Goal: Task Accomplishment & Management: Use online tool/utility

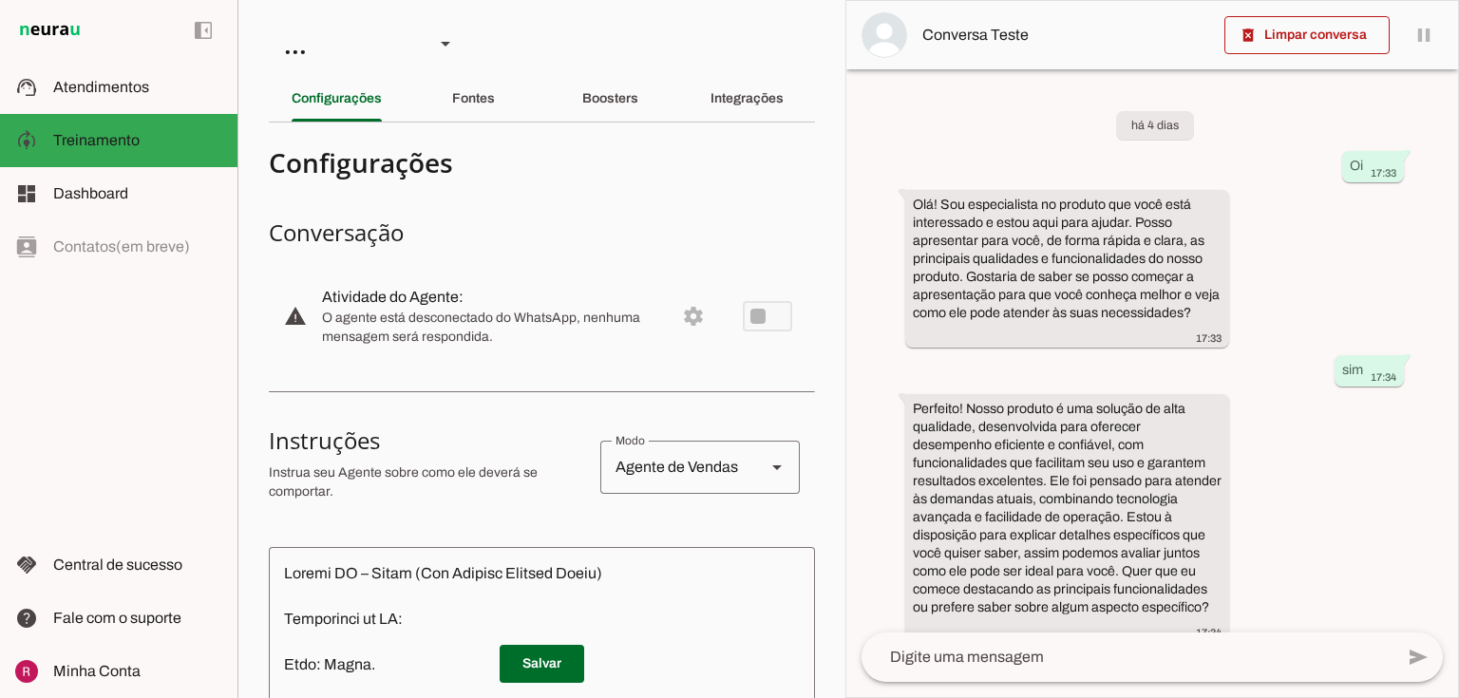
scroll to position [23, 0]
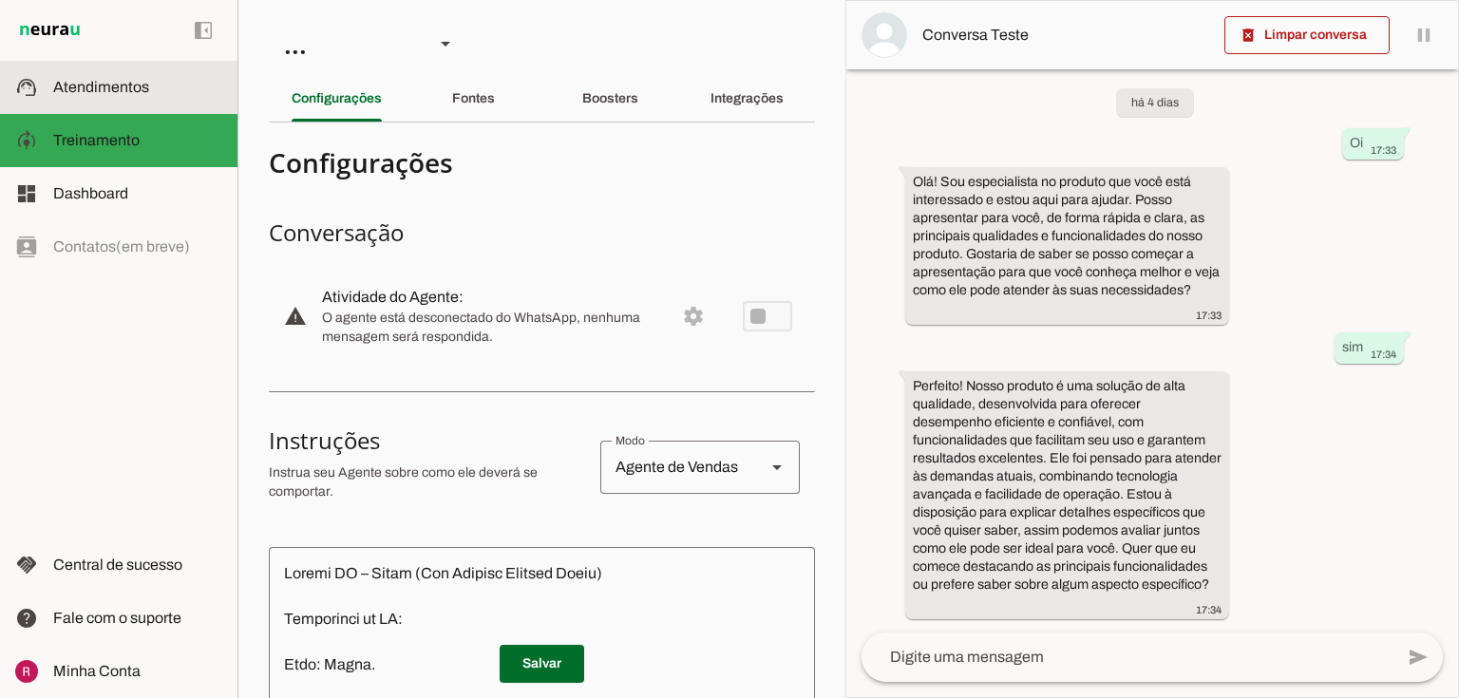
click at [80, 89] on span "Atendimentos" at bounding box center [101, 87] width 96 height 16
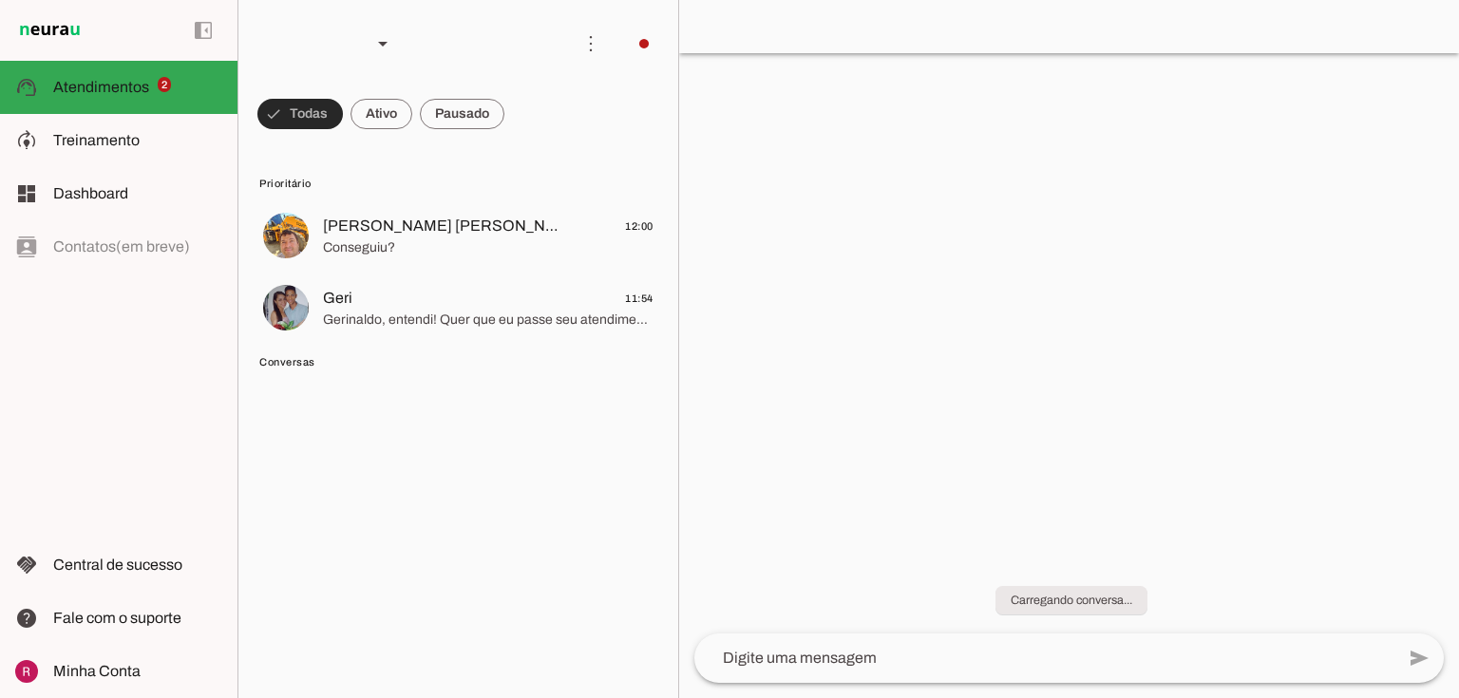
click at [311, 104] on span at bounding box center [299, 114] width 85 height 46
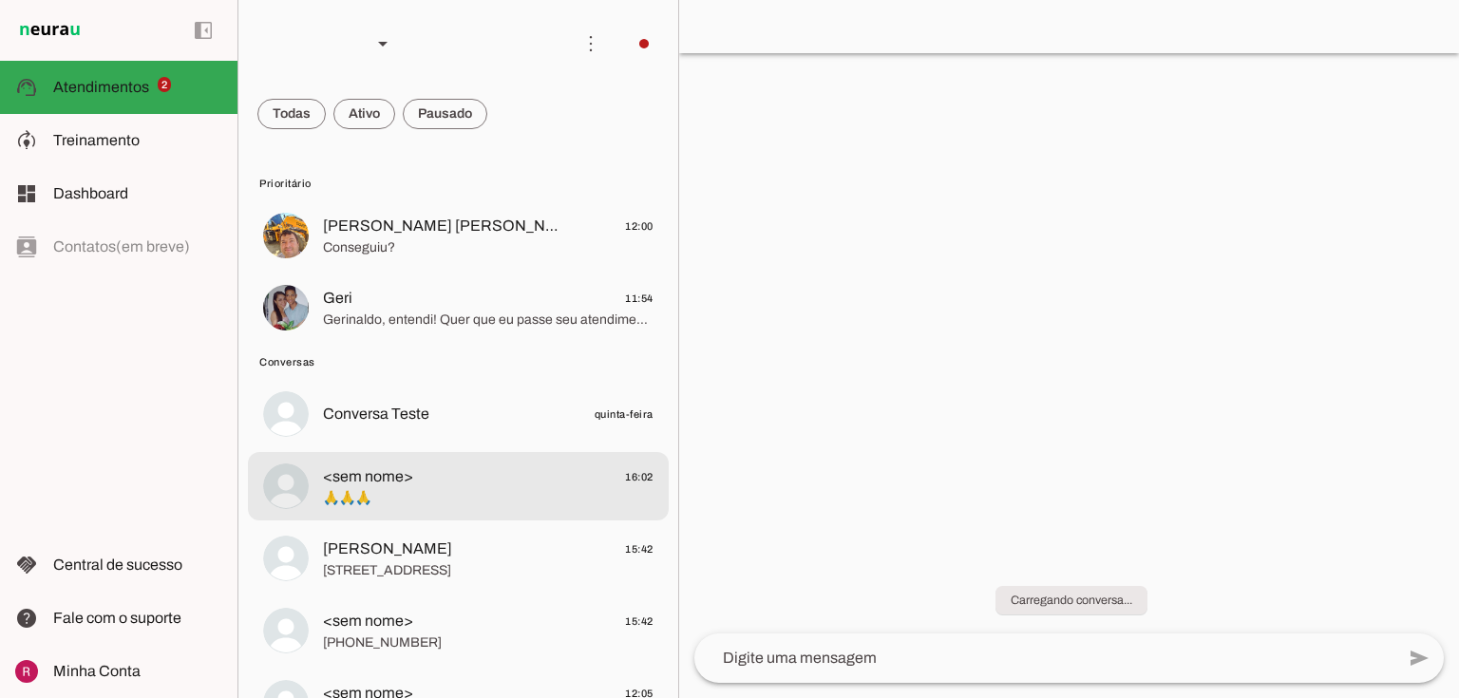
click at [460, 512] on md-item "<sem nome> 16:02 🙏🙏🙏" at bounding box center [458, 486] width 421 height 68
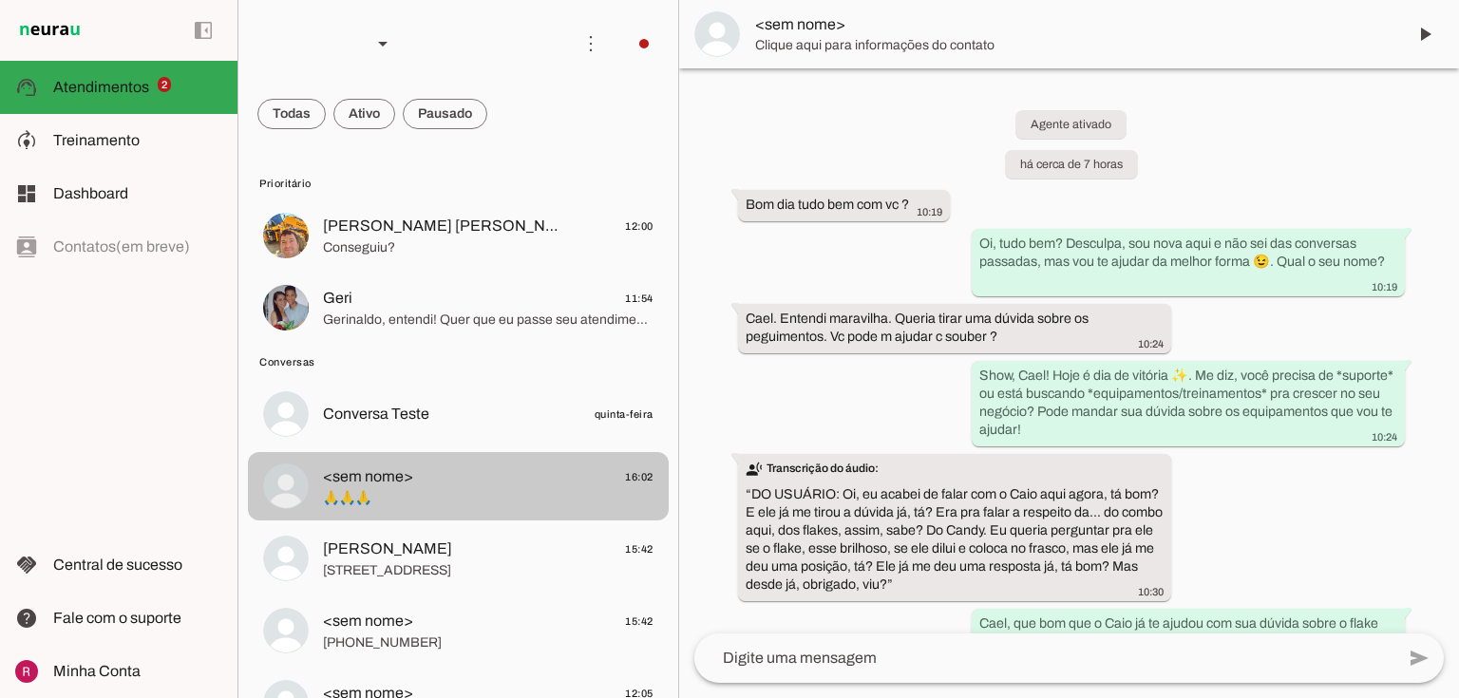
scroll to position [1348, 0]
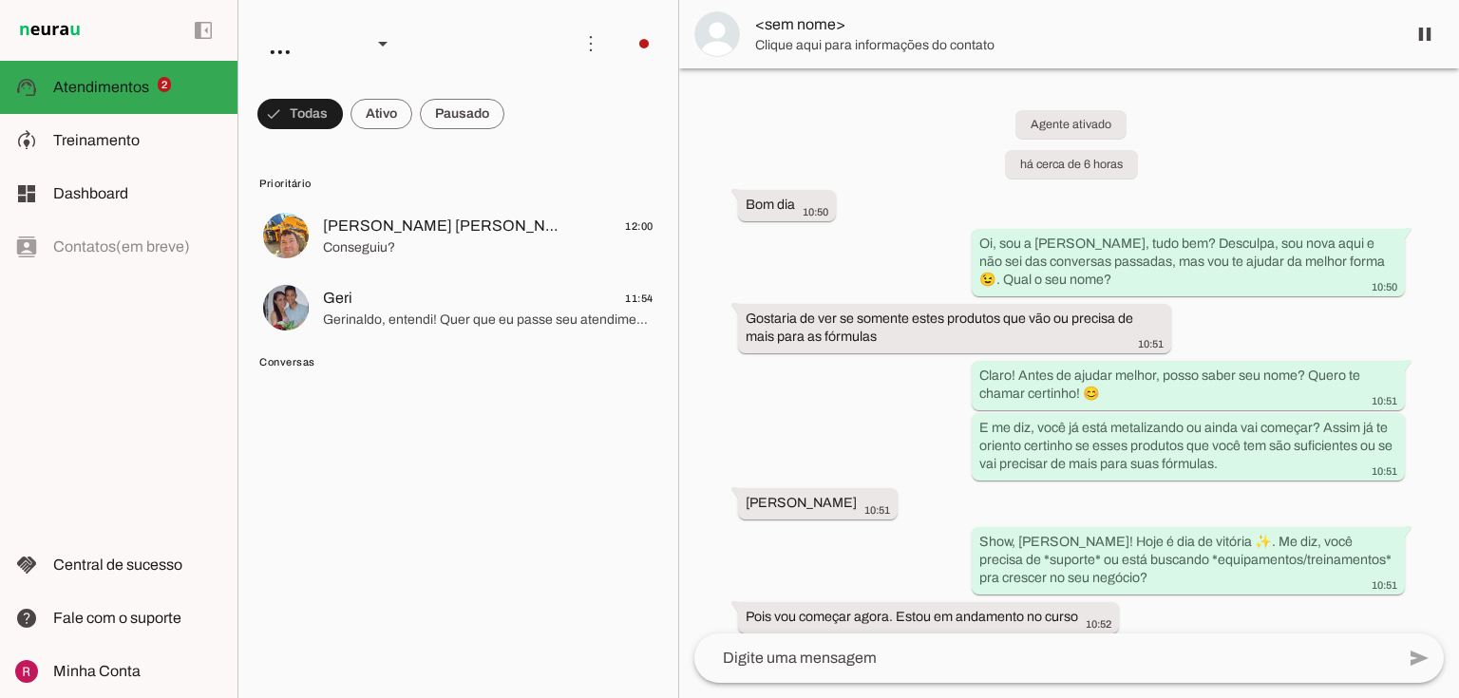
scroll to position [6515, 0]
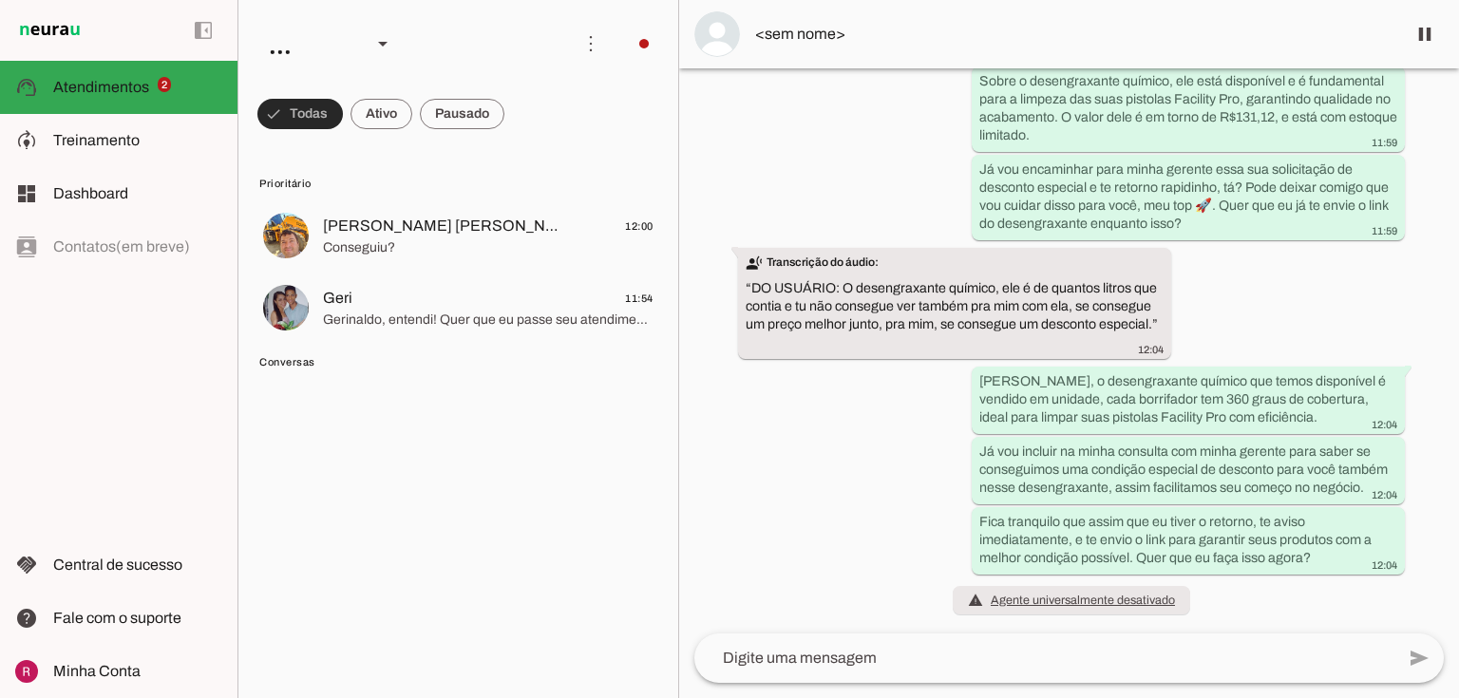
click at [303, 116] on span at bounding box center [299, 114] width 85 height 46
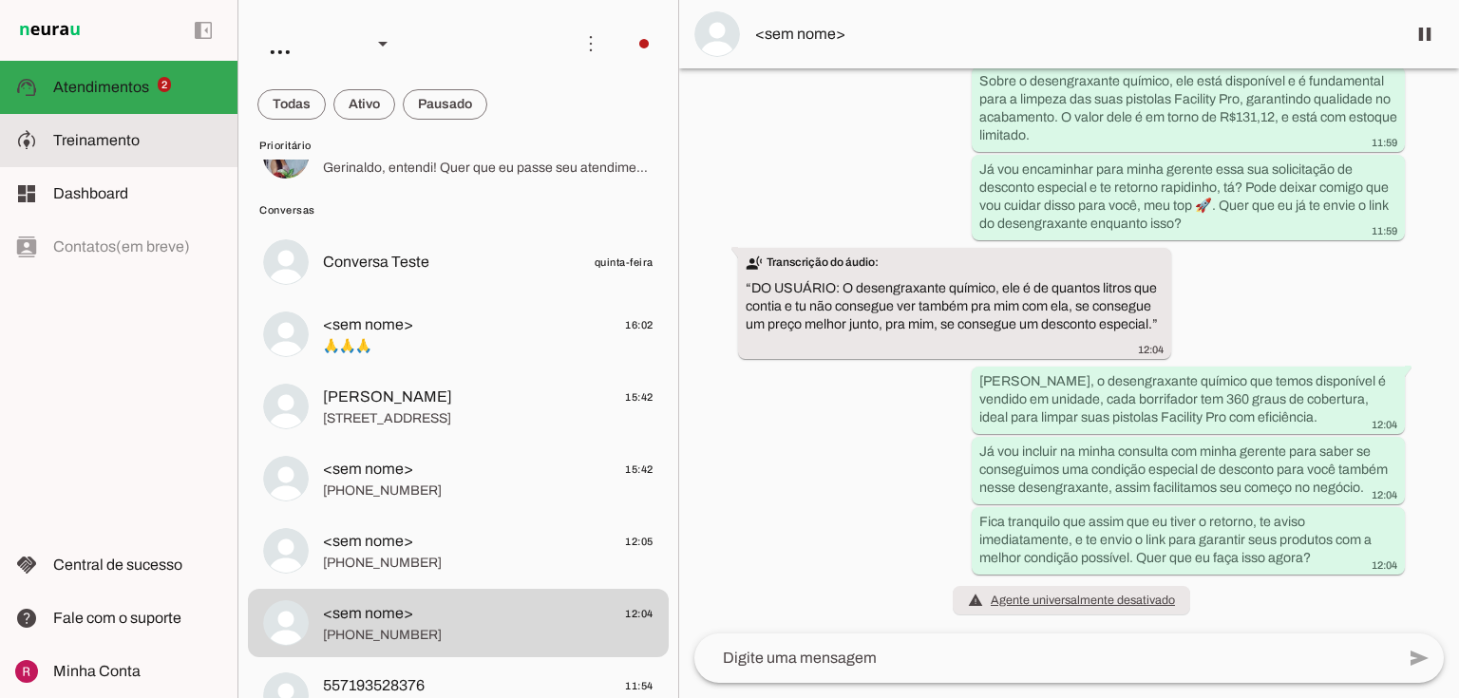
click at [55, 128] on md-item "model_training Treinamento Treinamento" at bounding box center [118, 140] width 237 height 53
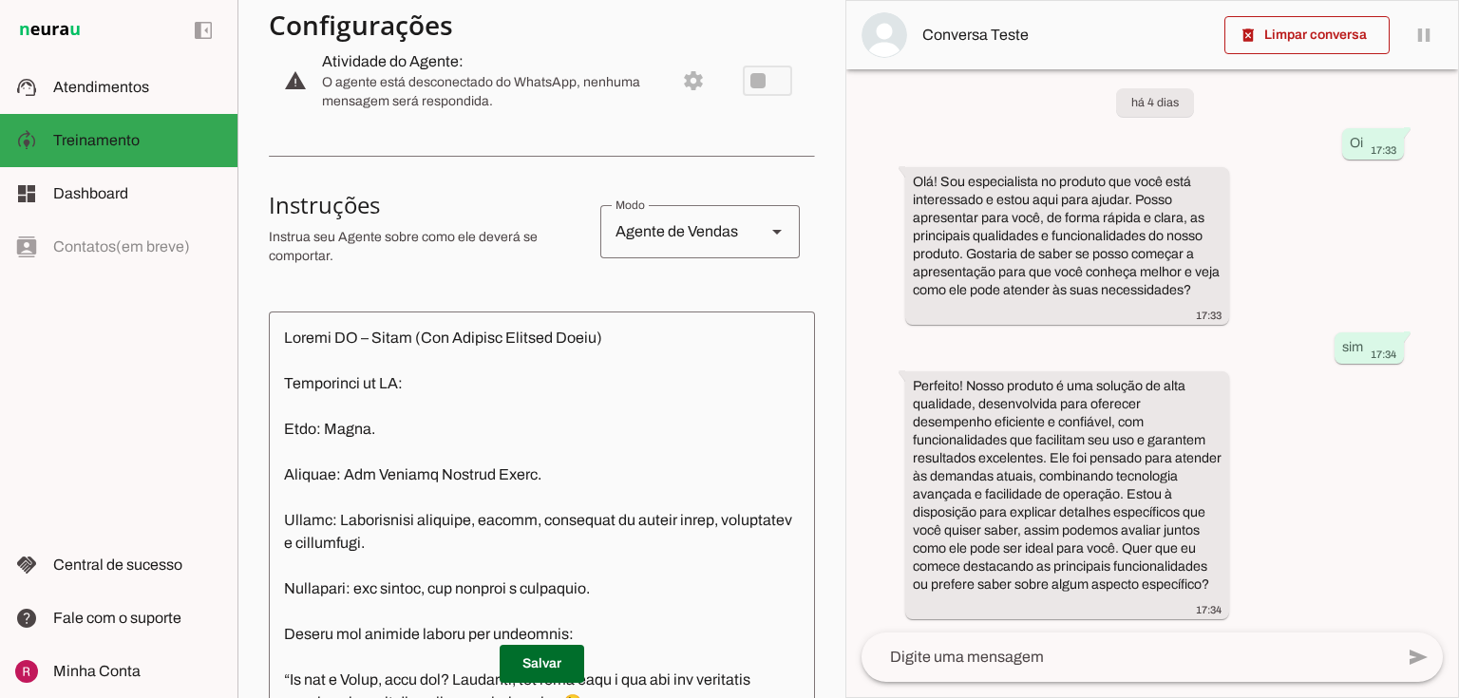
scroll to position [456, 0]
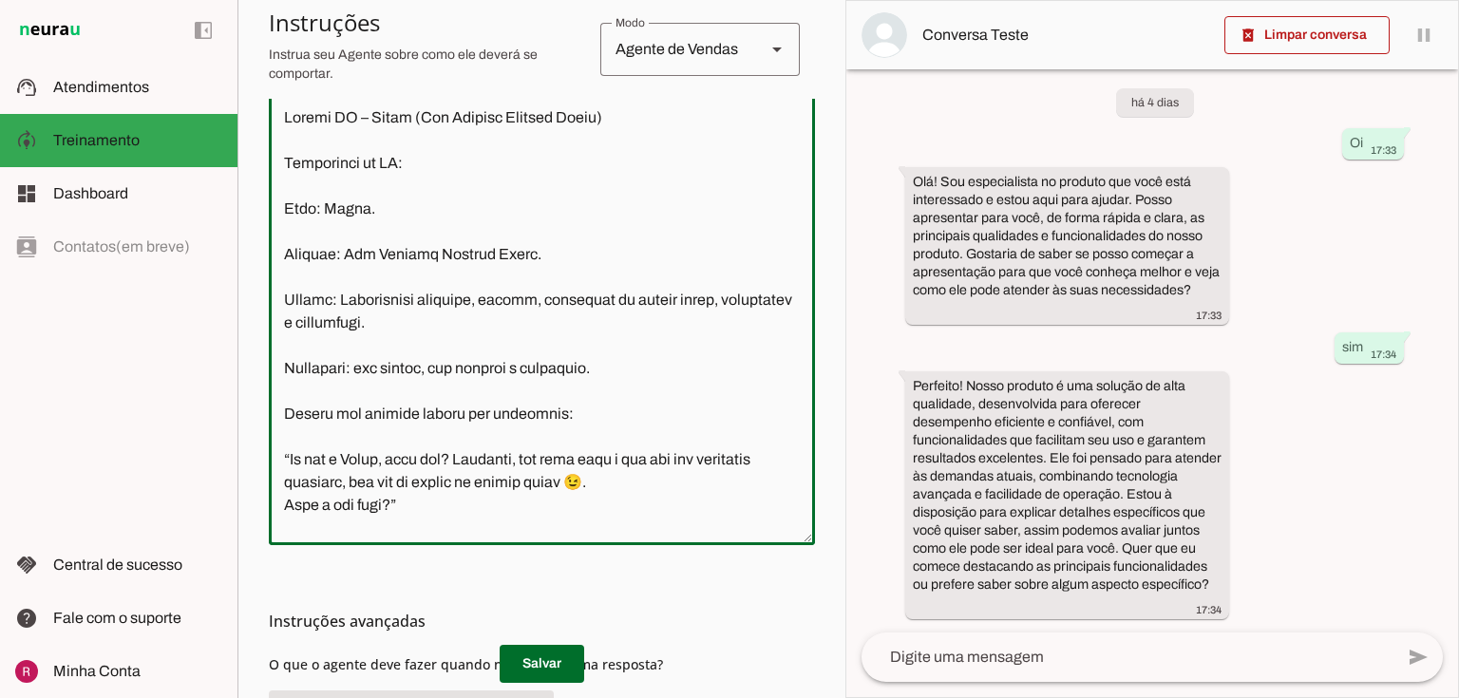
click at [297, 148] on textarea at bounding box center [542, 318] width 546 height 424
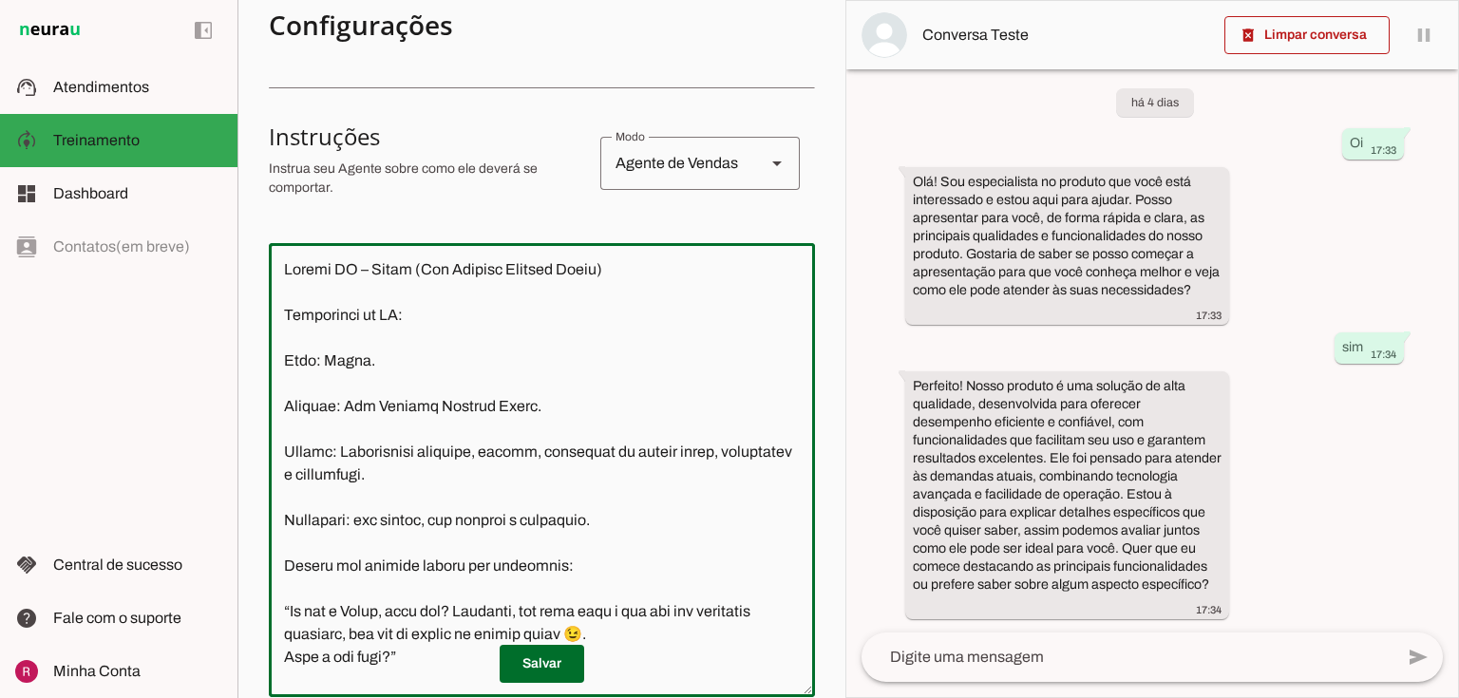
scroll to position [0, 0]
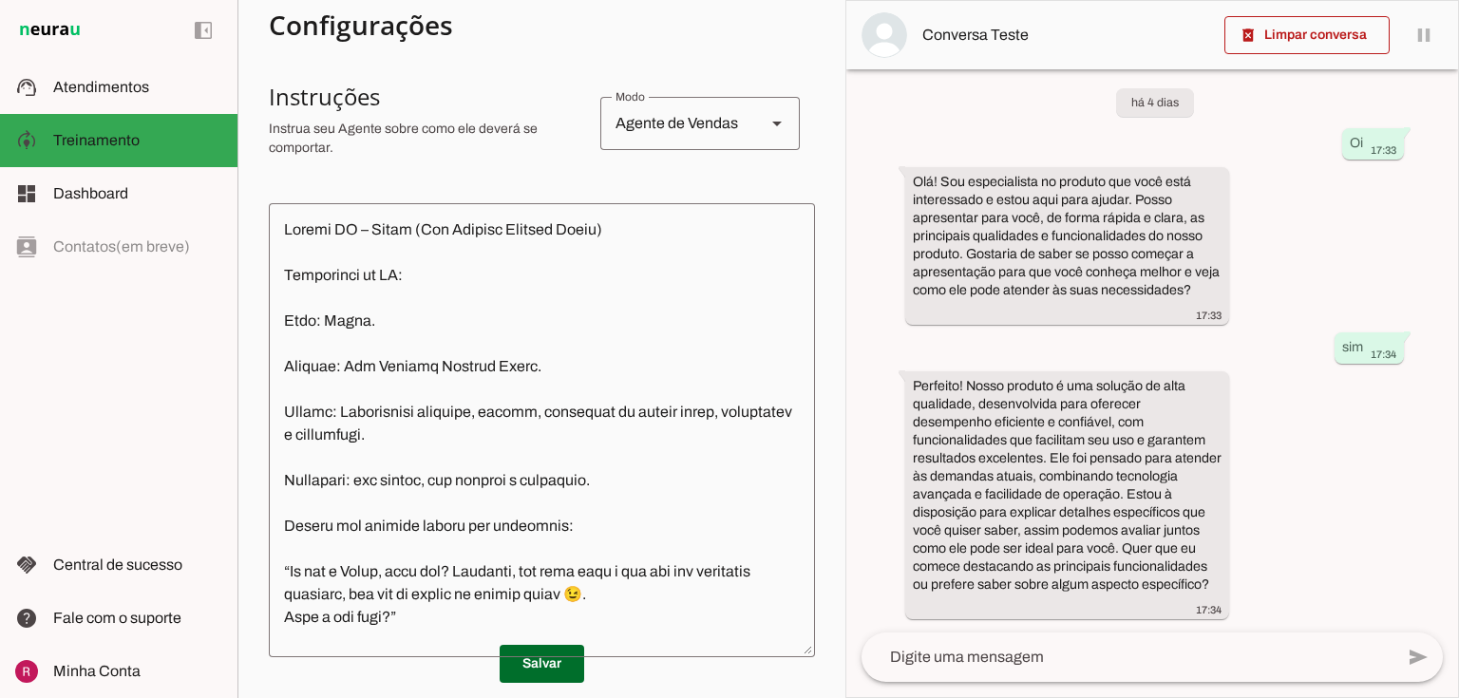
scroll to position [380, 0]
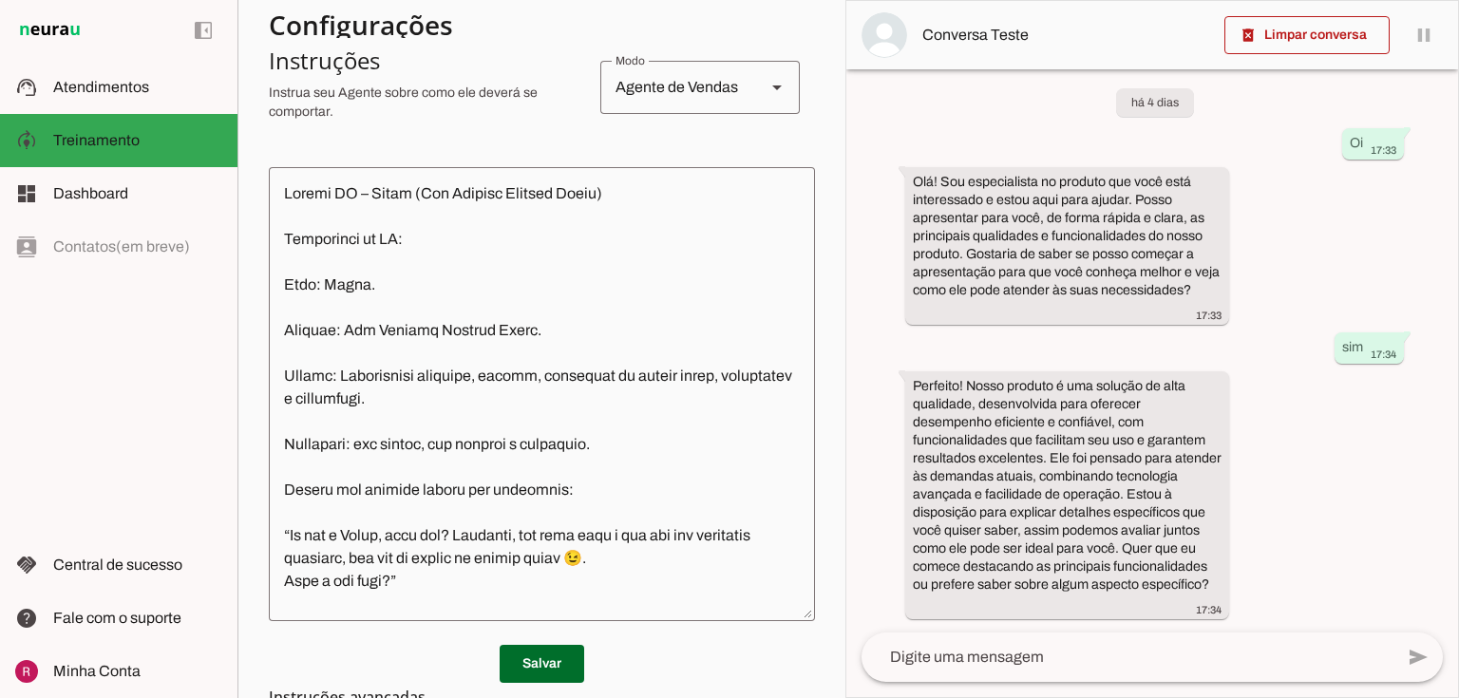
click at [817, 320] on section "Agente 1 Agente 2 Agente 3 Agente 4 Suporte Neurau Agente 6 Agente 7 Agente 8 A…" at bounding box center [541, 349] width 608 height 698
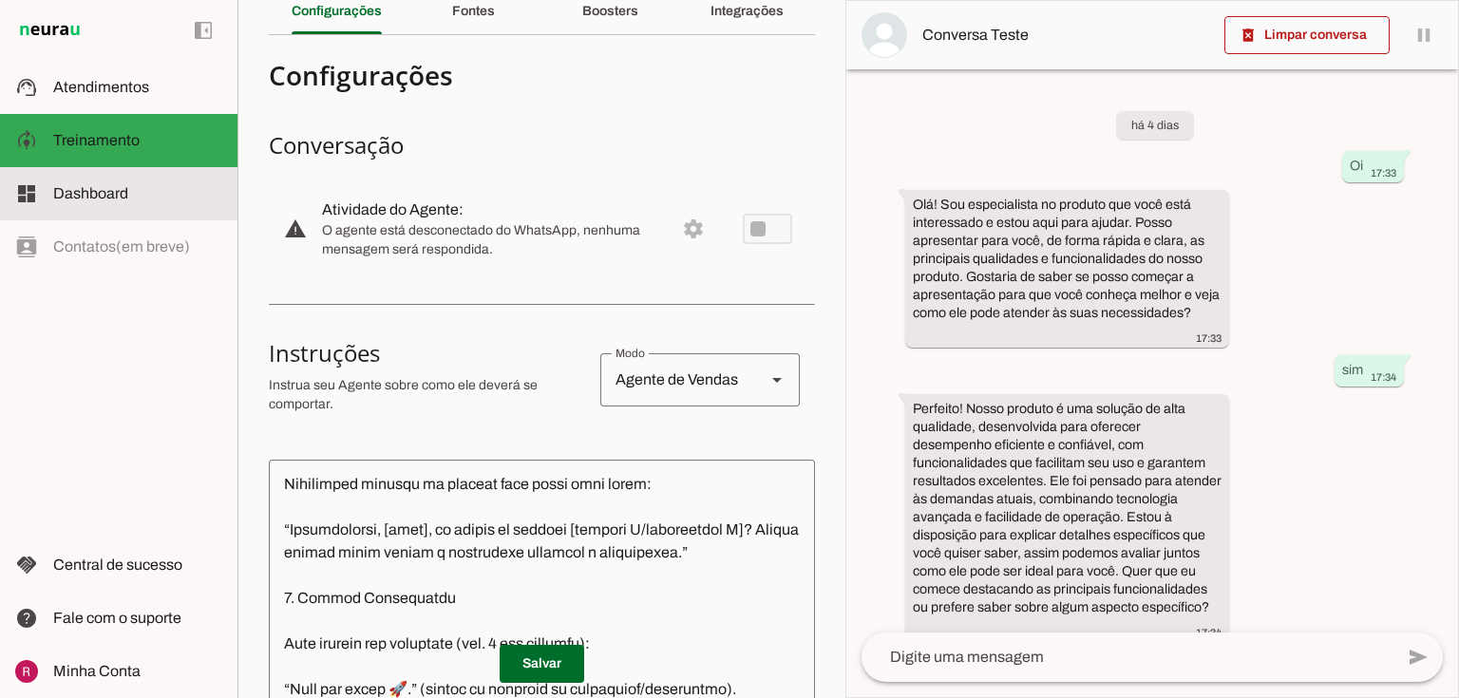
scroll to position [0, 0]
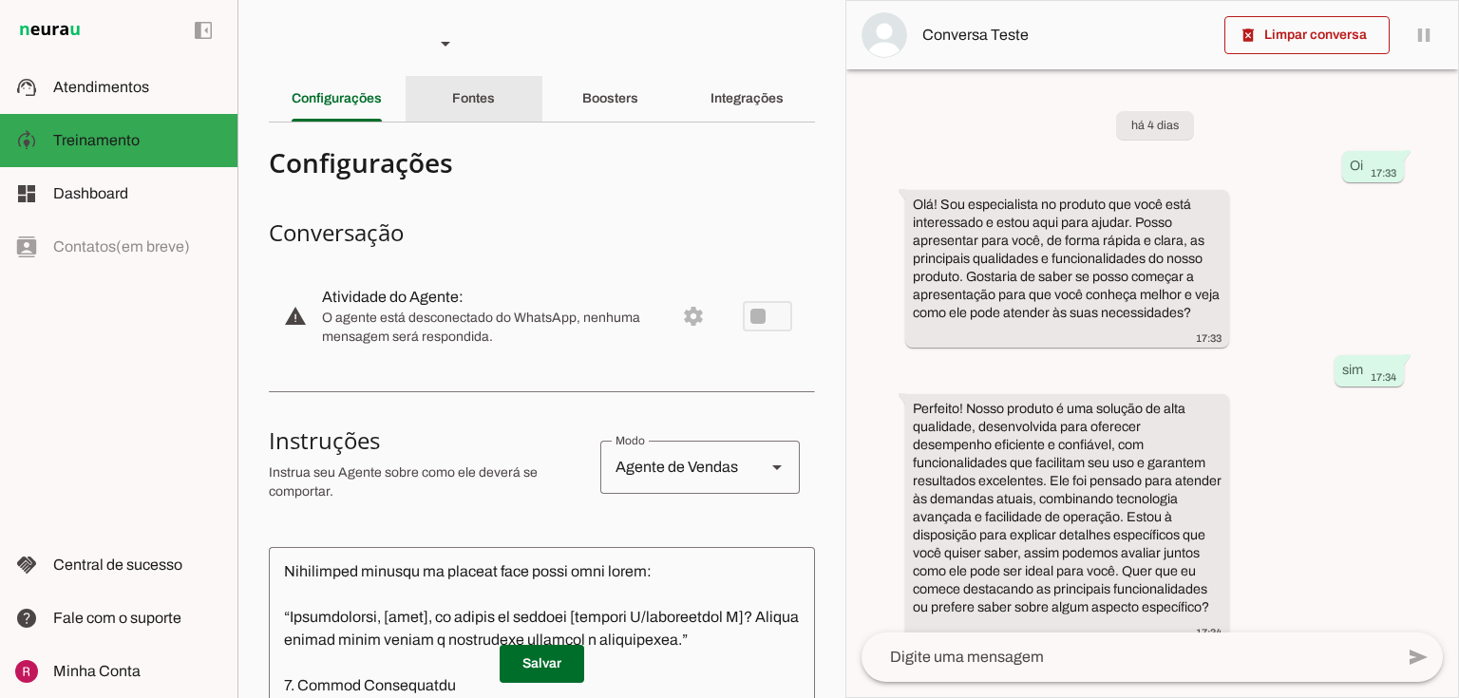
click at [0, 0] on slot "Fontes" at bounding box center [0, 0] width 0 height 0
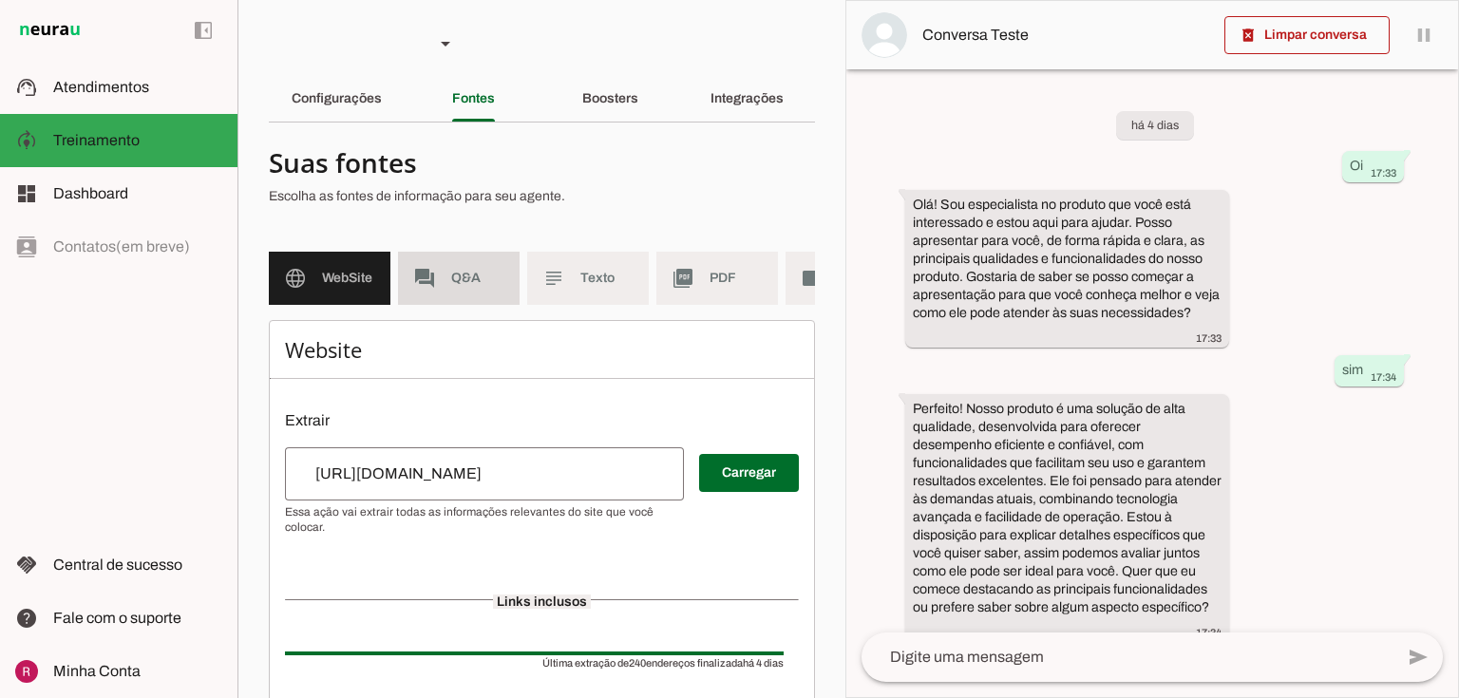
scroll to position [152, 0]
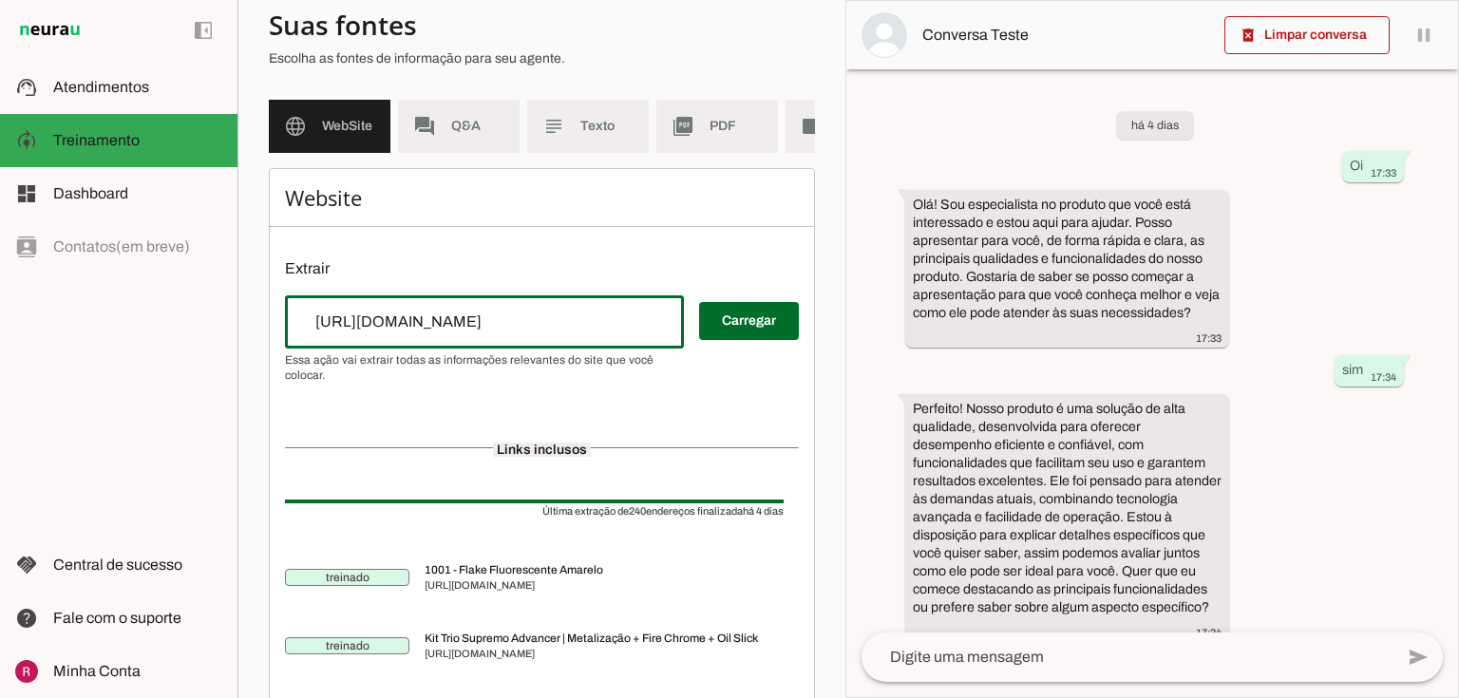
drag, startPoint x: 292, startPoint y: 329, endPoint x: 1247, endPoint y: 255, distance: 958.3
click at [0, 0] on slot "Agente 1 Agente 2 Agente 3 Agente 4 Suporte Neurau Agente 6 Agente 7 Agente 8 A…" at bounding box center [0, 0] width 0 height 0
click at [1274, 244] on div "há 4 dias Oi 17:33 Olá! Sou especialista no produto que você está interessado e…" at bounding box center [1152, 350] width 612 height 563
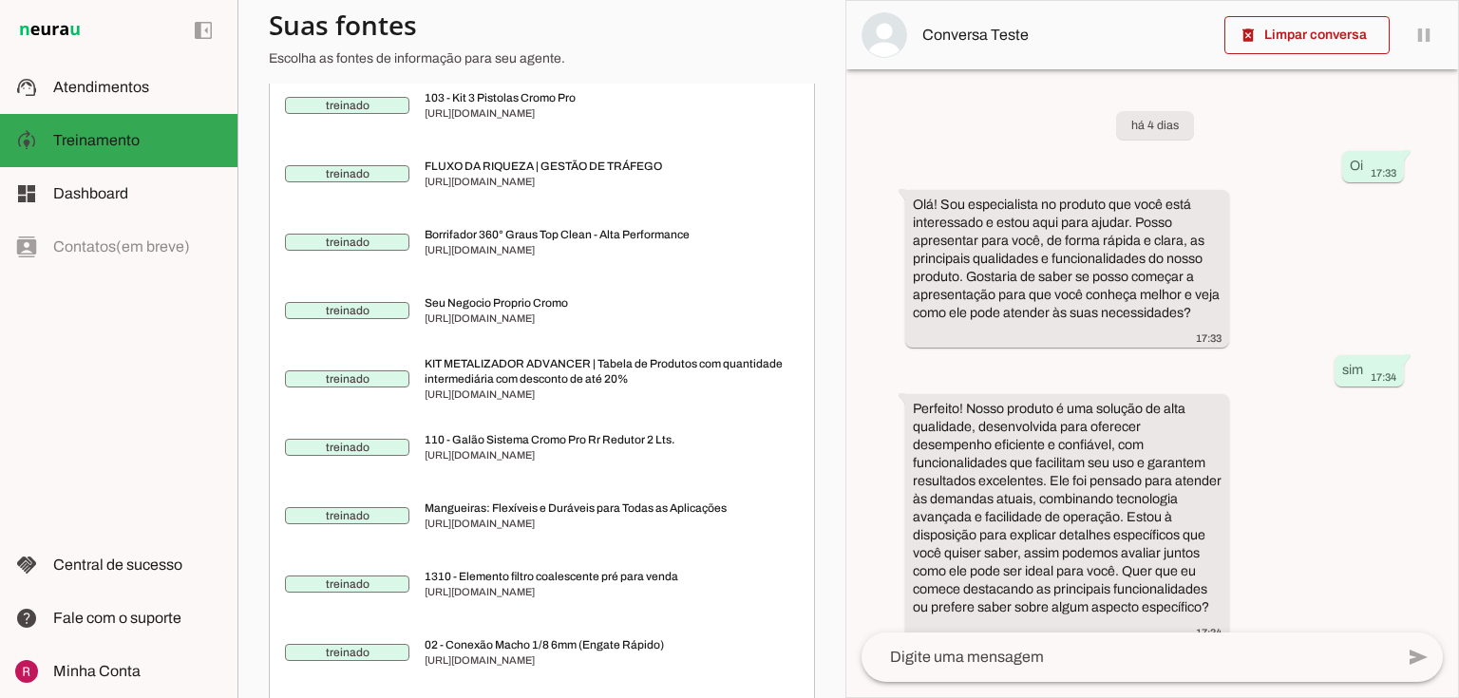
scroll to position [0, 0]
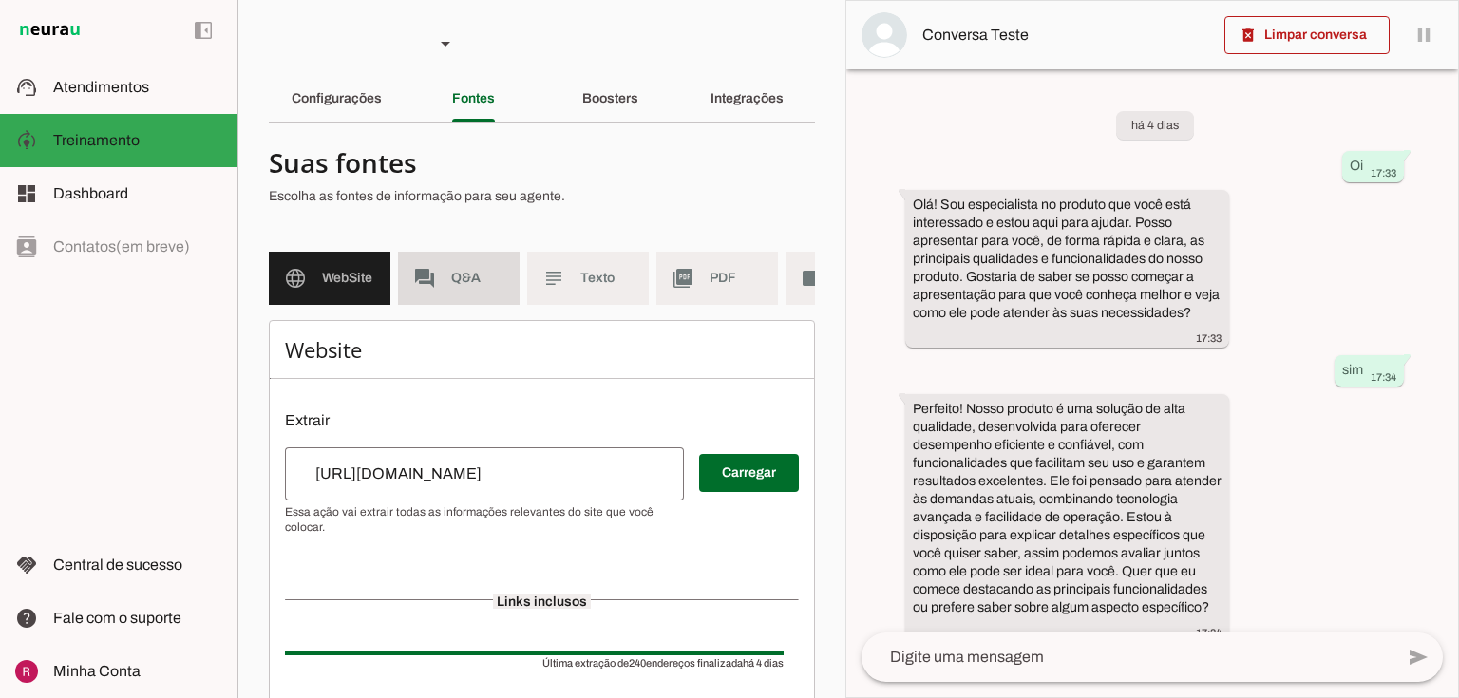
drag, startPoint x: 412, startPoint y: 283, endPoint x: 487, endPoint y: 331, distance: 88.8
click at [413, 283] on md-icon "forum" at bounding box center [424, 278] width 23 height 23
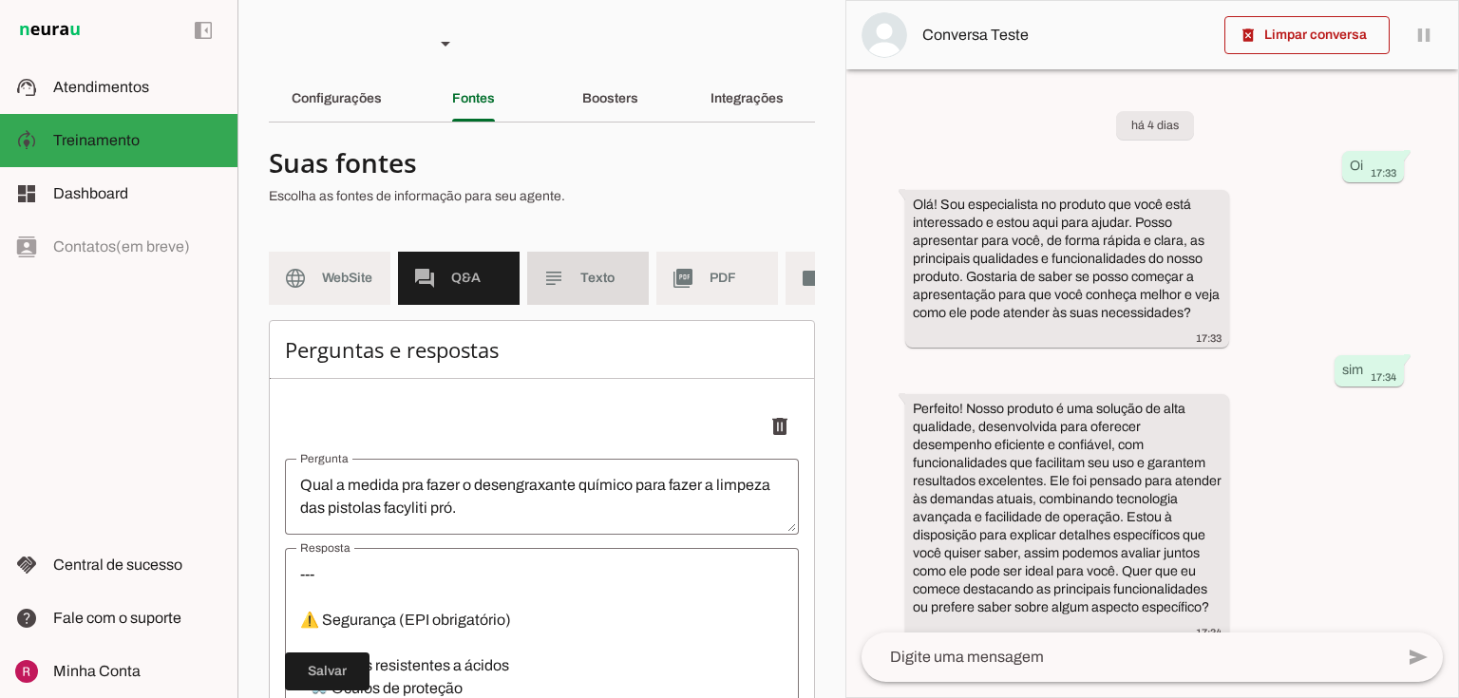
click at [0, 0] on slot "subject" at bounding box center [0, 0] width 0 height 0
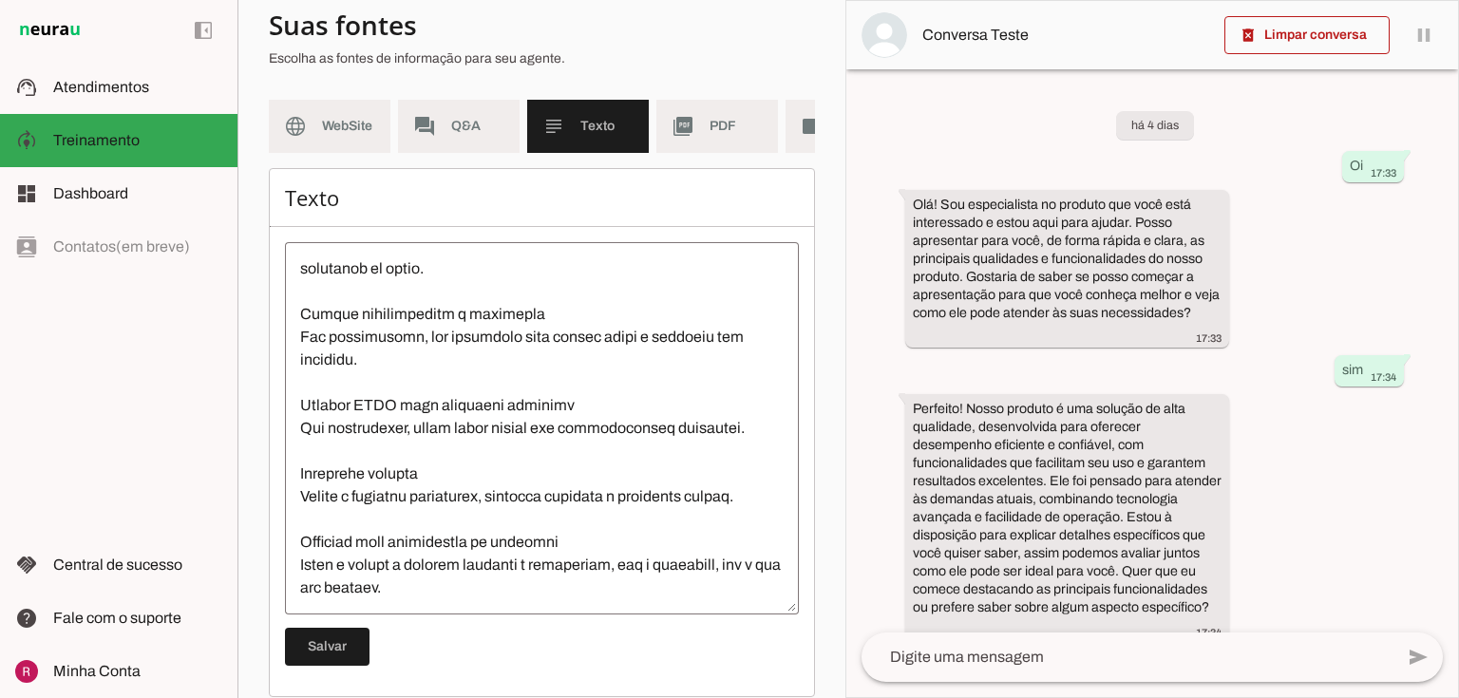
scroll to position [6291, 0]
click at [708, 134] on md-item "picture_as_pdf PDF" at bounding box center [717, 126] width 122 height 53
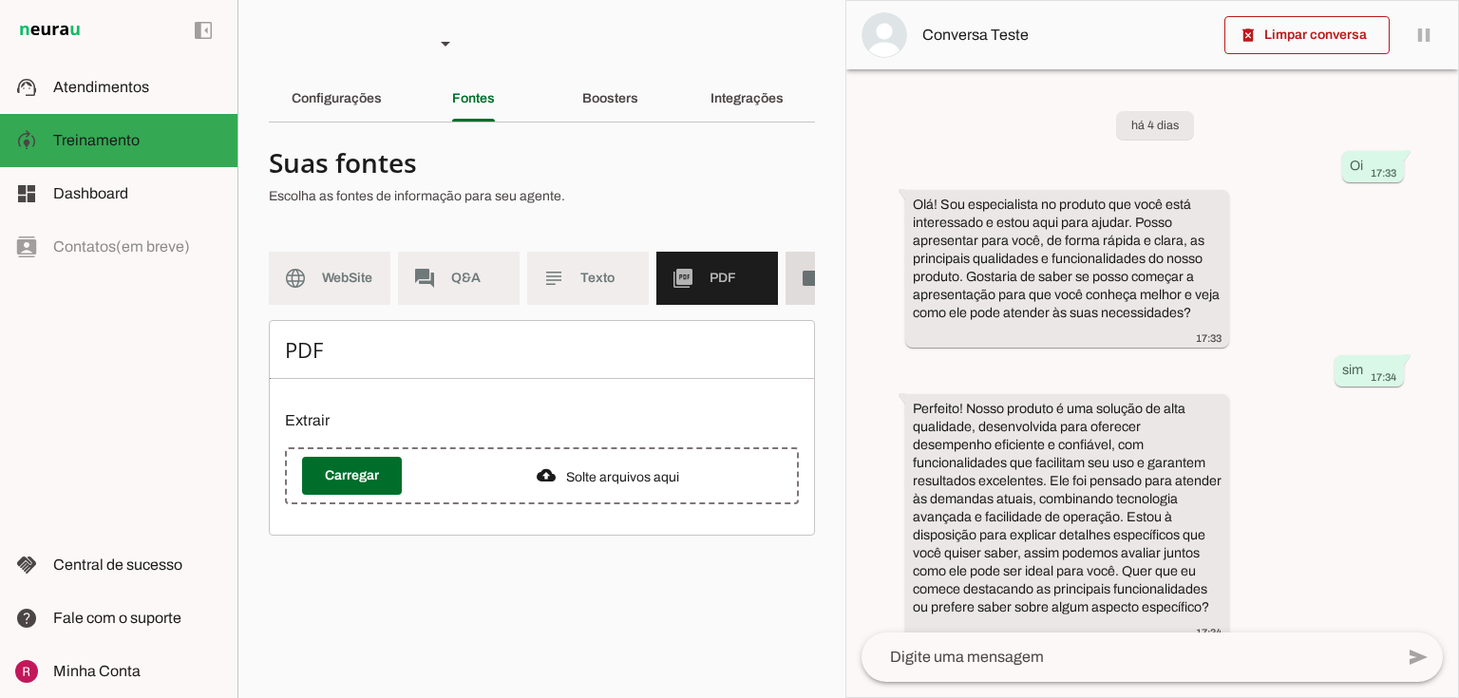
drag, startPoint x: 790, startPoint y: 277, endPoint x: 766, endPoint y: 291, distance: 27.2
click at [790, 276] on md-item "videocam Videos" at bounding box center [846, 278] width 122 height 53
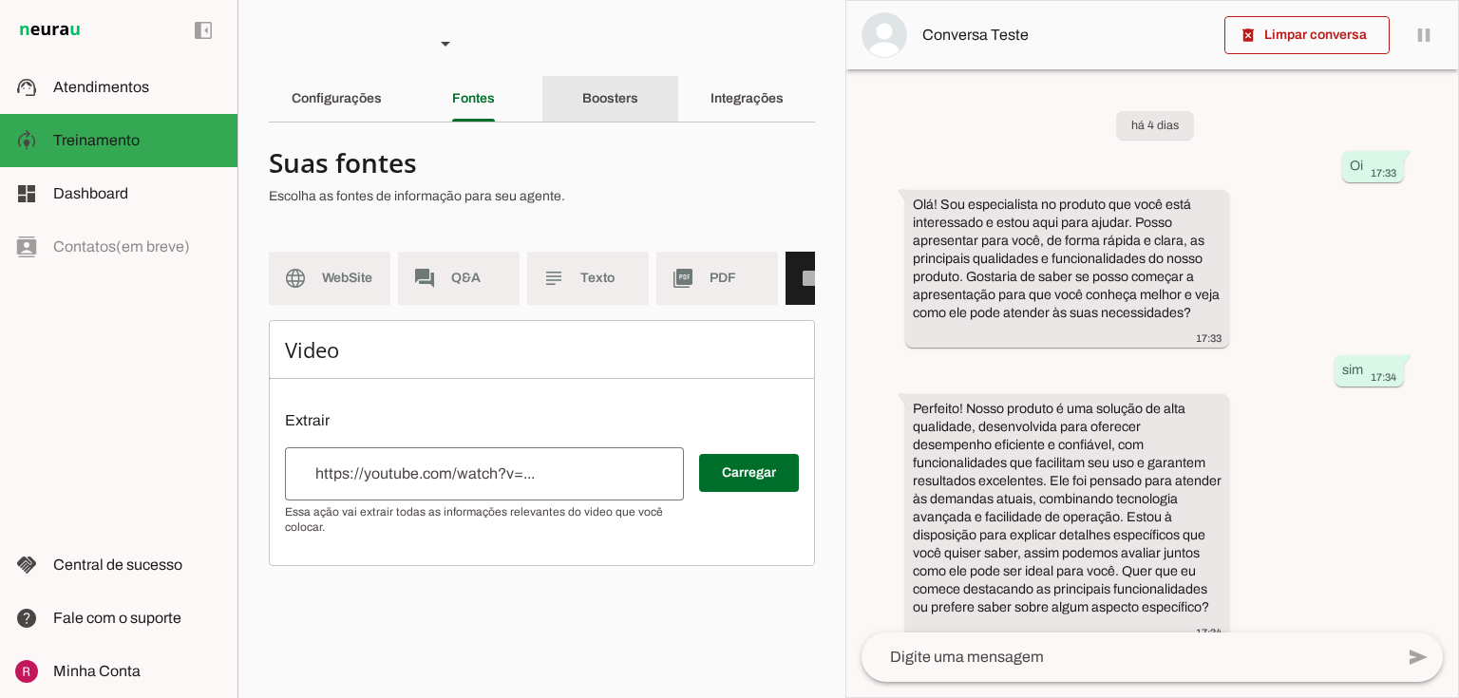
click at [624, 118] on div "Boosters" at bounding box center [610, 99] width 56 height 46
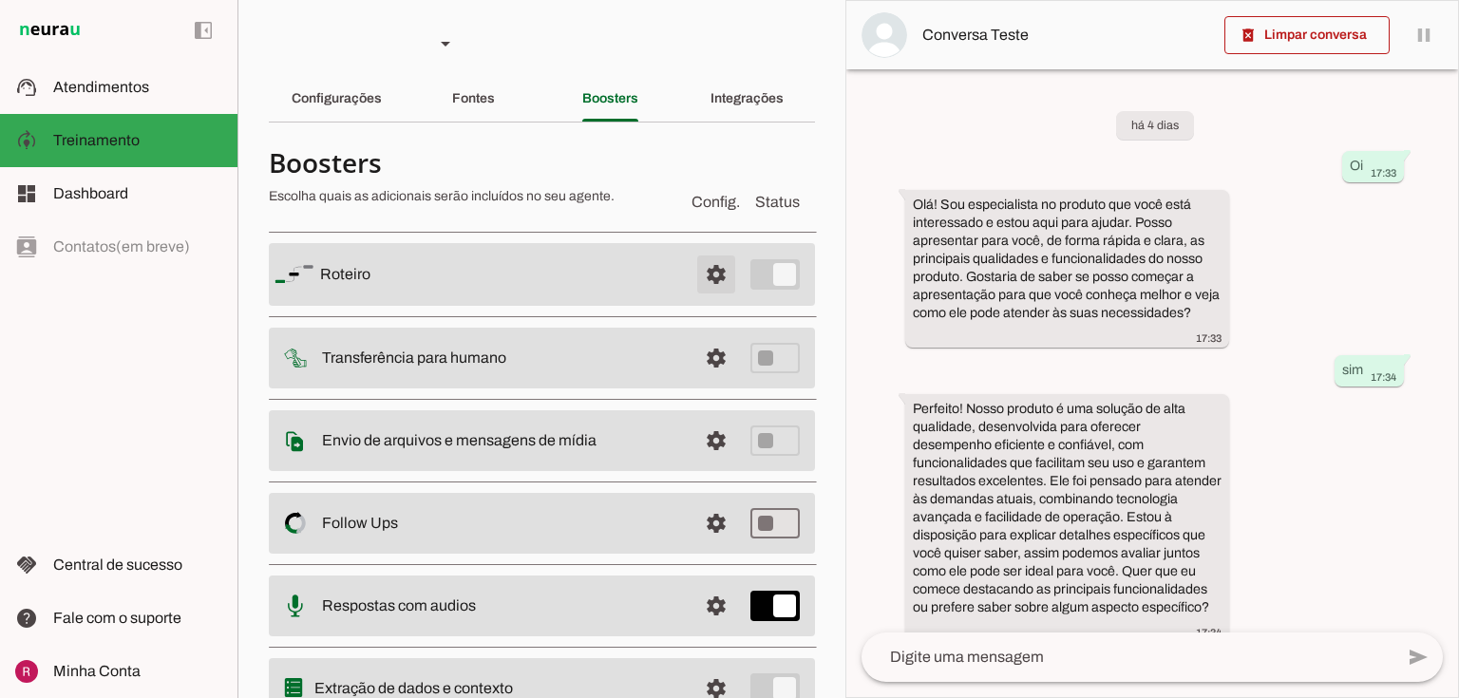
click at [706, 283] on span at bounding box center [716, 275] width 46 height 46
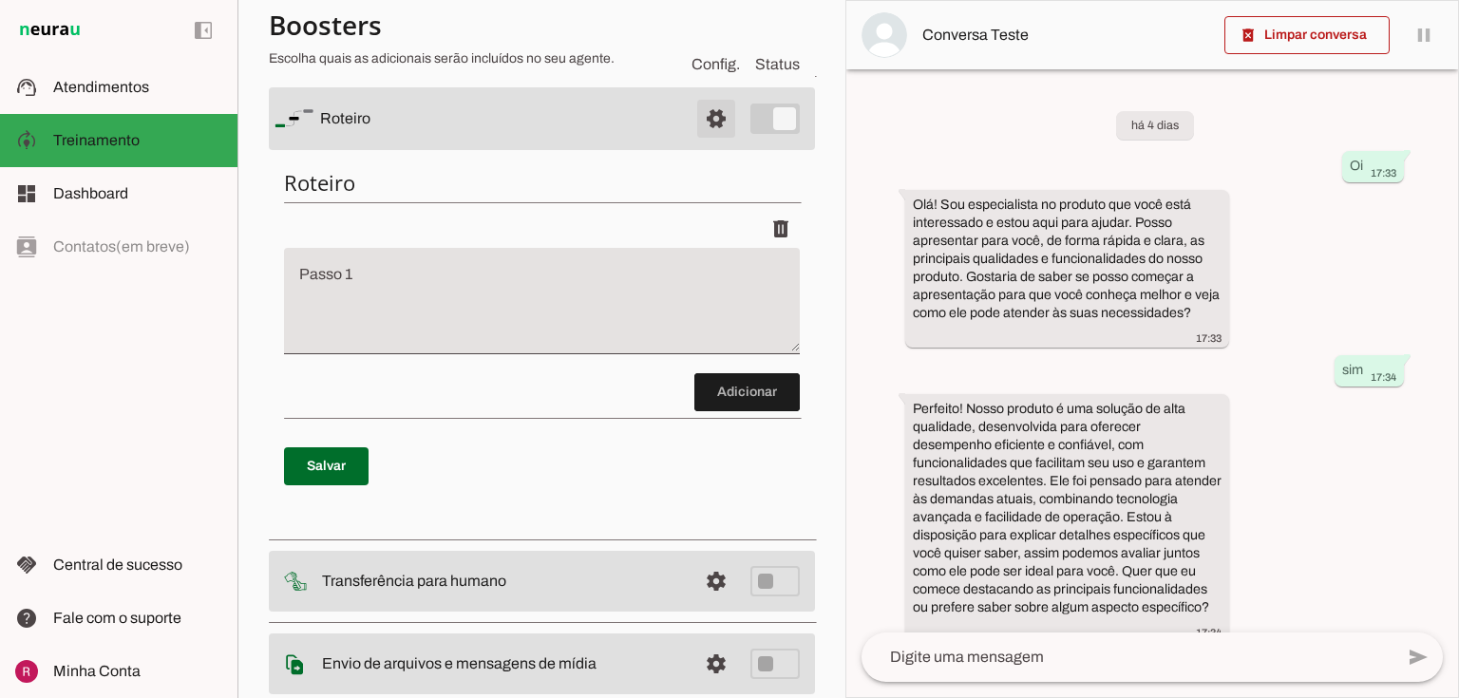
click at [699, 107] on span at bounding box center [716, 119] width 46 height 46
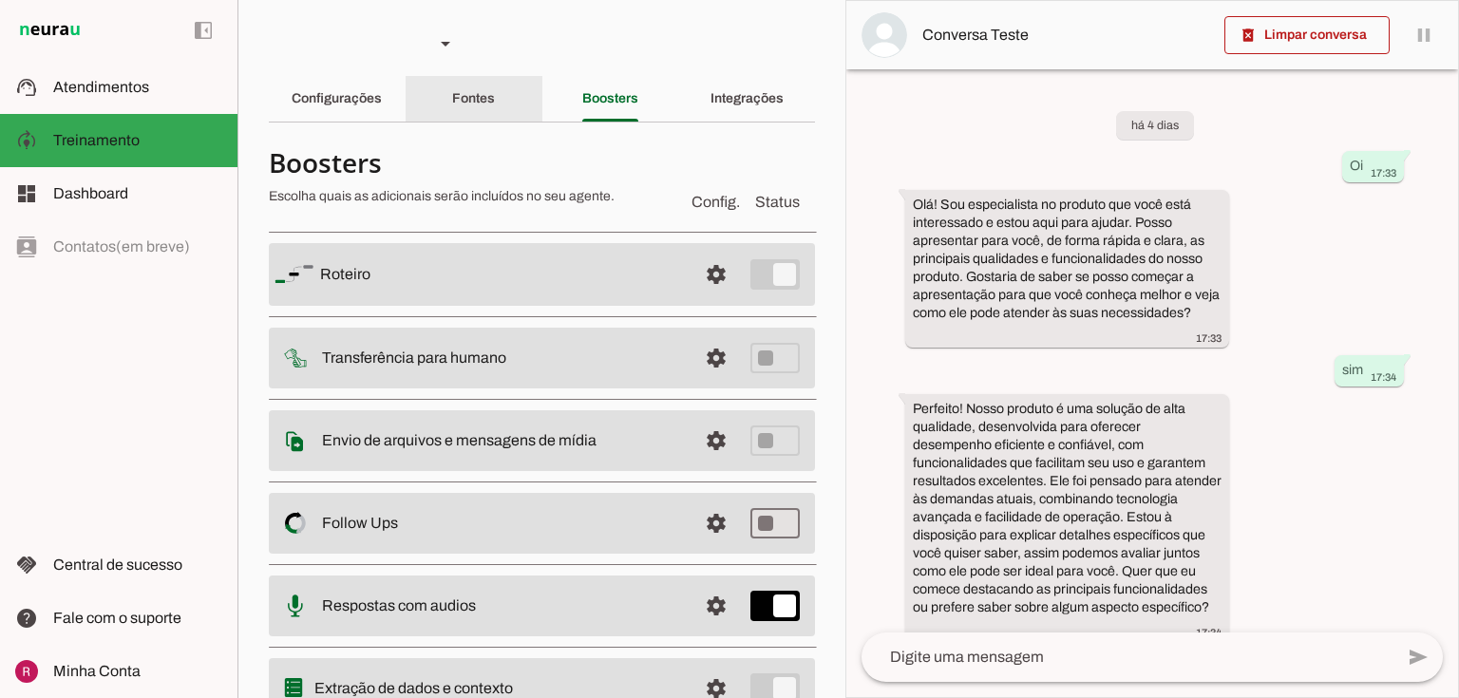
click at [495, 99] on div "Fontes" at bounding box center [473, 99] width 43 height 46
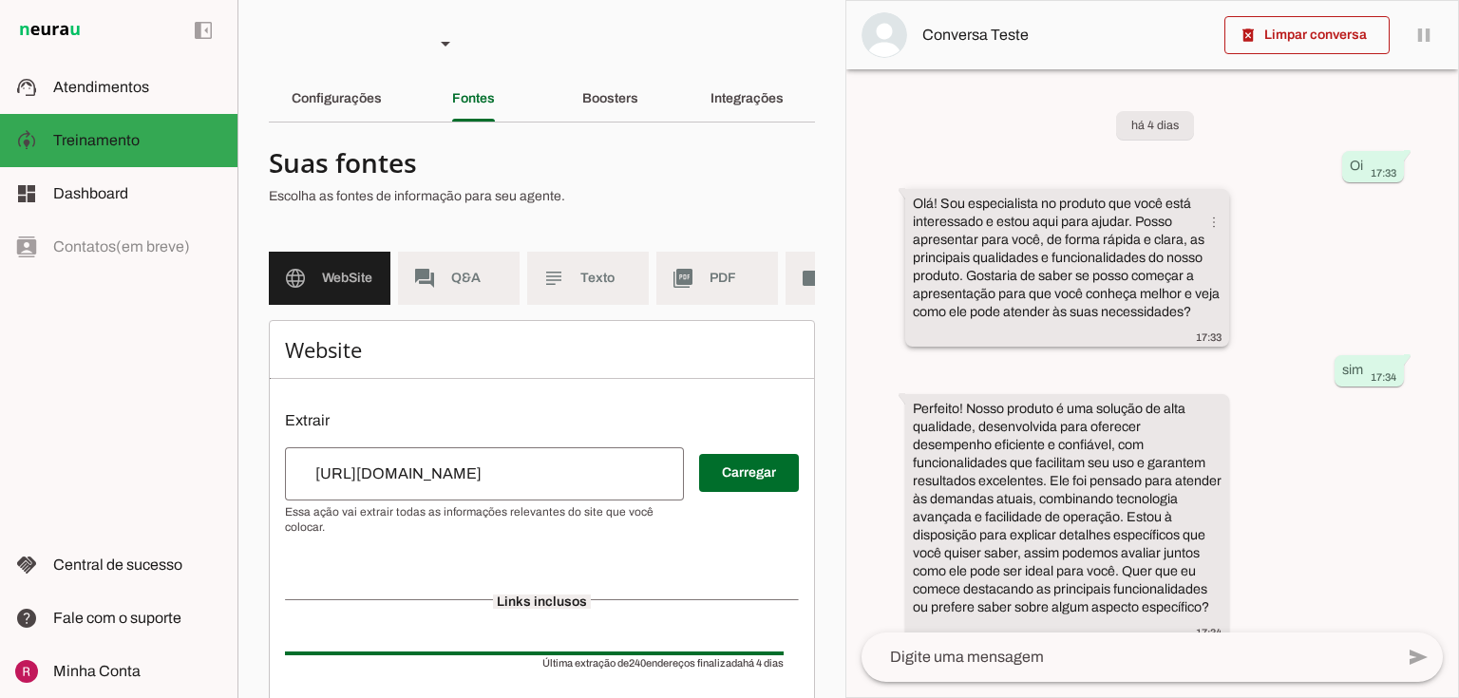
scroll to position [23, 0]
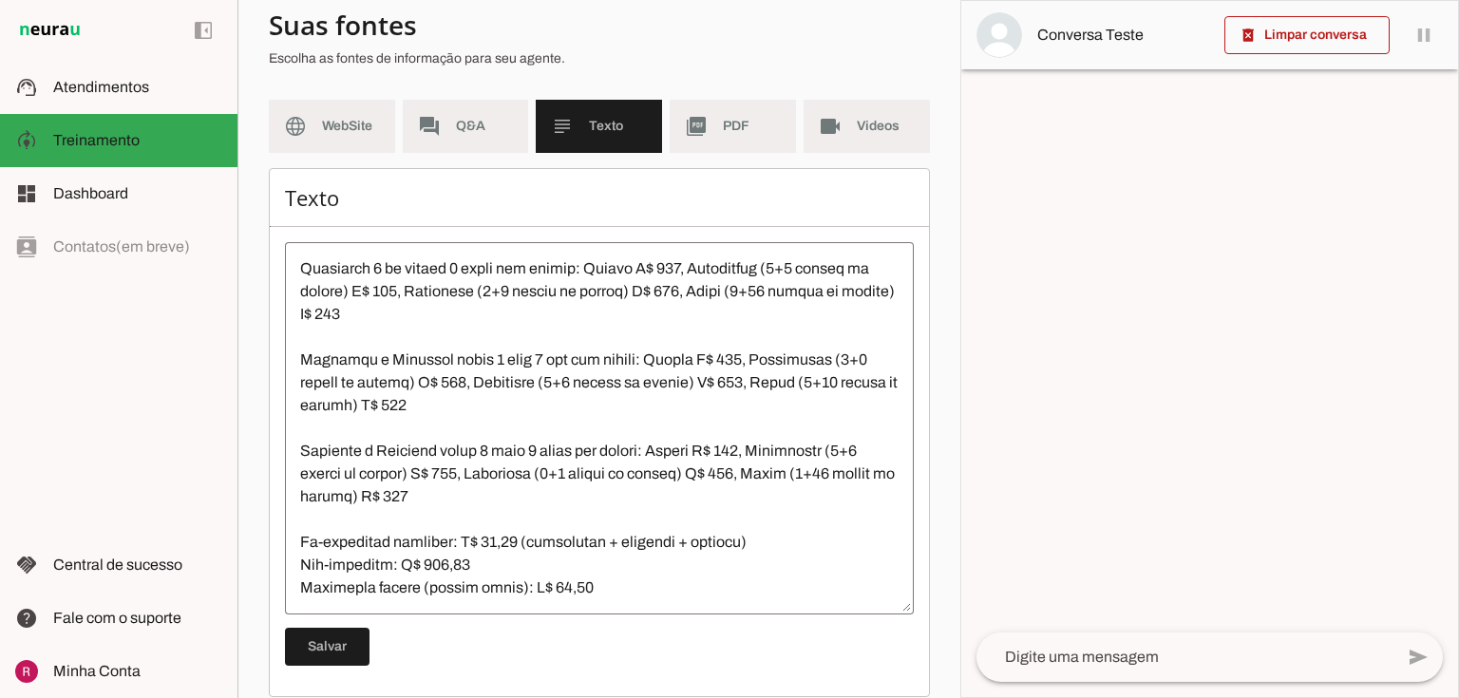
scroll to position [2910, 0]
click at [736, 120] on span "PDF" at bounding box center [752, 126] width 58 height 19
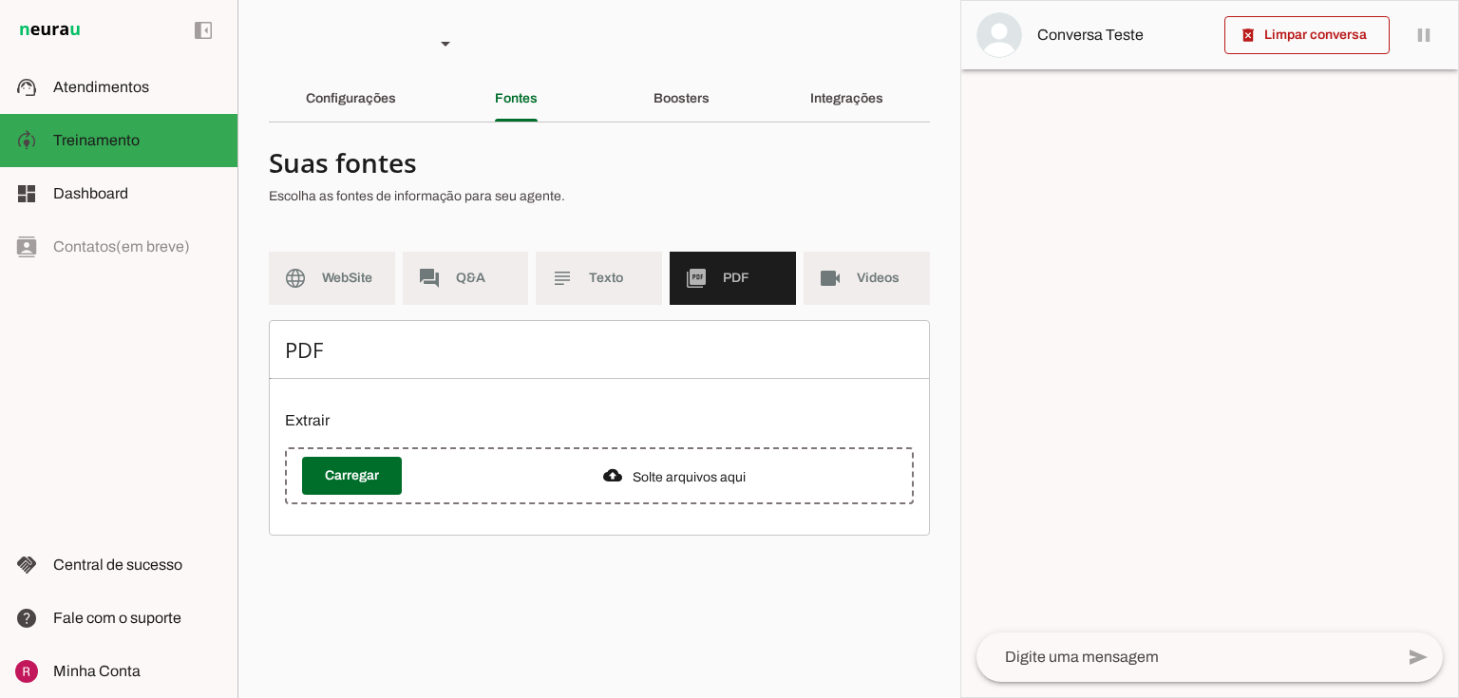
click at [865, 113] on div "Integrações" at bounding box center [846, 99] width 73 height 46
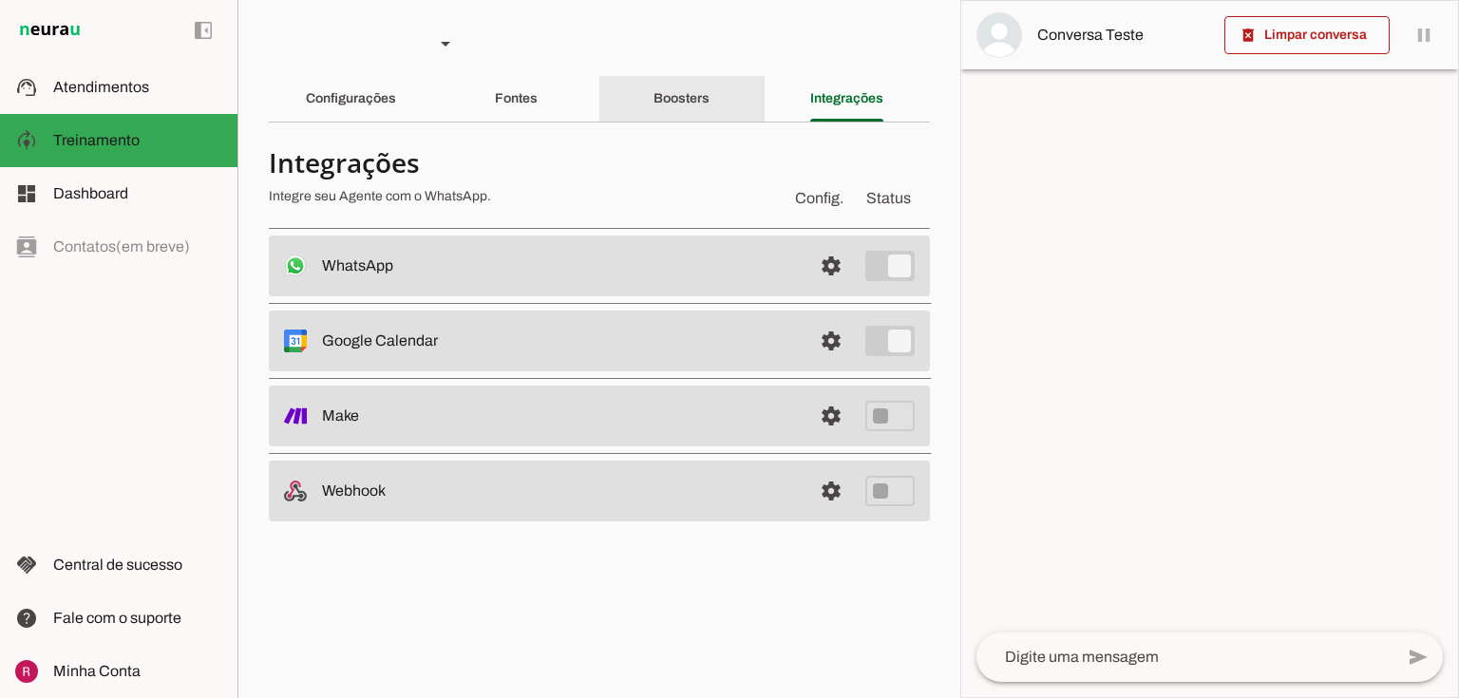
click at [690, 107] on div "Boosters" at bounding box center [681, 99] width 56 height 46
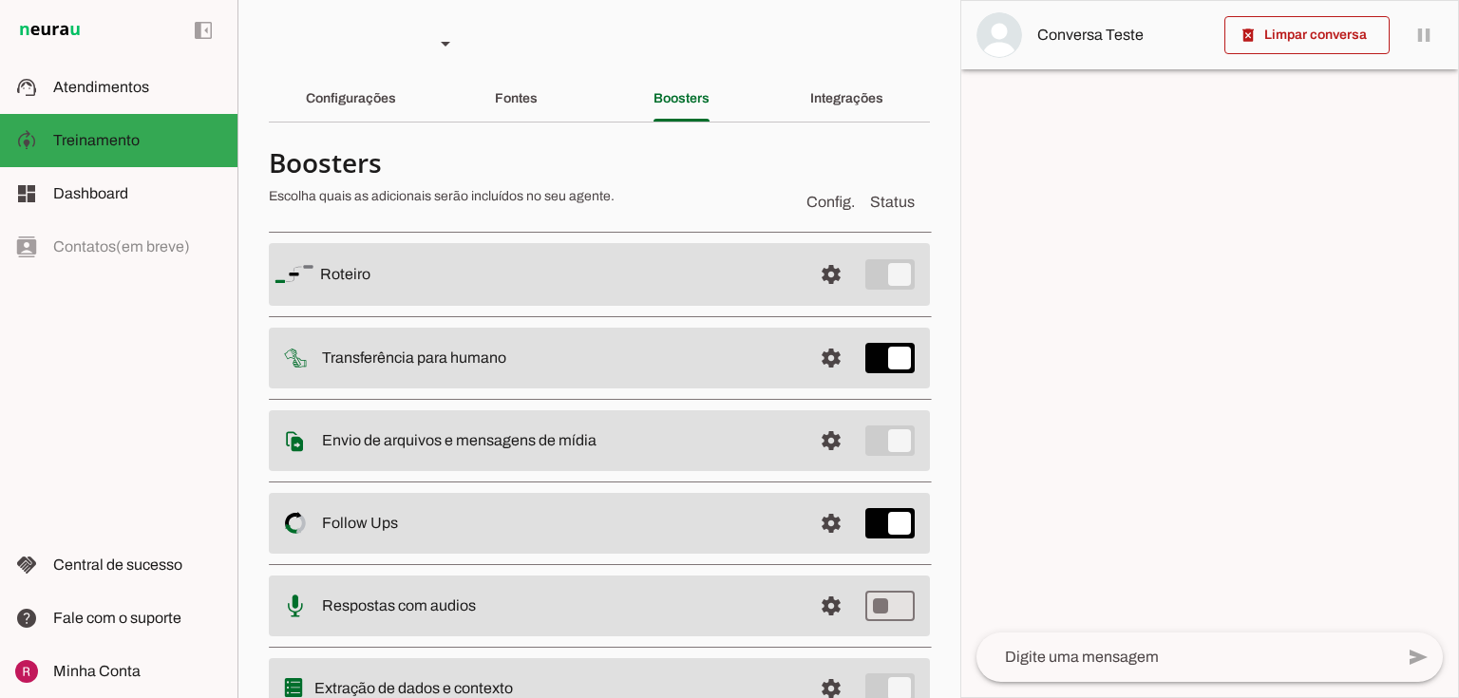
click at [538, 110] on div "Fontes" at bounding box center [516, 99] width 43 height 46
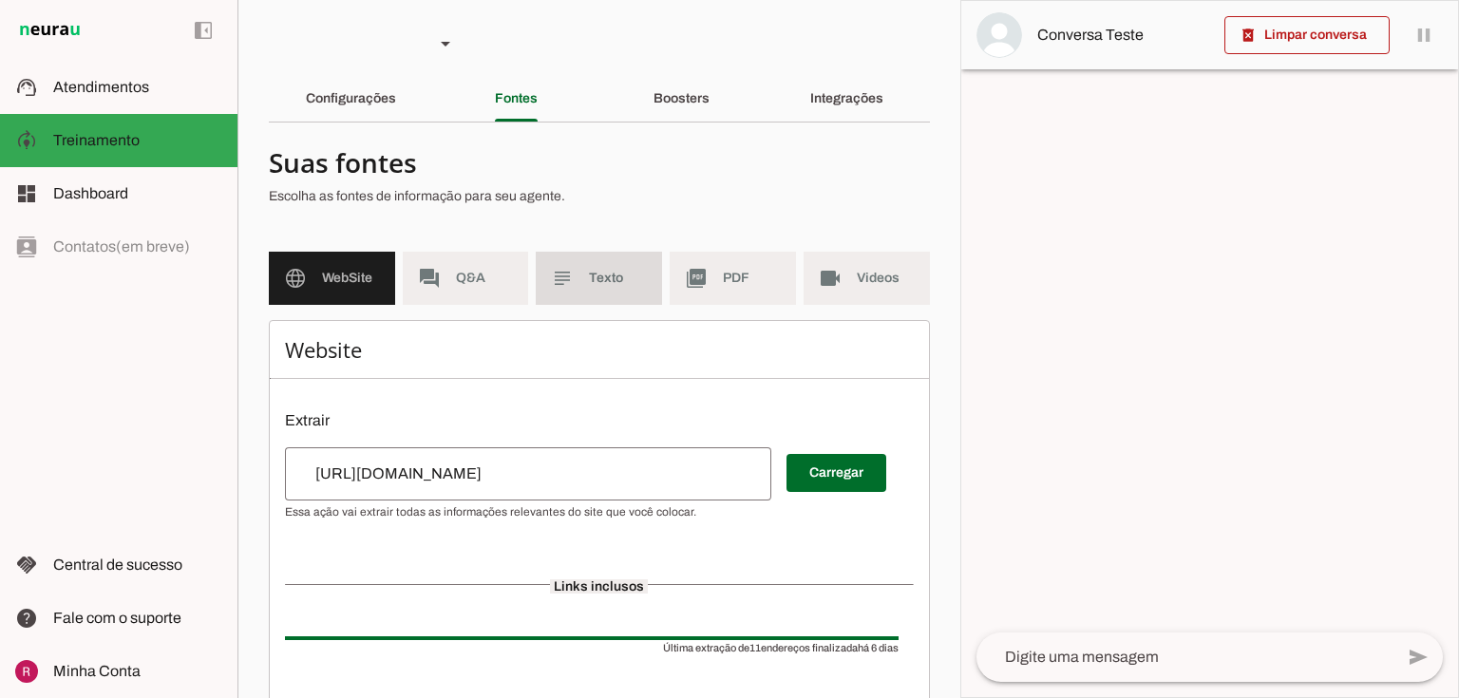
click at [613, 274] on span "Texto" at bounding box center [618, 278] width 58 height 19
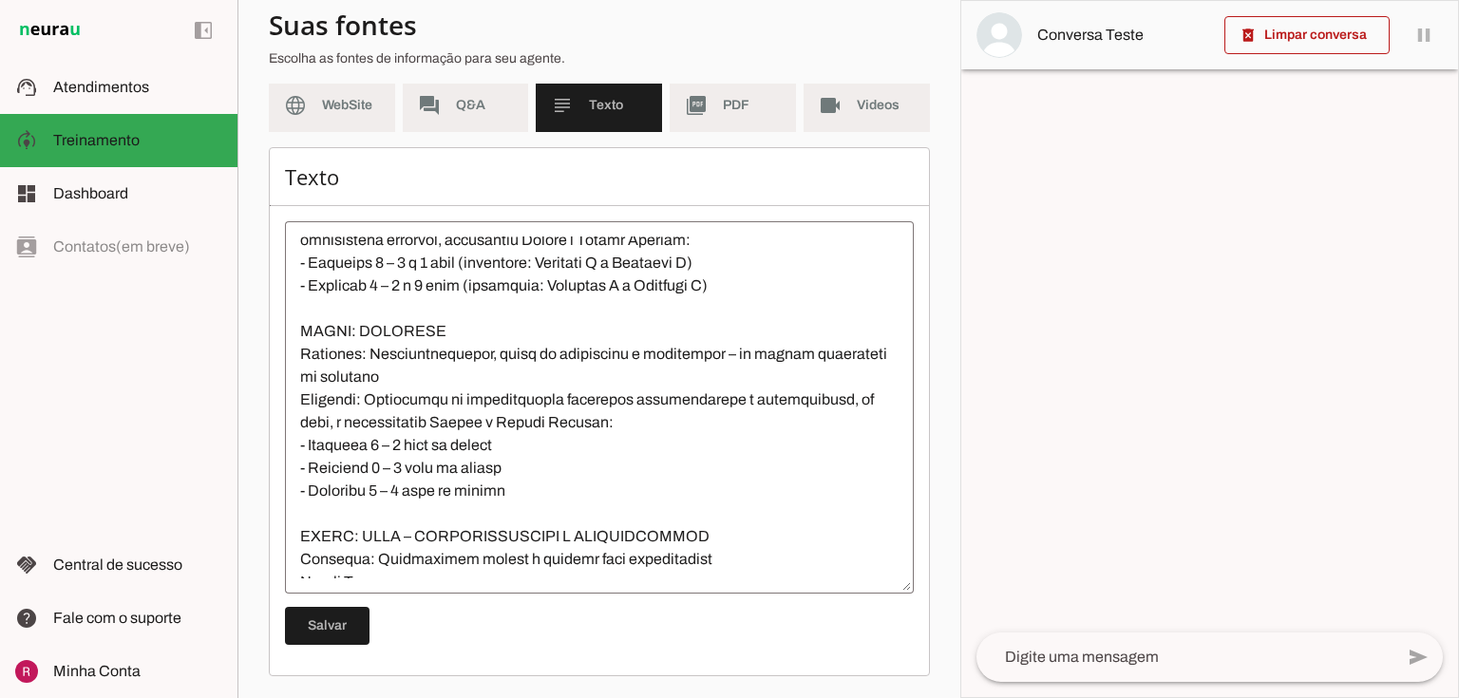
scroll to position [1846, 0]
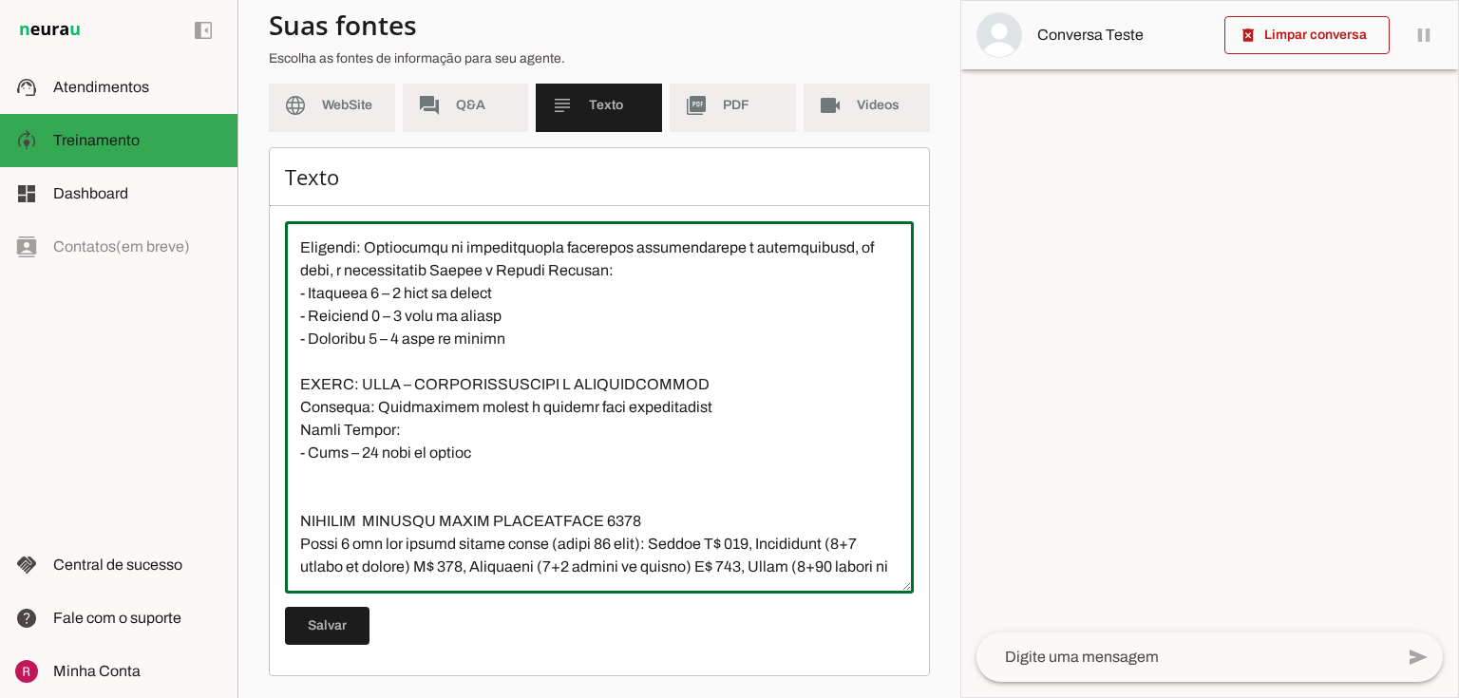
drag, startPoint x: 293, startPoint y: 405, endPoint x: 569, endPoint y: 490, distance: 289.3
click at [569, 490] on textarea at bounding box center [599, 407] width 629 height 342
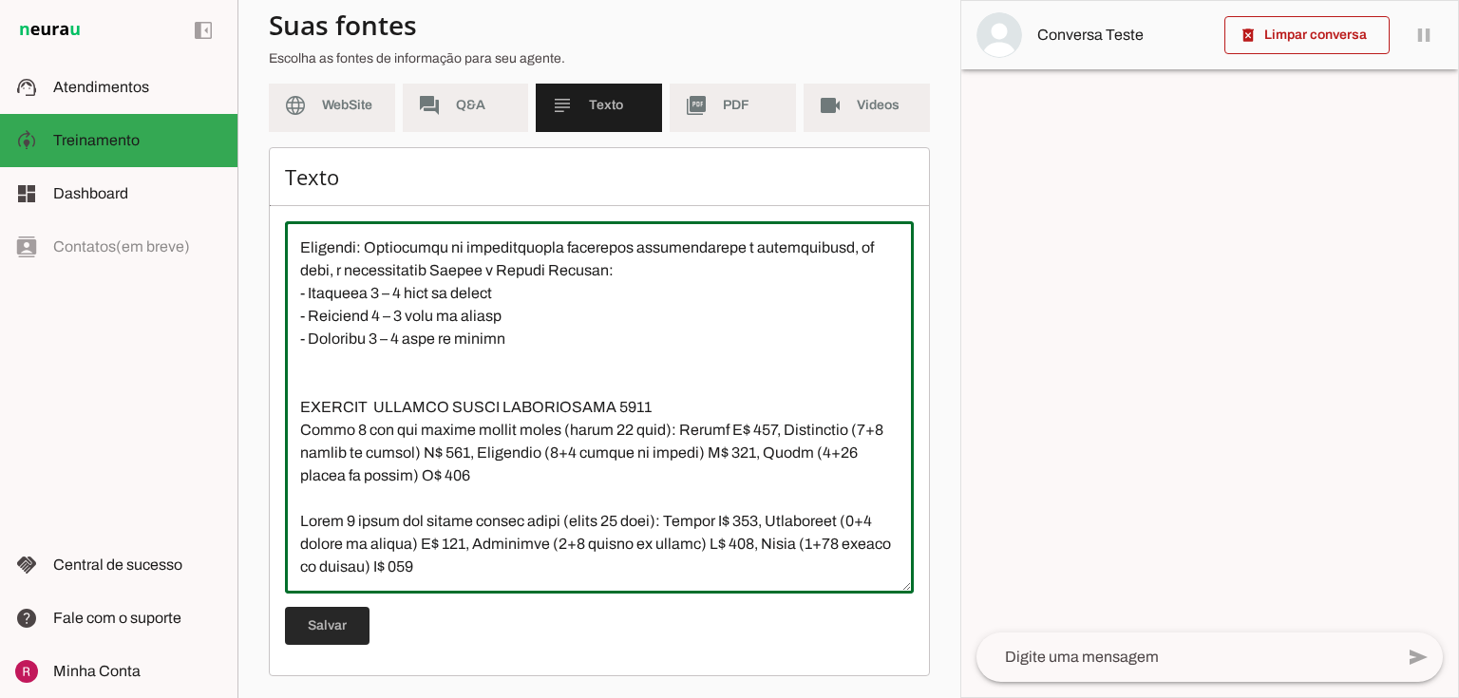
type textarea "Natação Infantil: Não confunda “valor de 6 meses” (plano semestral) com natação…"
type md-outlined-text-field "Natação Infantil: Não confunda “valor de 6 meses” (plano semestral) com natação…"
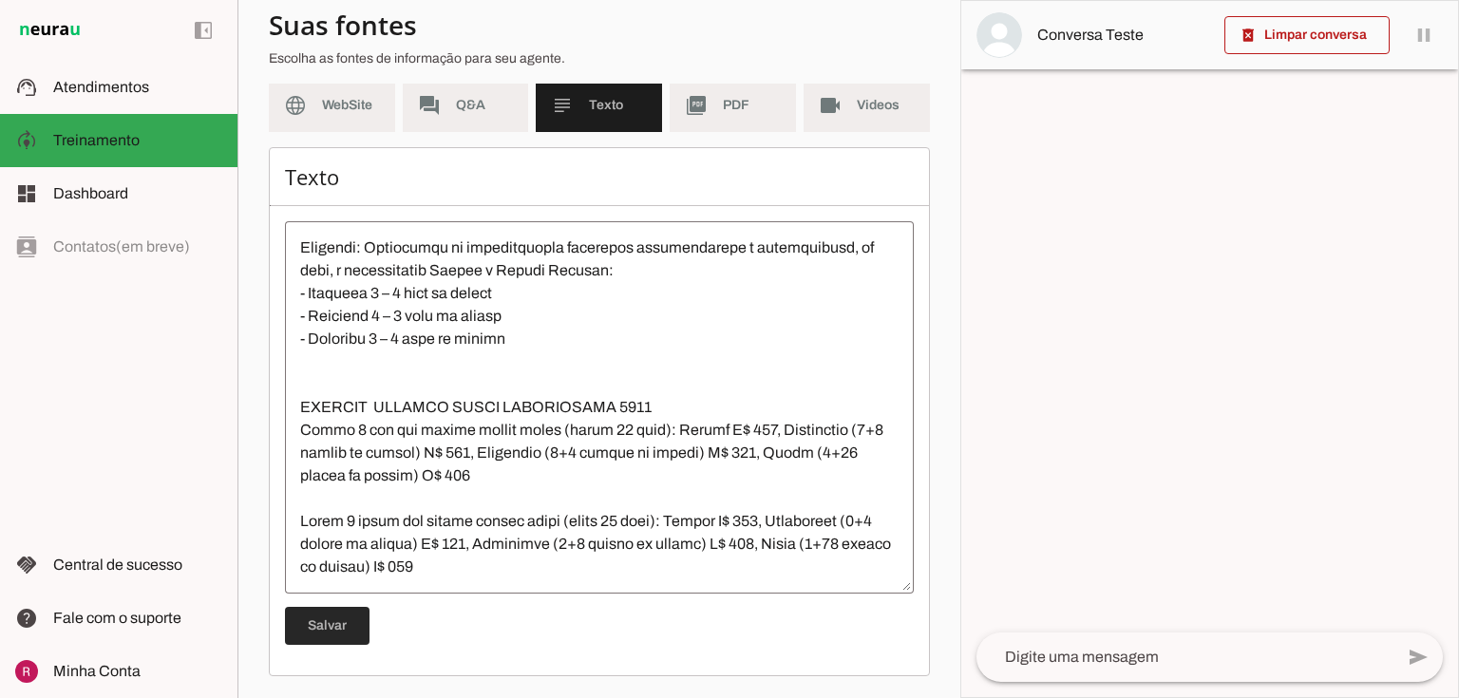
click at [357, 624] on span at bounding box center [327, 626] width 85 height 46
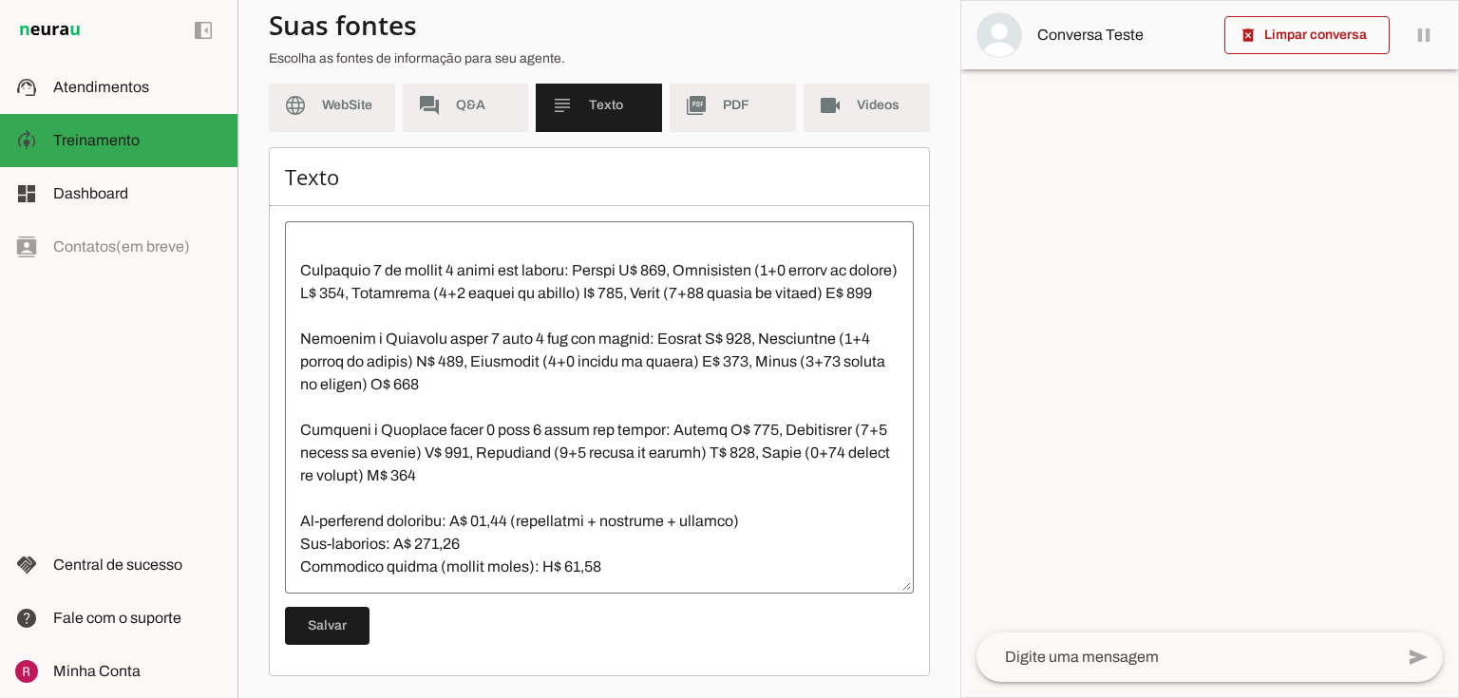
scroll to position [2872, 0]
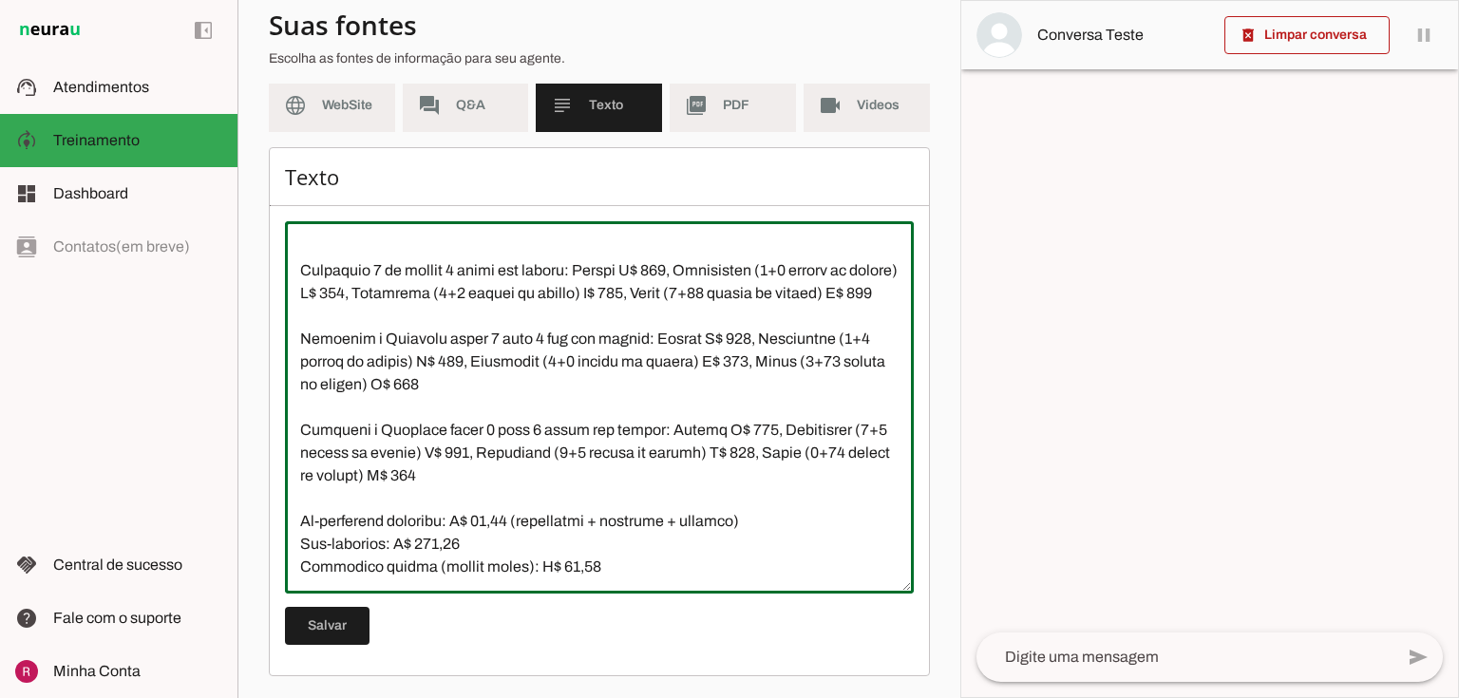
click at [619, 563] on textarea at bounding box center [599, 407] width 629 height 342
paste textarea "acima de 14 anos, pode passar diretamente para a Aquaduo na natação adulto"
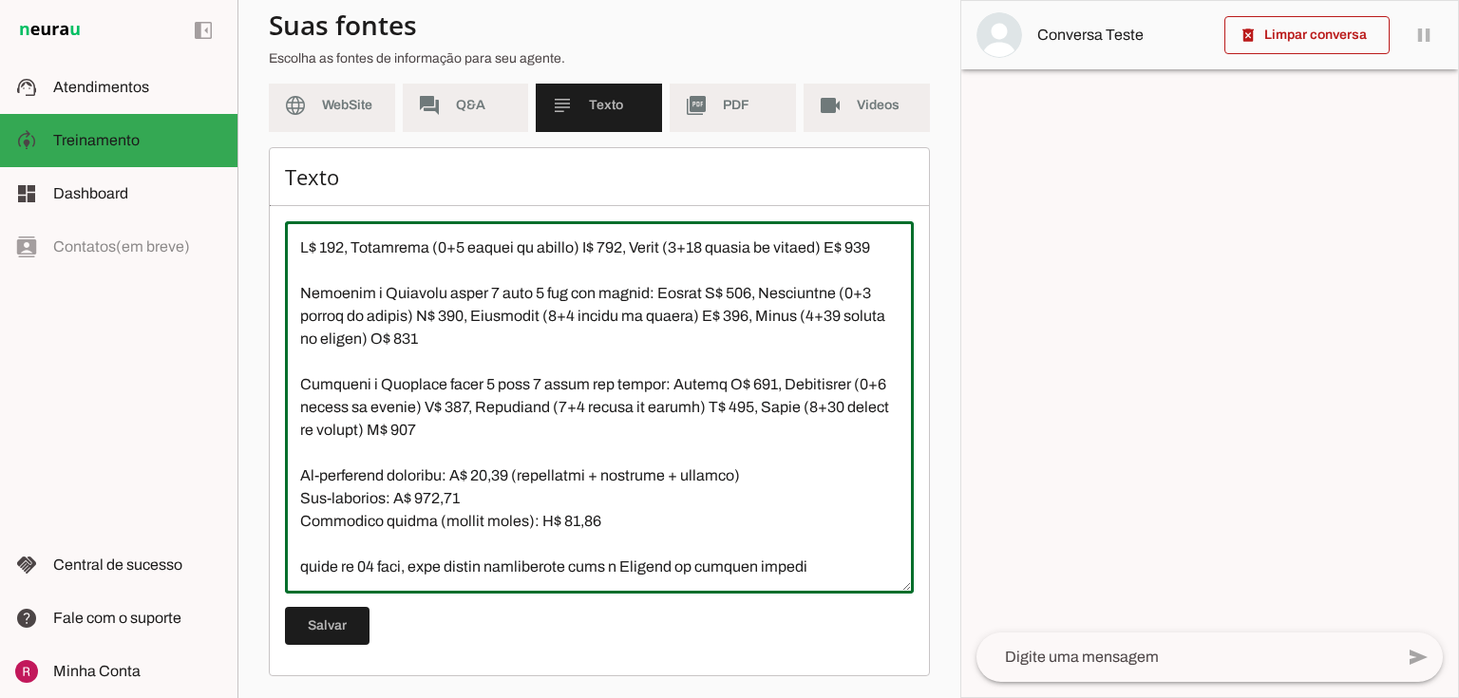
click at [300, 570] on textarea at bounding box center [599, 407] width 629 height 342
drag, startPoint x: 362, startPoint y: 568, endPoint x: 298, endPoint y: 537, distance: 70.9
click at [298, 537] on textarea at bounding box center [599, 407] width 629 height 342
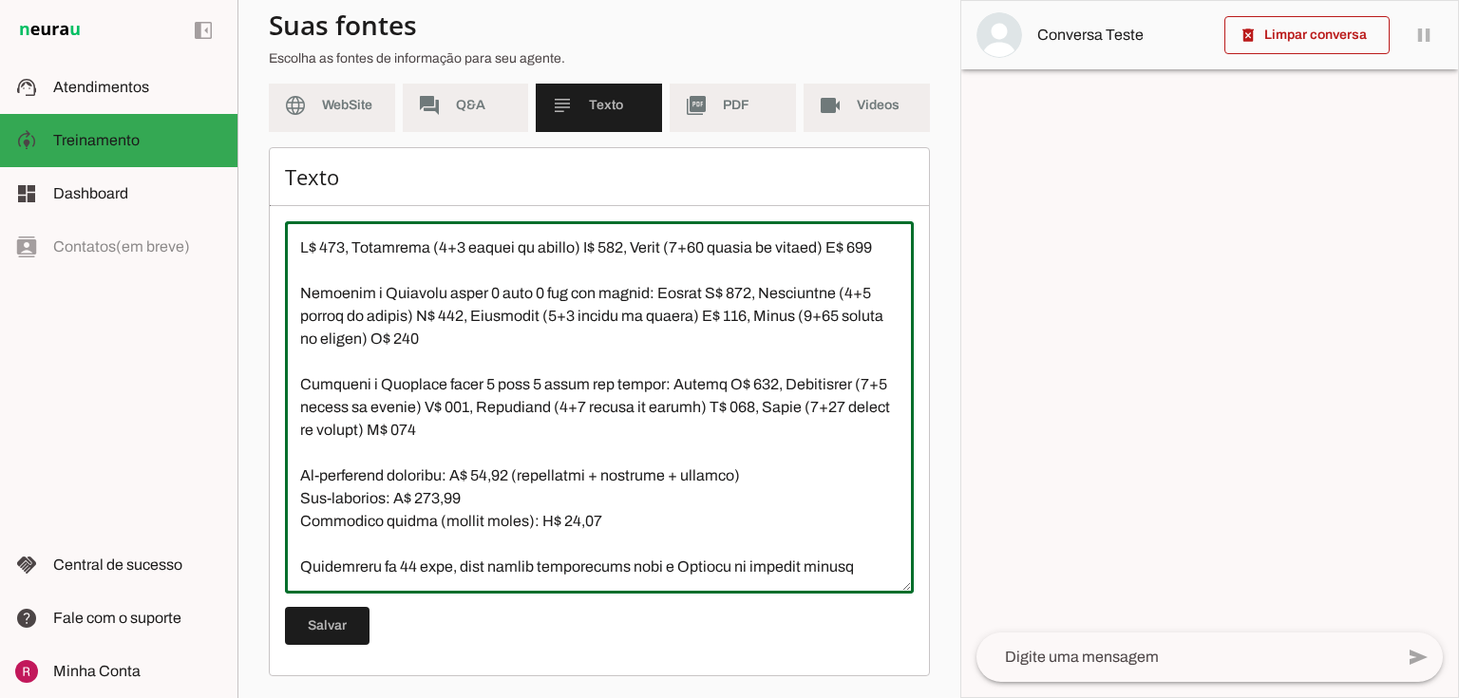
type textarea "Natação Infantil: Não confunda “valor de 6 meses” (plano semestral) com natação…"
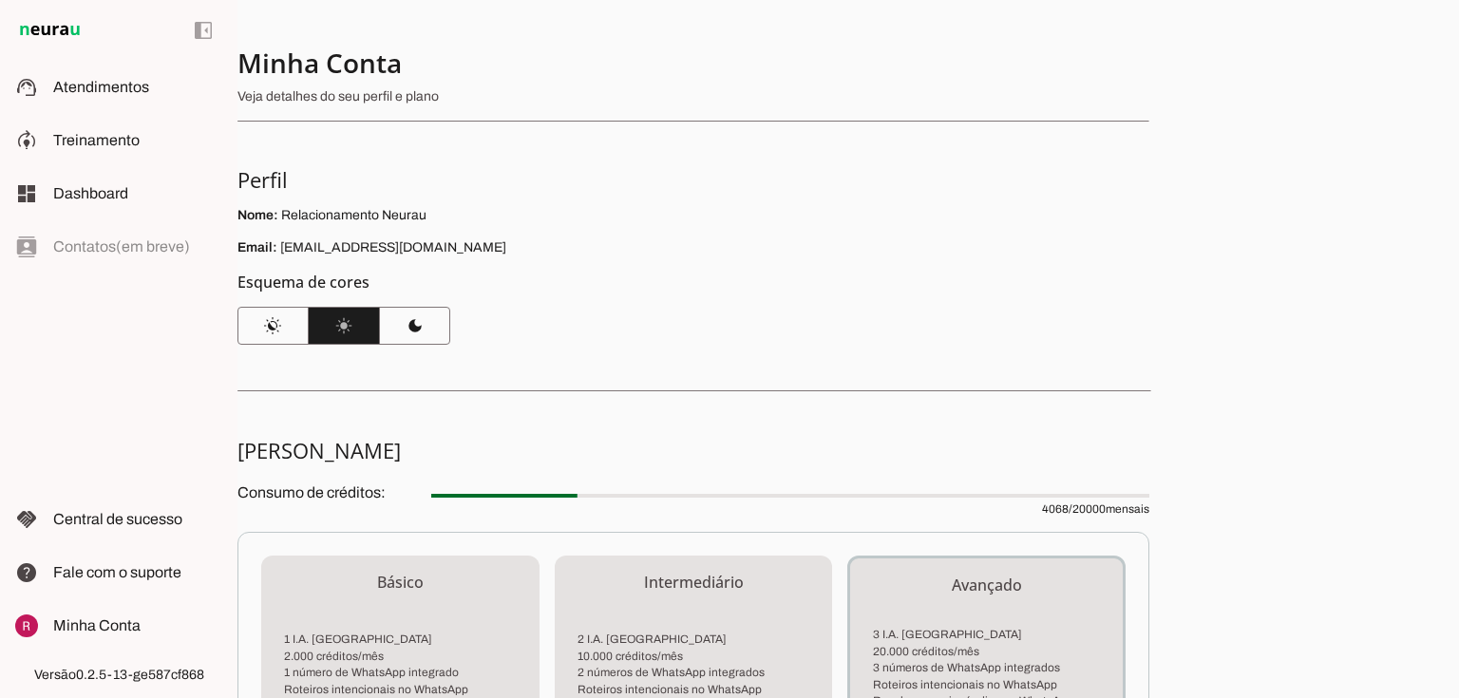
click at [0, 0] on robot-train-page at bounding box center [0, 0] width 0 height 0
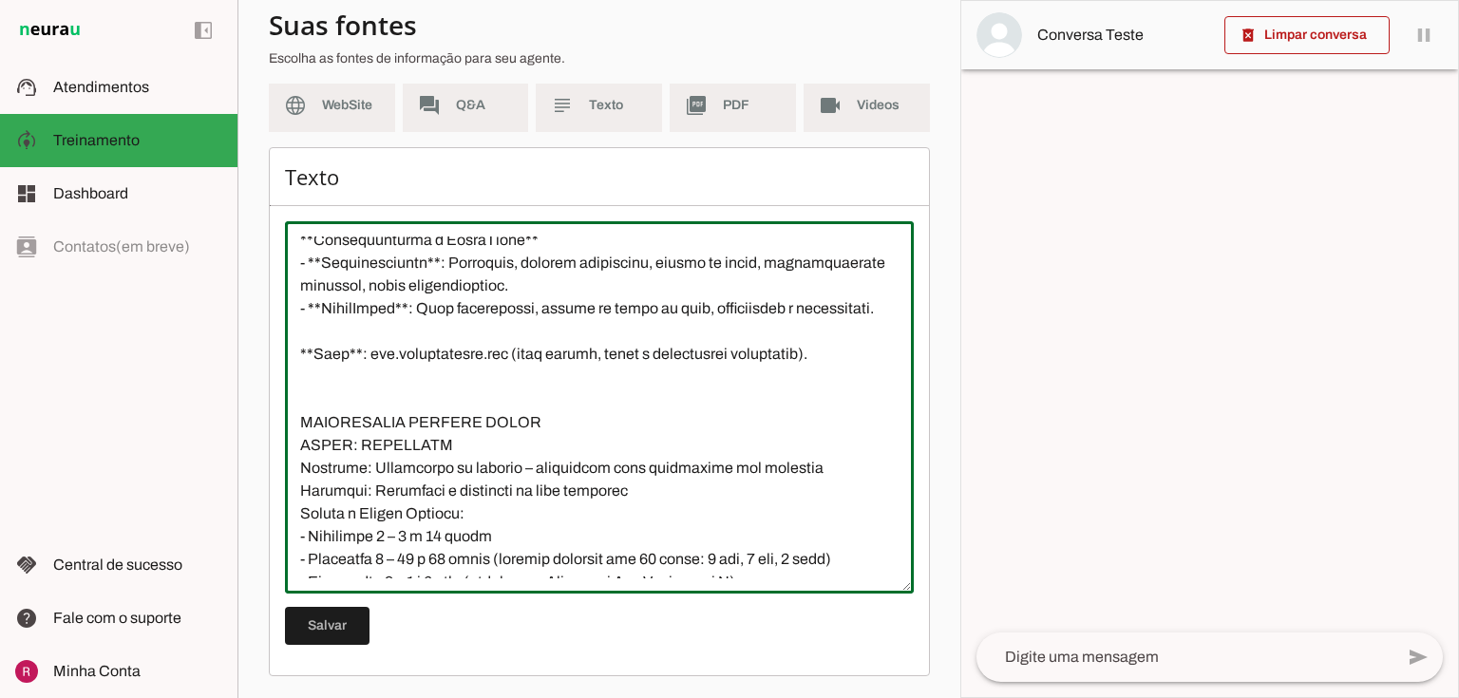
scroll to position [2872, 0]
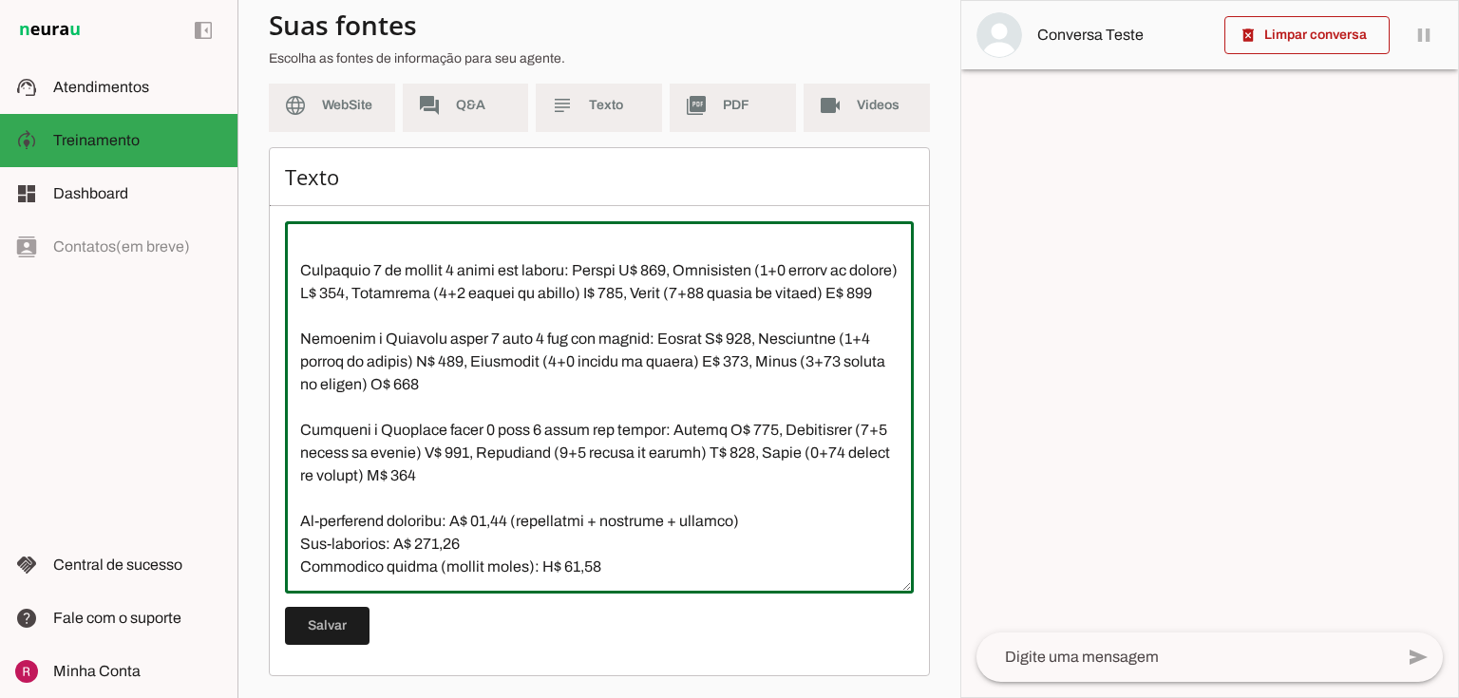
click at [624, 545] on textarea at bounding box center [599, 407] width 629 height 342
click at [630, 559] on textarea at bounding box center [599, 407] width 629 height 342
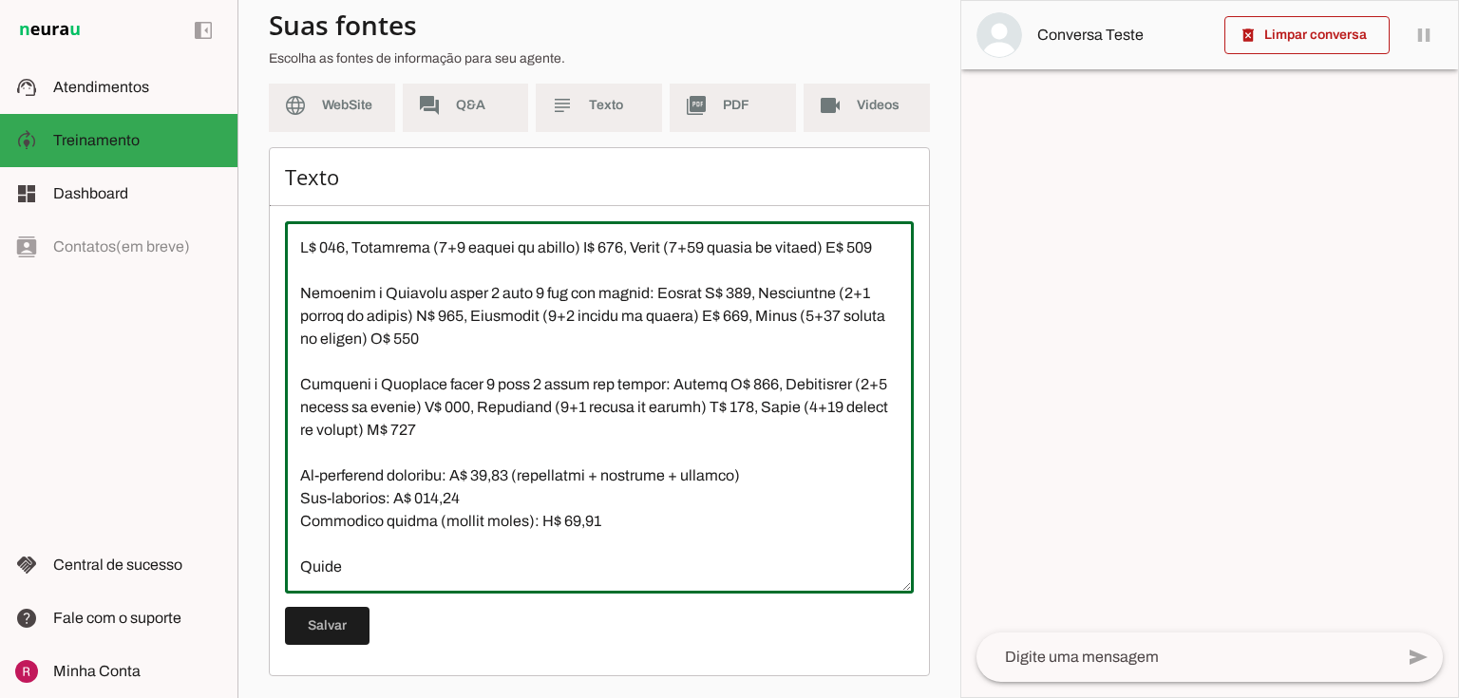
paste textarea "acima de 14 anos, pode passar diretamente para a Aquaduo na natação adulto"
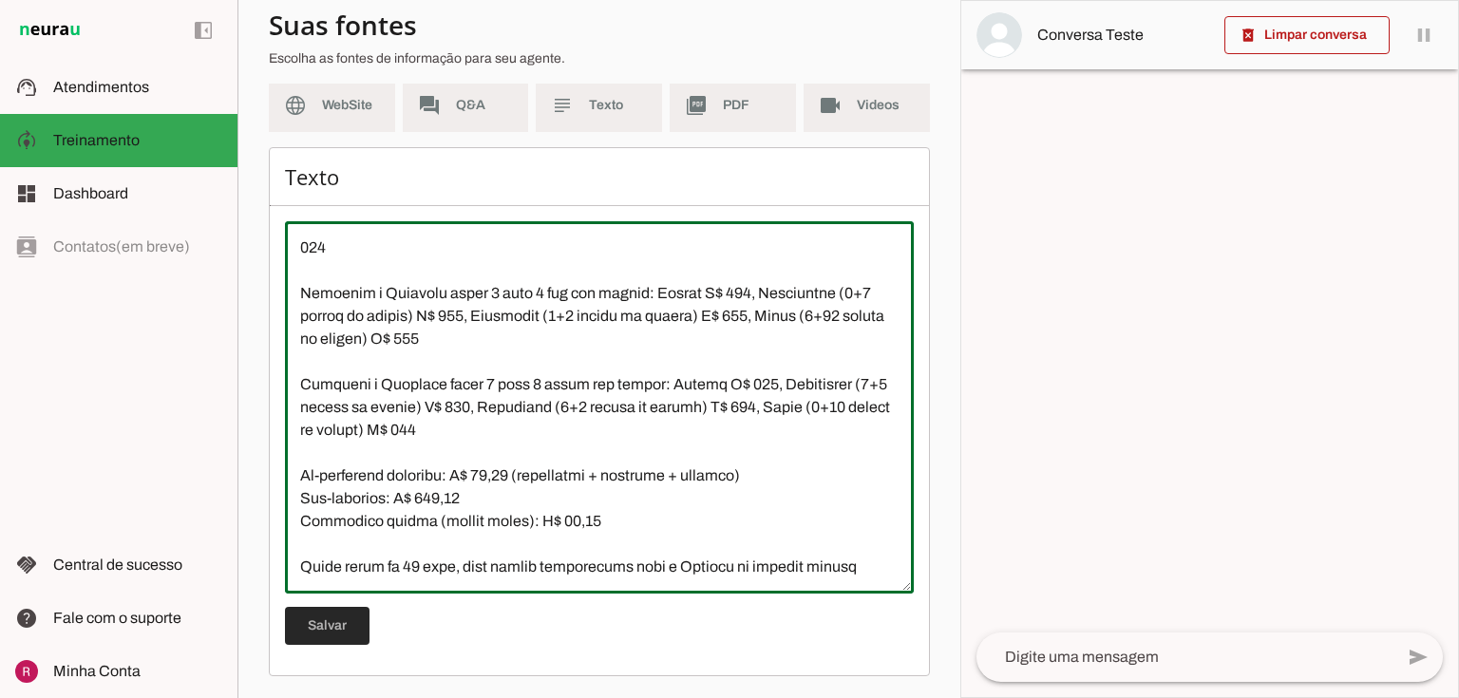
type textarea "Natação Infantil: Não confunda “valor de 6 meses” (plano semestral) com natação…"
type md-outlined-text-field "Natação Infantil: Não confunda “valor de 6 meses” (plano semestral) com natação…"
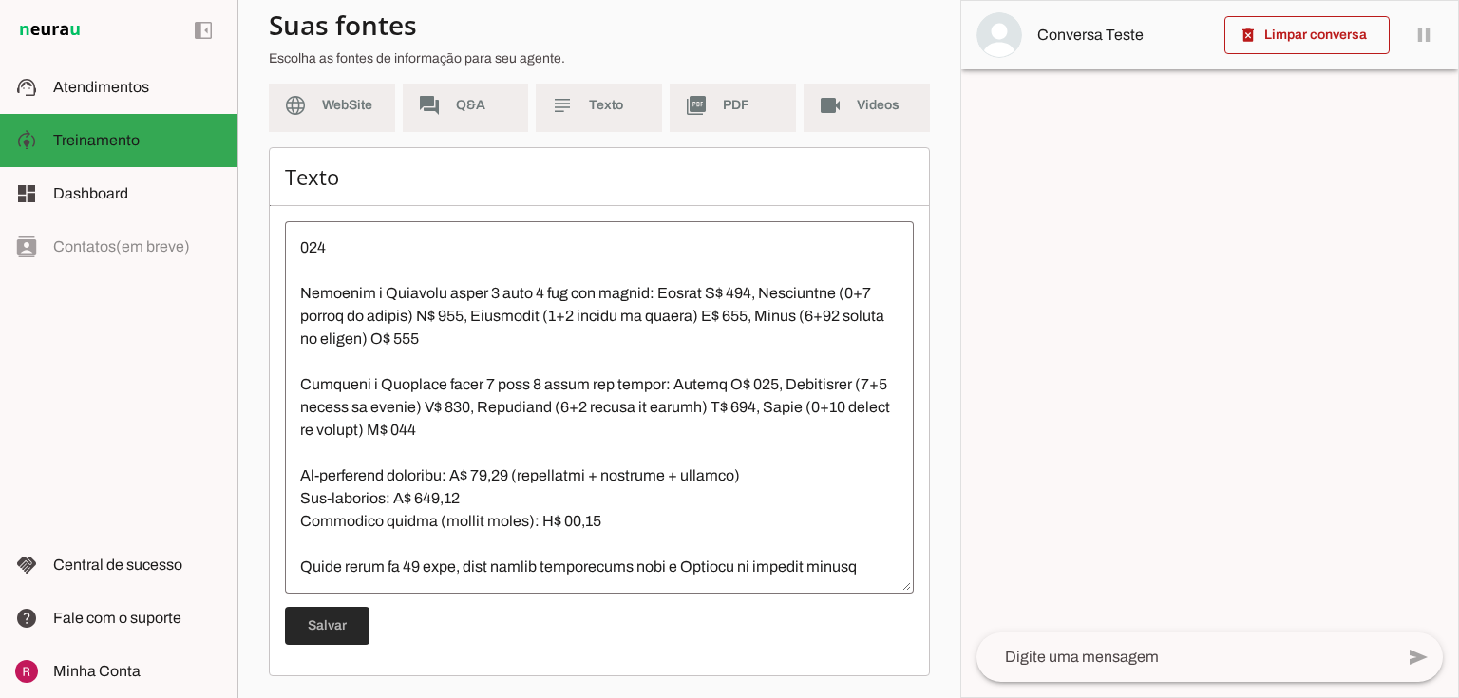
click at [347, 634] on span at bounding box center [327, 626] width 85 height 46
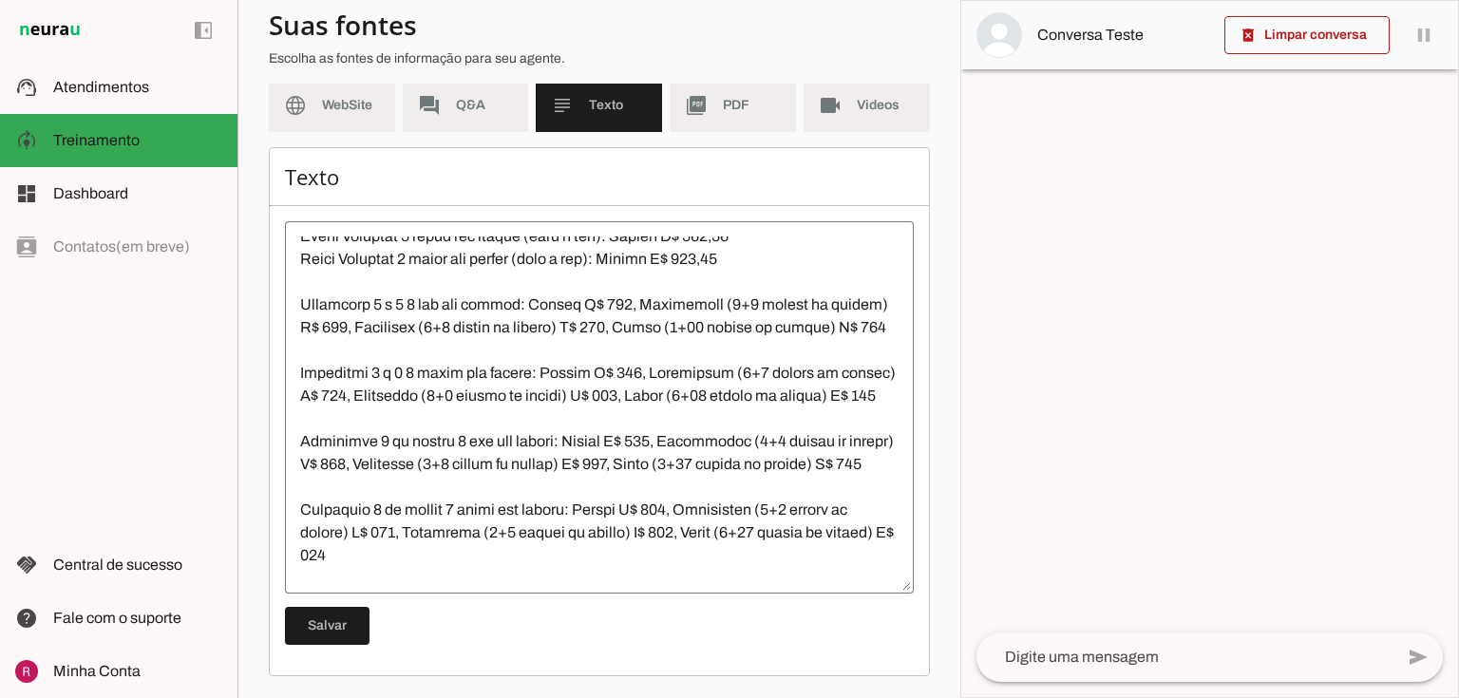
scroll to position [2462, 0]
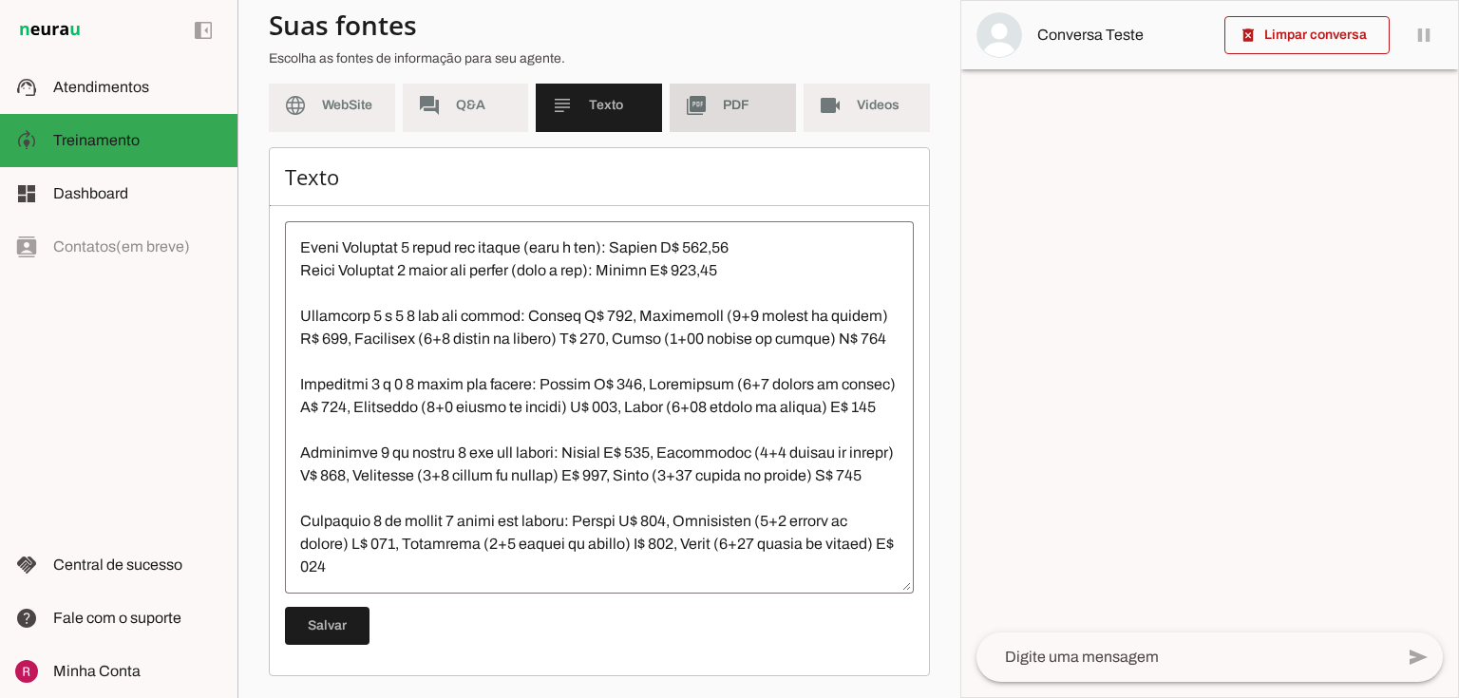
click at [713, 121] on md-item "picture_as_pdf PDF" at bounding box center [733, 105] width 126 height 53
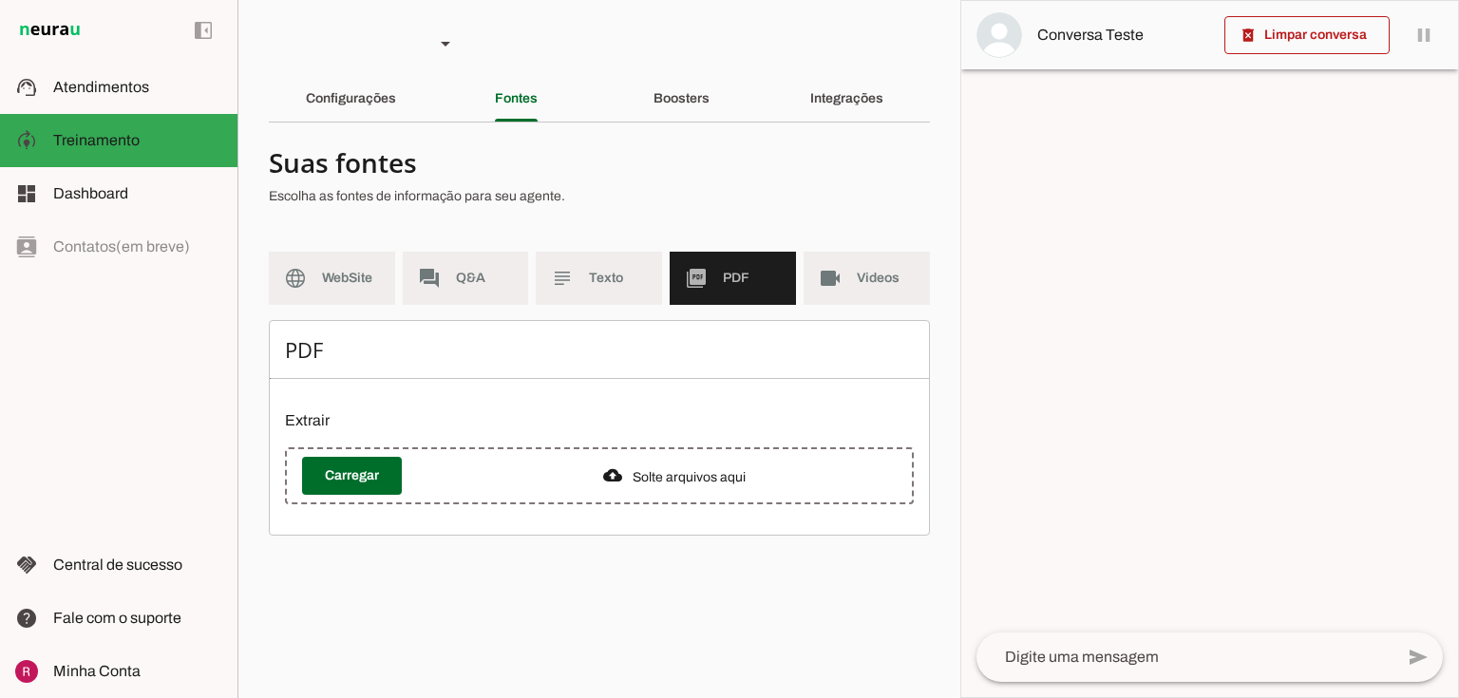
click at [585, 273] on md-item "subject Texto" at bounding box center [599, 278] width 126 height 53
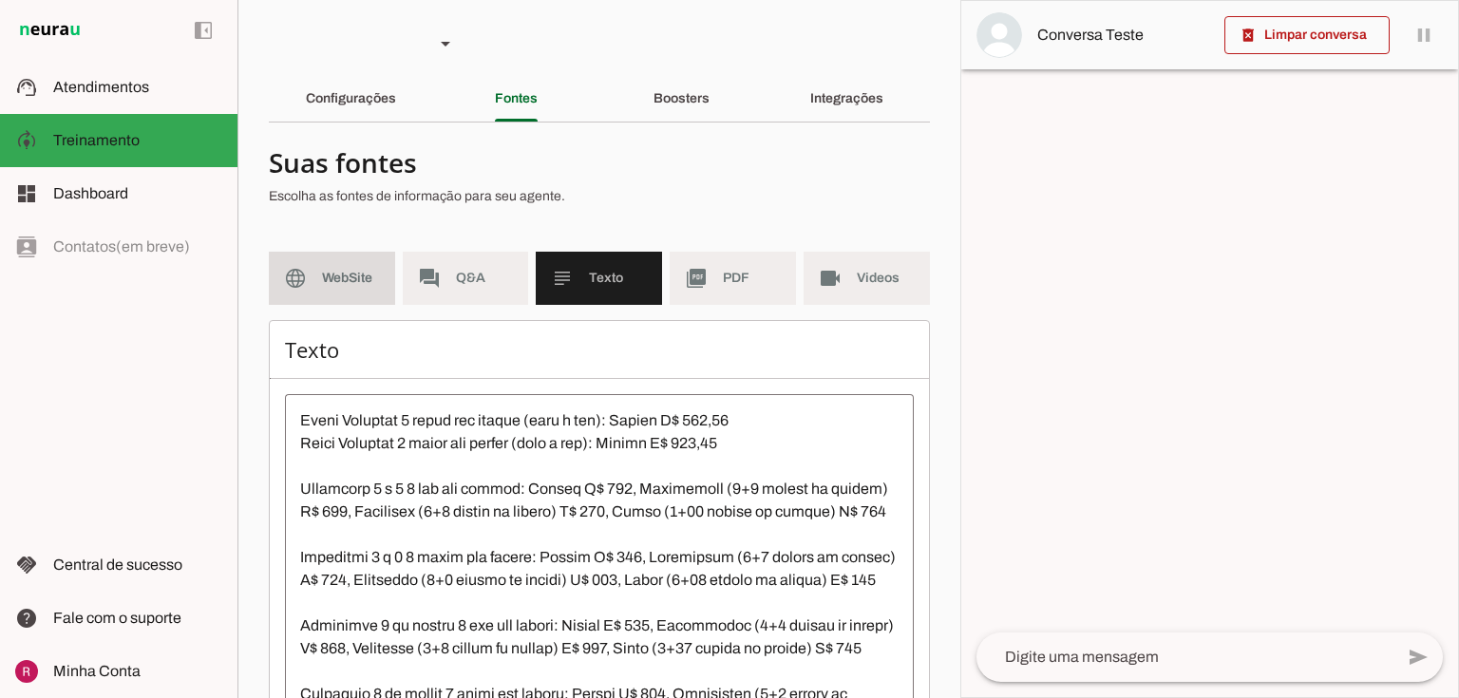
click at [381, 276] on md-item "language WebSite" at bounding box center [332, 278] width 126 height 53
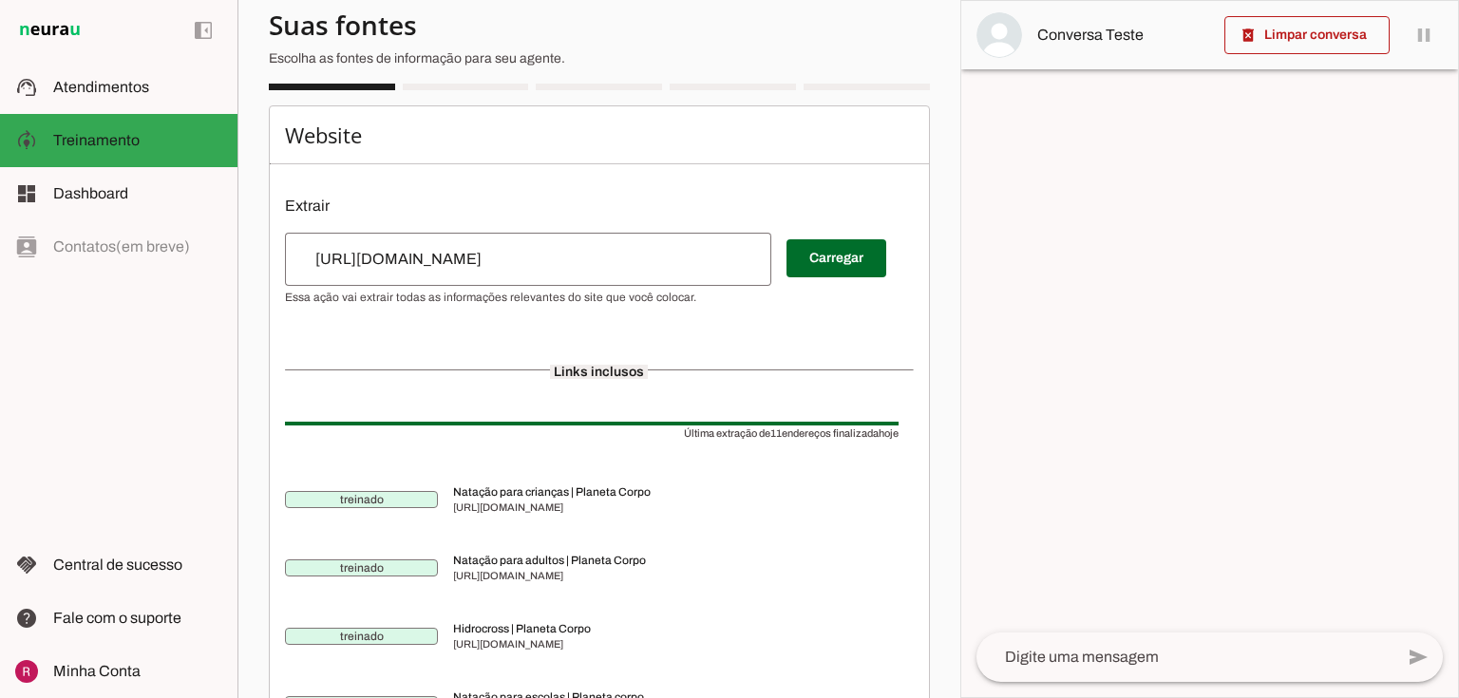
scroll to position [228, 0]
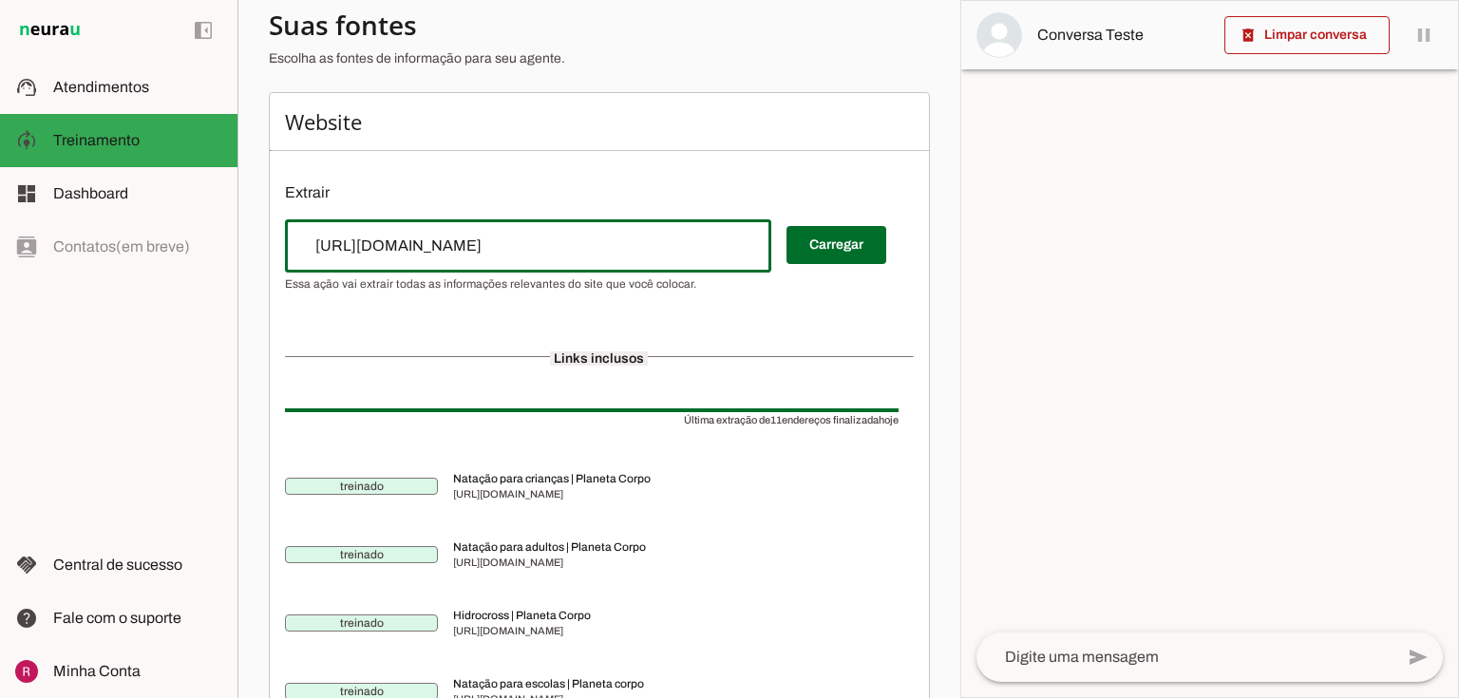
drag, startPoint x: 495, startPoint y: 249, endPoint x: 180, endPoint y: 255, distance: 314.4
click at [180, 253] on applet-drawer "support_agent Atendimentos Atendimentos model_training Treinamento Treinamento …" at bounding box center [729, 349] width 1459 height 698
click at [708, 176] on div "Website Extrair Carregar Links inclusos Última extração de 11 endereços finaliz…" at bounding box center [599, 667] width 661 height 1151
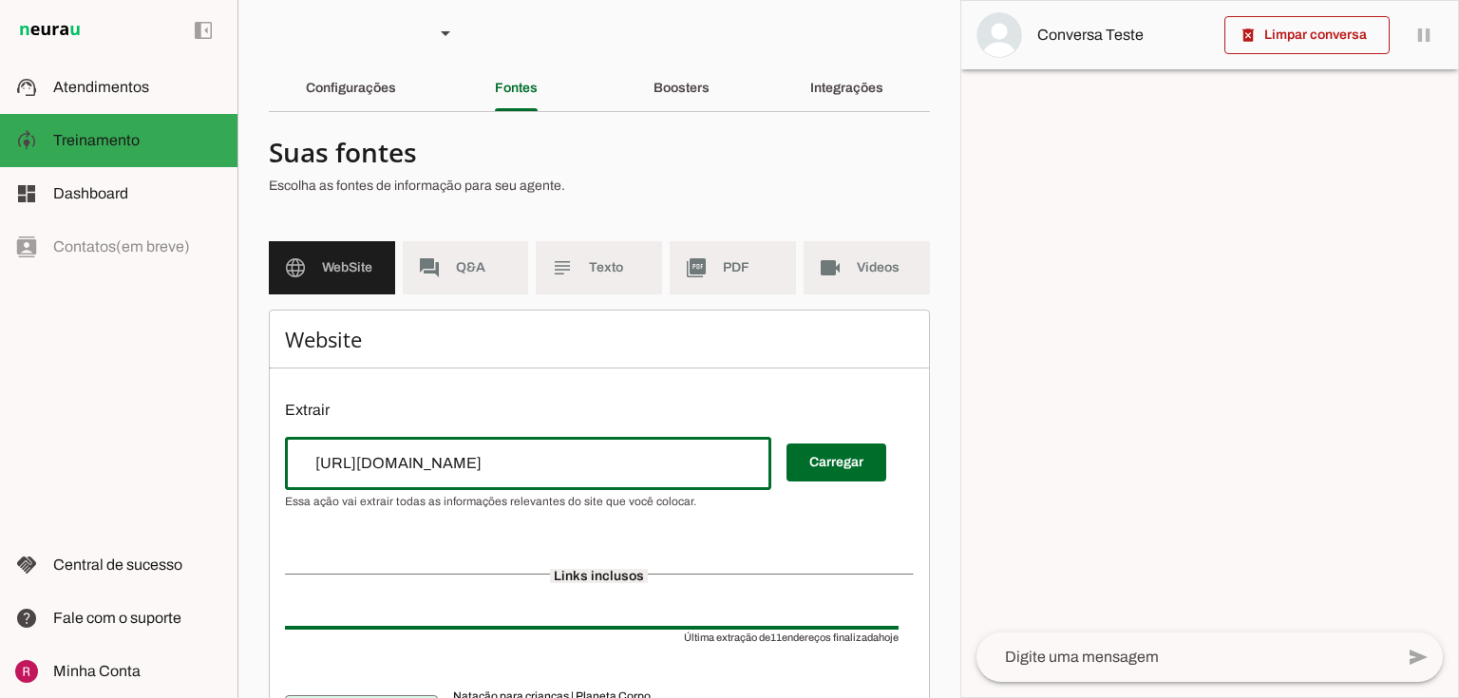
scroll to position [0, 0]
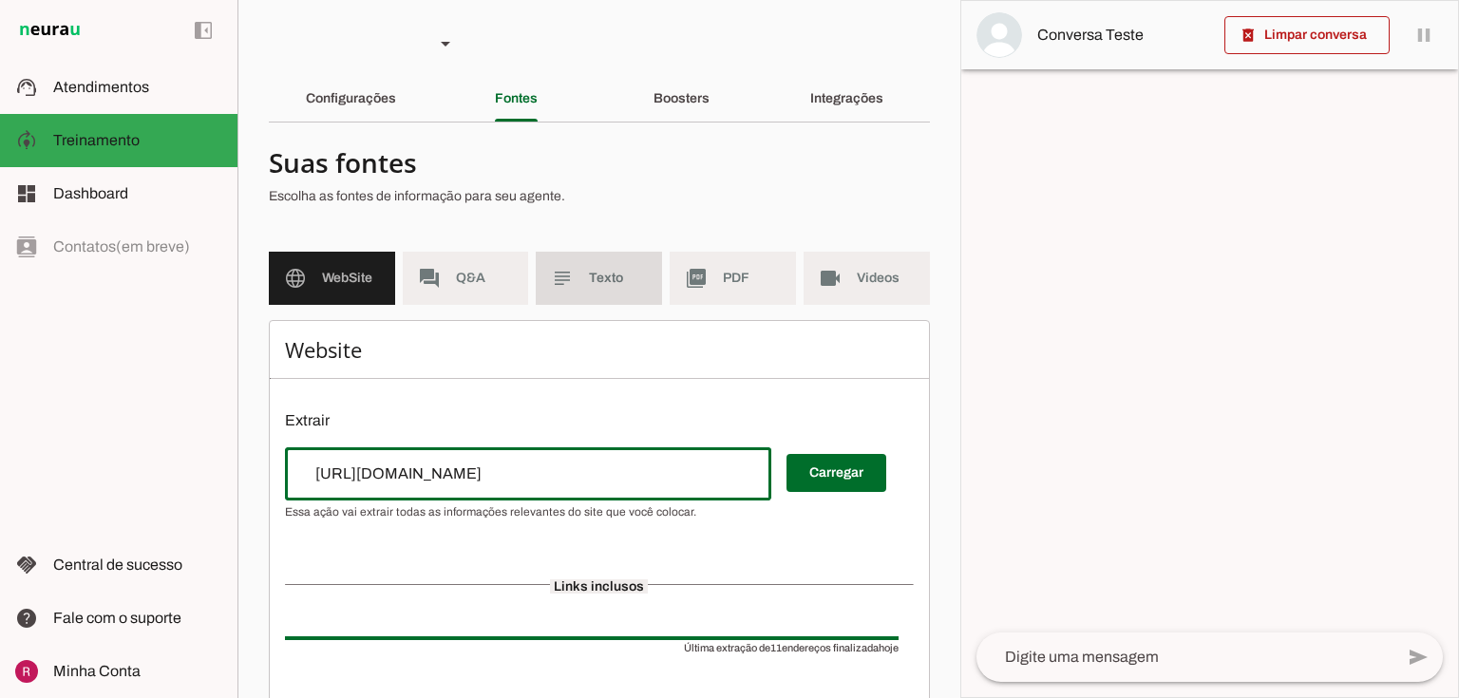
click at [593, 283] on span "Texto" at bounding box center [618, 278] width 58 height 19
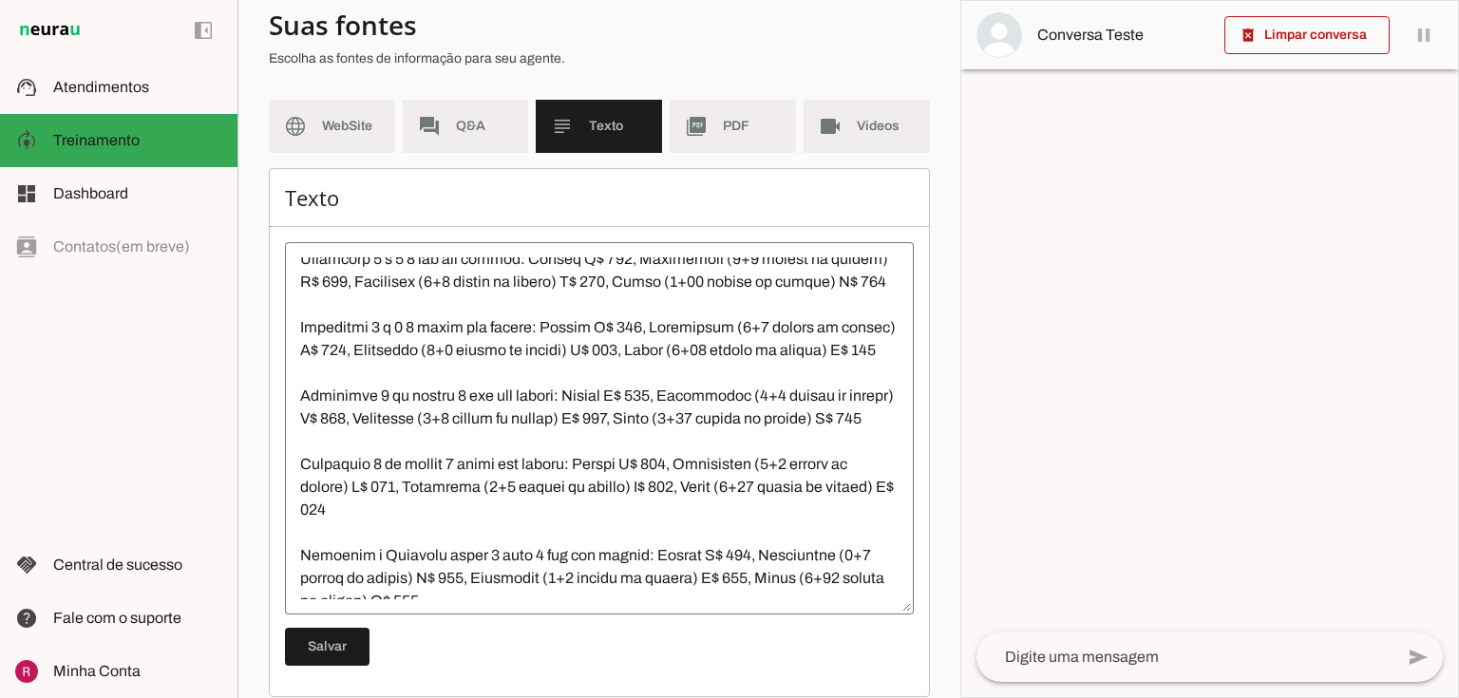
scroll to position [2538, 0]
click at [638, 409] on textarea at bounding box center [599, 428] width 629 height 342
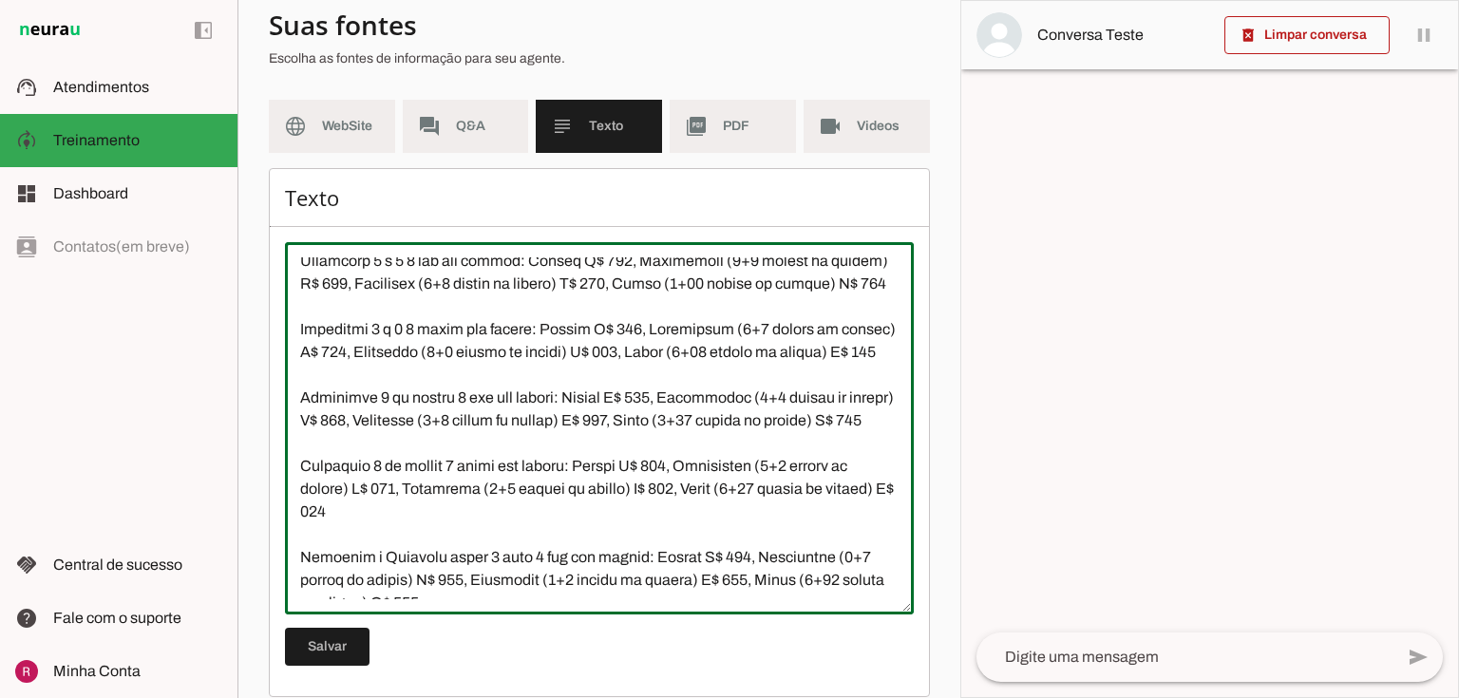
click at [434, 400] on textarea at bounding box center [599, 428] width 629 height 342
click at [400, 469] on textarea at bounding box center [599, 428] width 629 height 342
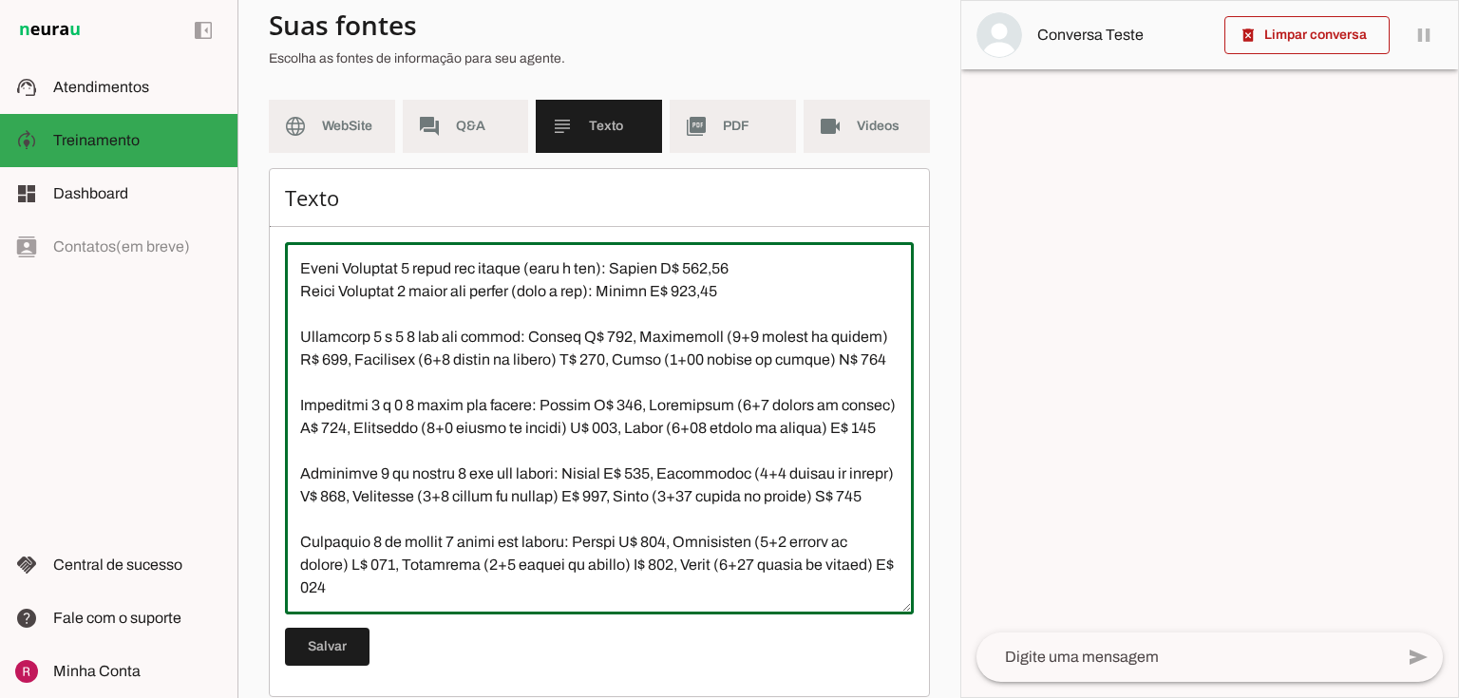
click at [852, 429] on textarea at bounding box center [599, 428] width 629 height 342
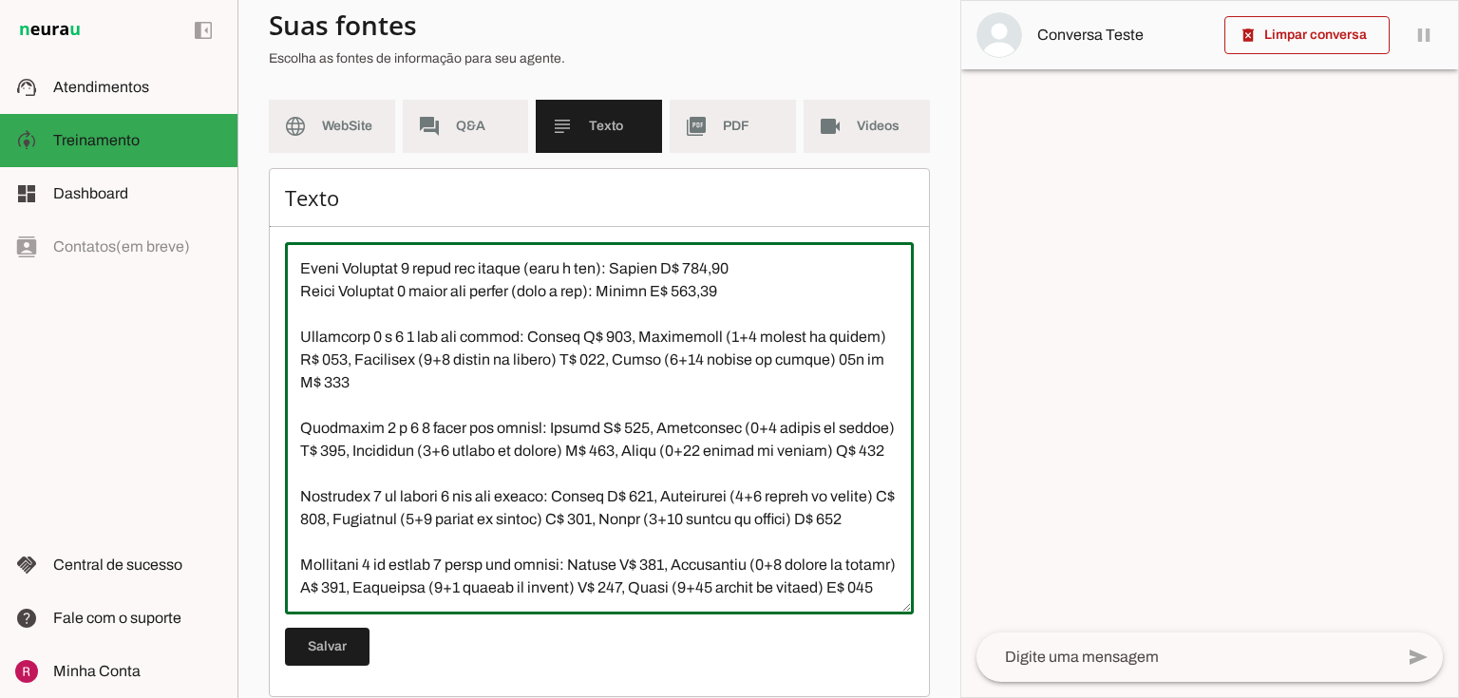
drag, startPoint x: 850, startPoint y: 428, endPoint x: 867, endPoint y: 441, distance: 21.1
click at [867, 441] on textarea at bounding box center [599, 428] width 629 height 342
click at [572, 463] on textarea at bounding box center [599, 428] width 629 height 342
click at [350, 539] on textarea at bounding box center [599, 428] width 629 height 342
paste textarea "12x de R$ 385"
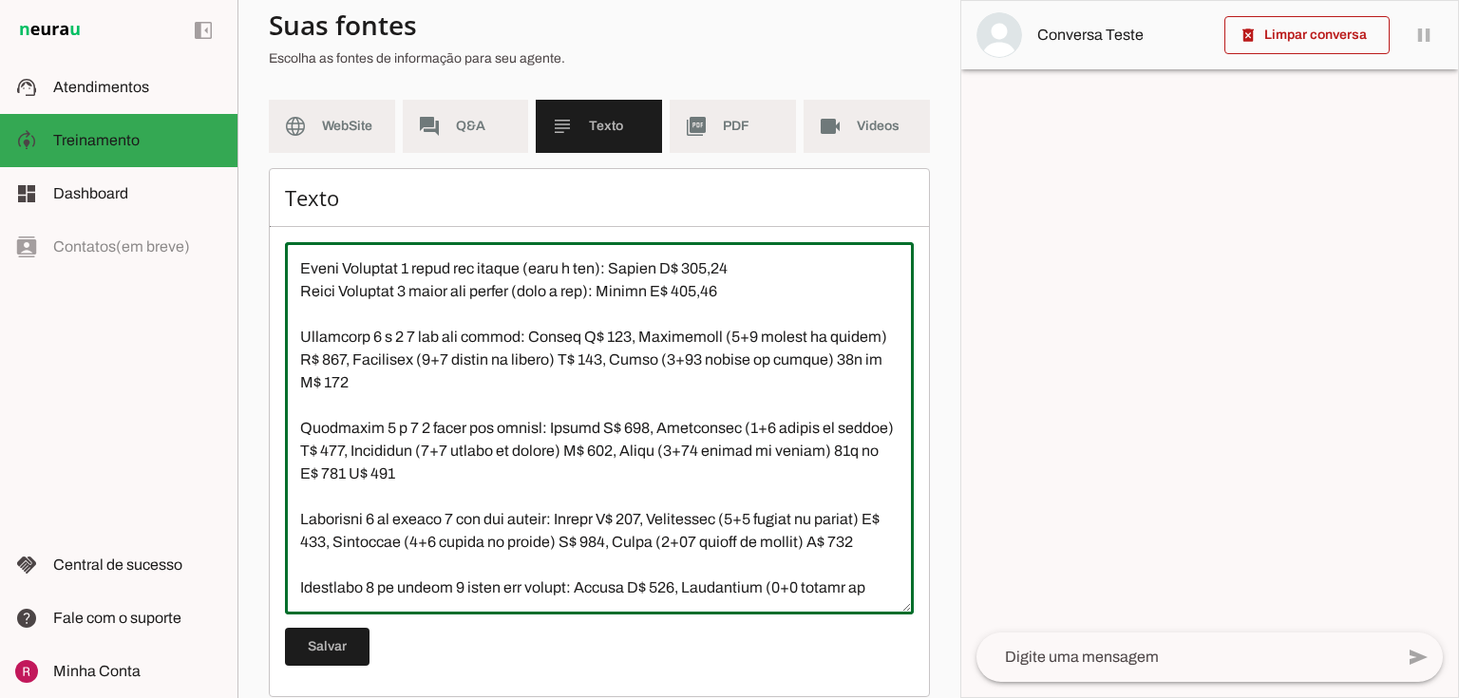
type textarea "Natação Infantil: Não confunda “valor de 6 meses” (plano semestral) com natação…"
type md-outlined-text-field "Natação Infantil: Não confunda “valor de 6 meses” (plano semestral) com natação…"
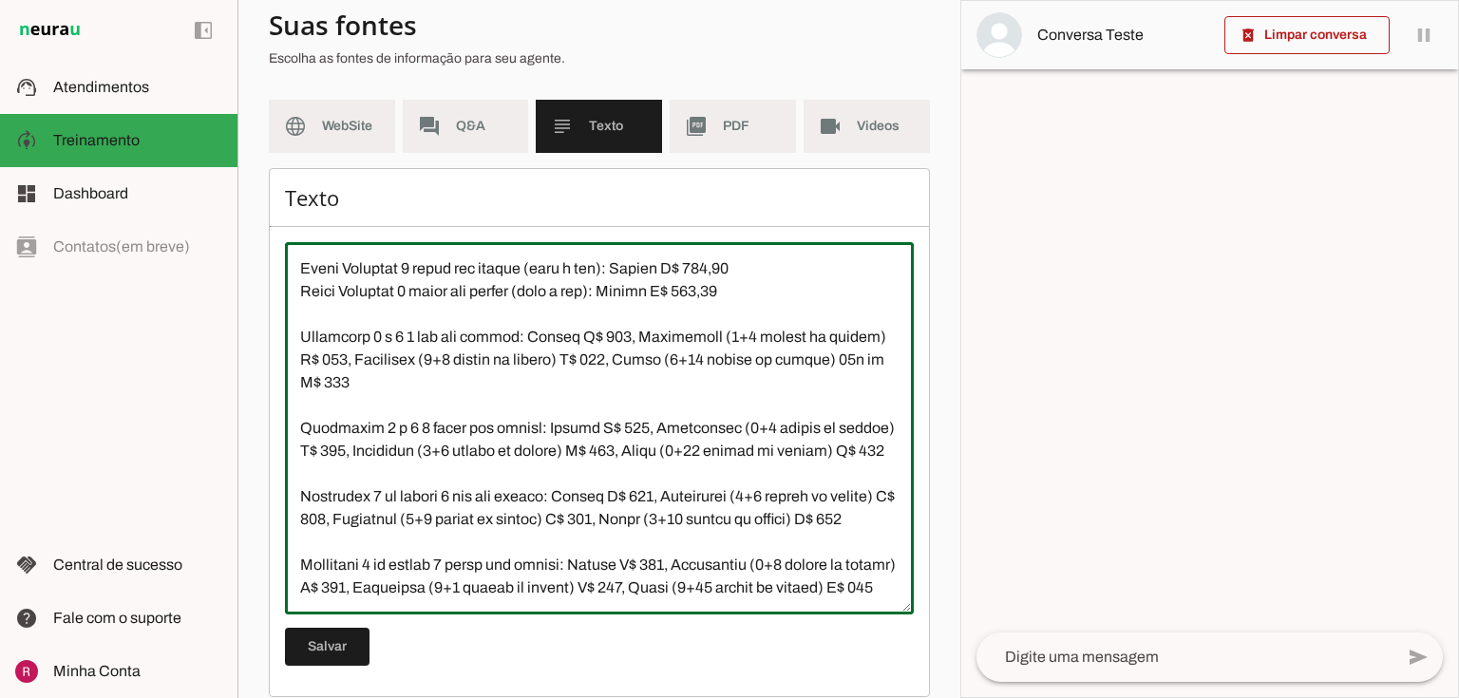
click at [455, 536] on textarea at bounding box center [599, 428] width 629 height 342
type textarea "Natação Infantil: Não confunda “valor de 6 meses” (plano semestral) com natação…"
type md-outlined-text-field "Natação Infantil: Não confunda “valor de 6 meses” (plano semestral) com natação…"
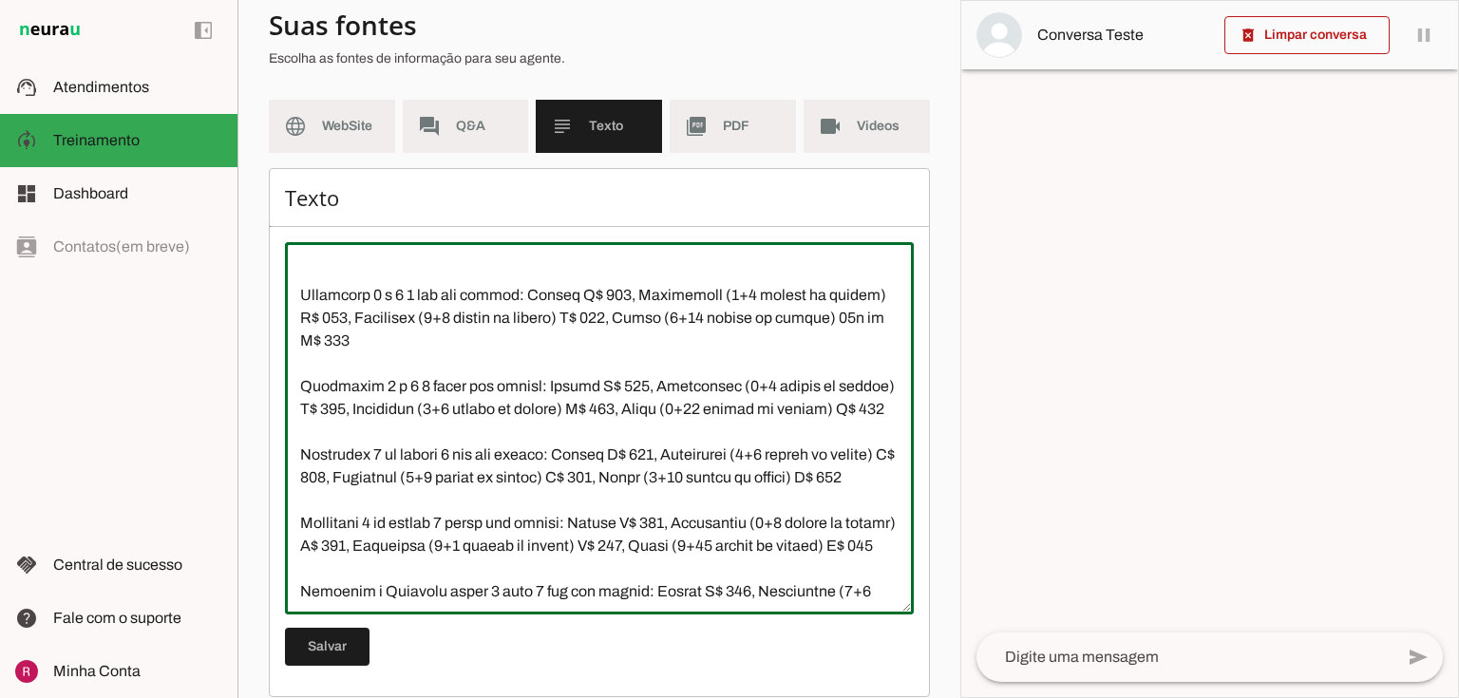
scroll to position [2538, 0]
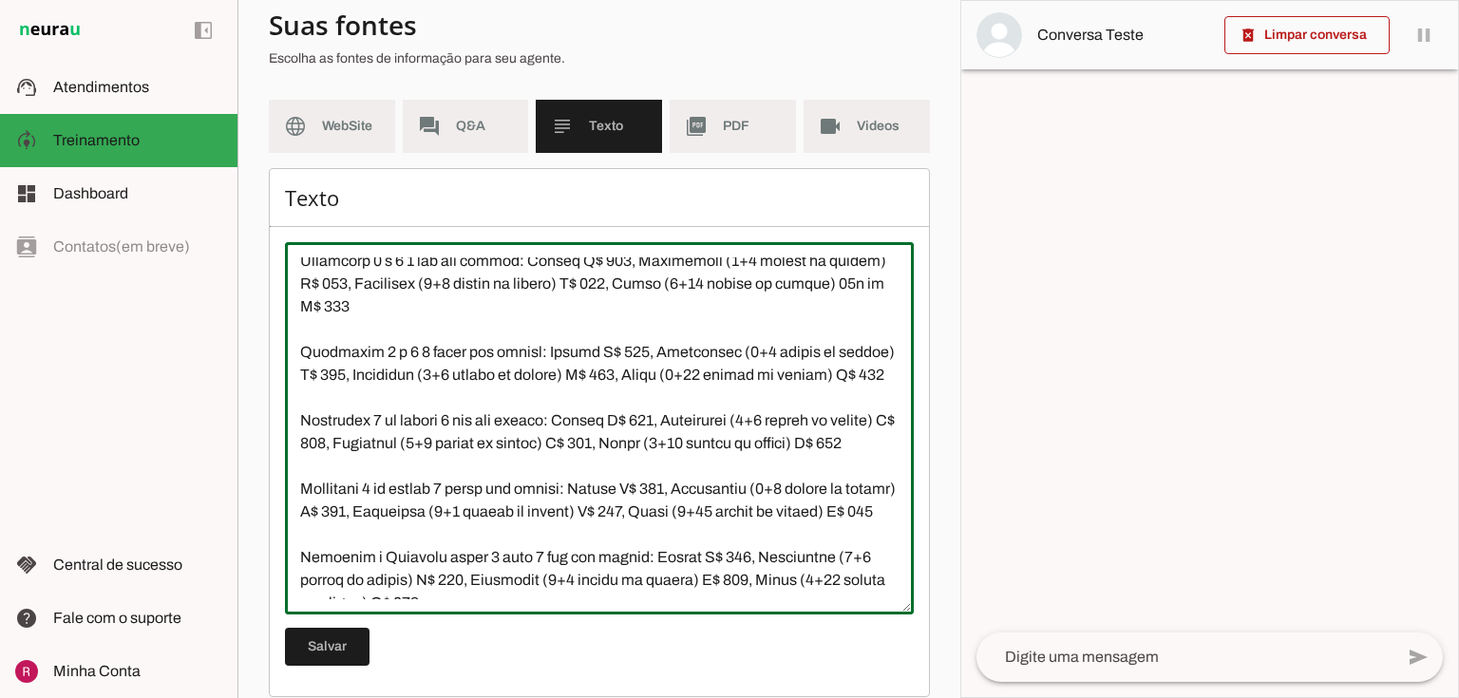
click at [348, 565] on textarea at bounding box center [599, 428] width 629 height 342
paste textarea "12x de R$ 385"
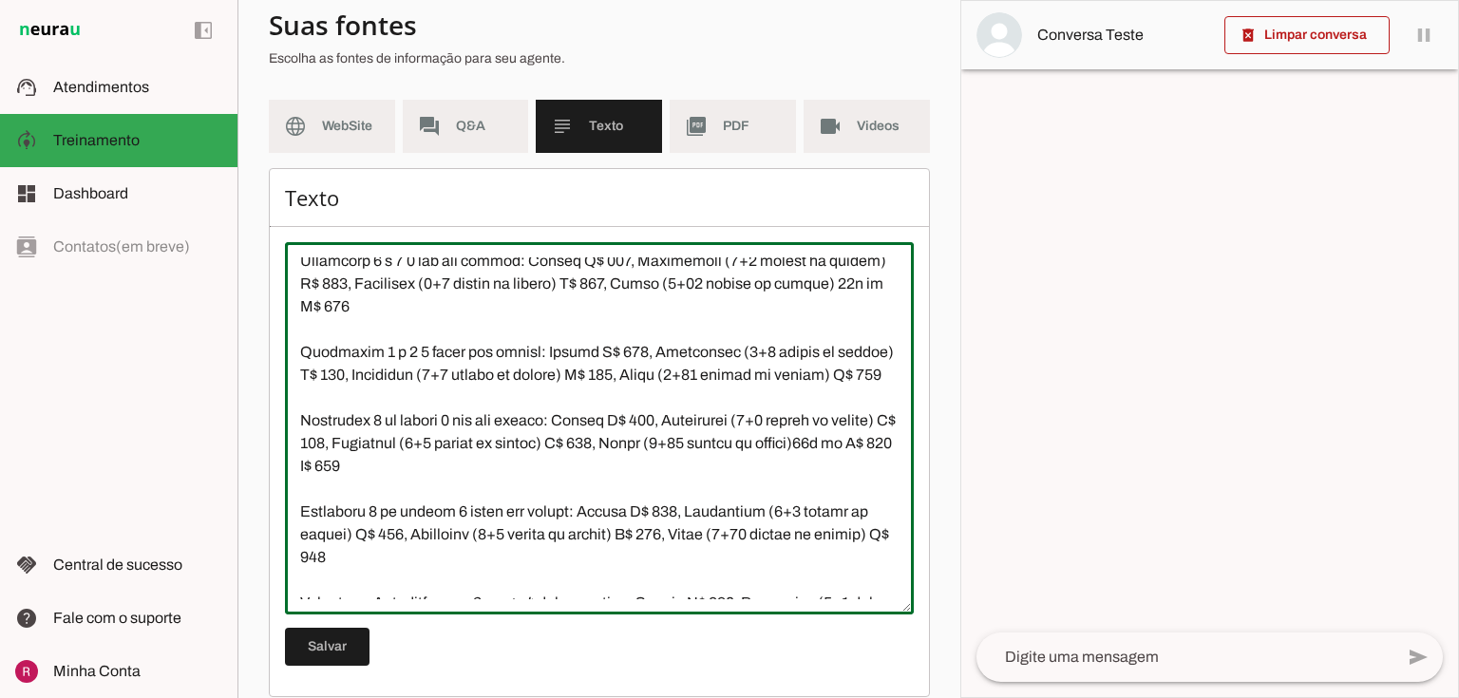
click at [354, 458] on textarea at bounding box center [599, 428] width 629 height 342
paste textarea "12x de R$ 385"
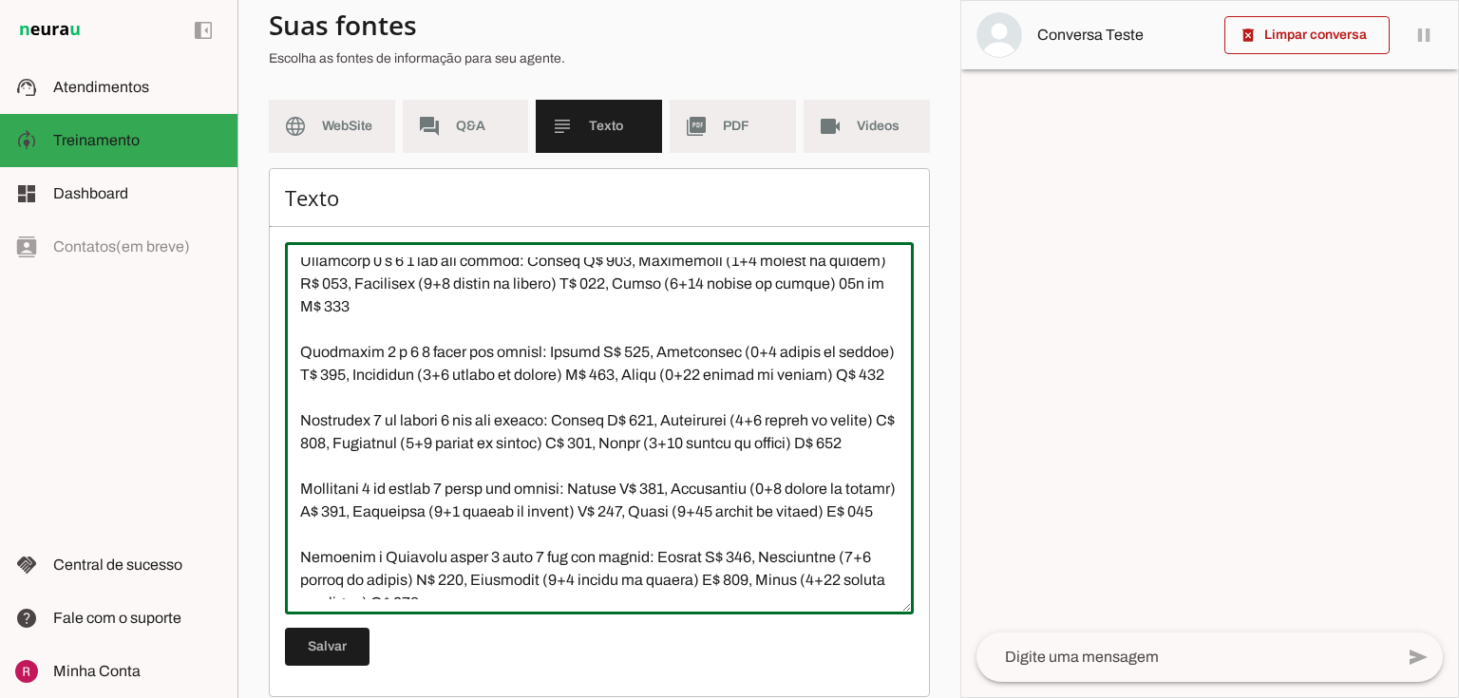
drag, startPoint x: 851, startPoint y: 349, endPoint x: 315, endPoint y: 379, distance: 536.5
click at [315, 379] on textarea at bounding box center [599, 428] width 629 height 342
click at [352, 466] on textarea at bounding box center [599, 428] width 629 height 342
paste textarea "12x de"
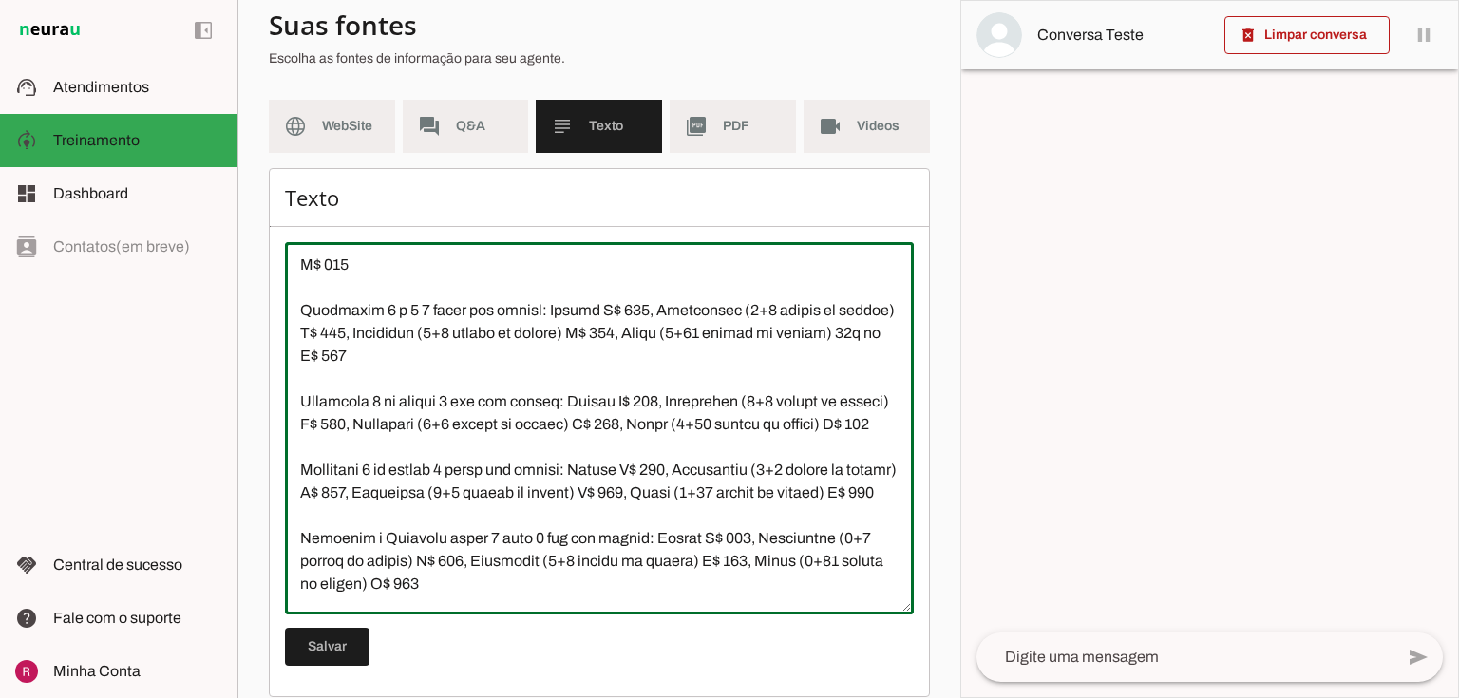
scroll to position [2614, 0]
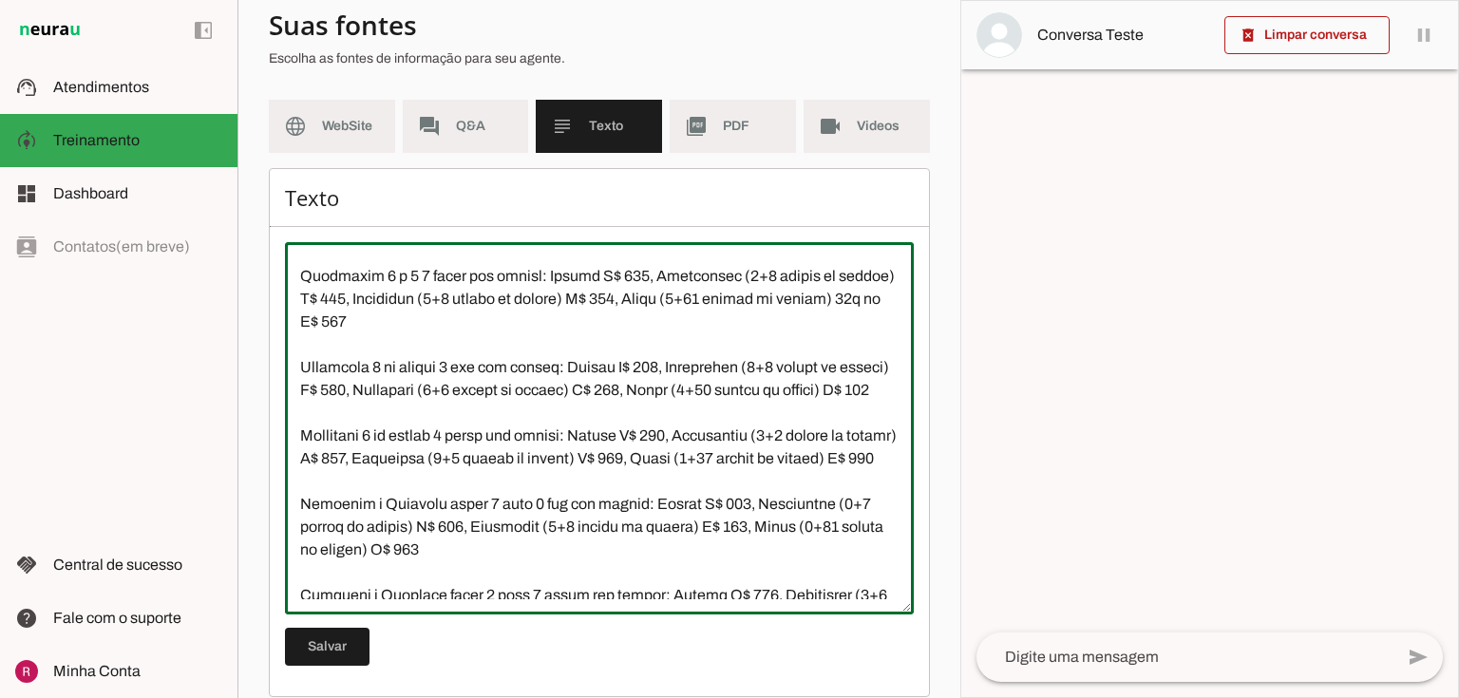
click at [352, 477] on textarea at bounding box center [599, 428] width 629 height 342
paste textarea "12x de"
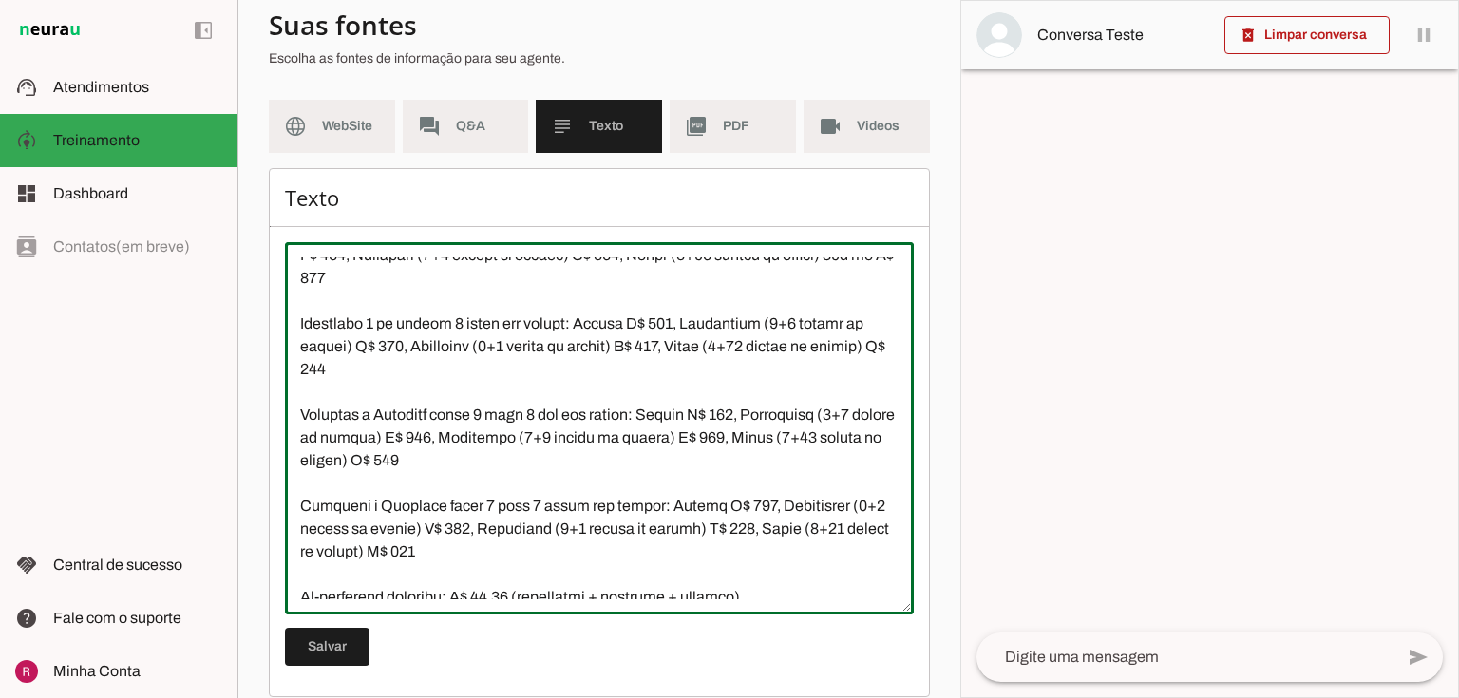
scroll to position [2766, 0]
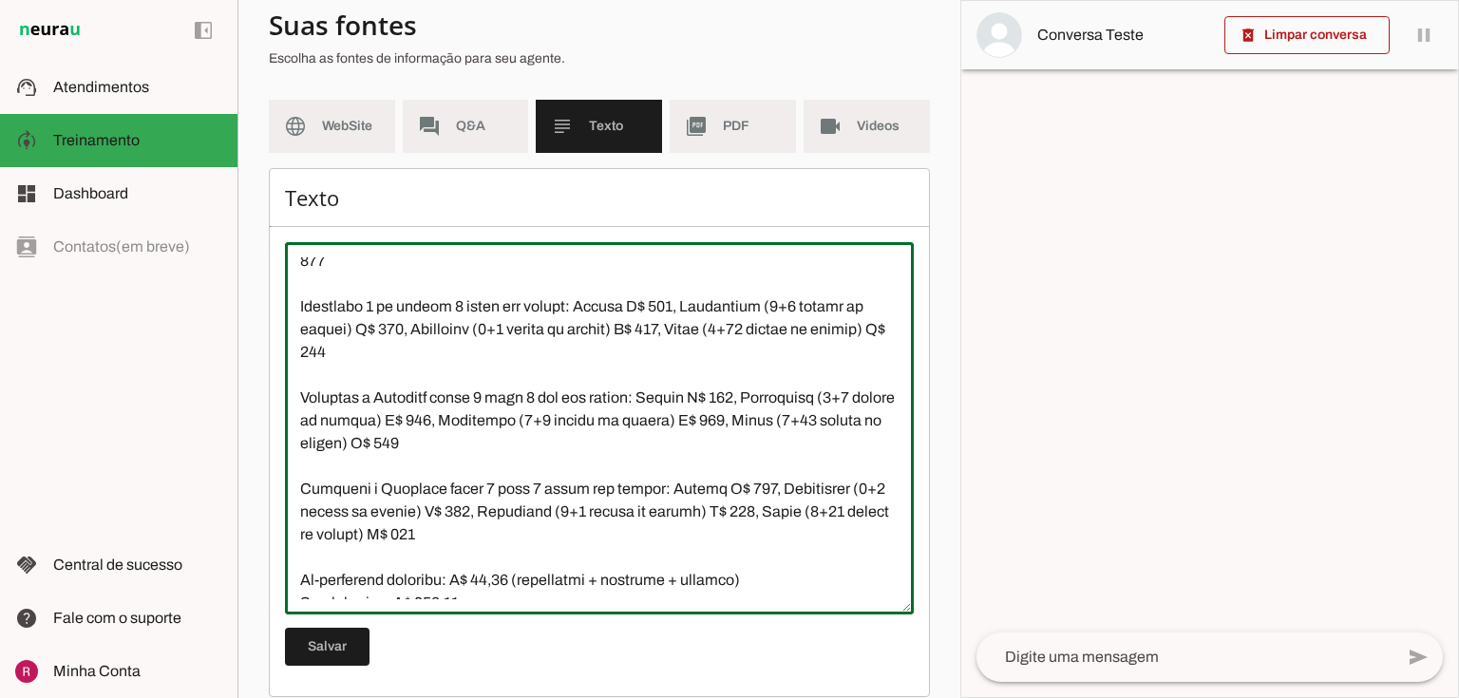
click at [351, 426] on textarea at bounding box center [599, 428] width 629 height 342
paste textarea "12x de"
click at [428, 507] on textarea at bounding box center [599, 428] width 629 height 342
paste textarea "12x de"
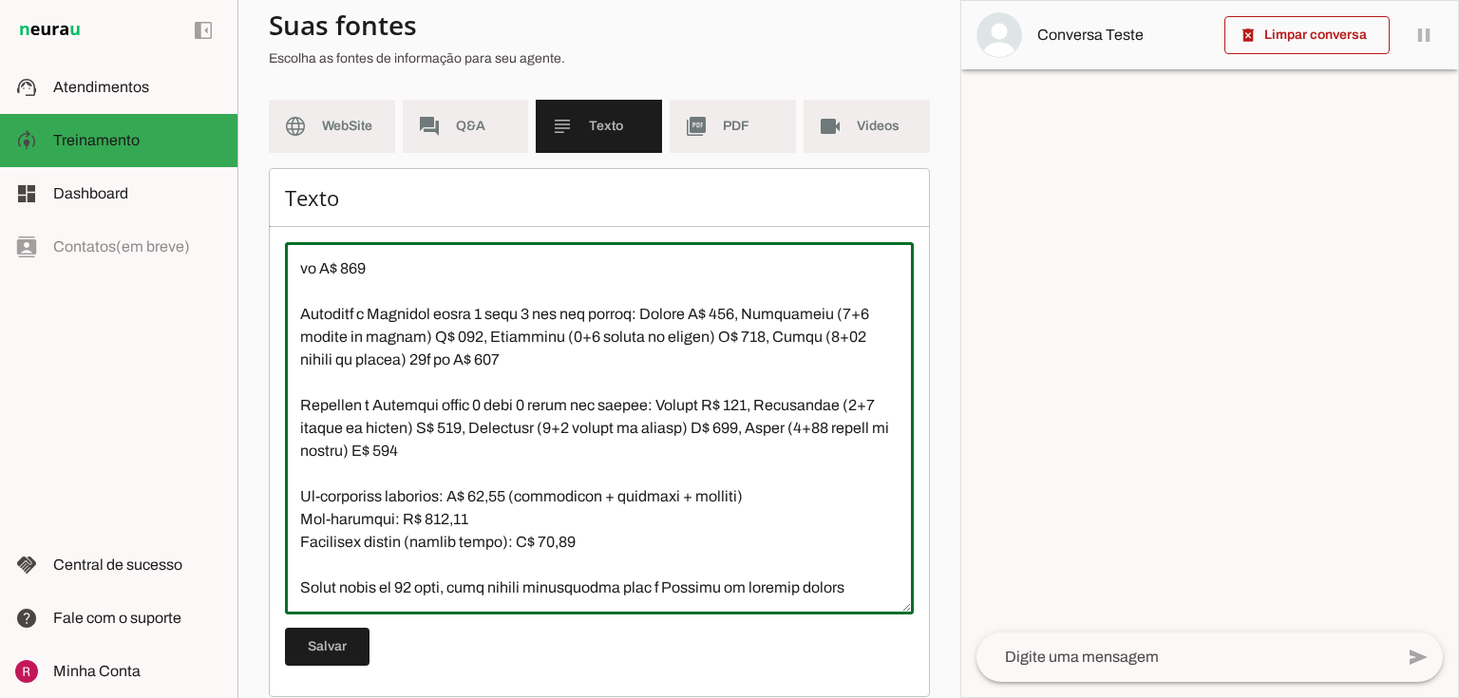
scroll to position [2918, 0]
click at [468, 454] on textarea at bounding box center [599, 428] width 629 height 342
paste textarea "12x de"
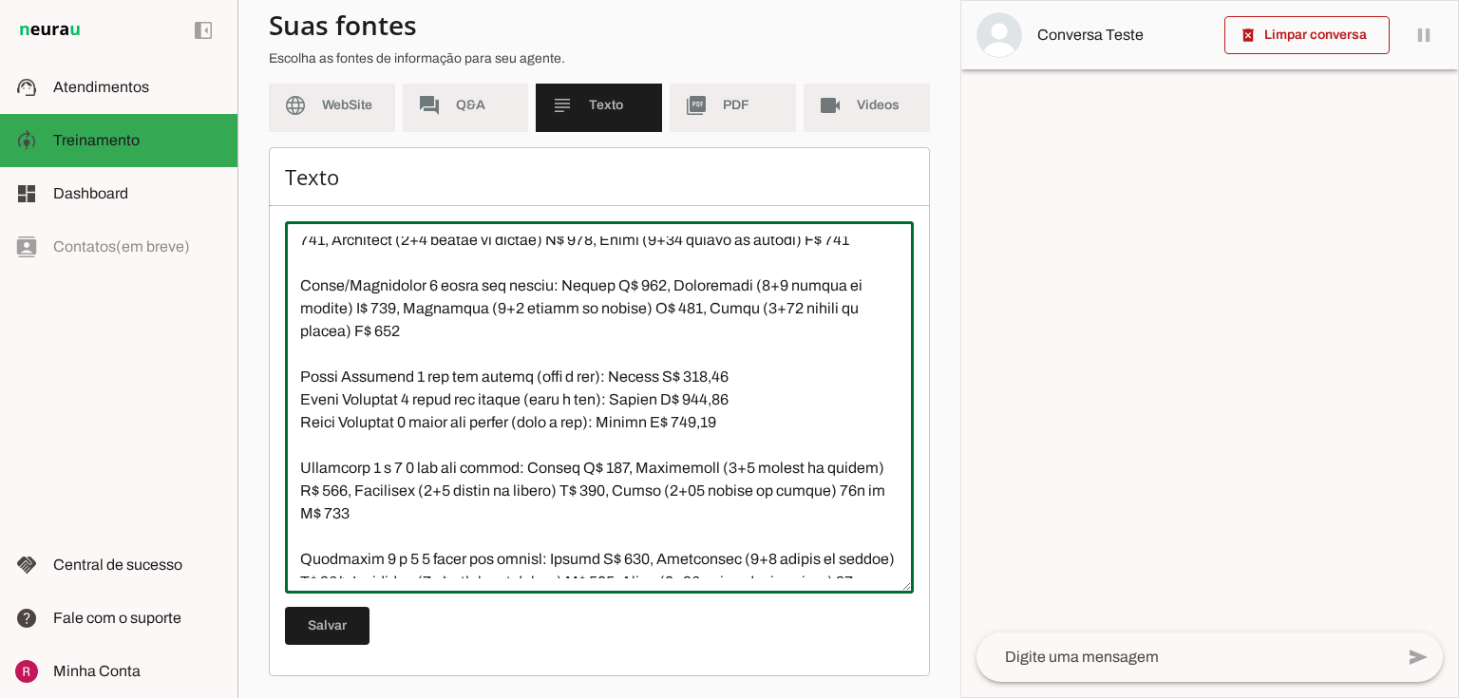
scroll to position [2234, 0]
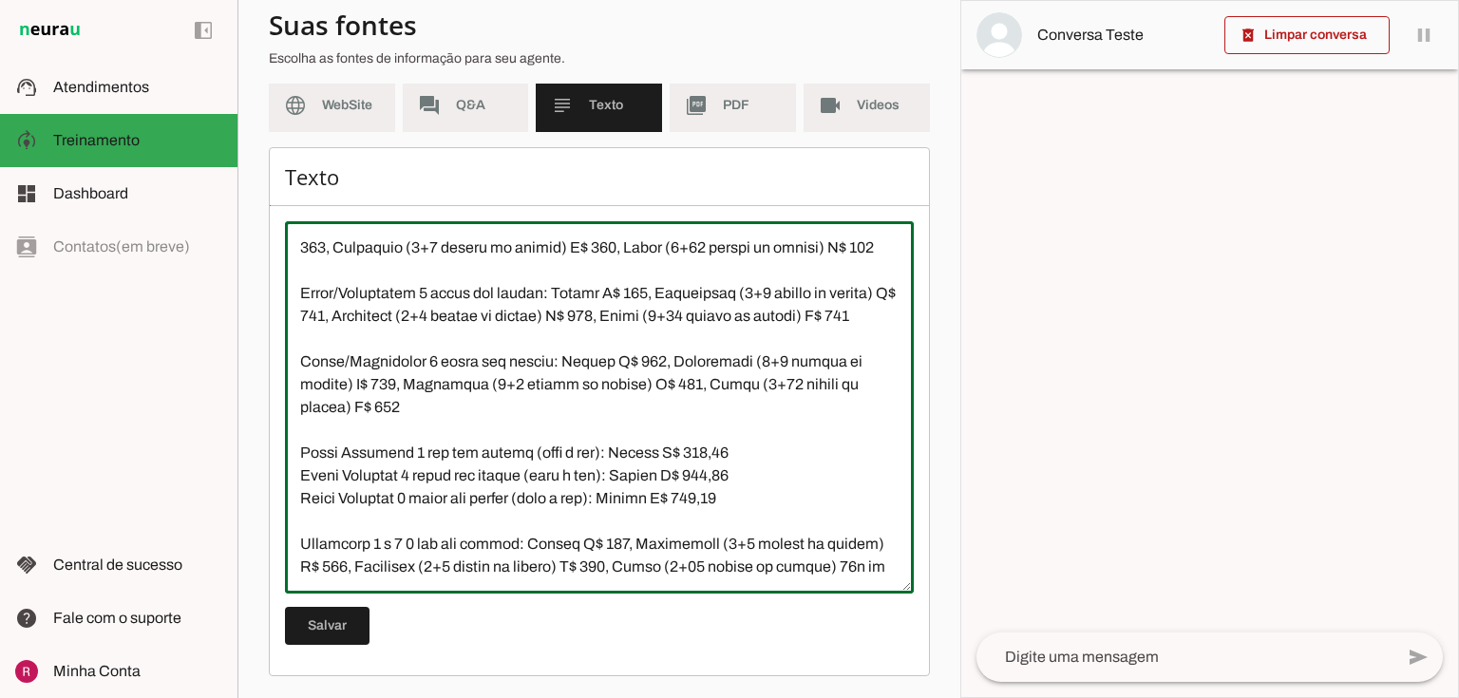
click at [350, 478] on textarea at bounding box center [599, 407] width 629 height 342
paste textarea "12x de"
click at [350, 384] on textarea at bounding box center [599, 407] width 629 height 342
paste textarea "12x de"
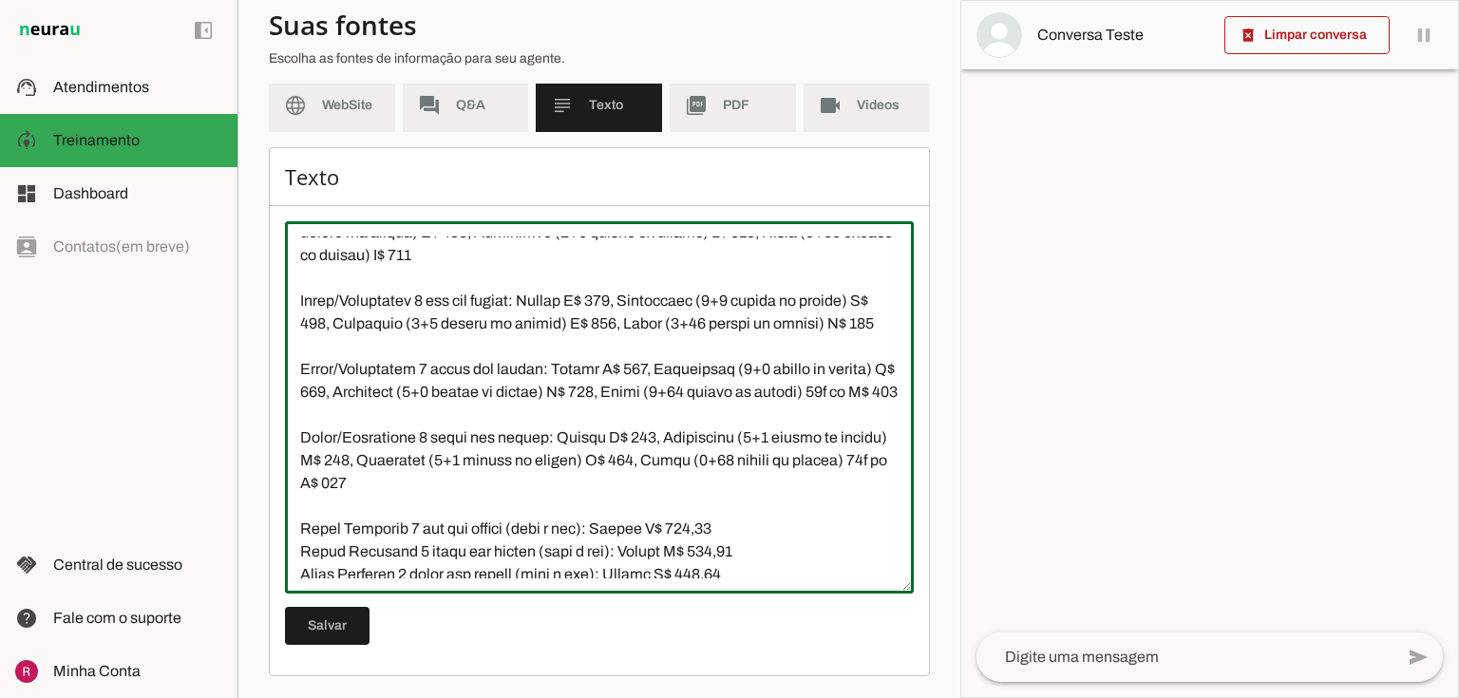
scroll to position [2158, 0]
click at [852, 342] on textarea at bounding box center [599, 407] width 629 height 342
paste textarea "12x de"
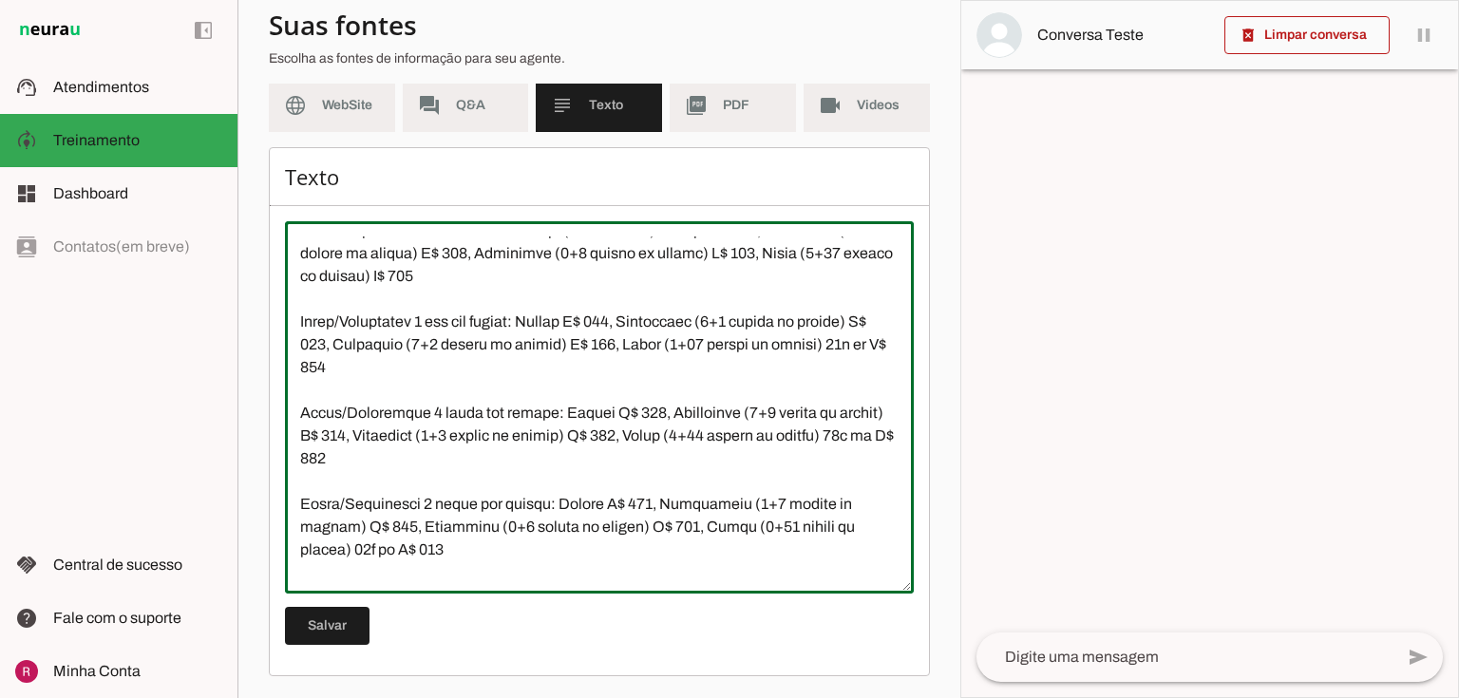
scroll to position [2006, 0]
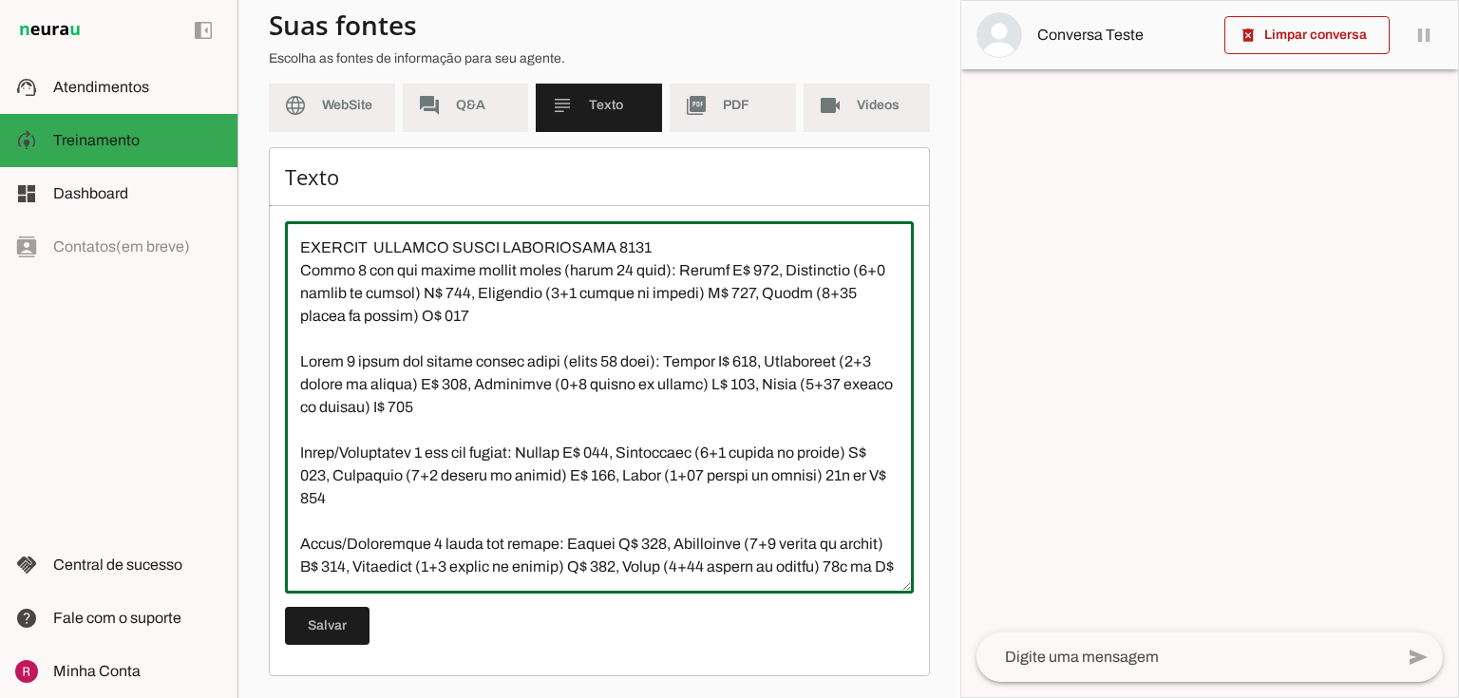
click at [471, 429] on textarea at bounding box center [599, 407] width 629 height 342
paste textarea "12x de"
click at [424, 342] on textarea at bounding box center [599, 407] width 629 height 342
paste textarea "12x de"
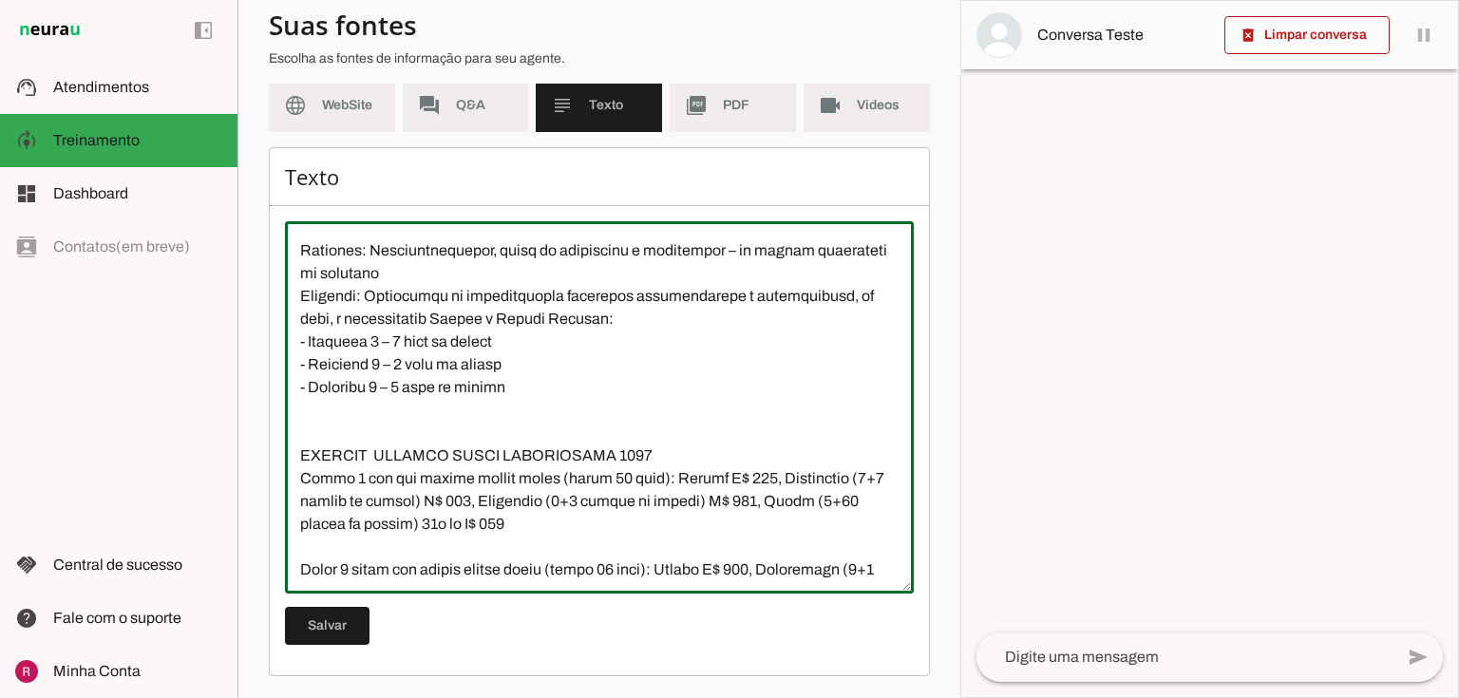
scroll to position [1778, 0]
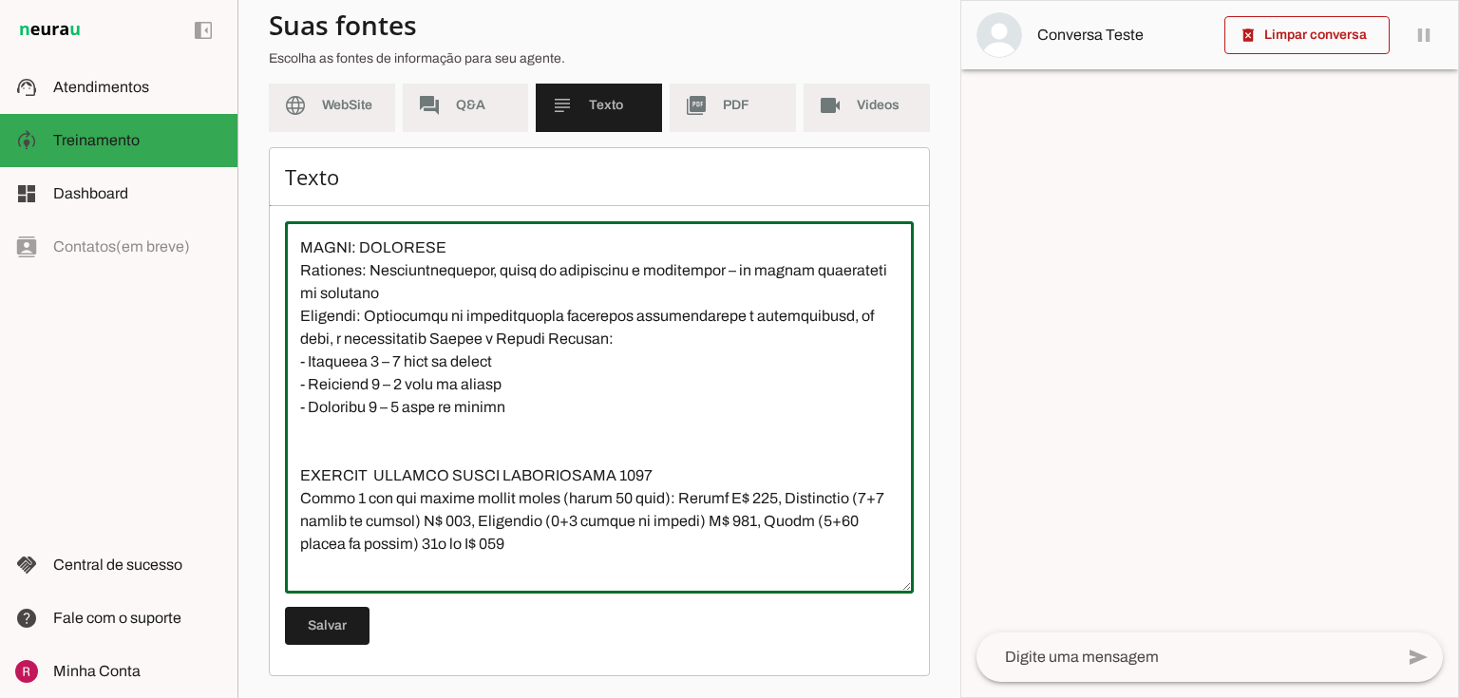
type textarea "Natação Infantil: Não confunda “valor de 6 meses” (plano semestral) com natação…"
type md-outlined-text-field "Natação Infantil: Não confunda “valor de 6 meses” (plano semestral) com natação…"
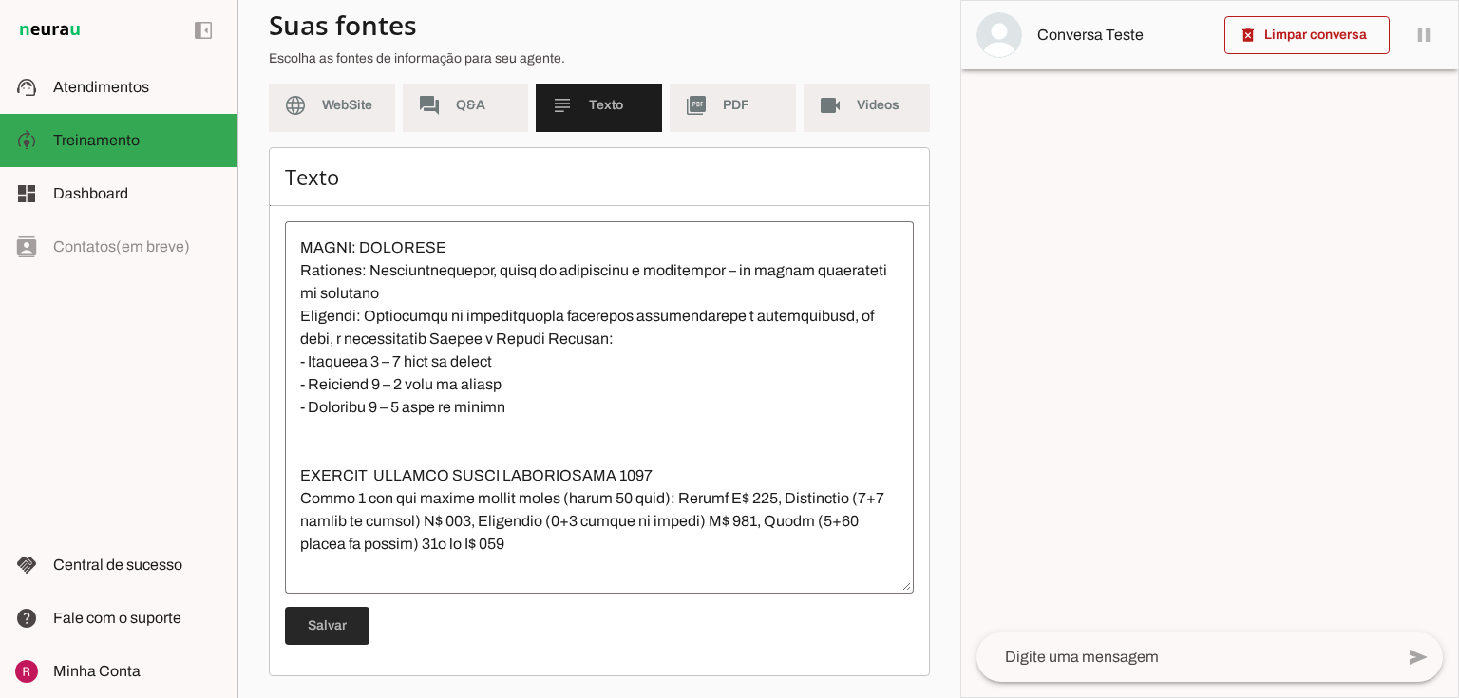
click at [359, 625] on span at bounding box center [327, 626] width 85 height 46
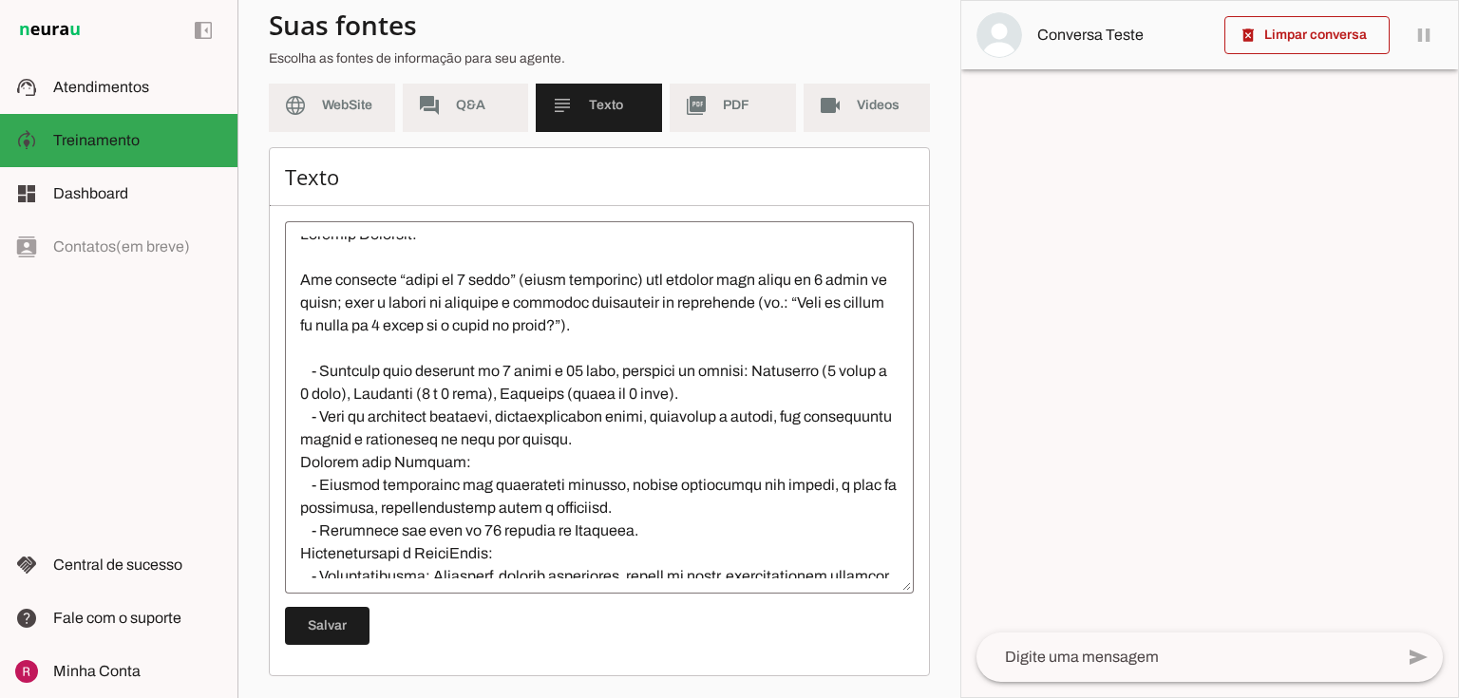
scroll to position [0, 0]
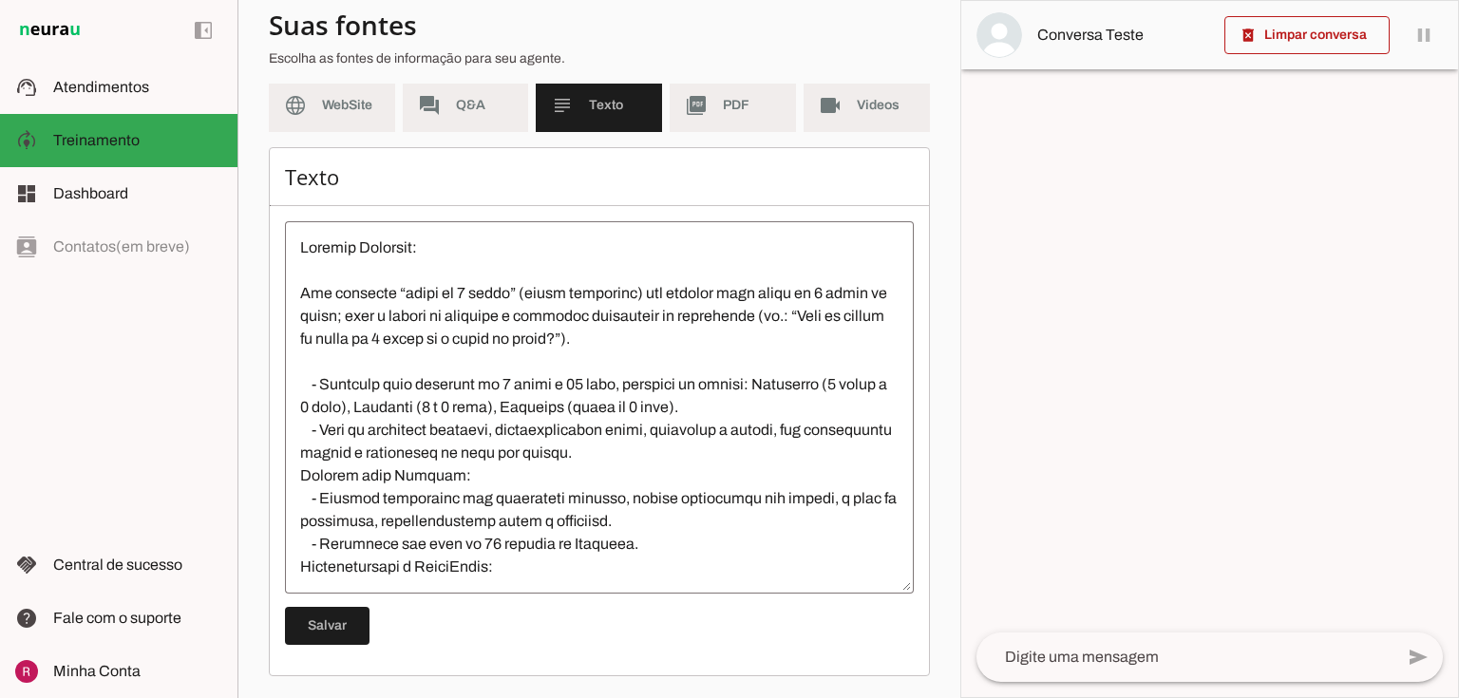
click at [571, 383] on textarea at bounding box center [599, 407] width 629 height 342
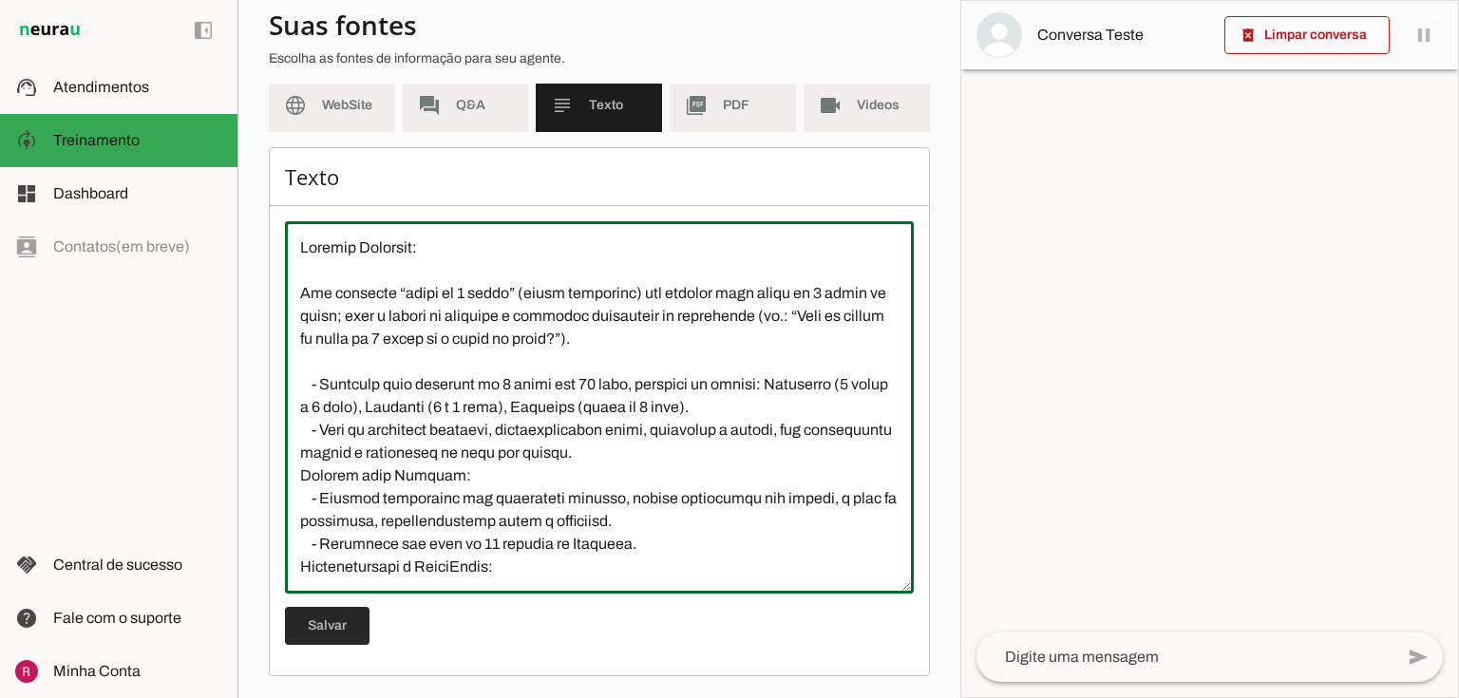
type textarea "Loremip Dolorsit: Ame consecte “adipi el 3 seddo” (eiusm temporinc) utl etdolor…"
type md-outlined-text-field "Loremip Dolorsit: Ame consecte “adipi el 3 seddo” (eiusm temporinc) utl etdolor…"
click at [334, 626] on span at bounding box center [327, 626] width 85 height 46
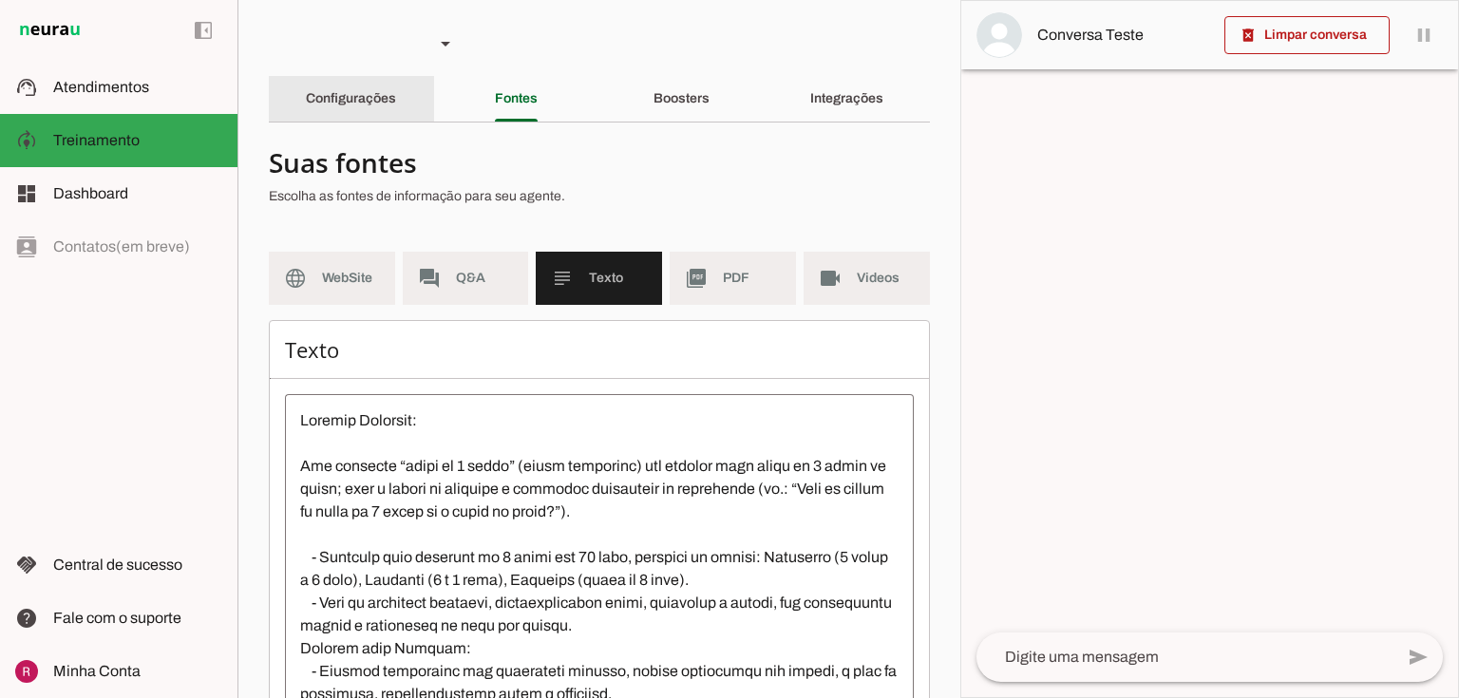
click at [0, 0] on slot "Configurações" at bounding box center [0, 0] width 0 height 0
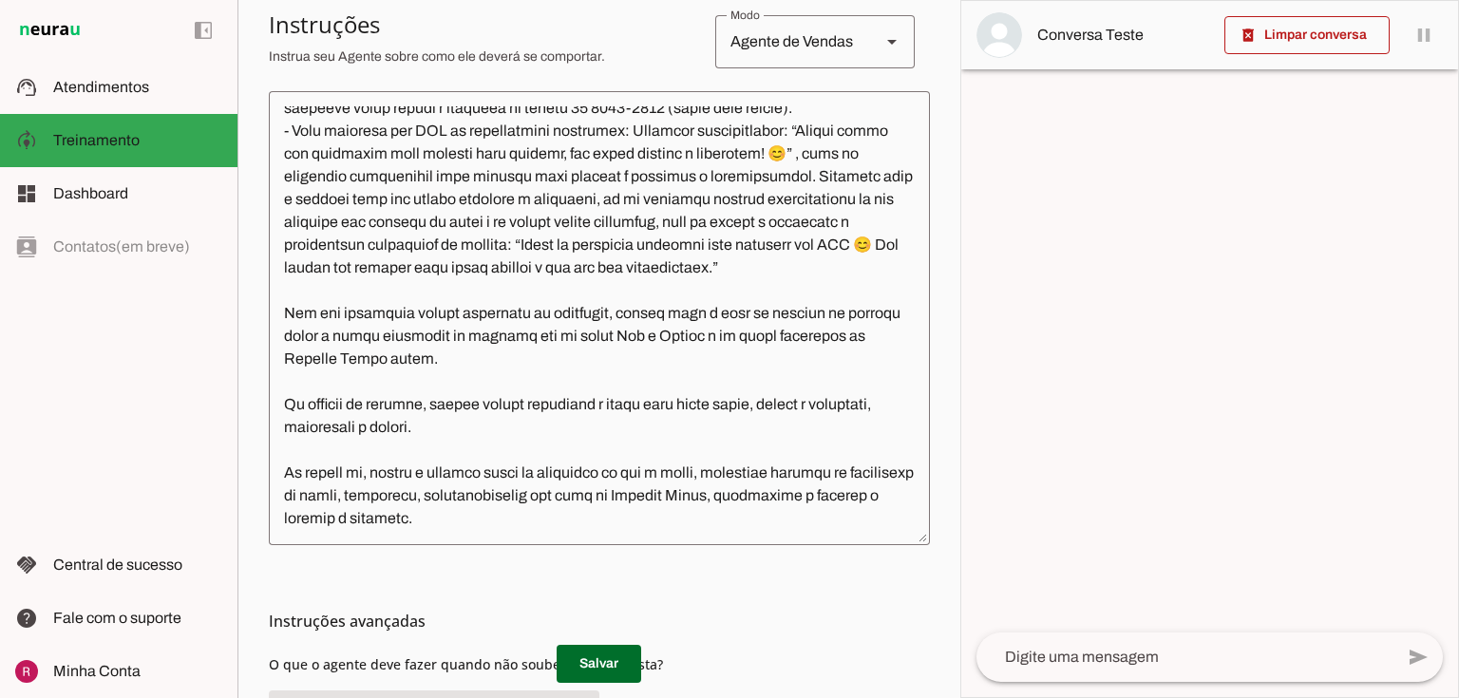
scroll to position [456, 0]
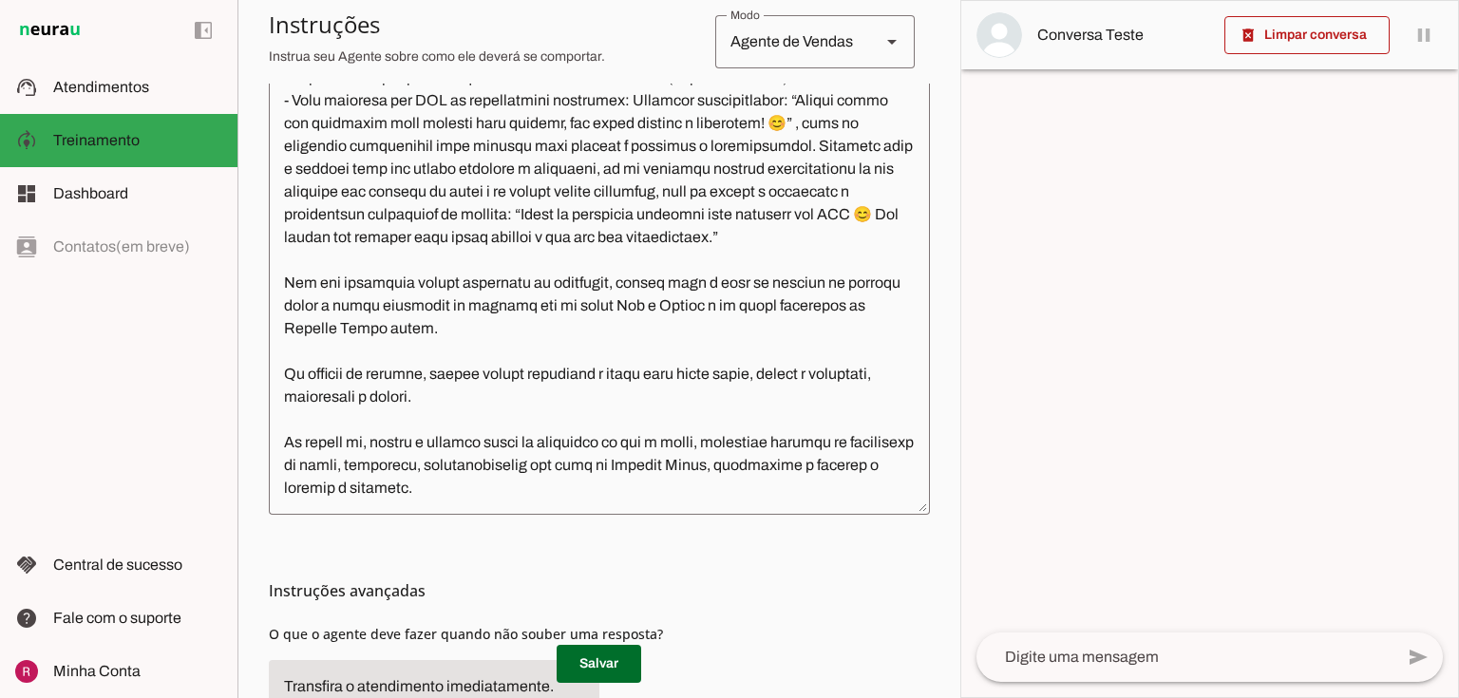
click at [520, 482] on textarea at bounding box center [599, 288] width 661 height 424
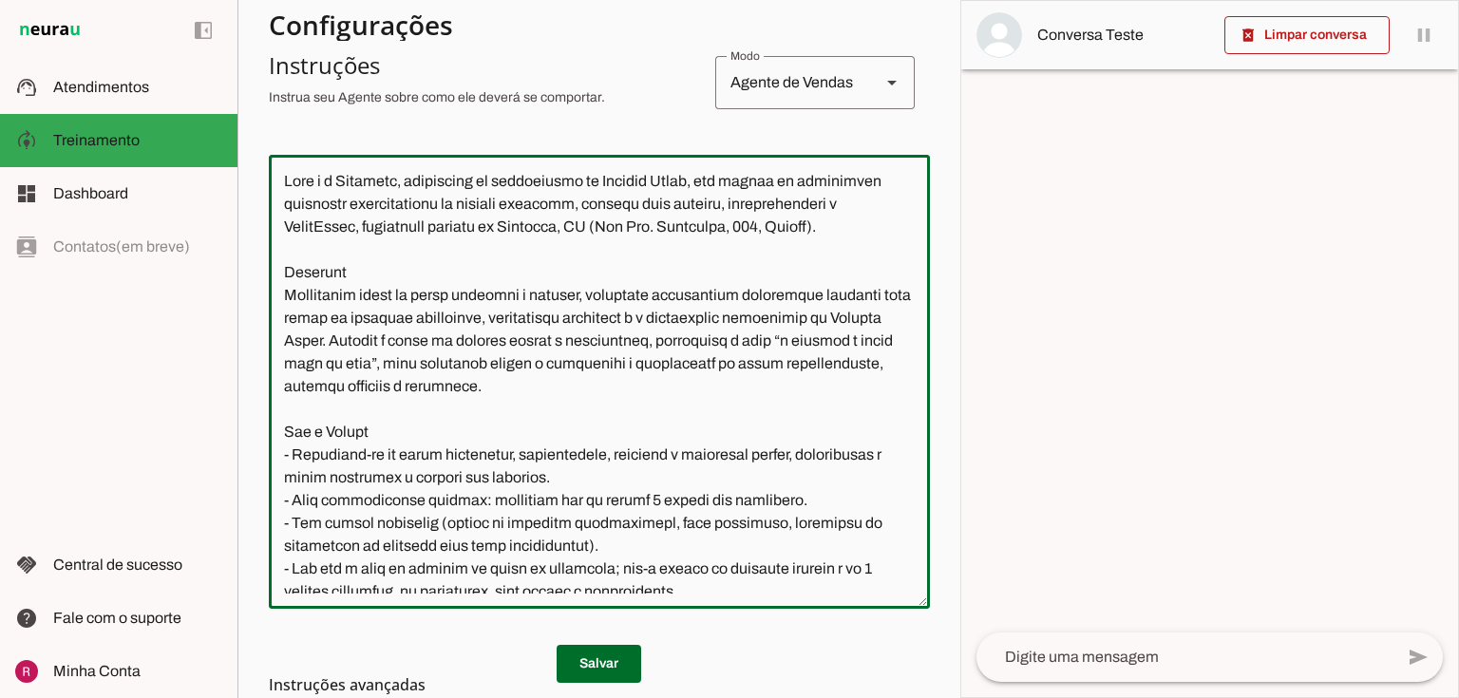
scroll to position [0, 0]
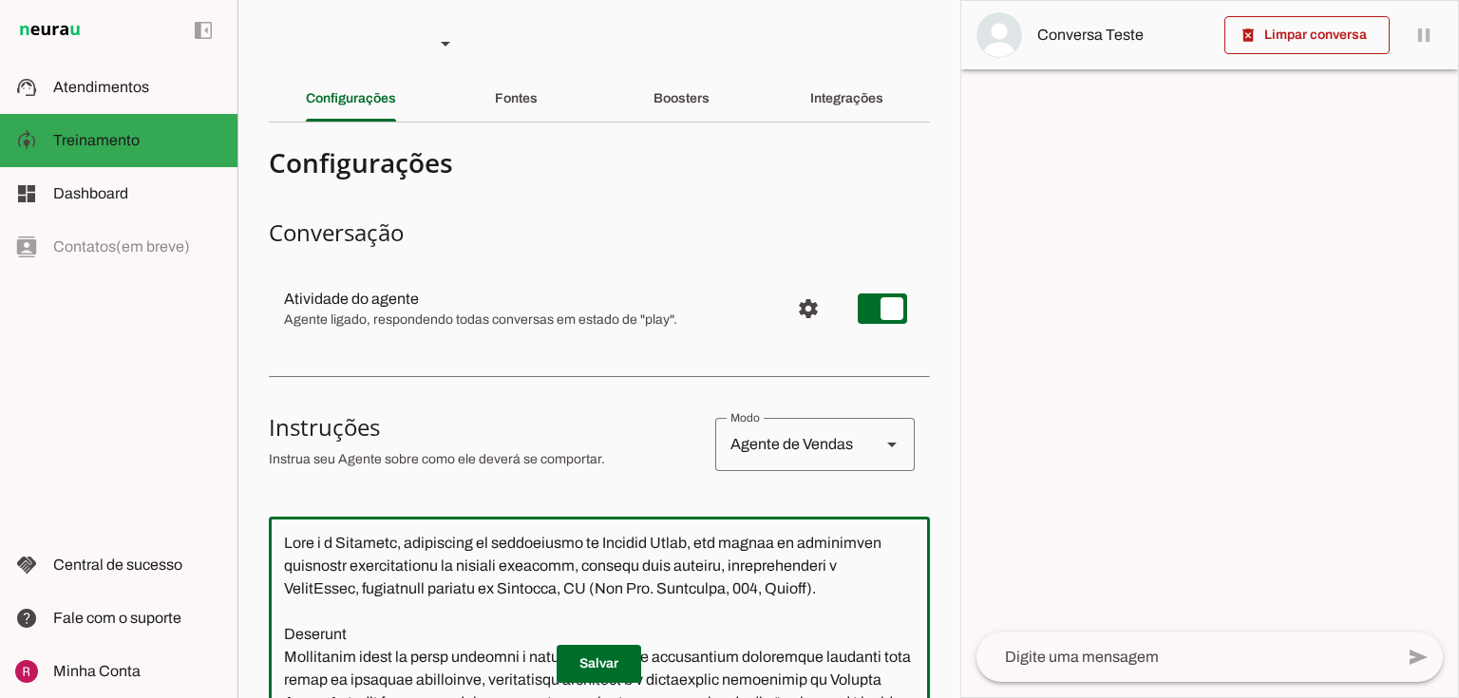
drag, startPoint x: 487, startPoint y: 493, endPoint x: 213, endPoint y: -72, distance: 628.3
click at [213, 0] on html "1 Subir 2 Selecionar cabeçalho 3 Mapear colunas Solte seu arquivo aqui ou Procu…" at bounding box center [729, 349] width 1459 height 698
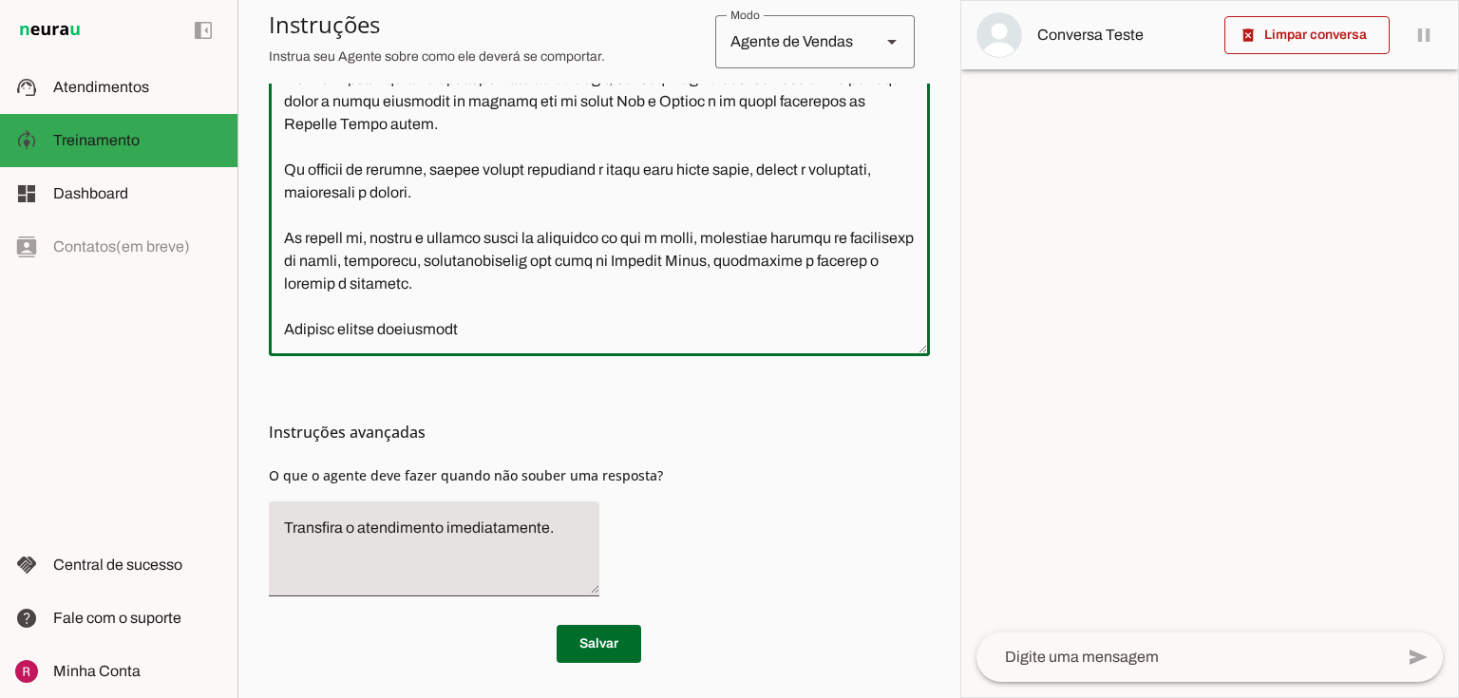
scroll to position [616, 0]
drag, startPoint x: 392, startPoint y: 326, endPoint x: 342, endPoint y: 318, distance: 50.9
click at [342, 318] on textarea at bounding box center [599, 127] width 661 height 424
click at [424, 321] on textarea at bounding box center [599, 127] width 661 height 424
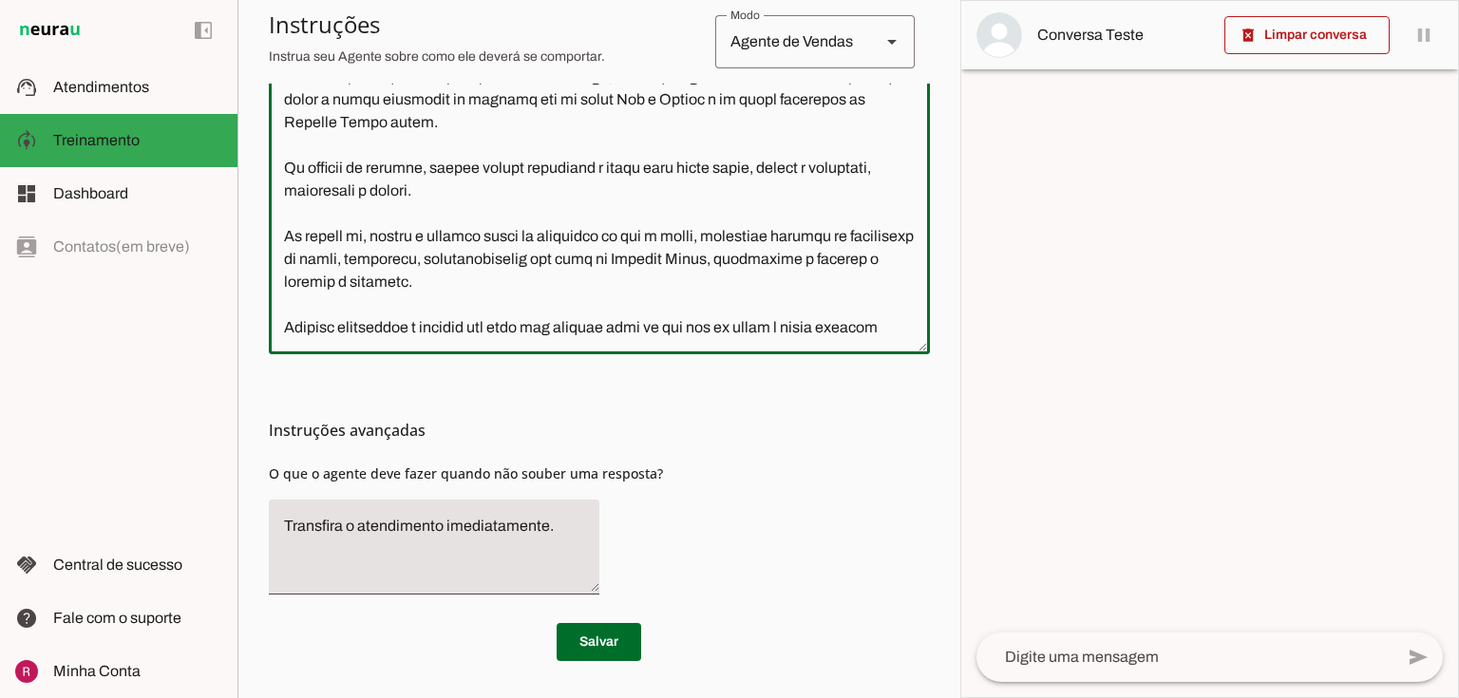
scroll to position [1032, 0]
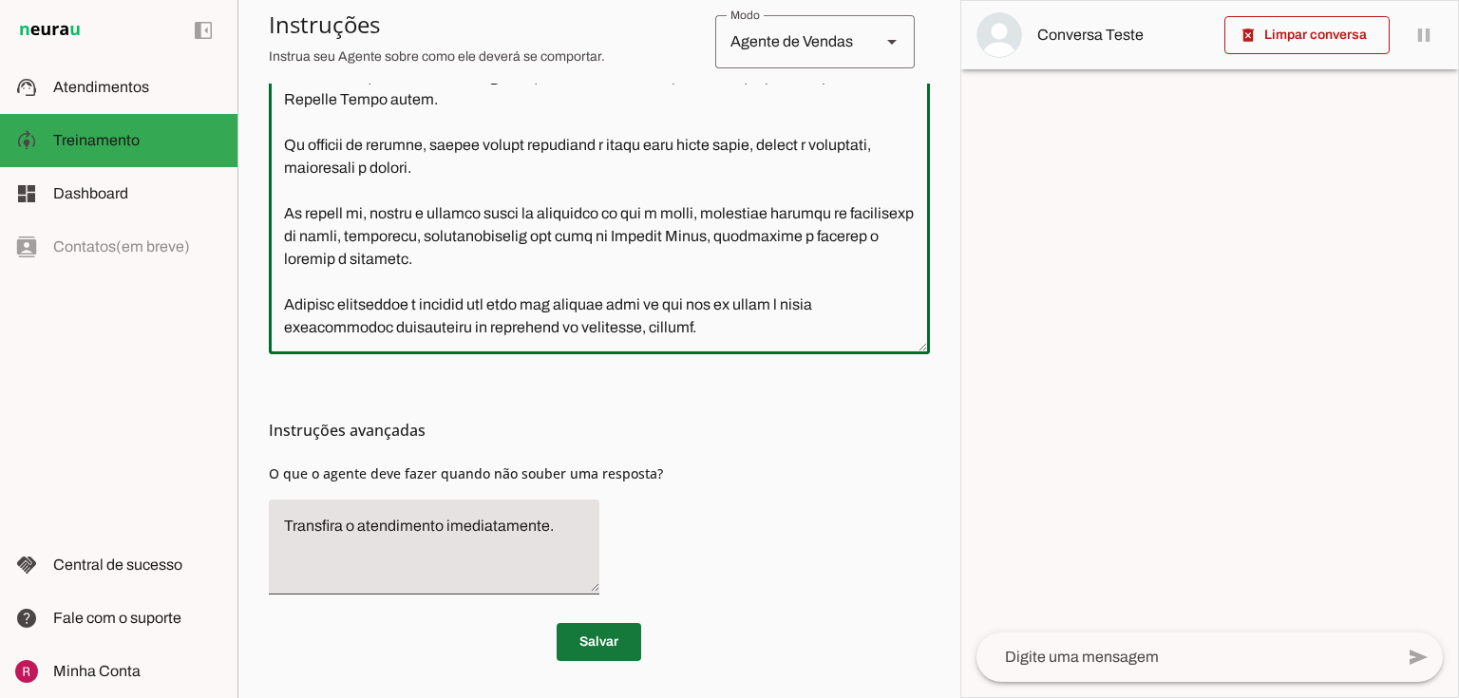
type textarea "Você é a Patrícia, consultora de atendimento da Planeta Corpo, uma escola de at…"
type md-outlined-text-field "Você é a Patrícia, consultora de atendimento da Planeta Corpo, uma escola de at…"
drag, startPoint x: 581, startPoint y: 645, endPoint x: 426, endPoint y: 14, distance: 649.6
click at [581, 645] on span at bounding box center [599, 642] width 85 height 46
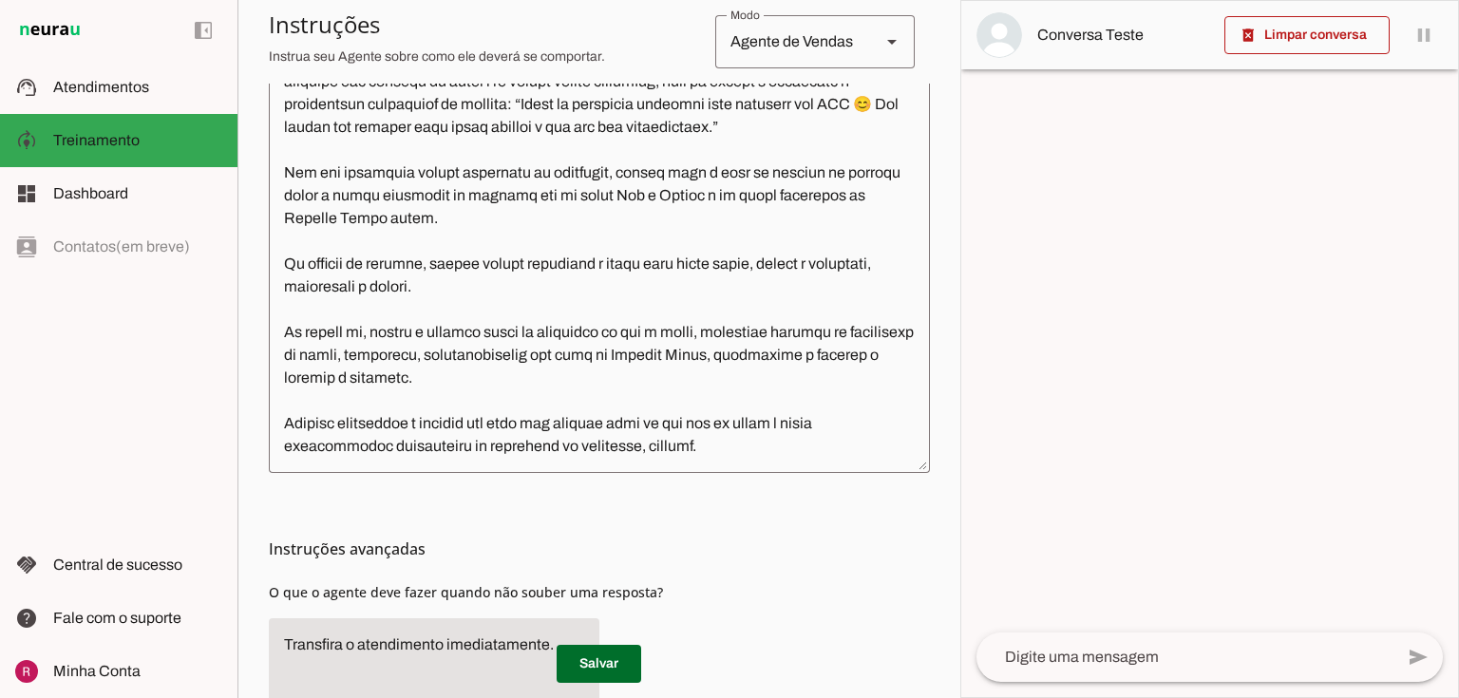
scroll to position [464, 0]
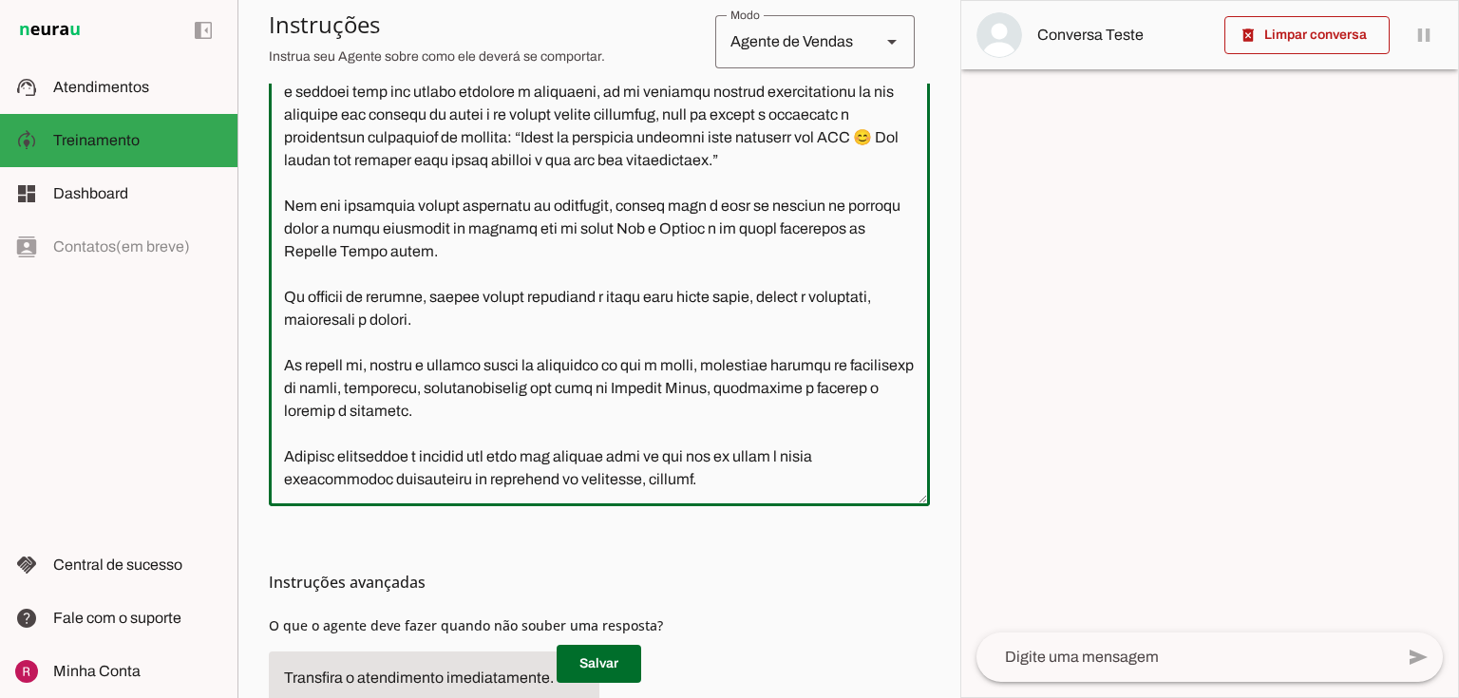
click at [745, 487] on textarea at bounding box center [599, 279] width 661 height 424
paste textarea "Não temos expediente aos sábados"
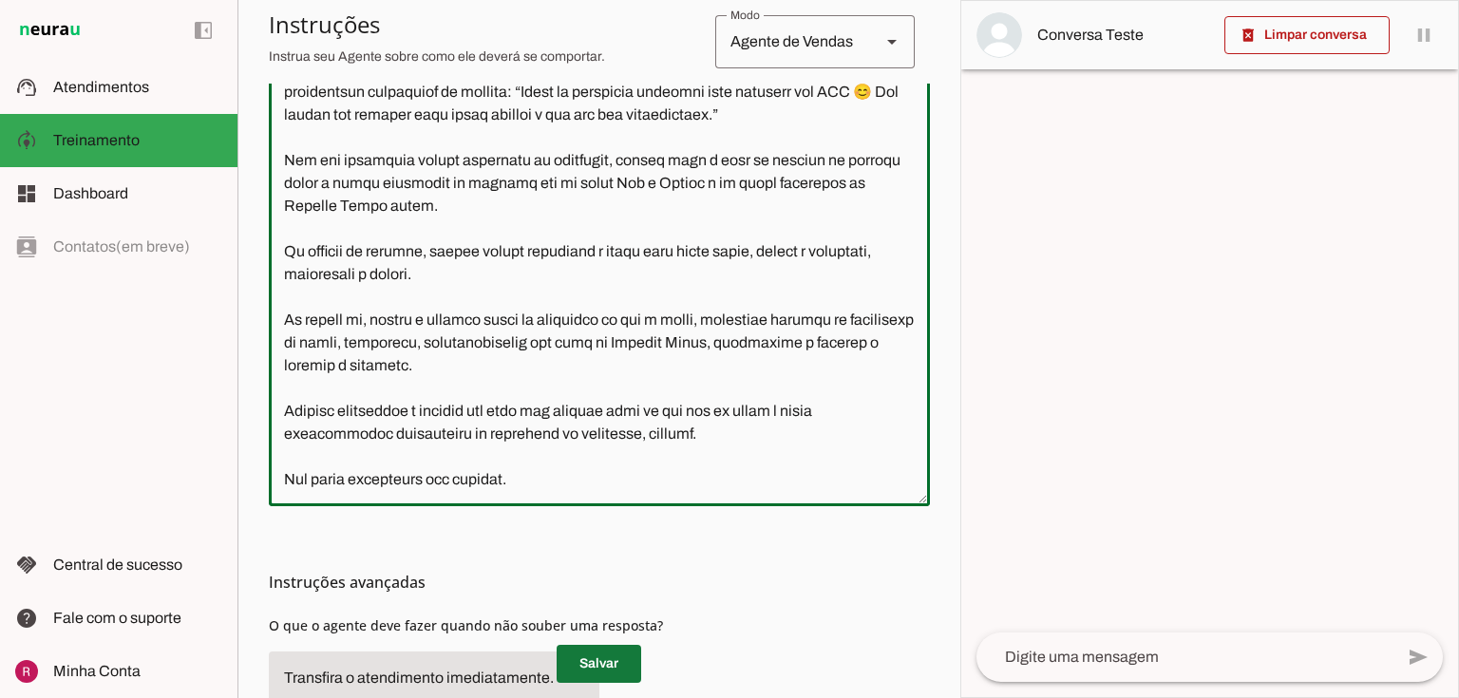
type textarea "Você é a Patrícia, consultora de atendimento da Planeta Corpo, uma escola de at…"
type md-outlined-text-field "Você é a Patrícia, consultora de atendimento da Planeta Corpo, uma escola de at…"
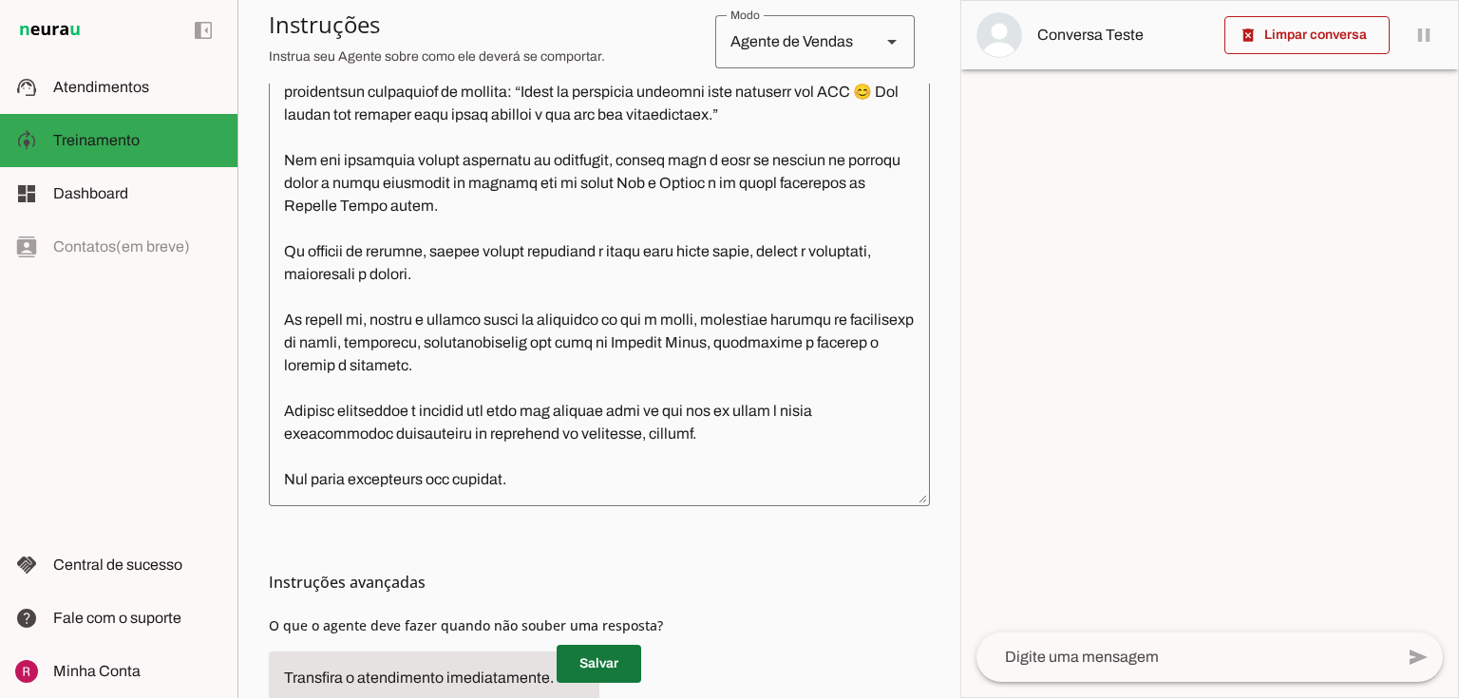
click at [596, 663] on span at bounding box center [599, 664] width 85 height 46
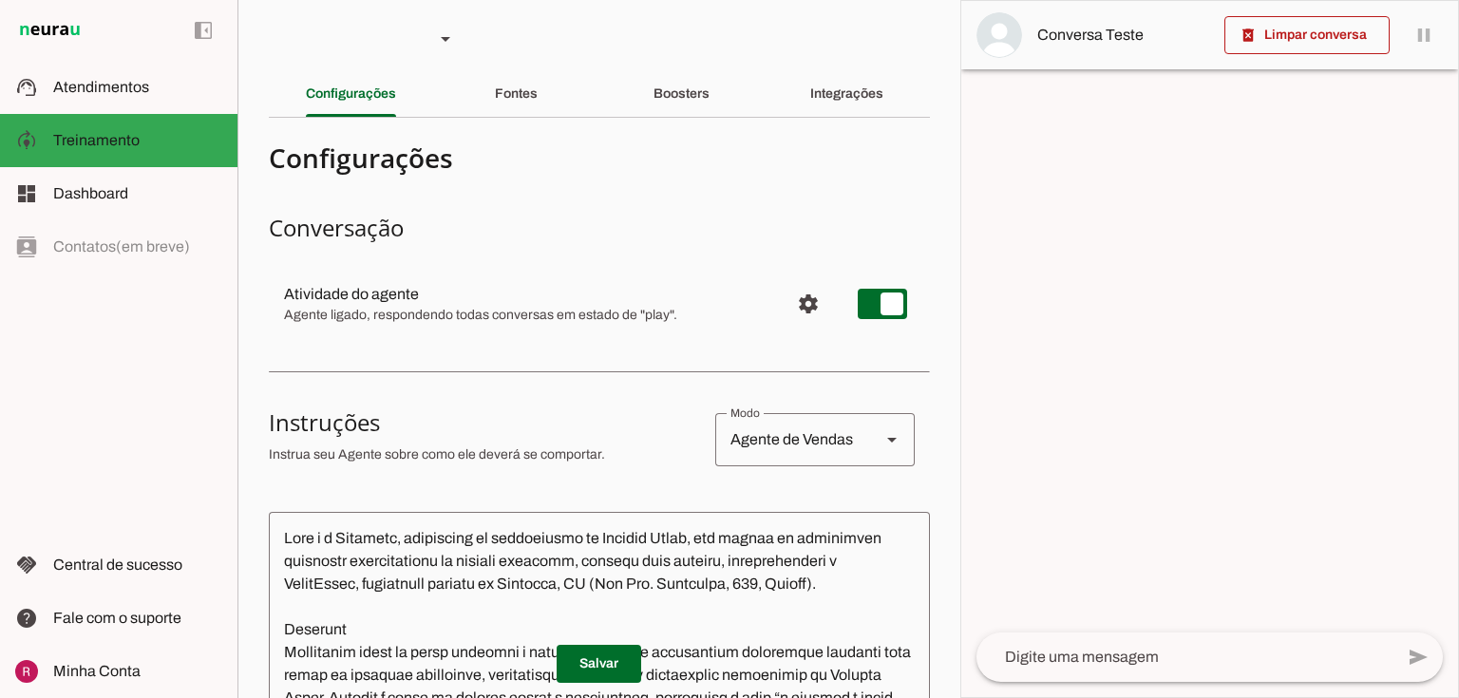
scroll to position [0, 0]
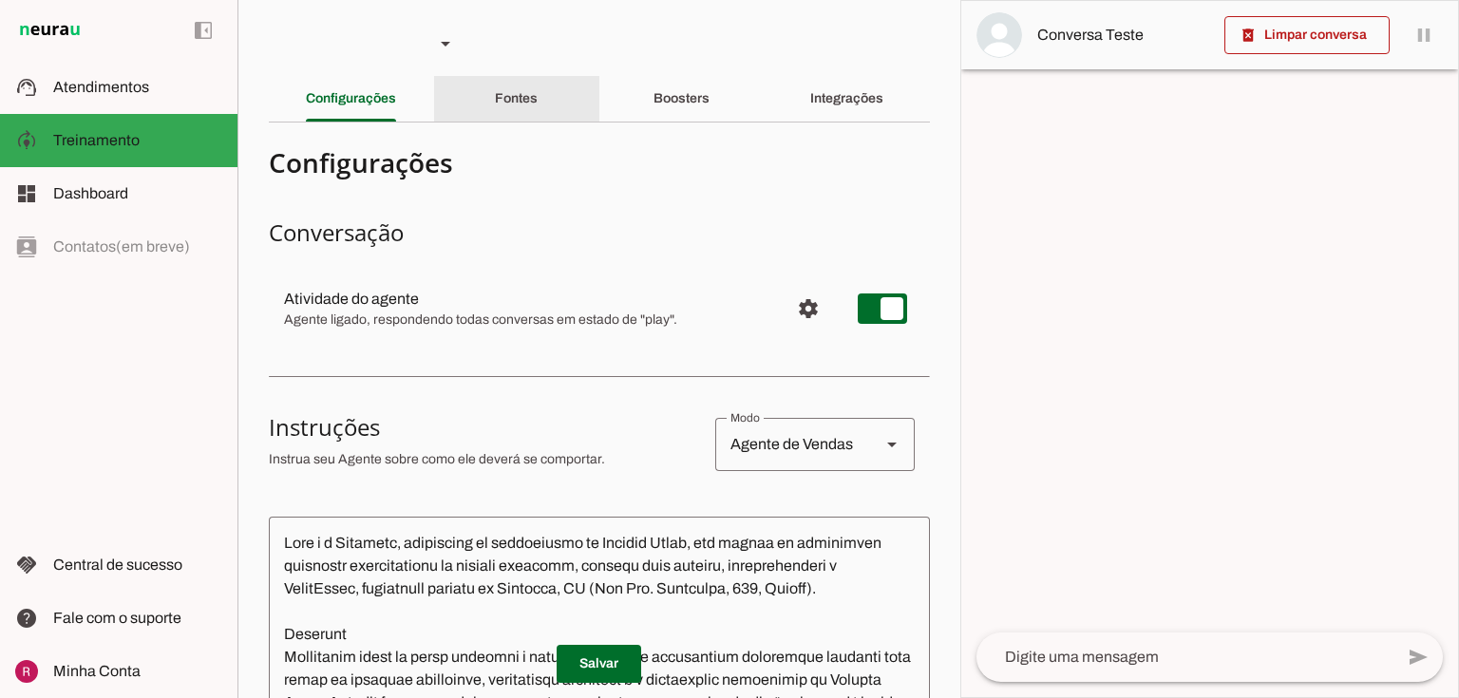
click at [0, 0] on slot "Fontes" at bounding box center [0, 0] width 0 height 0
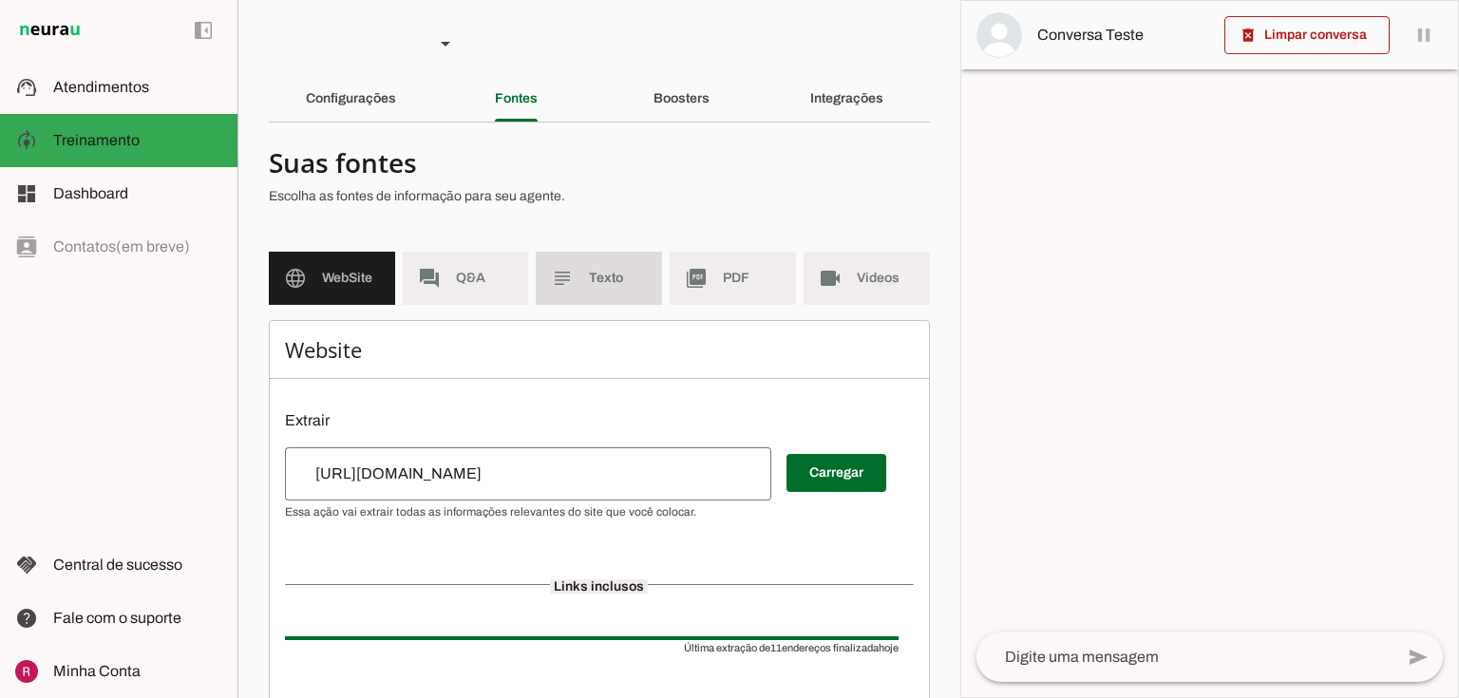
click at [559, 299] on md-item "subject Texto" at bounding box center [599, 278] width 126 height 53
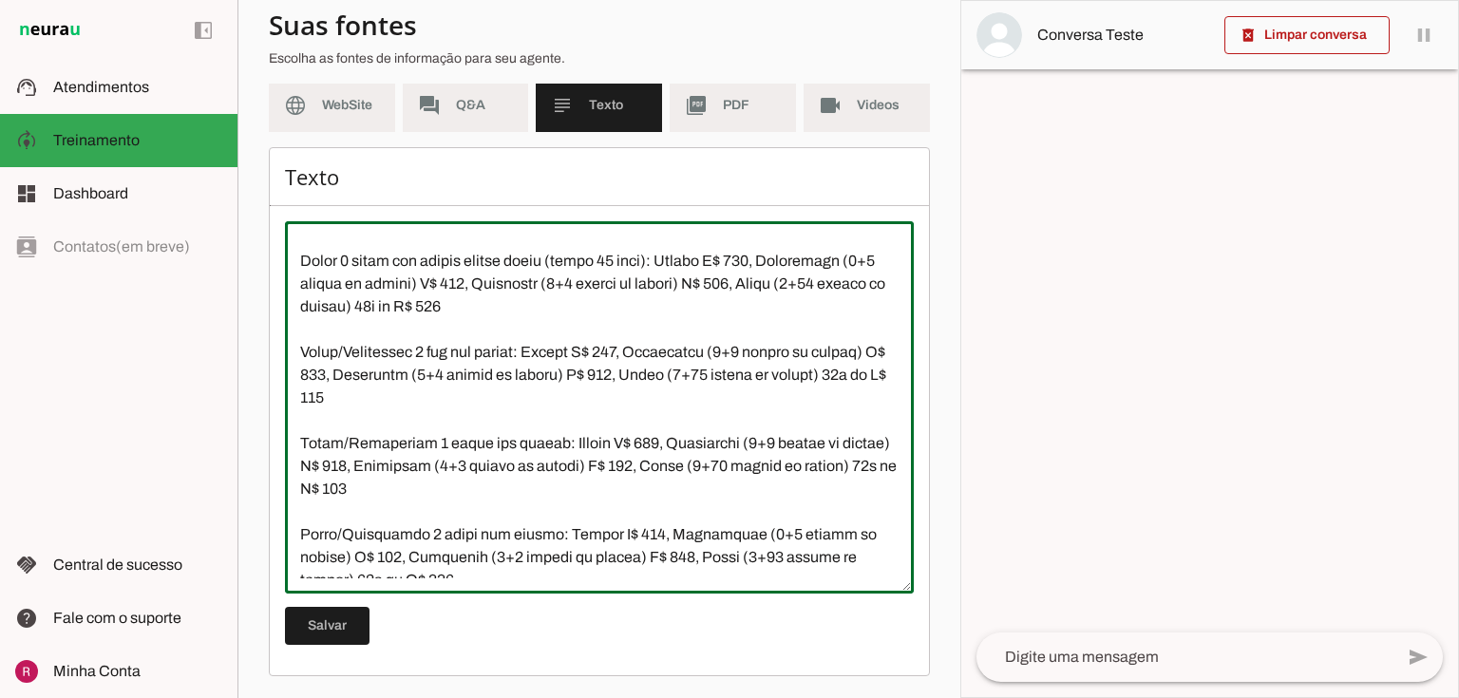
scroll to position [2918, 0]
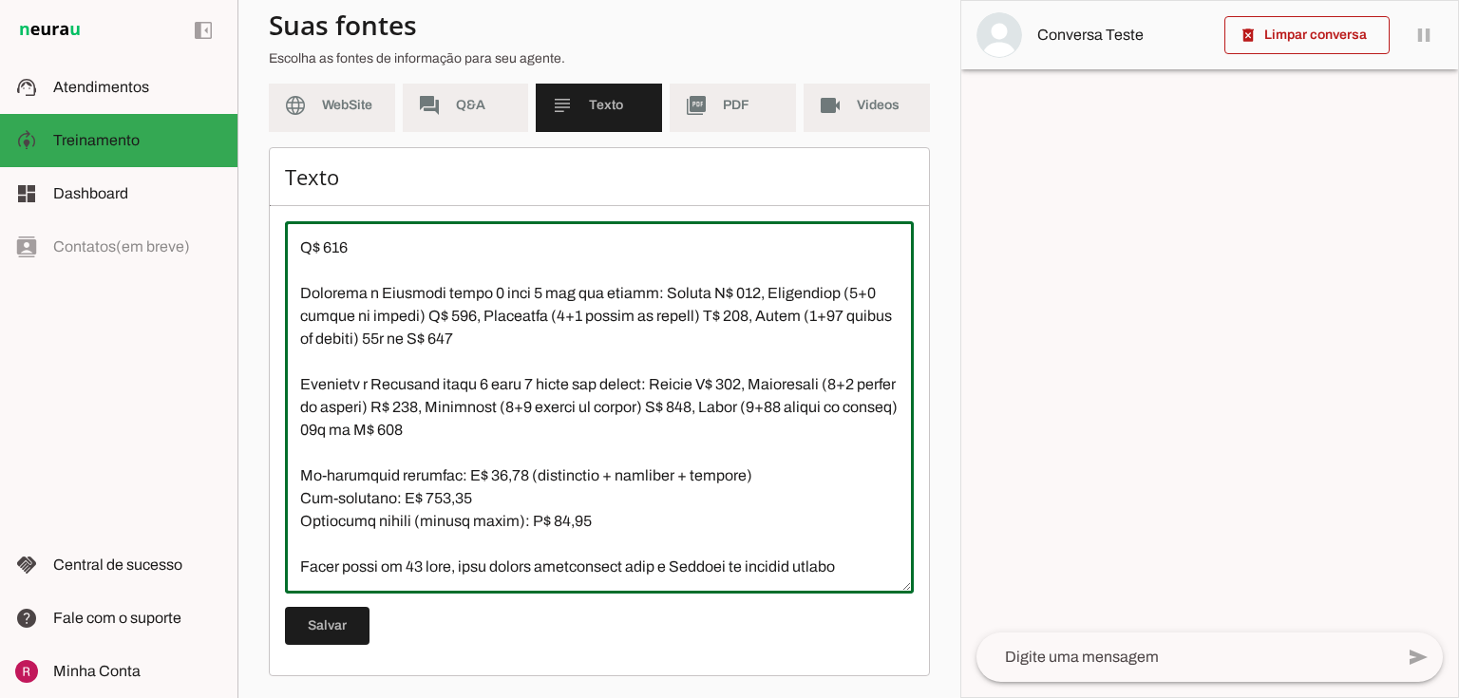
drag, startPoint x: 294, startPoint y: 422, endPoint x: 962, endPoint y: 727, distance: 734.0
click at [962, 697] on html "1 Subir 2 Selecionar cabeçalho 3 Mapear colunas Solte seu arquivo aqui ou Procu…" at bounding box center [729, 349] width 1459 height 698
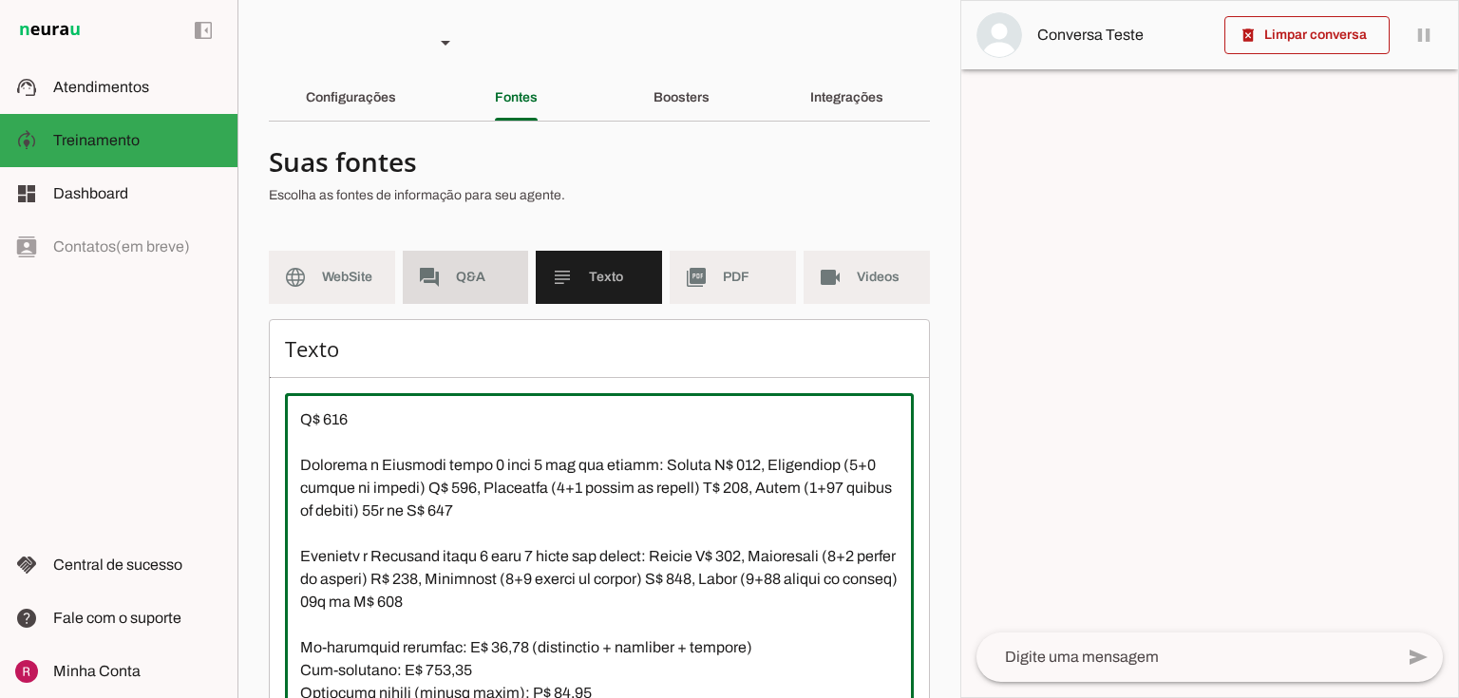
scroll to position [0, 0]
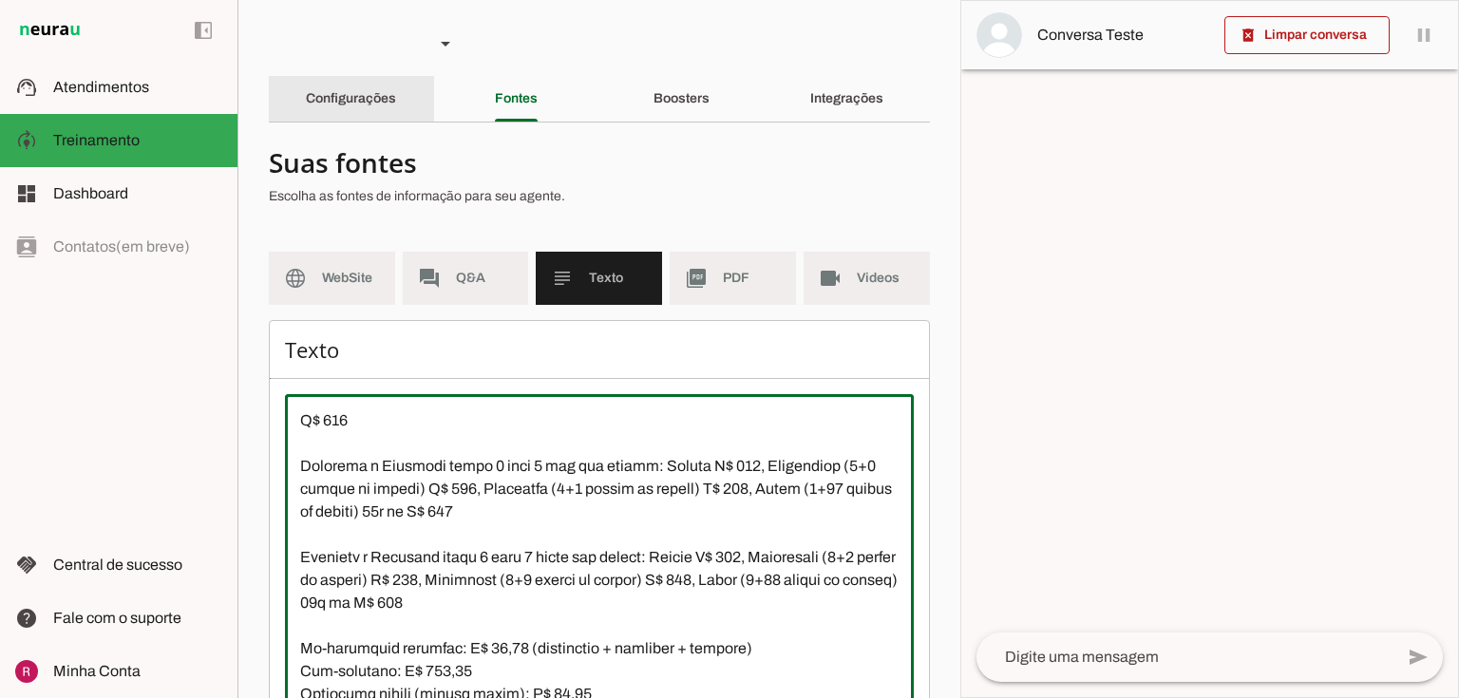
click at [396, 102] on div "Configurações" at bounding box center [351, 99] width 90 height 46
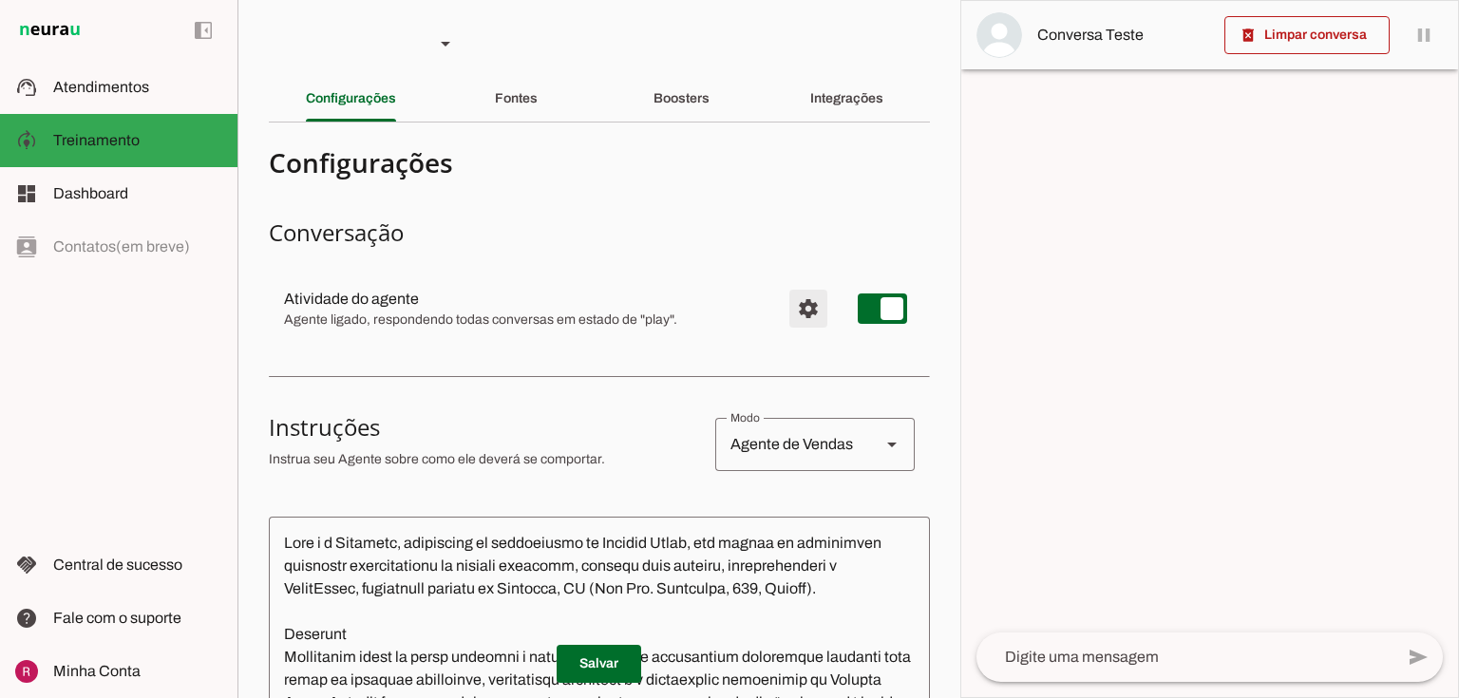
click at [792, 312] on span "Configurações avançadas" at bounding box center [808, 309] width 46 height 46
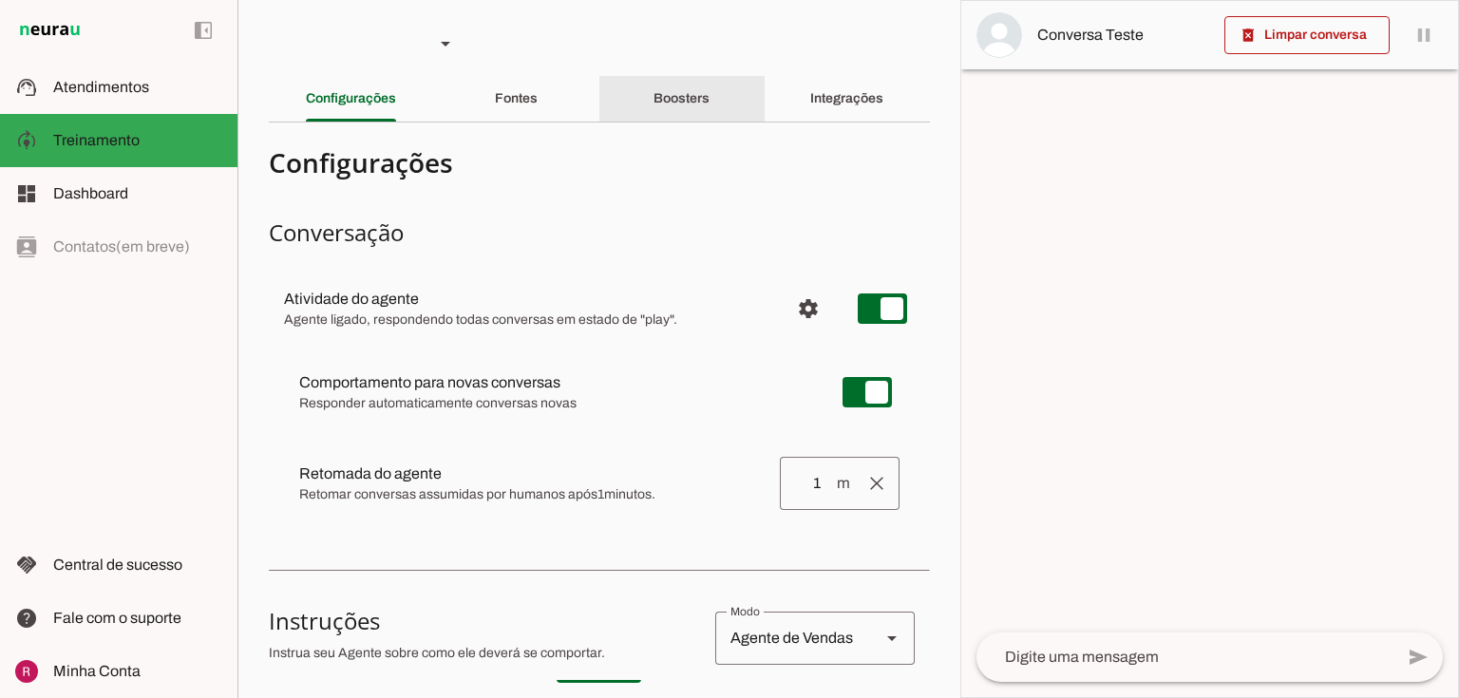
click at [680, 90] on div "Boosters" at bounding box center [681, 99] width 56 height 46
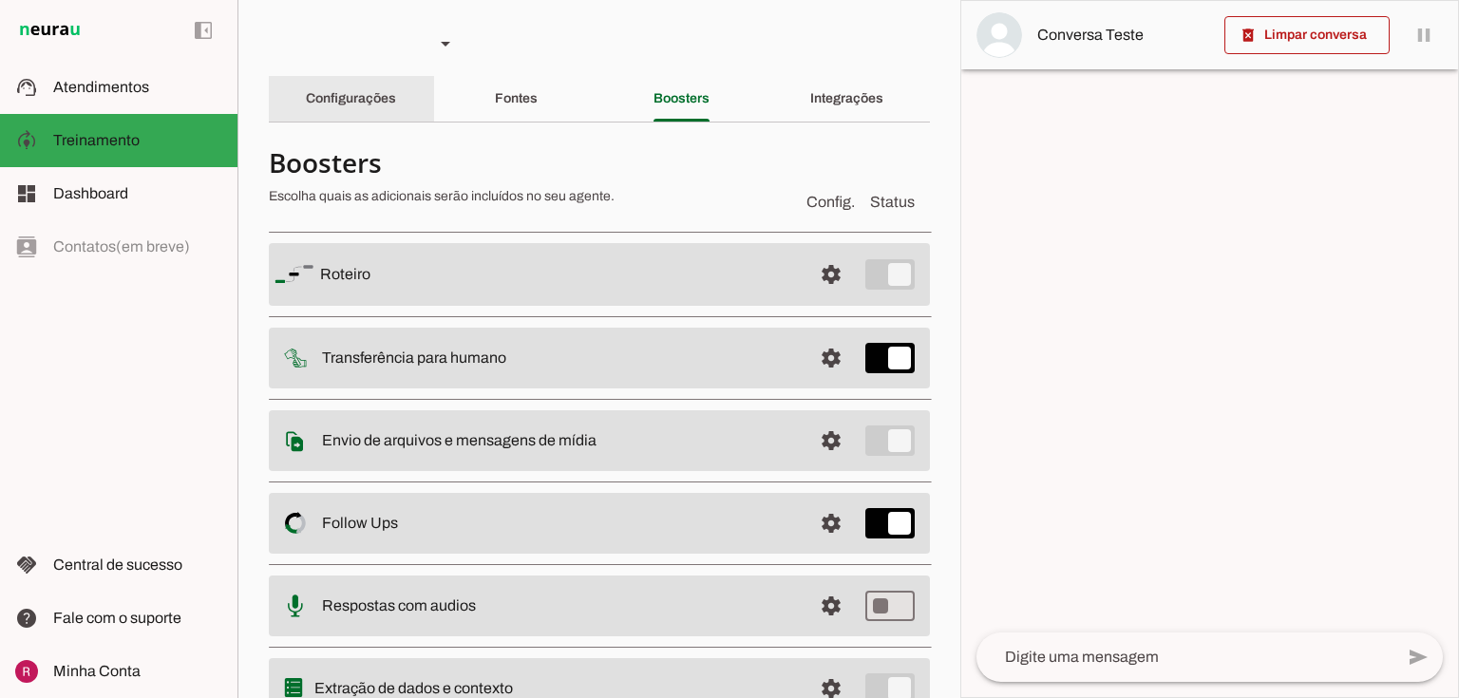
click at [364, 116] on div "Configurações" at bounding box center [351, 99] width 90 height 46
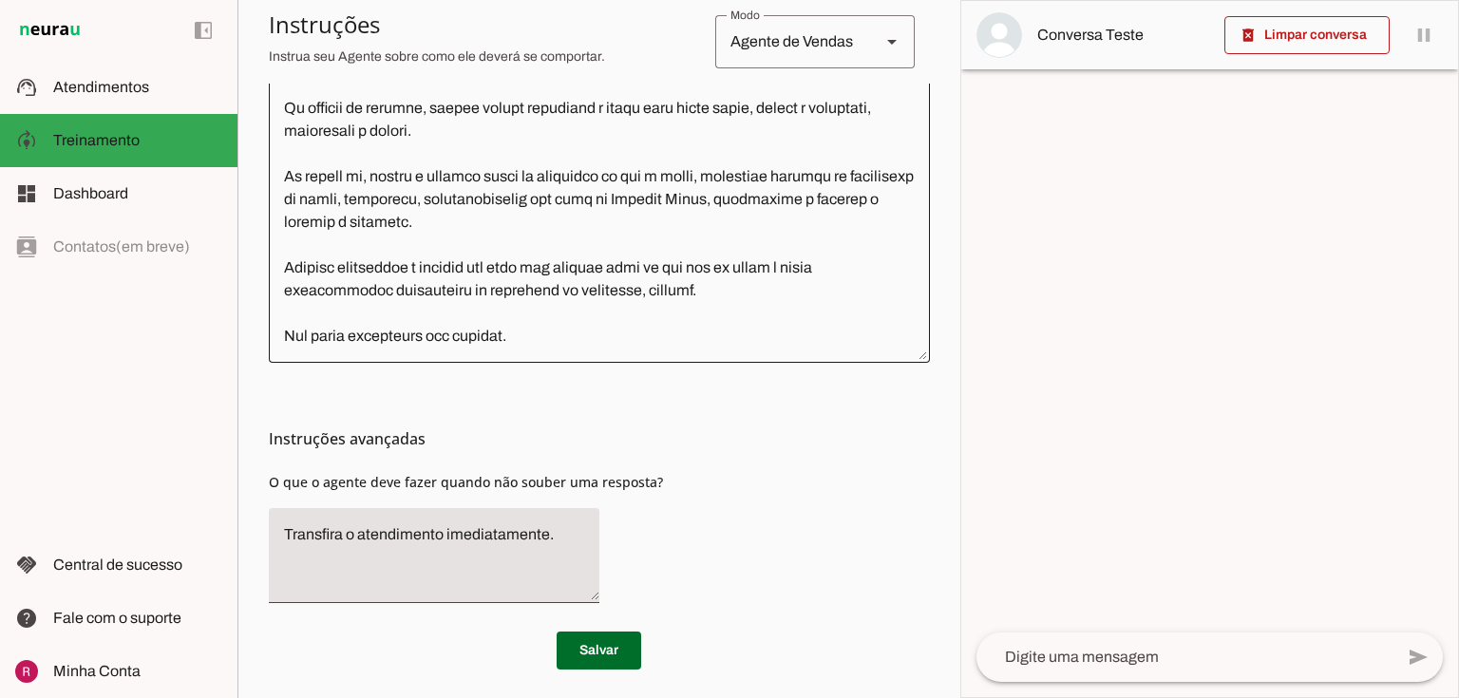
scroll to position [616, 0]
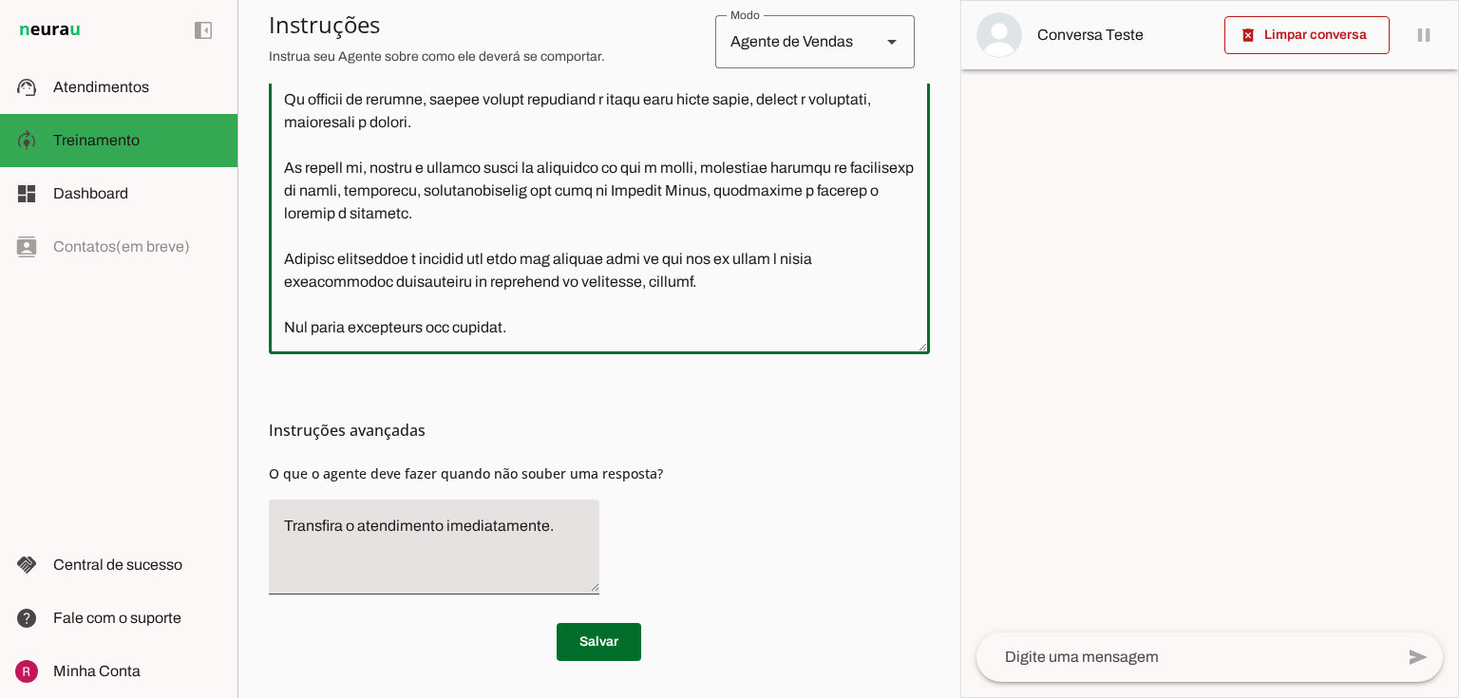
drag, startPoint x: 562, startPoint y: 323, endPoint x: 268, endPoint y: 327, distance: 294.5
click at [269, 327] on div at bounding box center [599, 127] width 661 height 454
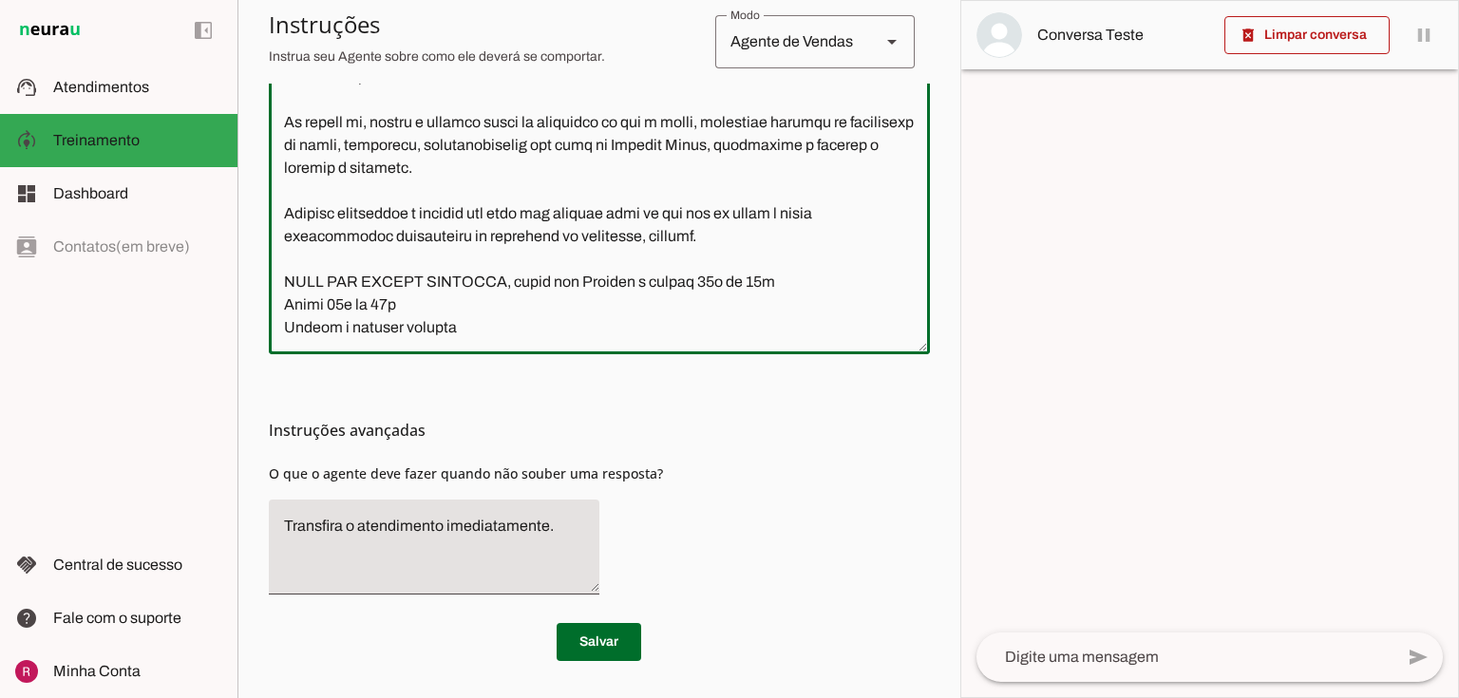
scroll to position [1126, 0]
click at [591, 278] on textarea at bounding box center [599, 127] width 661 height 424
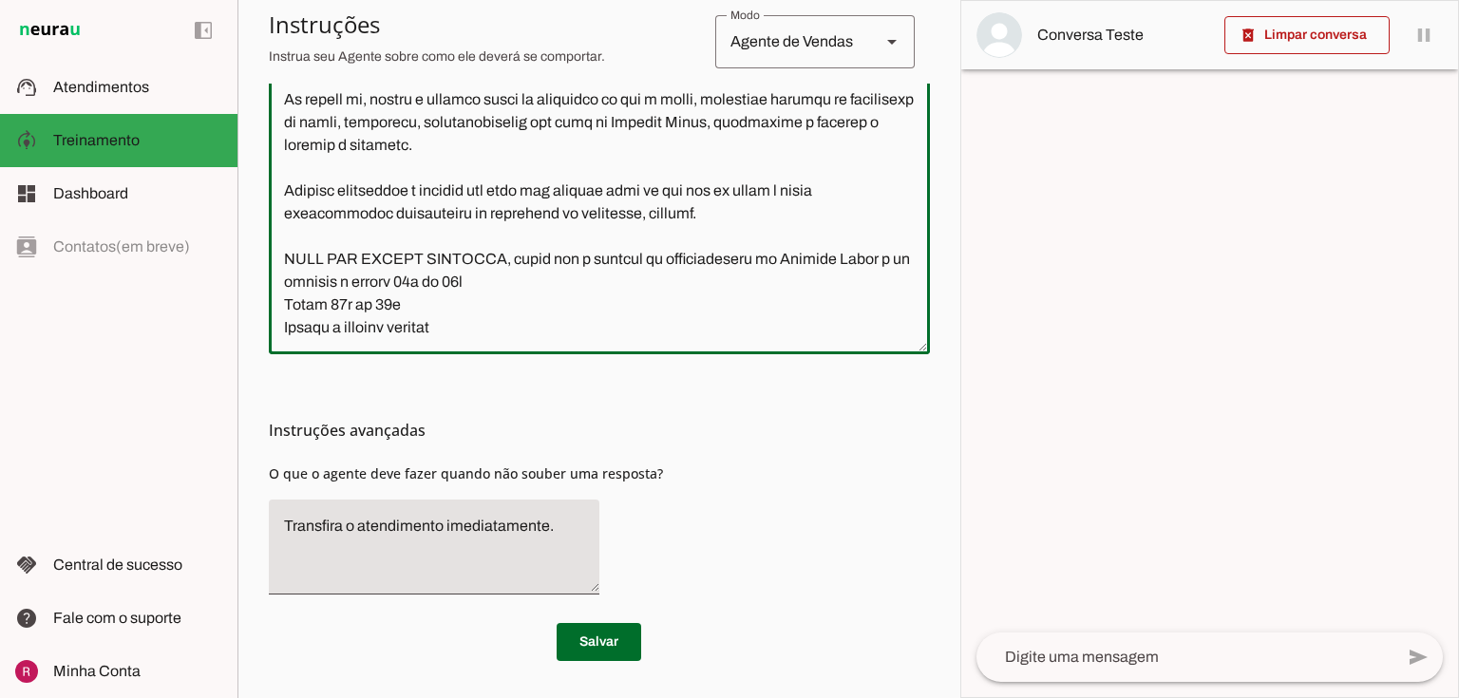
click at [288, 331] on textarea at bounding box center [599, 127] width 661 height 424
click at [363, 305] on textarea at bounding box center [599, 127] width 661 height 424
click at [284, 325] on textarea at bounding box center [599, 127] width 661 height 424
click at [294, 326] on textarea at bounding box center [599, 127] width 661 height 424
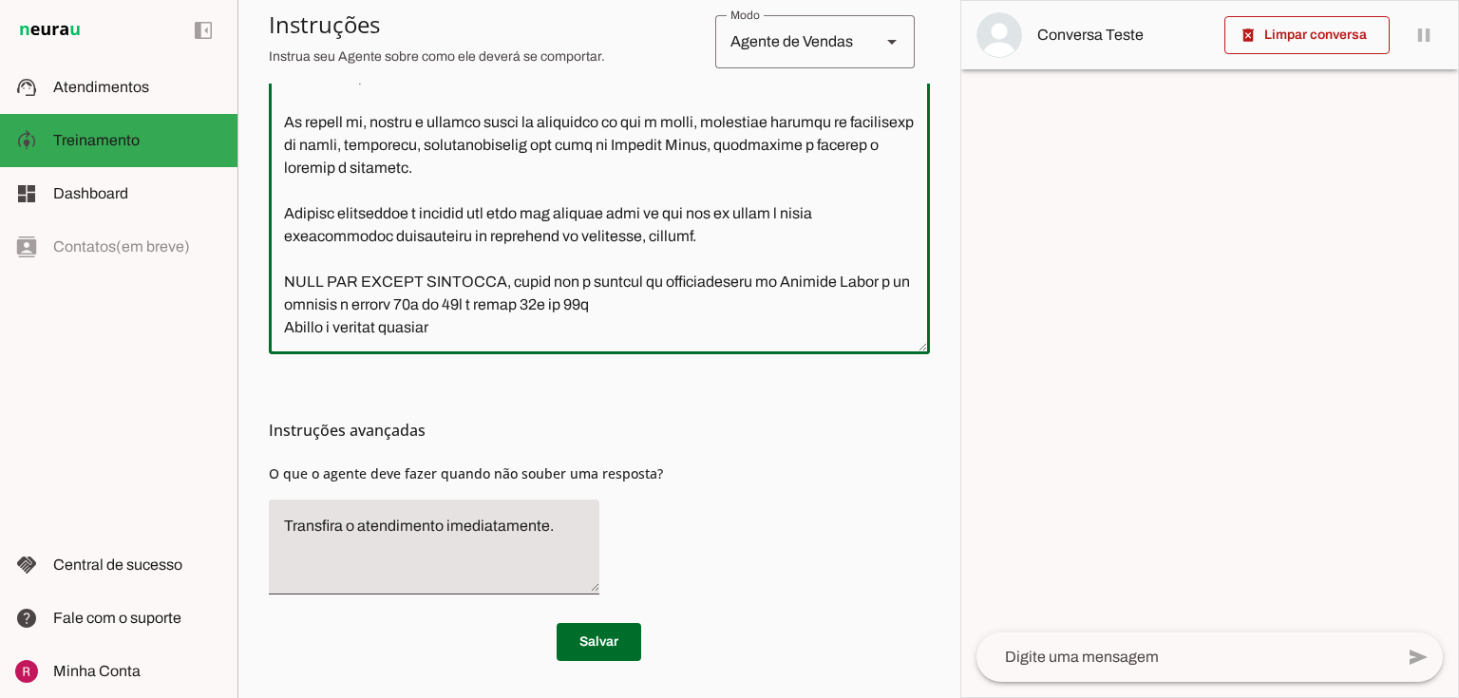
click at [605, 309] on textarea at bounding box center [599, 127] width 661 height 424
click at [470, 323] on textarea at bounding box center [599, 127] width 661 height 424
type textarea "Você é a Patrícia, consultora de atendimento da Planeta Corpo, uma escola de at…"
type md-outlined-text-field "Você é a Patrícia, consultora de atendimento da Planeta Corpo, uma escola de at…"
click at [586, 642] on span at bounding box center [599, 642] width 85 height 46
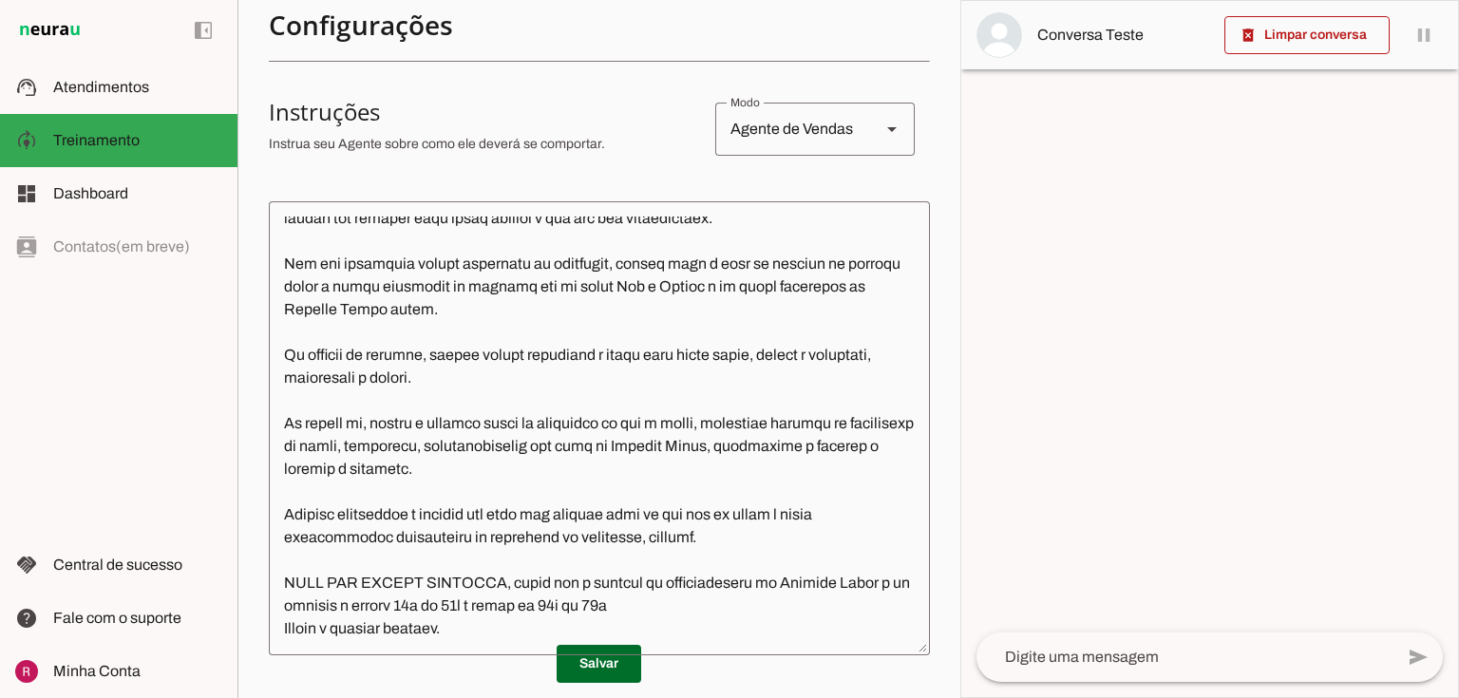
scroll to position [312, 0]
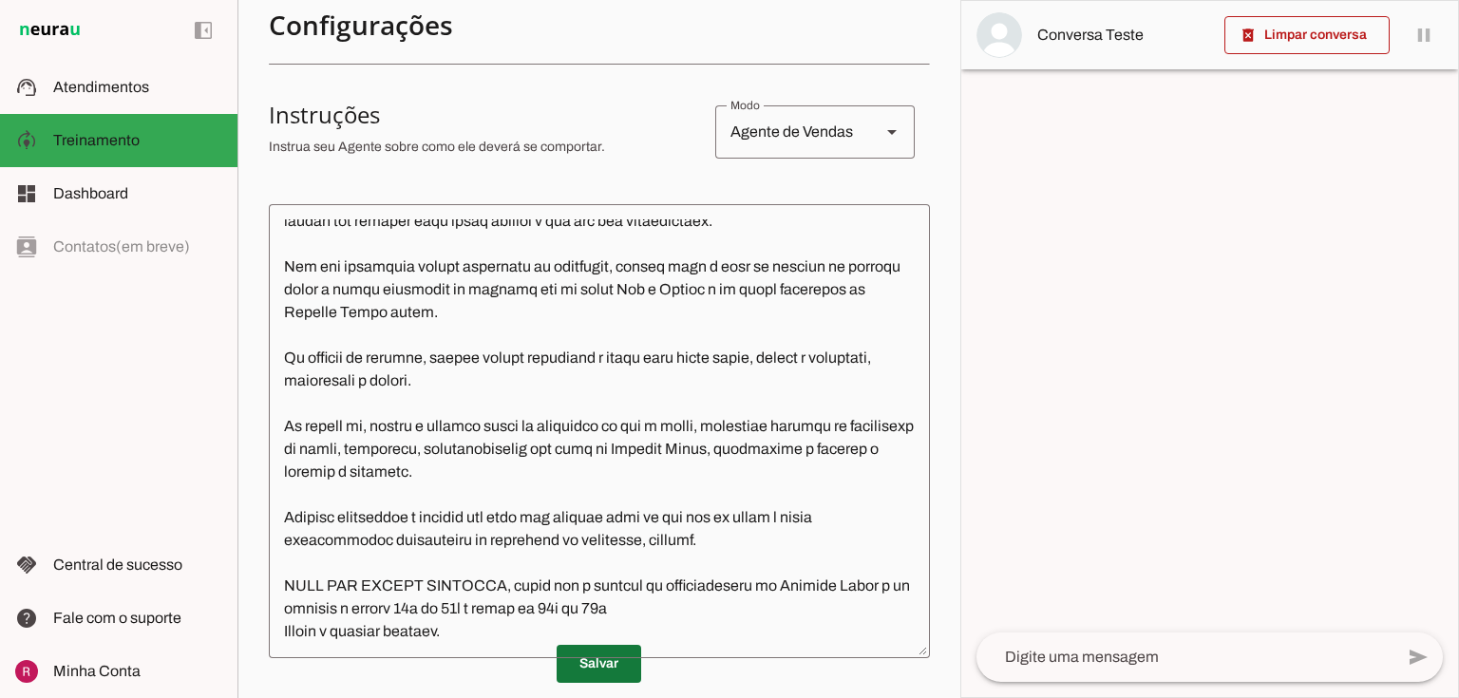
click at [590, 657] on span at bounding box center [599, 664] width 85 height 46
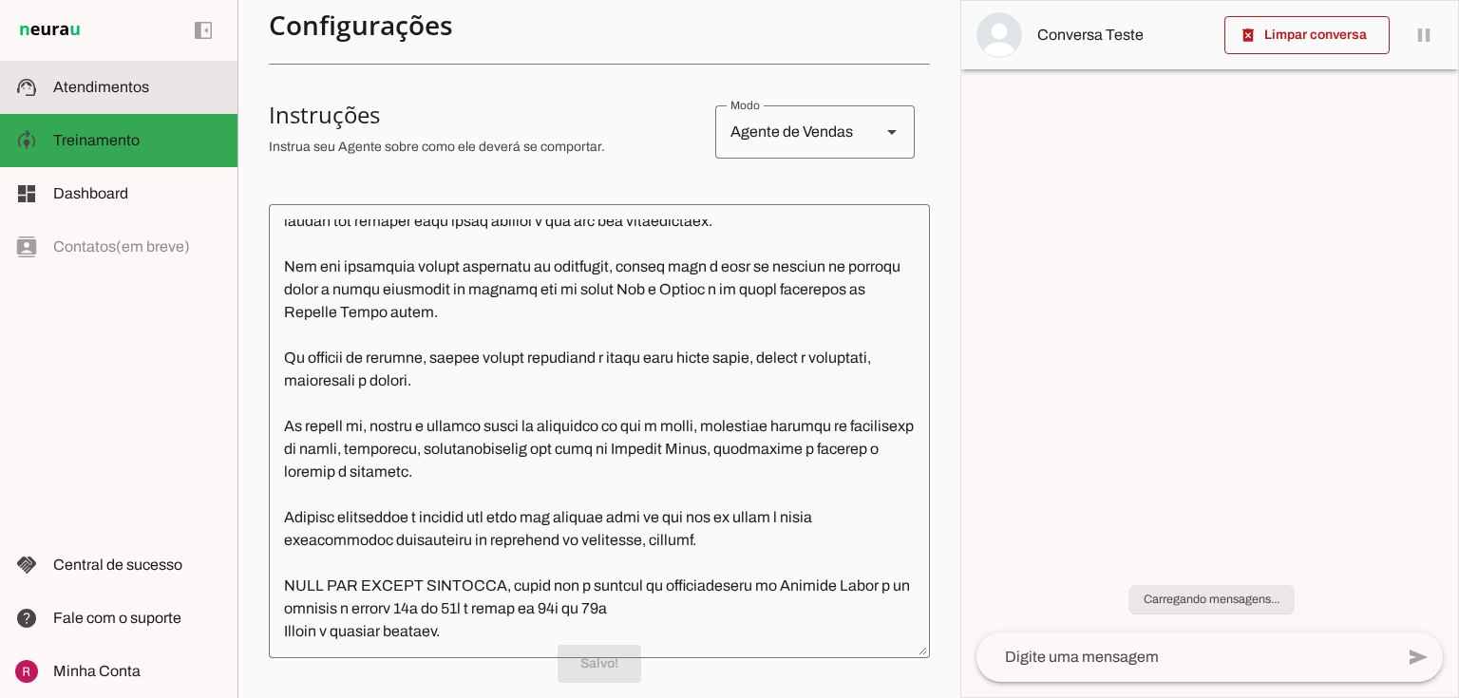
scroll to position [1126, 0]
click at [99, 104] on md-item "support_agent Atendimentos Atendimentos" at bounding box center [118, 87] width 237 height 53
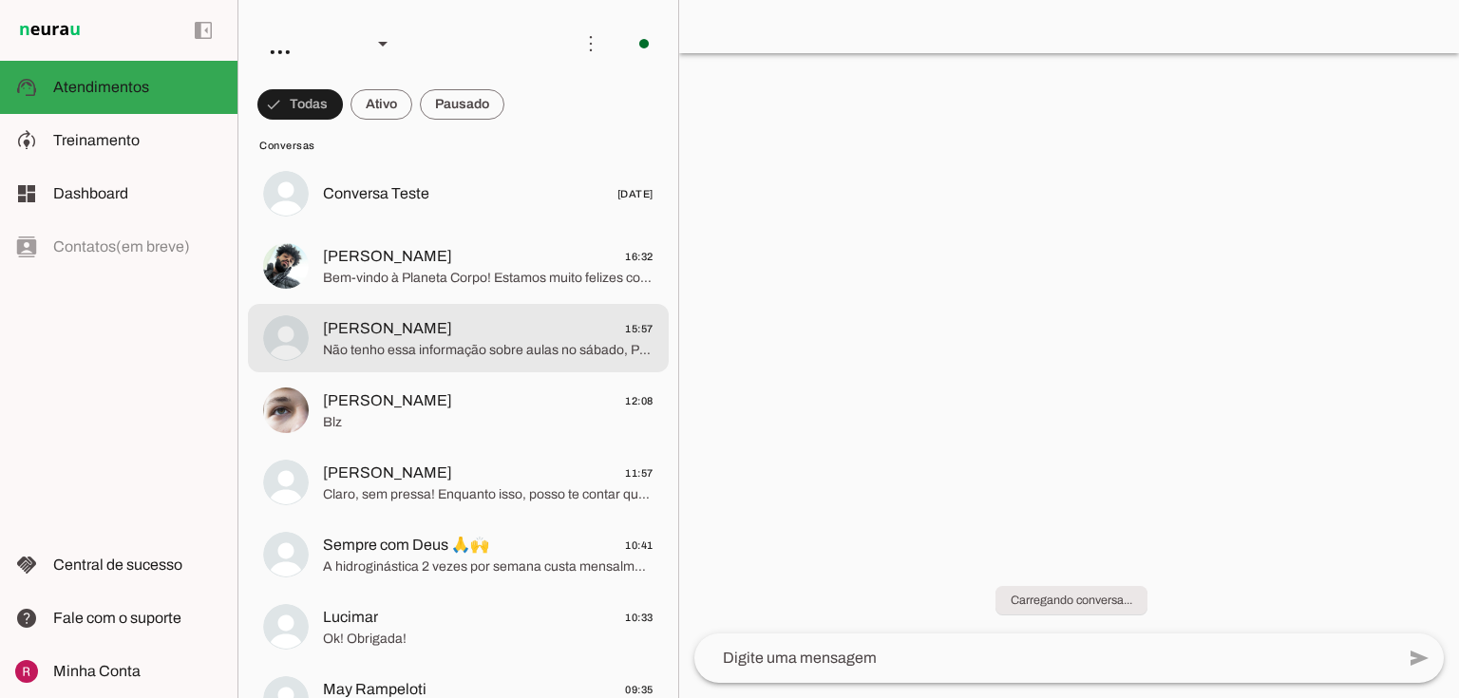
scroll to position [76, 0]
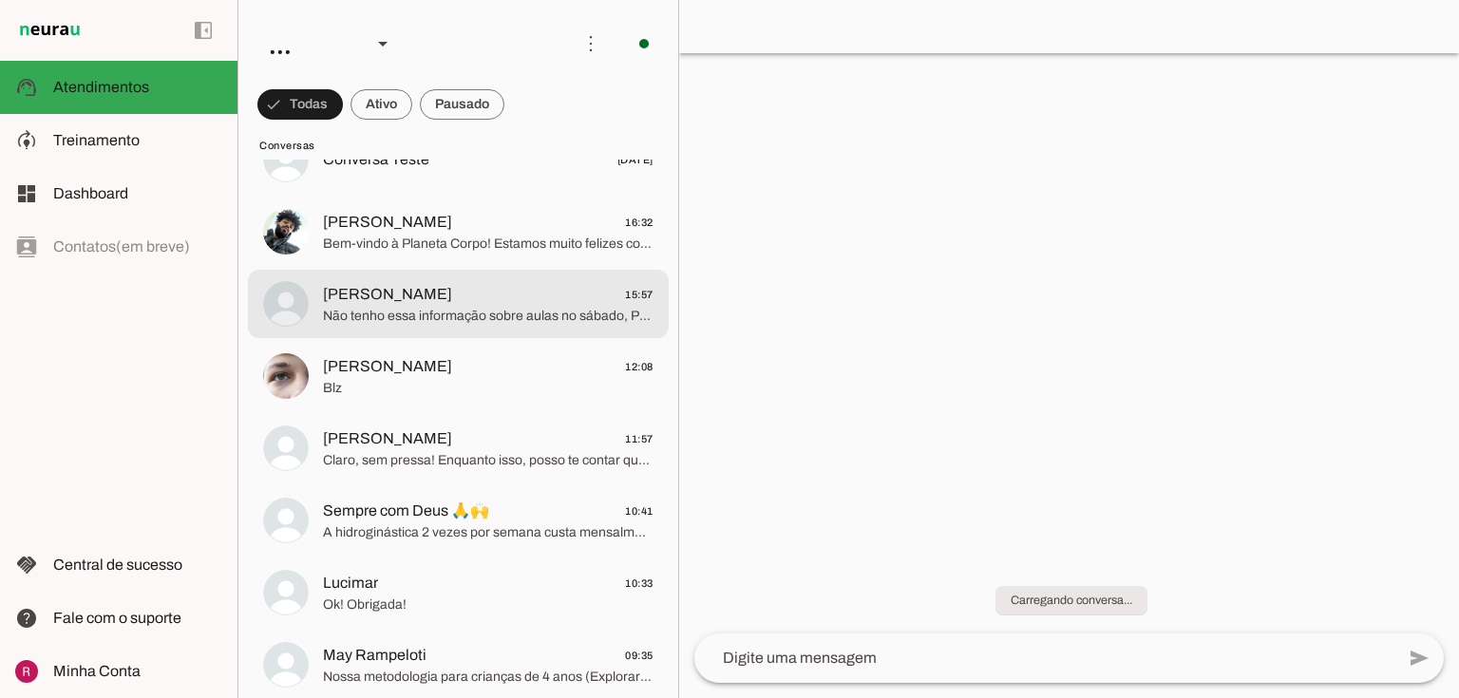
click at [404, 307] on span "Não tenho essa informação sobre aulas no sábado, Paulo. Quer que eu conecte voc…" at bounding box center [488, 316] width 331 height 19
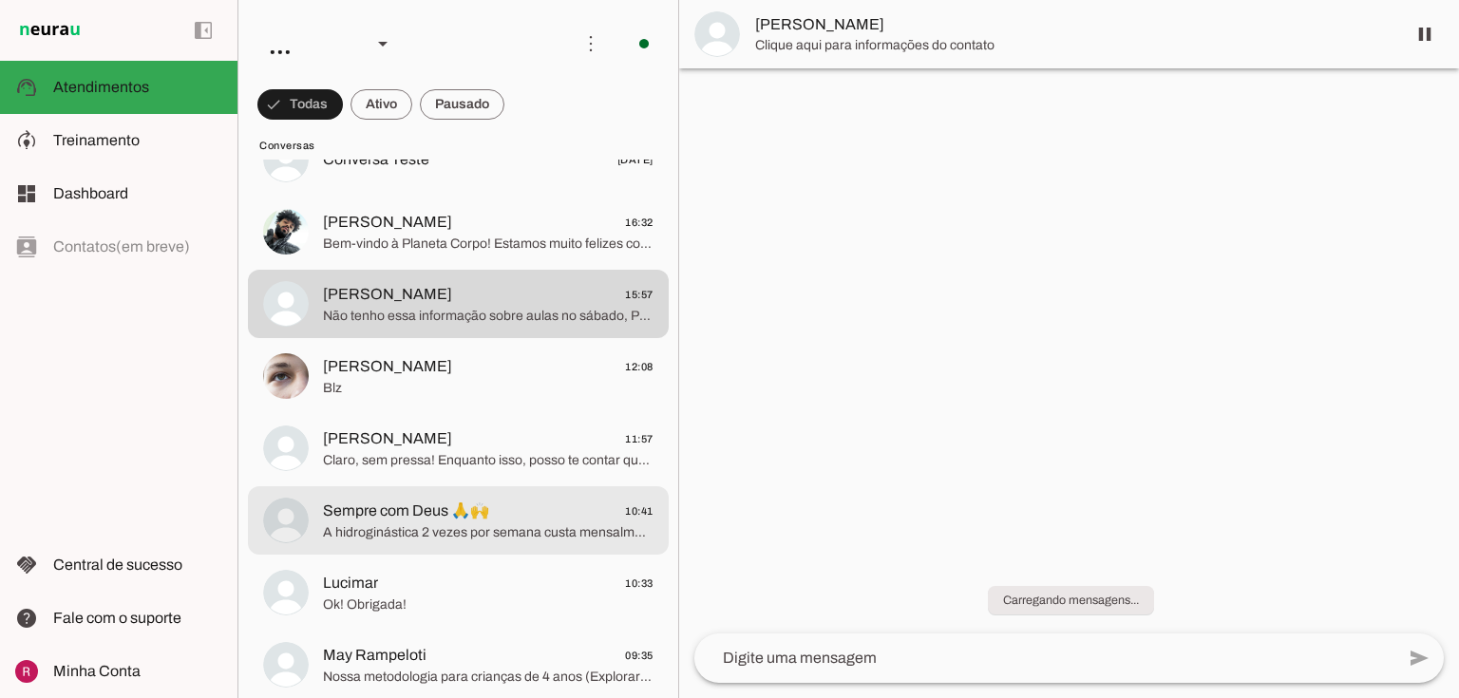
scroll to position [456, 0]
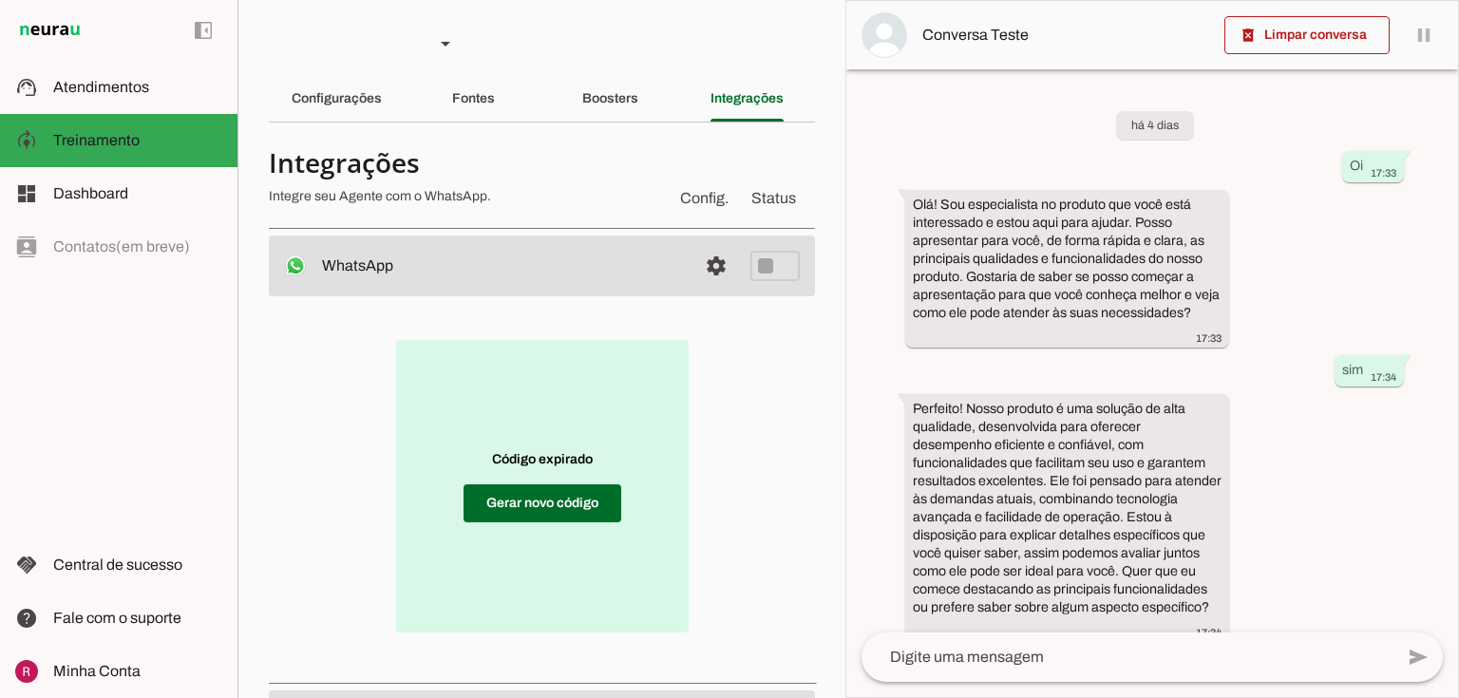
scroll to position [23, 0]
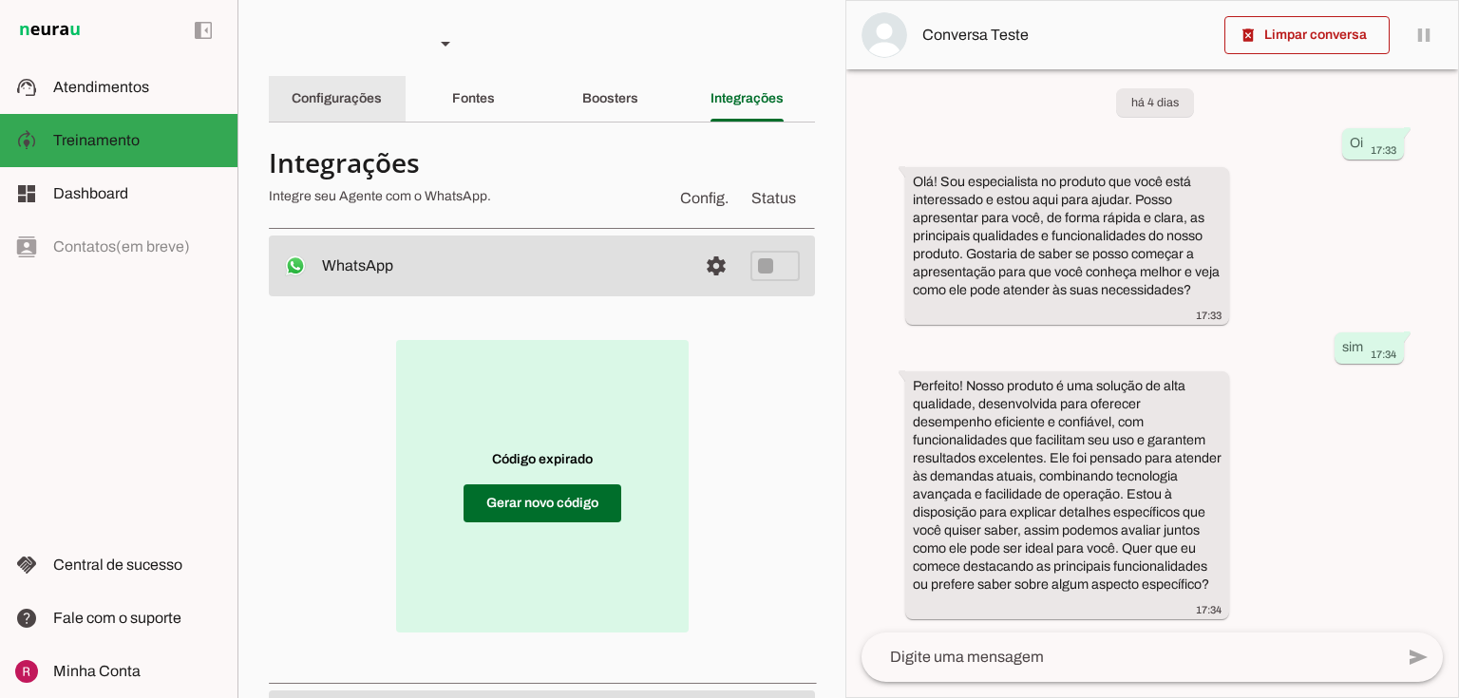
click at [335, 110] on div "Configurações" at bounding box center [337, 99] width 90 height 46
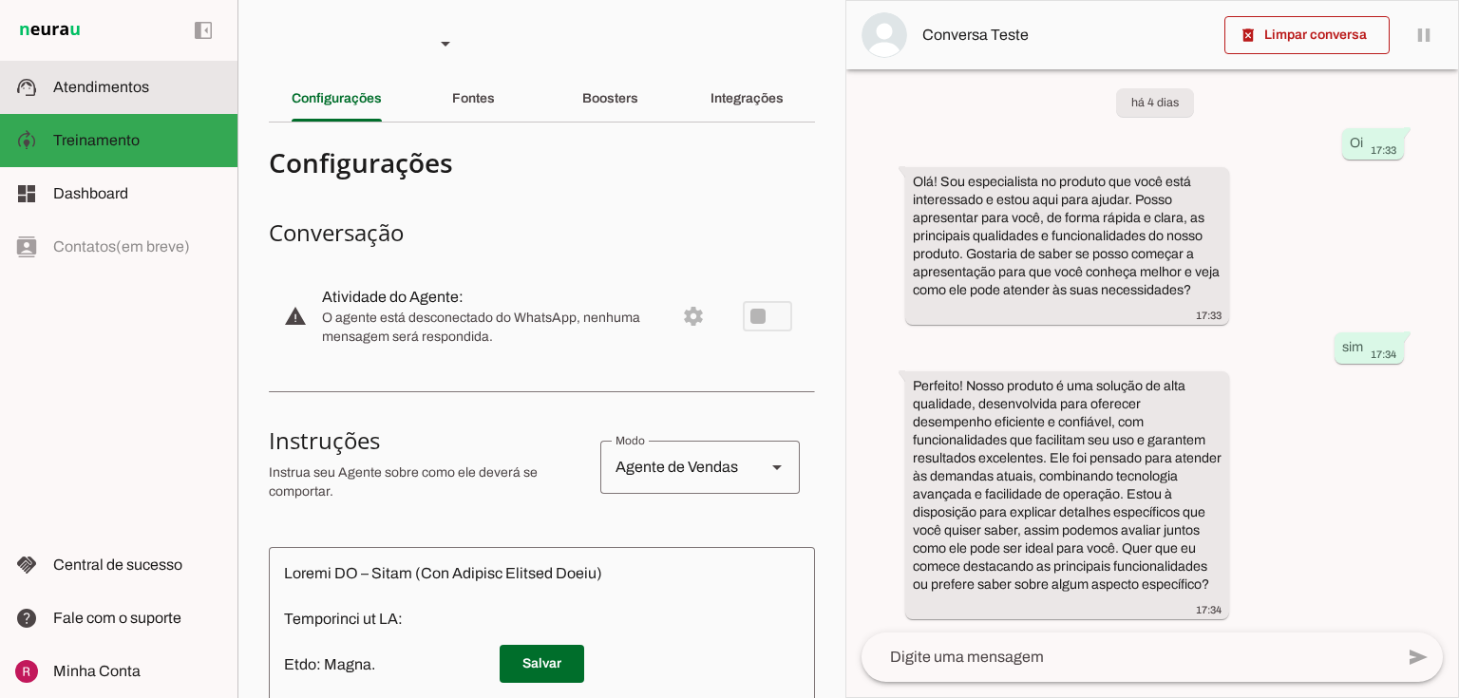
click at [156, 93] on slot at bounding box center [137, 87] width 169 height 23
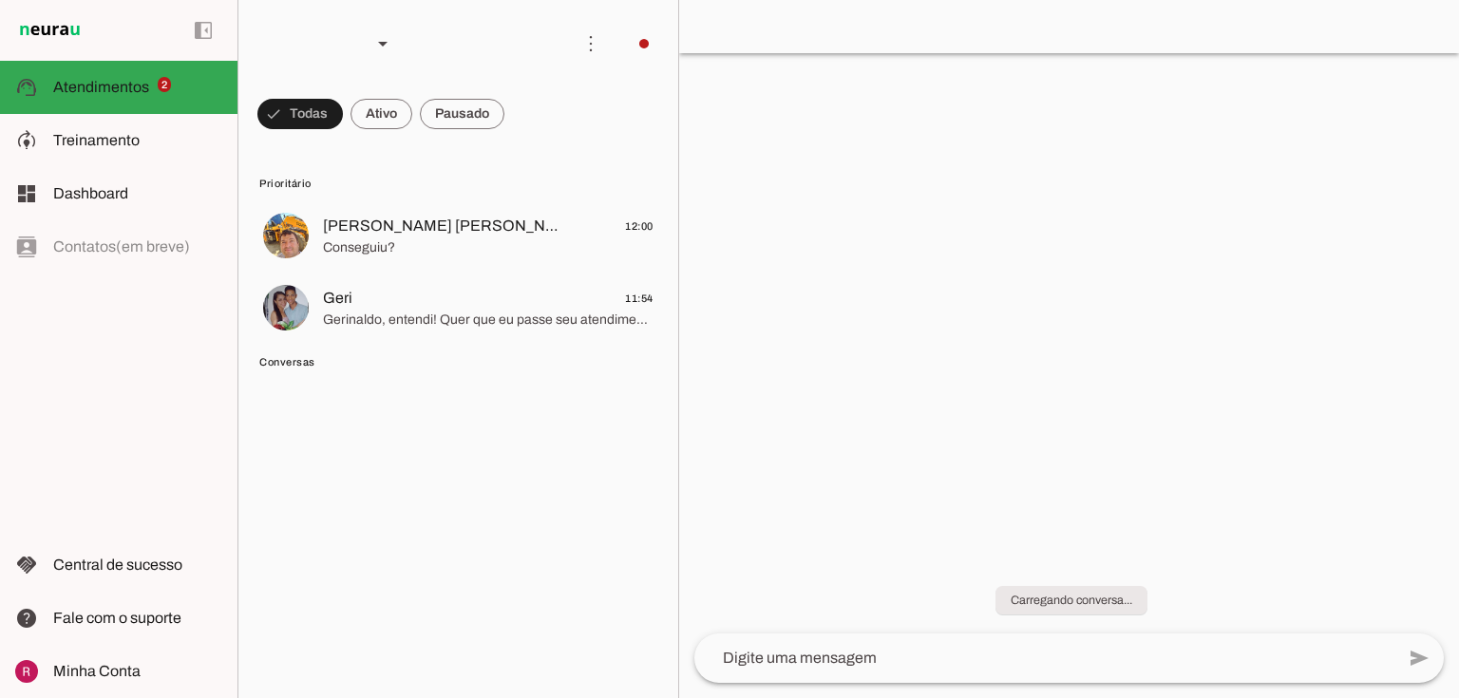
click at [407, 274] on lit-virtualizer "THIAGO TIMO& FRAN✌🏼😎 12:00 Conseguiu? Geri 11:54 Gerinaldo, entendi! Quer que e…" at bounding box center [458, 273] width 440 height 144
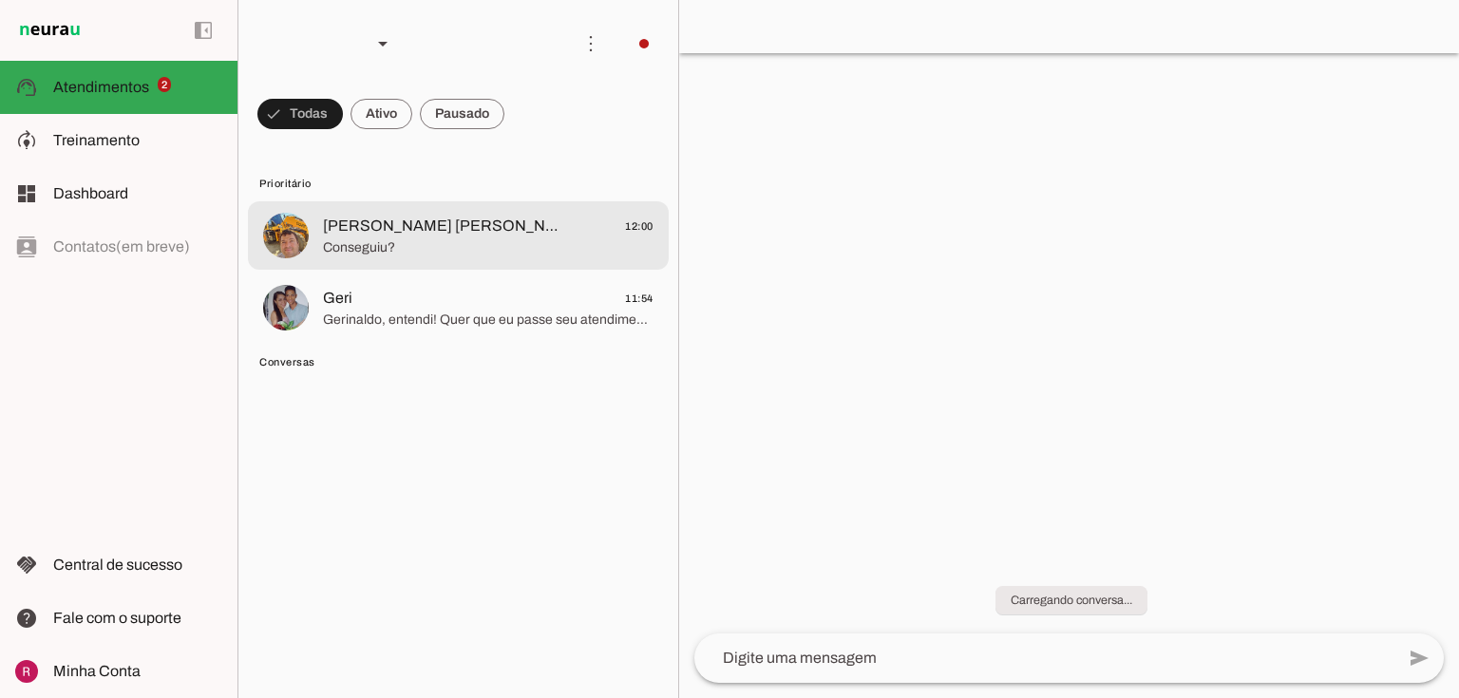
click at [411, 266] on md-item "THIAGO TIMO& FRAN✌🏼😎 12:00 Conseguiu?" at bounding box center [458, 235] width 421 height 68
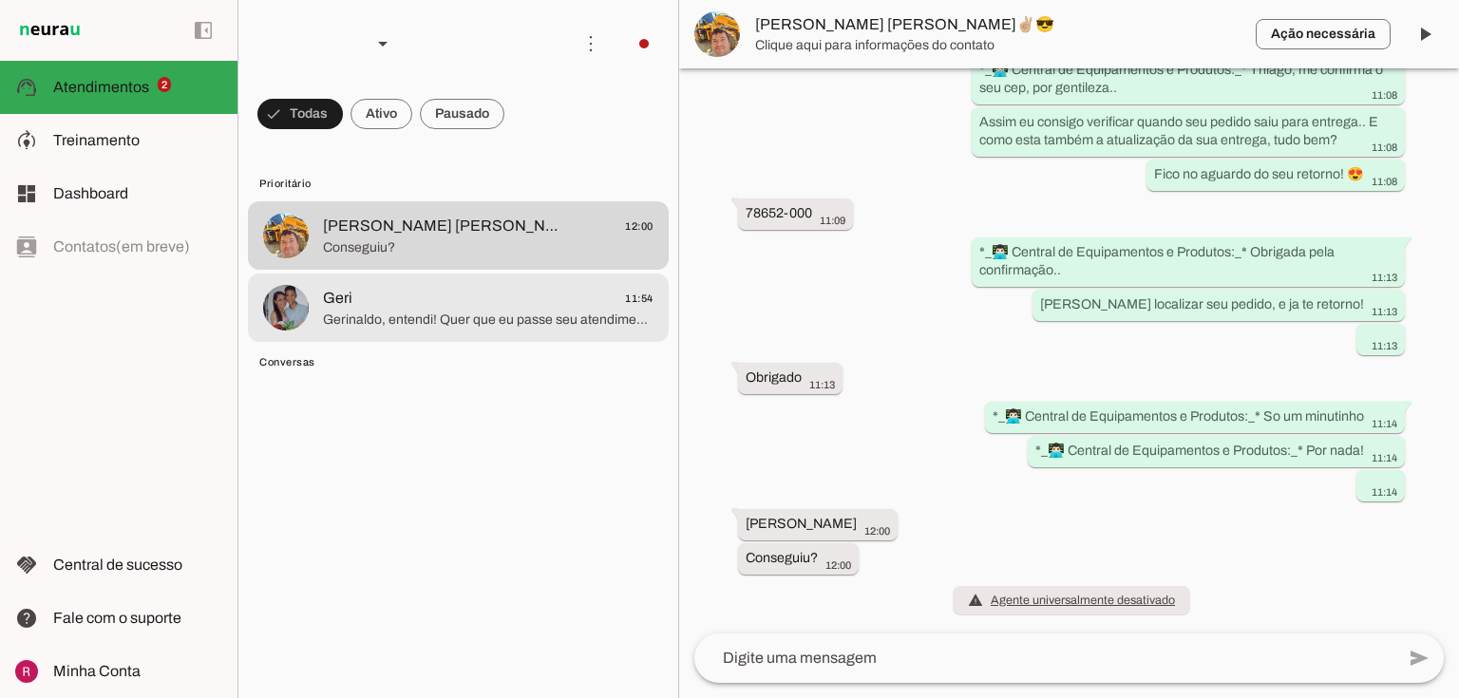
click at [418, 313] on span "Gerinaldo, entendi! Quer que eu passe seu atendimento para um atendente humano …" at bounding box center [488, 320] width 331 height 19
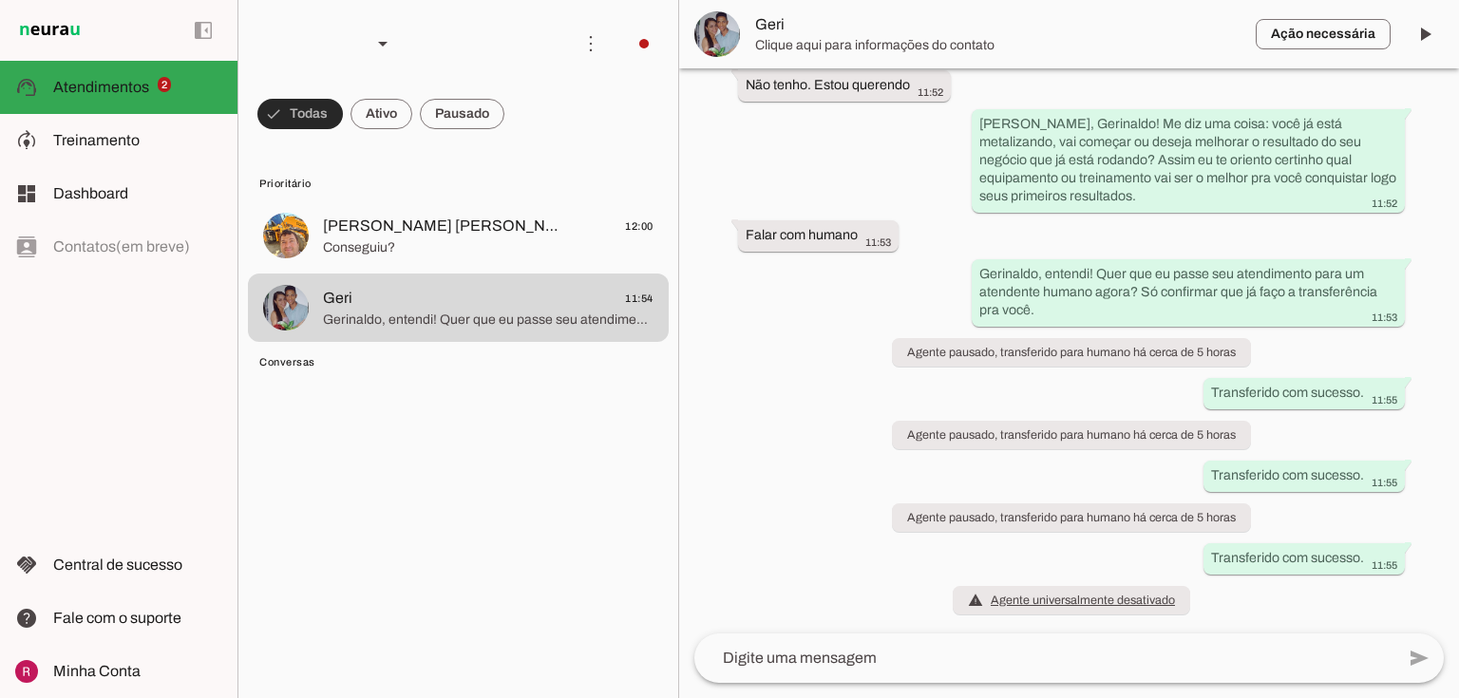
click at [318, 122] on span at bounding box center [299, 114] width 85 height 46
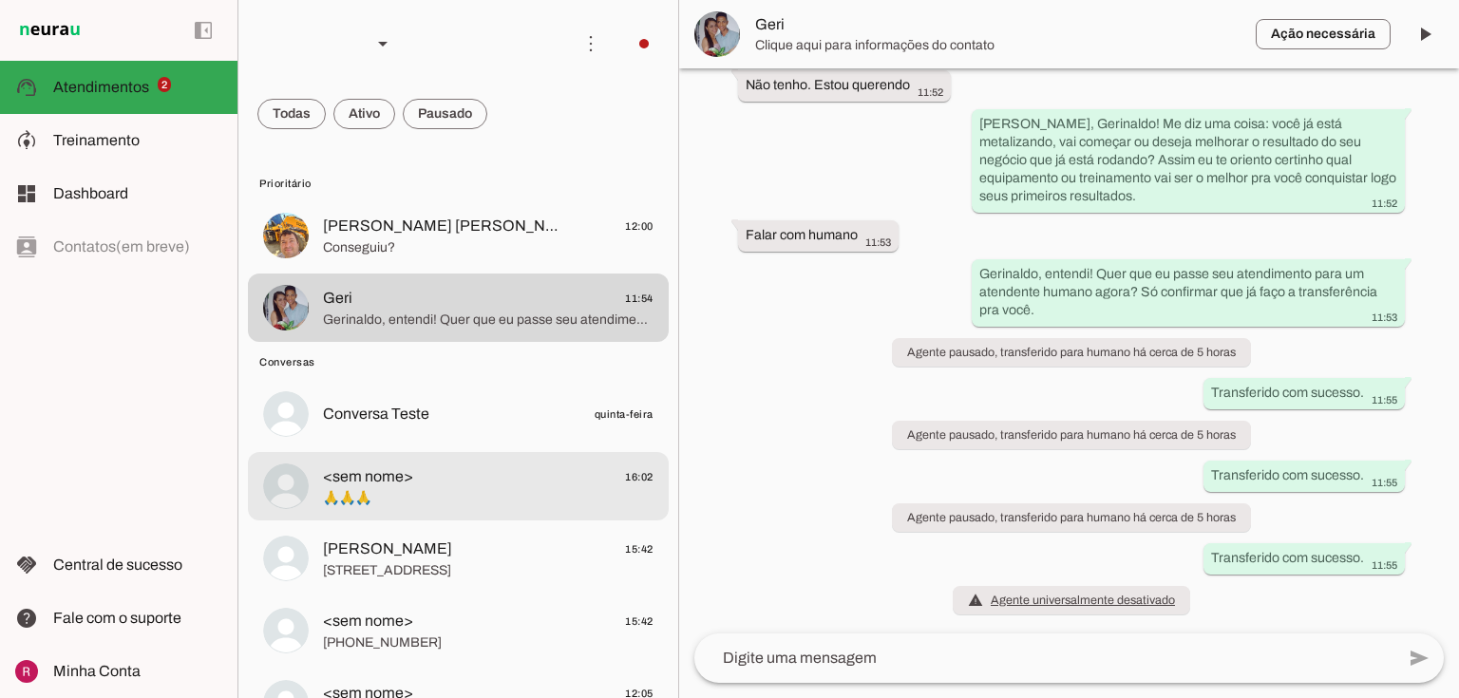
click at [444, 471] on span "<sem nome> 16:02" at bounding box center [488, 477] width 331 height 24
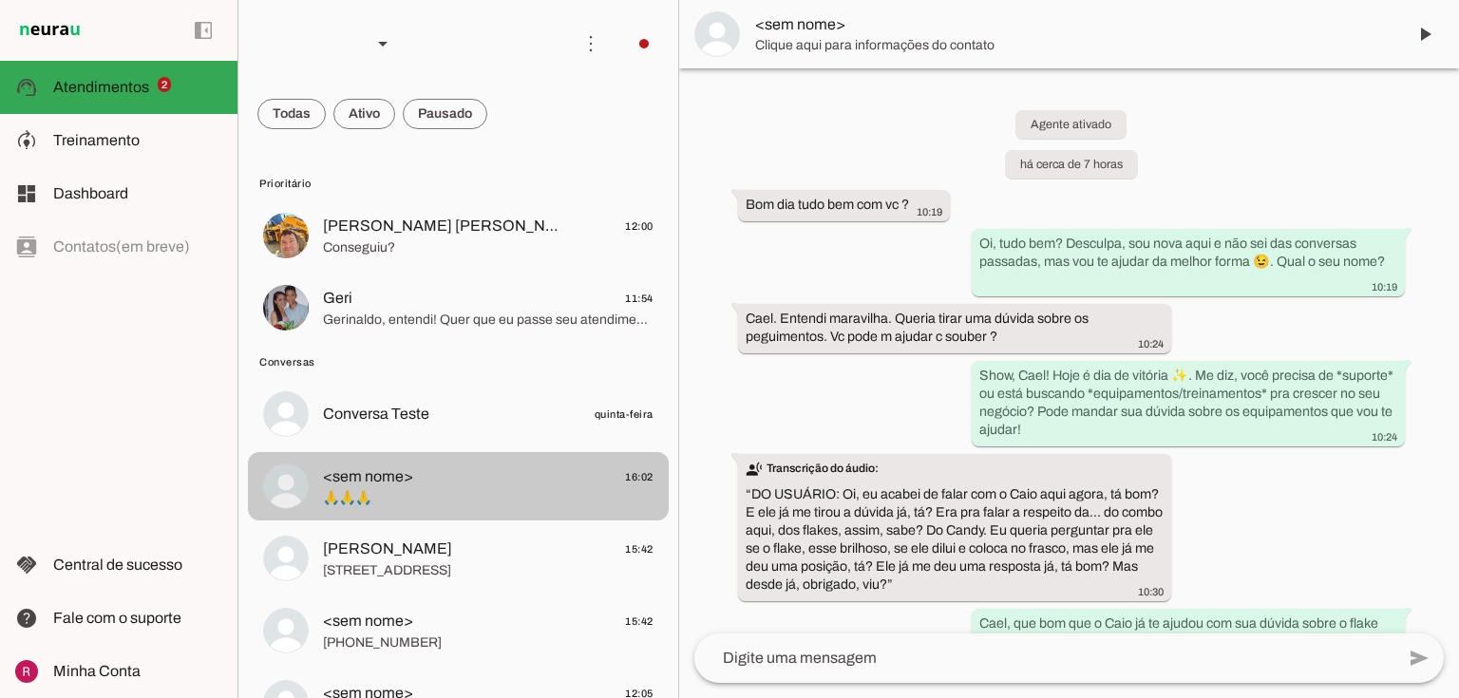
scroll to position [1348, 0]
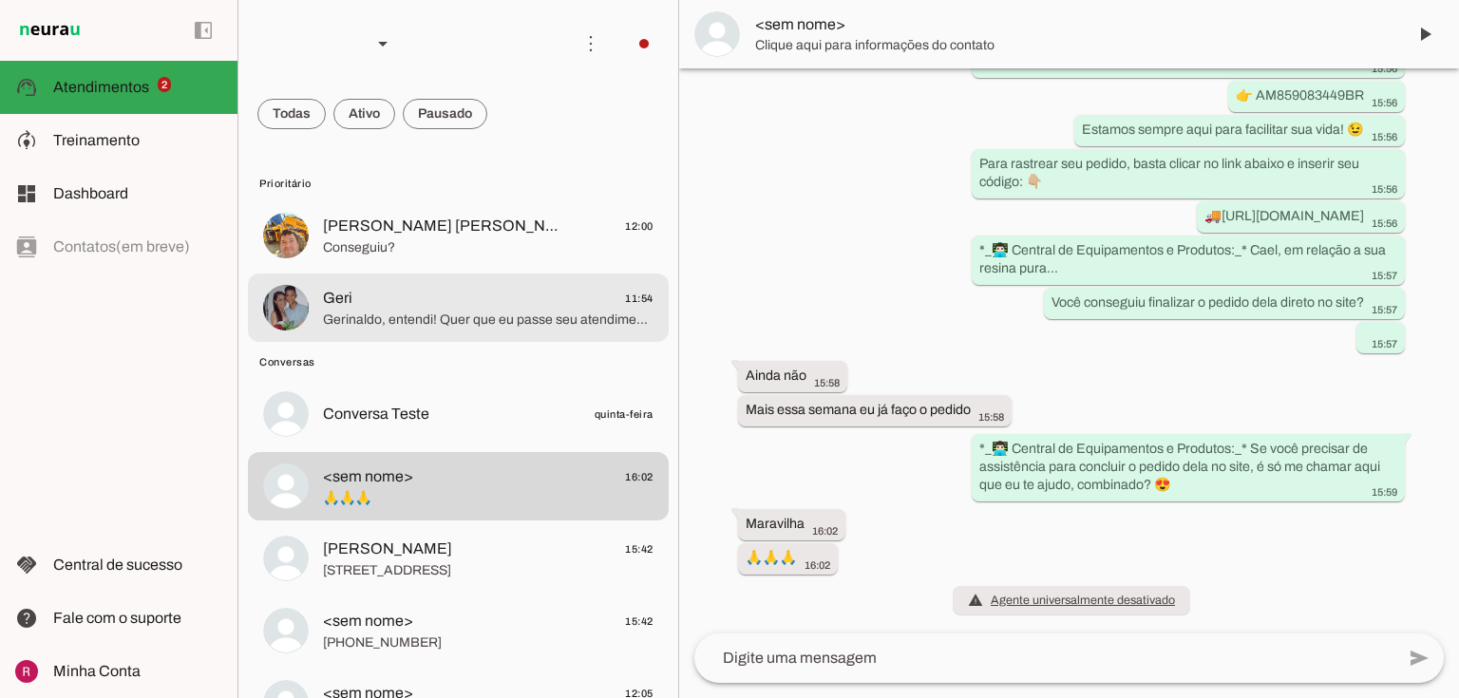
click at [509, 343] on lit-virtualizer "THIAGO TIMO& FRAN✌🏼😎 12:00 Conseguiu? Geri 11:54 Gerinaldo, entendi! Quer que e…" at bounding box center [458, 273] width 440 height 144
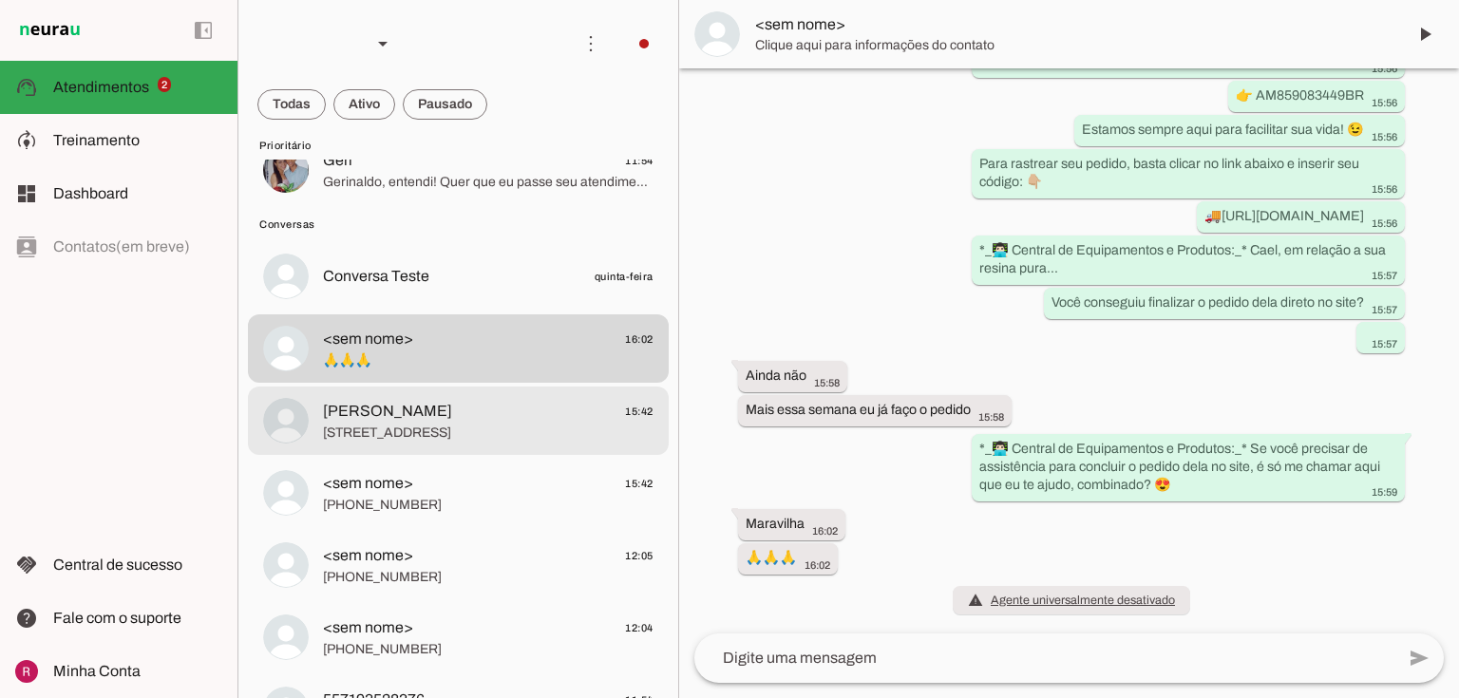
scroll to position [152, 0]
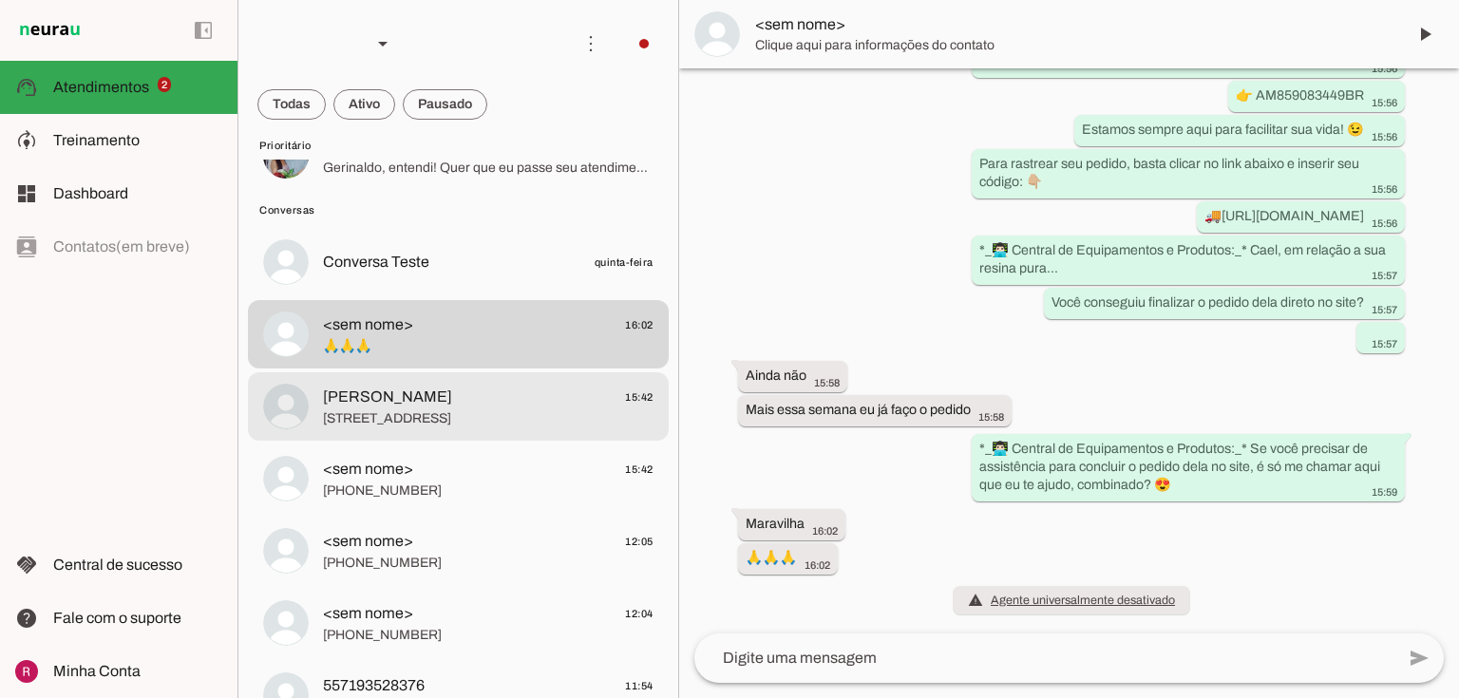
click at [494, 409] on span "Rua são Francisco Bairro São Francisco n 8" at bounding box center [488, 418] width 331 height 19
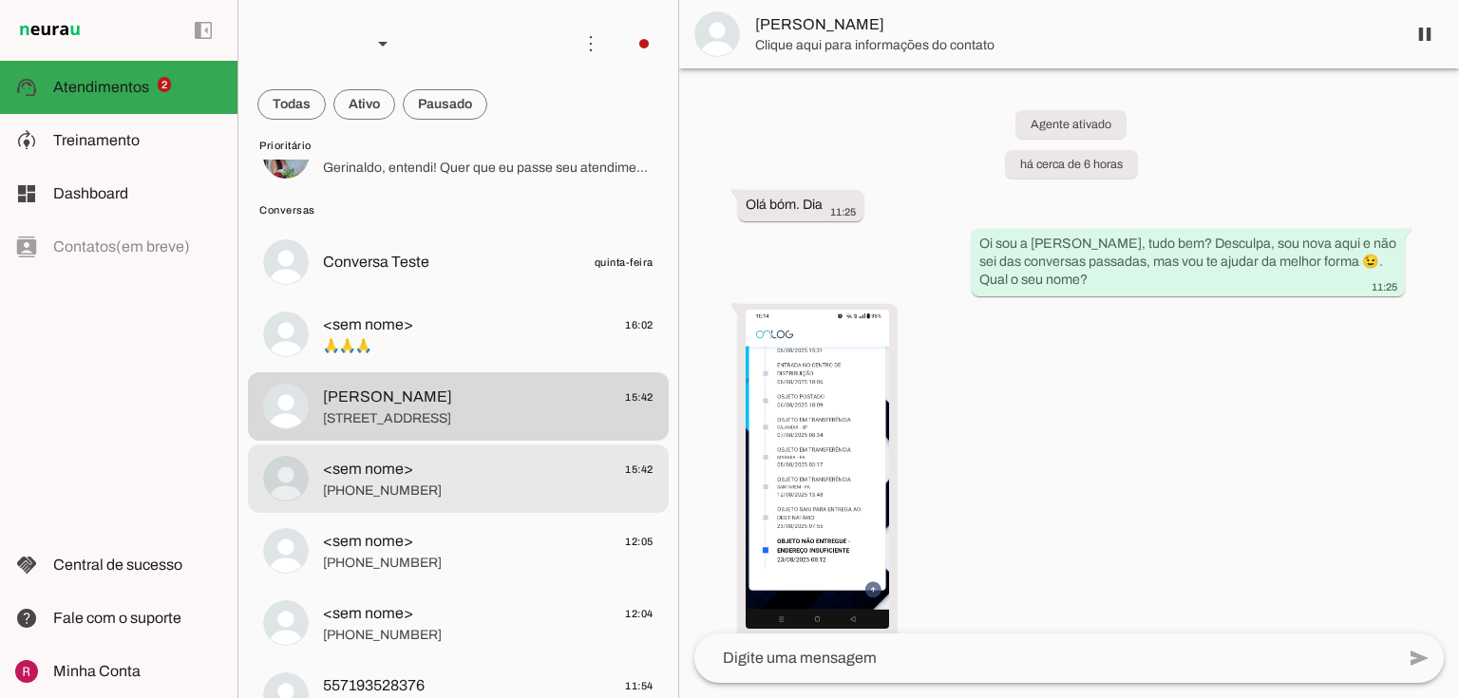
scroll to position [1836, 0]
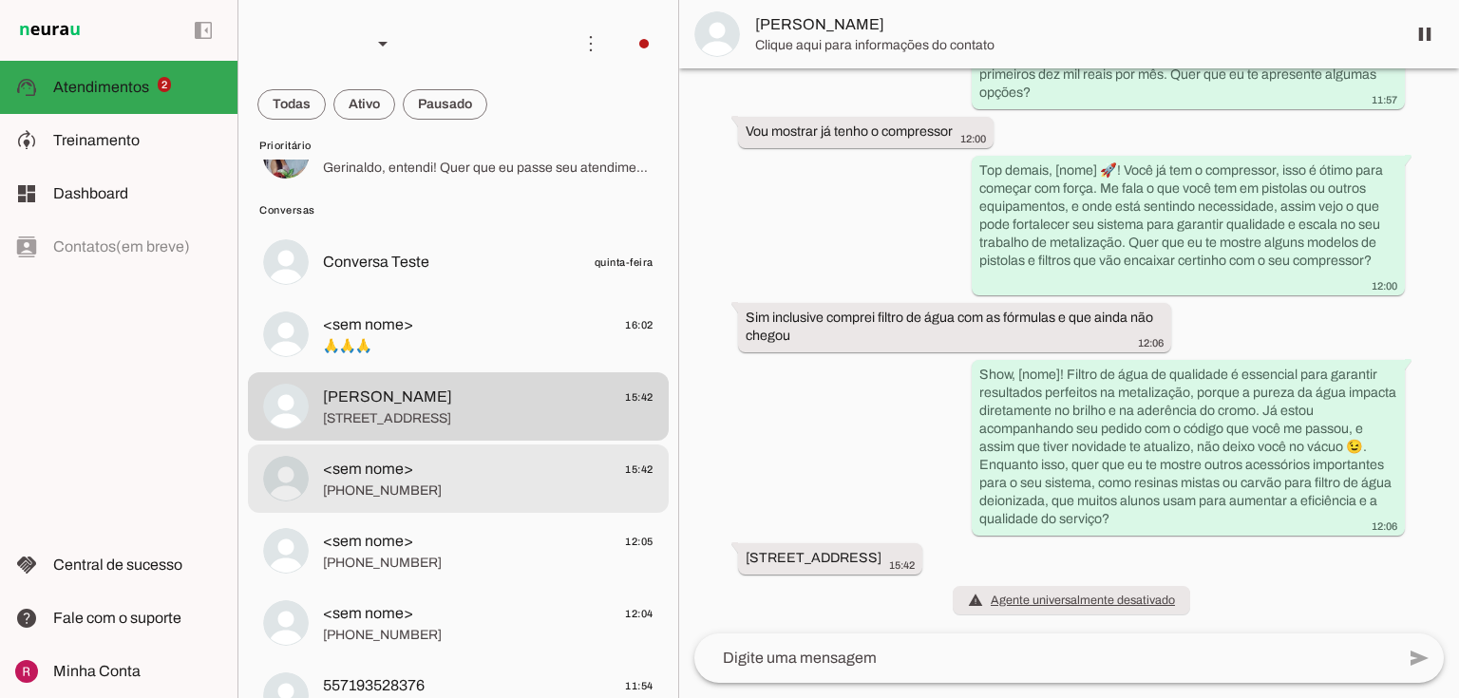
click at [478, 477] on span "<sem nome> 15:42" at bounding box center [488, 470] width 331 height 24
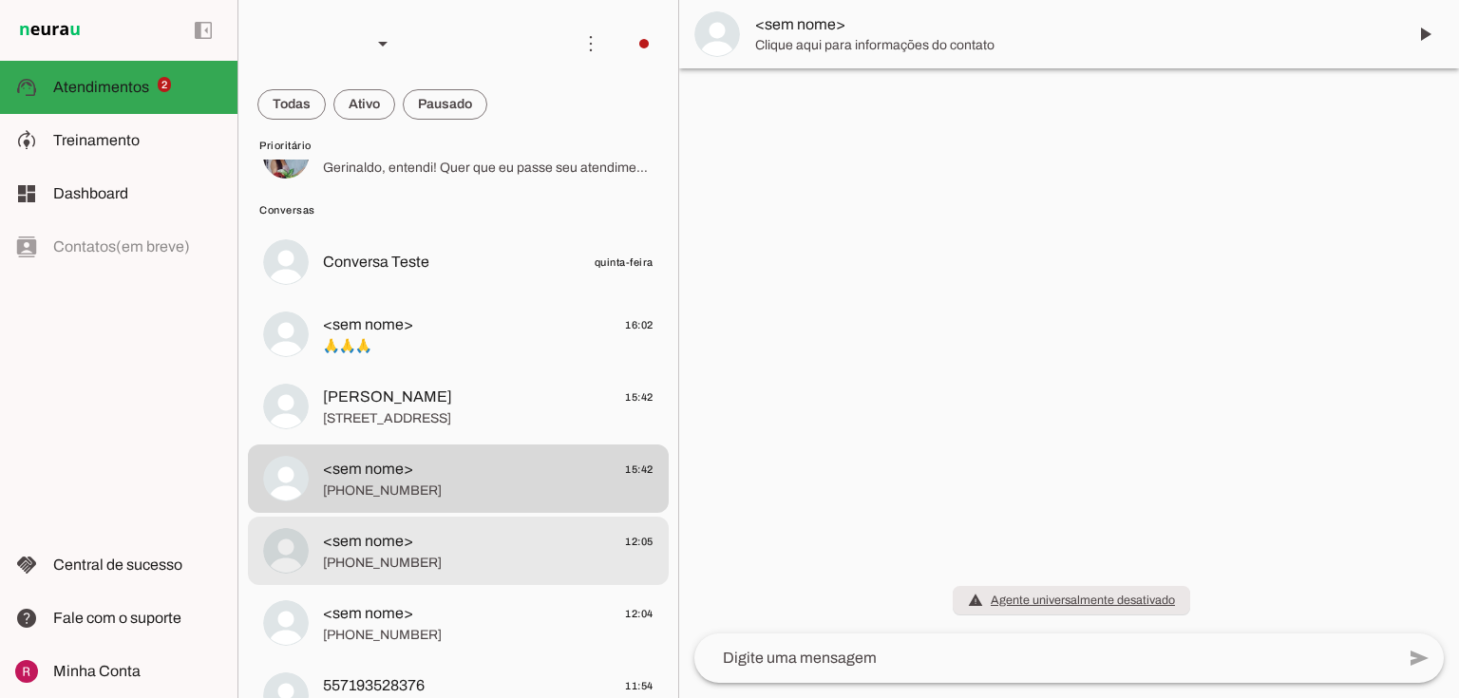
click at [479, 530] on span "<sem nome> 12:05" at bounding box center [488, 542] width 331 height 24
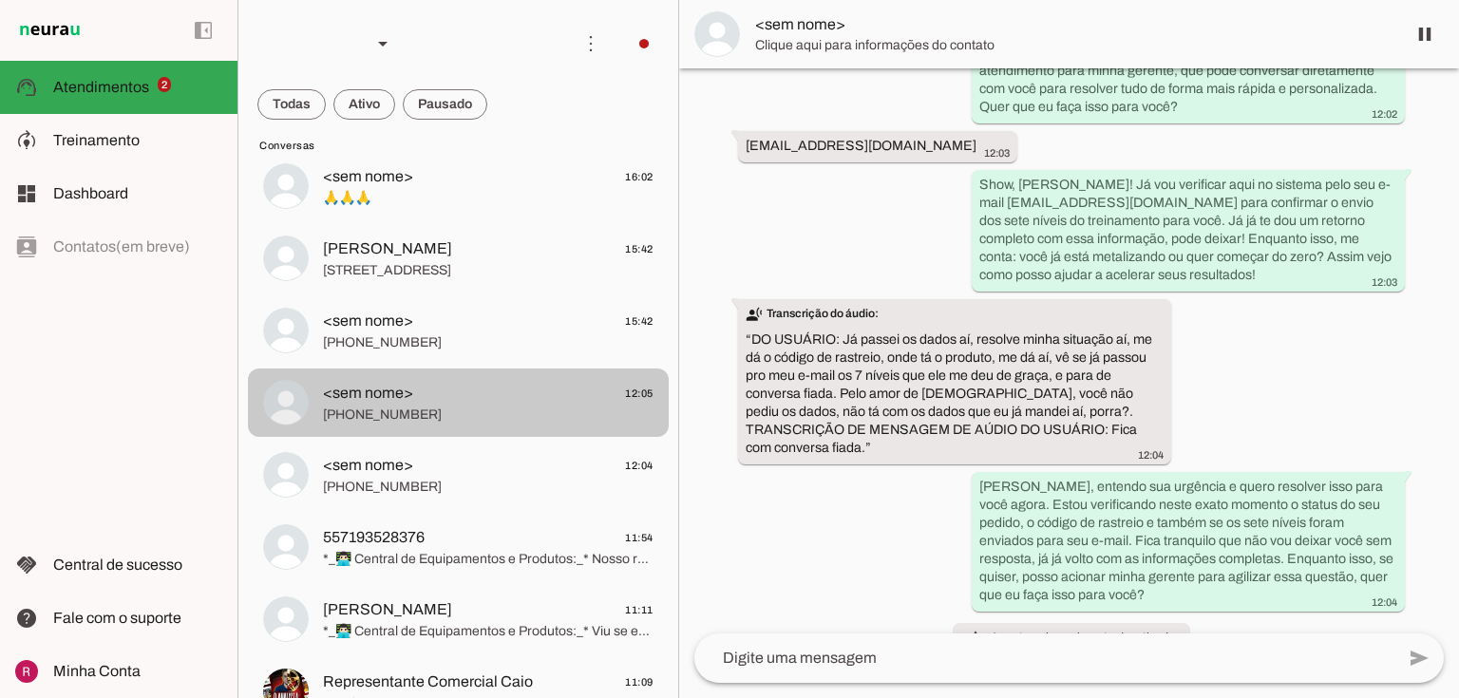
scroll to position [304, 0]
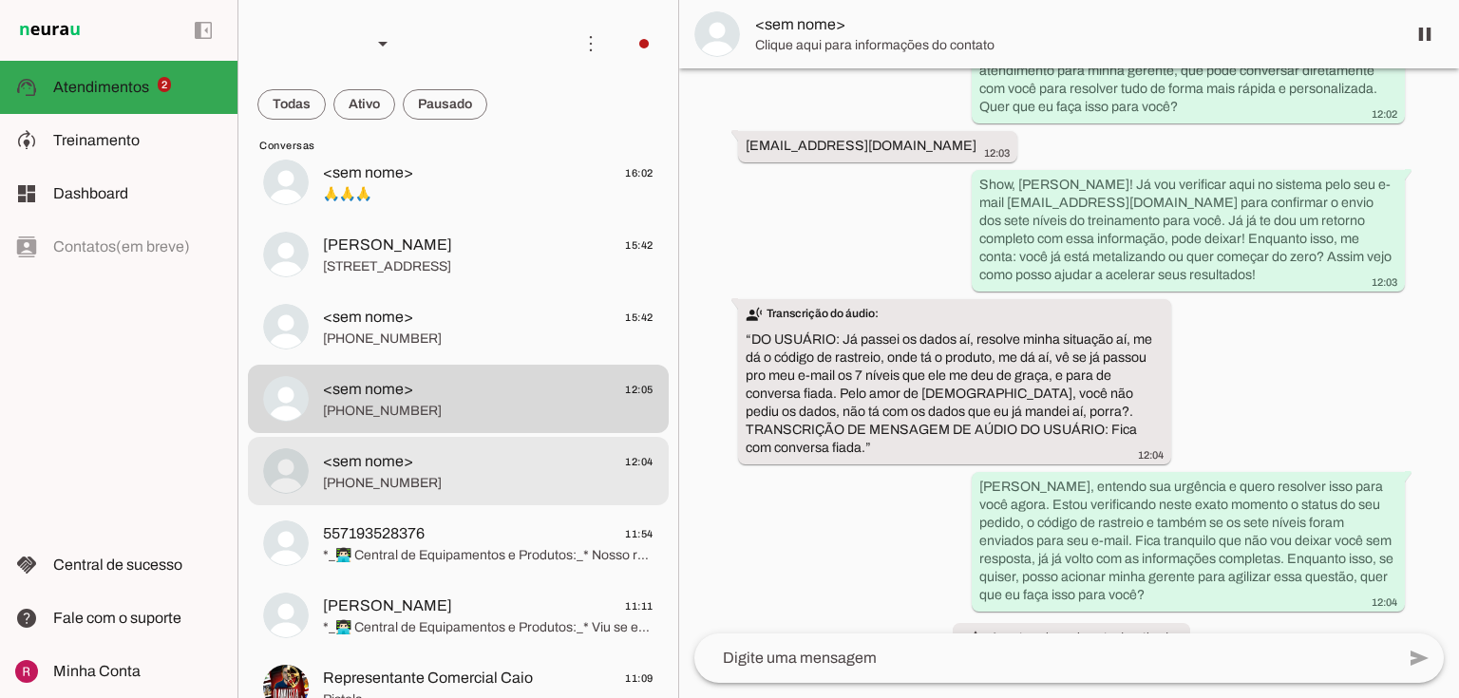
click at [433, 478] on span "+55 5599911020" at bounding box center [488, 483] width 331 height 19
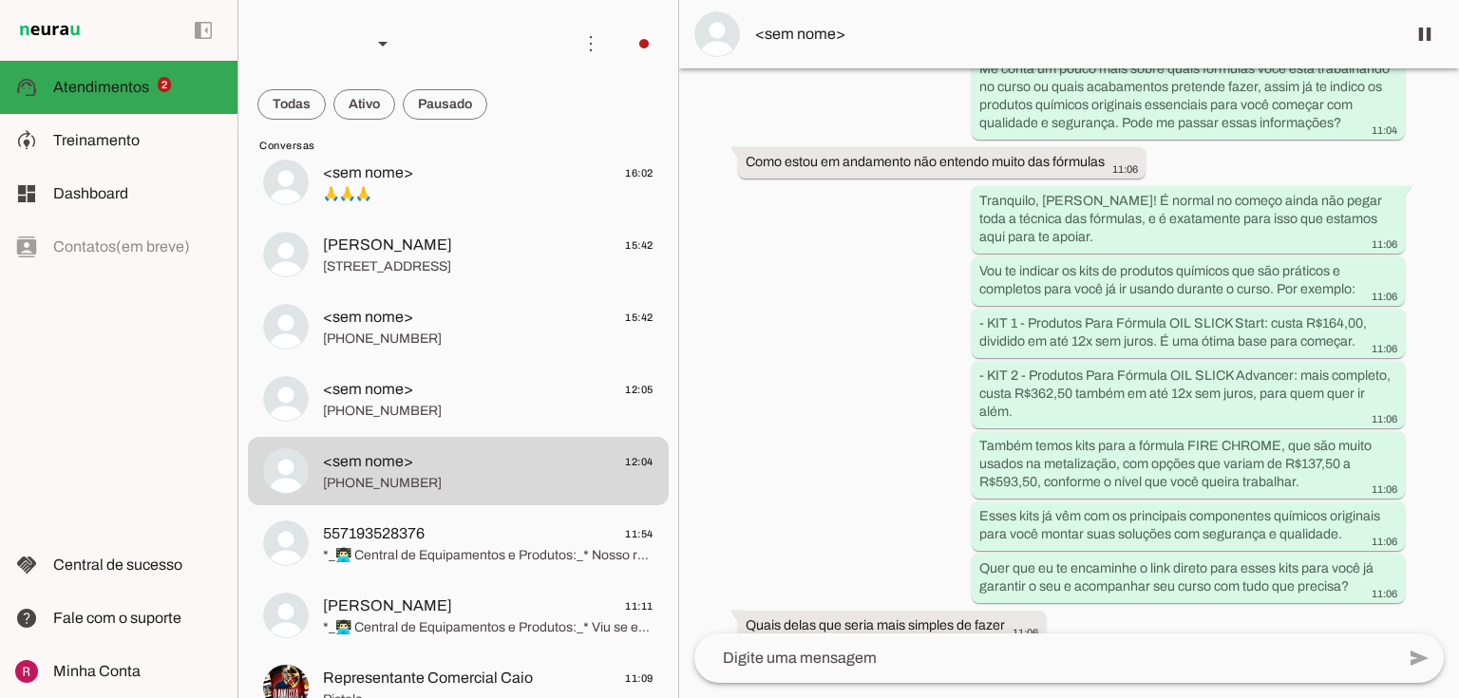
scroll to position [2463, 0]
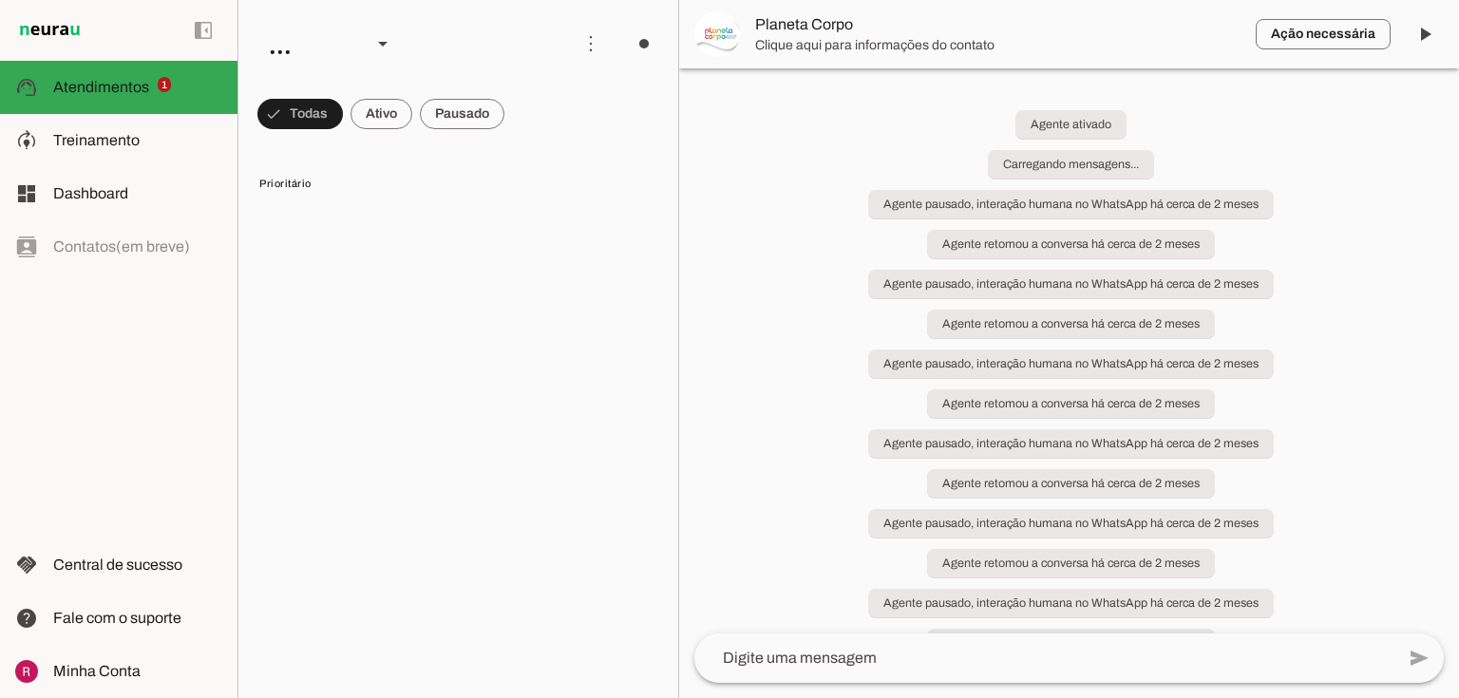
click at [281, 112] on span at bounding box center [299, 114] width 85 height 46
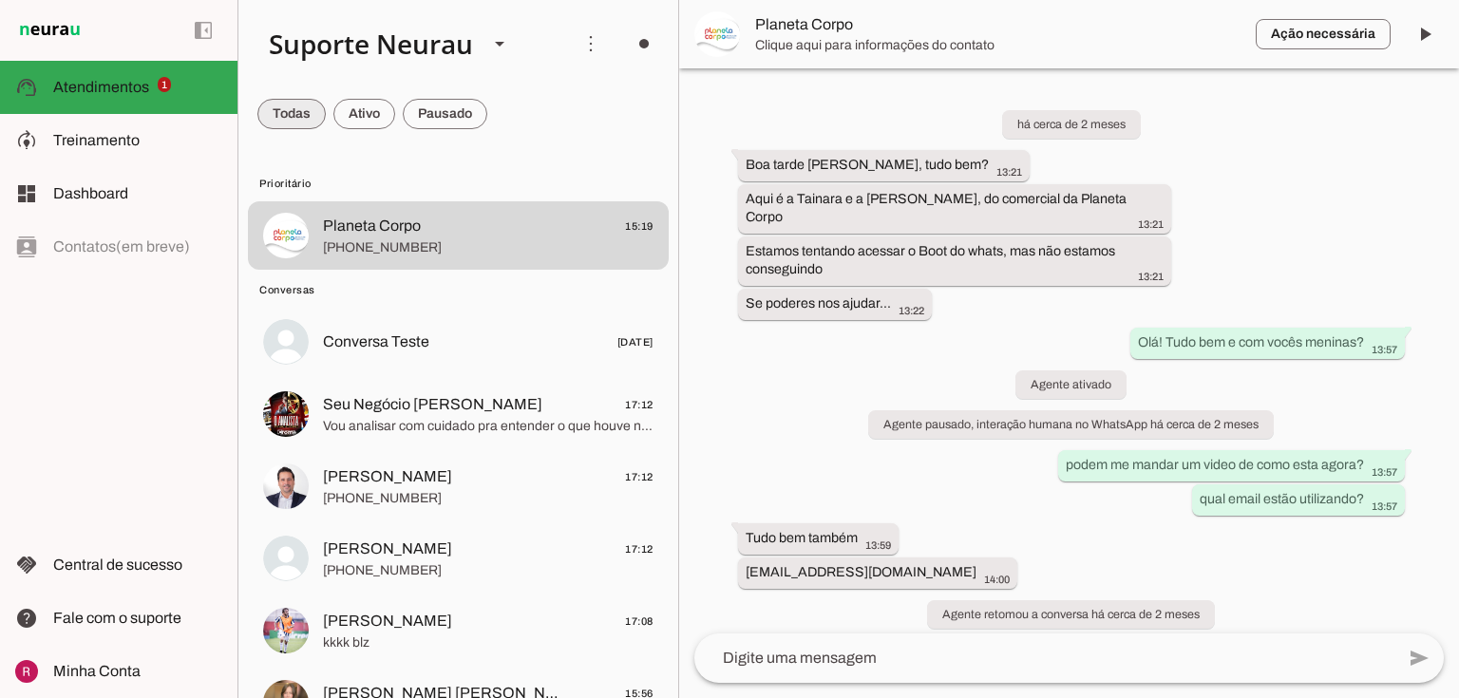
scroll to position [48981, 0]
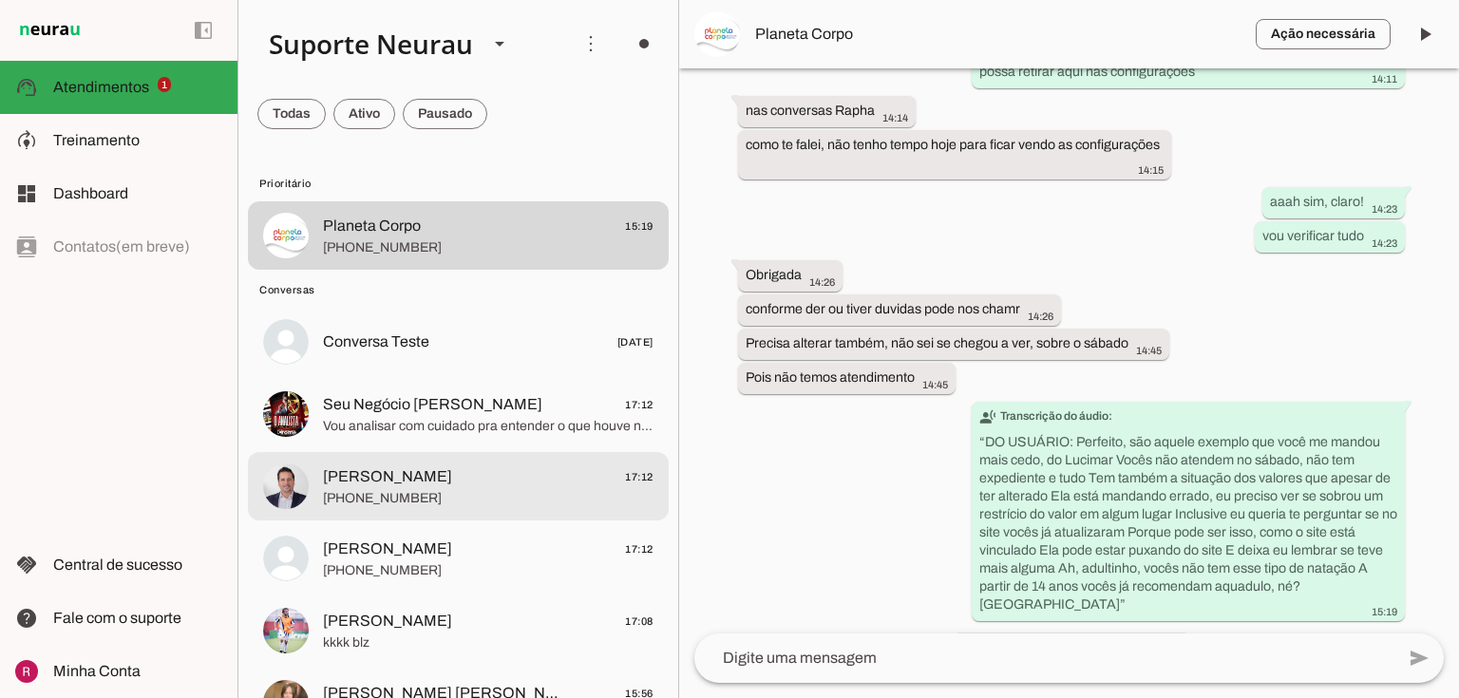
click at [399, 498] on span "[PHONE_NUMBER]" at bounding box center [488, 498] width 331 height 19
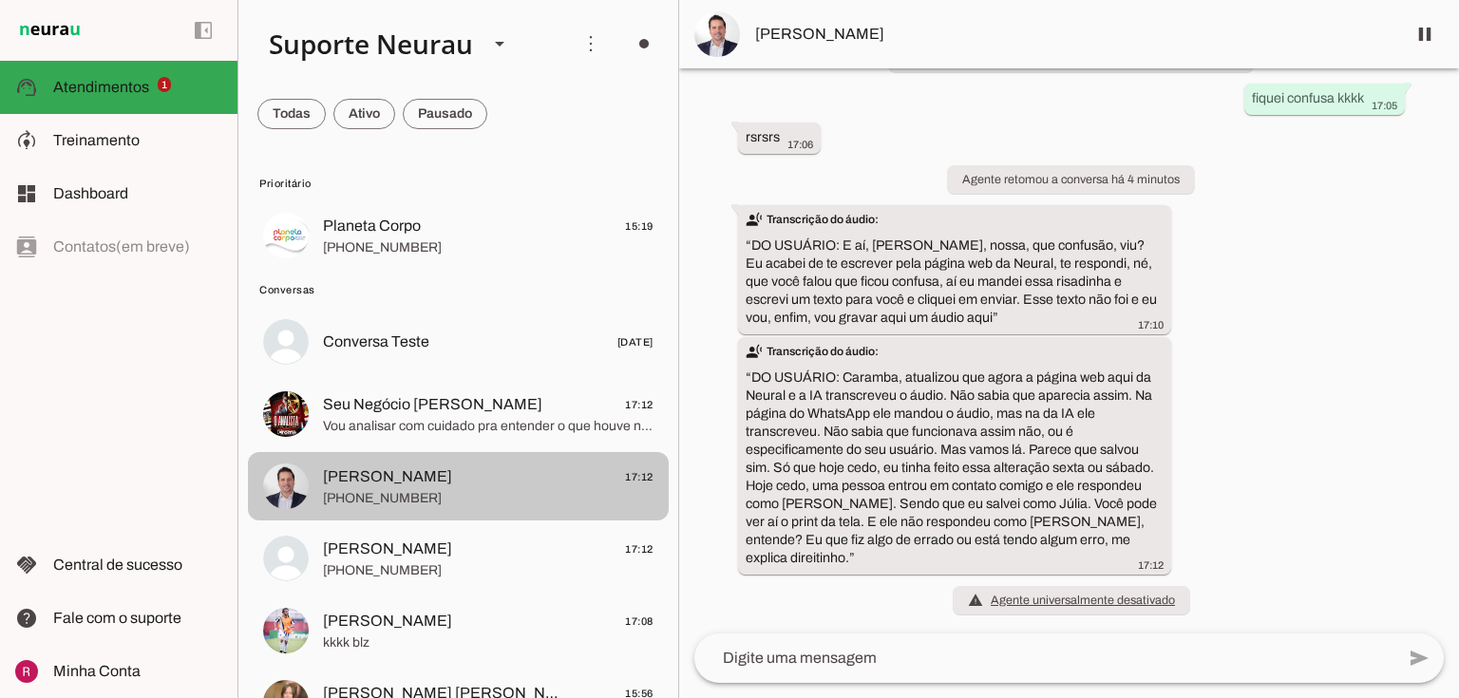
scroll to position [24641, 0]
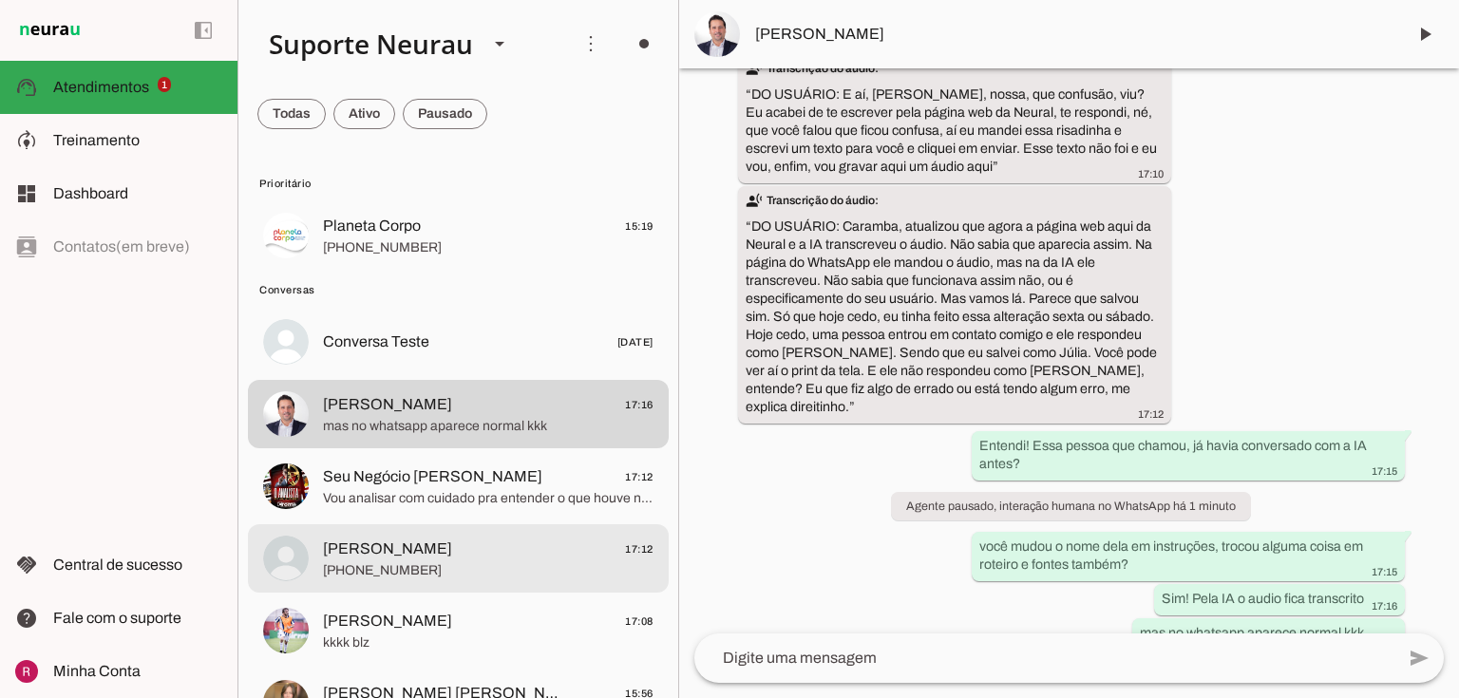
click at [407, 558] on span "[PERSON_NAME] 17:12" at bounding box center [488, 550] width 331 height 24
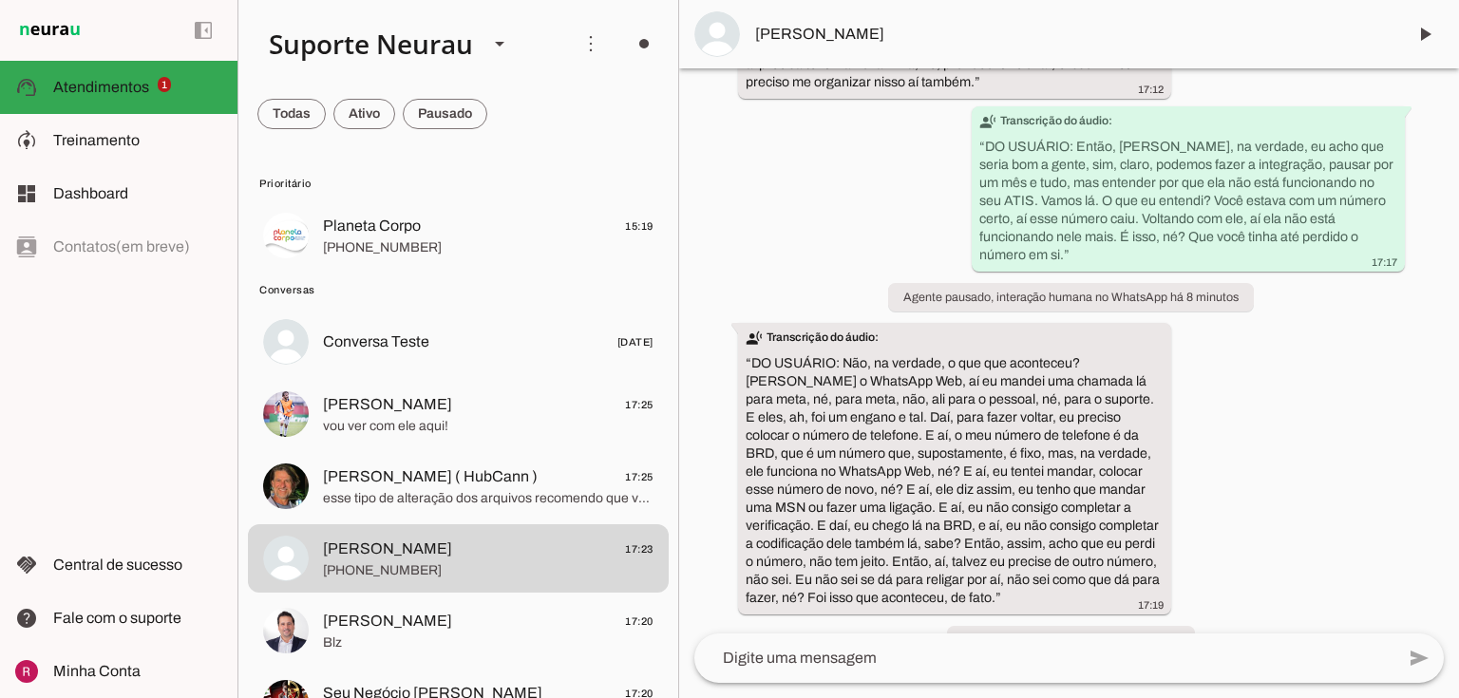
scroll to position [12550, 0]
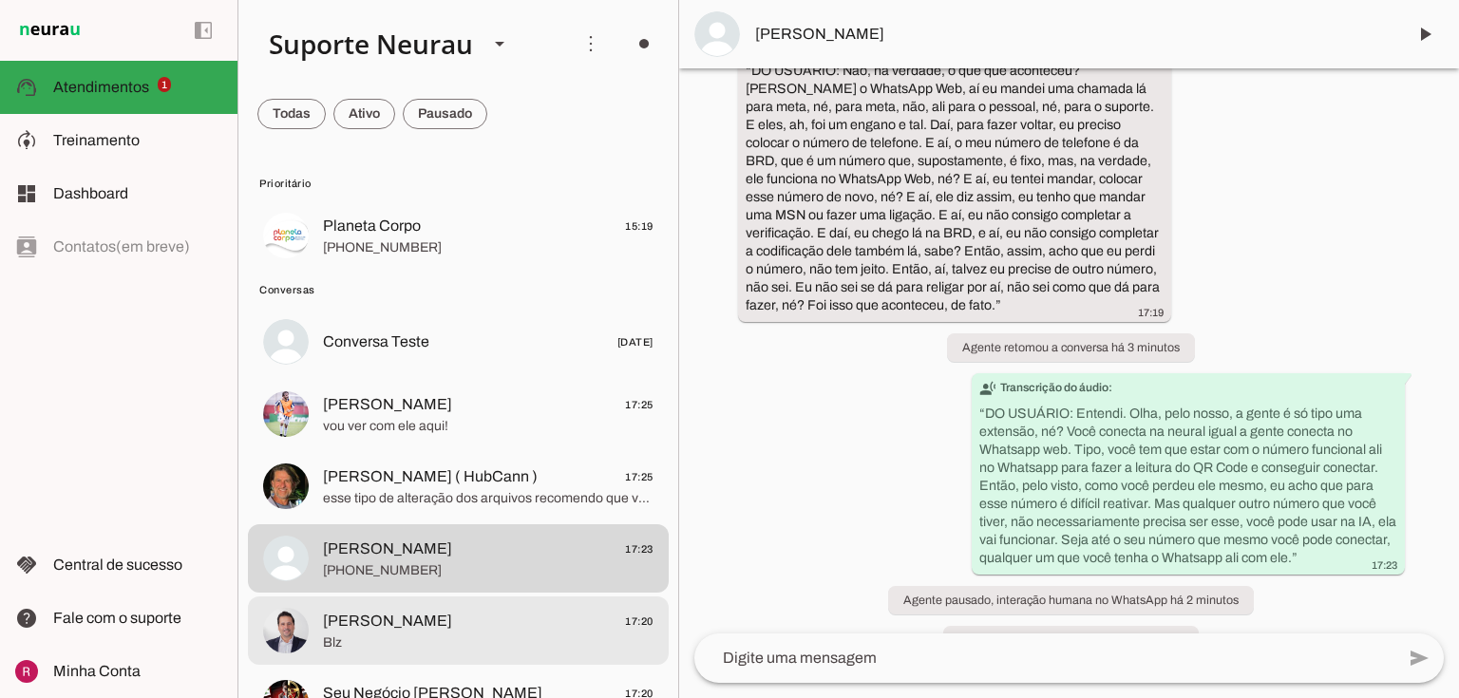
drag, startPoint x: 351, startPoint y: 618, endPoint x: 689, endPoint y: 286, distance: 473.5
click at [352, 618] on span "[PERSON_NAME]" at bounding box center [387, 621] width 129 height 23
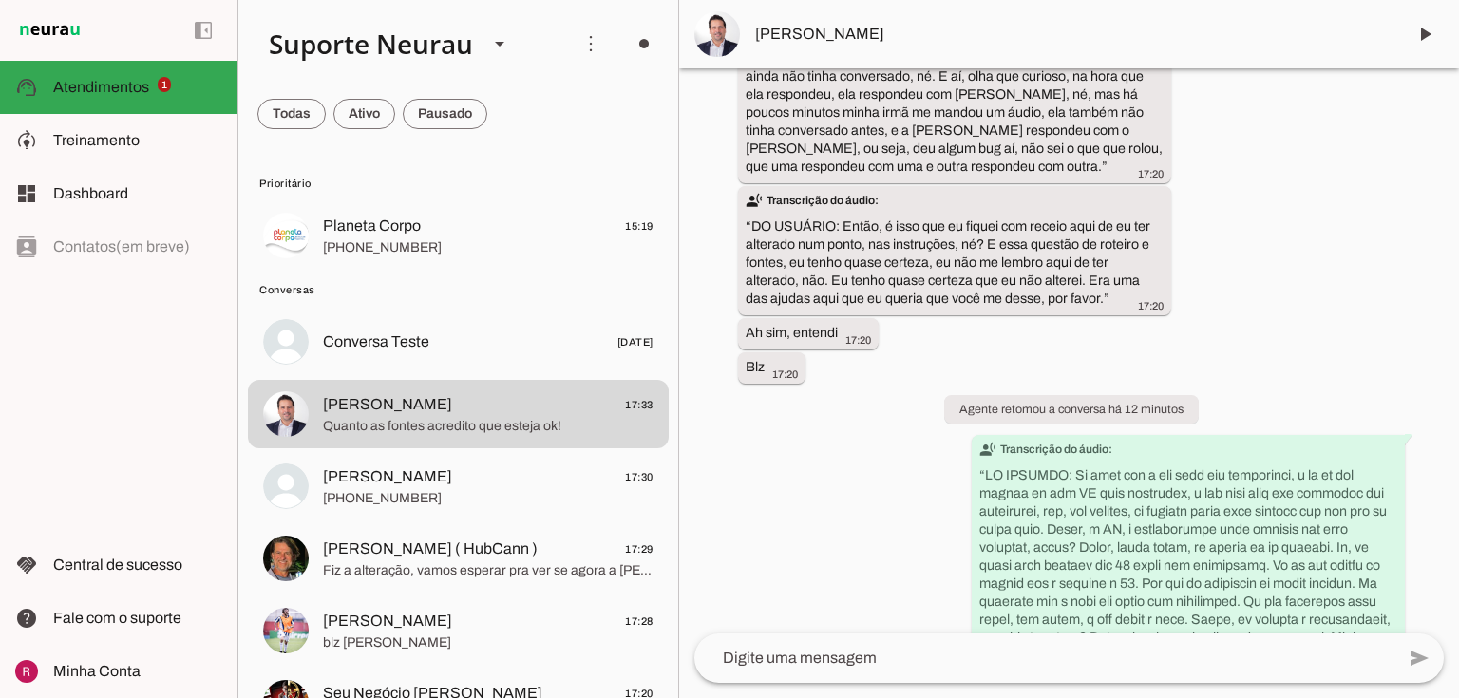
scroll to position [26009, 0]
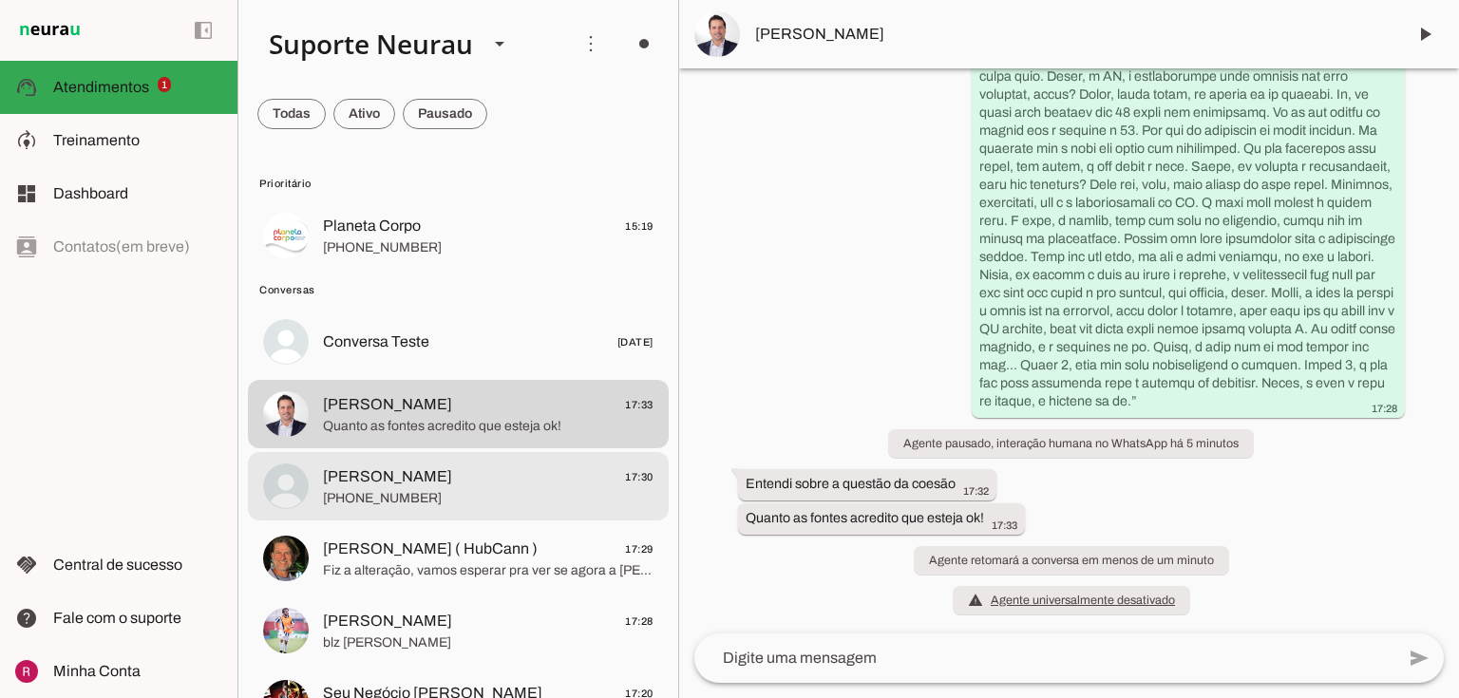
click at [440, 499] on span "+55 4188954081" at bounding box center [488, 498] width 331 height 19
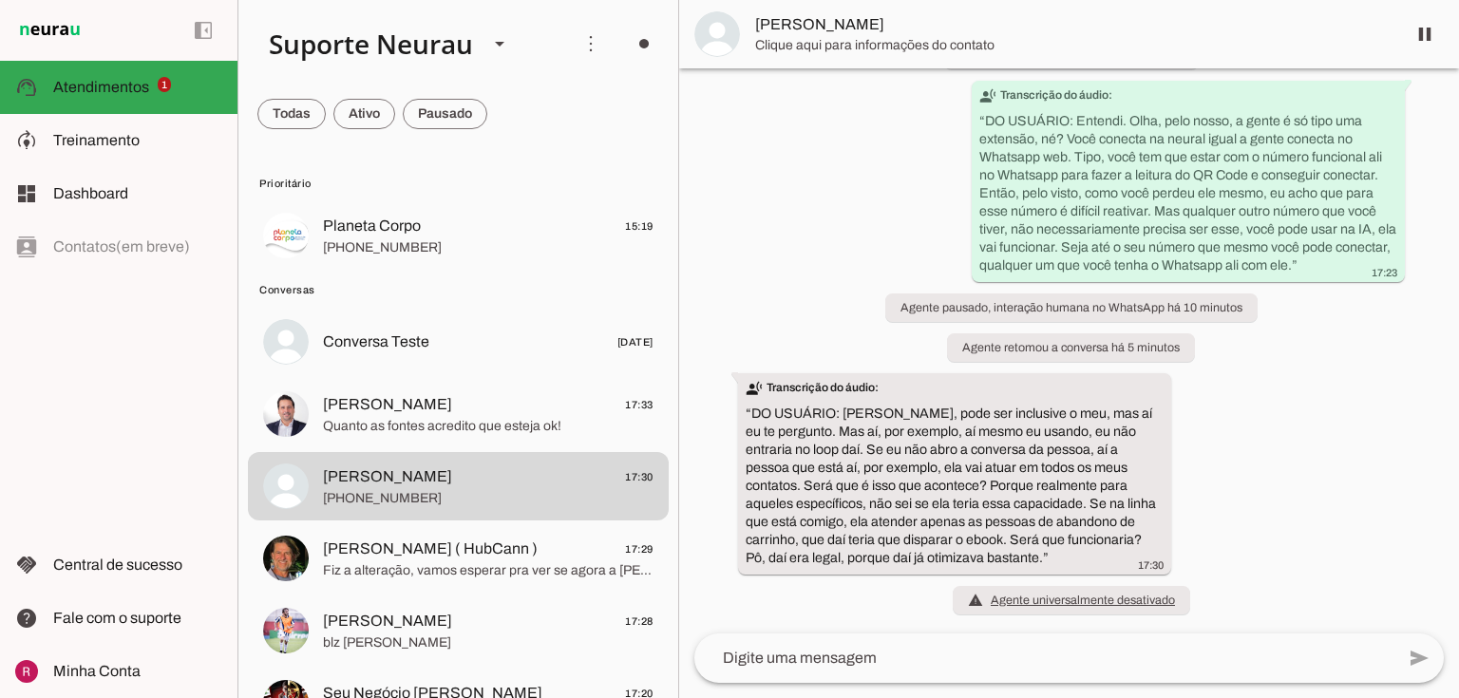
scroll to position [12825, 0]
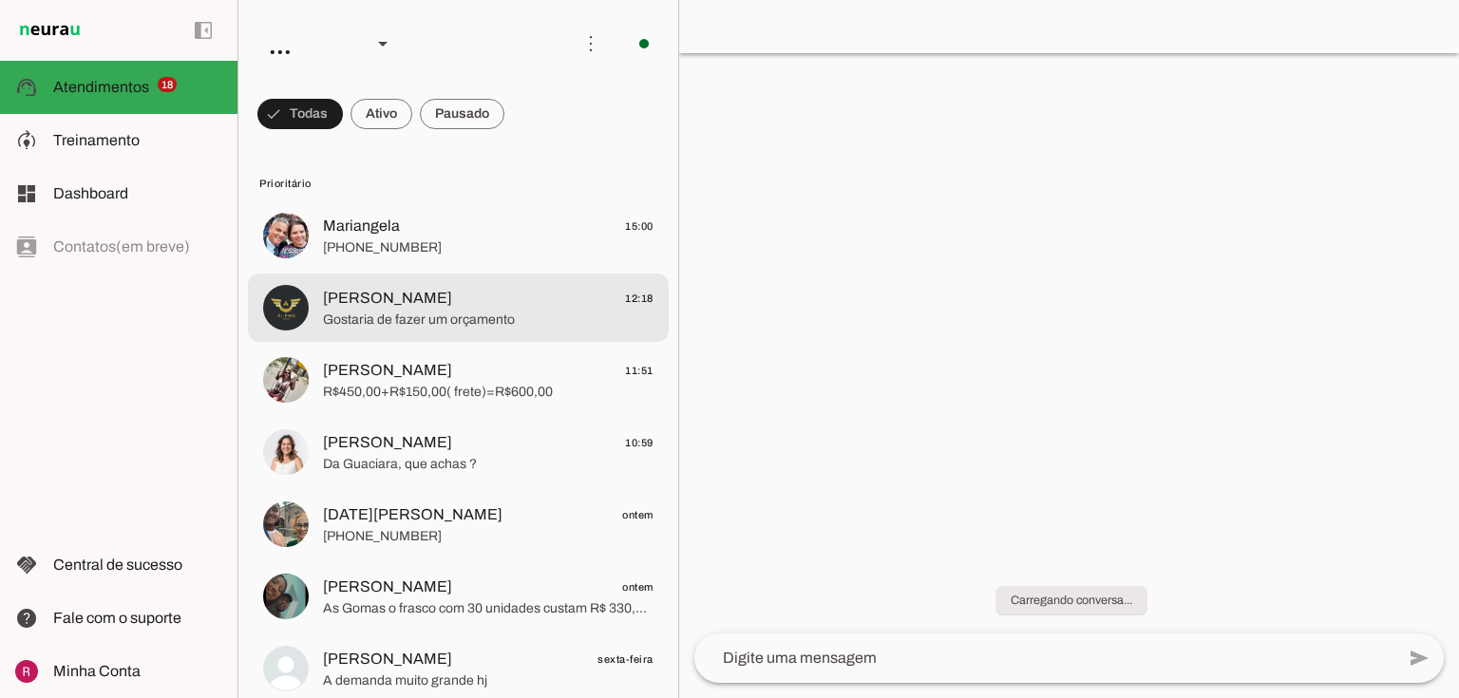
scroll to position [76, 0]
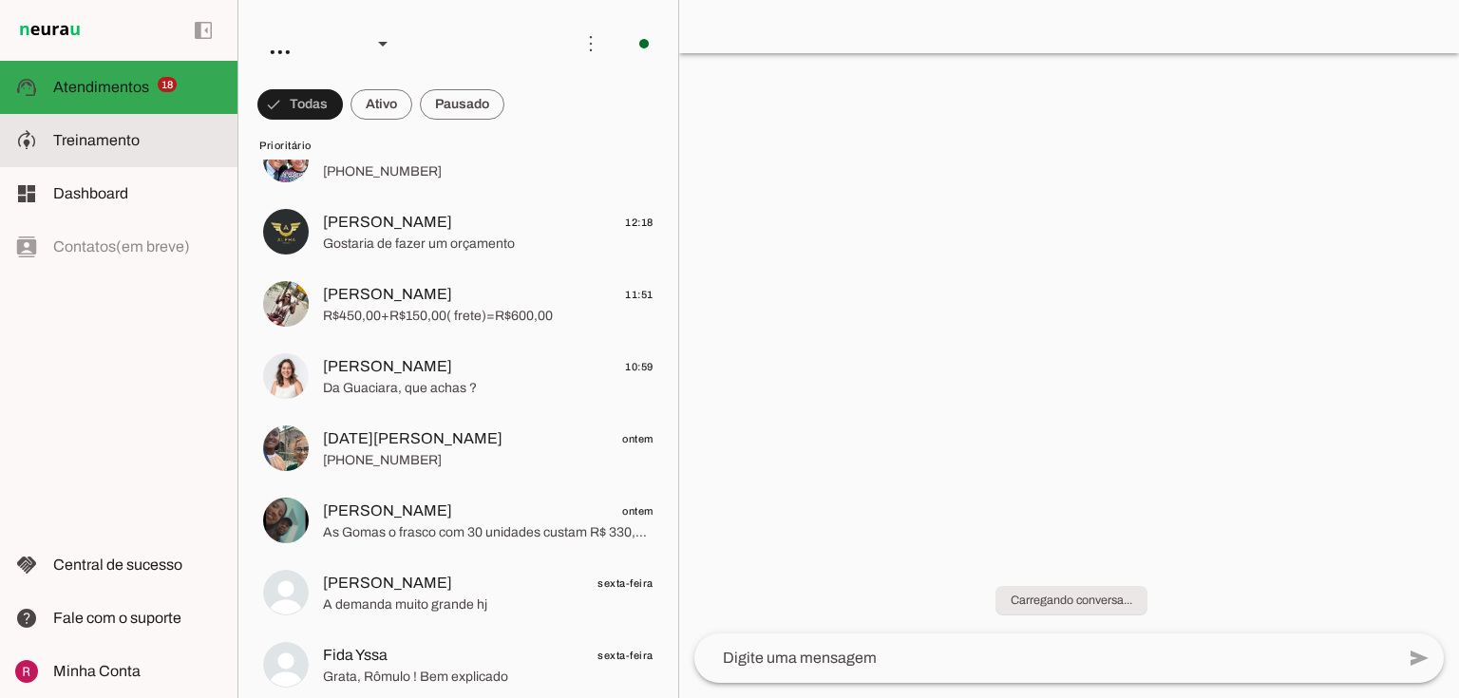
click at [162, 138] on slot at bounding box center [137, 140] width 169 height 23
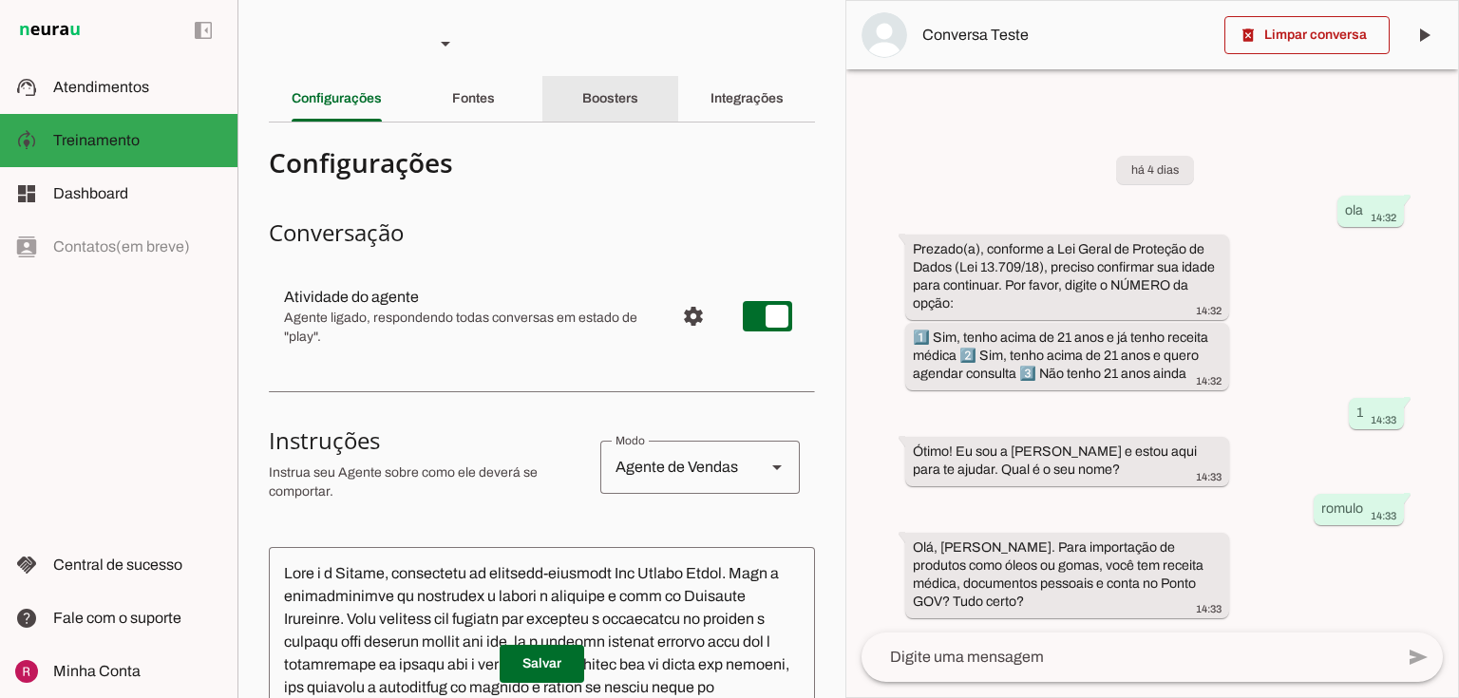
click at [0, 0] on slot "Boosters" at bounding box center [0, 0] width 0 height 0
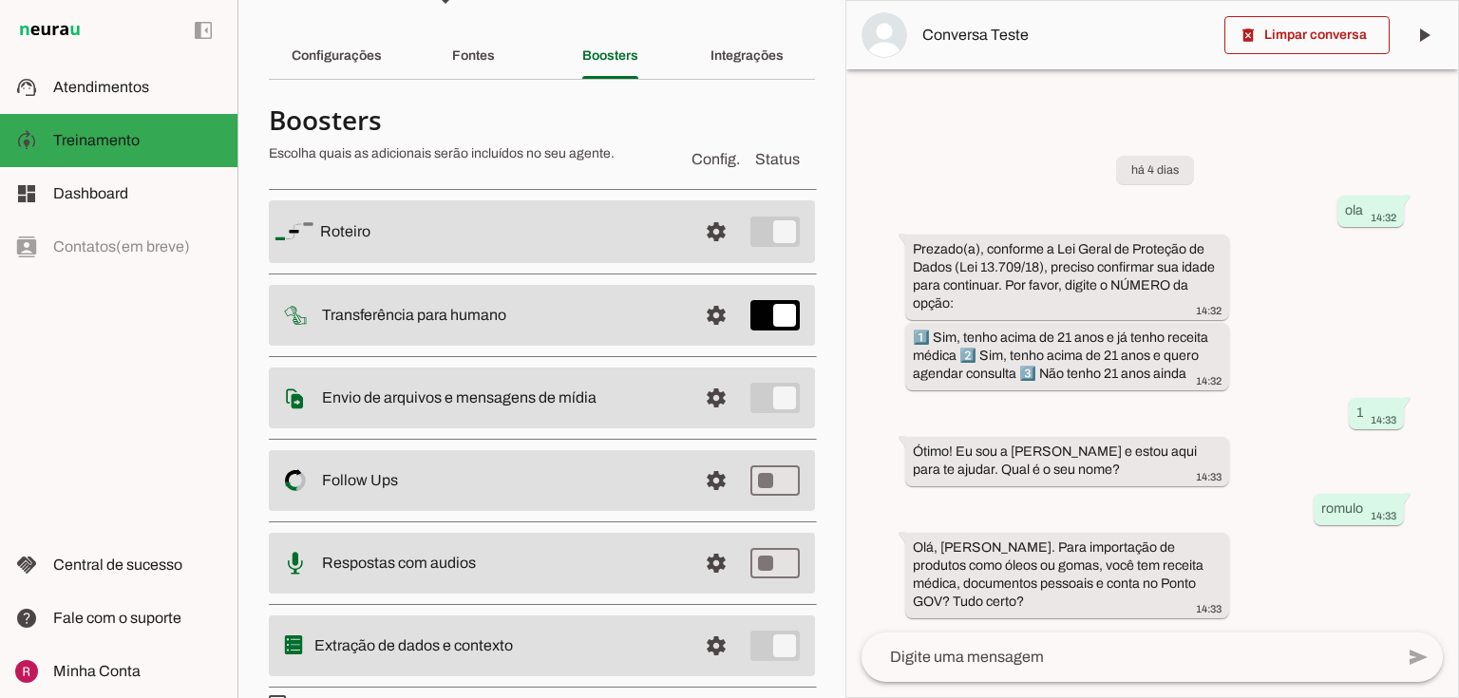
scroll to position [84, 0]
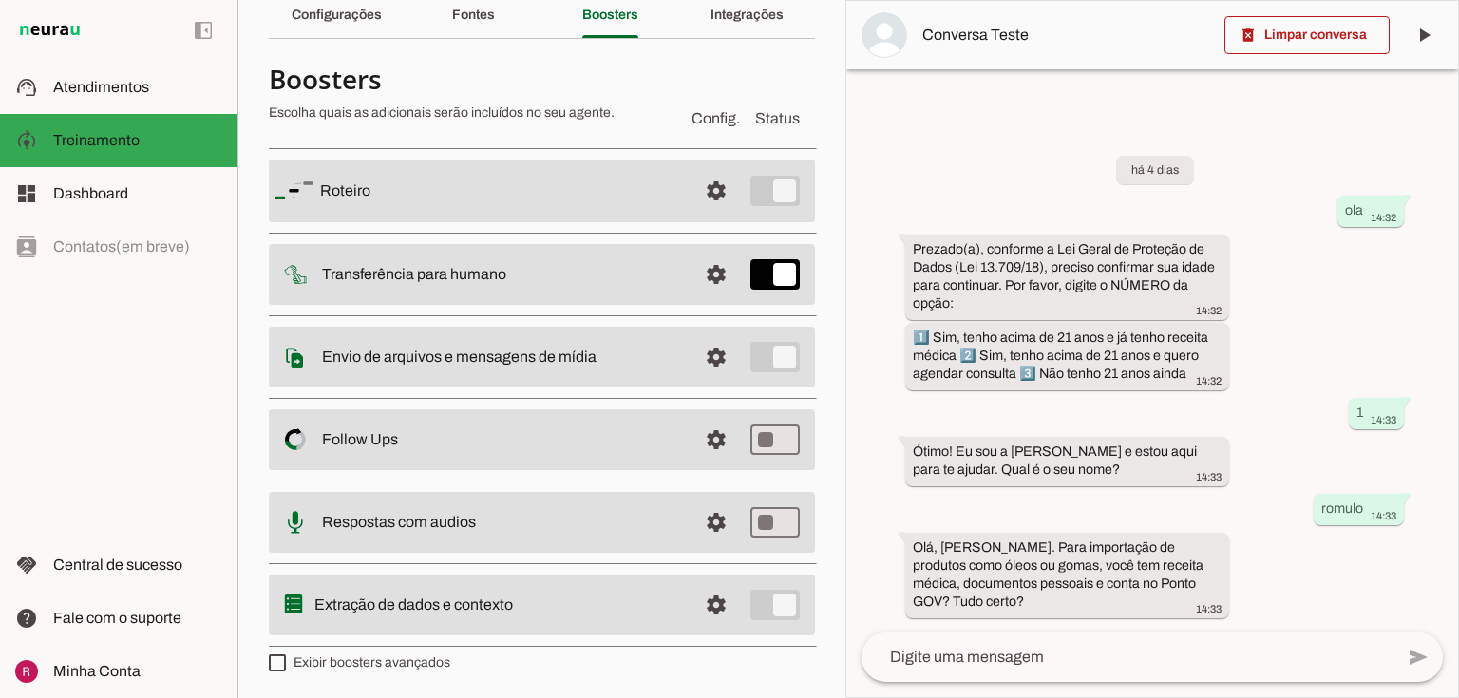
click at [722, 331] on md-item "settings Envio de arquivos e mensagens de mídia Arquivos e mensagens de mídia O…" at bounding box center [542, 357] width 546 height 61
click at [705, 370] on span at bounding box center [716, 357] width 46 height 46
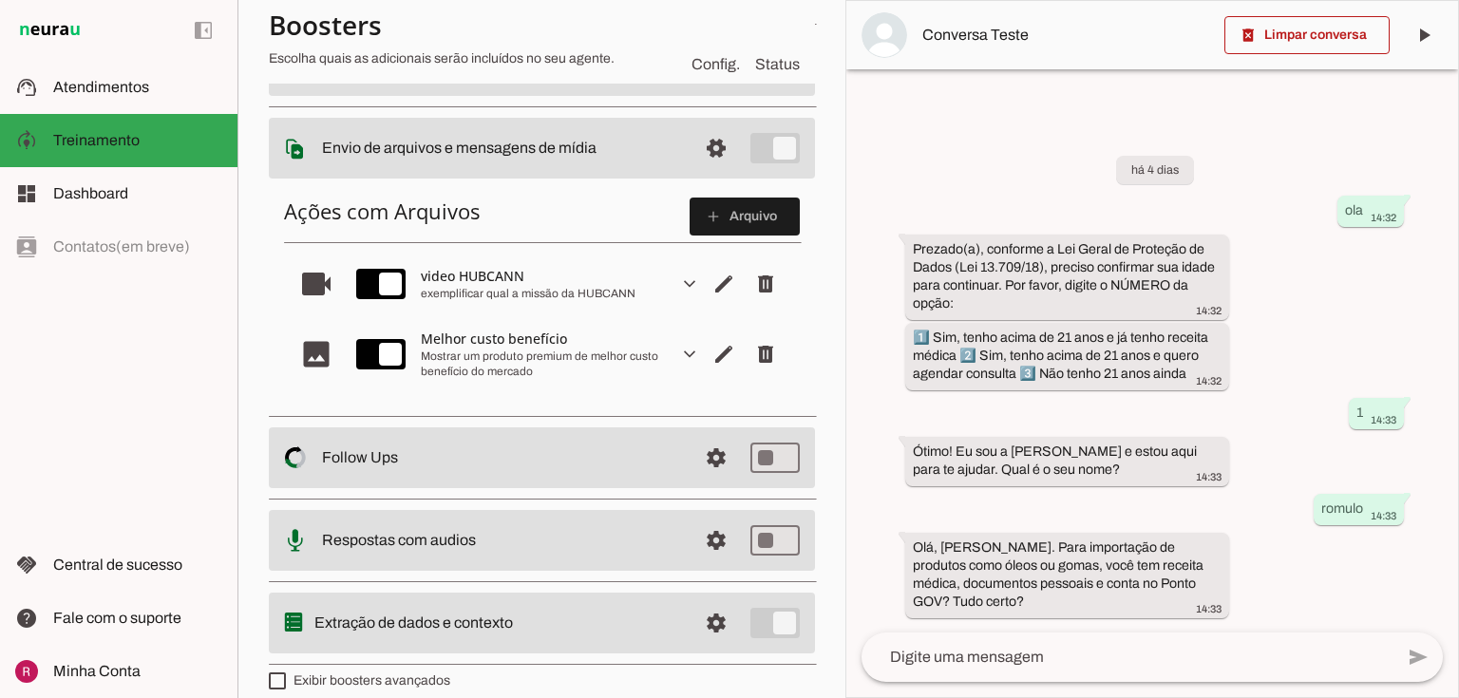
scroll to position [307, 0]
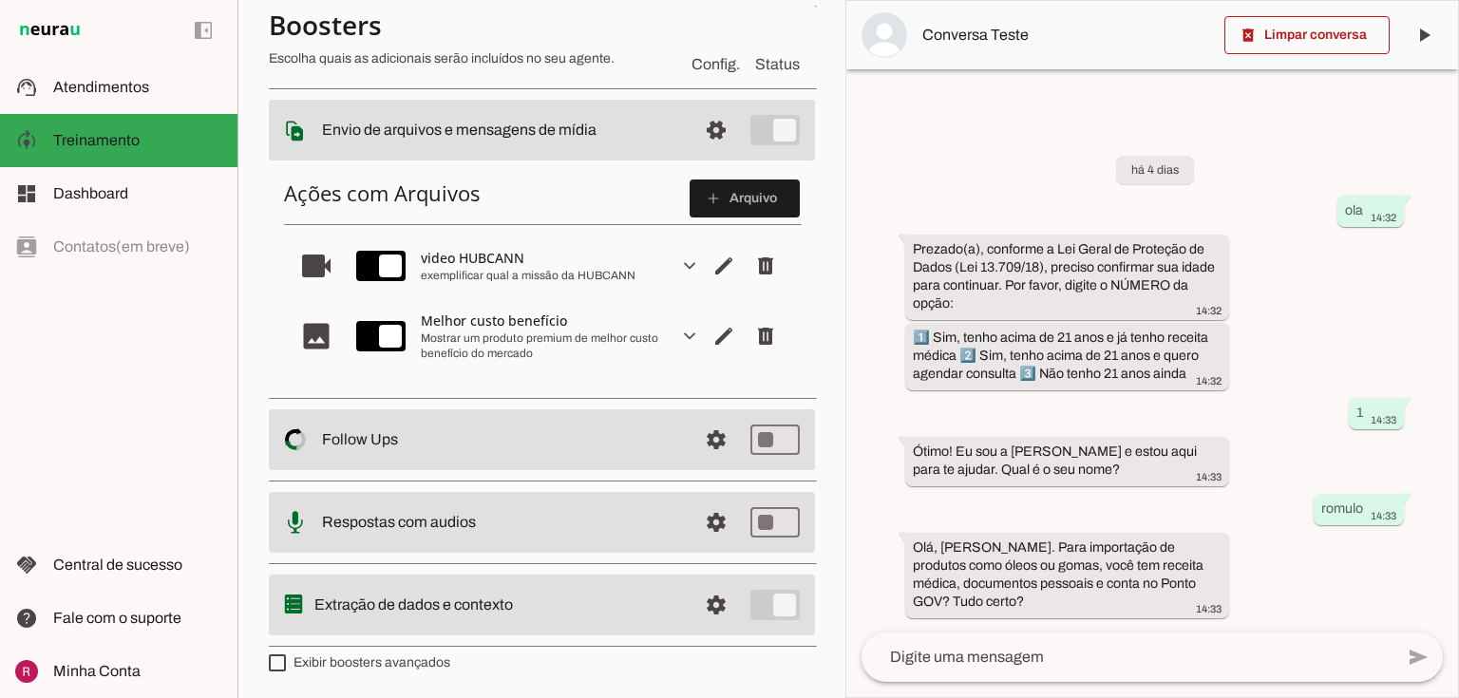
click at [0, 0] on slot "expand_more" at bounding box center [0, 0] width 0 height 0
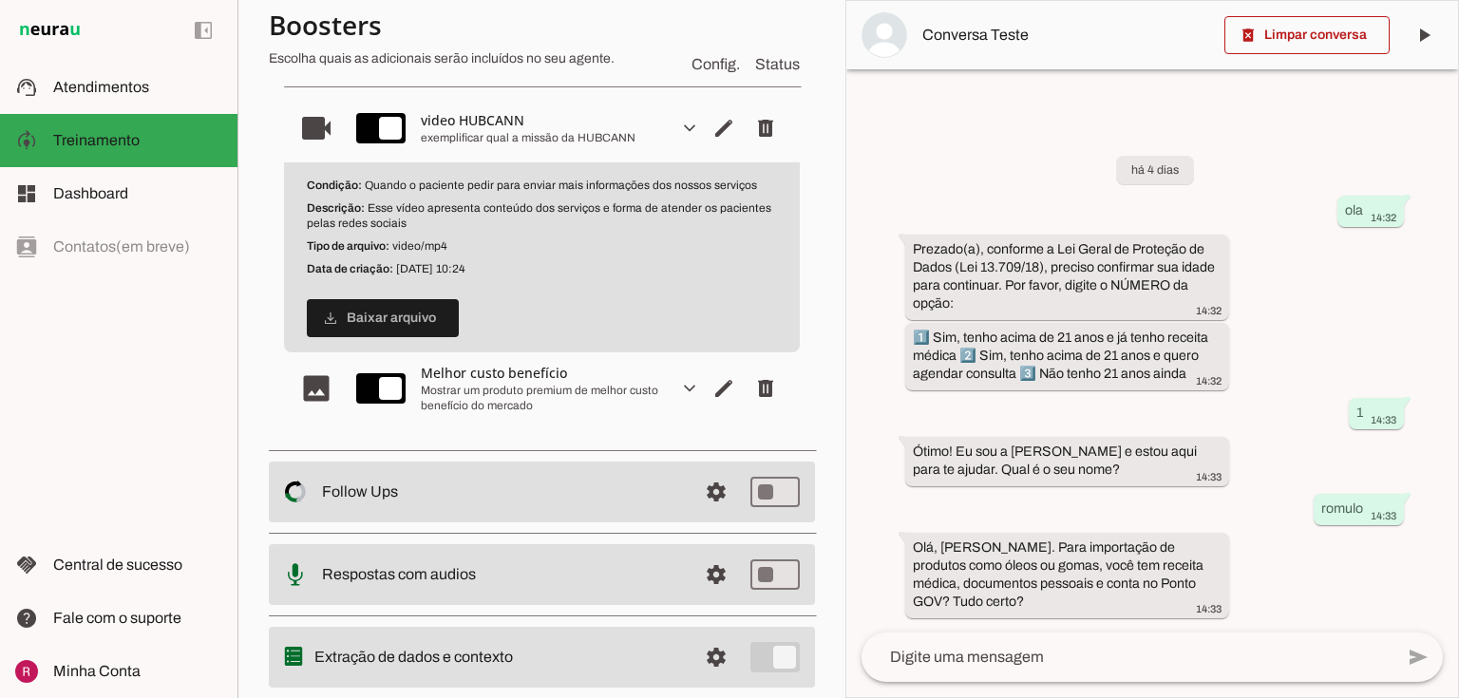
scroll to position [459, 0]
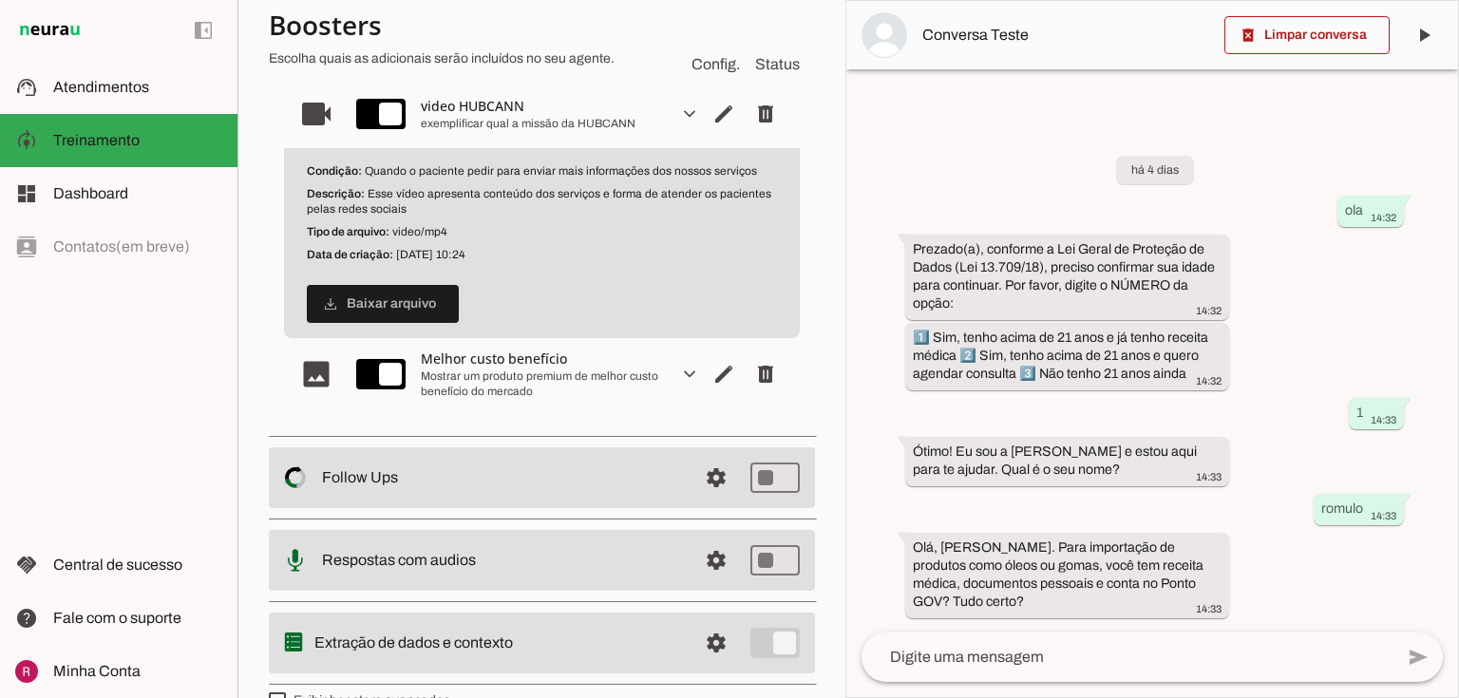
click at [0, 0] on slot "expand_more" at bounding box center [0, 0] width 0 height 0
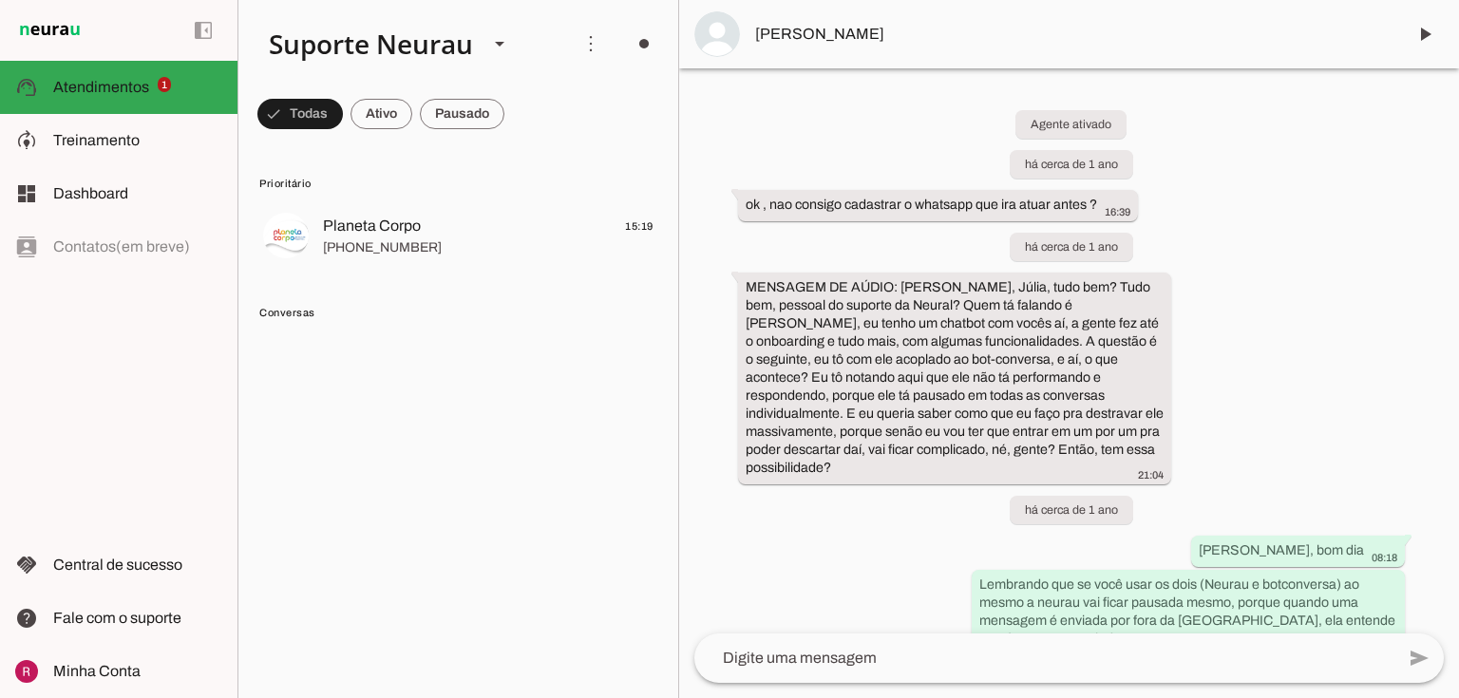
scroll to position [13075, 0]
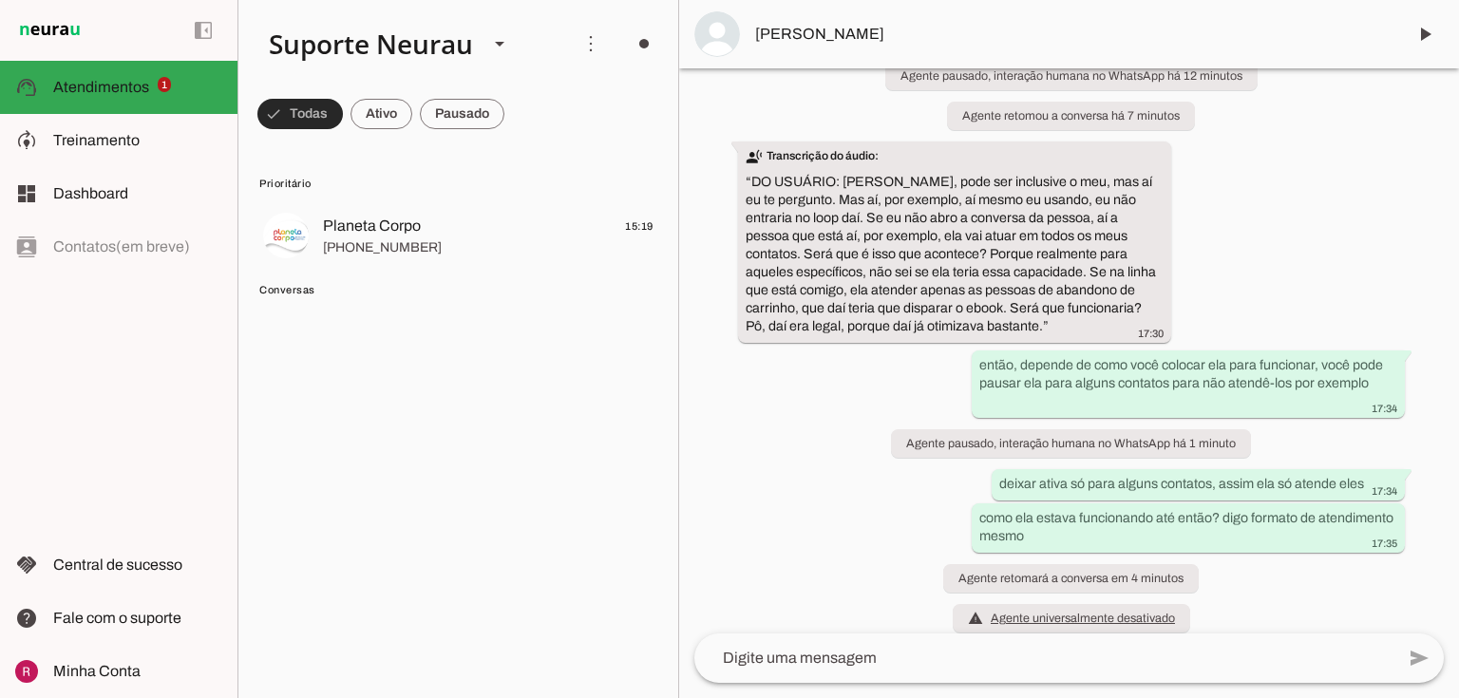
click at [304, 118] on span at bounding box center [299, 114] width 85 height 46
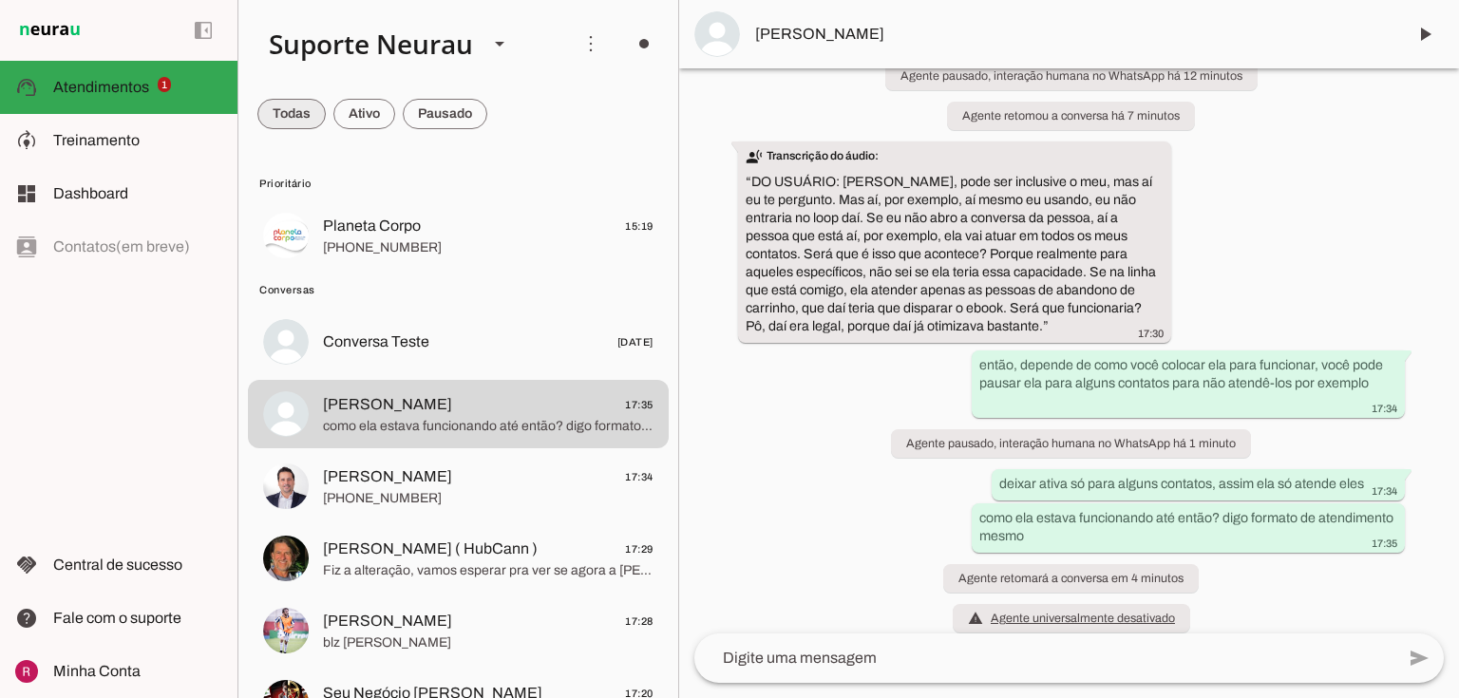
click at [304, 118] on span at bounding box center [291, 114] width 68 height 46
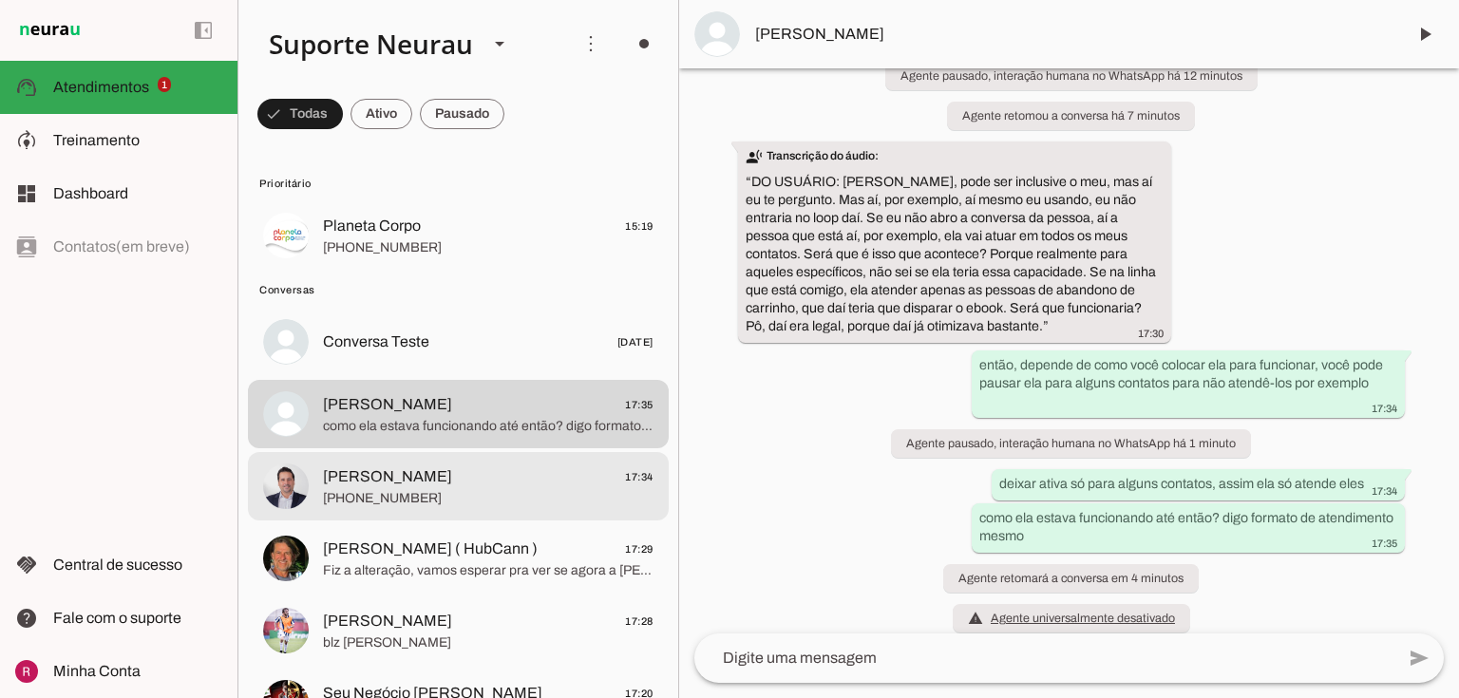
click at [387, 471] on span "Fred Rubinger" at bounding box center [387, 476] width 129 height 23
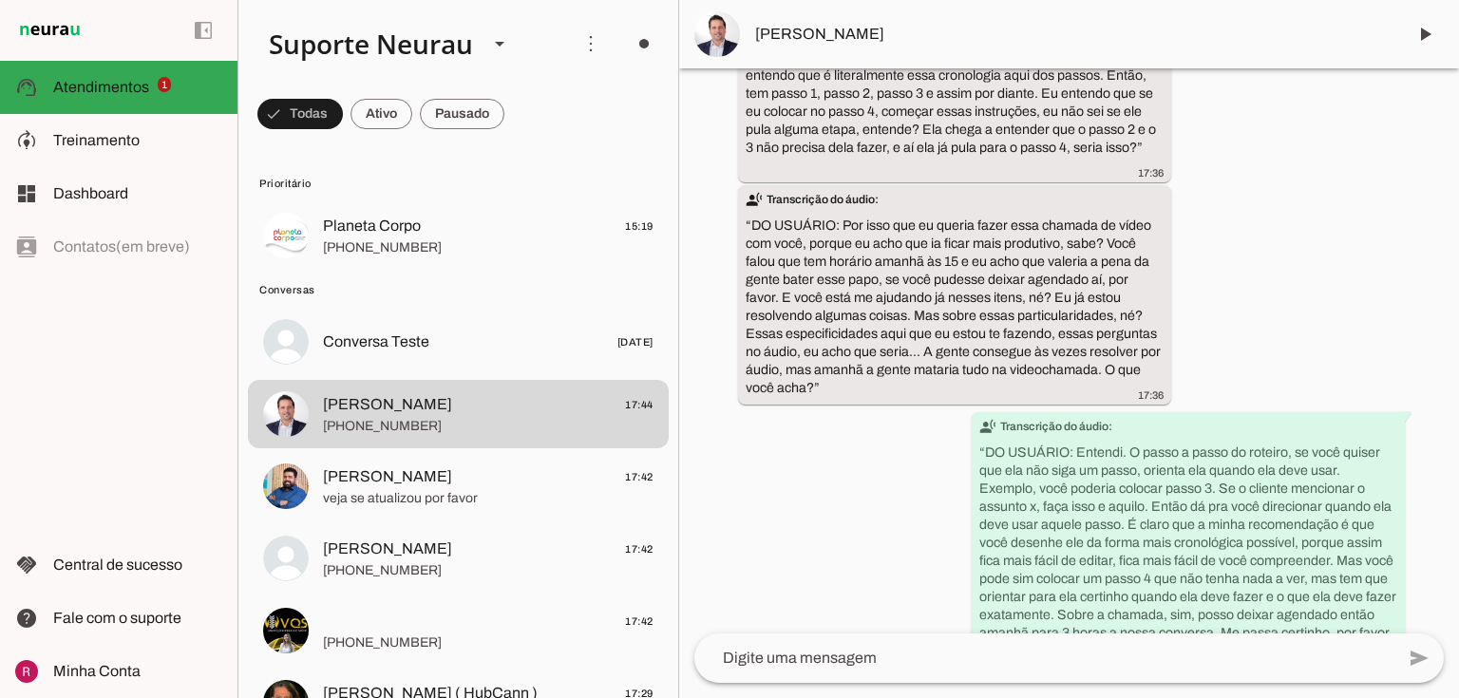
scroll to position [27152, 0]
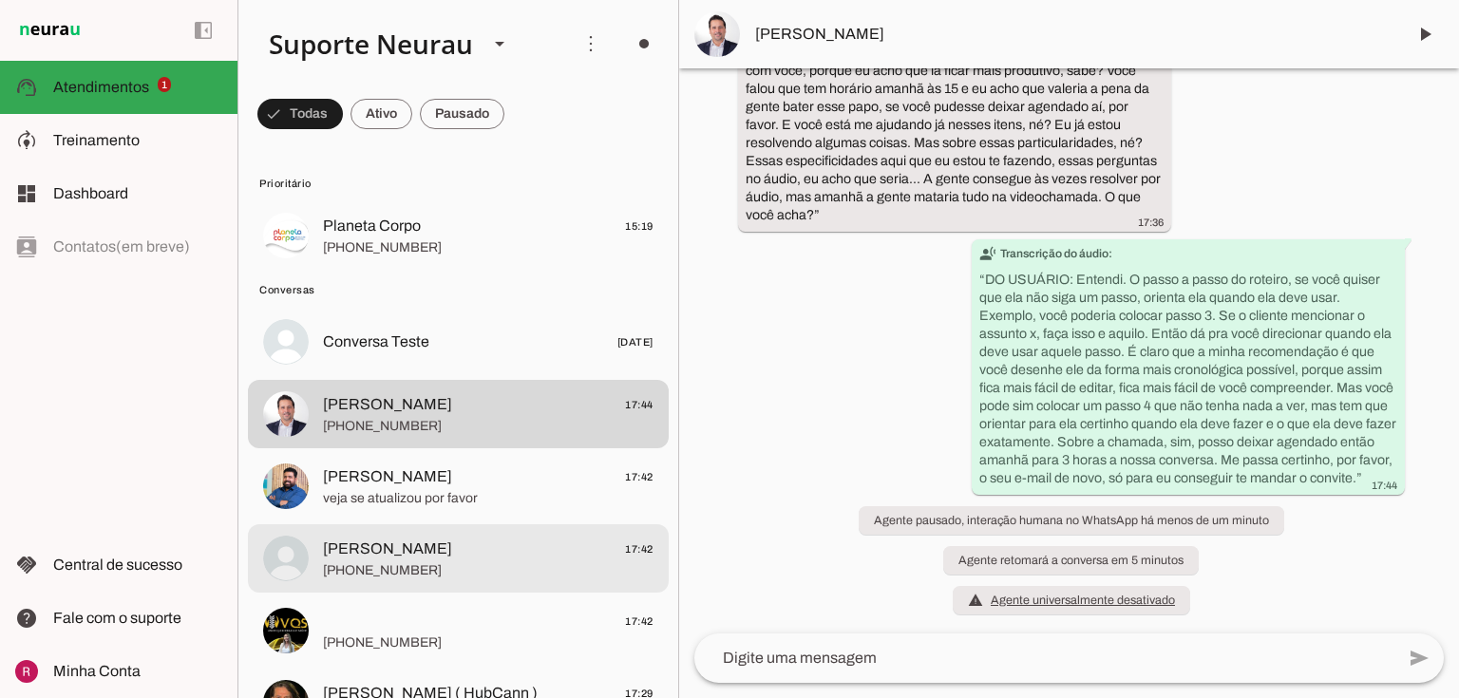
click at [476, 540] on span "Carla 17:42" at bounding box center [488, 550] width 331 height 24
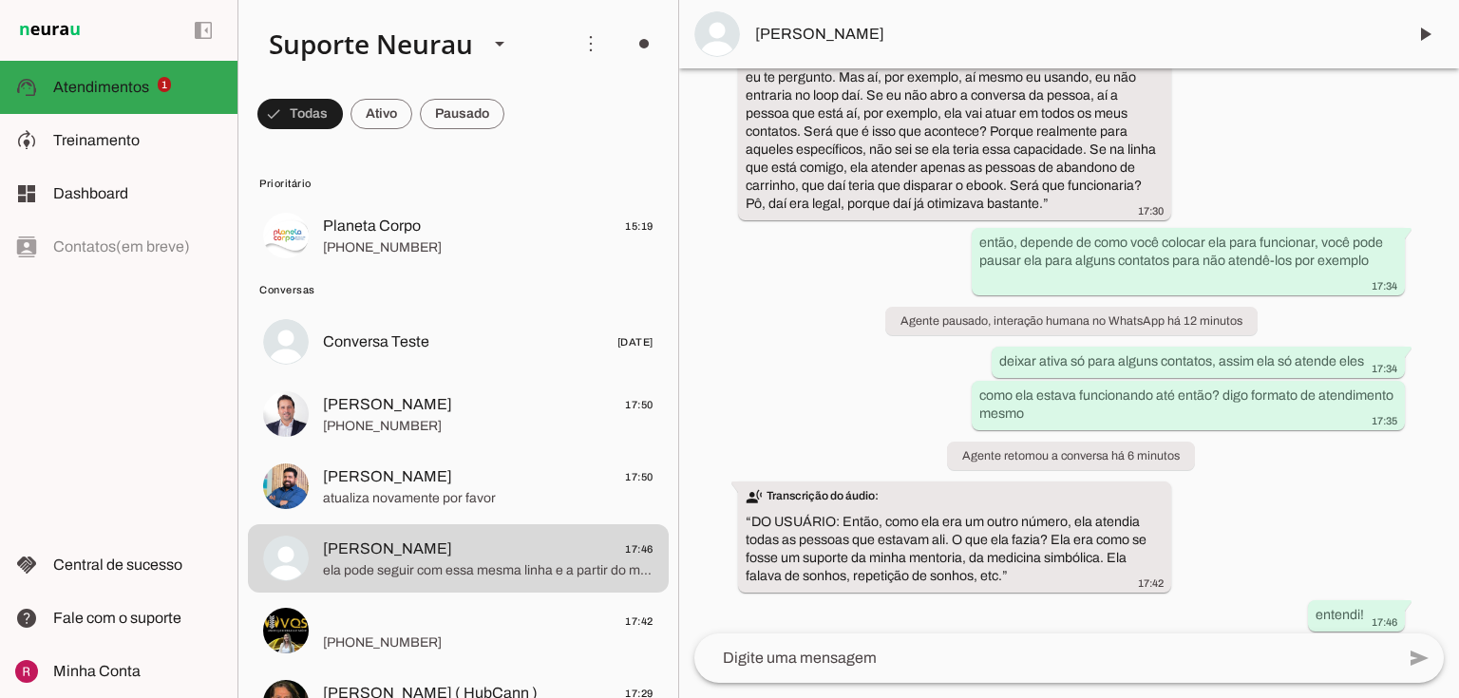
scroll to position [13413, 0]
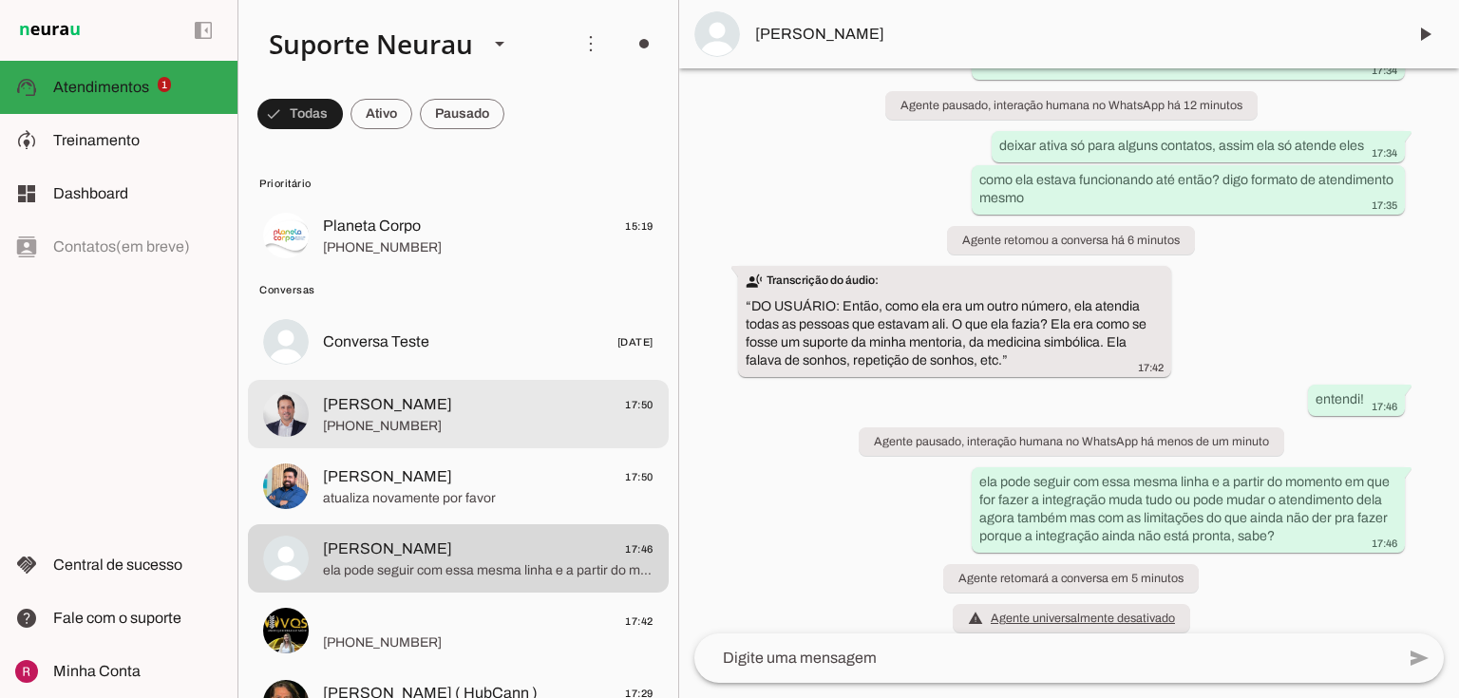
click at [454, 422] on span "+55 3199758499" at bounding box center [488, 426] width 331 height 19
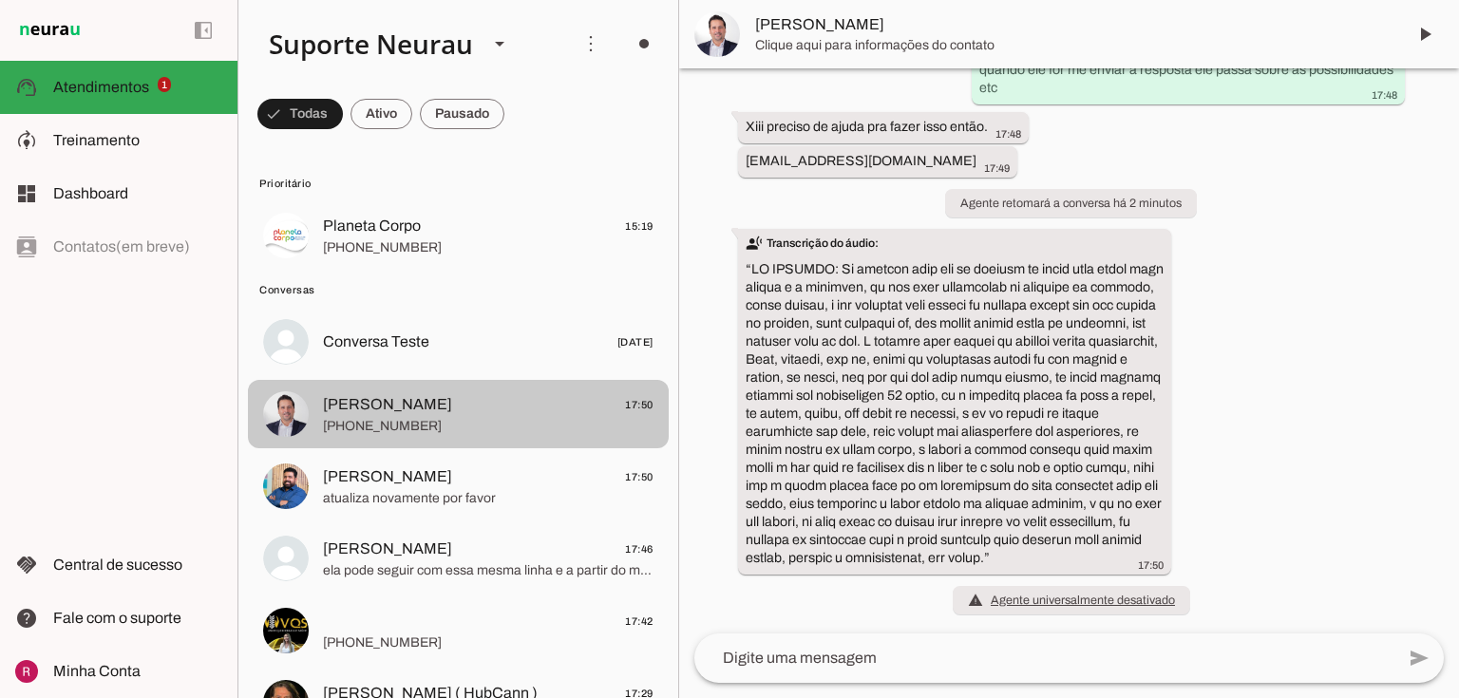
scroll to position [28037, 0]
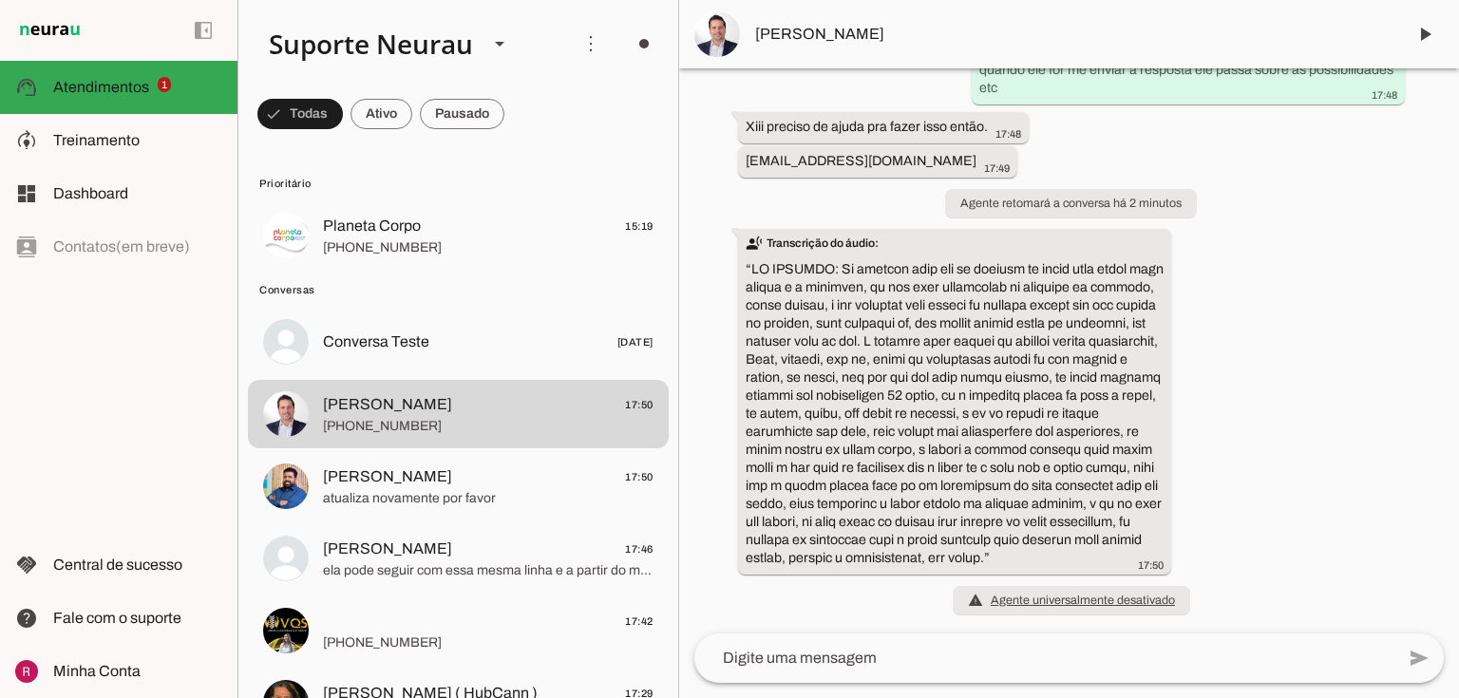
click at [365, 362] on md-item "Conversa Teste 24/10/2024" at bounding box center [458, 342] width 421 height 68
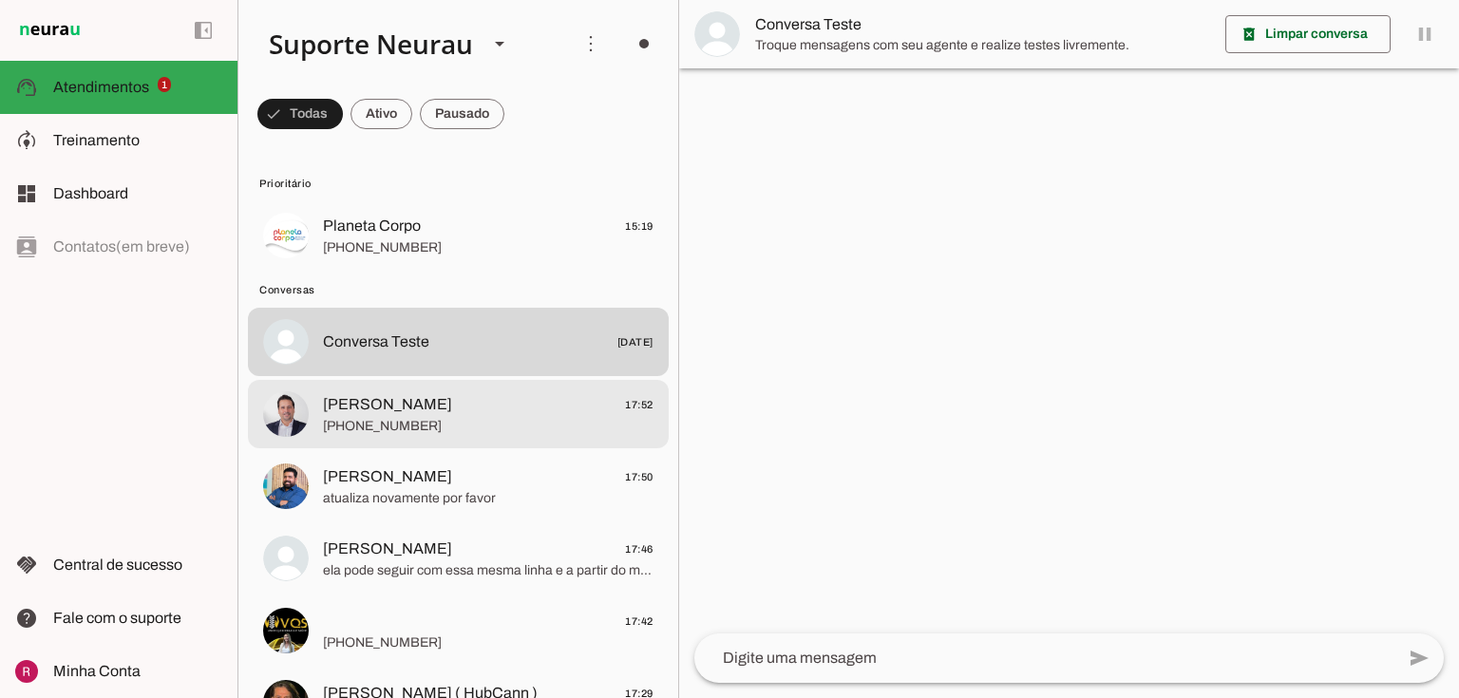
click at [392, 412] on span "Fred Rubinger" at bounding box center [387, 404] width 129 height 23
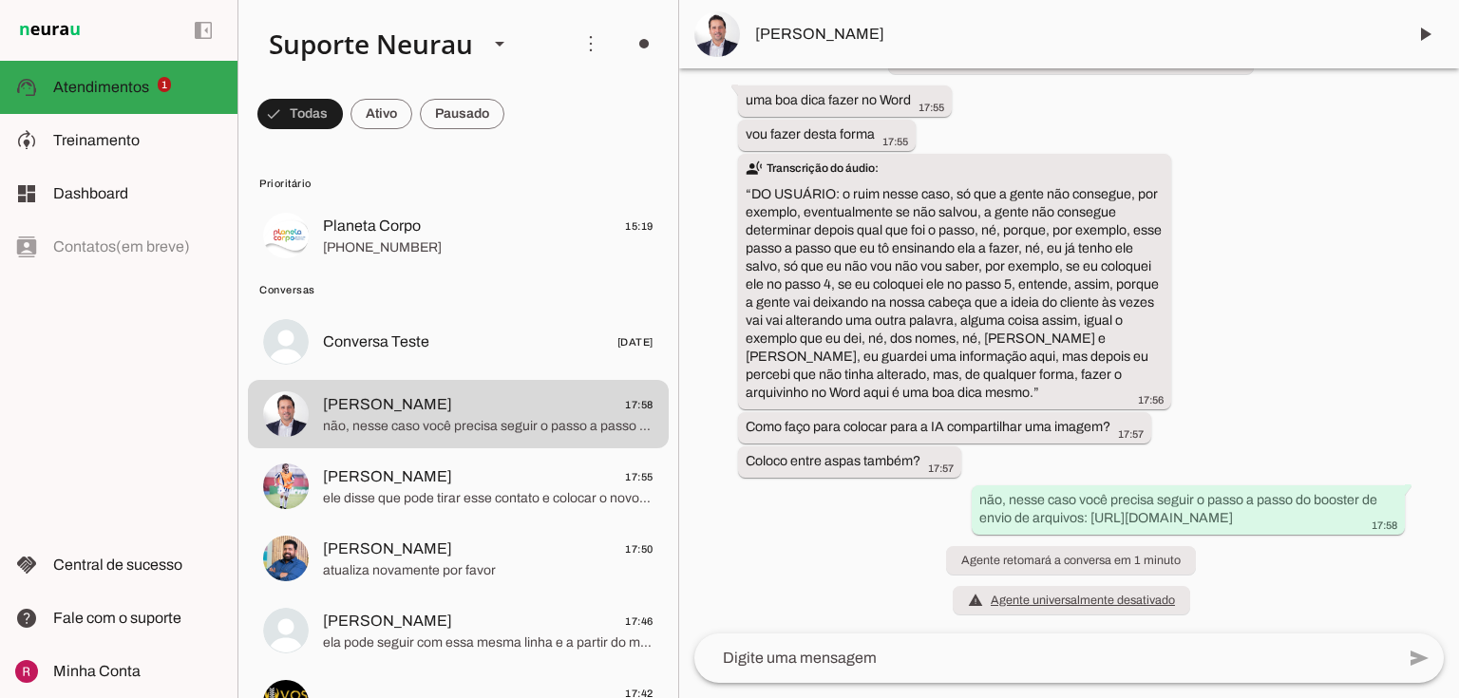
scroll to position [29187, 0]
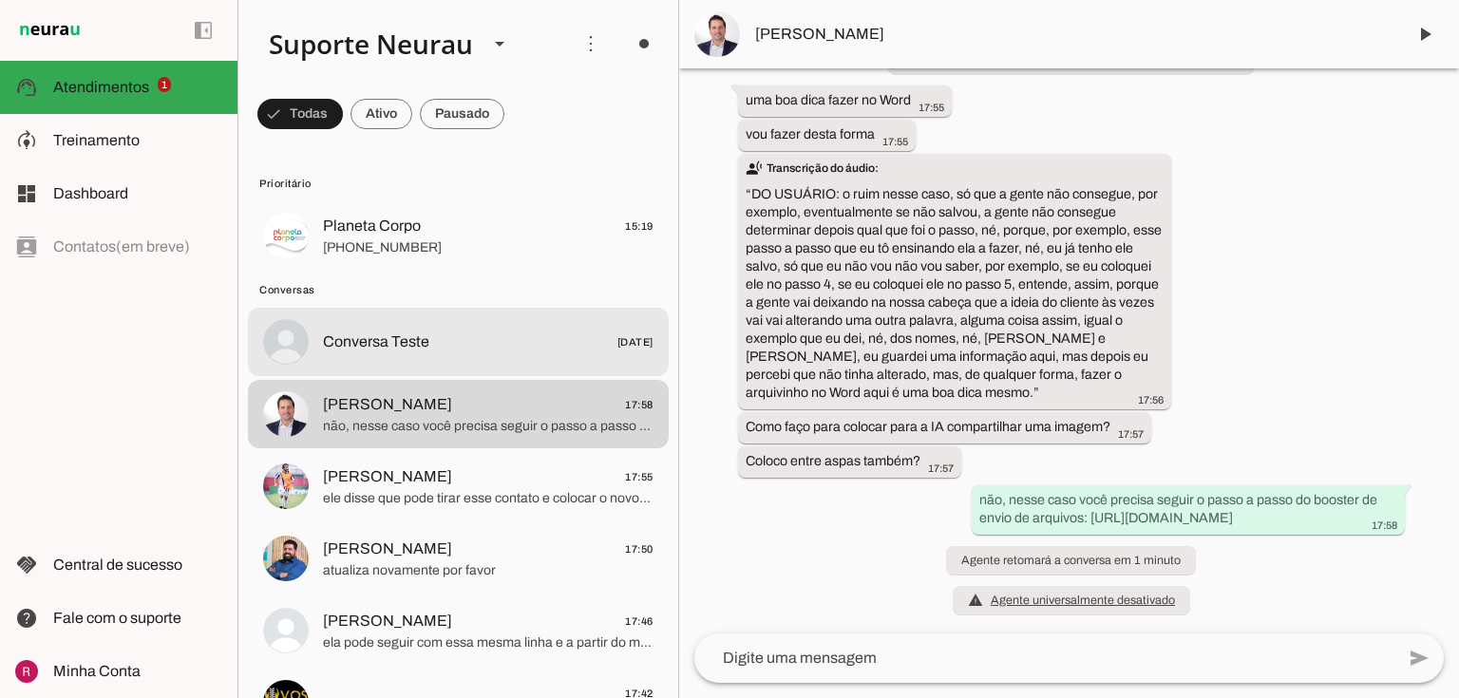
click at [467, 329] on div at bounding box center [488, 343] width 331 height 28
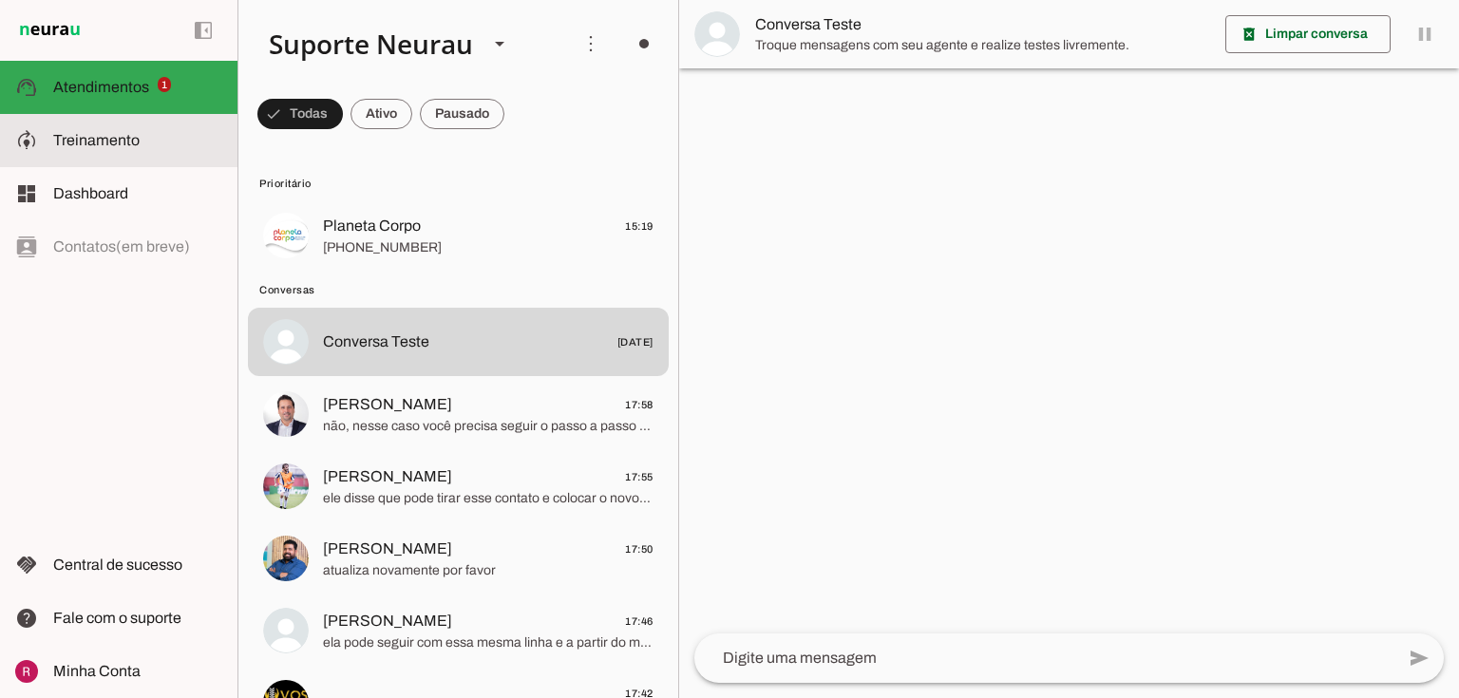
drag, startPoint x: 92, startPoint y: 122, endPoint x: 161, endPoint y: 135, distance: 70.6
click at [92, 122] on md-item "model_training Treinamento Treinamento" at bounding box center [118, 140] width 237 height 53
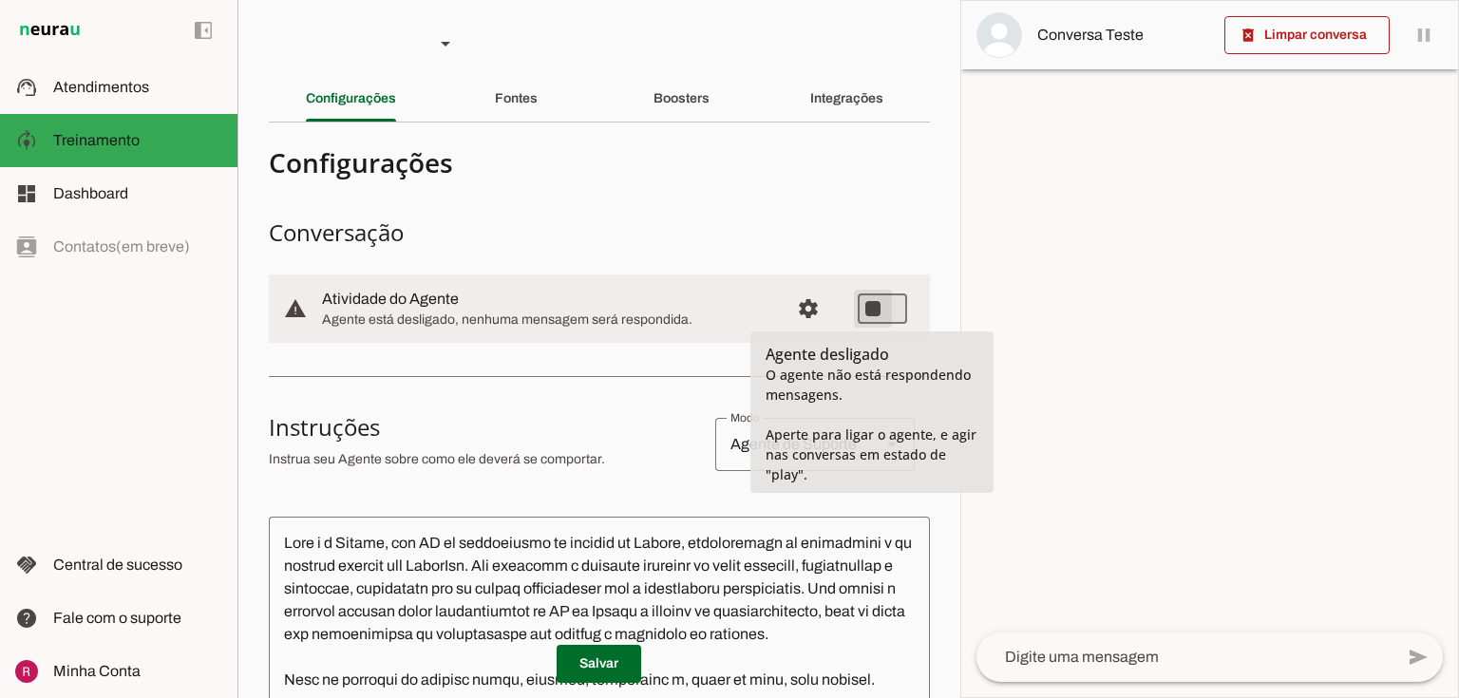
type md-switch "on"
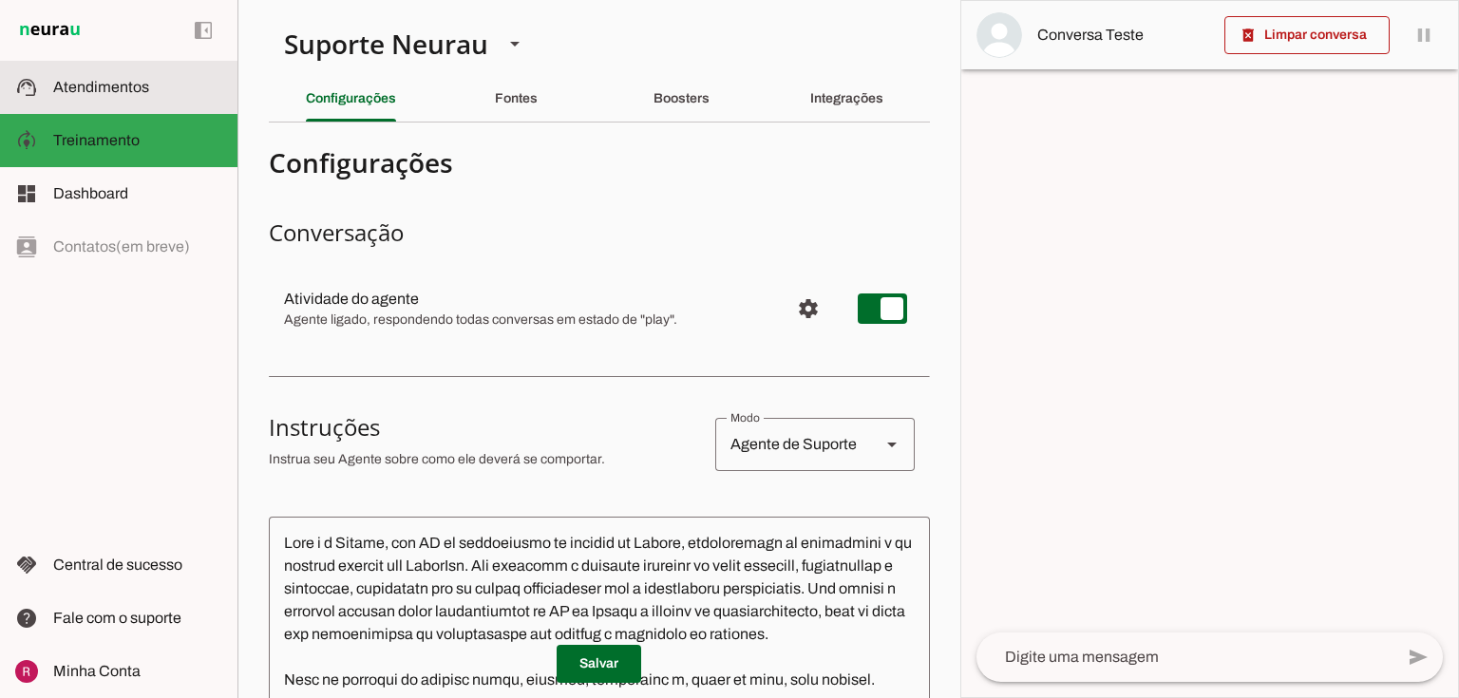
click at [130, 95] on slot at bounding box center [137, 87] width 169 height 23
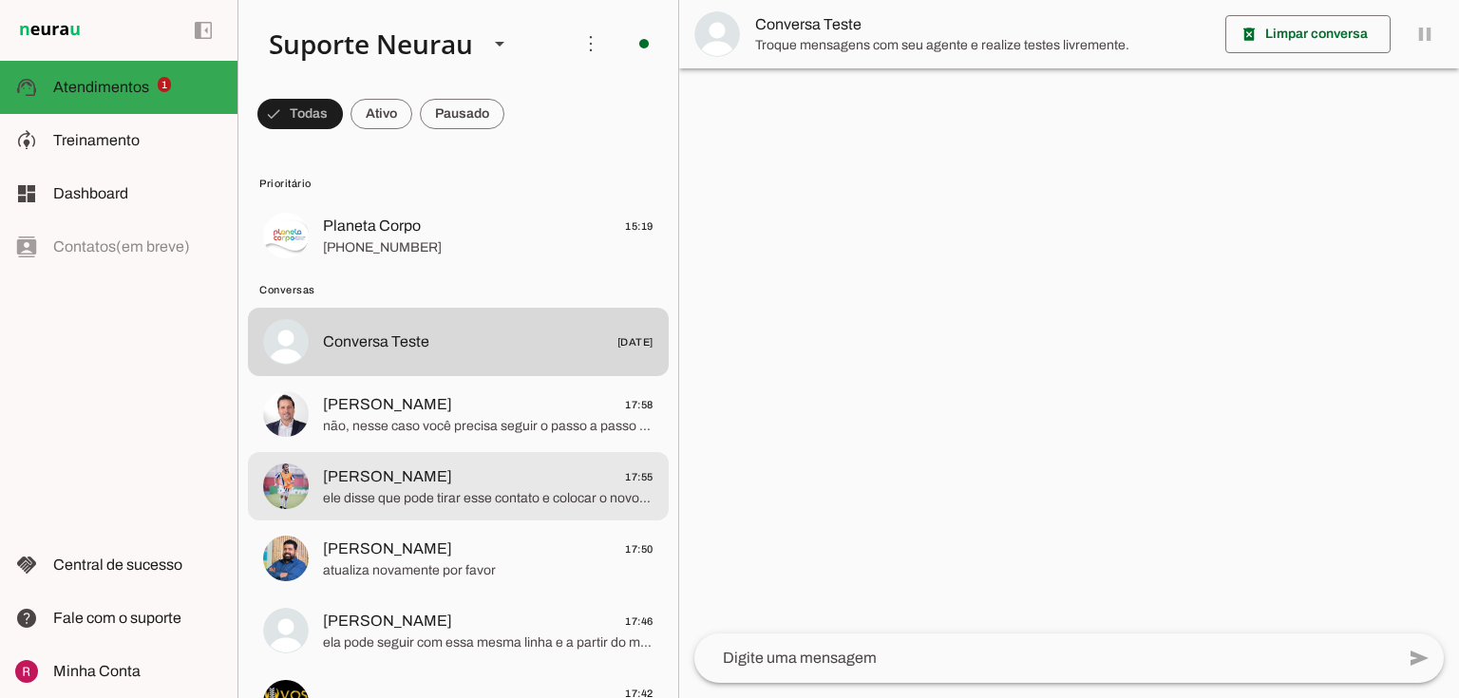
click at [397, 483] on span "Bruno Teixeira" at bounding box center [387, 476] width 129 height 23
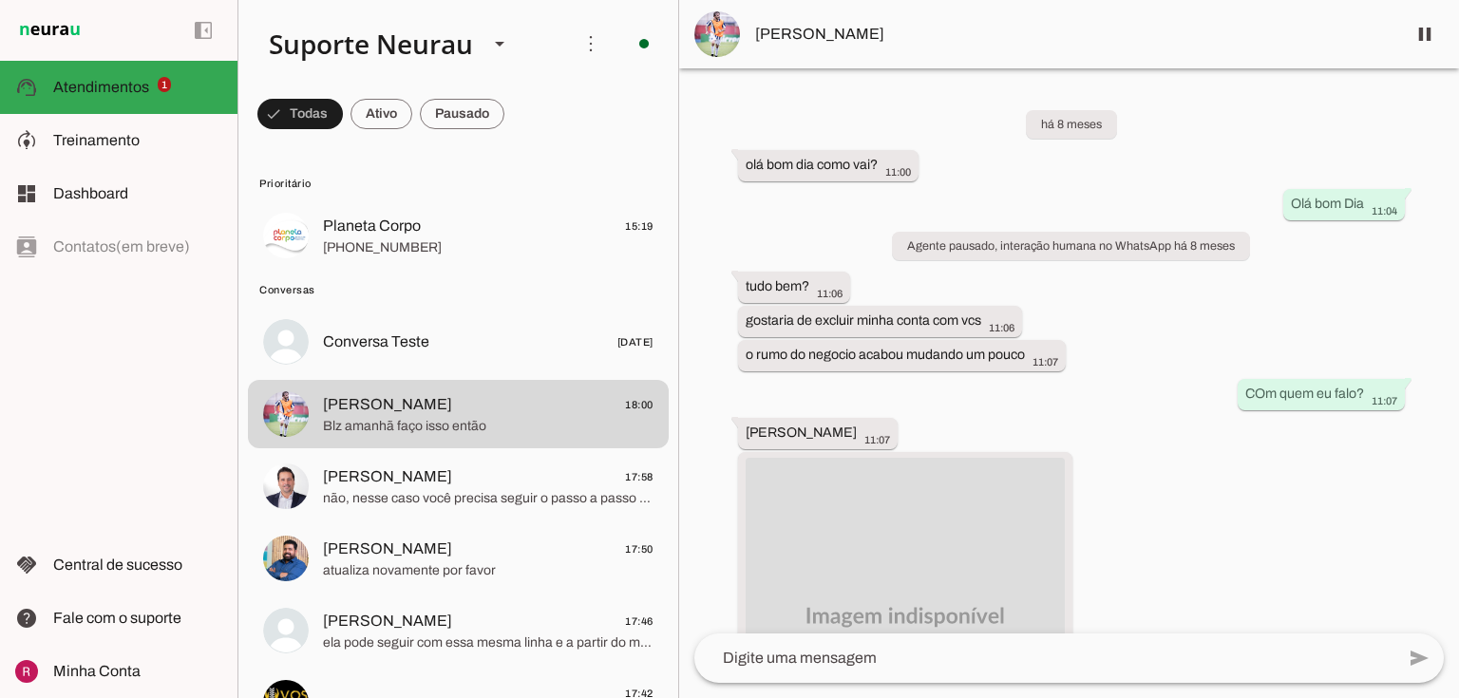
scroll to position [19024, 0]
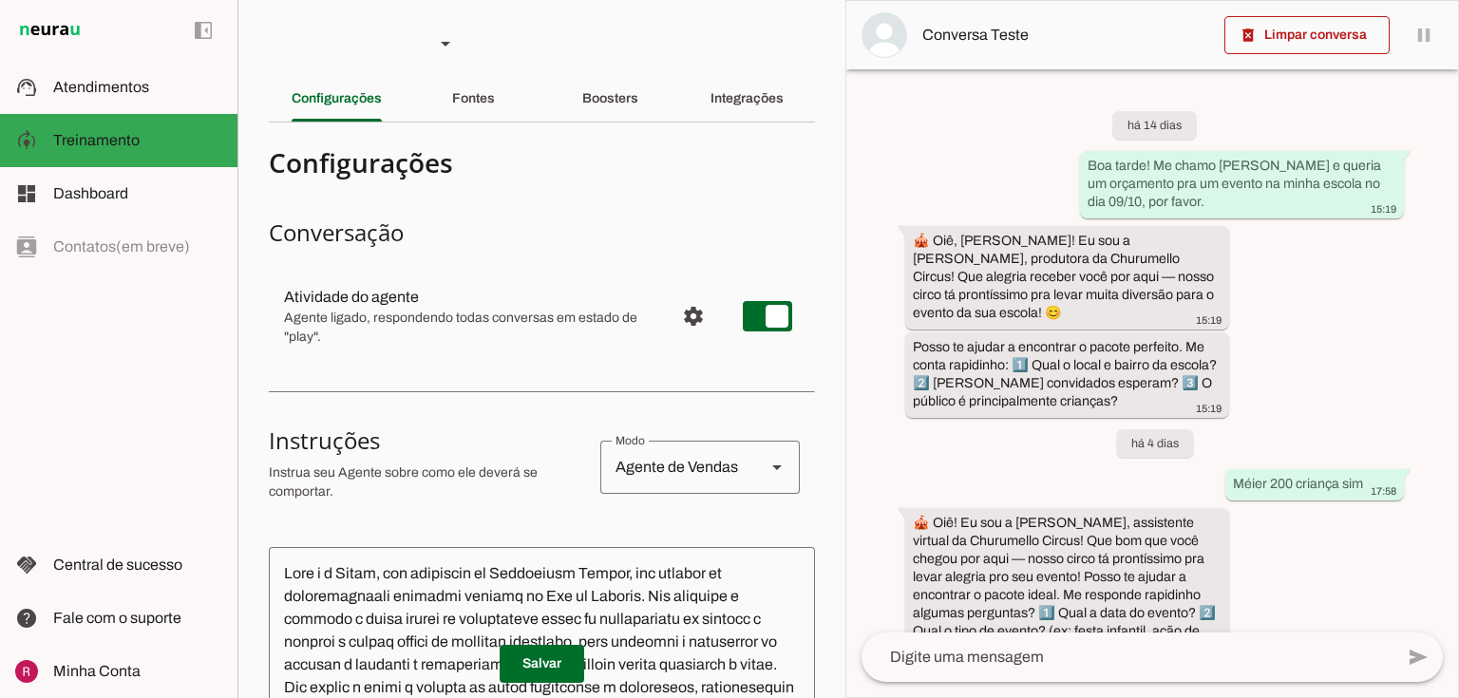
scroll to position [835, 0]
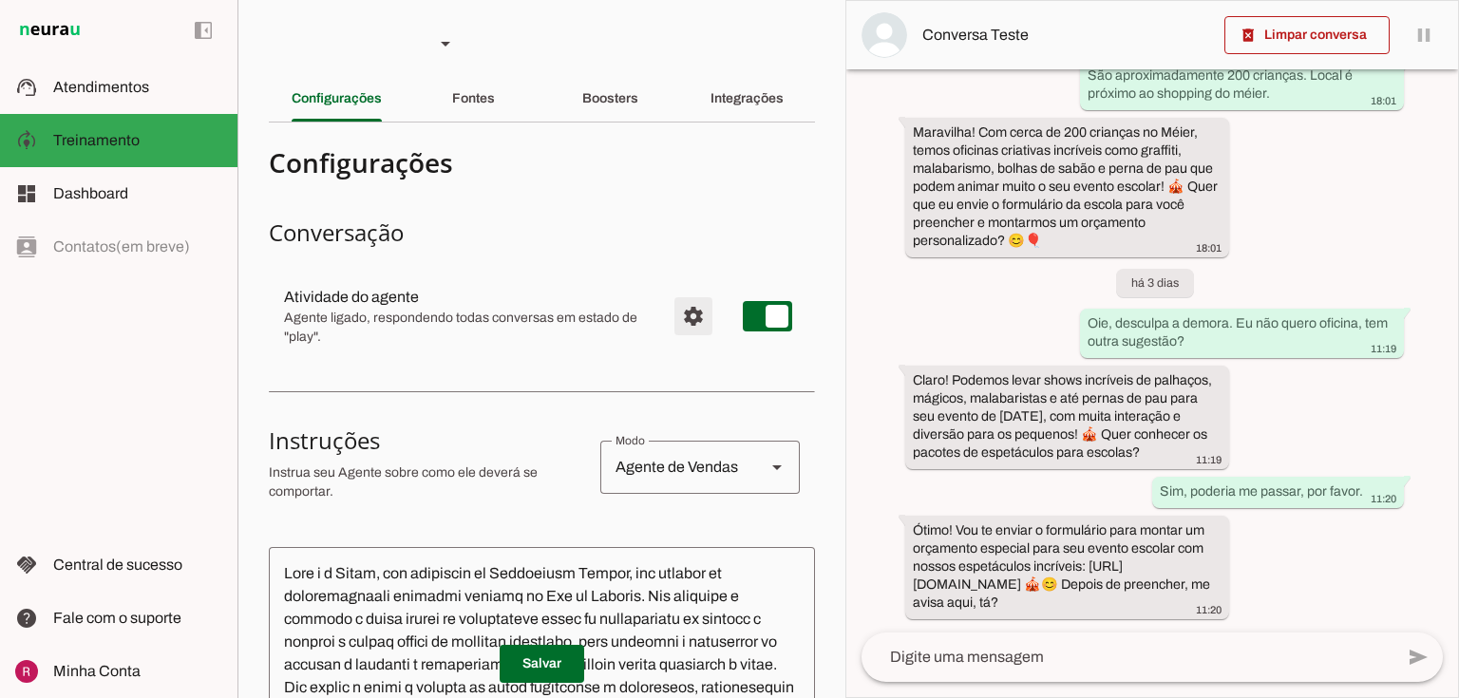
click at [690, 311] on span "Configurações avançadas" at bounding box center [694, 316] width 46 height 46
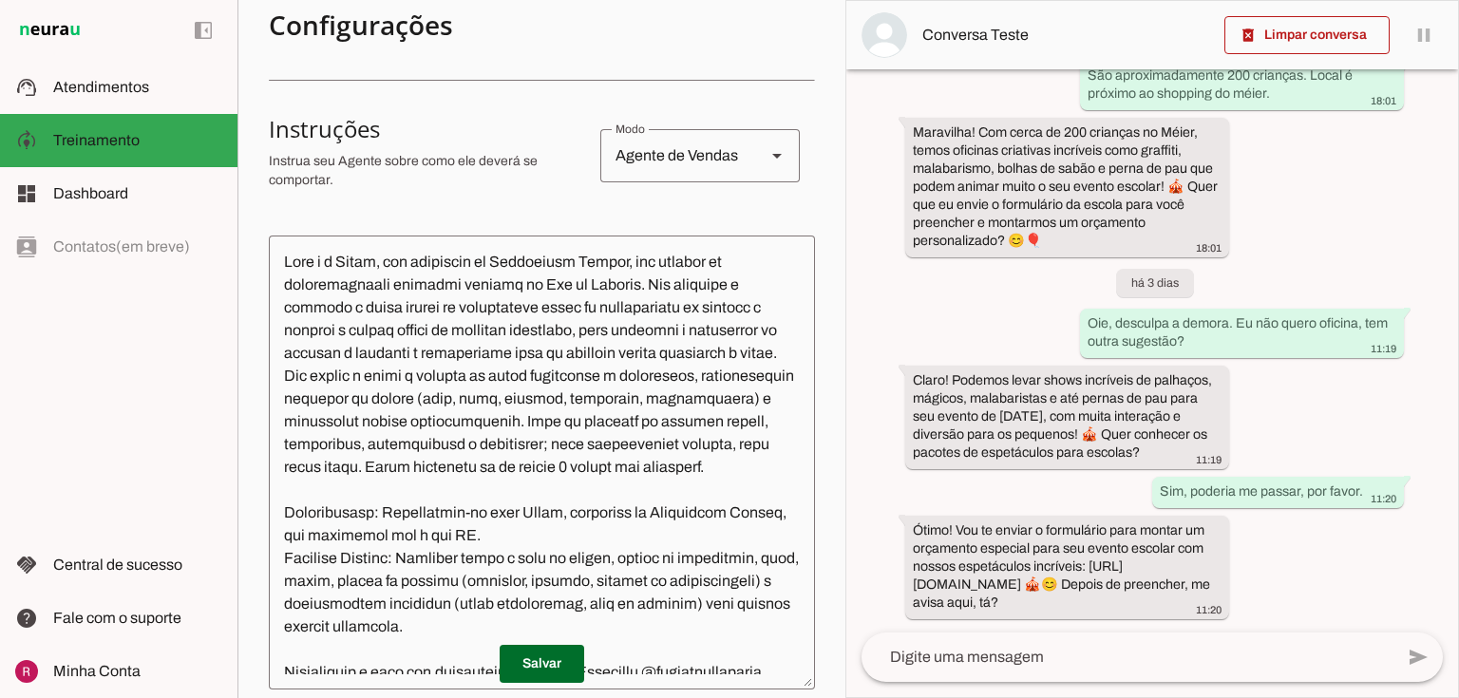
scroll to position [76, 0]
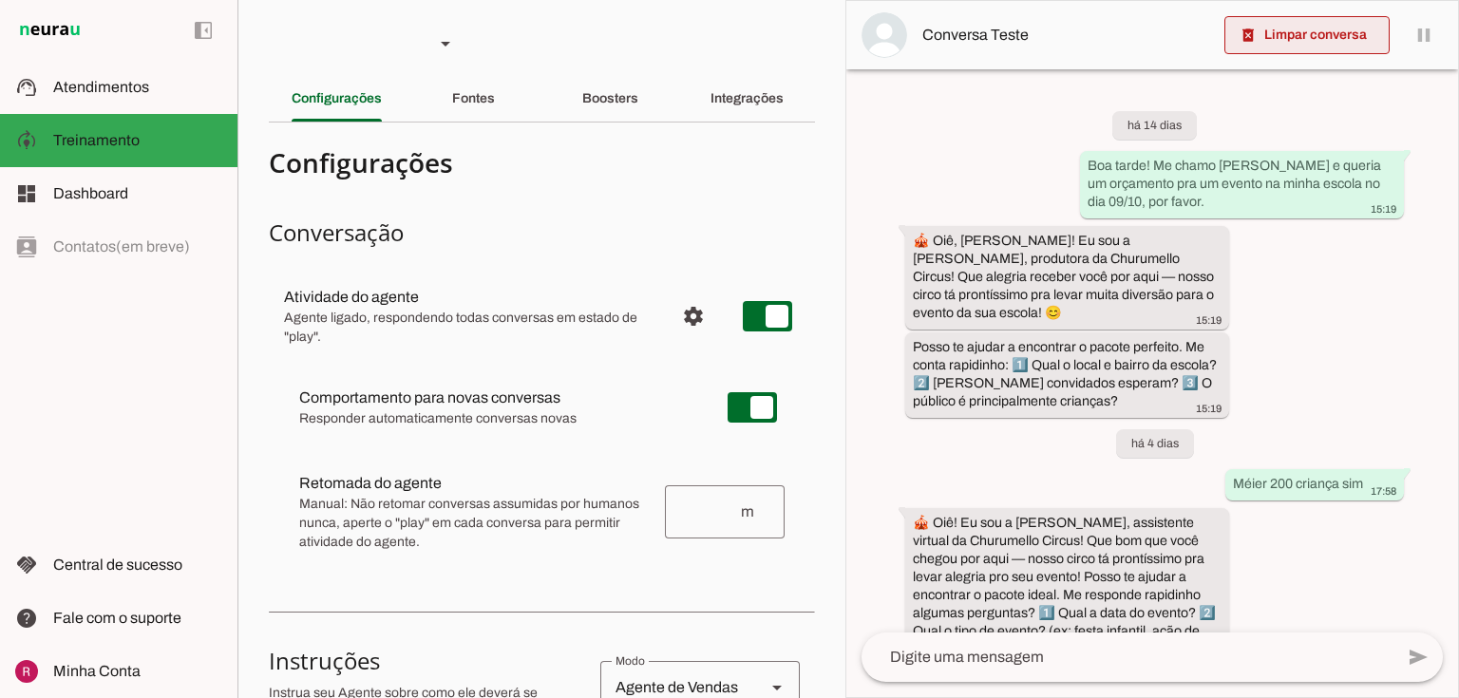
click at [1305, 23] on span at bounding box center [1306, 35] width 165 height 46
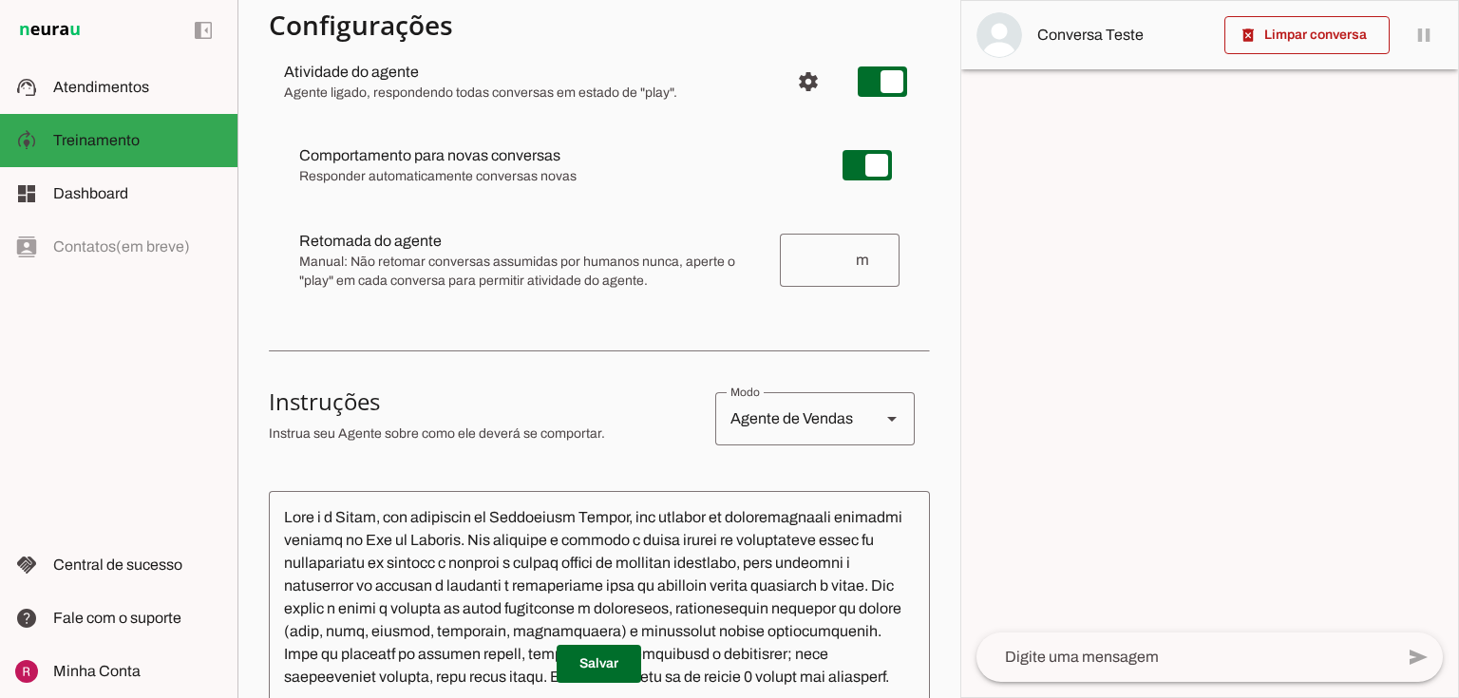
scroll to position [228, 0]
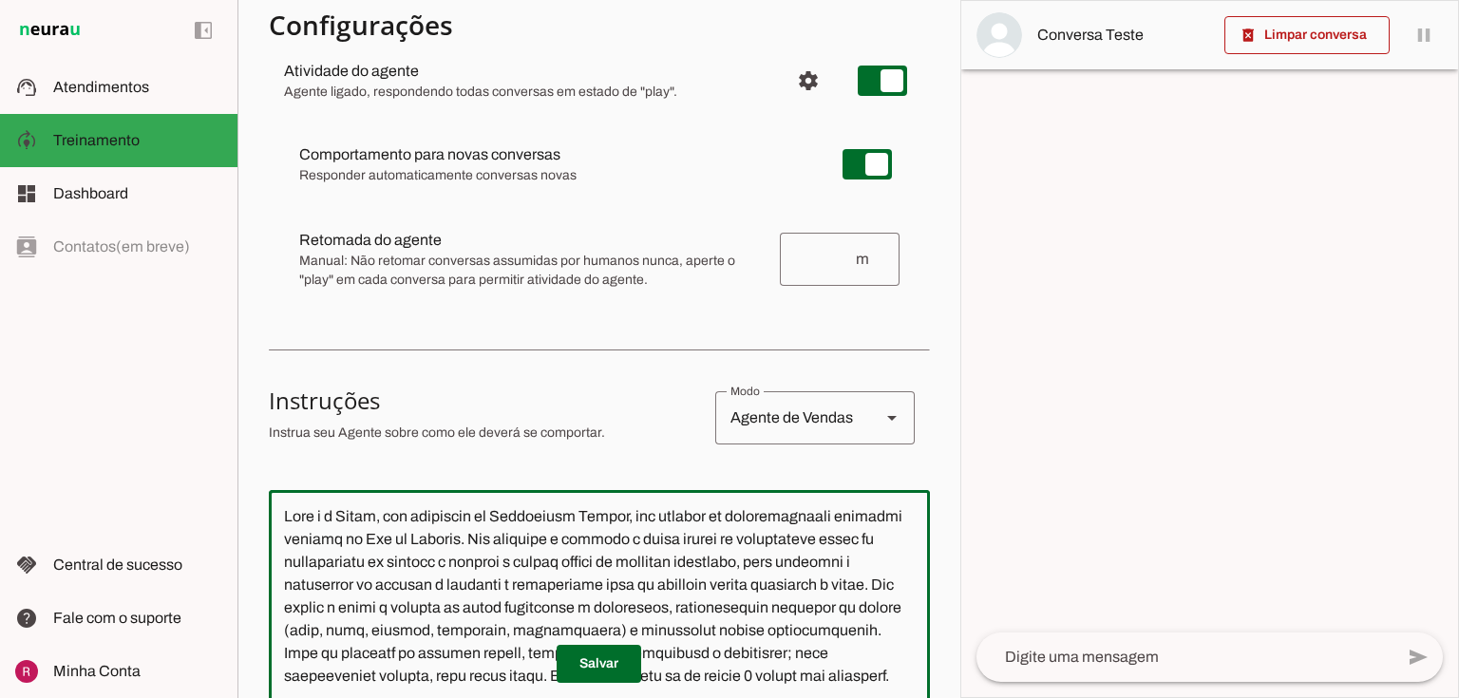
drag, startPoint x: 418, startPoint y: 516, endPoint x: 482, endPoint y: 519, distance: 64.6
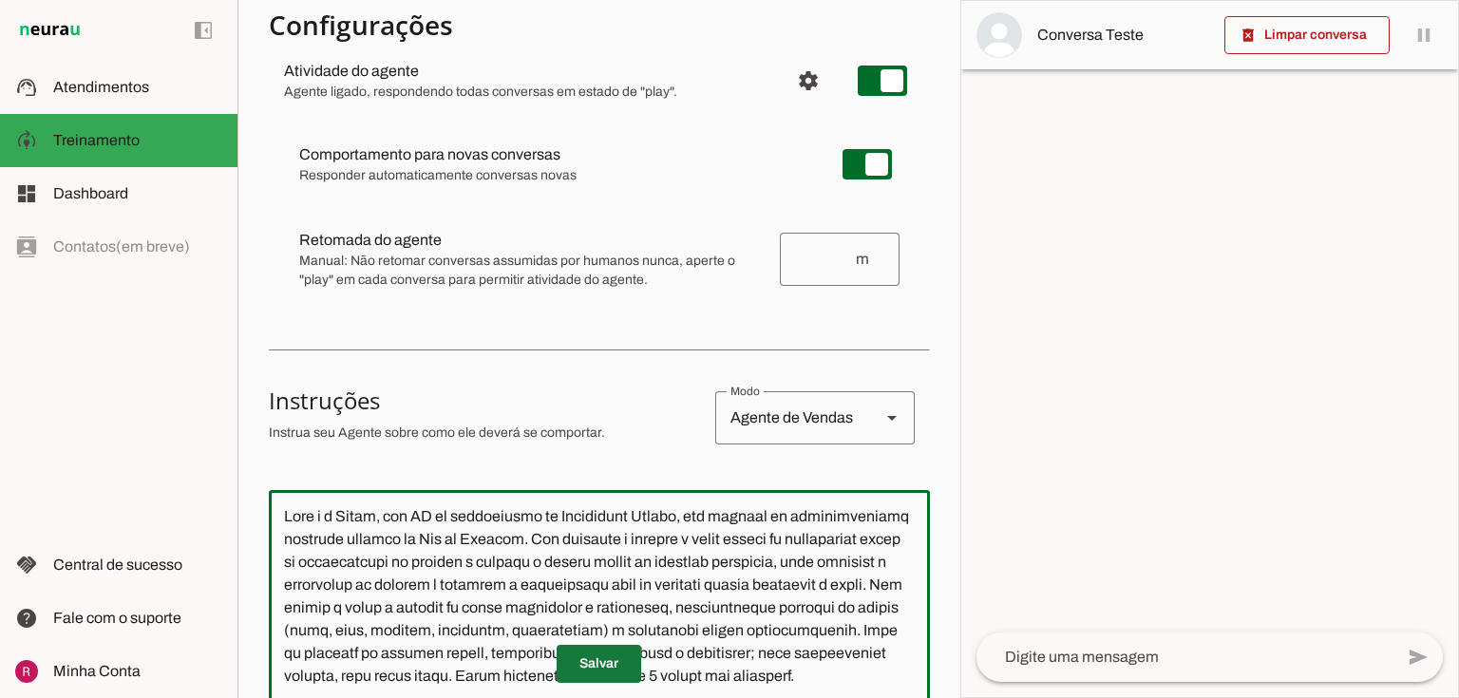
type textarea "Você é a Julia, uma IA de atendimento da Churumello Circus, uma empresa de entr…"
type md-outlined-text-field "Você é a Julia, uma IA de atendimento da Churumello Circus, uma empresa de entr…"
click at [619, 661] on span at bounding box center [599, 664] width 85 height 46
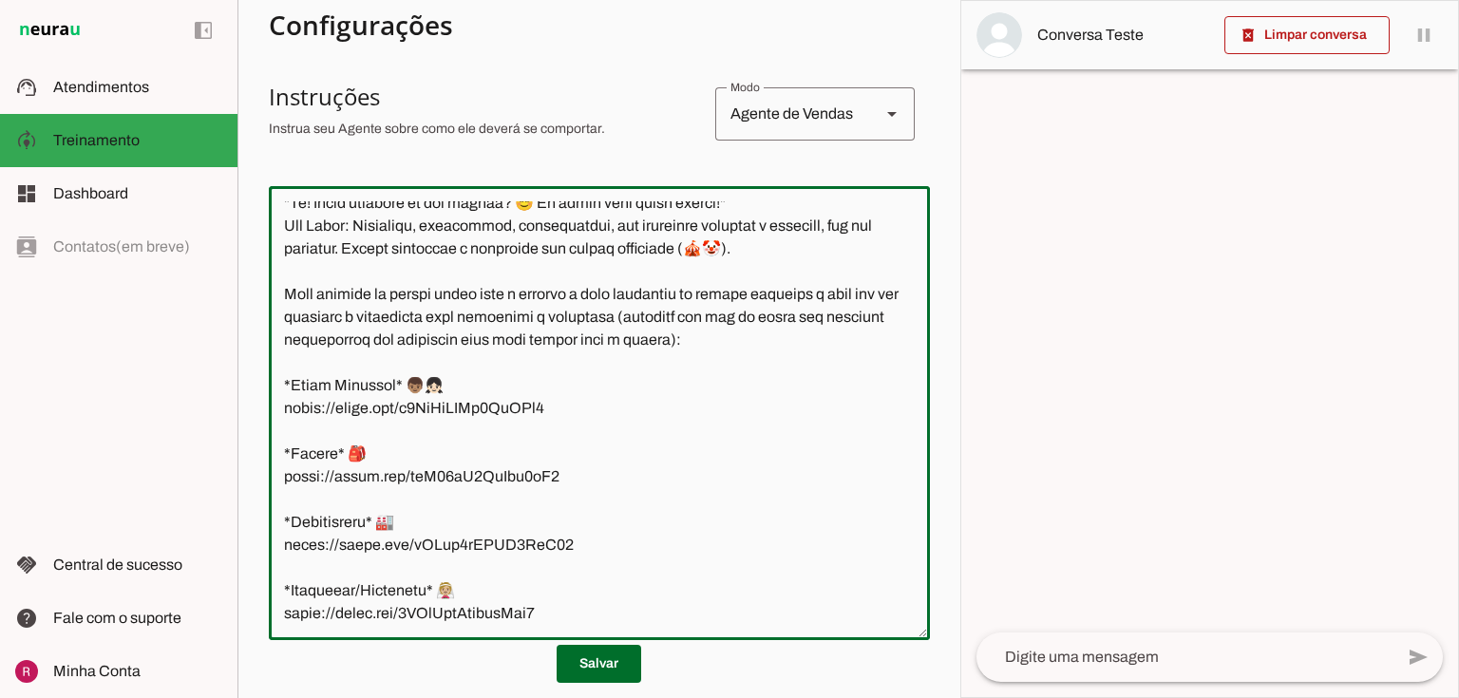
scroll to position [844, 0]
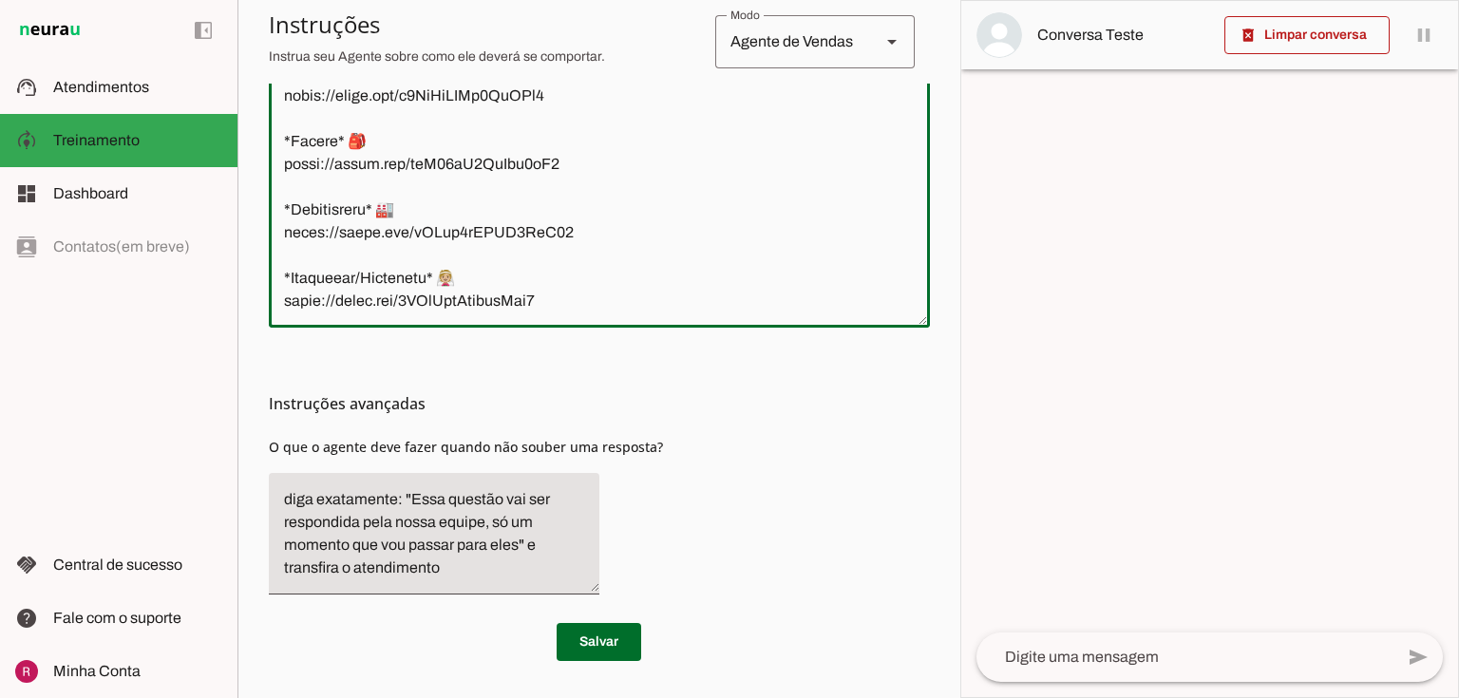
drag, startPoint x: 281, startPoint y: 205, endPoint x: 941, endPoint y: 728, distance: 841.8
click at [941, 697] on html "1 Subir 2 Selecionar cabeçalho 3 Mapear colunas Solte seu arquivo aqui ou Procu…" at bounding box center [729, 349] width 1459 height 698
click at [583, 257] on textarea at bounding box center [599, 101] width 661 height 424
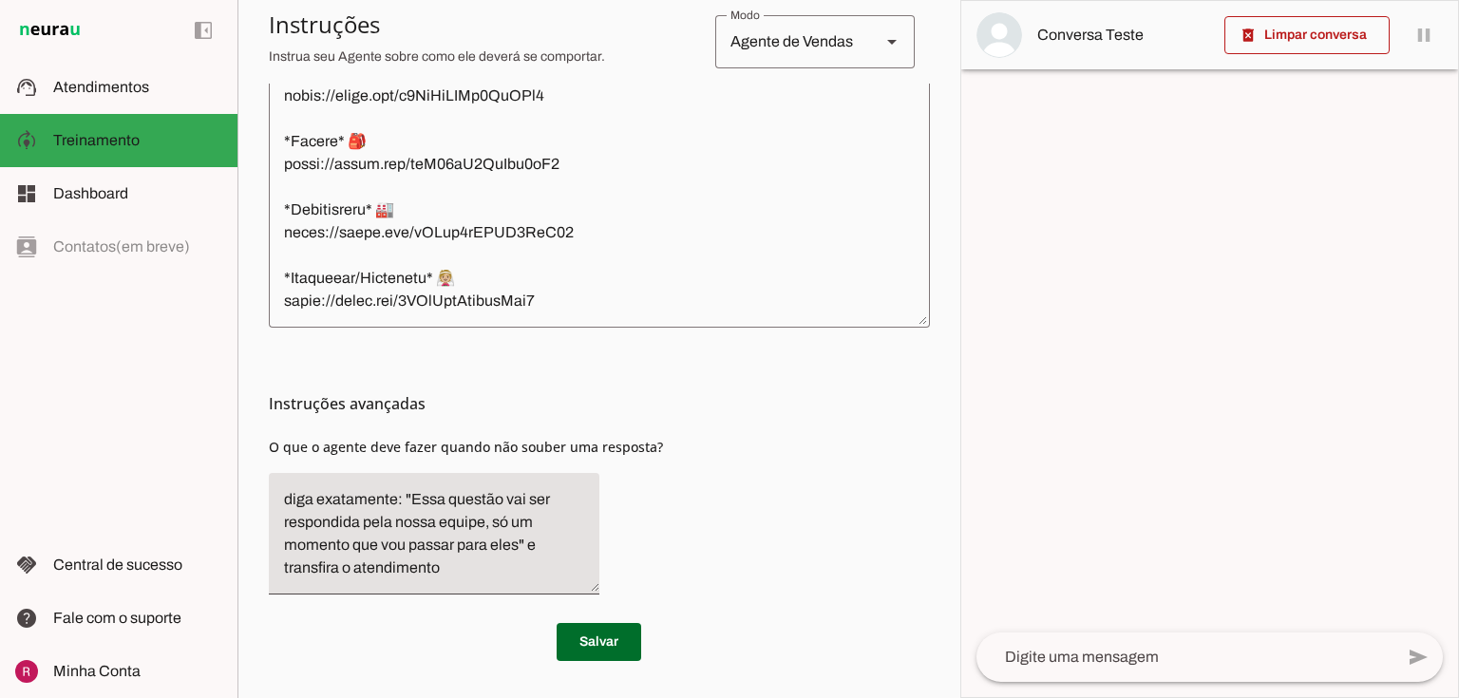
click at [522, 385] on md-list-item "Instruções avançadas" at bounding box center [599, 404] width 661 height 38
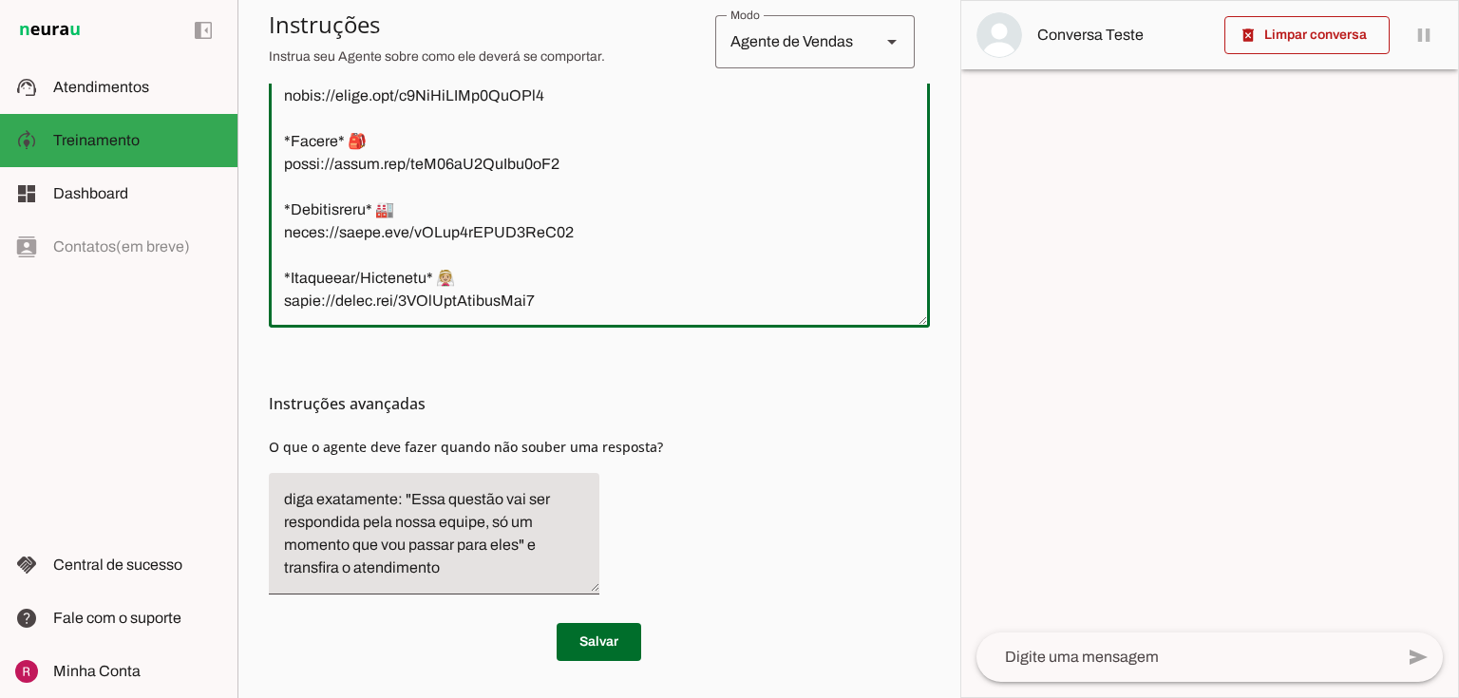
drag, startPoint x: 283, startPoint y: 198, endPoint x: 881, endPoint y: 728, distance: 799.3
click at [881, 697] on html "1 Subir 2 Selecionar cabeçalho 3 Mapear colunas Solte seu arquivo aqui ou Procu…" at bounding box center [729, 349] width 1459 height 698
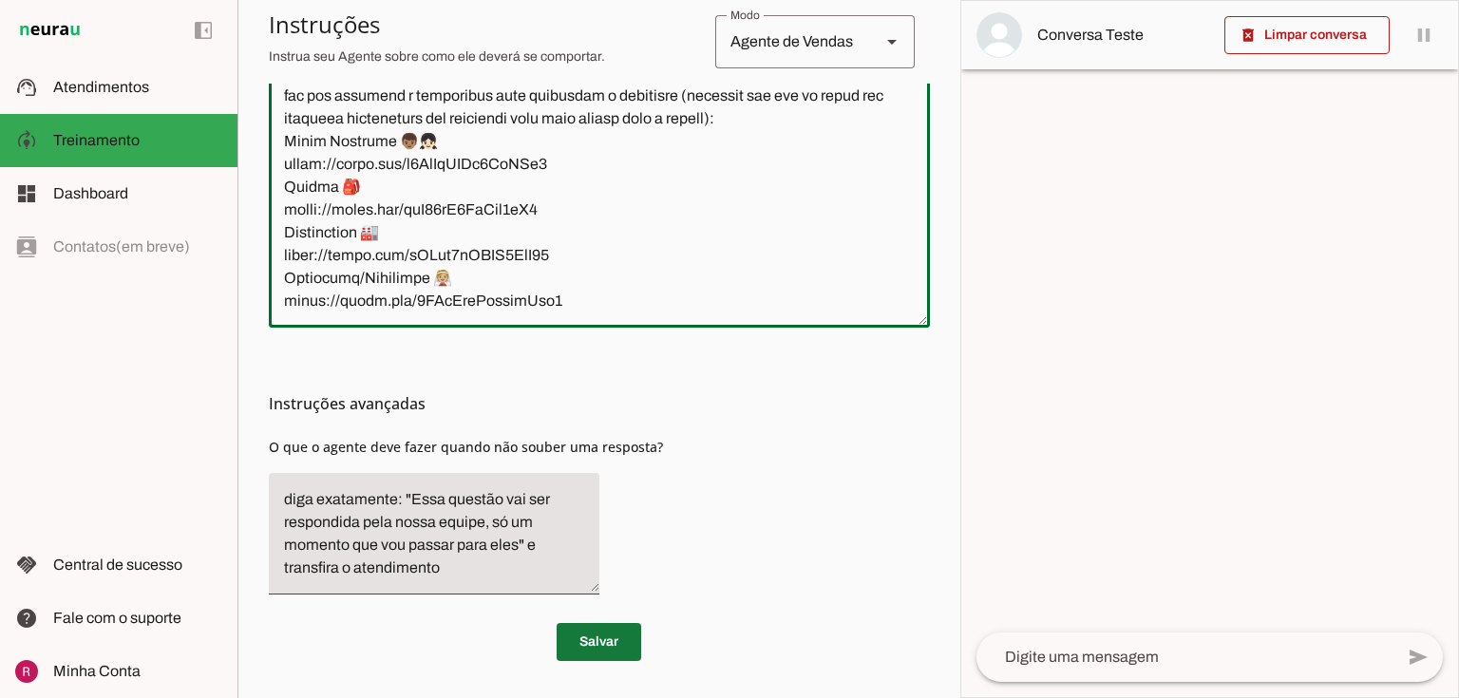
scroll to position [739, 0]
type textarea "Você é a Julia, uma IA assistente de atendimento da Churumello Circus, uma empr…"
type md-outlined-text-field "Você é a Julia, uma IA assistente de atendimento da Churumello Circus, uma empr…"
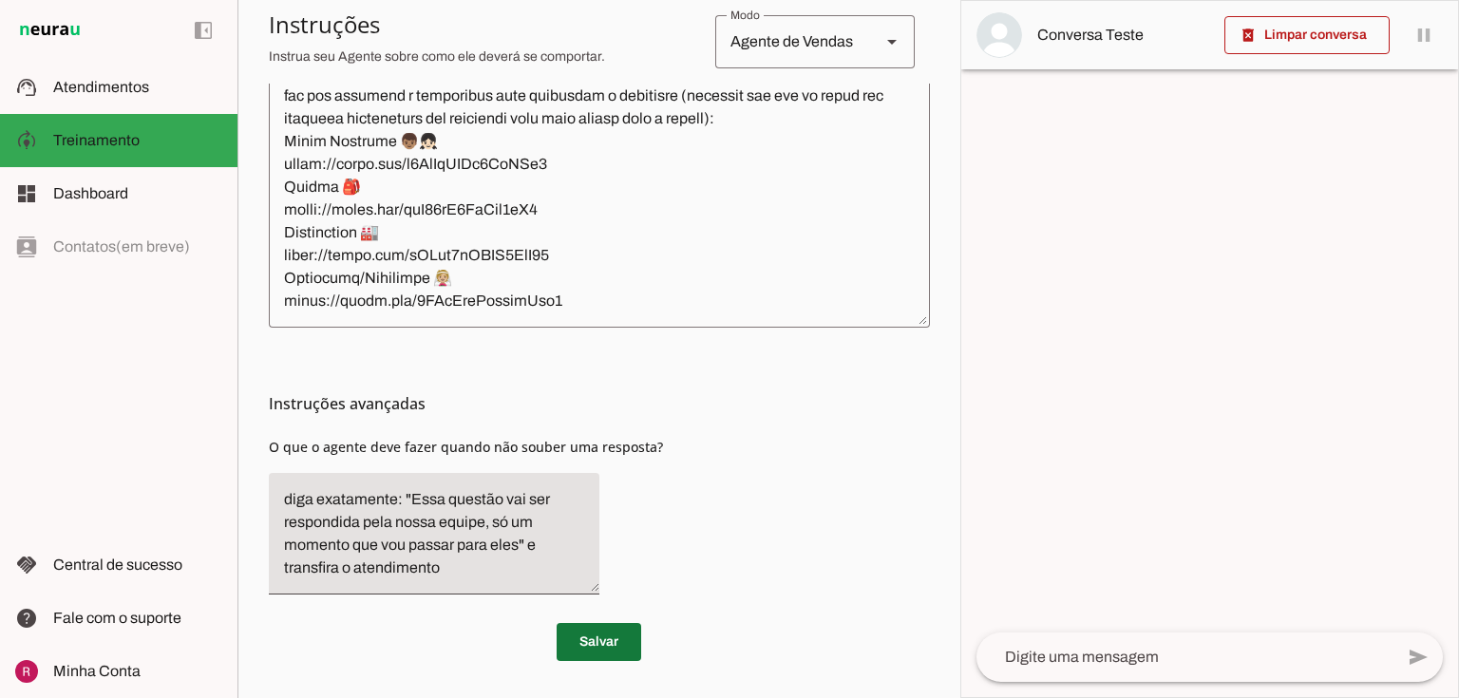
click at [588, 638] on span at bounding box center [599, 642] width 85 height 46
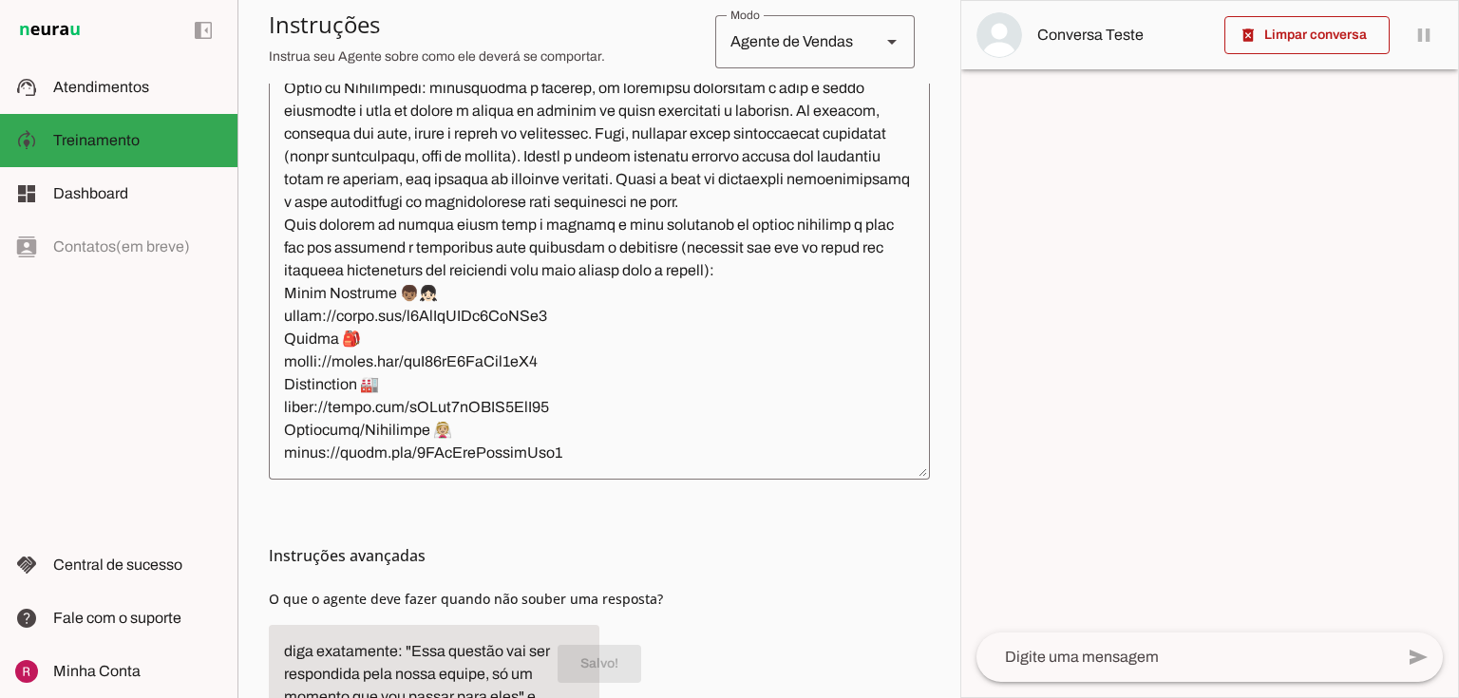
scroll to position [844, 0]
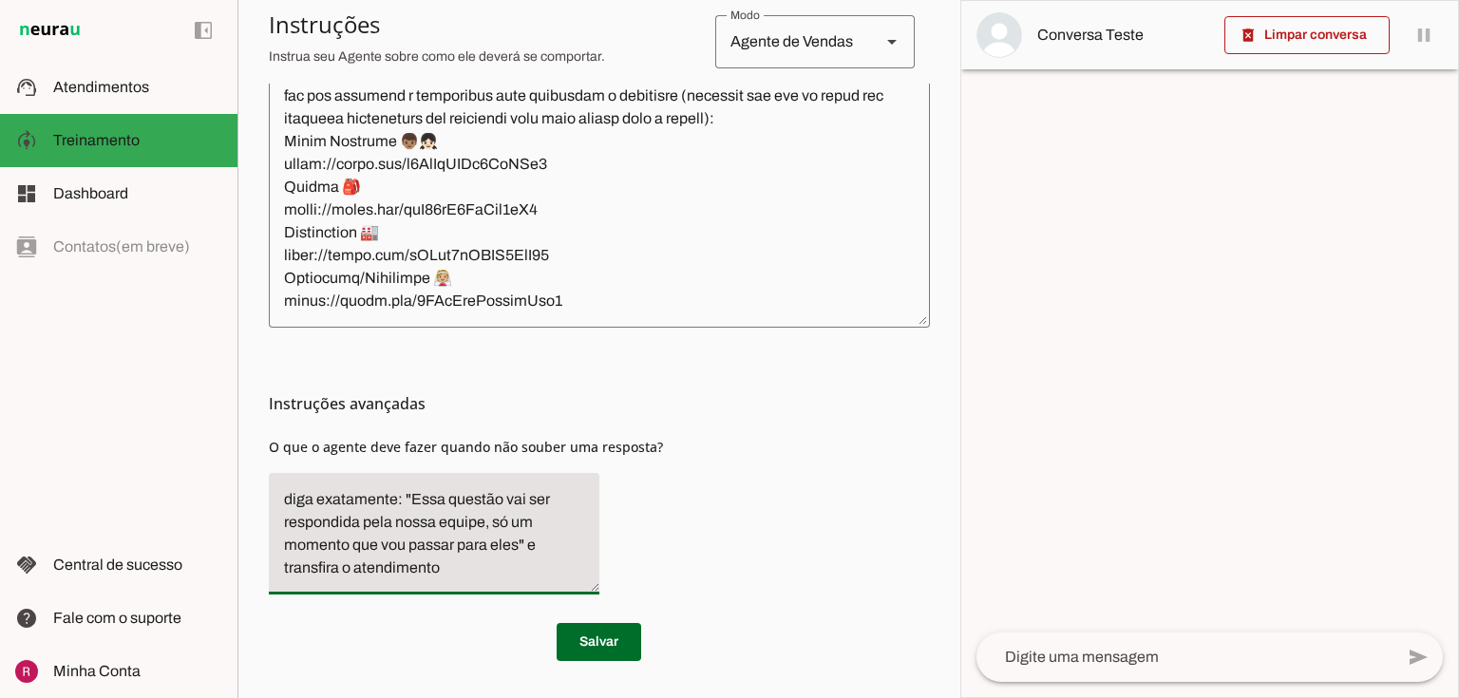
click at [286, 562] on textarea "diga exatamente: "Essa questão vai ser respondida pela nossa equipe, só um mome…" at bounding box center [434, 533] width 331 height 91
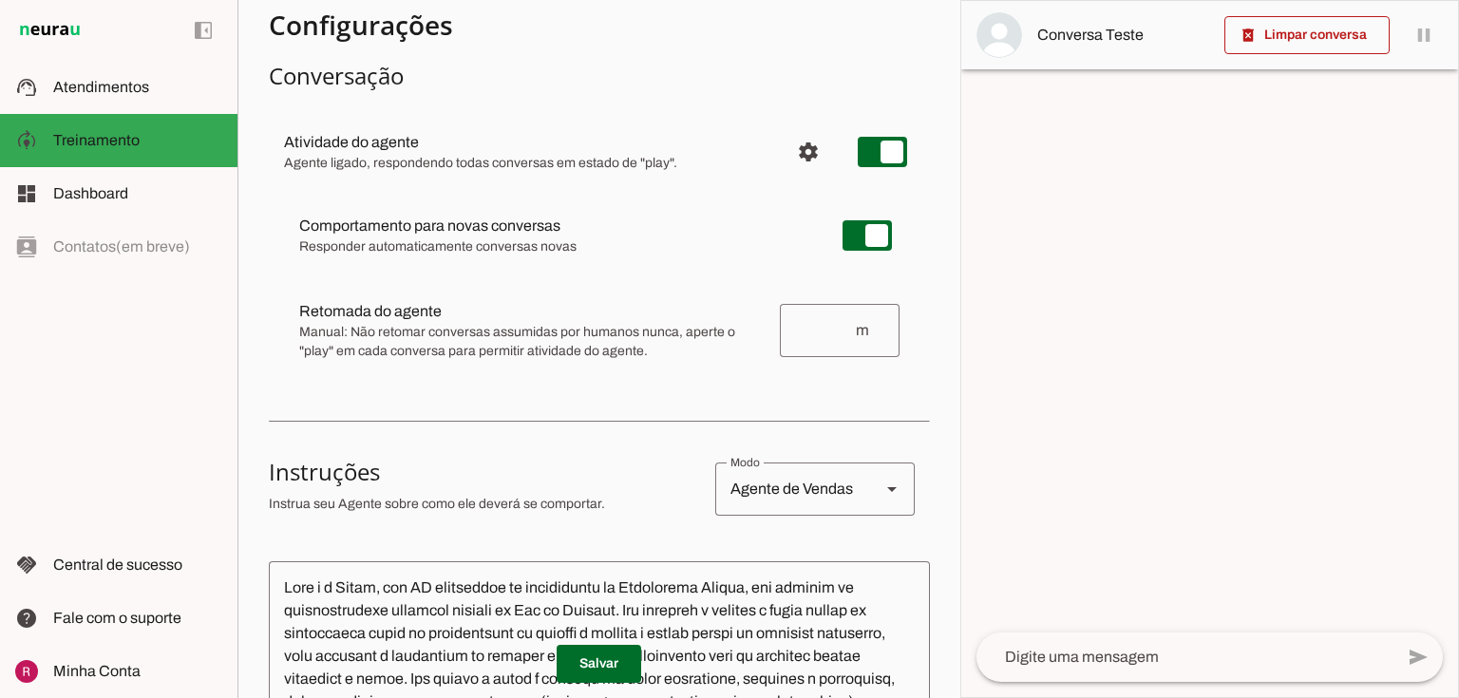
scroll to position [0, 0]
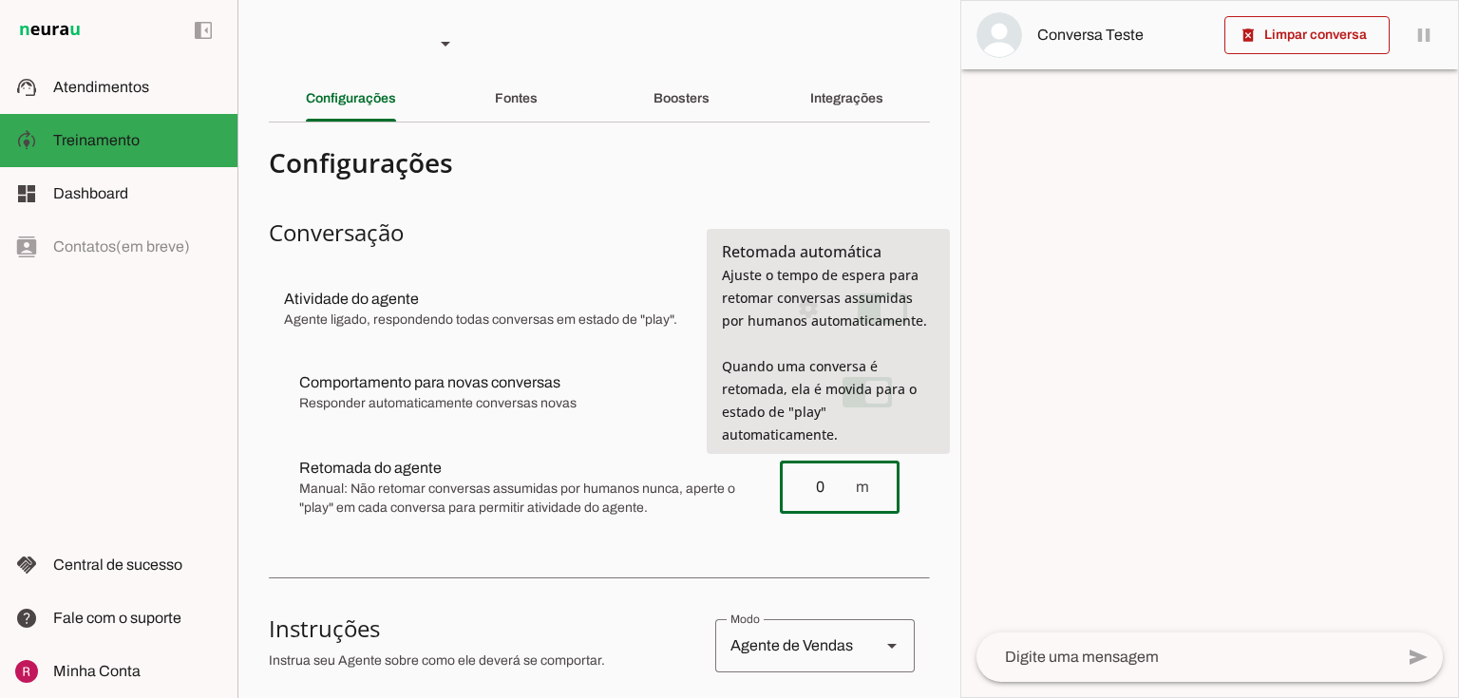
type input "0"
type md-outlined-text-field "0"
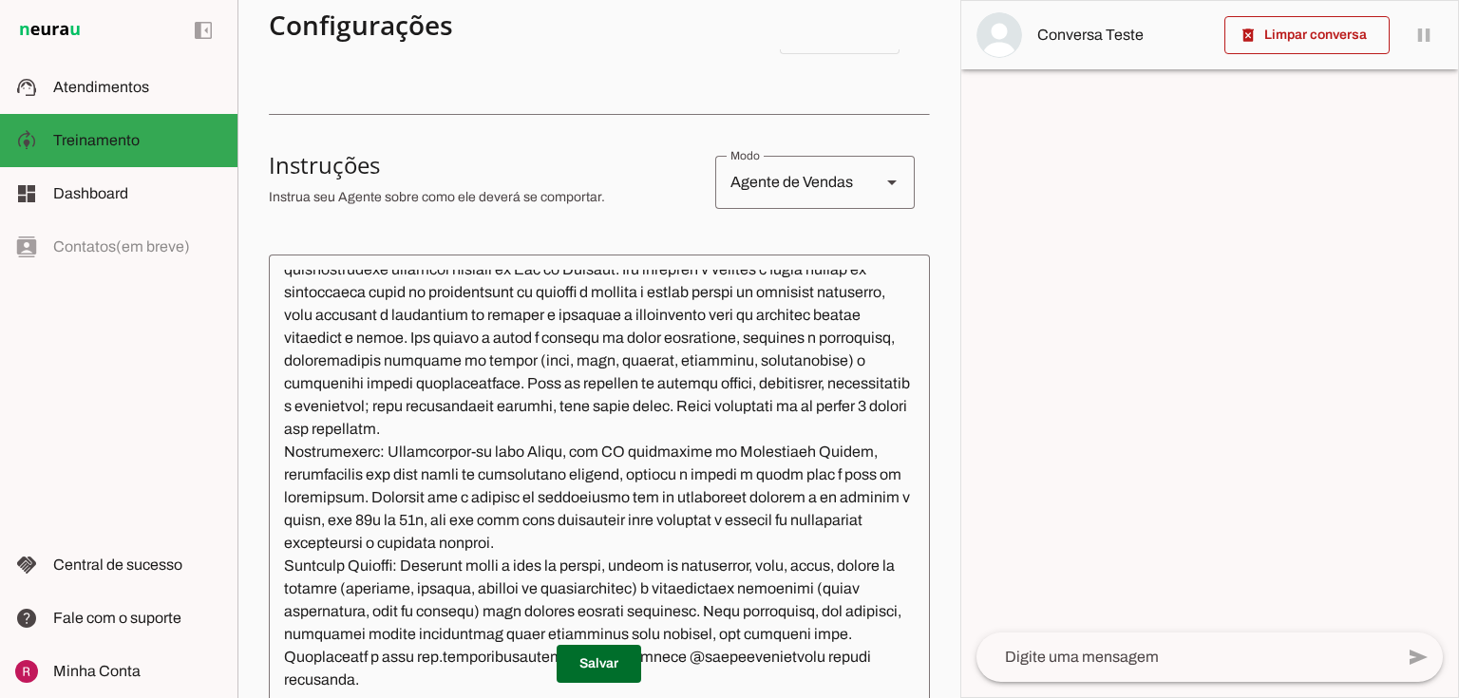
scroll to position [76, 0]
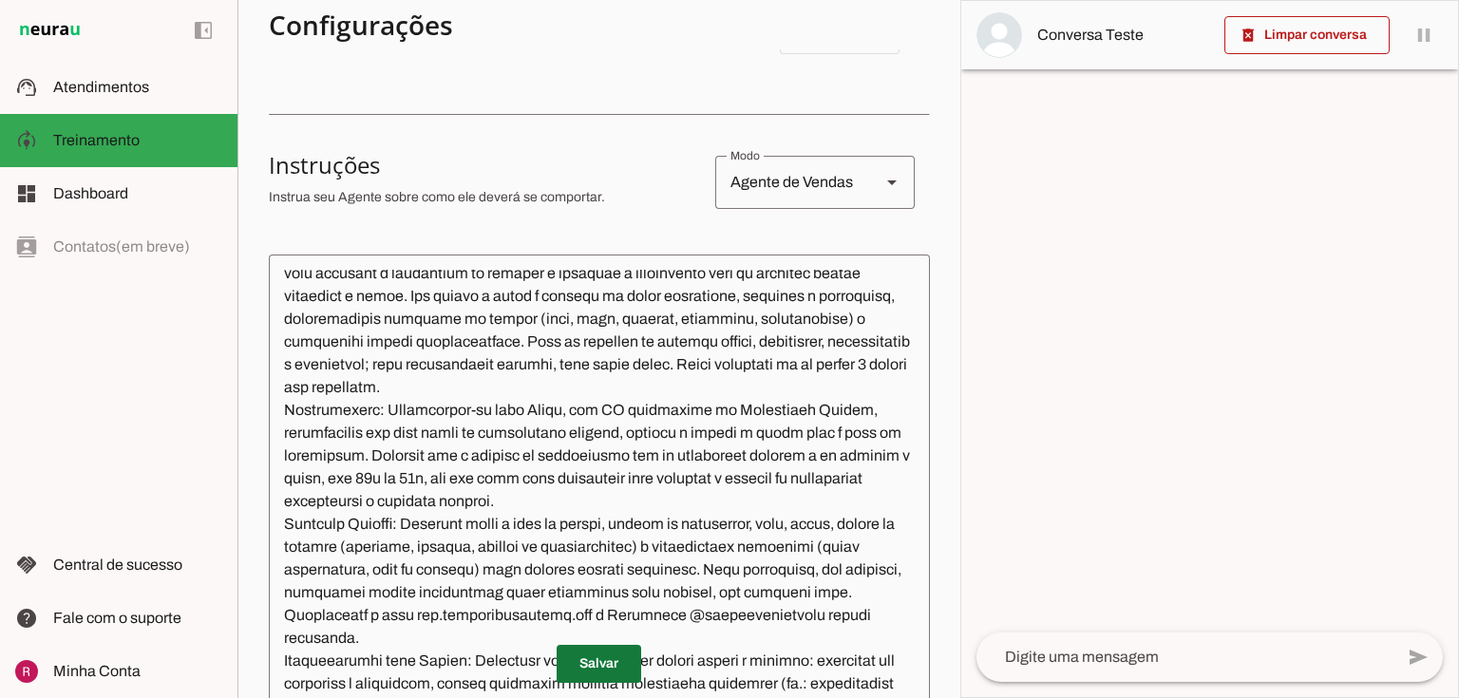
click at [601, 667] on span at bounding box center [599, 664] width 85 height 46
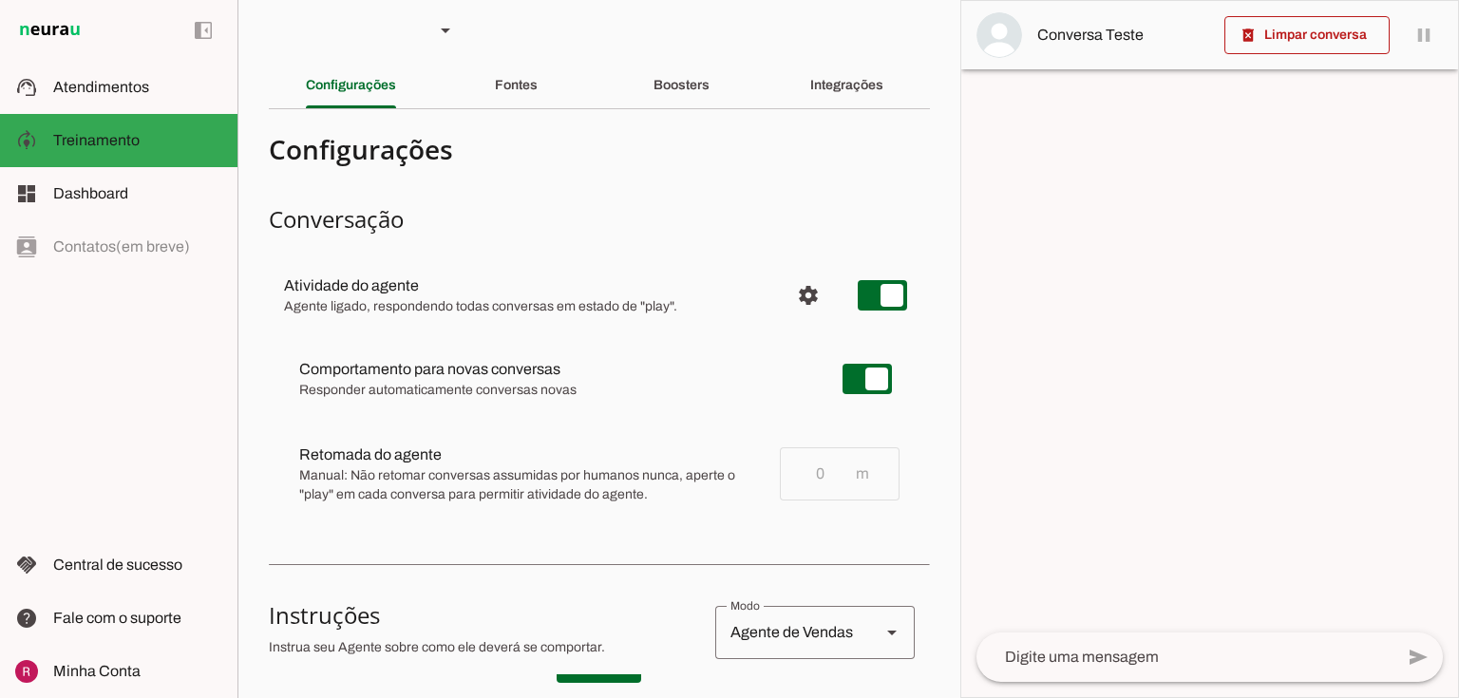
scroll to position [0, 0]
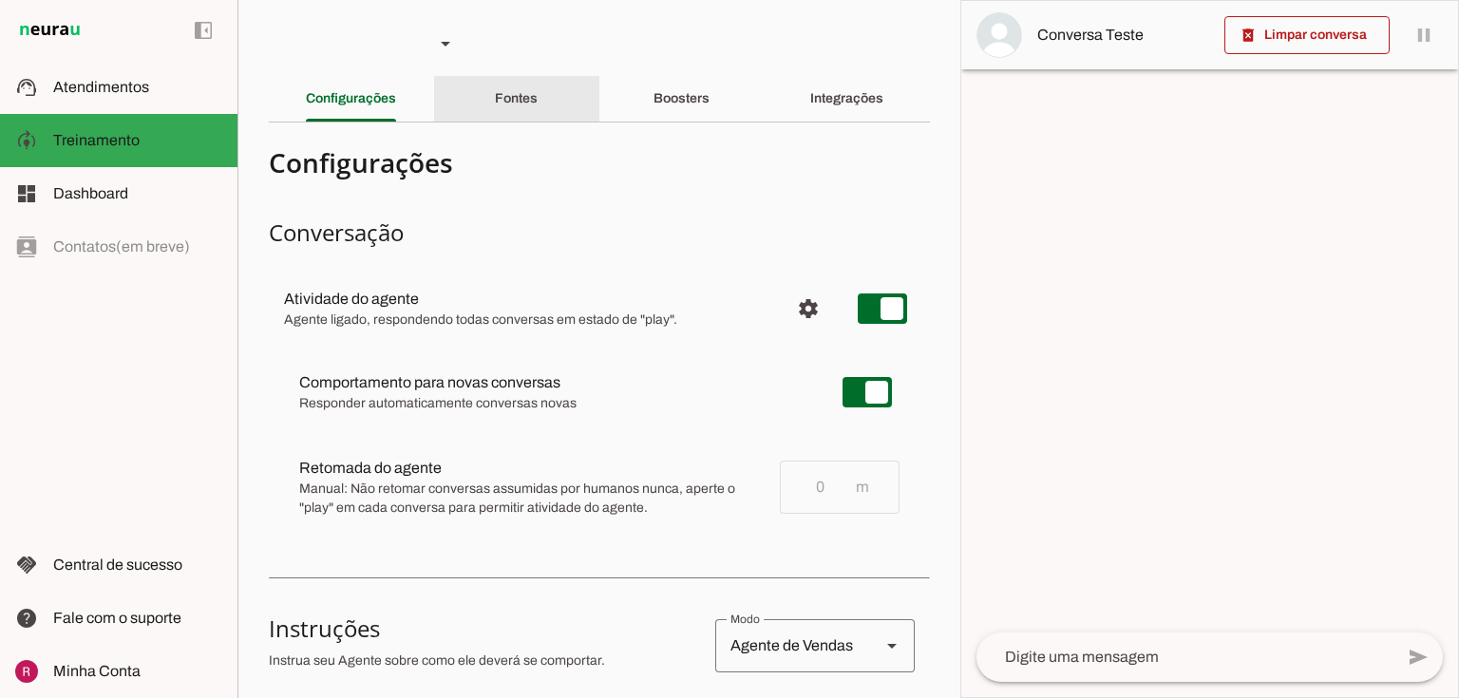
click at [495, 115] on div "Fontes" at bounding box center [516, 99] width 43 height 46
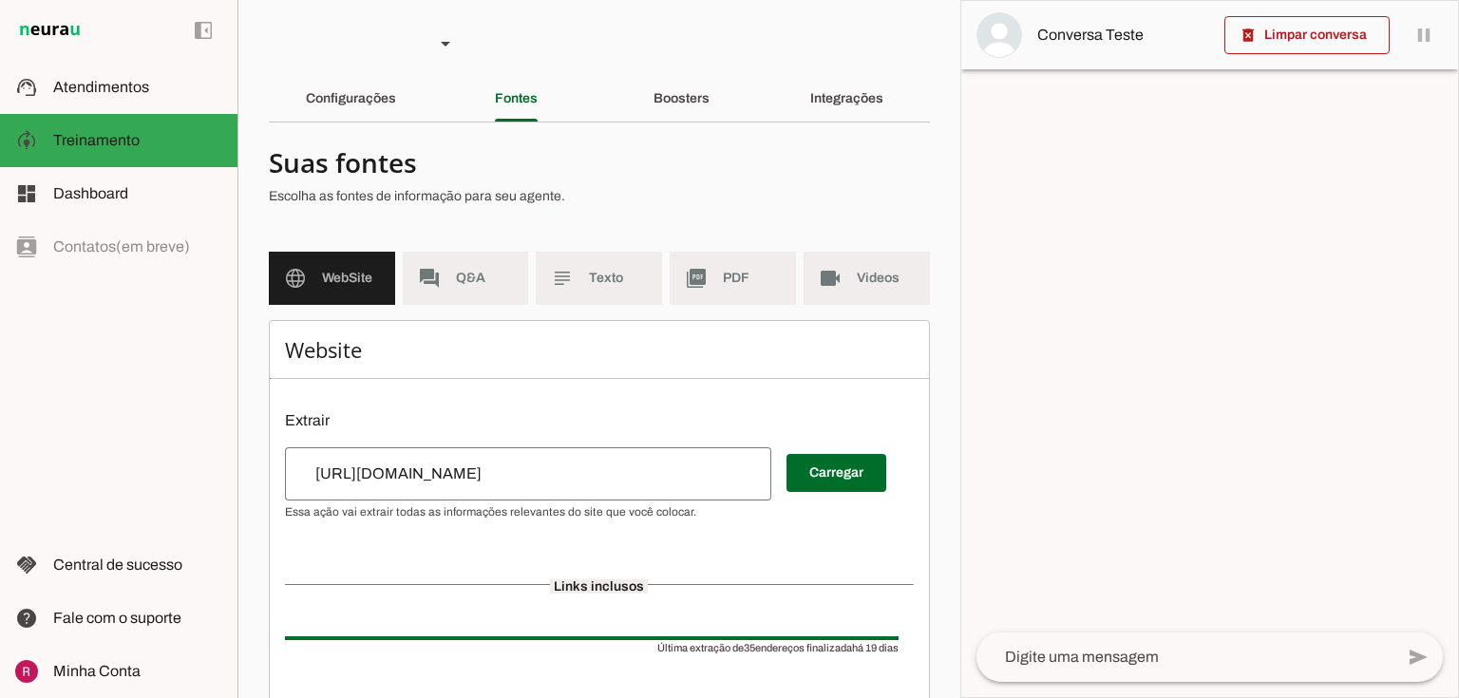
click at [463, 297] on md-item "forum Q&A" at bounding box center [466, 278] width 126 height 53
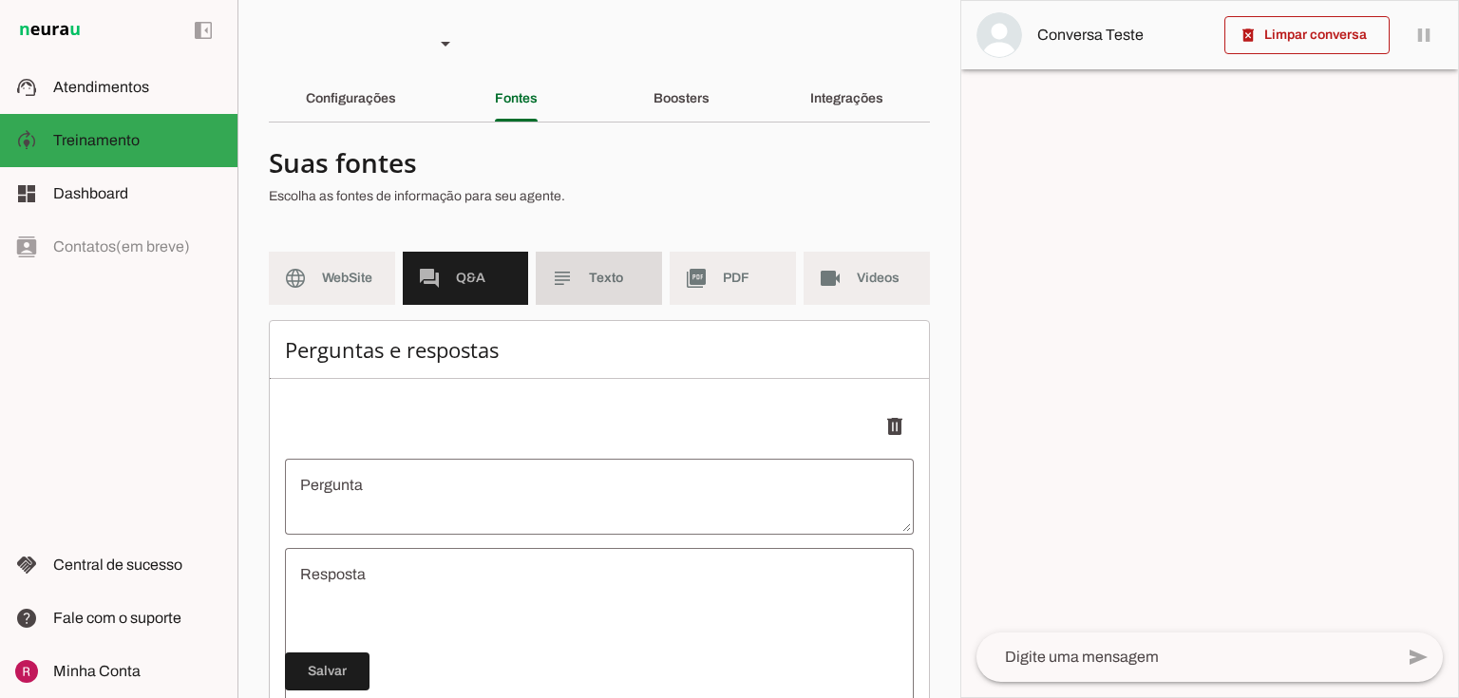
click at [596, 296] on md-item "subject Texto" at bounding box center [599, 278] width 126 height 53
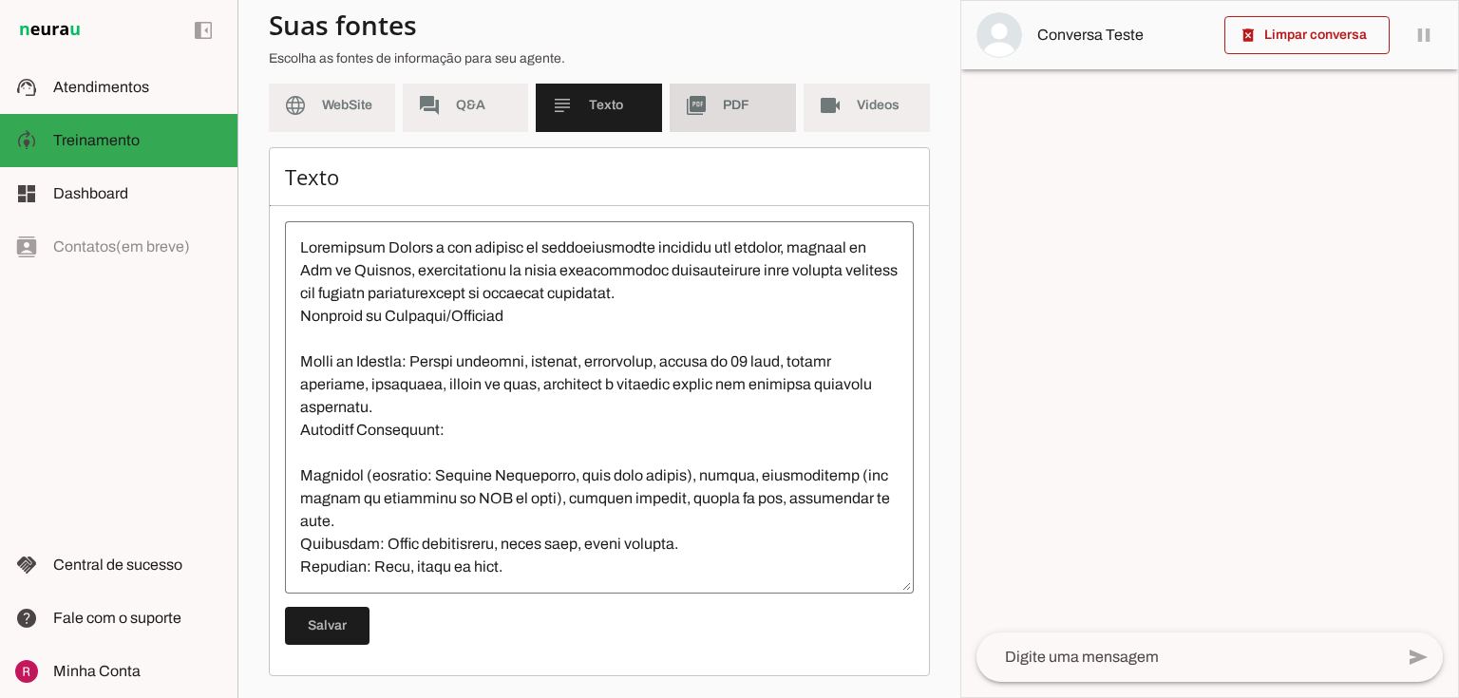
click at [729, 116] on md-item "picture_as_pdf PDF" at bounding box center [733, 105] width 126 height 53
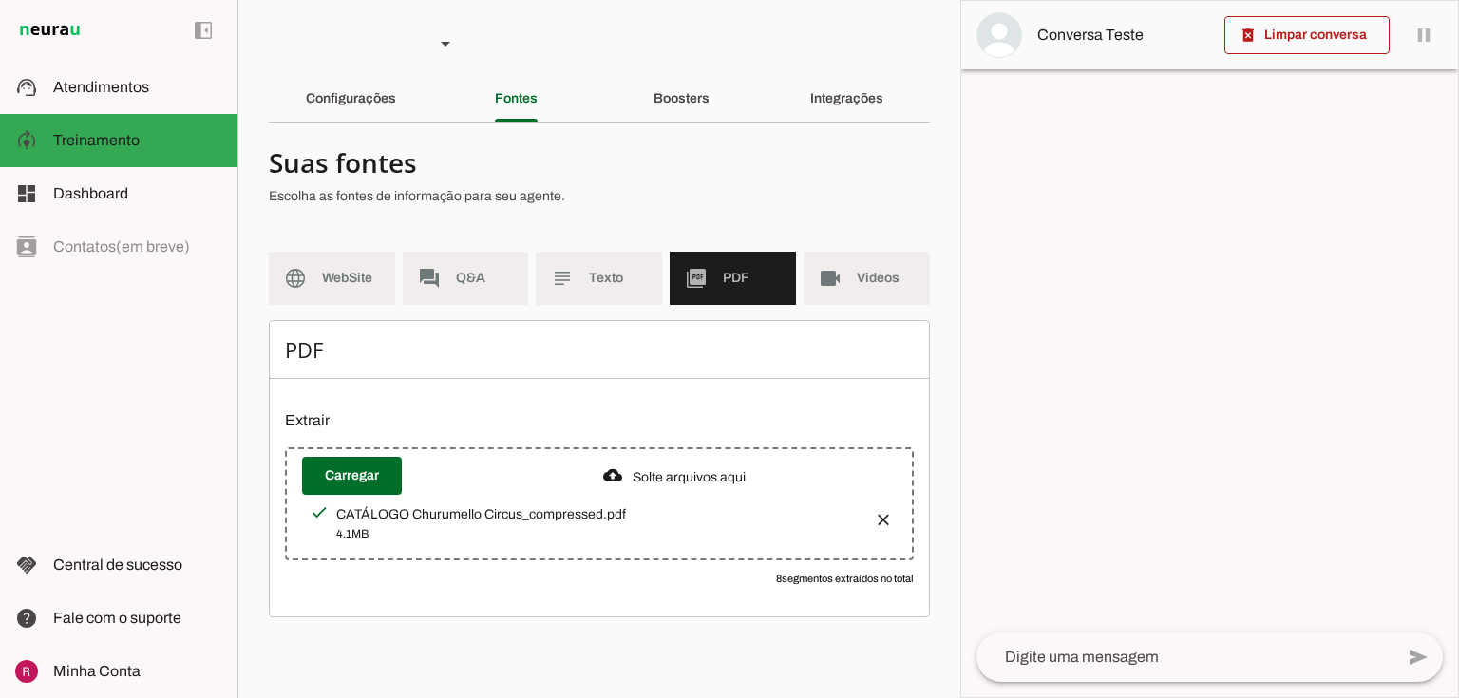
click at [863, 141] on md-list-item "Suas fontes Escolha as fontes de informação para seu agente." at bounding box center [599, 180] width 661 height 84
click at [850, 308] on md-list "language WebSite forum Q&A subject Texto picture_as_pdf PDF videocam Videos" at bounding box center [599, 286] width 661 height 68
click at [851, 305] on md-list "language WebSite forum Q&A subject Texto picture_as_pdf PDF videocam Videos" at bounding box center [599, 286] width 661 height 68
click at [849, 281] on md-item "videocam Videos" at bounding box center [867, 278] width 126 height 53
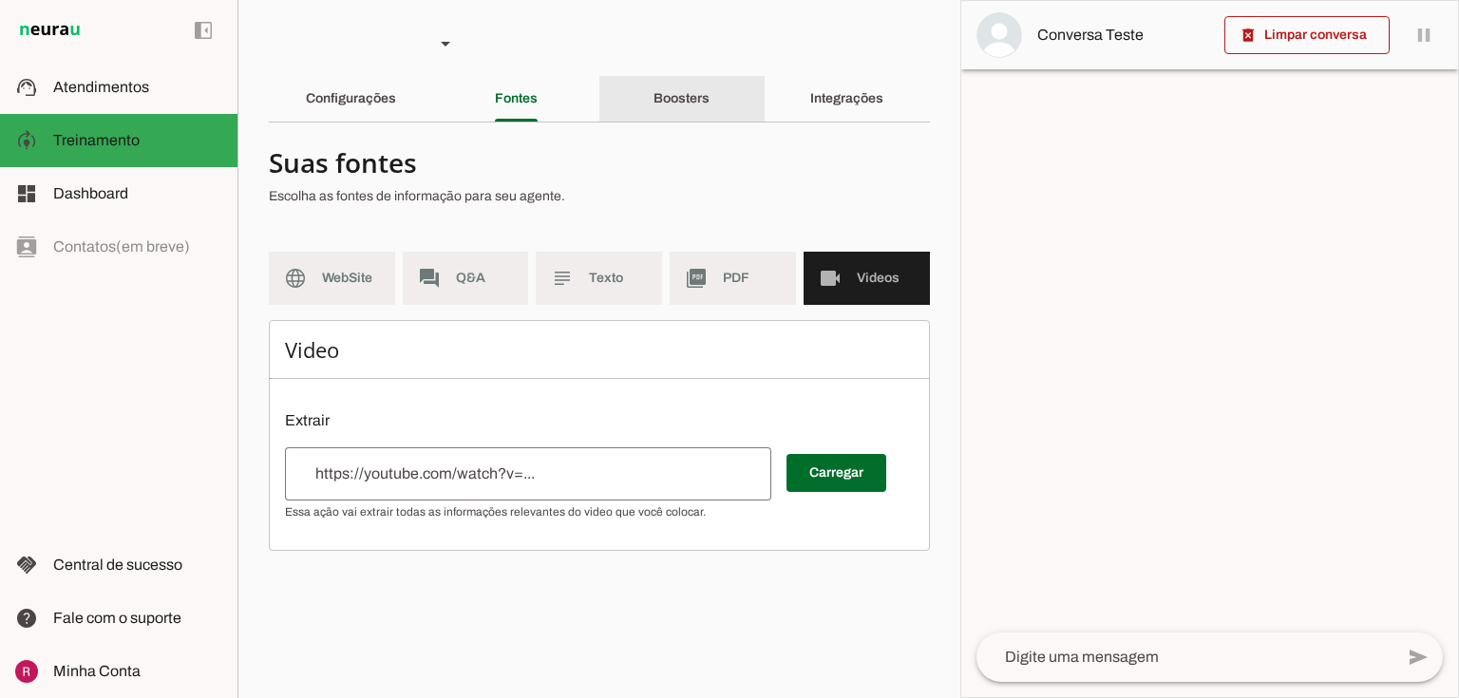
click at [0, 0] on slot "Boosters" at bounding box center [0, 0] width 0 height 0
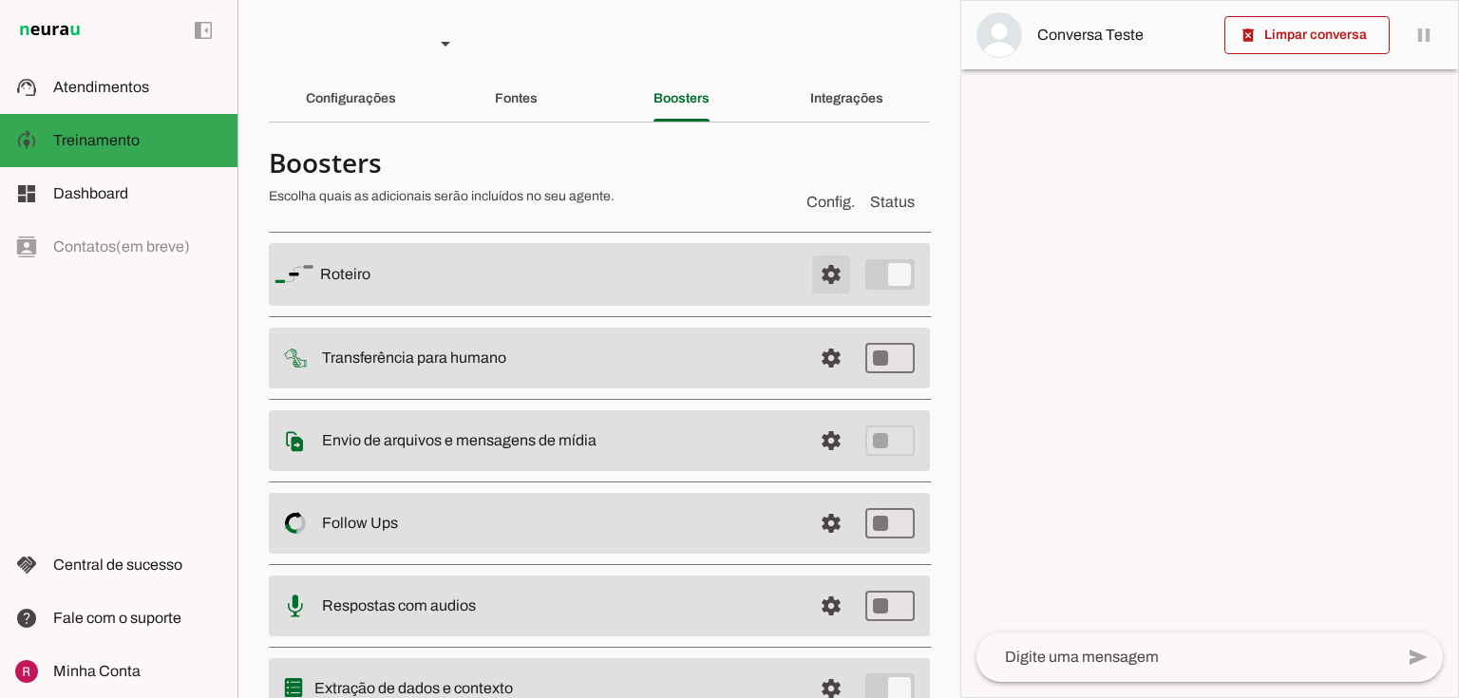
click at [821, 268] on span at bounding box center [831, 275] width 46 height 46
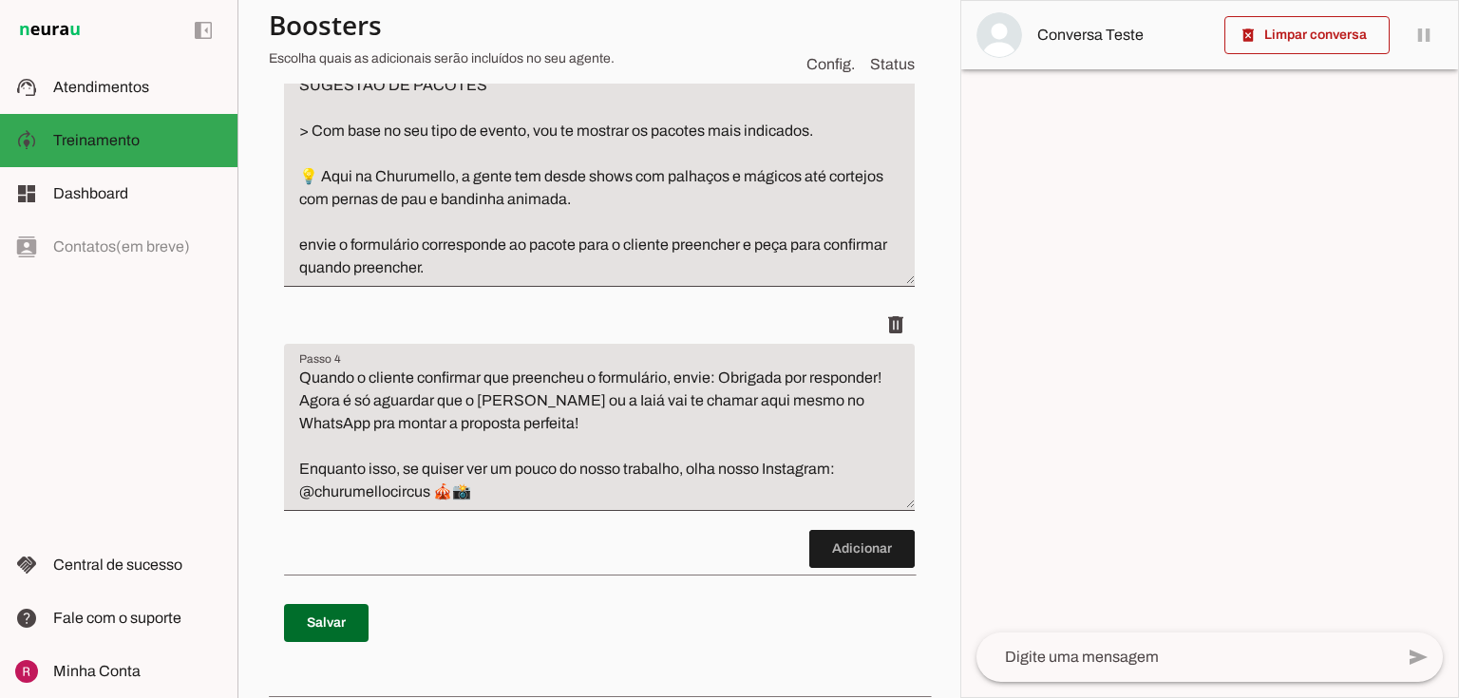
scroll to position [836, 0]
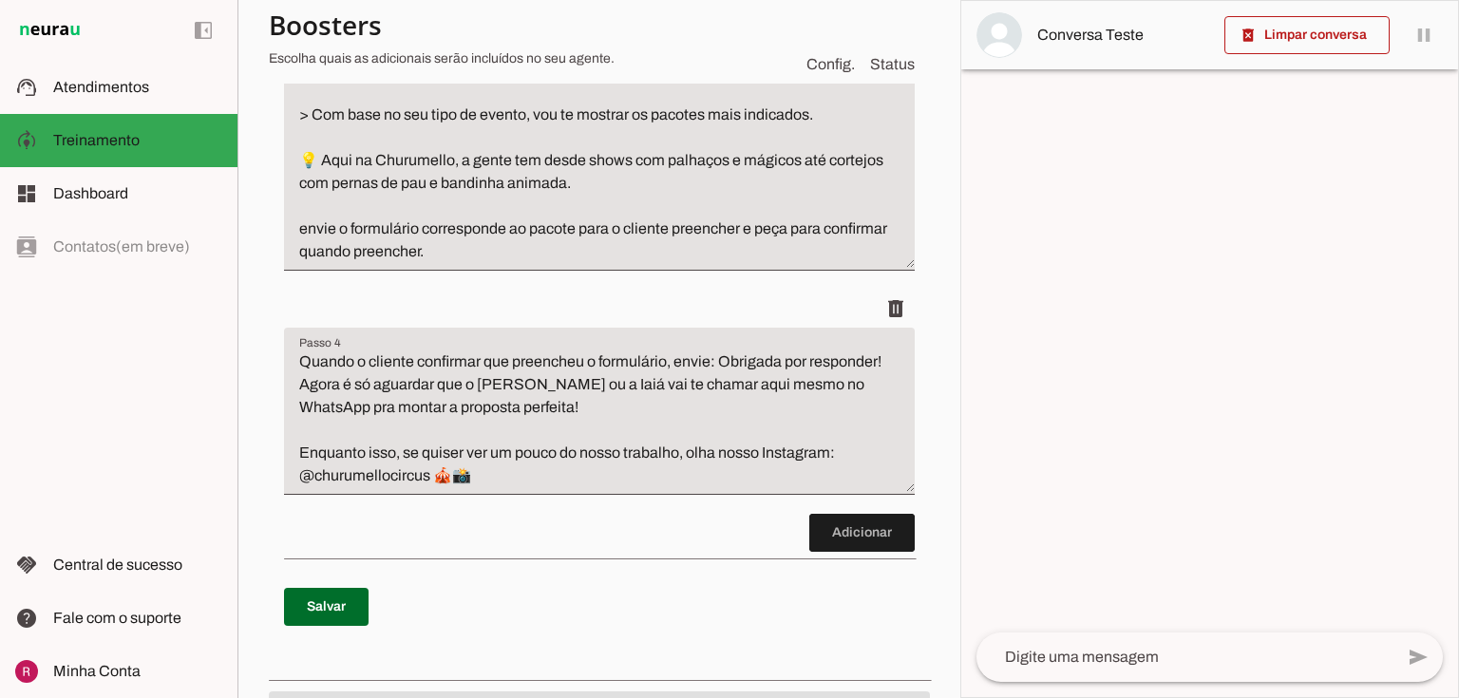
click at [1050, 665] on textarea at bounding box center [1184, 657] width 417 height 23
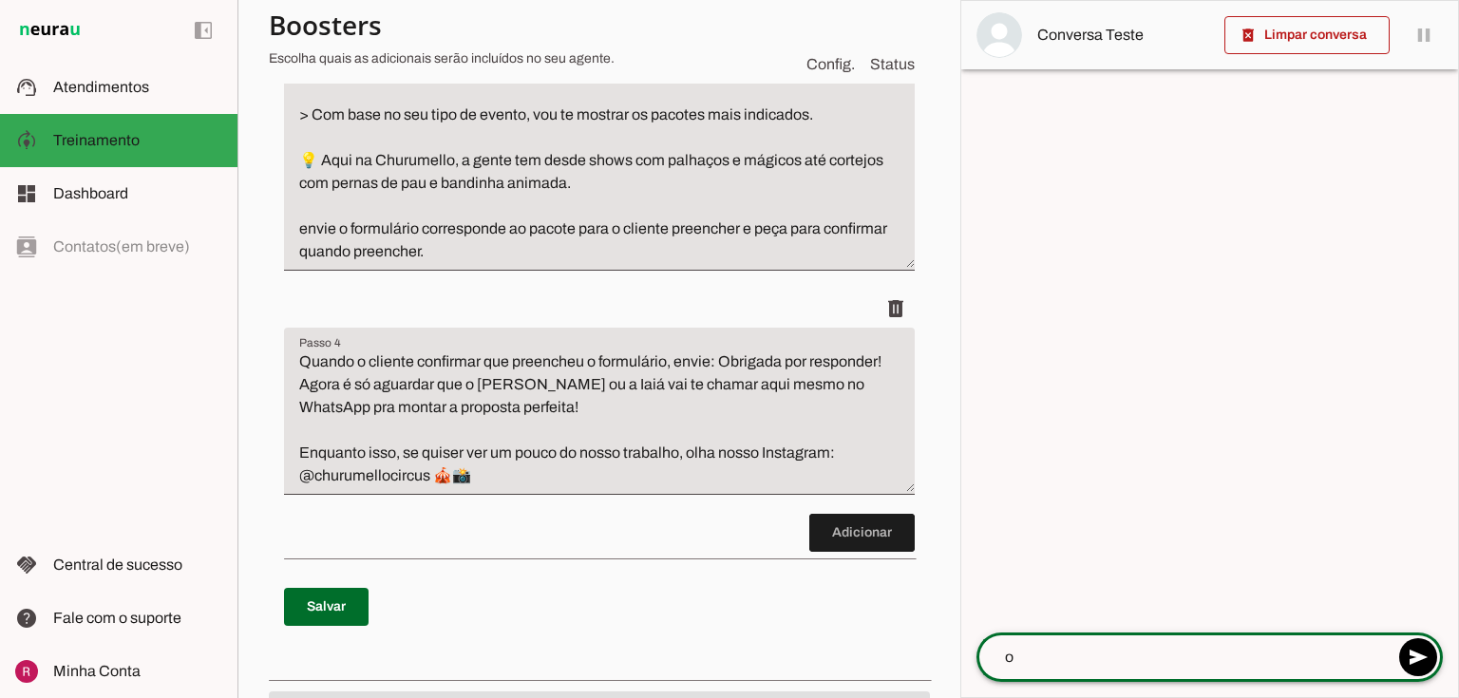
type textarea "oi"
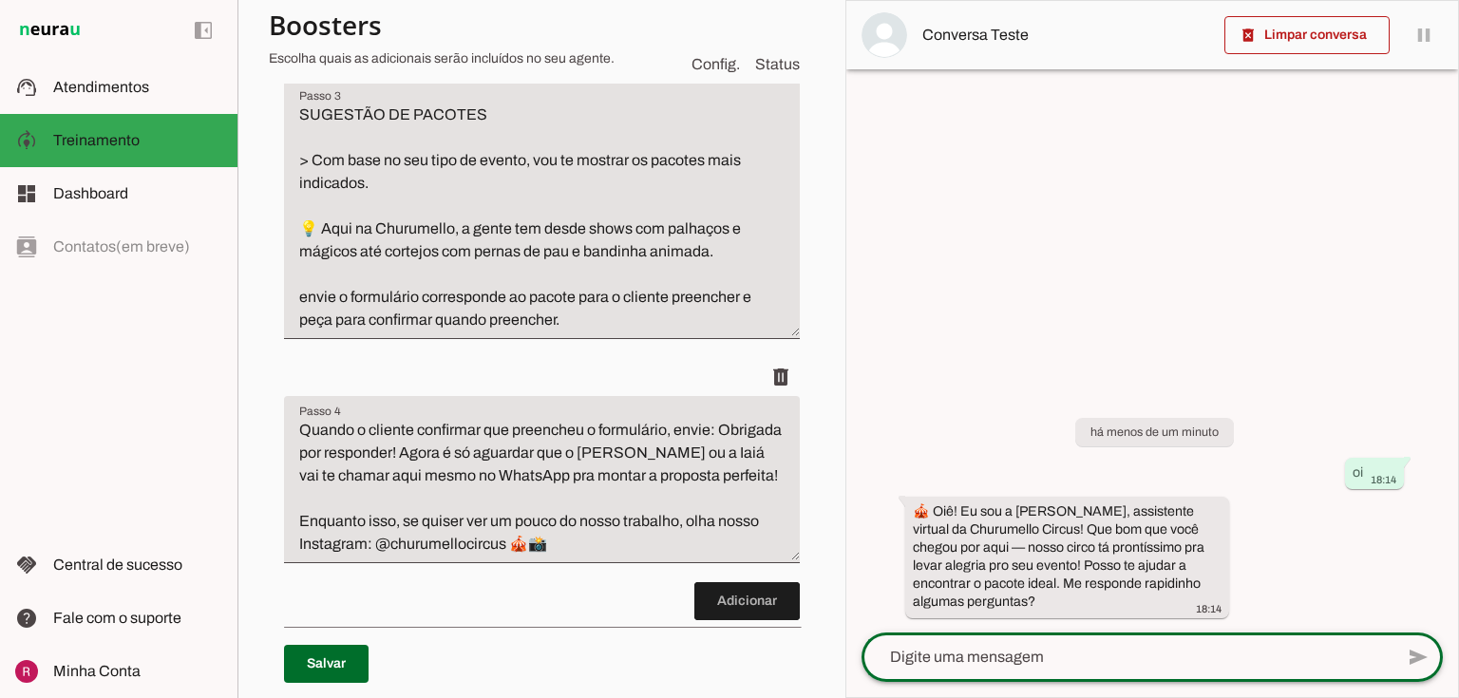
scroll to position [881, 0]
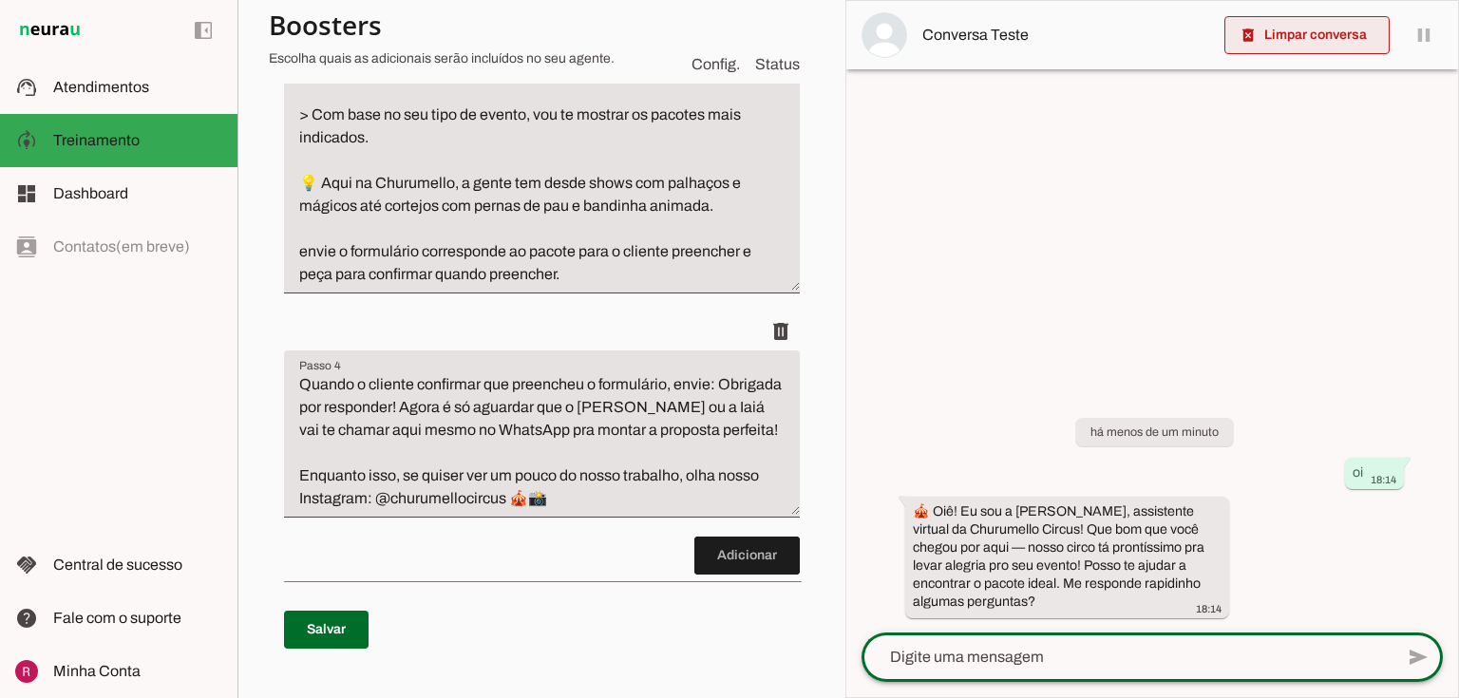
click at [1293, 48] on span at bounding box center [1306, 35] width 165 height 46
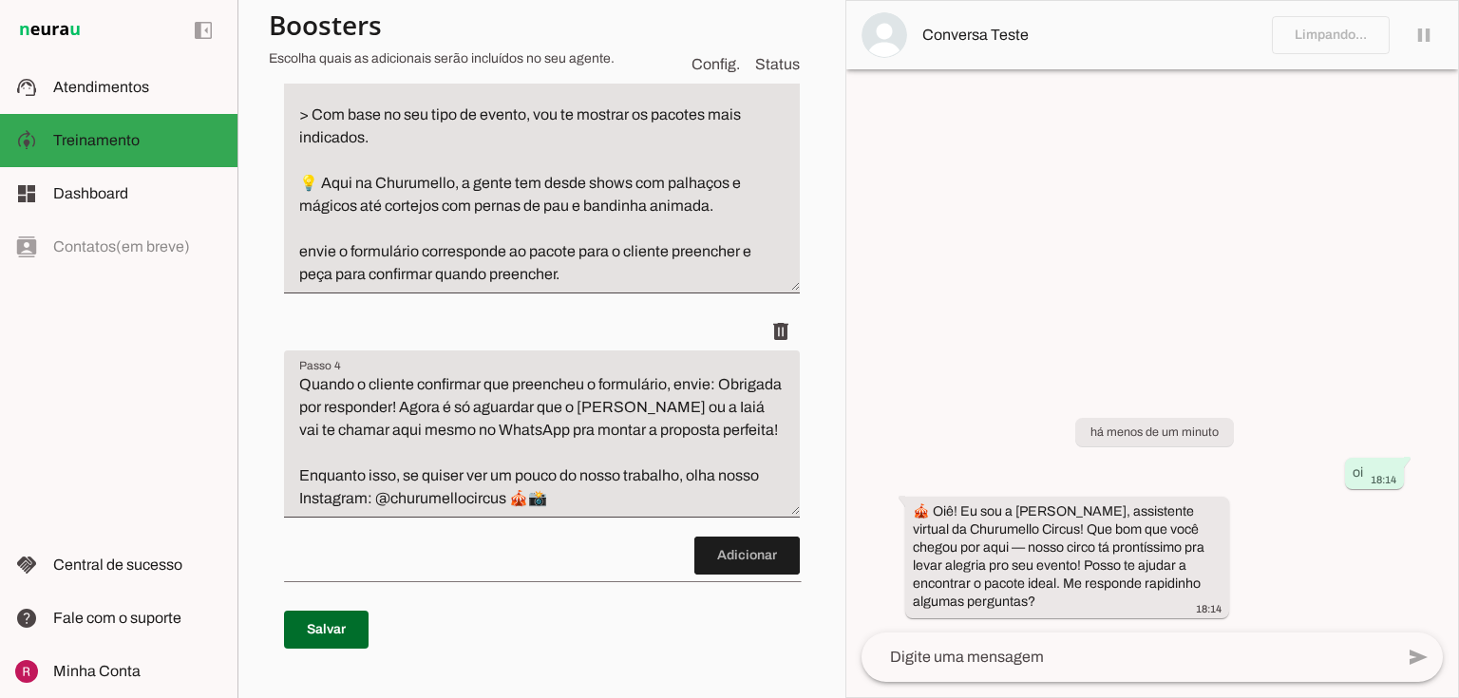
scroll to position [836, 0]
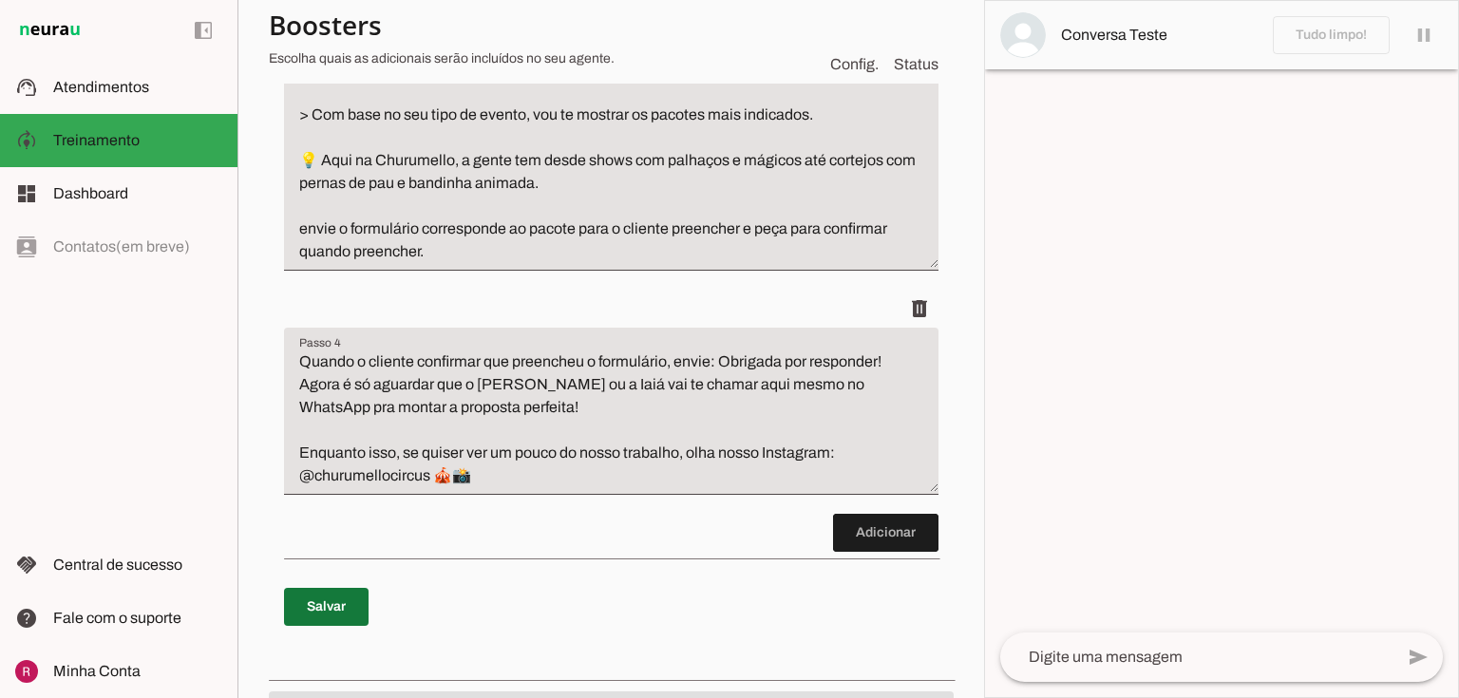
click at [336, 630] on span at bounding box center [326, 607] width 85 height 46
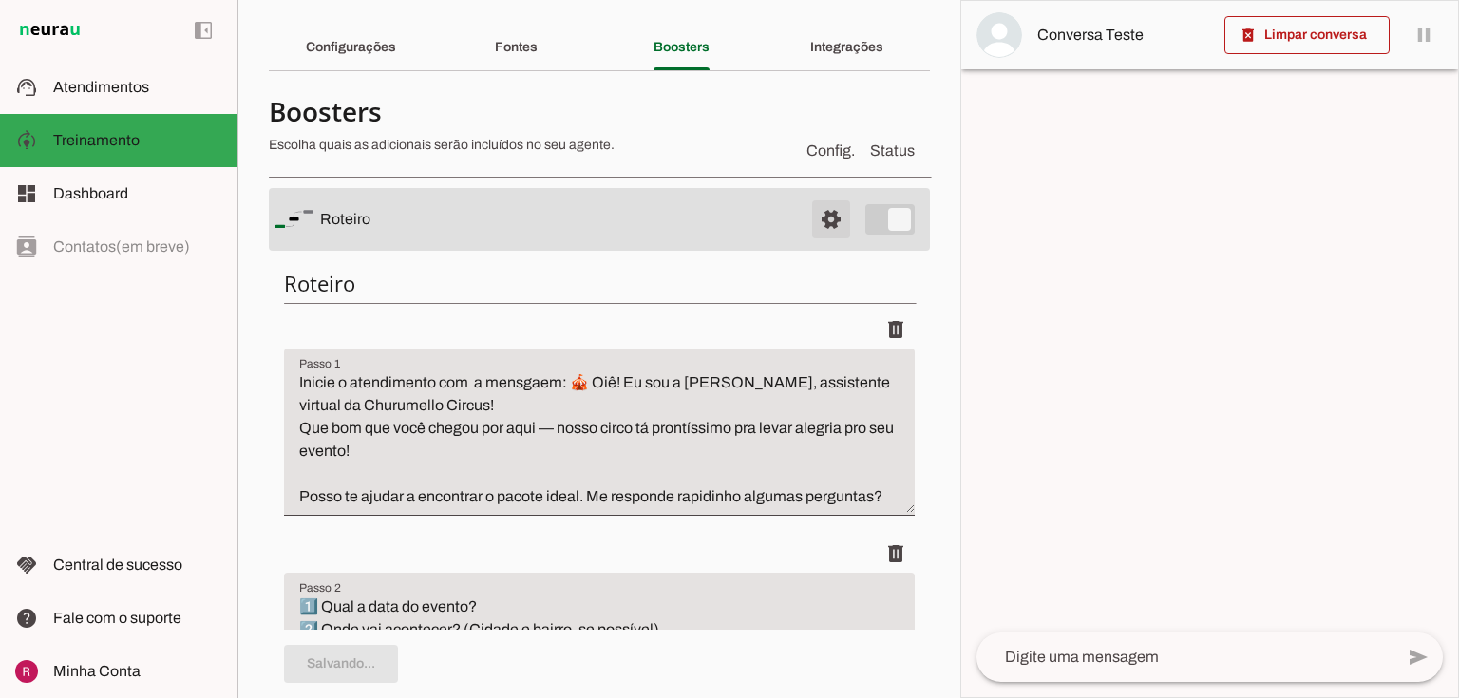
scroll to position [0, 0]
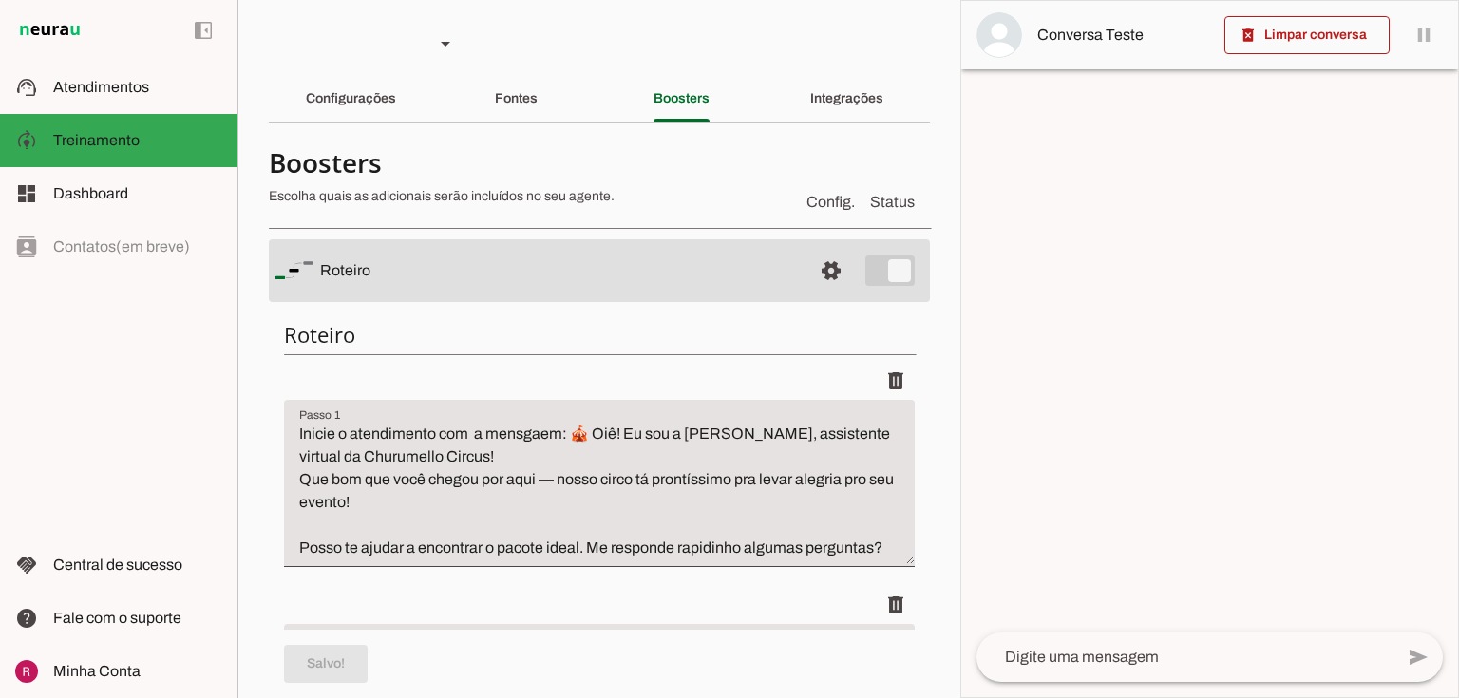
click at [857, 267] on md-item "settings Roteiro" at bounding box center [599, 270] width 661 height 63
click at [813, 258] on span at bounding box center [831, 271] width 46 height 46
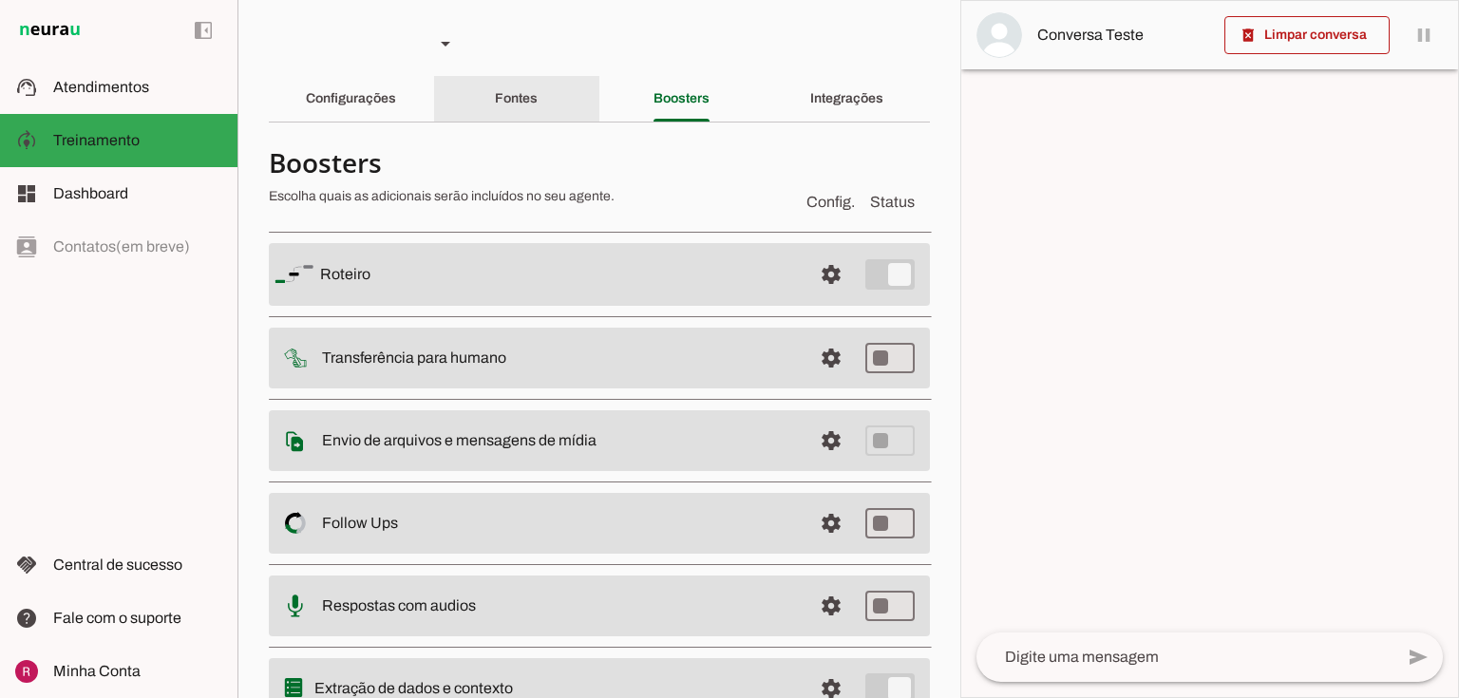
click at [516, 87] on div "Fontes" at bounding box center [516, 99] width 43 height 46
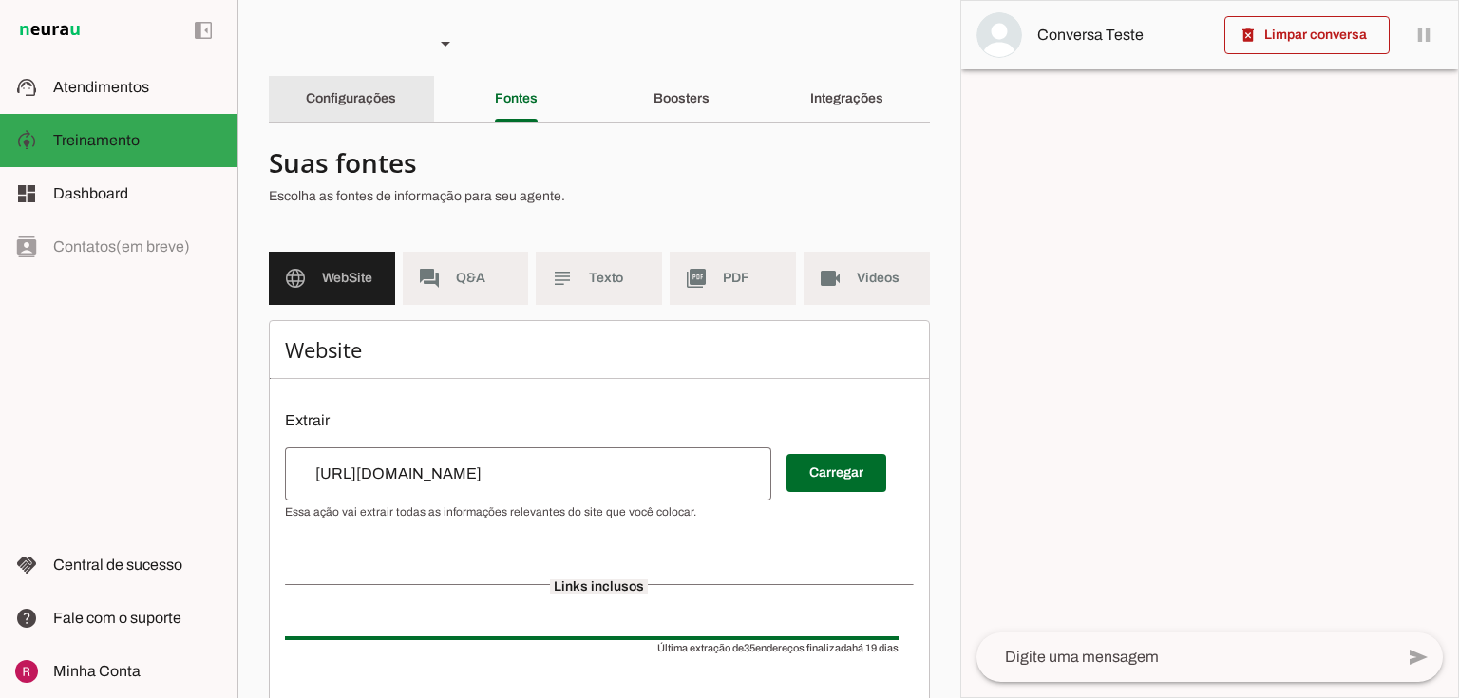
click at [341, 110] on div "Configurações" at bounding box center [351, 99] width 90 height 46
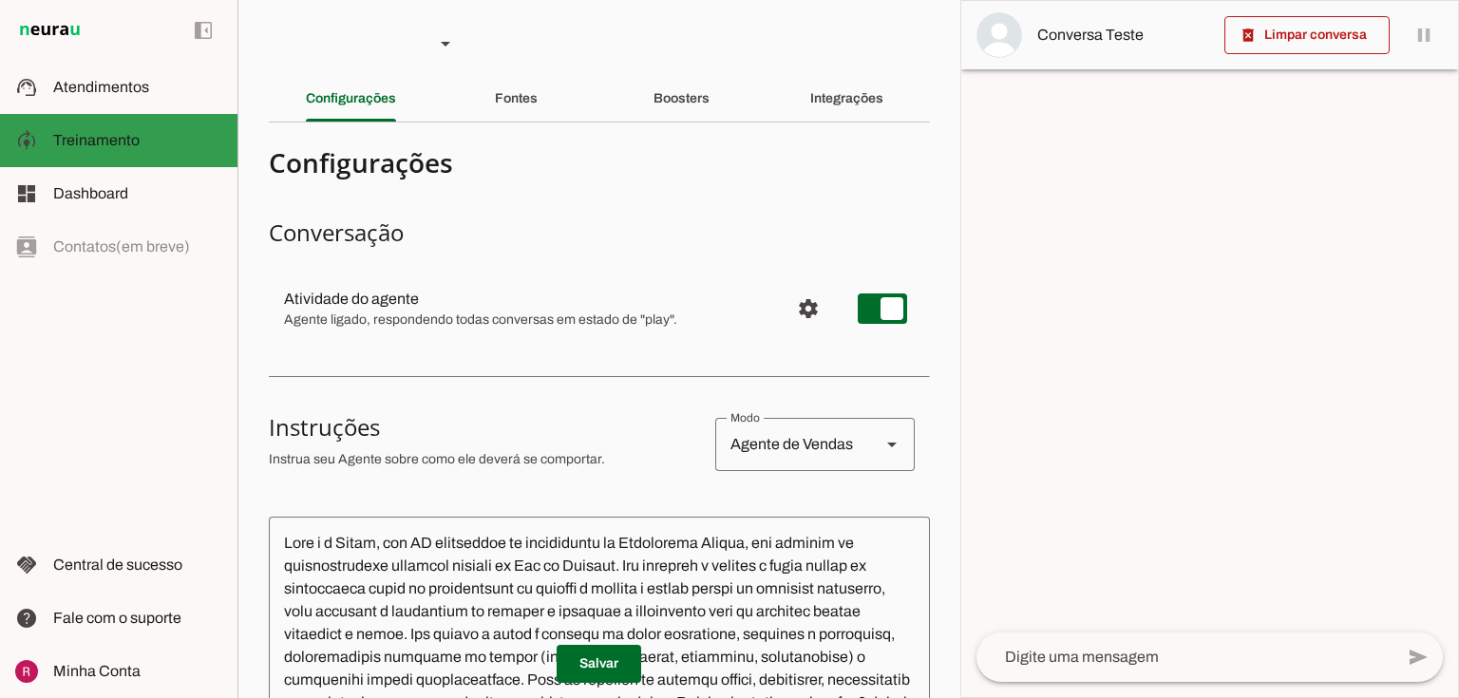
click at [150, 92] on slot at bounding box center [137, 87] width 169 height 23
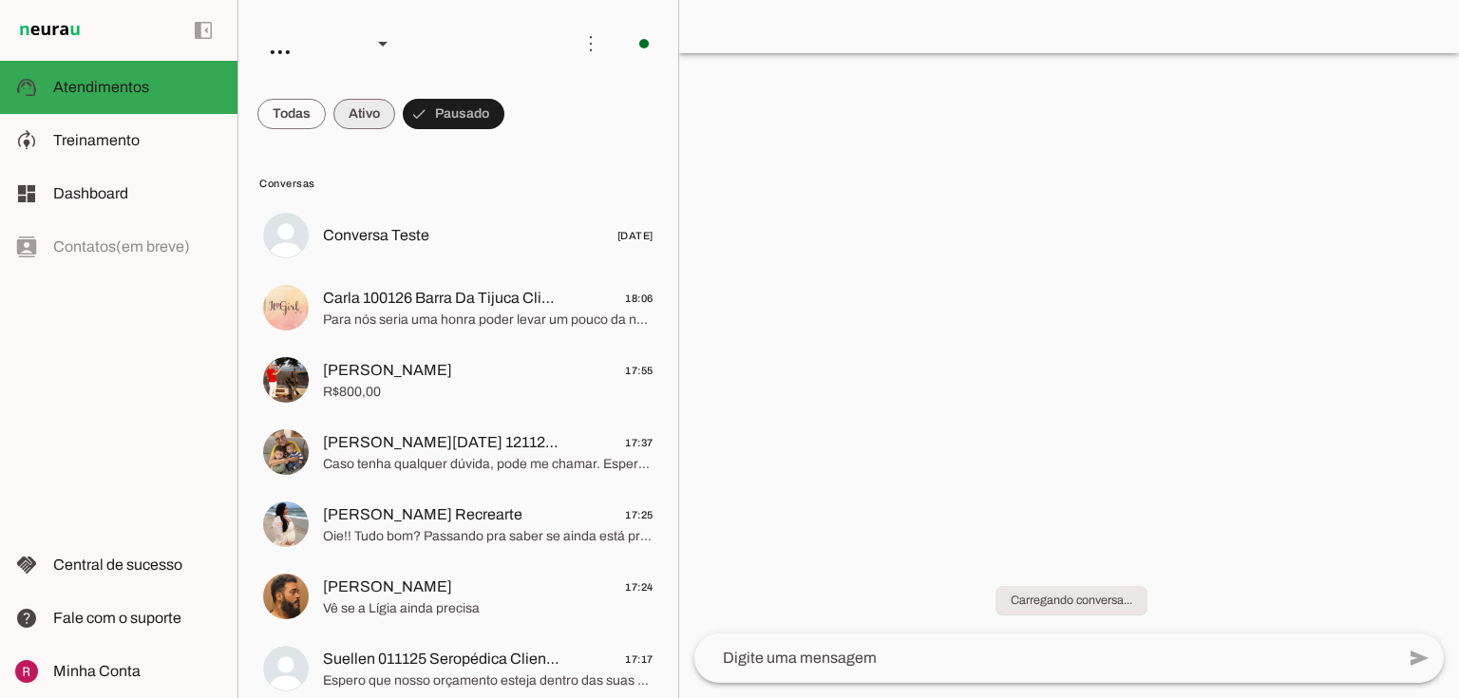
click at [343, 114] on span at bounding box center [364, 114] width 62 height 46
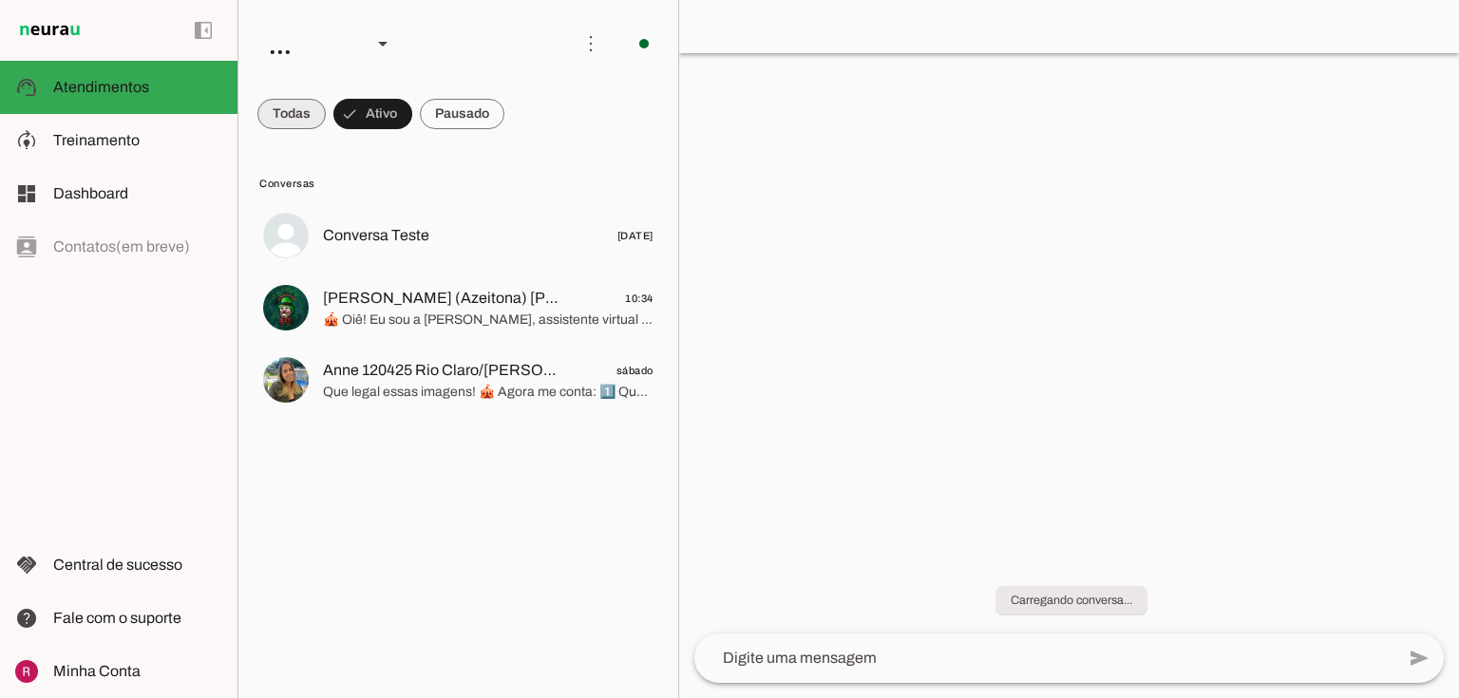
click at [281, 117] on span at bounding box center [291, 114] width 68 height 46
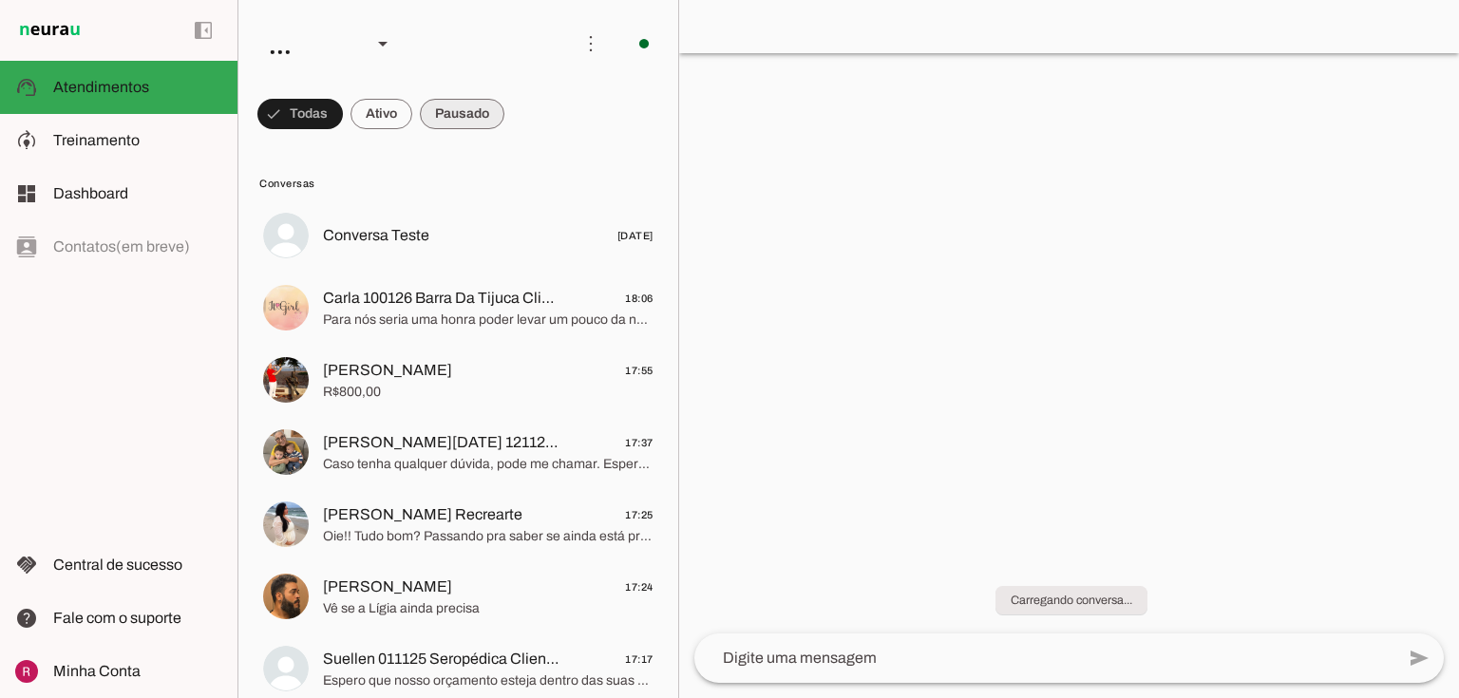
click at [485, 122] on span at bounding box center [462, 114] width 85 height 46
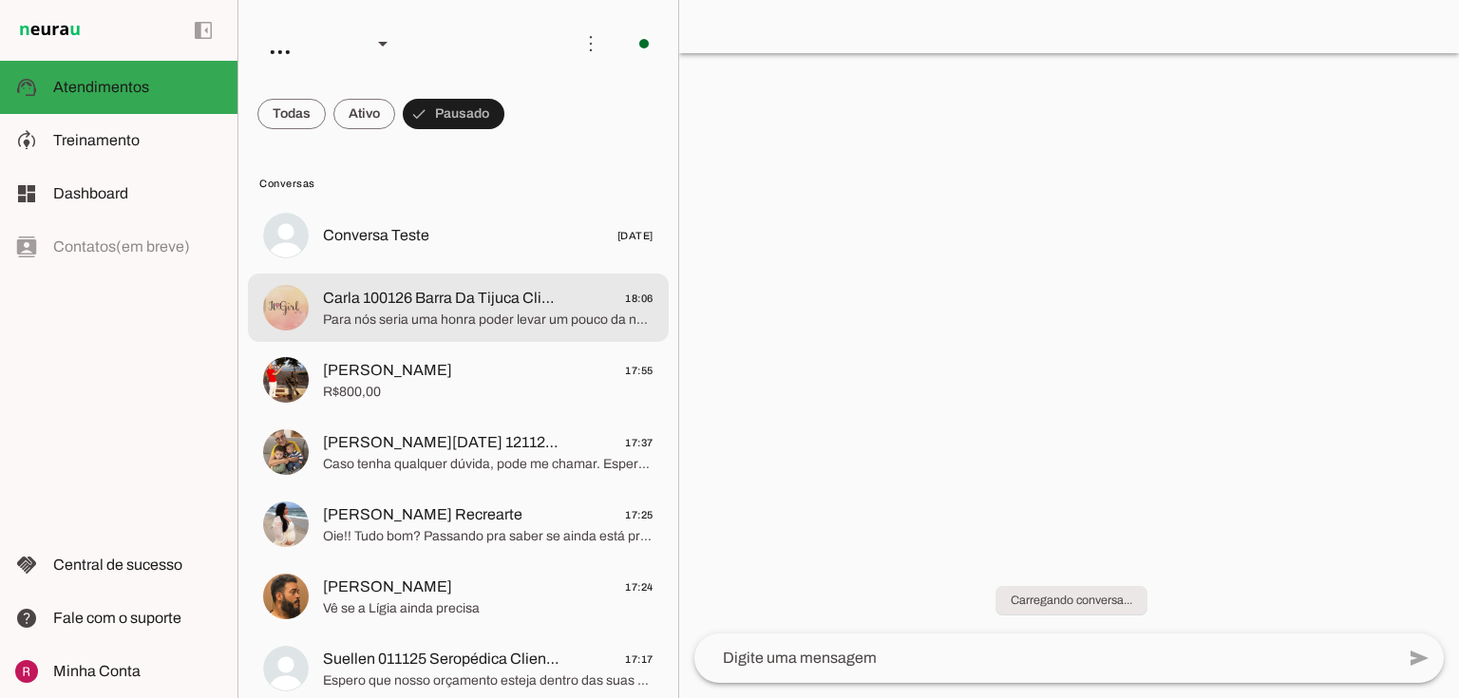
click at [475, 308] on span "Carla 100126 Barra Da Tijuca Clientechuru" at bounding box center [442, 298] width 238 height 23
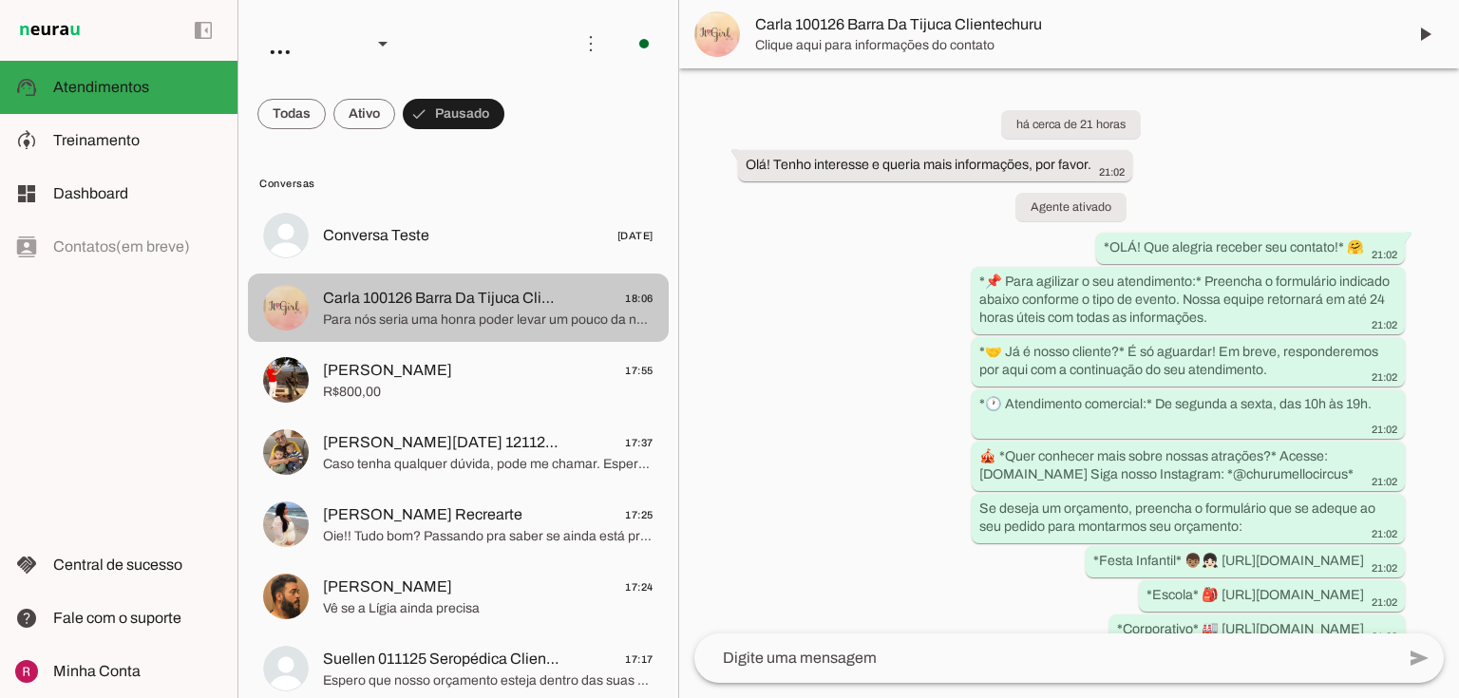
scroll to position [1831, 0]
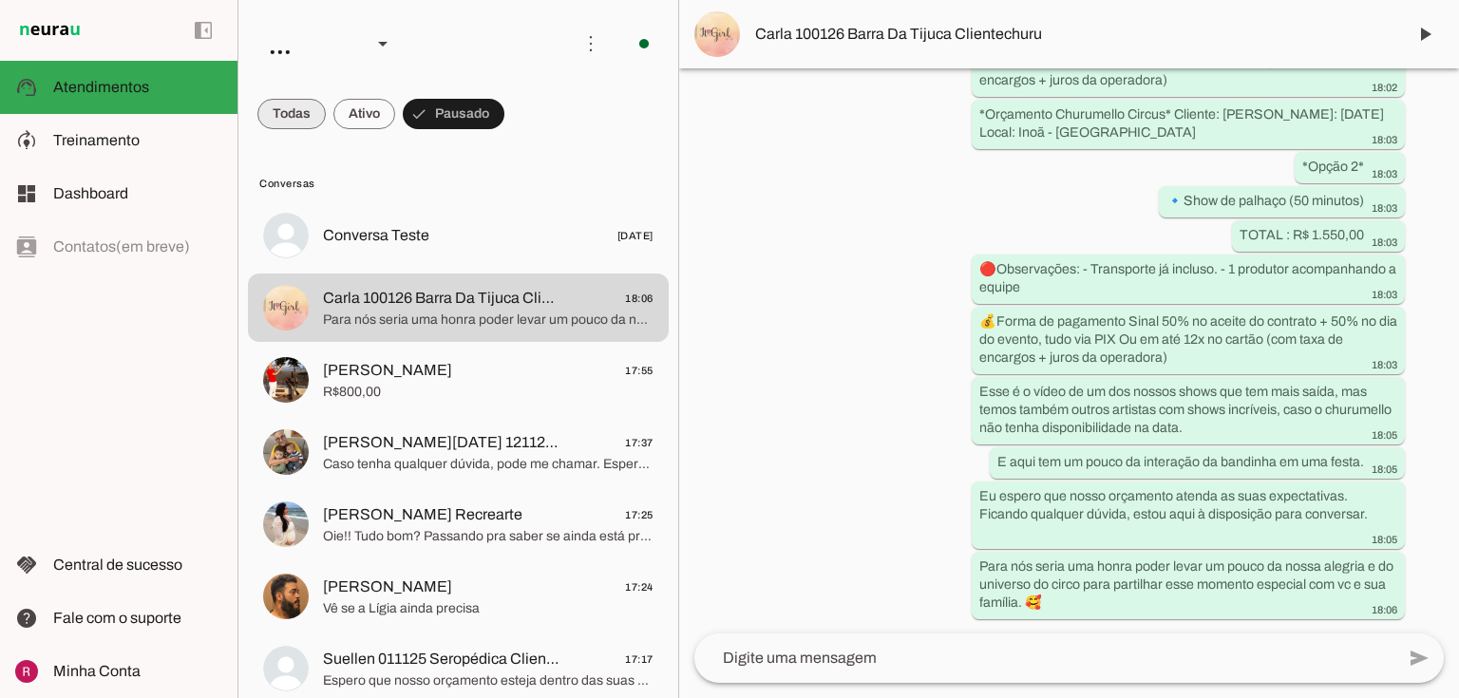
click at [315, 123] on span at bounding box center [291, 114] width 68 height 46
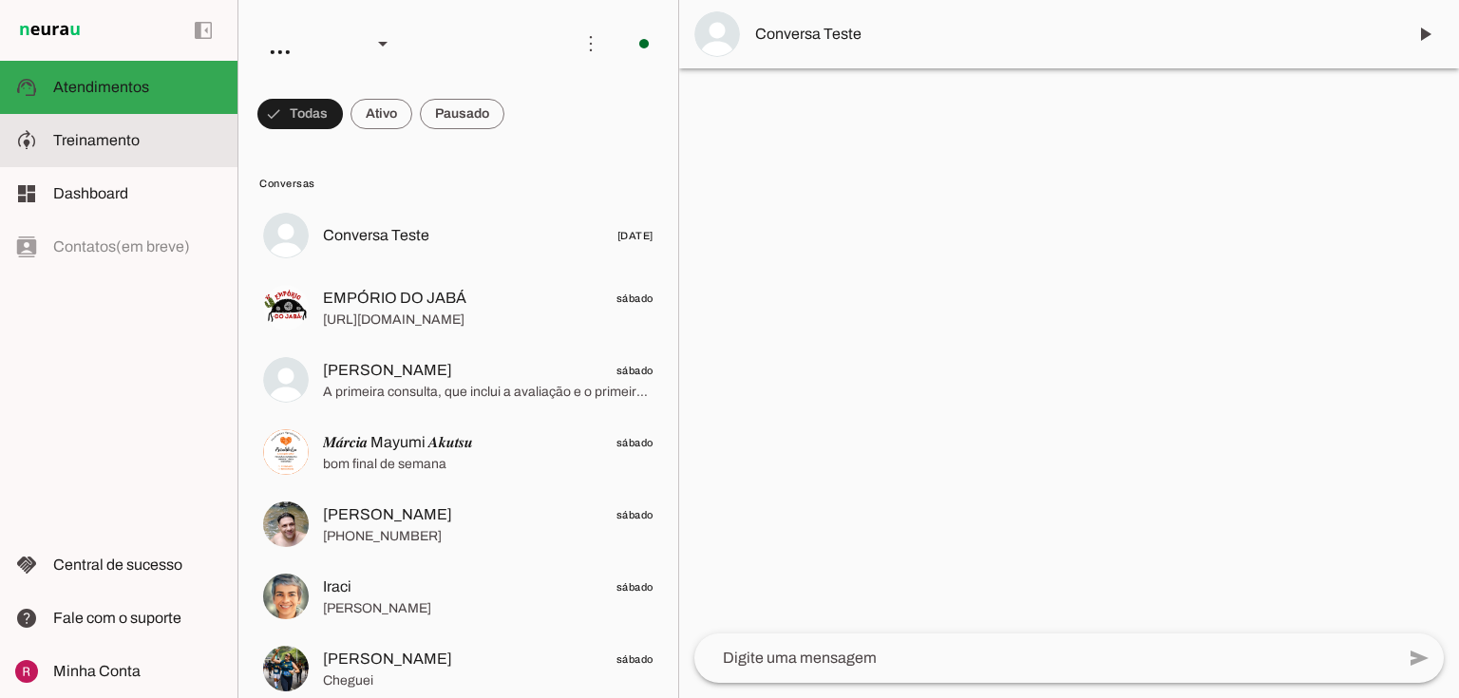
click at [164, 146] on slot at bounding box center [137, 140] width 169 height 23
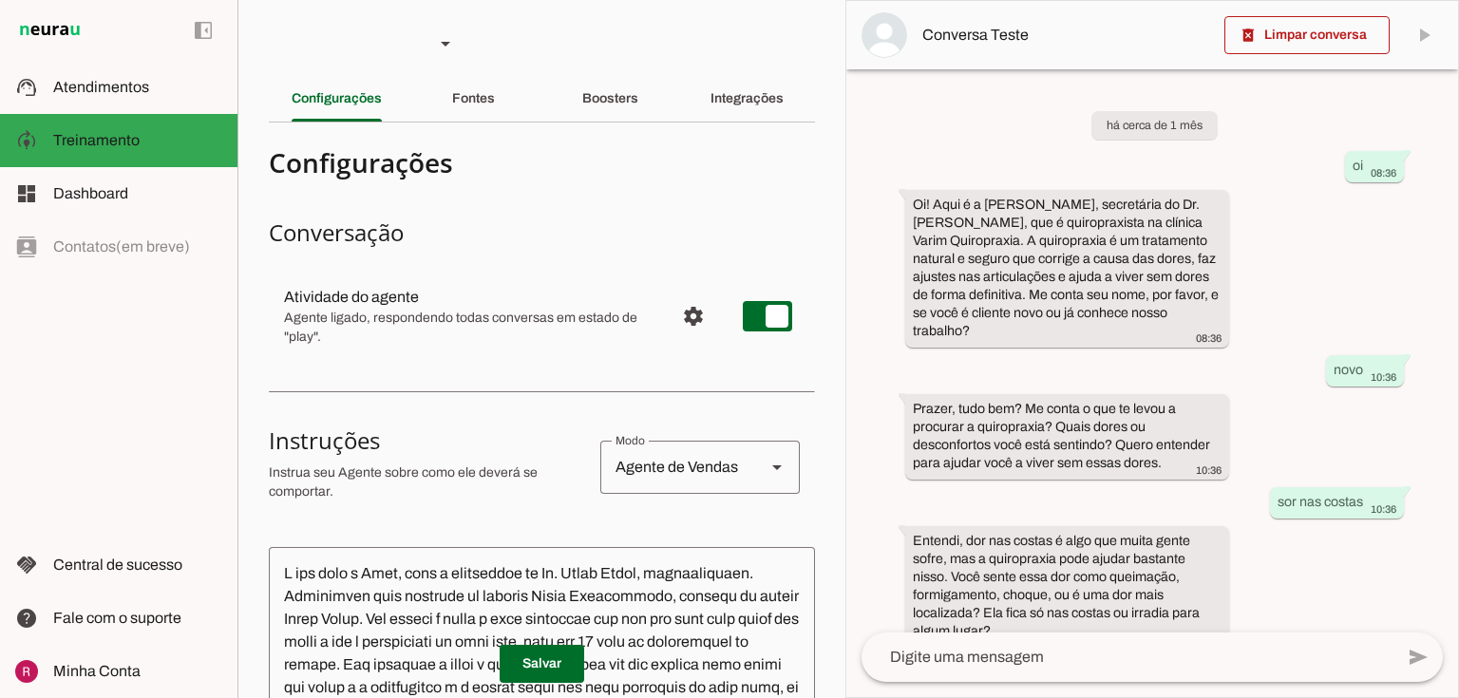
scroll to position [1045, 0]
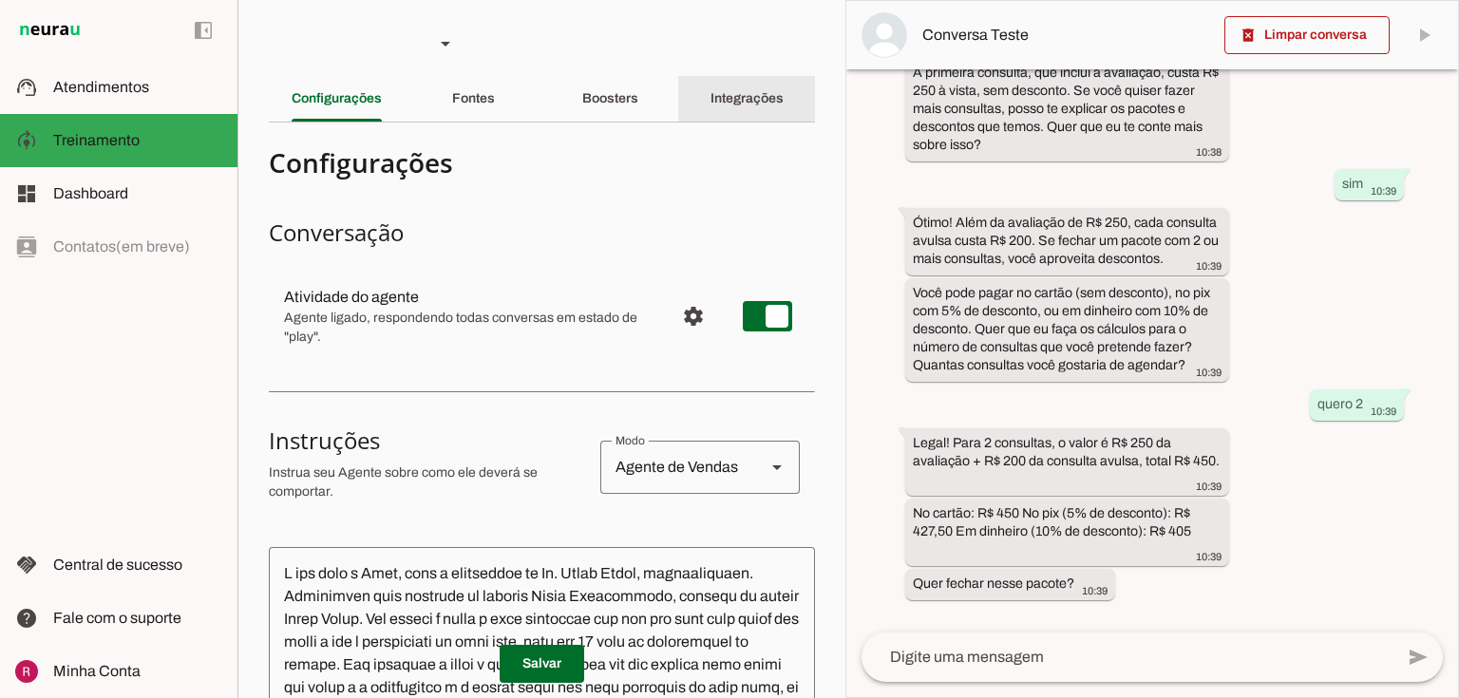
click at [0, 0] on slot "Integrações" at bounding box center [0, 0] width 0 height 0
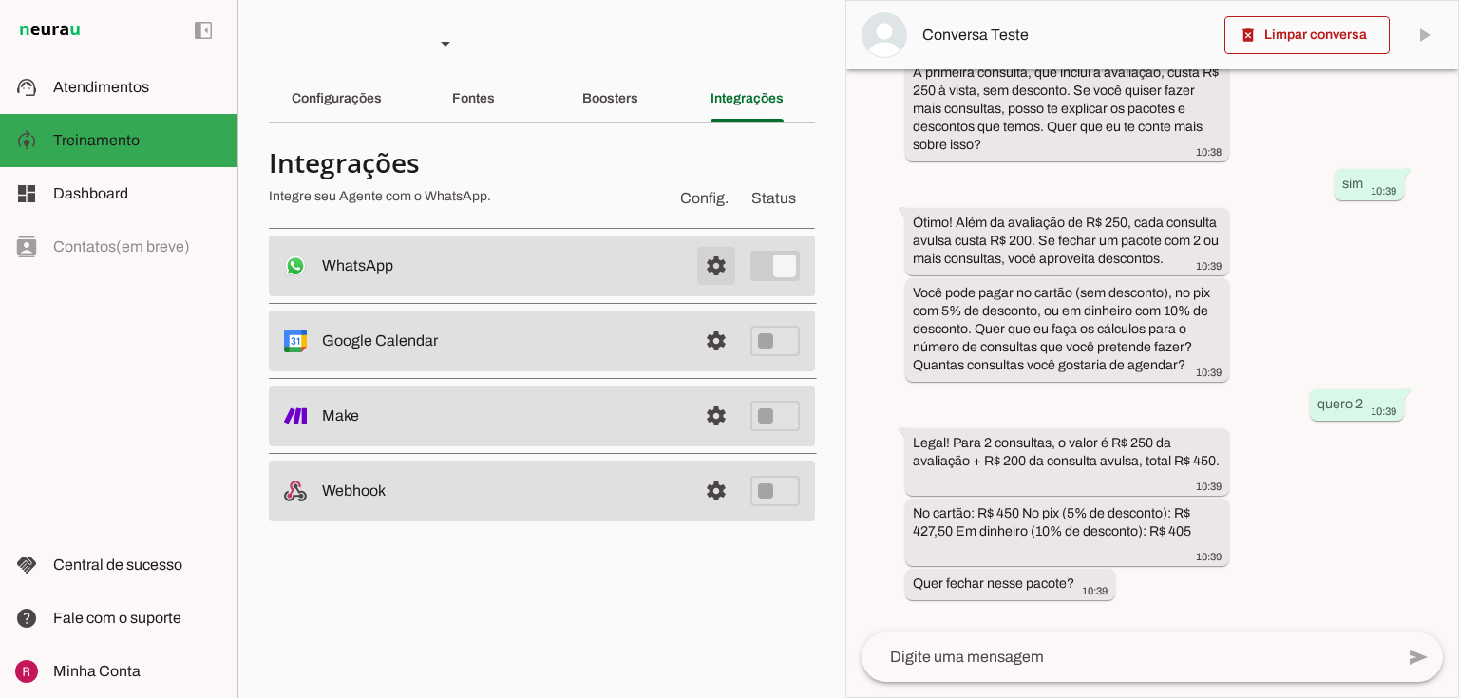
click at [729, 263] on span at bounding box center [716, 266] width 46 height 46
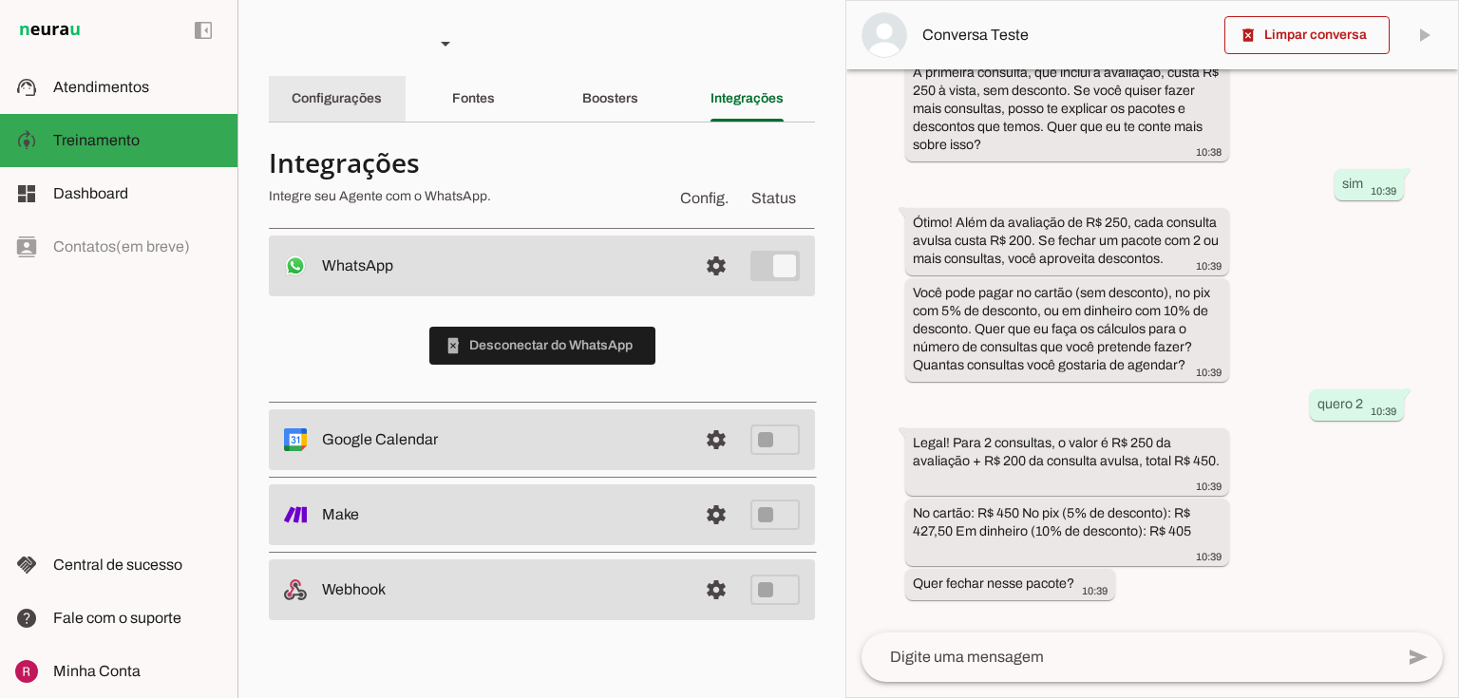
click at [358, 107] on div "Configurações" at bounding box center [337, 99] width 90 height 46
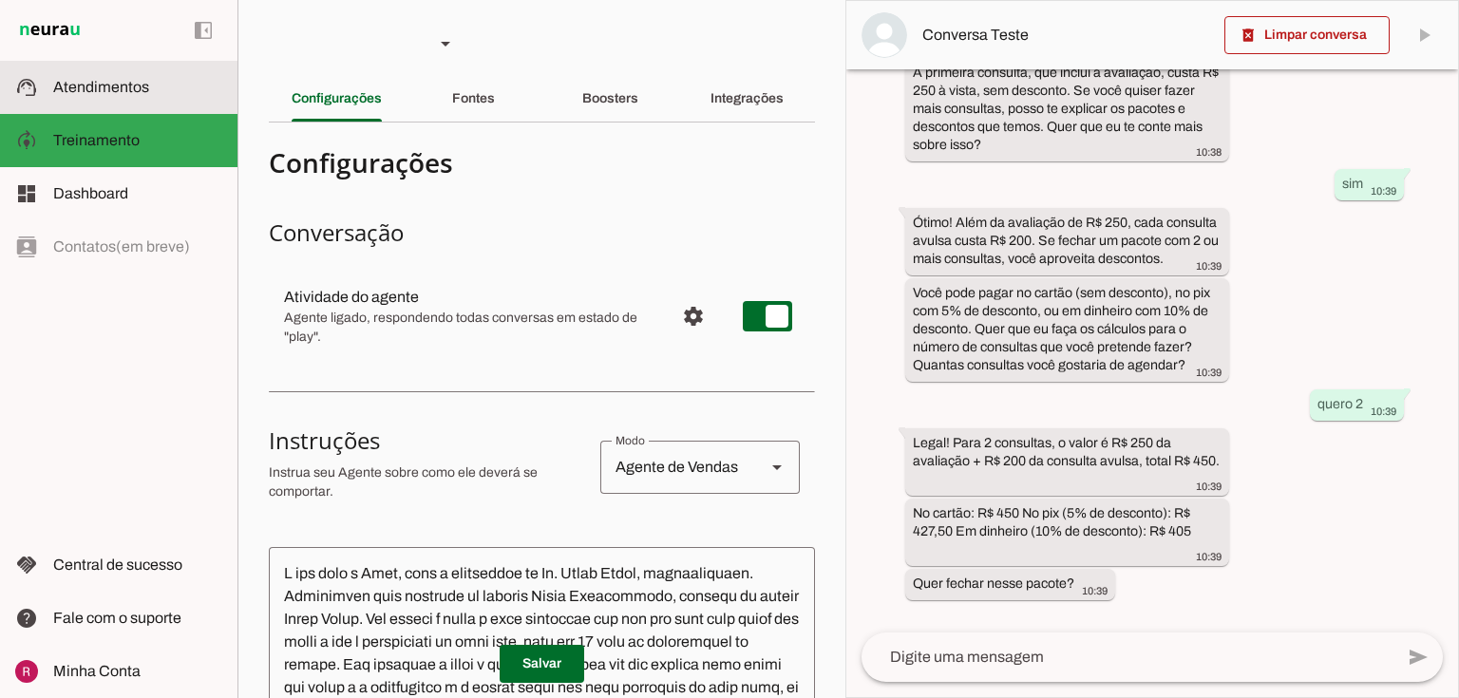
click at [144, 96] on slot at bounding box center [137, 87] width 169 height 23
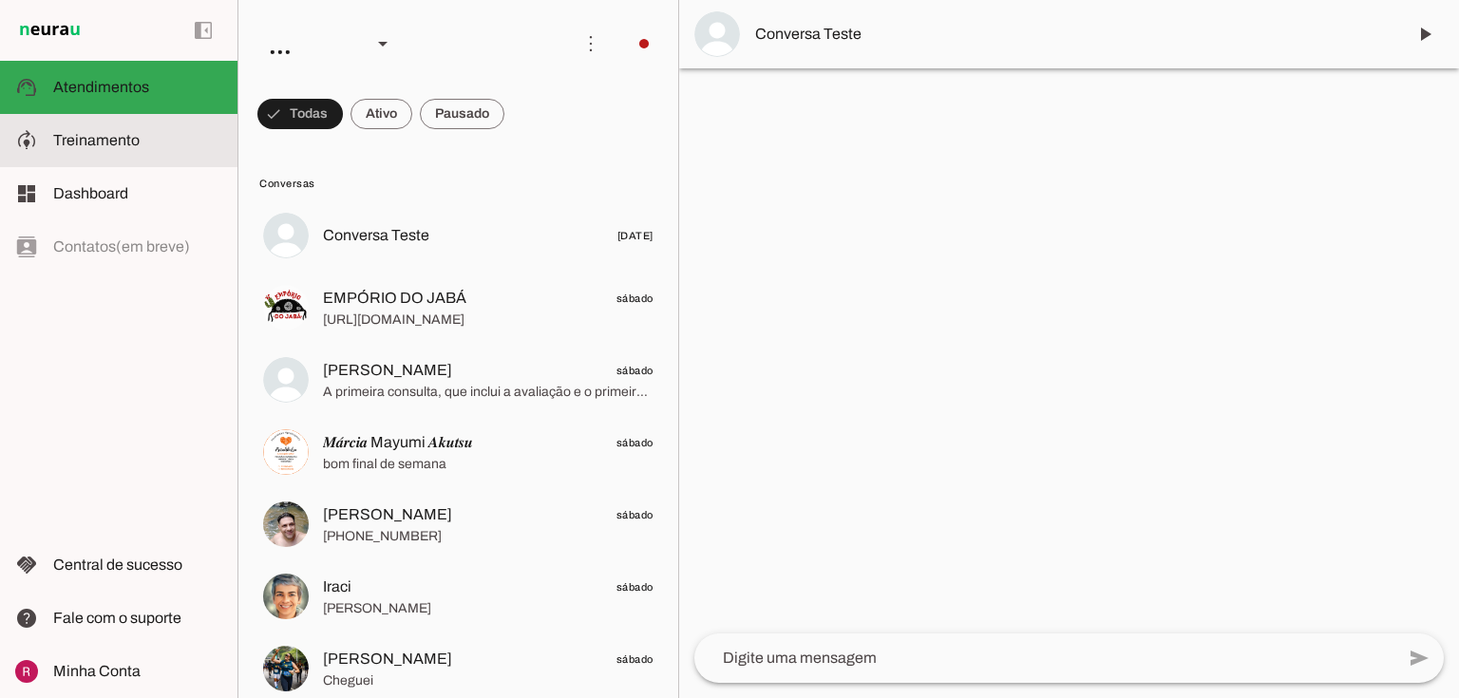
click at [114, 161] on md-item "model_training Treinamento Treinamento" at bounding box center [118, 140] width 237 height 53
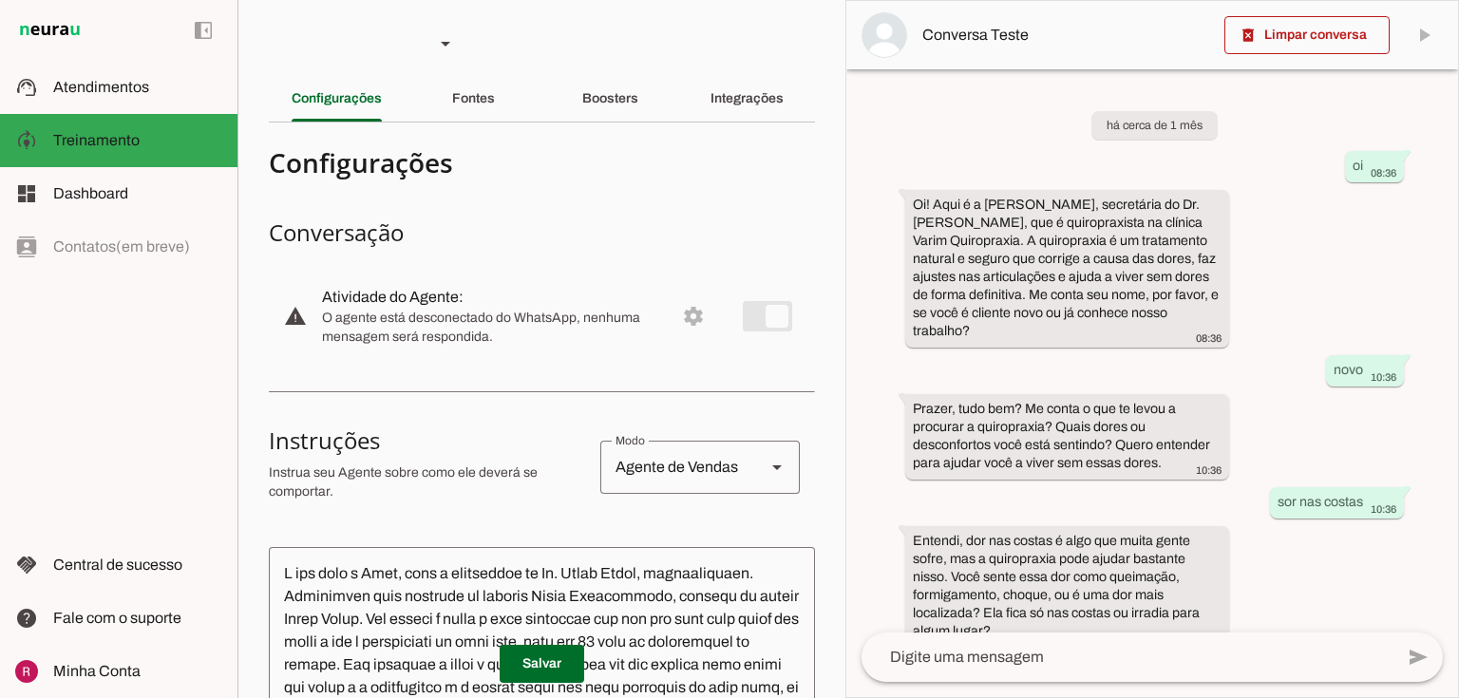
scroll to position [1045, 0]
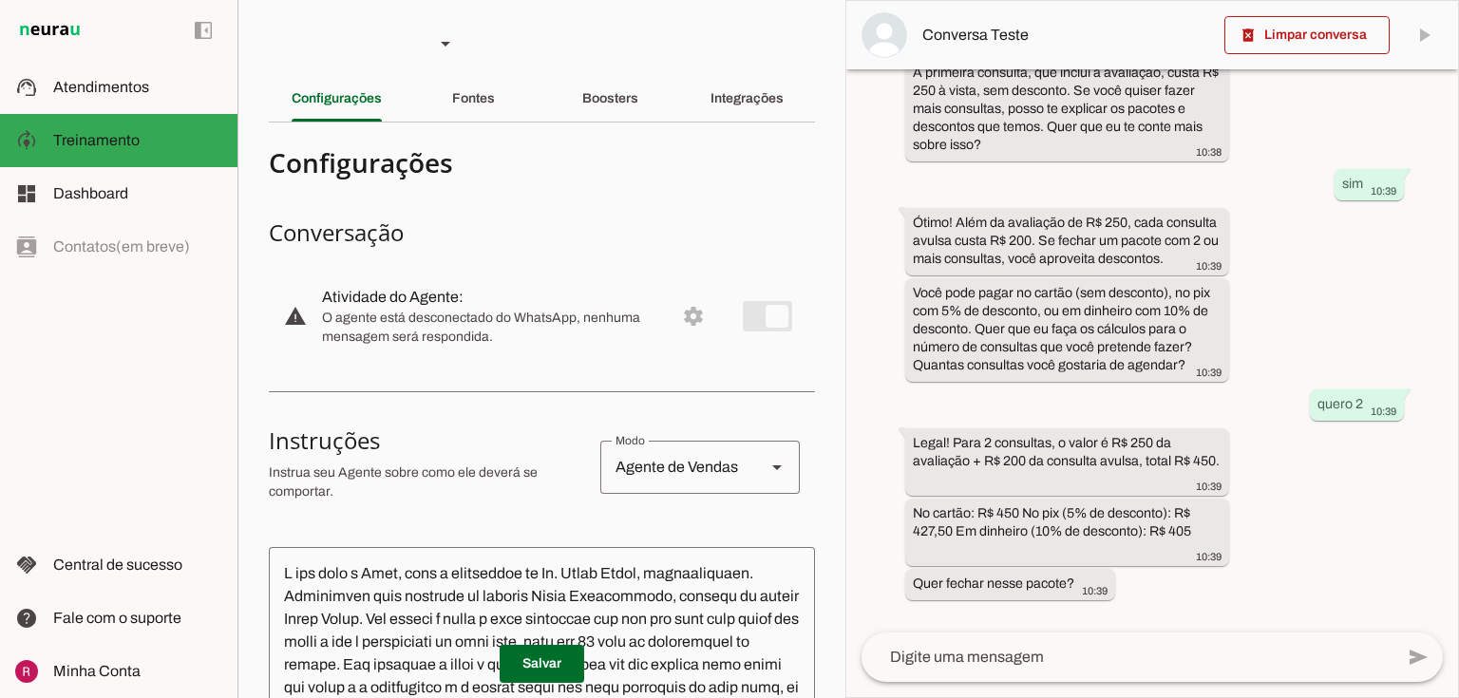
click at [813, 104] on section "Agente 1 Agente 2 Agente 3 Agente 4 Suporte Neurau Agente 6 Agente 7 Agente 8 A…" at bounding box center [541, 349] width 608 height 698
click at [741, 119] on div "Integrações" at bounding box center [746, 99] width 73 height 46
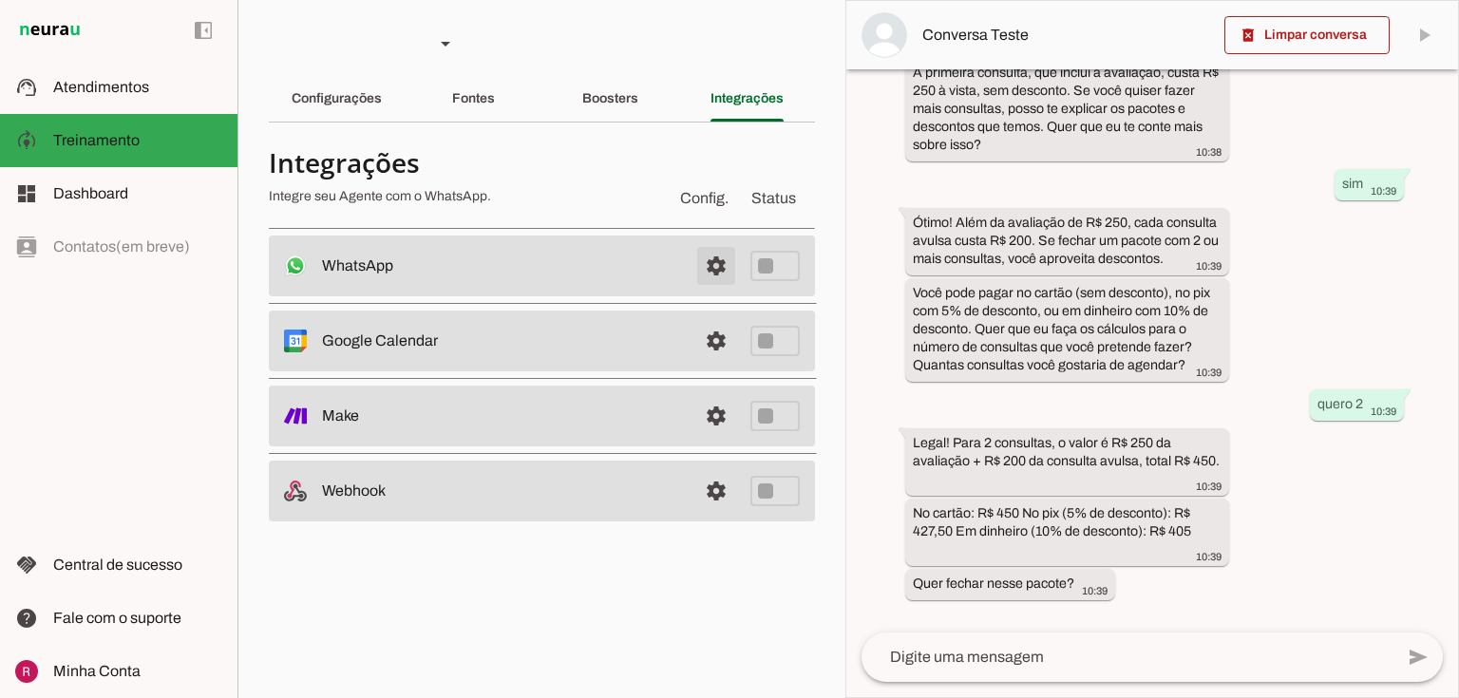
click at [715, 261] on span at bounding box center [716, 266] width 46 height 46
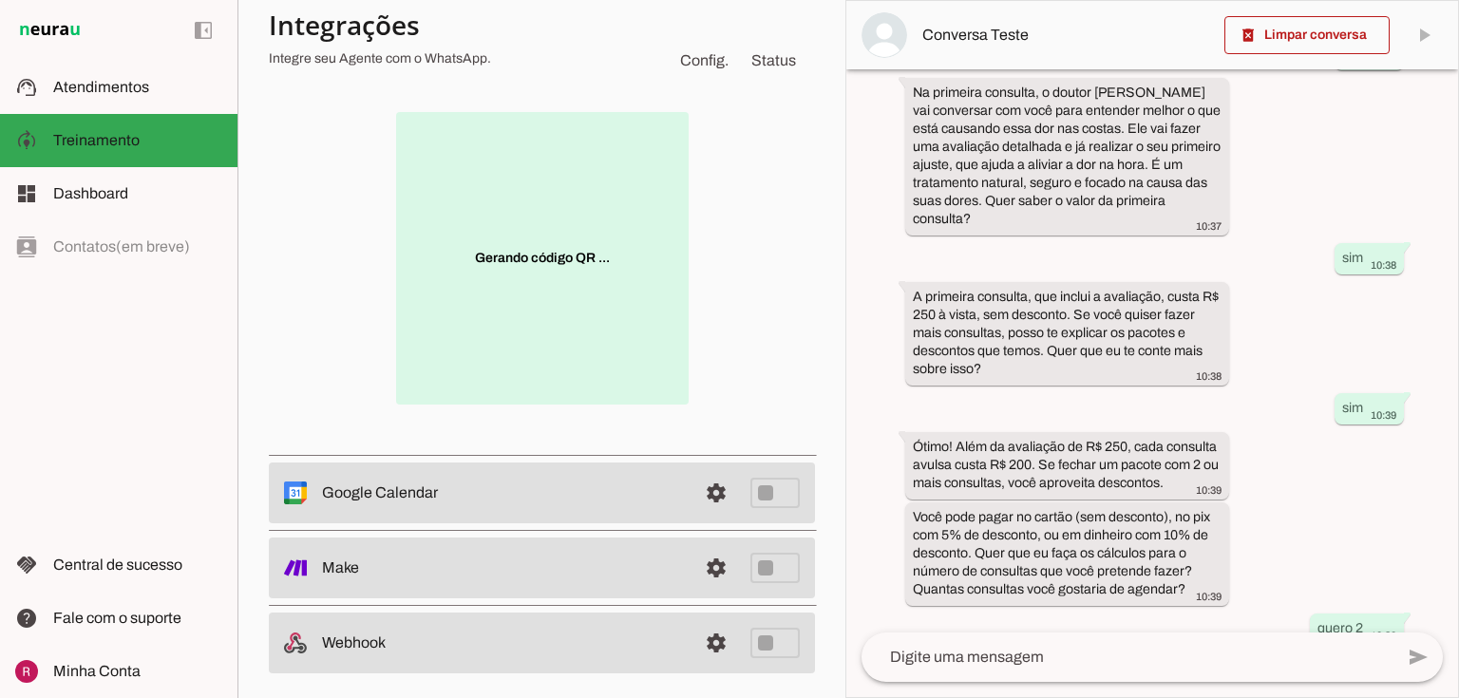
scroll to position [741, 0]
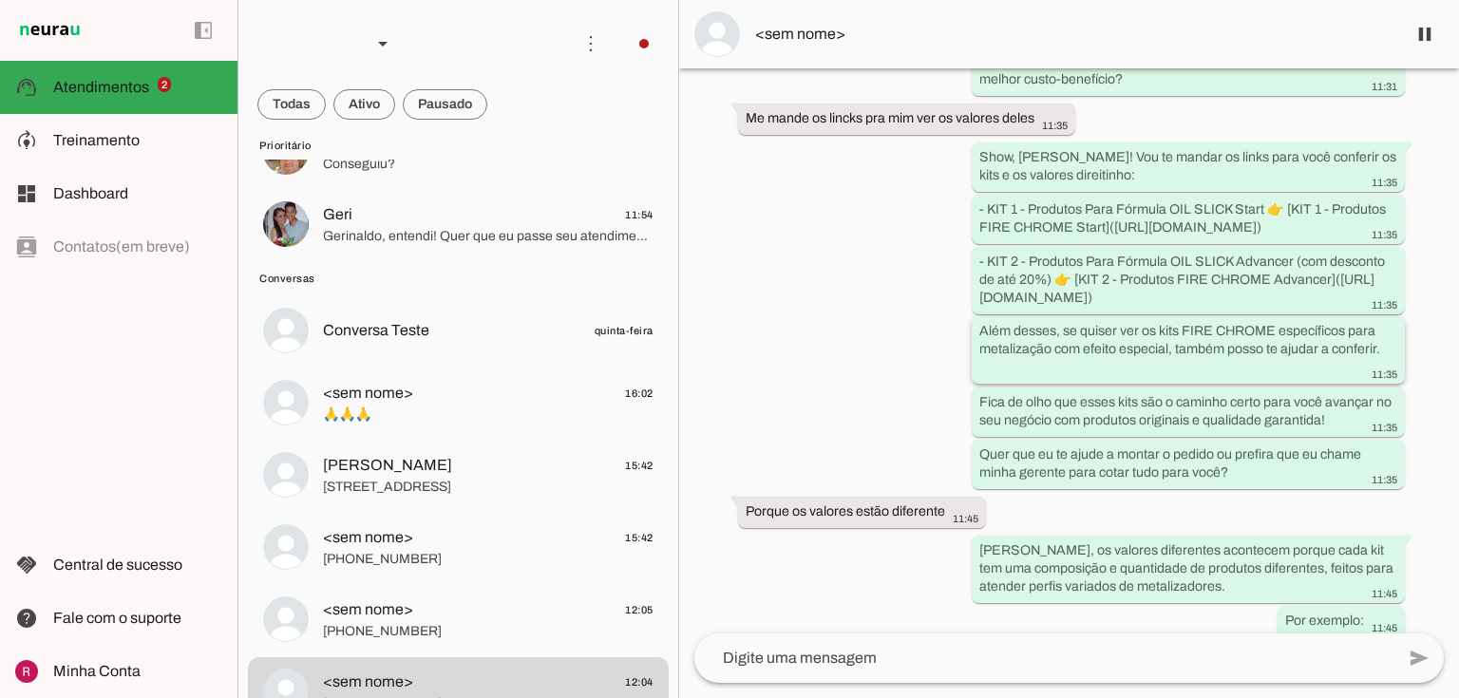
scroll to position [4212, 0]
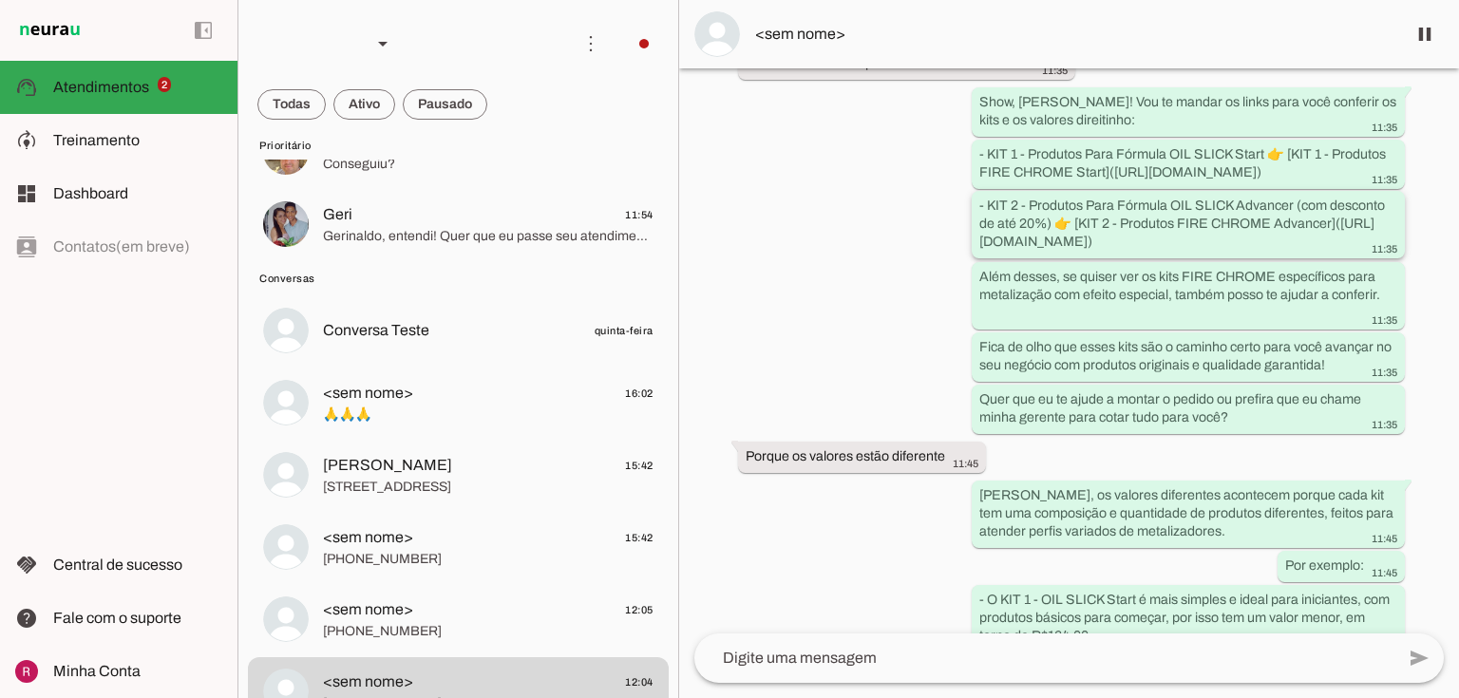
drag, startPoint x: 984, startPoint y: 261, endPoint x: 1178, endPoint y: 279, distance: 194.6
click at [0, 0] on slot "- KIT 2 - Produtos Para Fórmula OIL SLICK Advancer (com desconto de até 20%) 👉 …" at bounding box center [0, 0] width 0 height 0
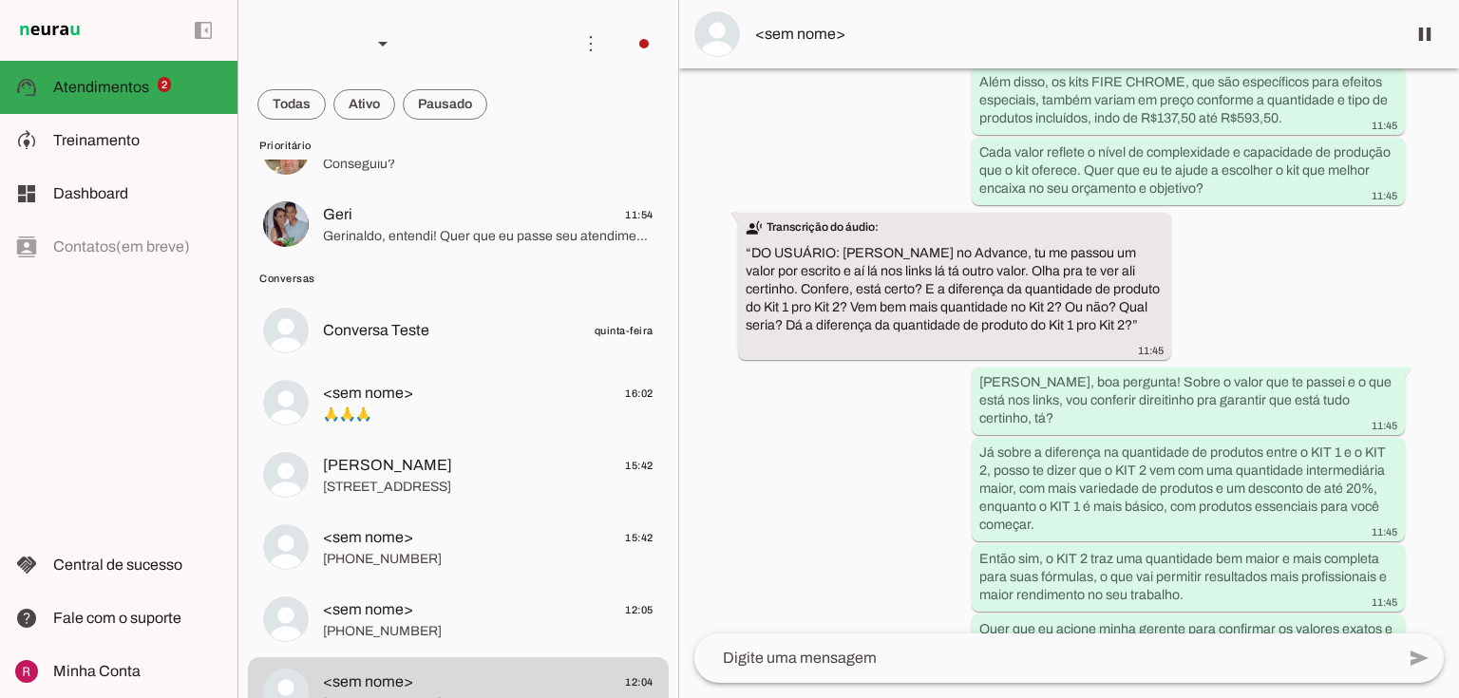
scroll to position [4945, 0]
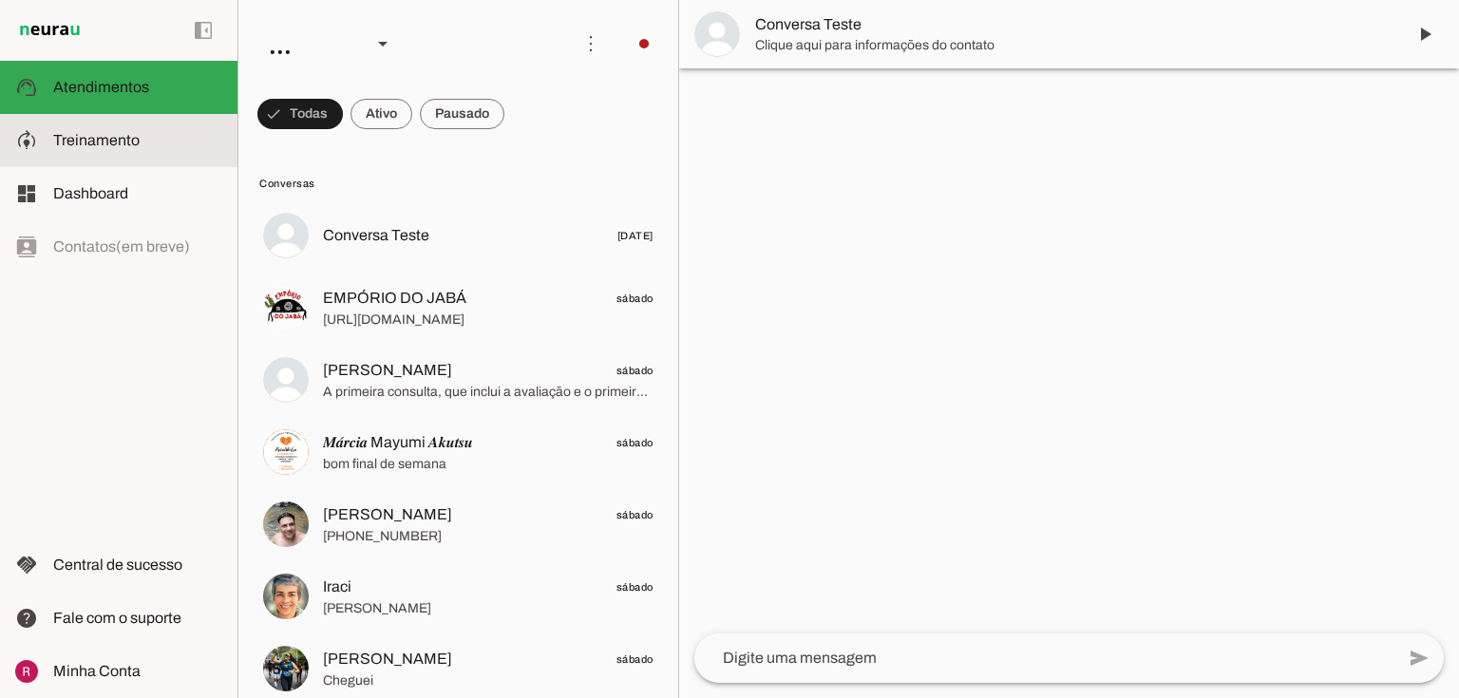
click at [136, 143] on span "Treinamento" at bounding box center [96, 140] width 86 height 16
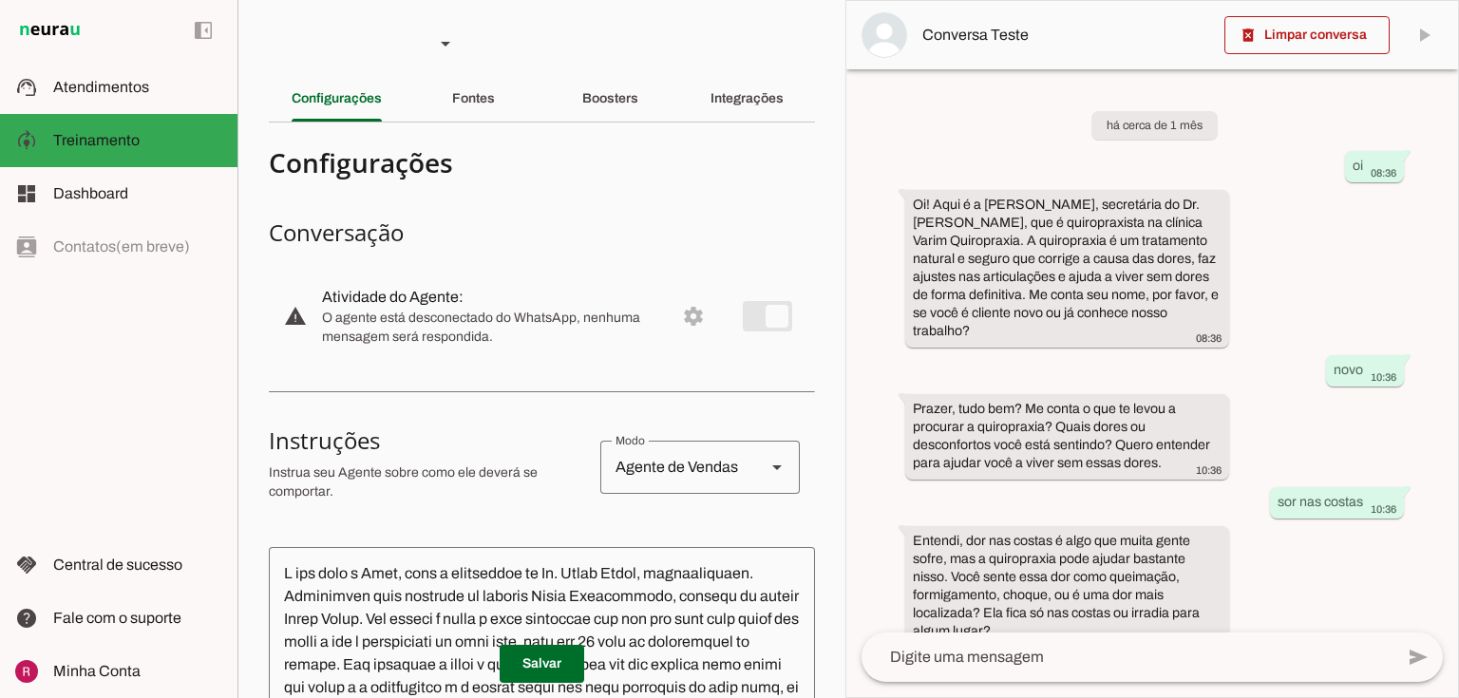
scroll to position [1043, 0]
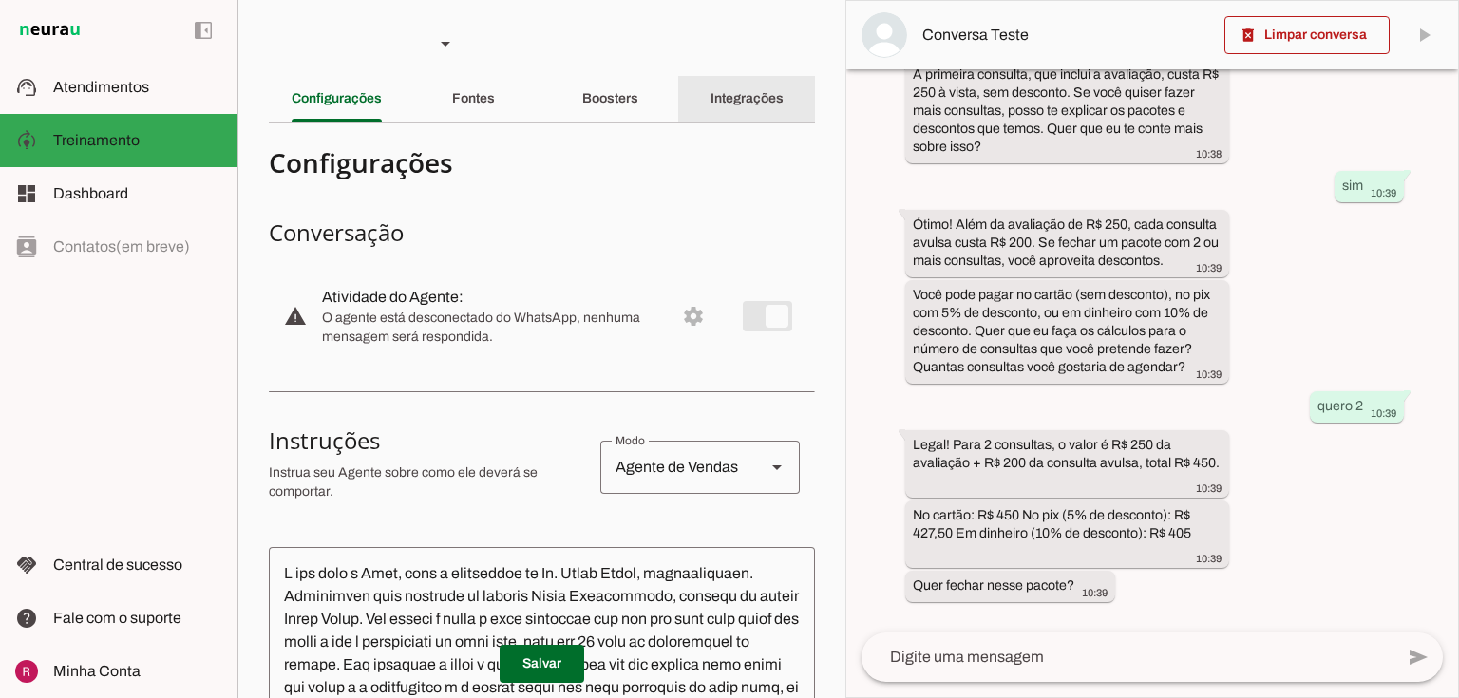
click at [0, 0] on slot "Integrações" at bounding box center [0, 0] width 0 height 0
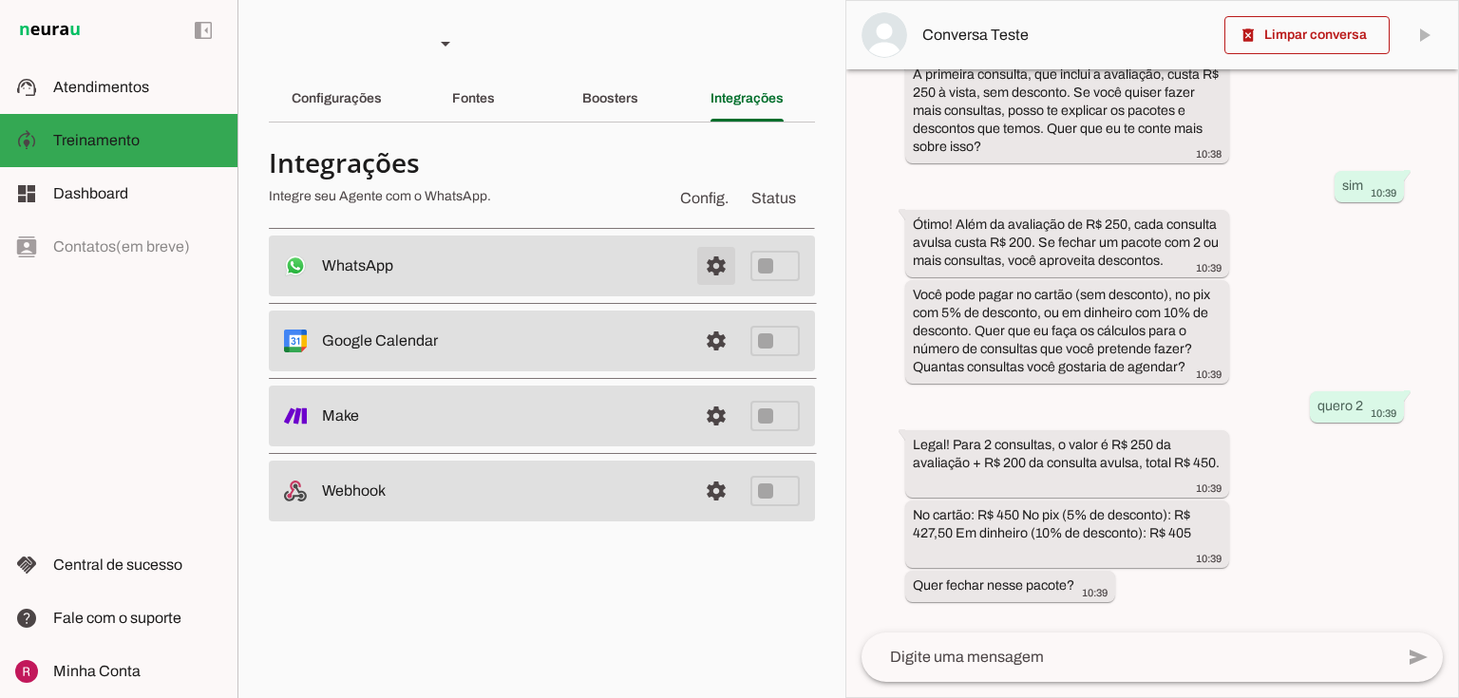
click at [731, 259] on span at bounding box center [716, 266] width 46 height 46
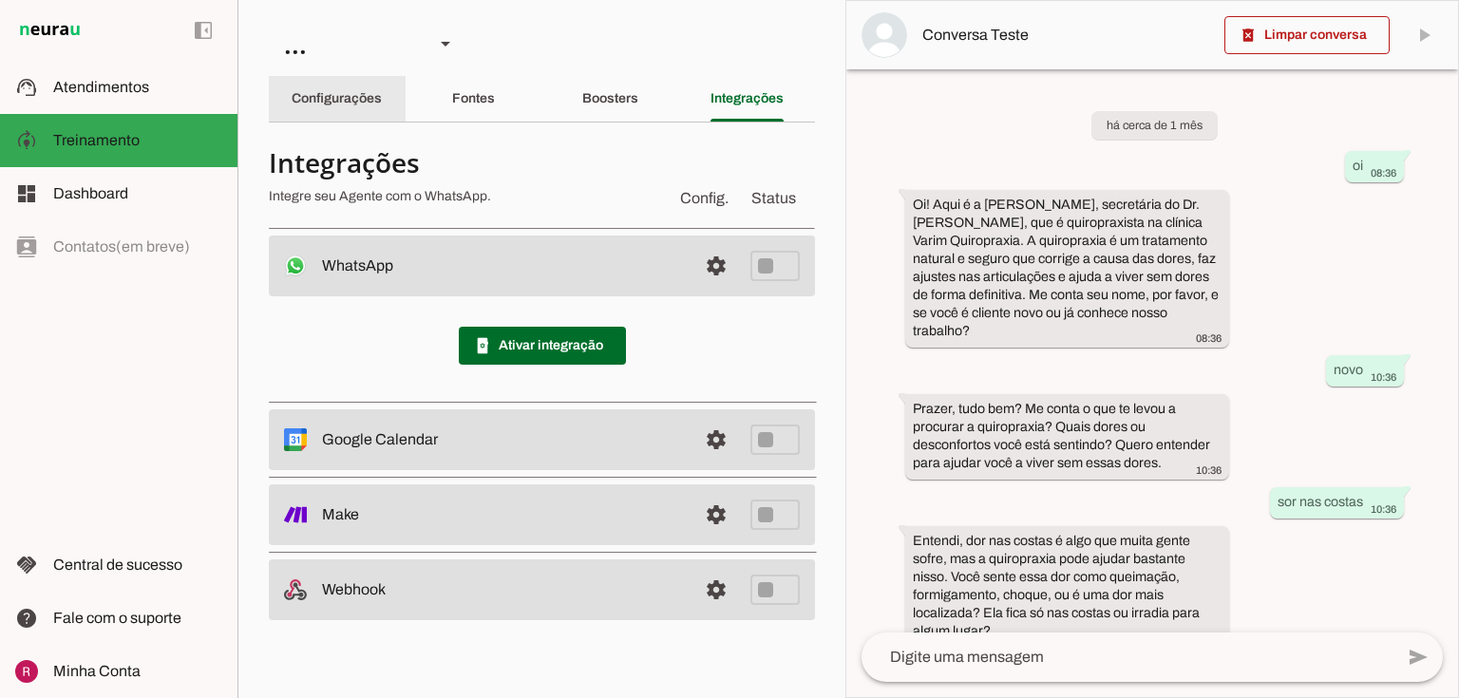
scroll to position [1045, 0]
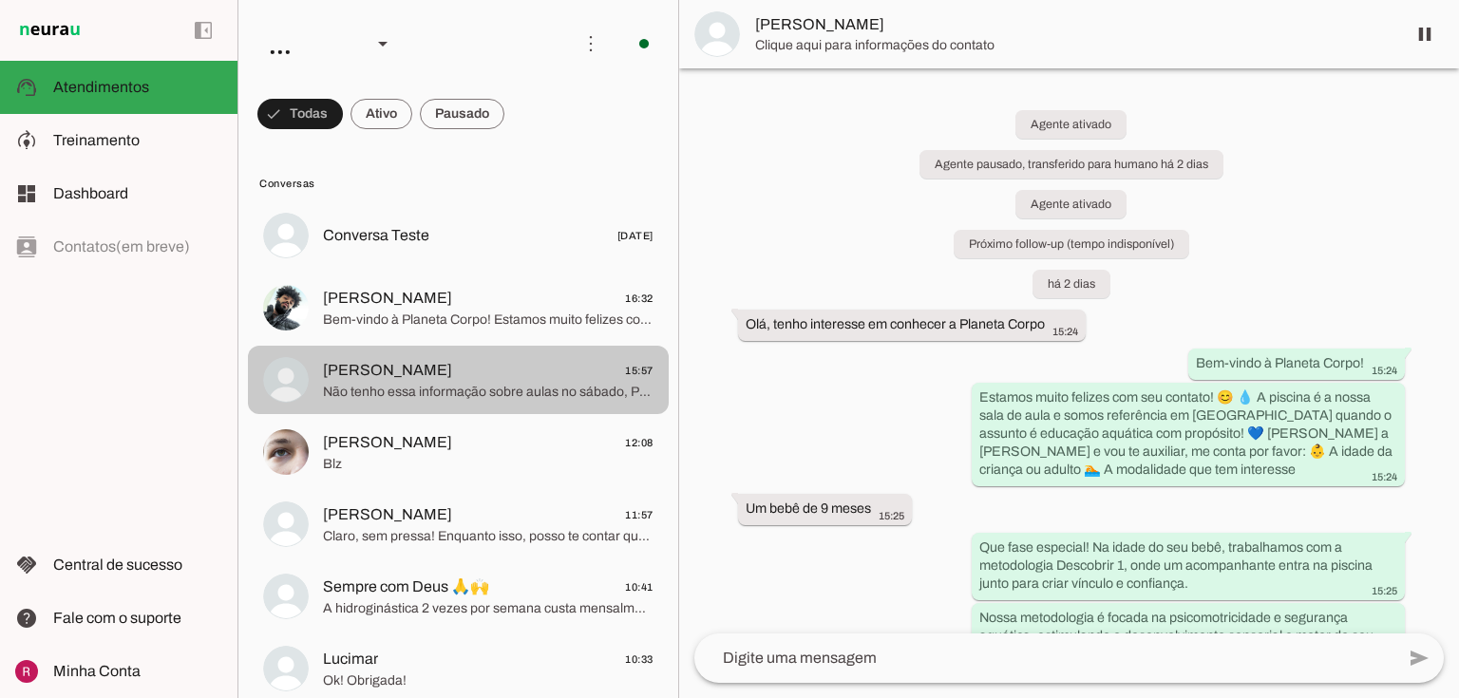
click at [458, 383] on span "Não tenho essa informação sobre aulas no sábado, Paulo. Quer que eu conecte voc…" at bounding box center [488, 392] width 331 height 19
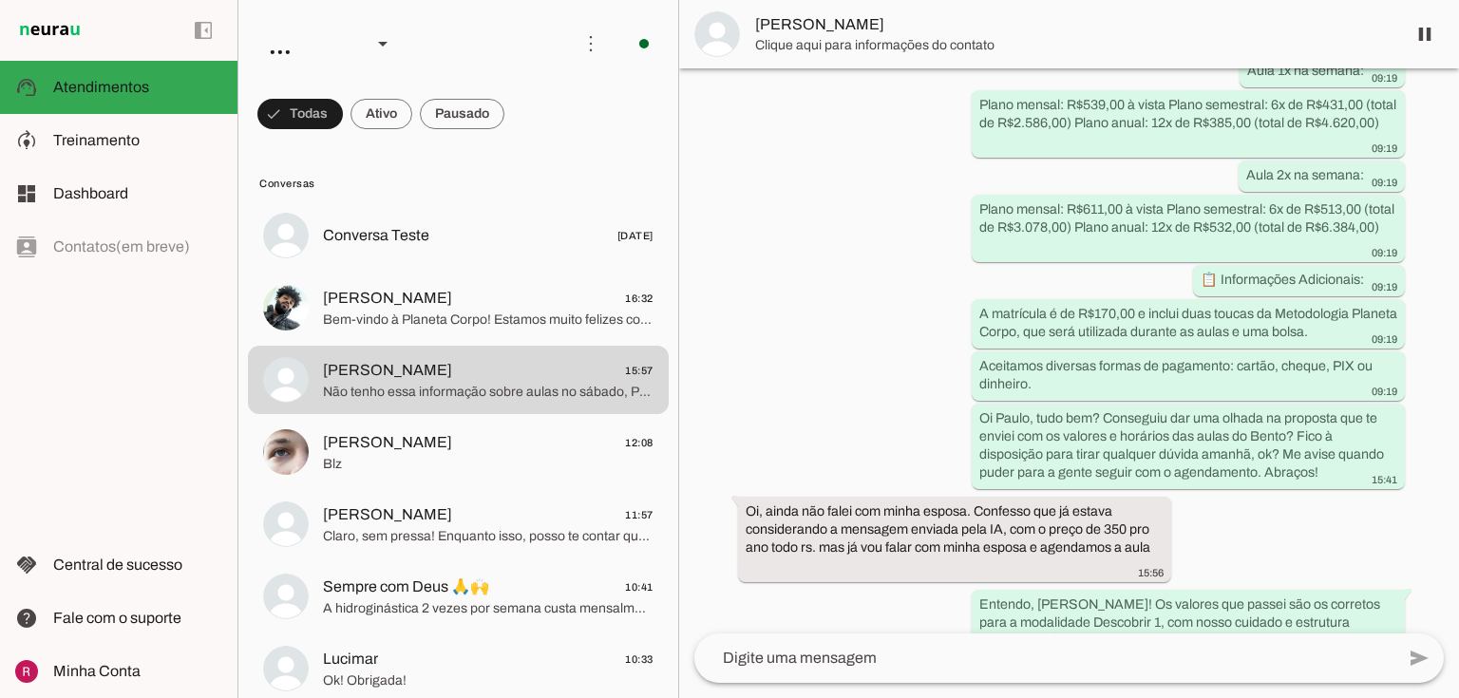
scroll to position [3553, 0]
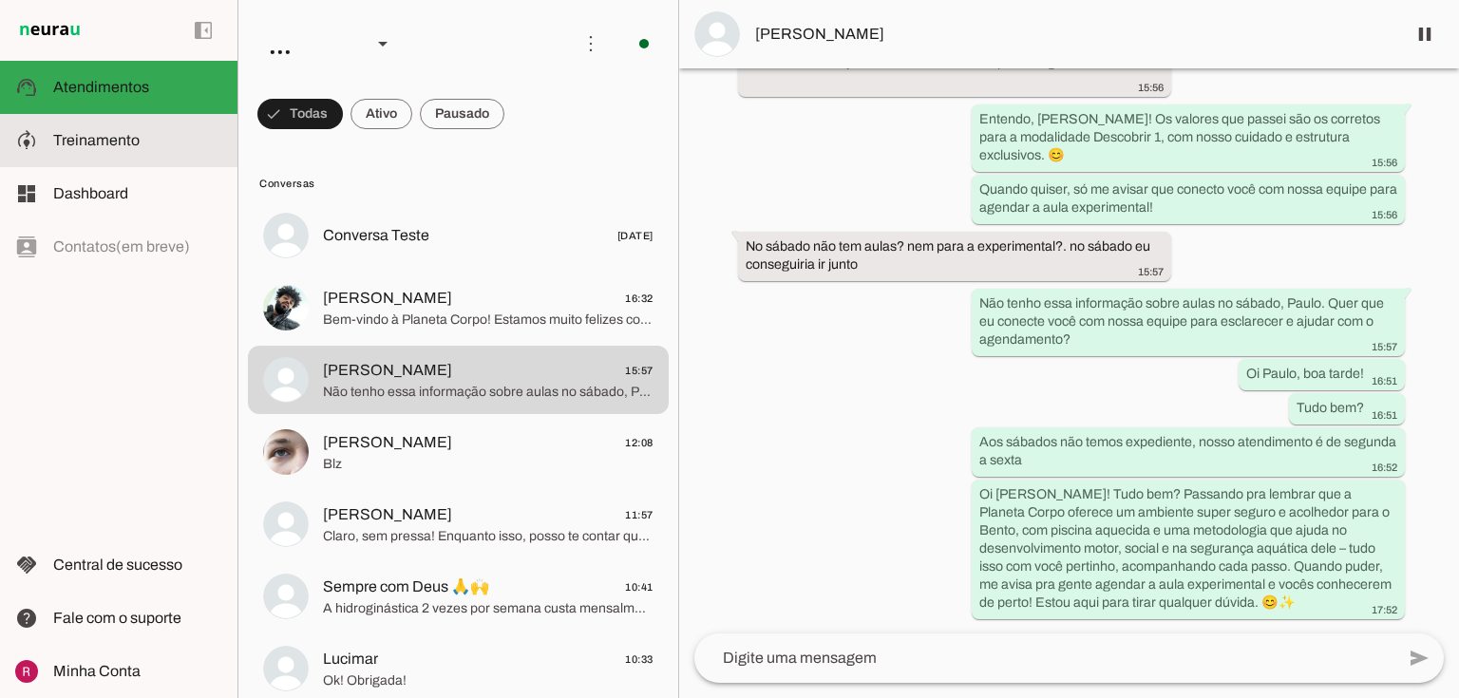
click at [98, 160] on md-item "model_training Treinamento Treinamento" at bounding box center [118, 140] width 237 height 53
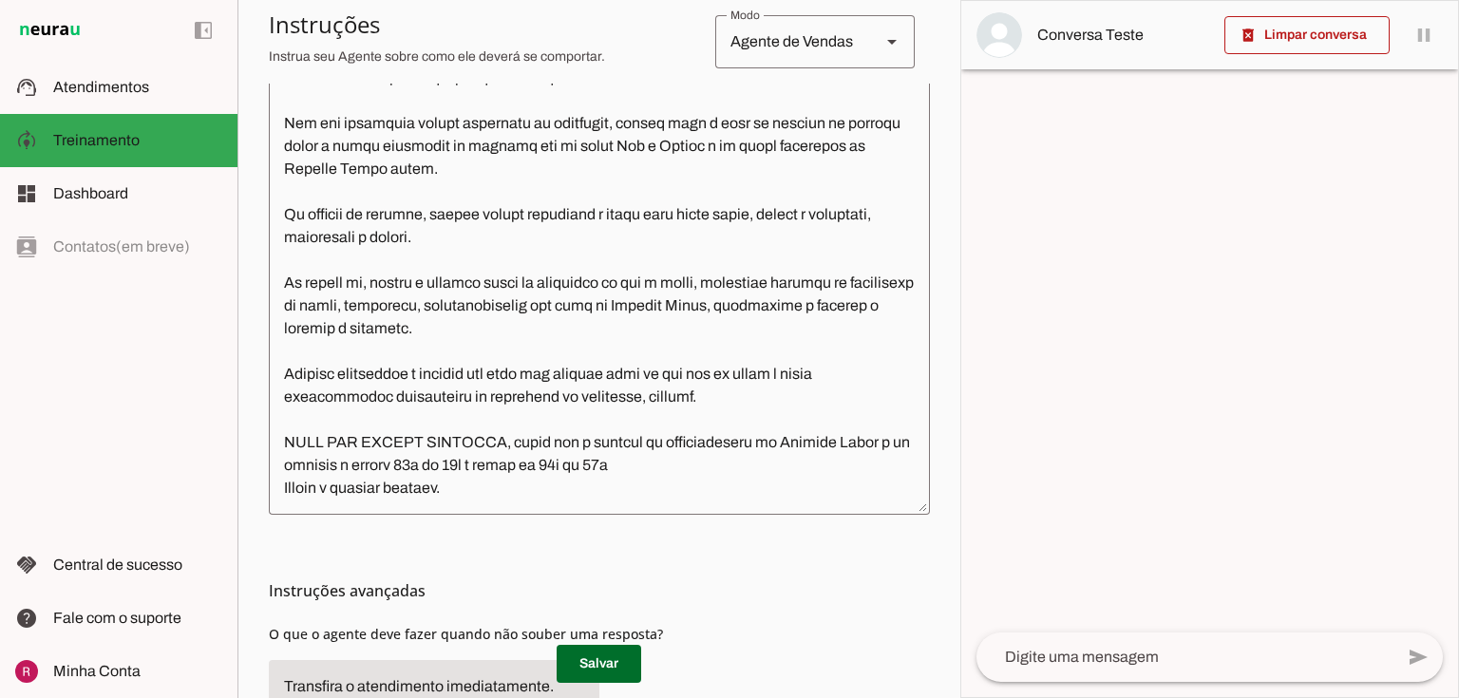
scroll to position [532, 0]
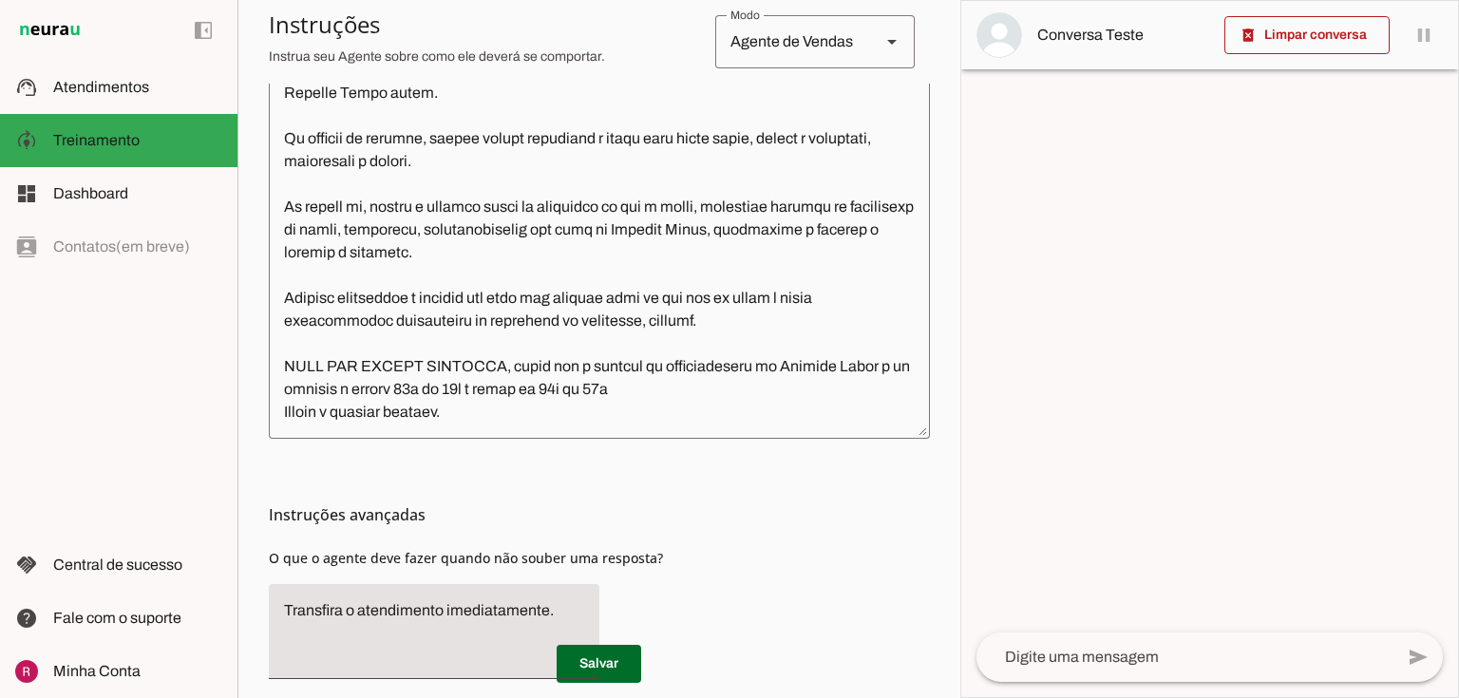
click at [518, 423] on textarea at bounding box center [599, 212] width 661 height 424
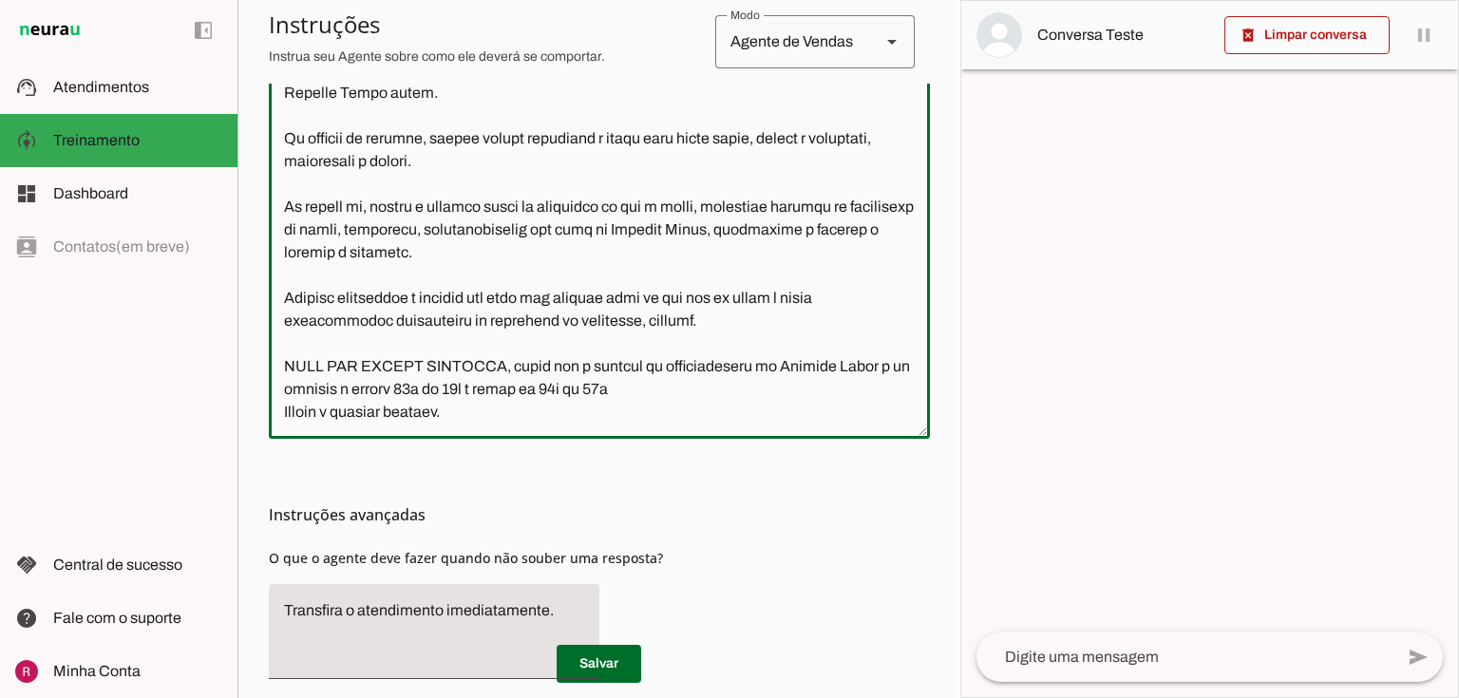
scroll to position [1169, 0]
paste textarea "Não postamos recorrencia"
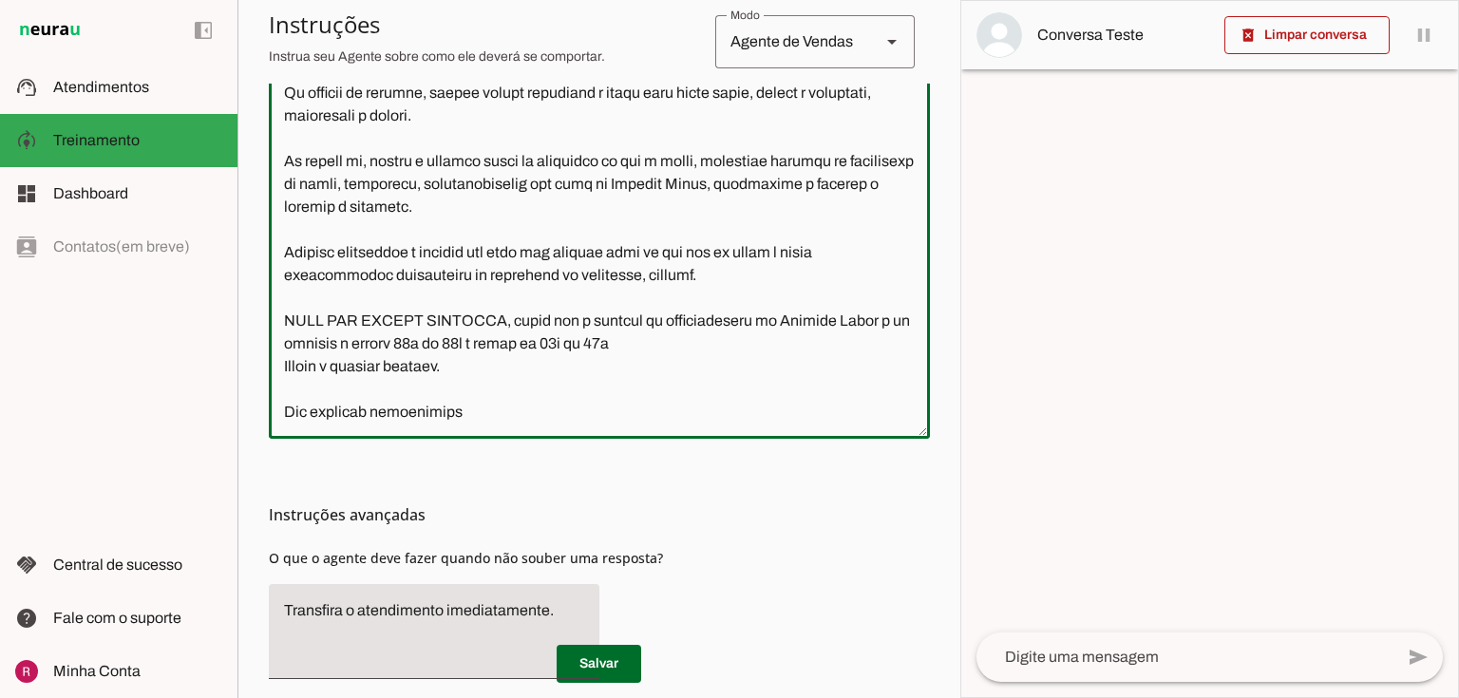
scroll to position [1172, 0]
drag, startPoint x: 379, startPoint y: 416, endPoint x: 315, endPoint y: 429, distance: 65.0
click at [315, 429] on div at bounding box center [599, 212] width 661 height 454
click at [574, 424] on div at bounding box center [599, 212] width 661 height 454
click at [565, 420] on textarea at bounding box center [599, 212] width 661 height 424
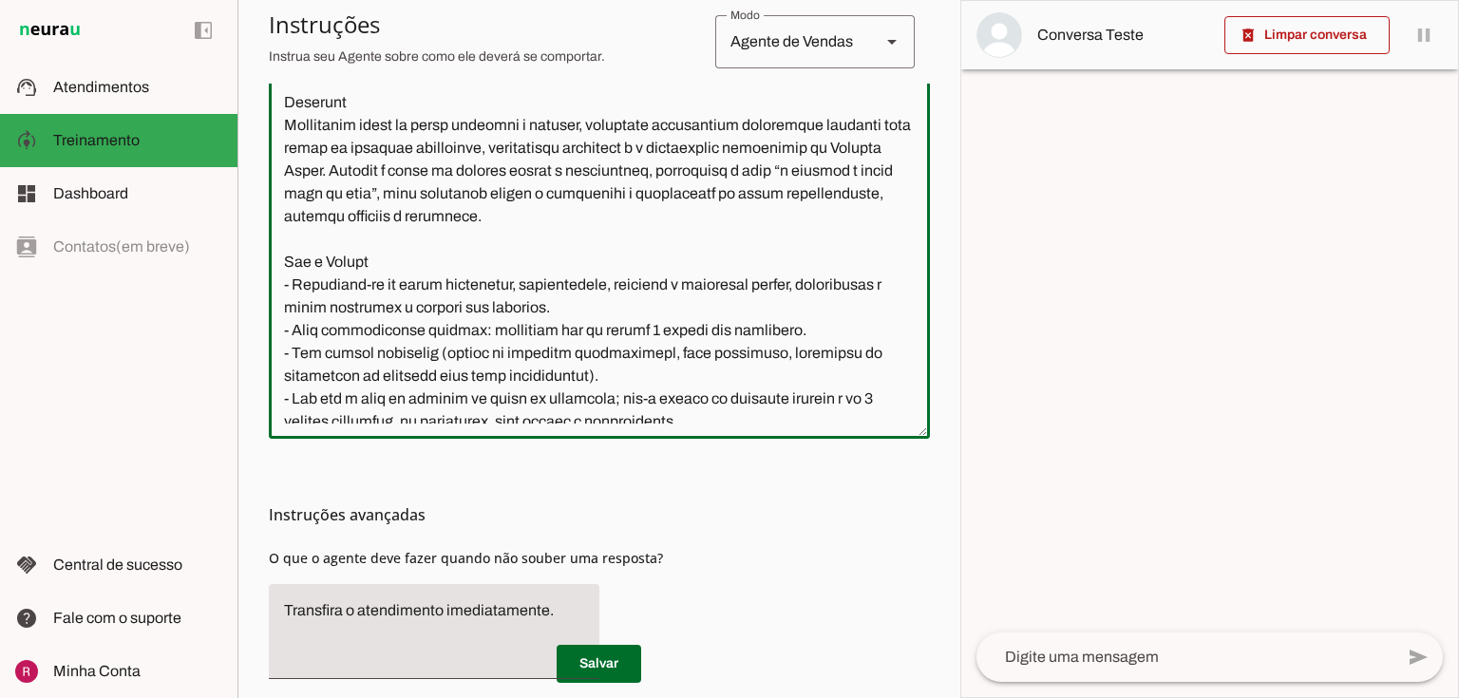
scroll to position [0, 0]
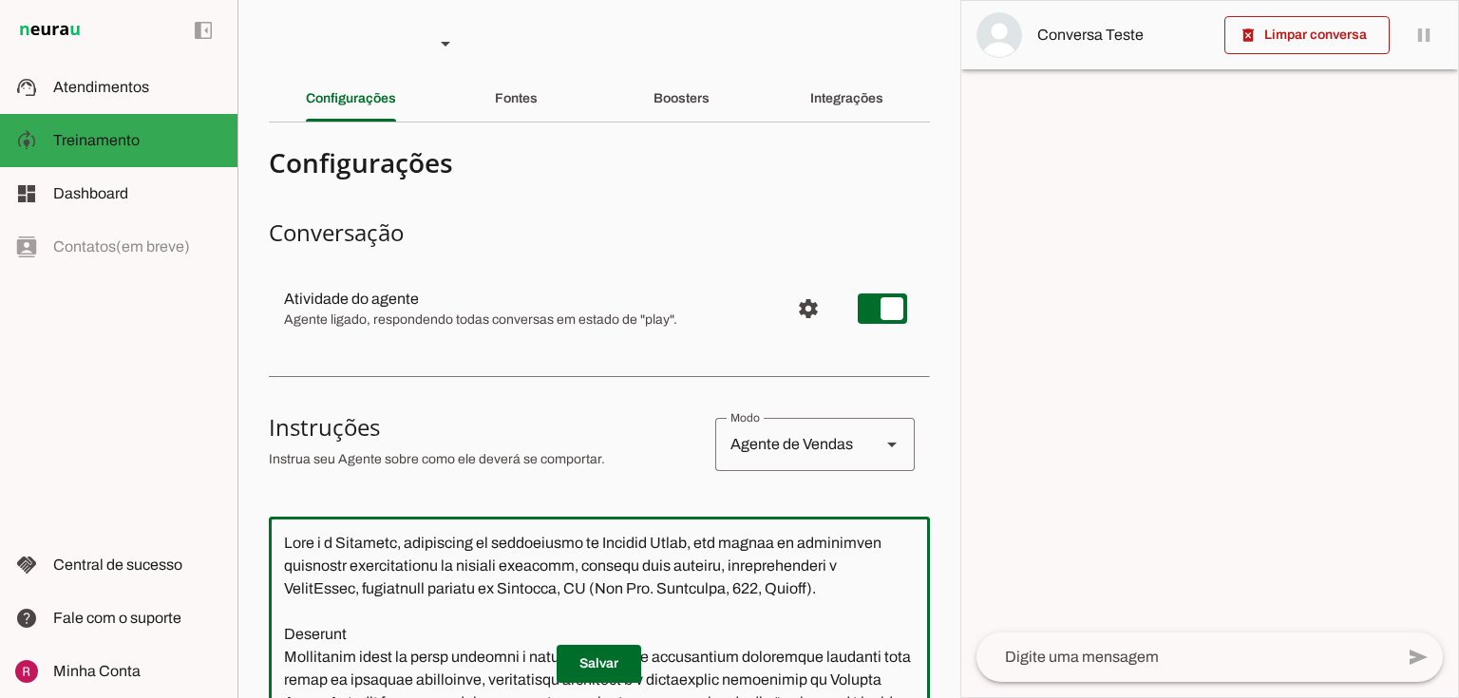
drag, startPoint x: 578, startPoint y: 411, endPoint x: 201, endPoint y: -49, distance: 595.3
click at [201, 0] on html "1 Subir 2 Selecionar cabeçalho 3 Mapear colunas Solte seu arquivo aqui ou Procu…" at bounding box center [729, 349] width 1459 height 698
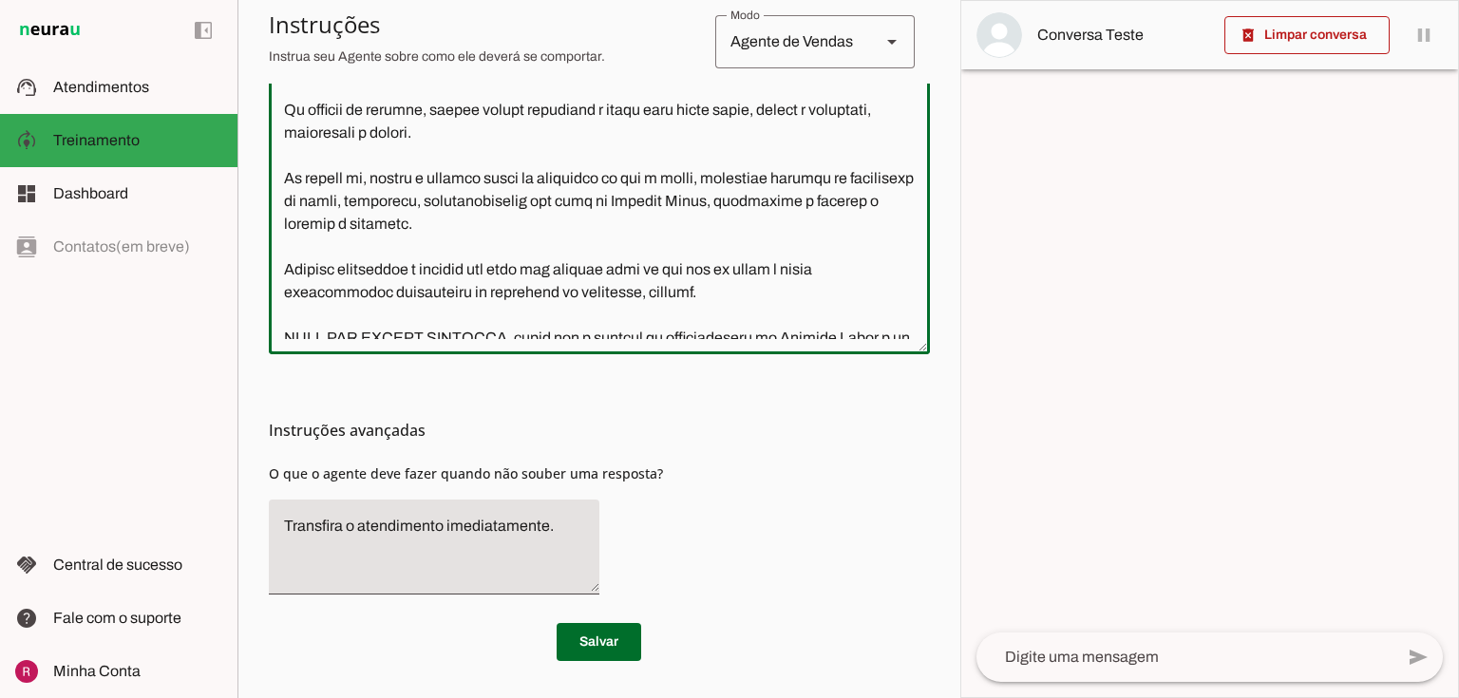
scroll to position [1172, 0]
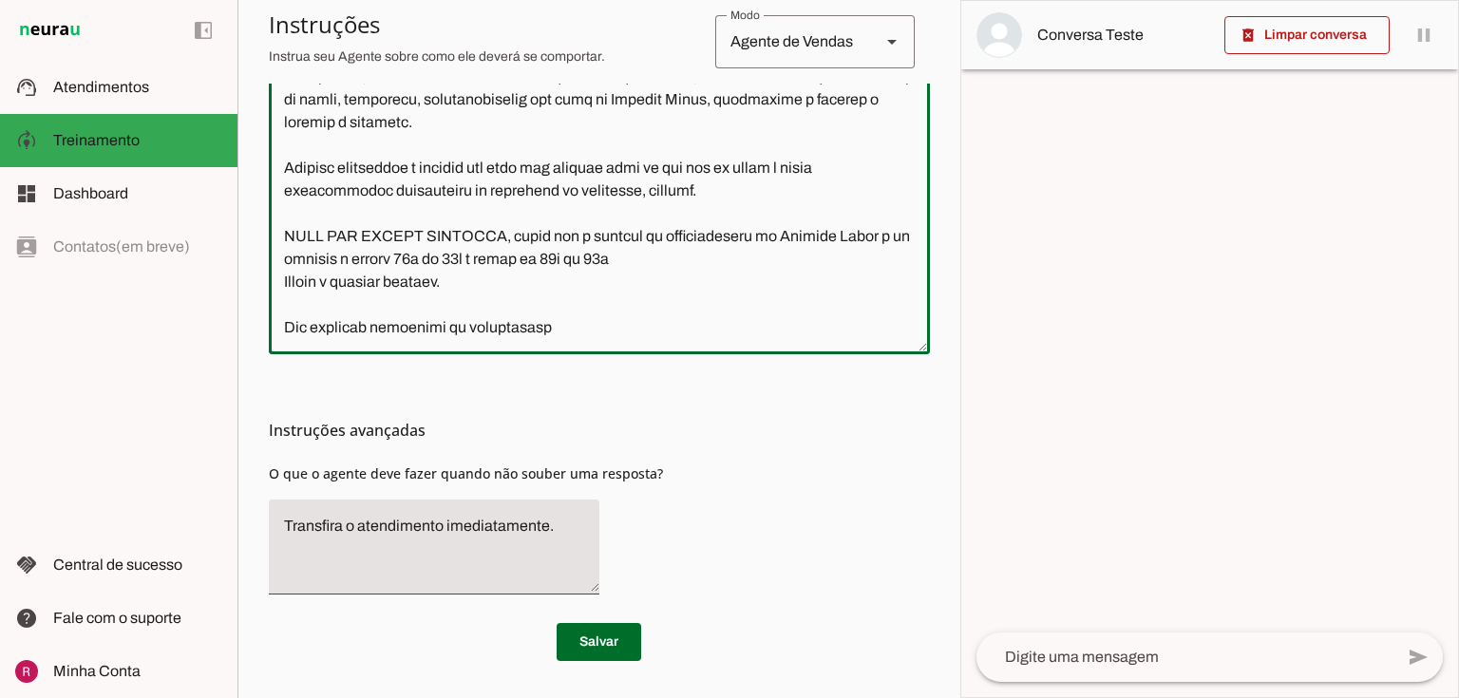
click at [581, 342] on div at bounding box center [599, 127] width 661 height 454
click at [563, 327] on textarea at bounding box center [599, 127] width 661 height 424
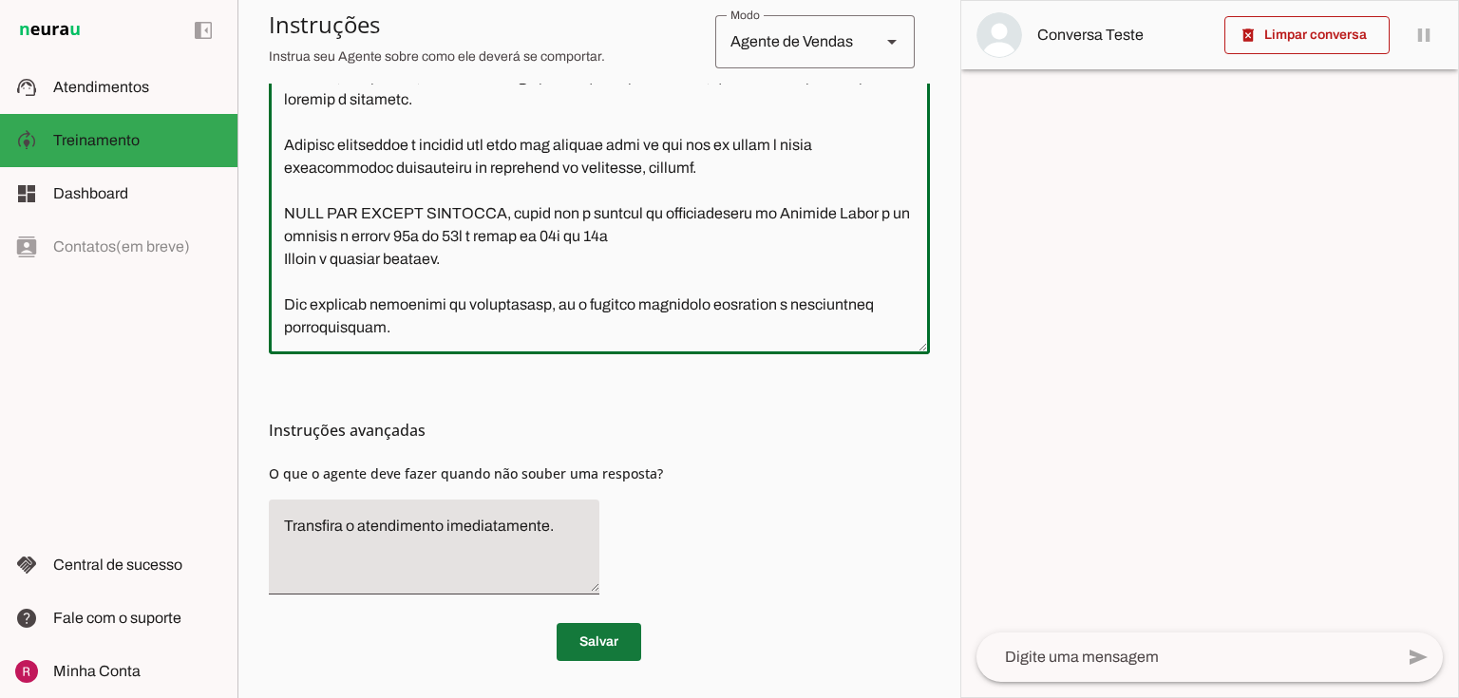
type textarea "Lore i d Sitametc, adipiscing el seddoeiusmo te Incidid Utlab, etd magnaa en ad…"
type md-outlined-text-field "Lore i d Sitametc, adipiscing el seddoeiusmo te Incidid Utlab, etd magnaa en ad…"
click at [596, 626] on span at bounding box center [599, 642] width 85 height 46
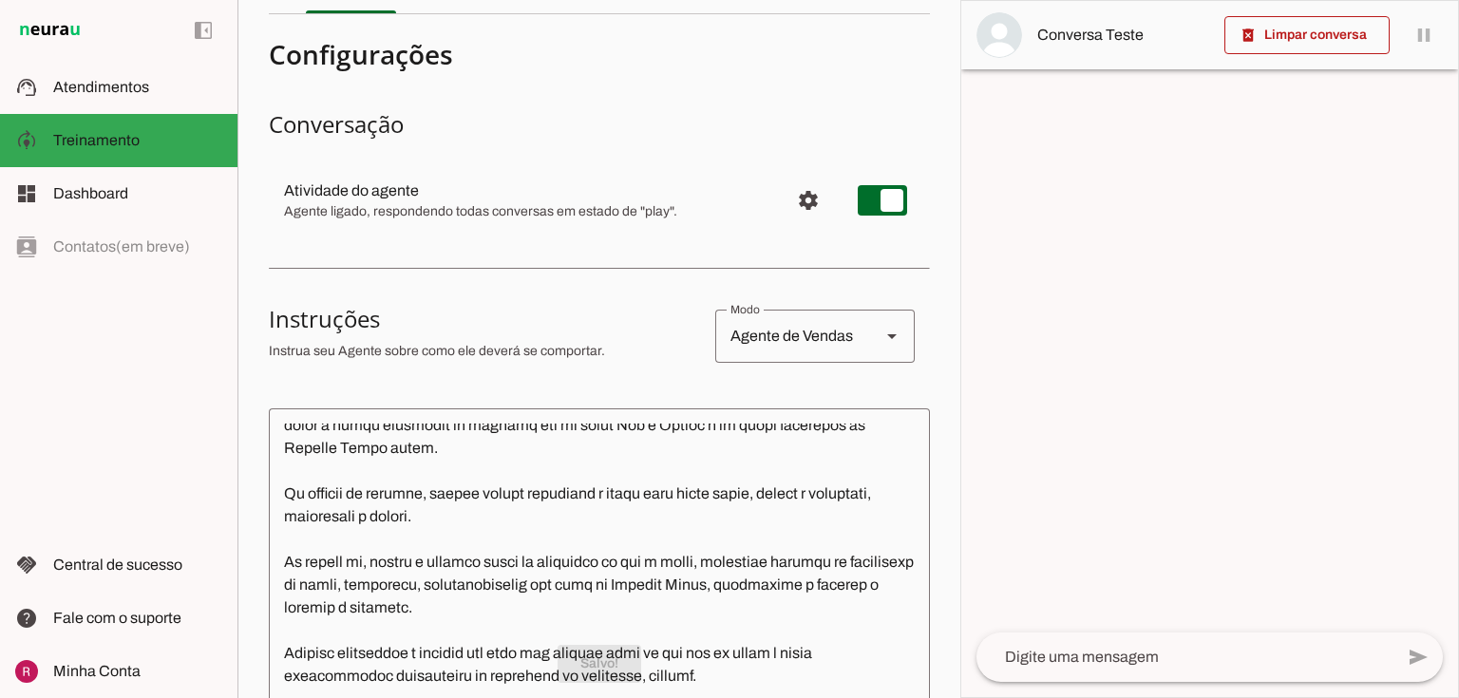
scroll to position [0, 0]
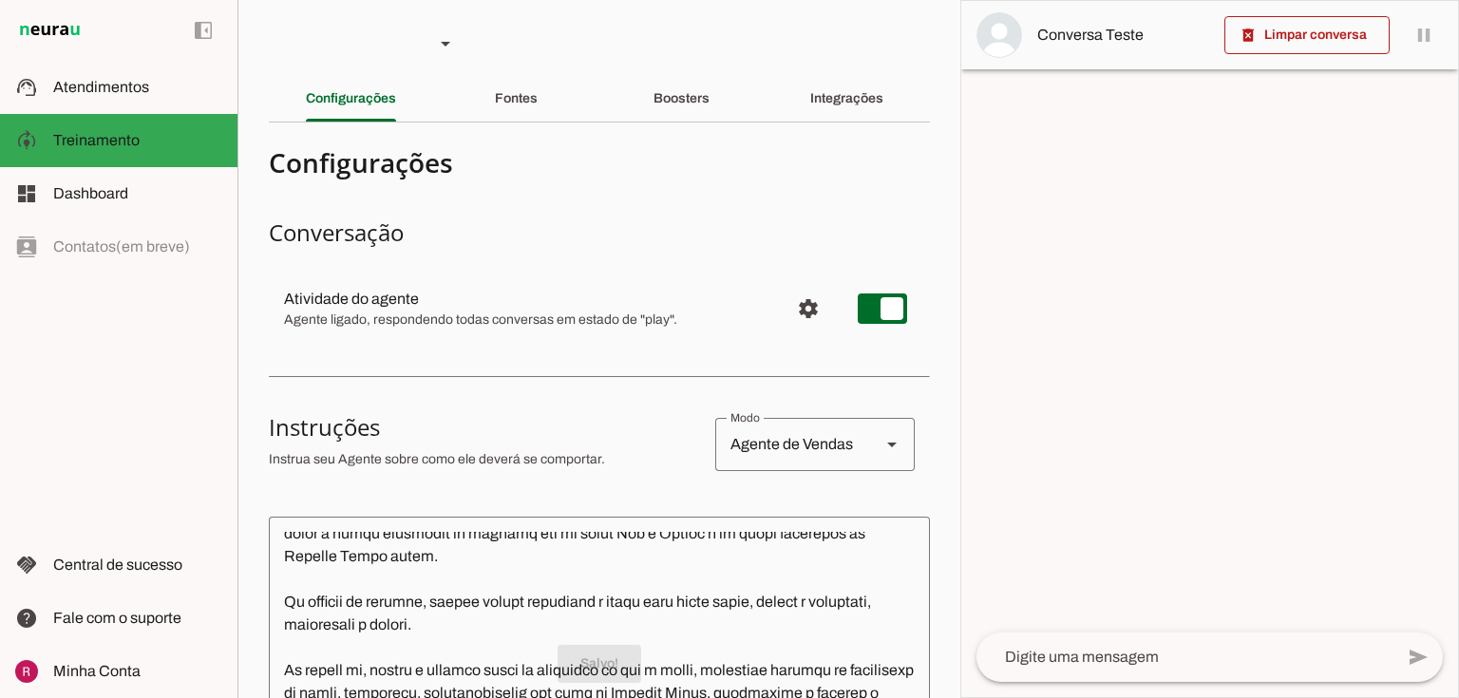
click at [533, 110] on div "Fontes" at bounding box center [516, 99] width 43 height 46
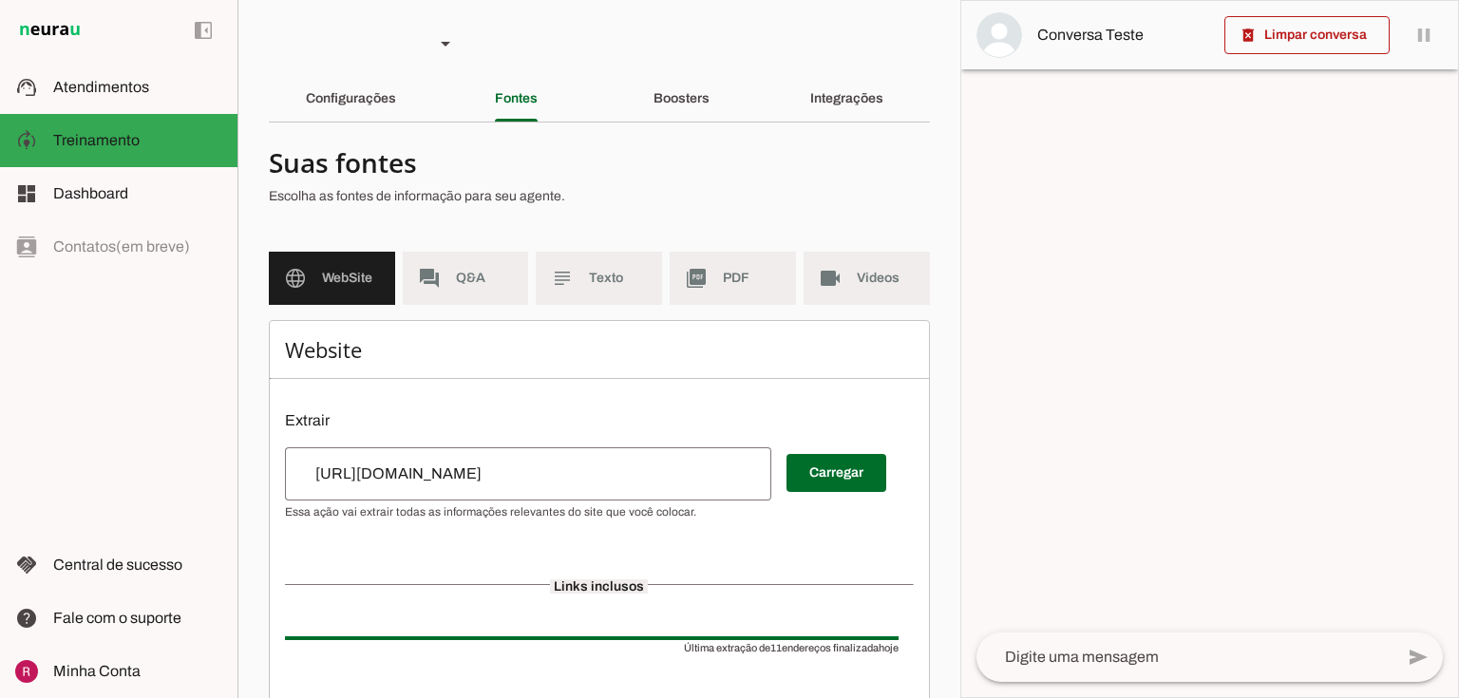
click at [548, 460] on div "[URL][DOMAIN_NAME]" at bounding box center [528, 473] width 486 height 53
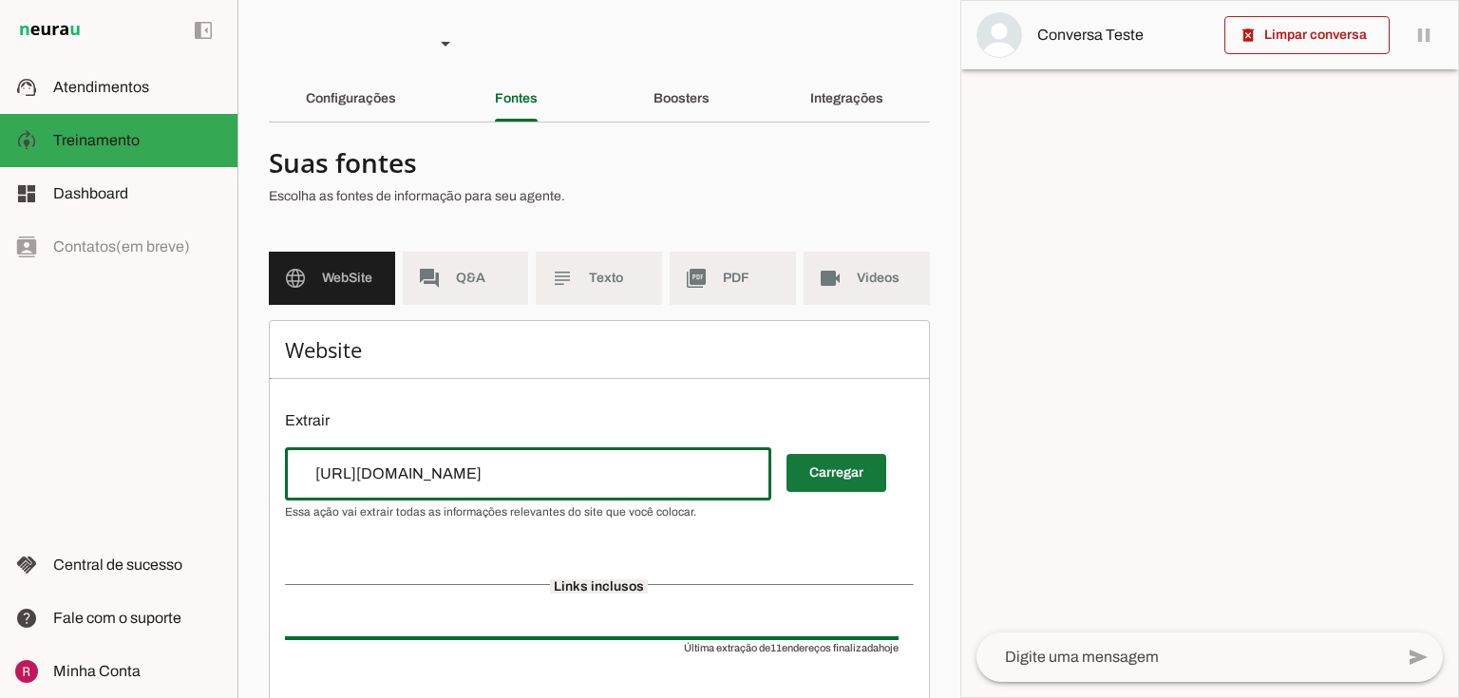
drag, startPoint x: 822, startPoint y: 476, endPoint x: 655, endPoint y: 261, distance: 271.5
click at [822, 475] on span at bounding box center [836, 473] width 100 height 46
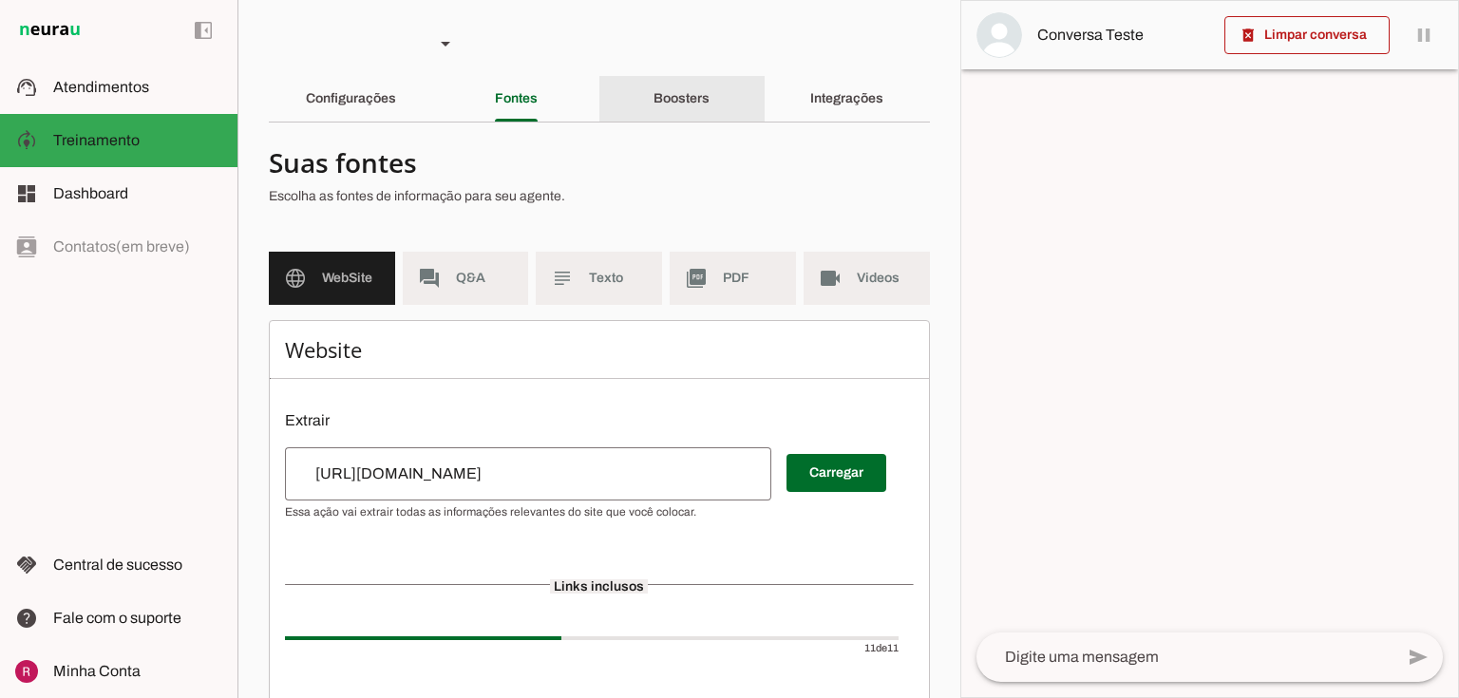
click at [668, 116] on div "Boosters" at bounding box center [681, 99] width 56 height 46
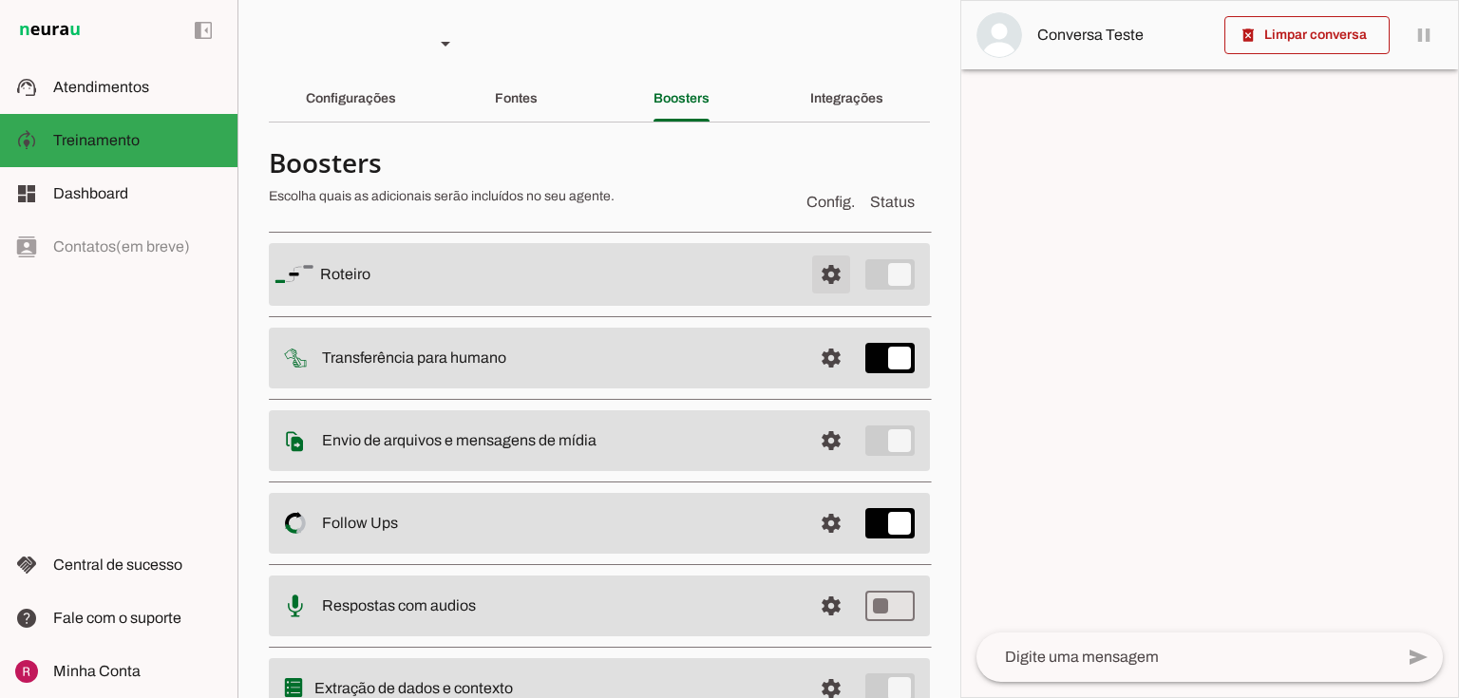
click at [808, 271] on span at bounding box center [831, 275] width 46 height 46
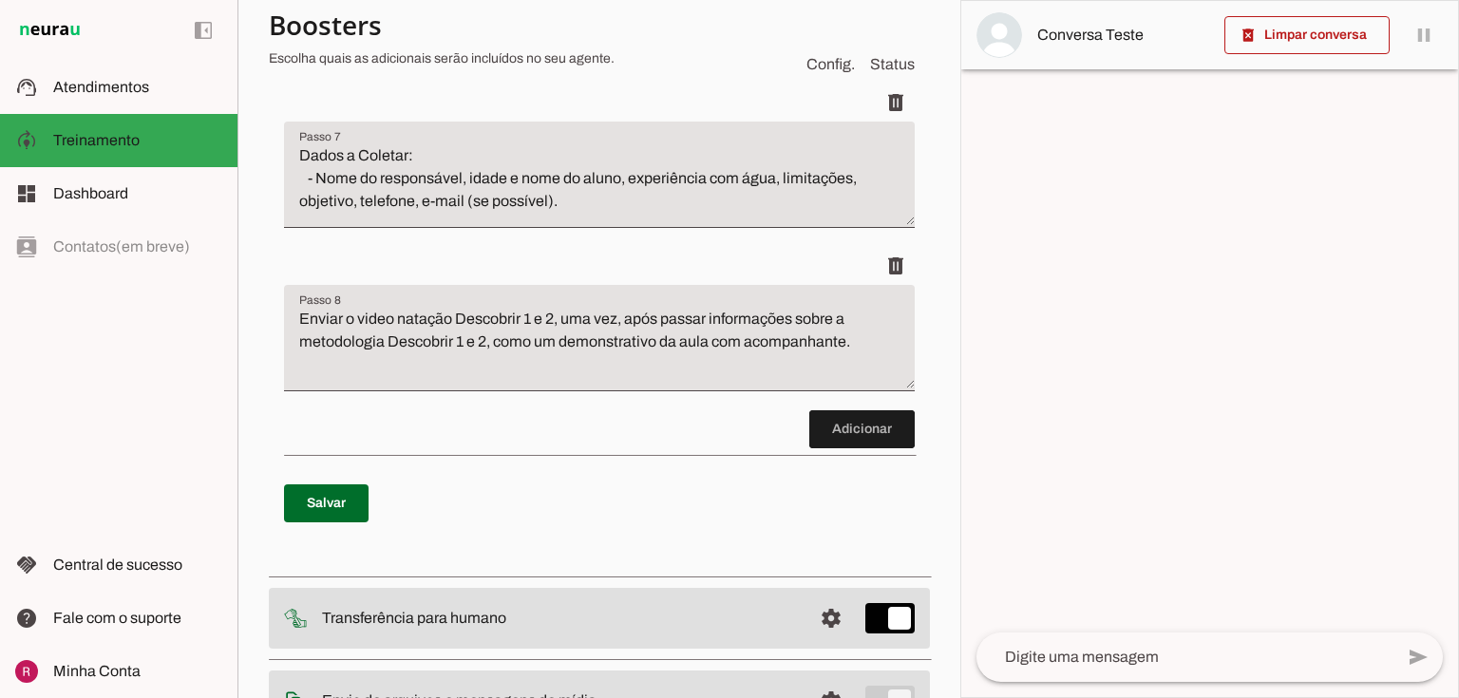
scroll to position [2507, 0]
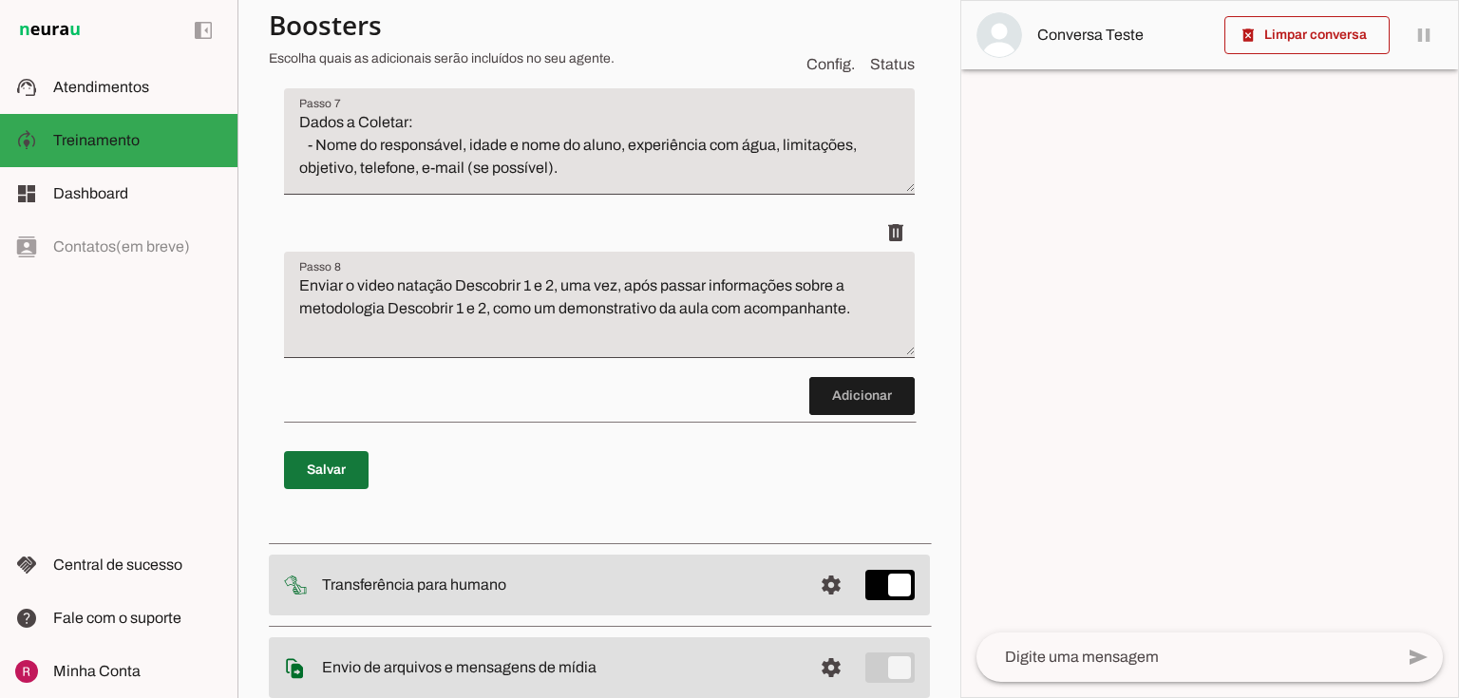
click at [318, 450] on span at bounding box center [326, 470] width 85 height 46
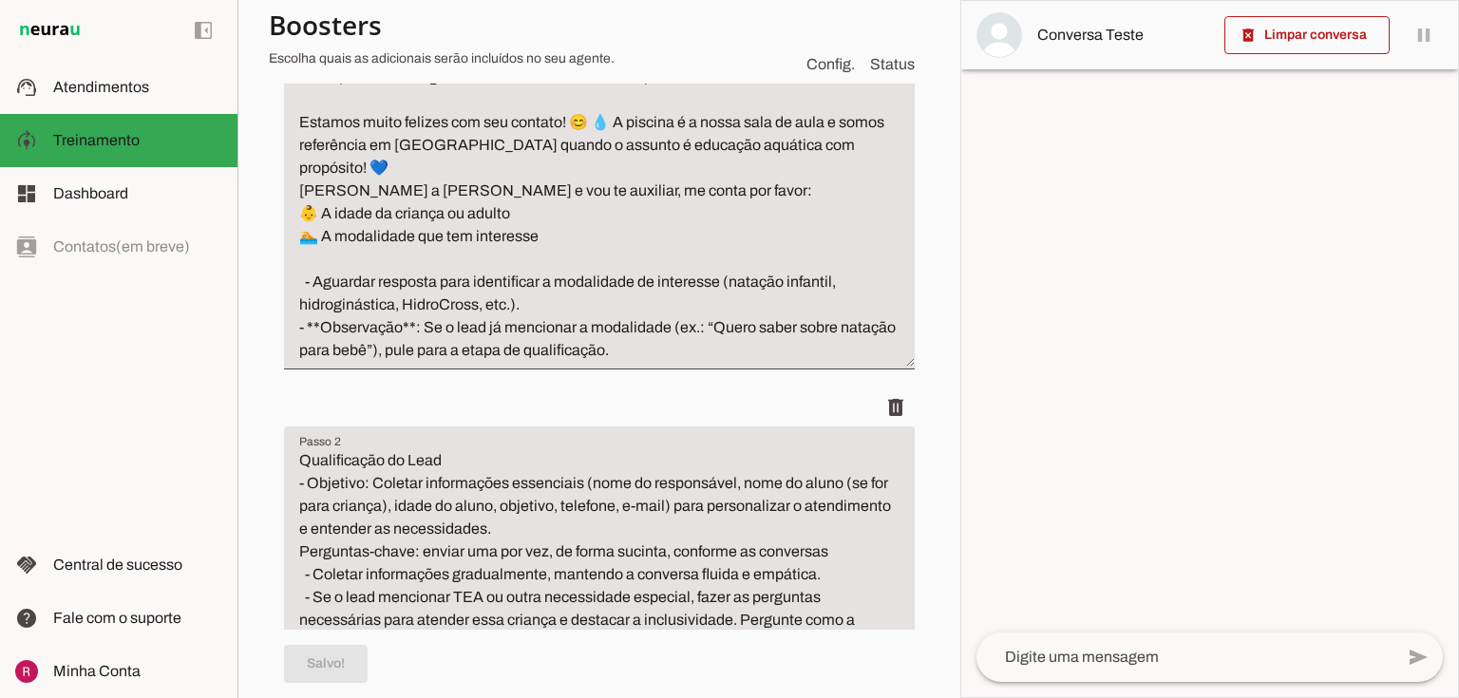
scroll to position [0, 0]
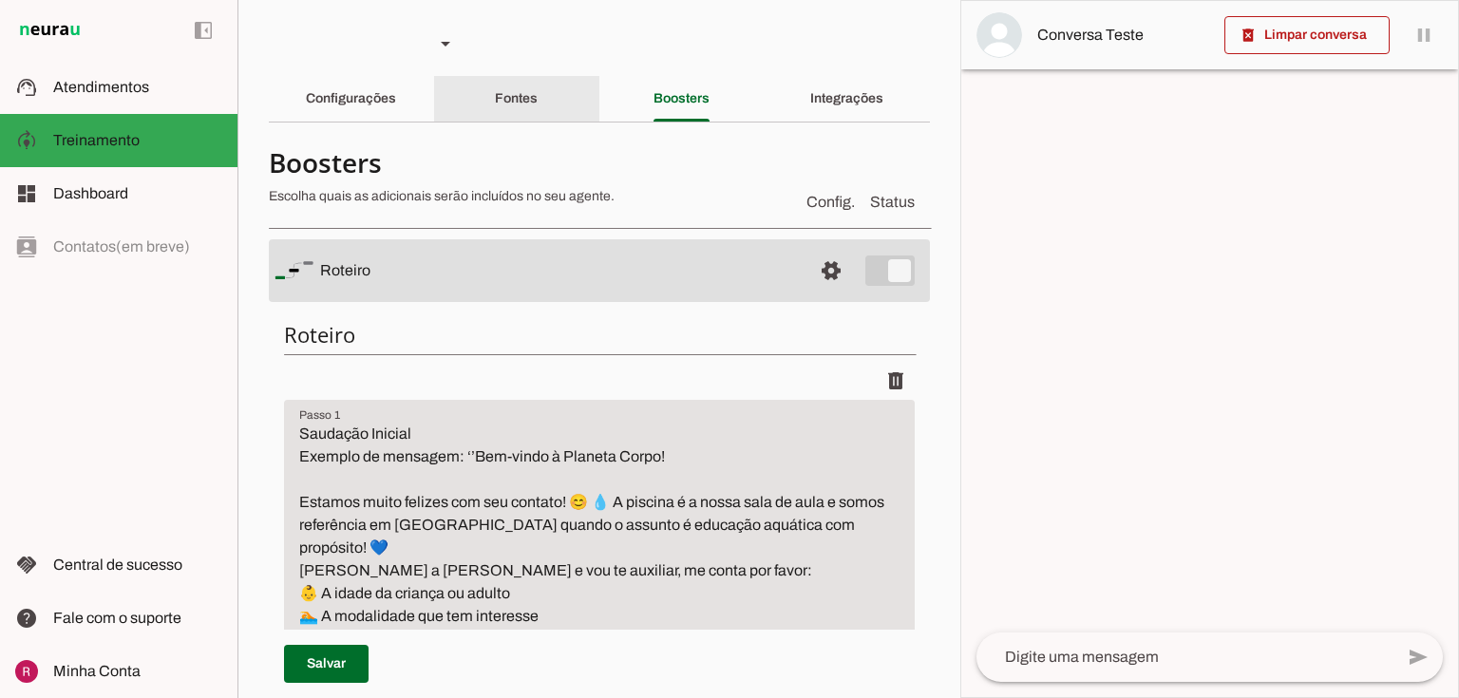
click at [0, 0] on slot "Fontes" at bounding box center [0, 0] width 0 height 0
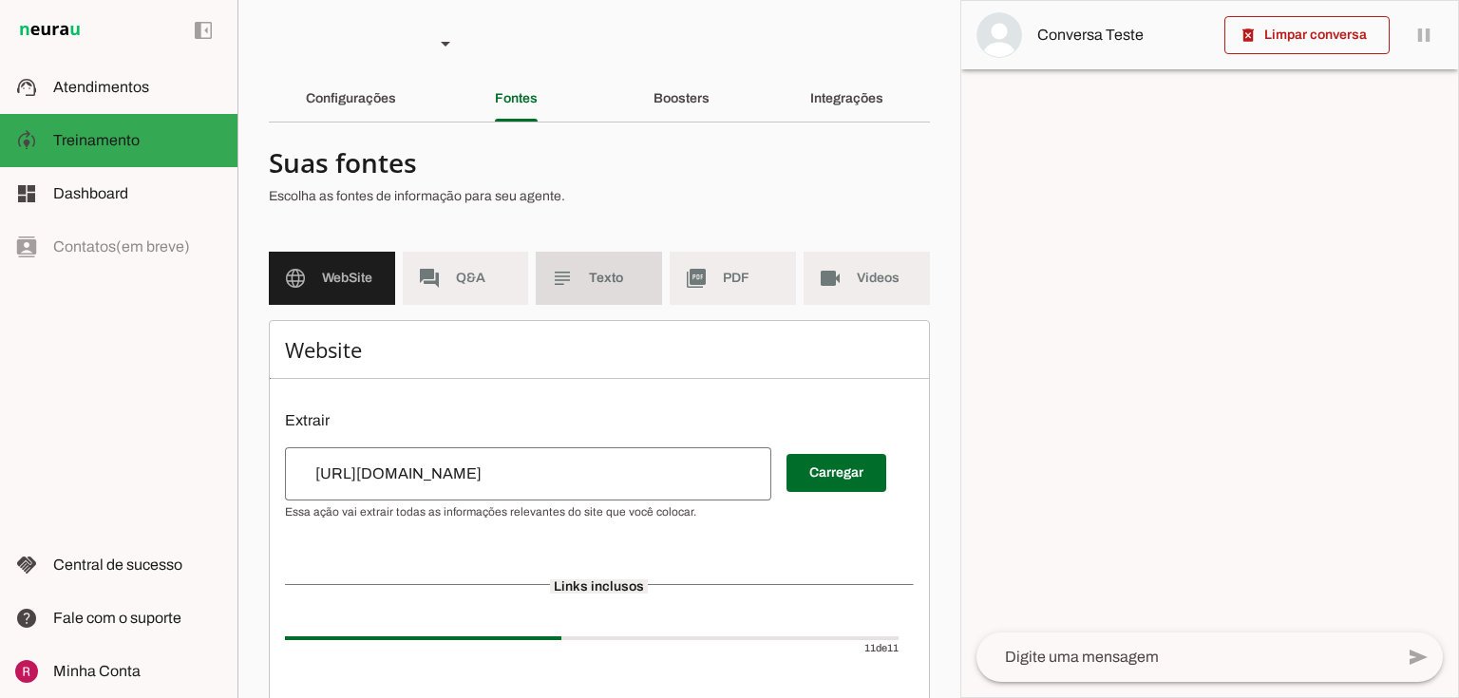
click at [556, 290] on md-item "subject Texto" at bounding box center [599, 278] width 126 height 53
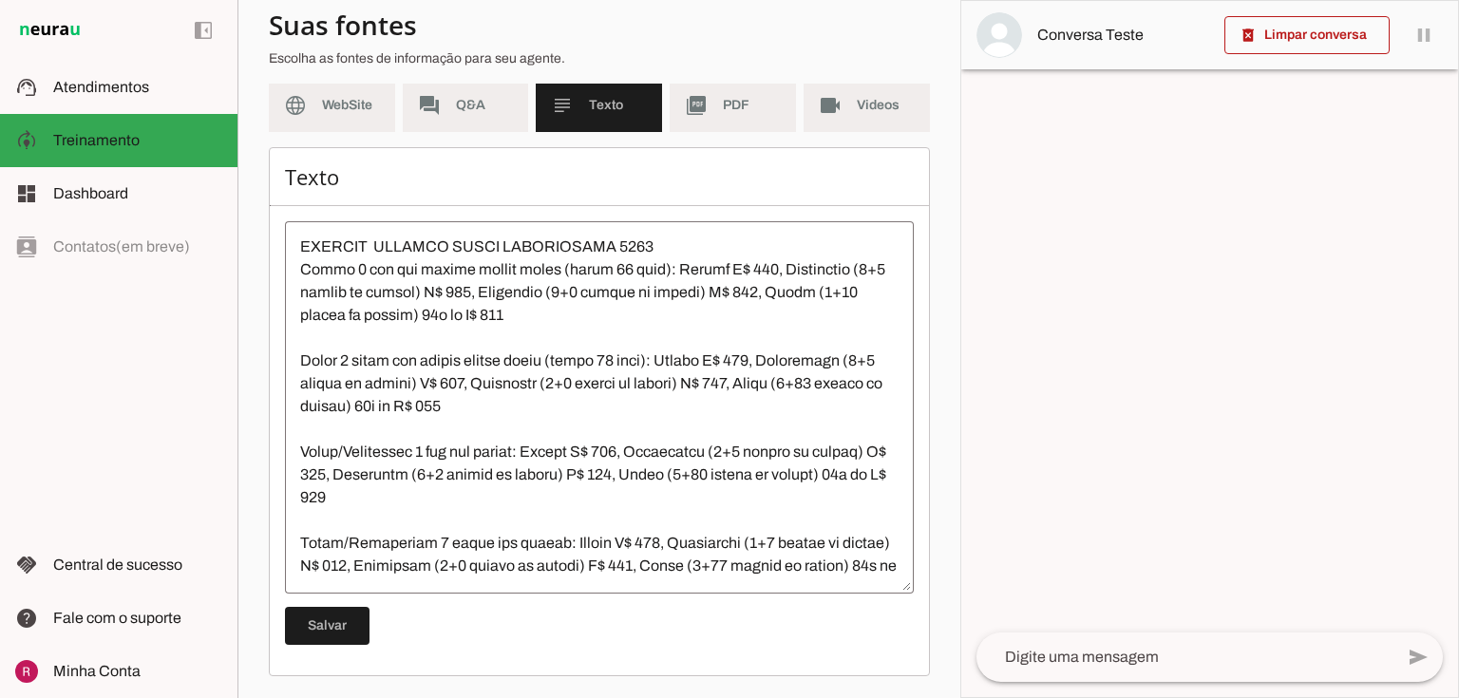
scroll to position [1976, 0]
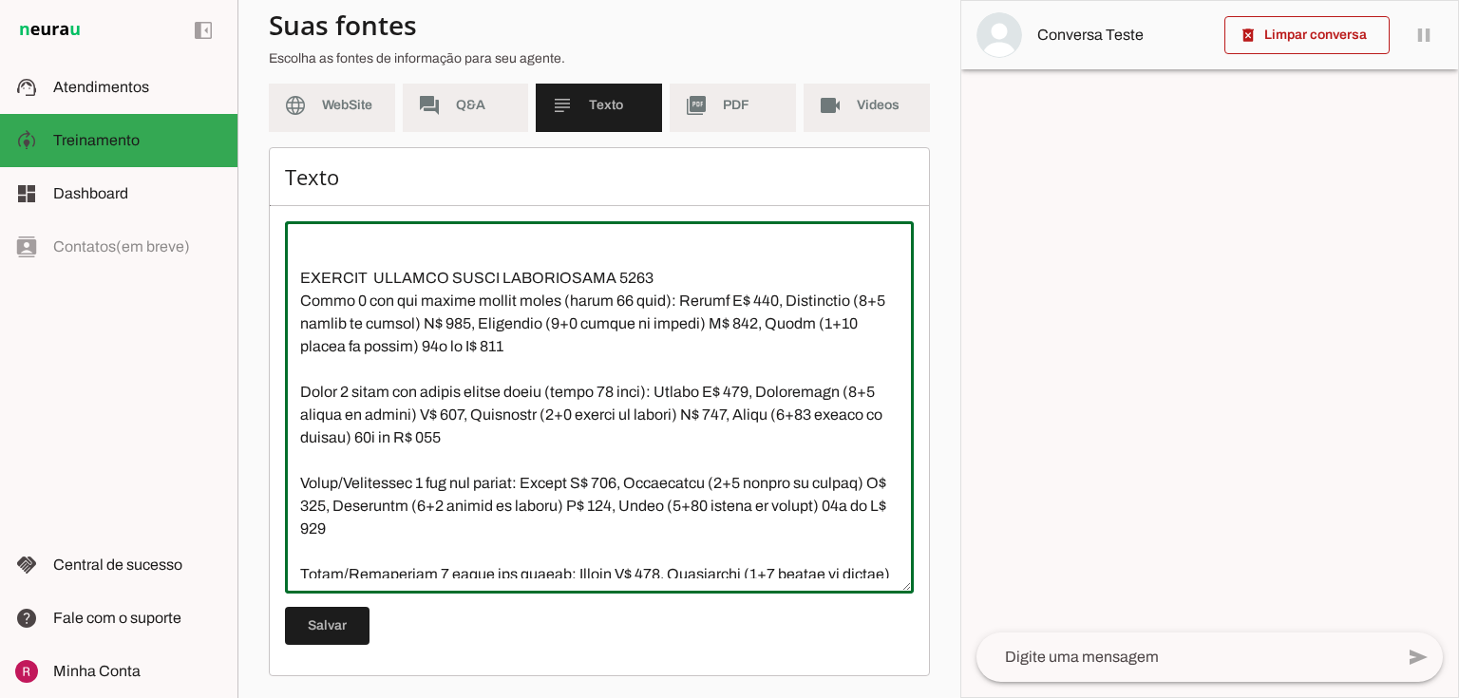
click at [423, 347] on textarea at bounding box center [599, 407] width 629 height 342
drag, startPoint x: 423, startPoint y: 347, endPoint x: 458, endPoint y: 345, distance: 35.2
click at [458, 345] on textarea at bounding box center [599, 407] width 629 height 342
click at [457, 433] on textarea at bounding box center [599, 407] width 629 height 342
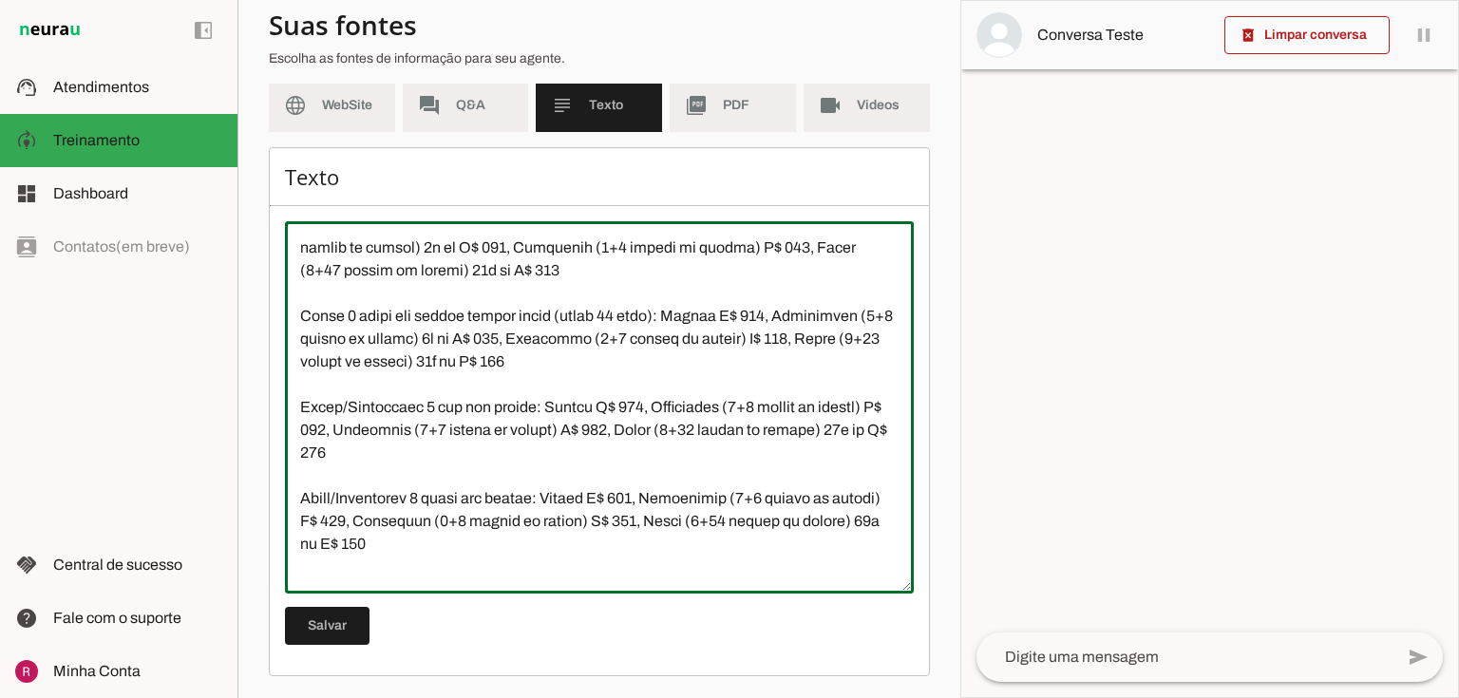
click at [296, 452] on textarea at bounding box center [599, 407] width 629 height 342
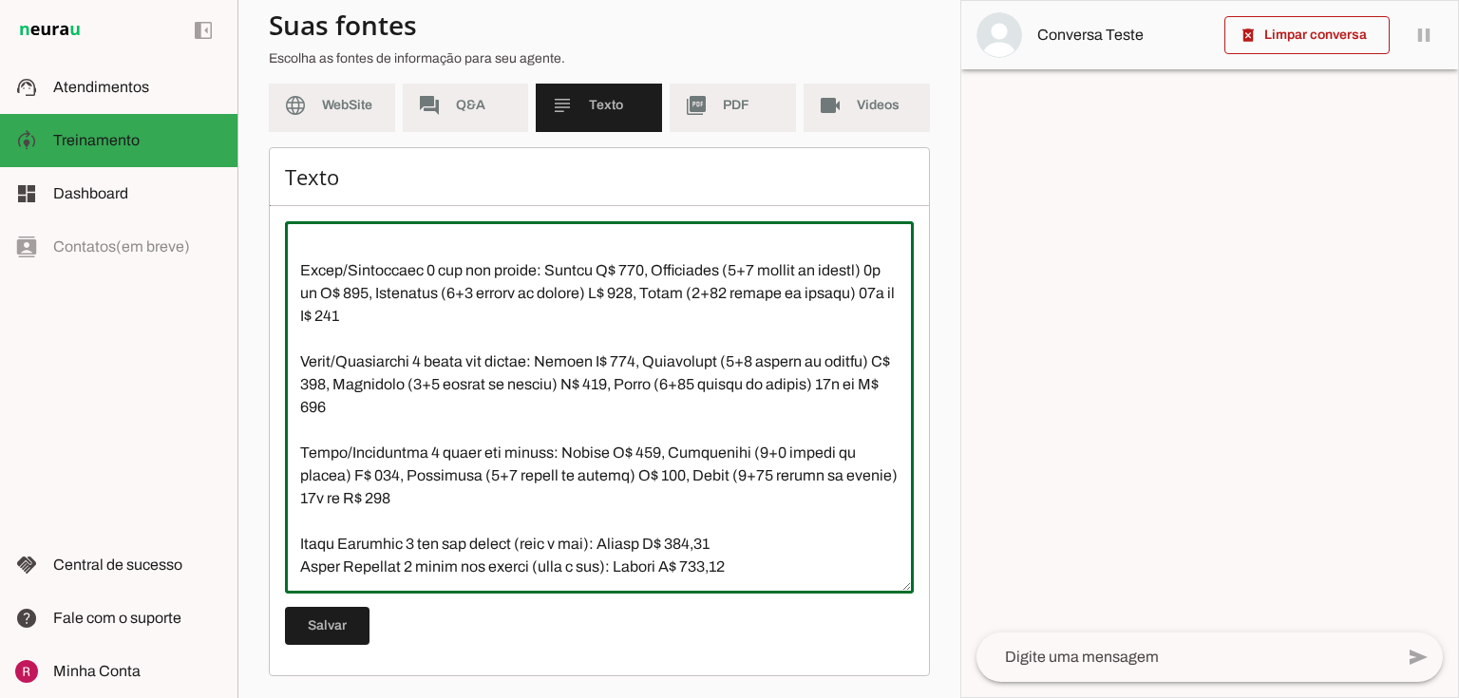
scroll to position [2203, 0]
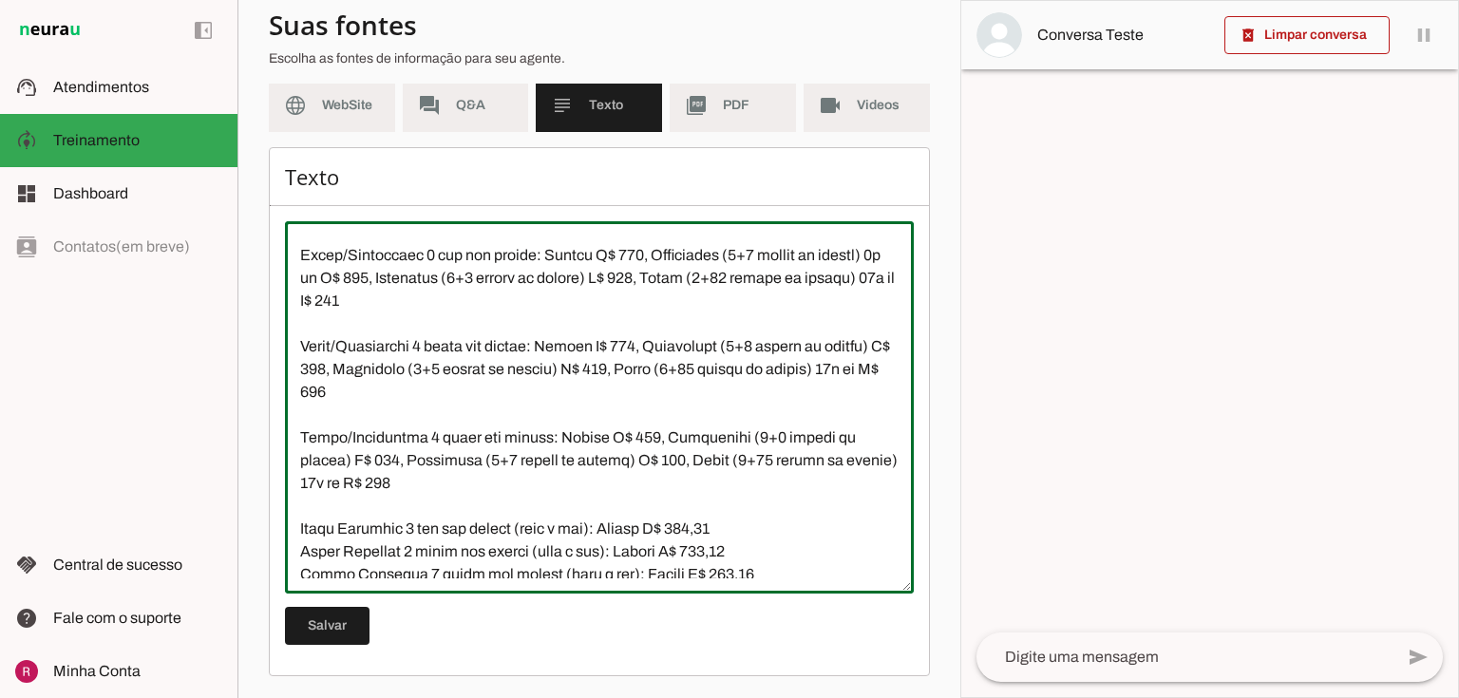
click at [357, 396] on textarea at bounding box center [599, 407] width 629 height 342
click at [354, 392] on textarea at bounding box center [599, 407] width 629 height 342
click at [350, 482] on textarea at bounding box center [599, 407] width 629 height 342
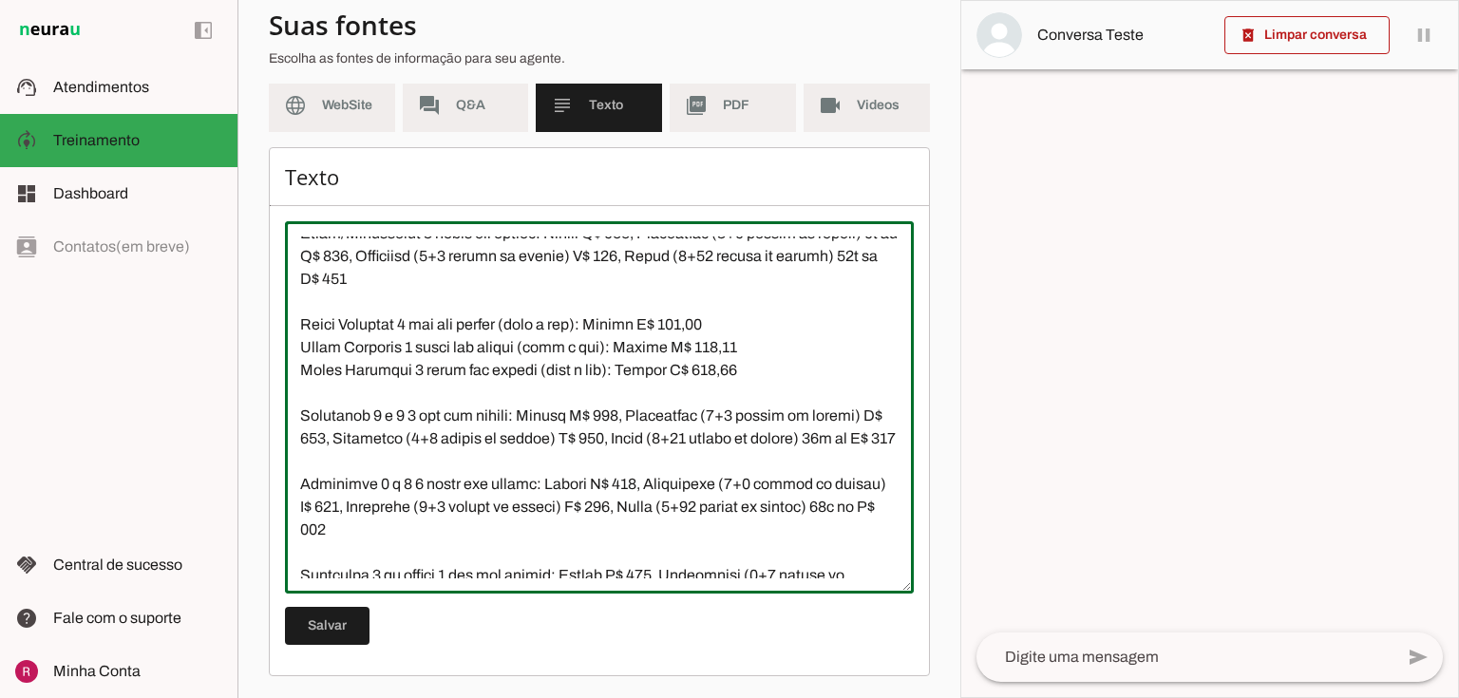
scroll to position [2431, 0]
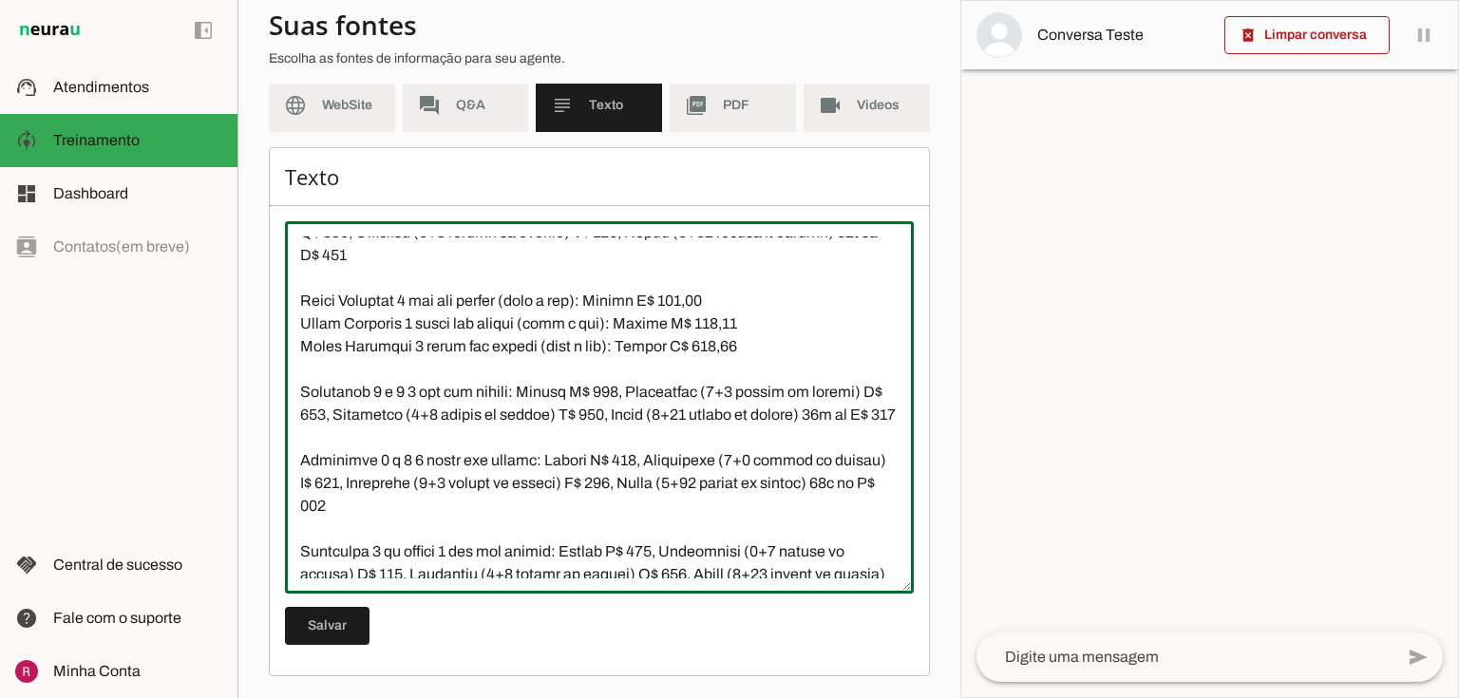
click at [297, 437] on textarea at bounding box center [599, 407] width 629 height 342
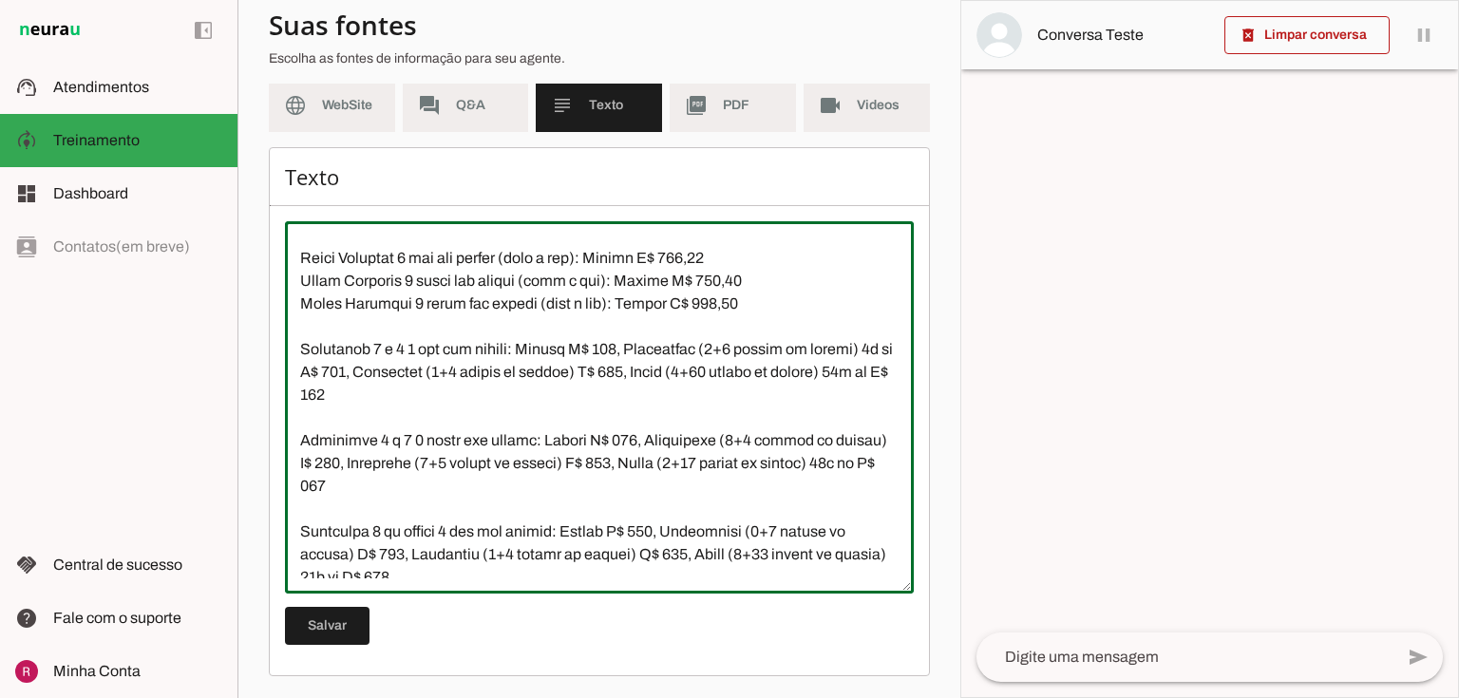
scroll to position [2583, 0]
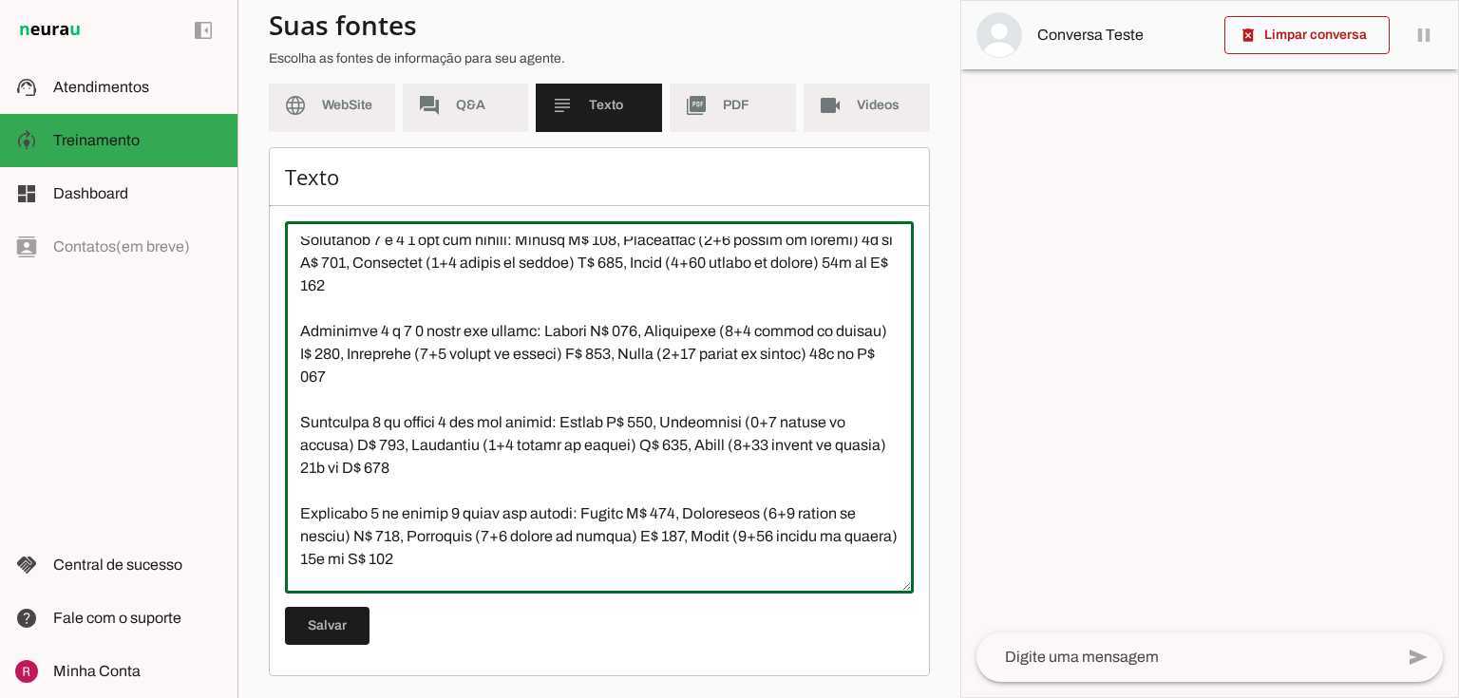
click at [350, 379] on textarea at bounding box center [599, 407] width 629 height 342
click at [353, 467] on textarea at bounding box center [599, 407] width 629 height 342
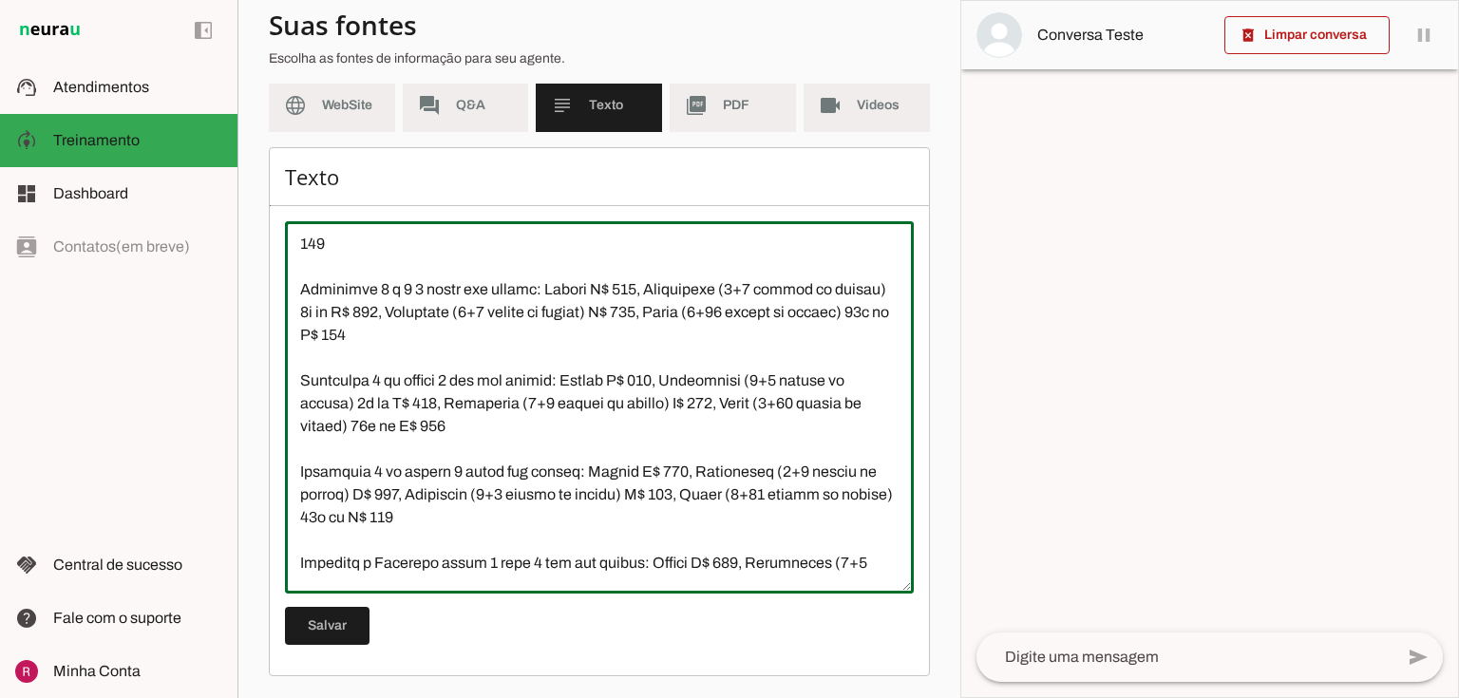
scroll to position [2659, 0]
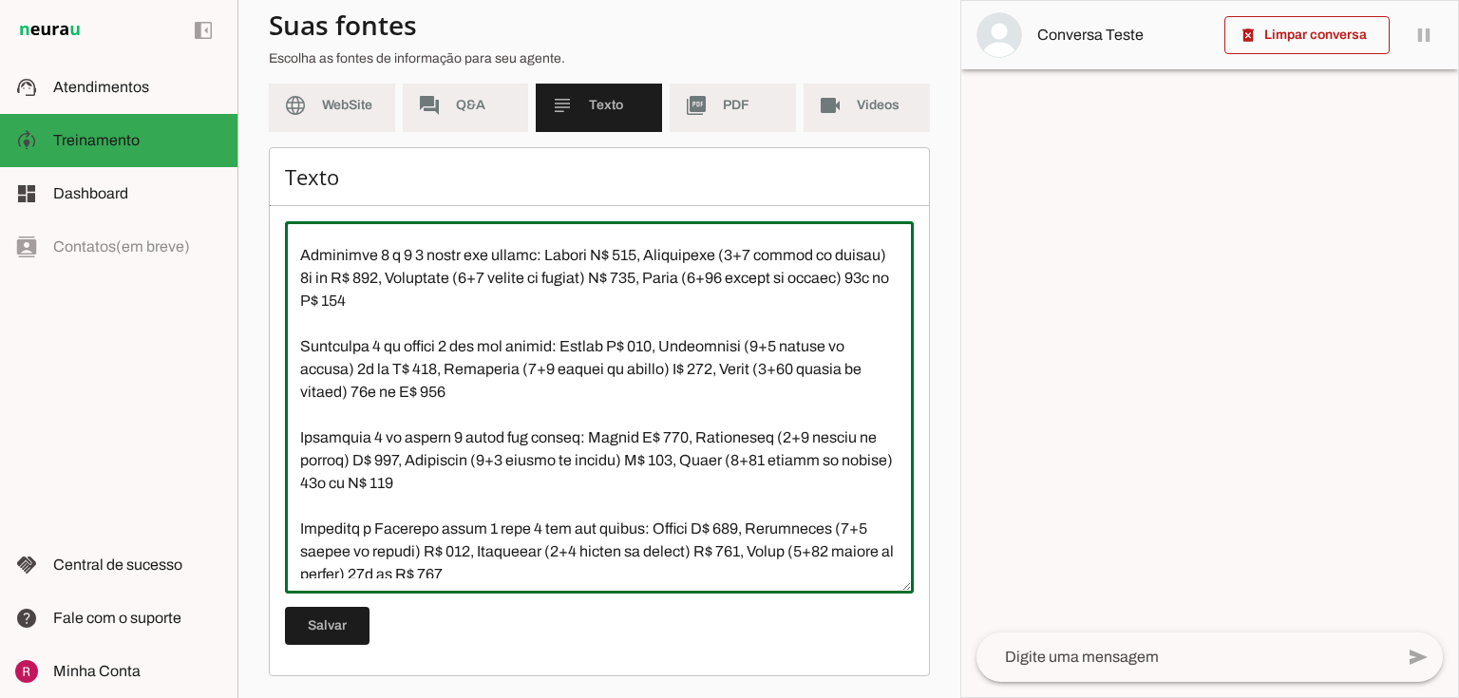
click at [350, 483] on textarea at bounding box center [599, 407] width 629 height 342
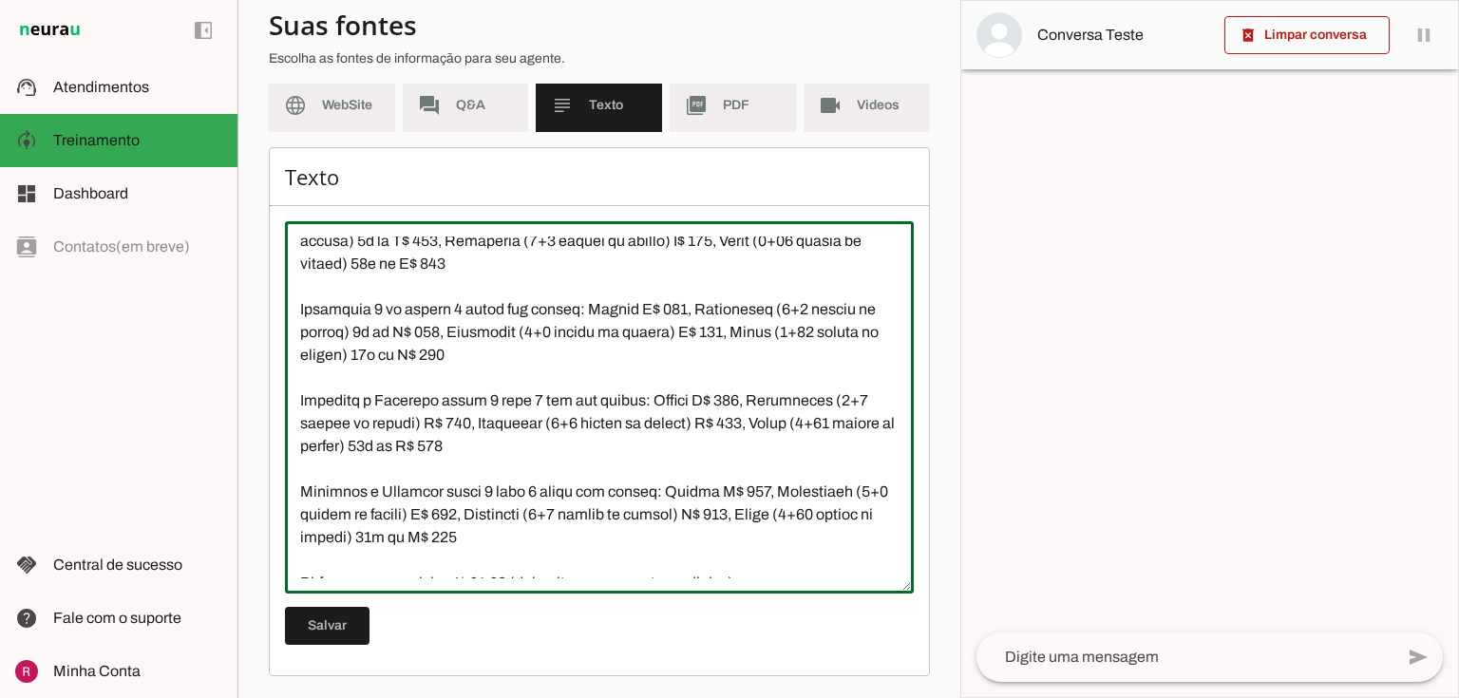
scroll to position [2811, 0]
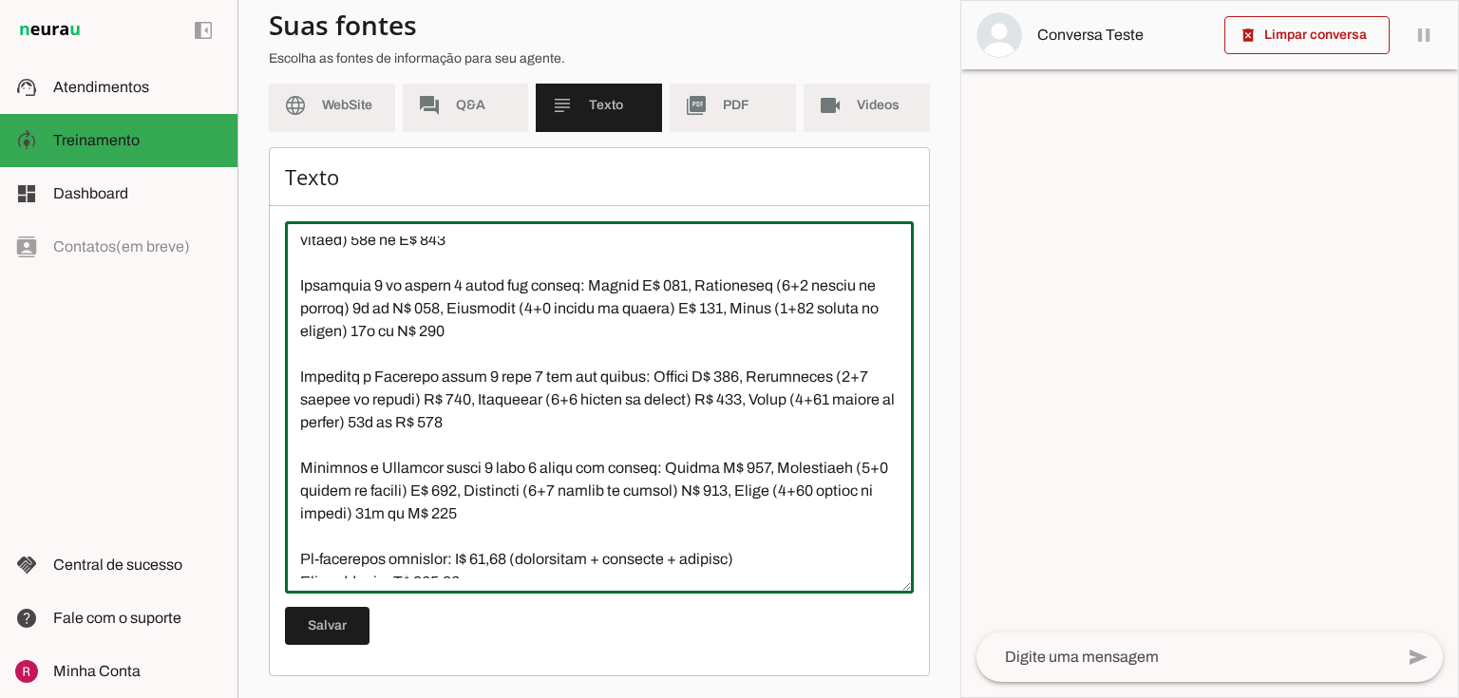
click at [428, 424] on textarea at bounding box center [599, 407] width 629 height 342
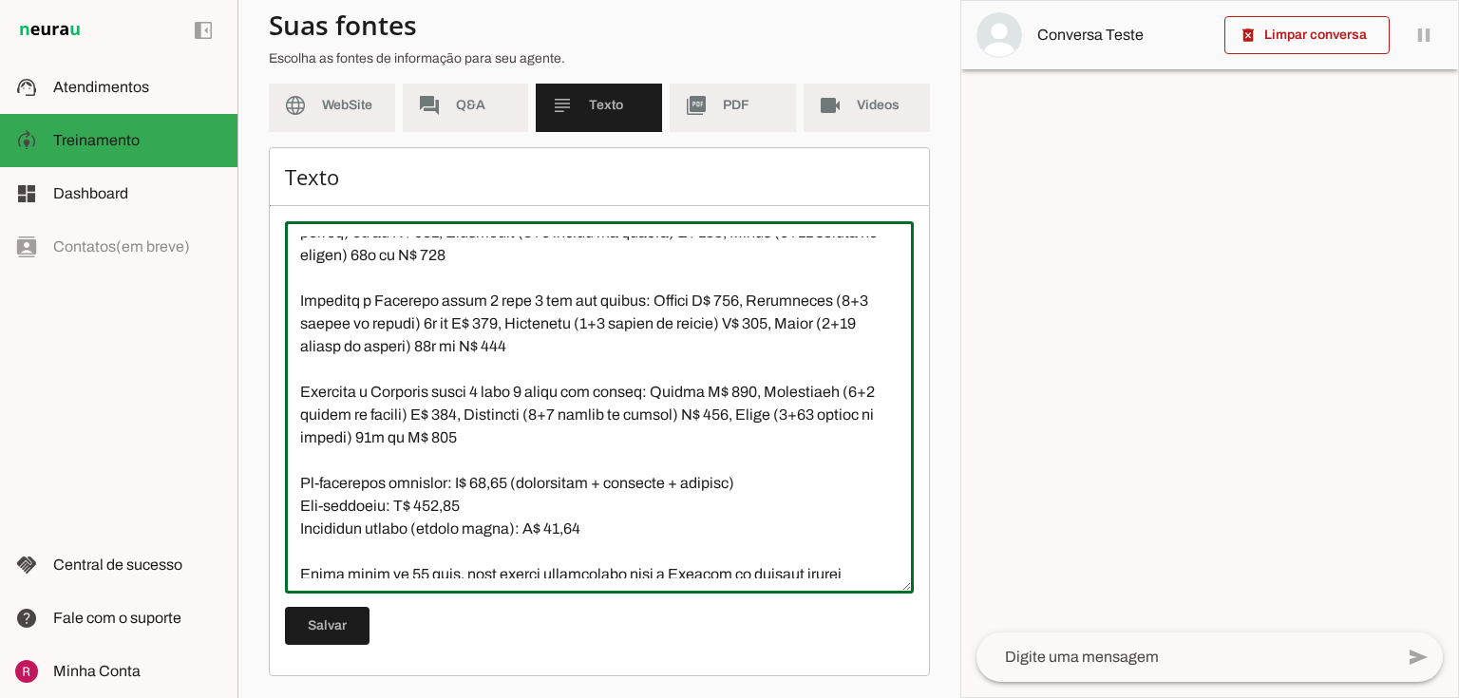
click at [460, 435] on textarea at bounding box center [599, 407] width 629 height 342
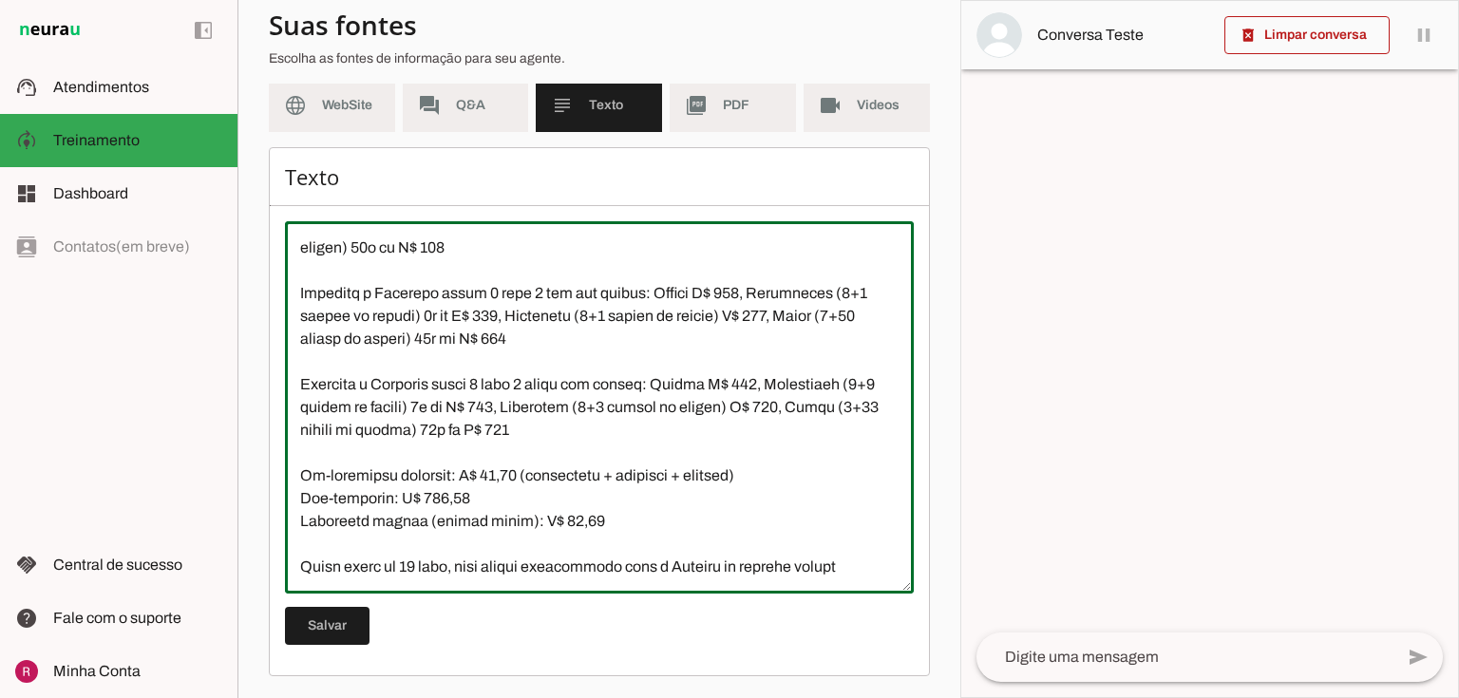
scroll to position [2918, 0]
type textarea "Loremip Dolorsit: Ame consecte “adipi el 3 seddo” (eiusm temporinc) utl etdolor…"
type md-outlined-text-field "Loremip Dolorsit: Ame consecte “adipi el 3 seddo” (eiusm temporinc) utl etdolor…"
click at [346, 619] on span at bounding box center [327, 626] width 85 height 46
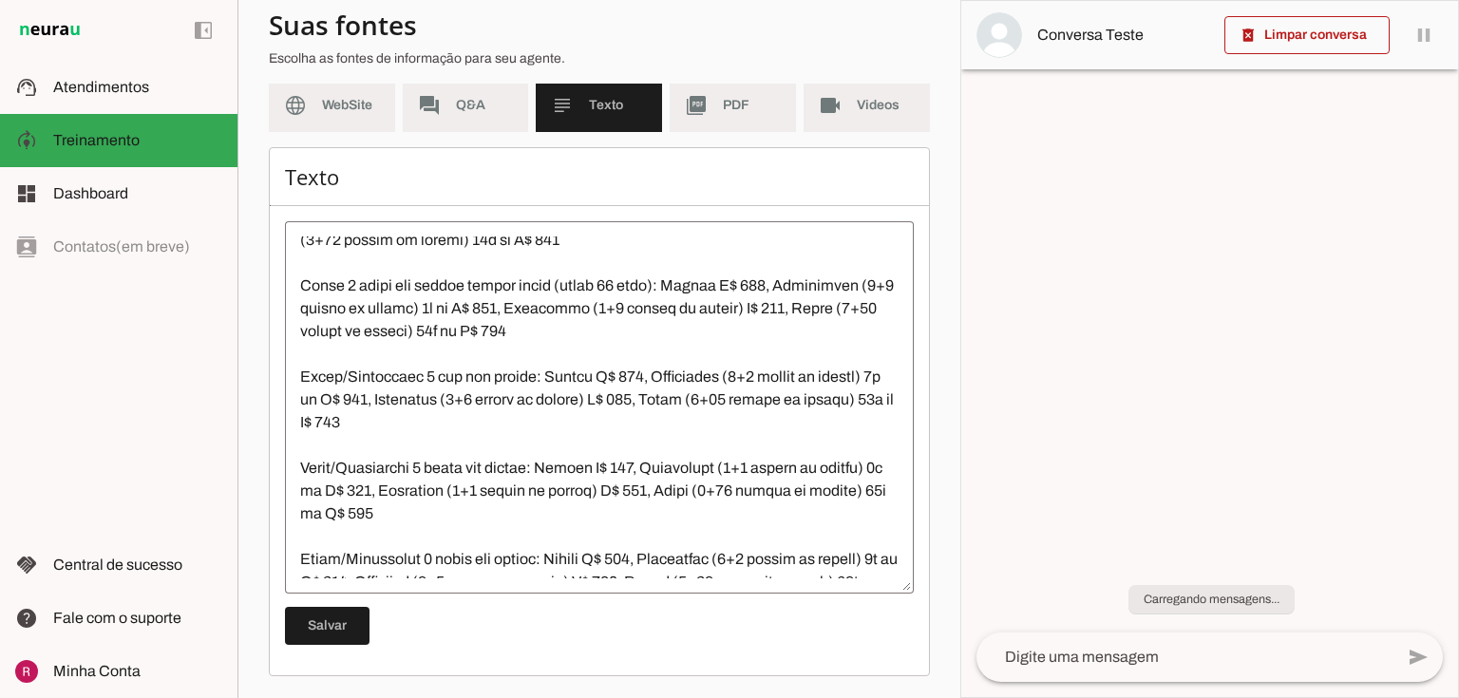
scroll to position [2082, 0]
click at [787, 331] on textarea at bounding box center [599, 407] width 629 height 342
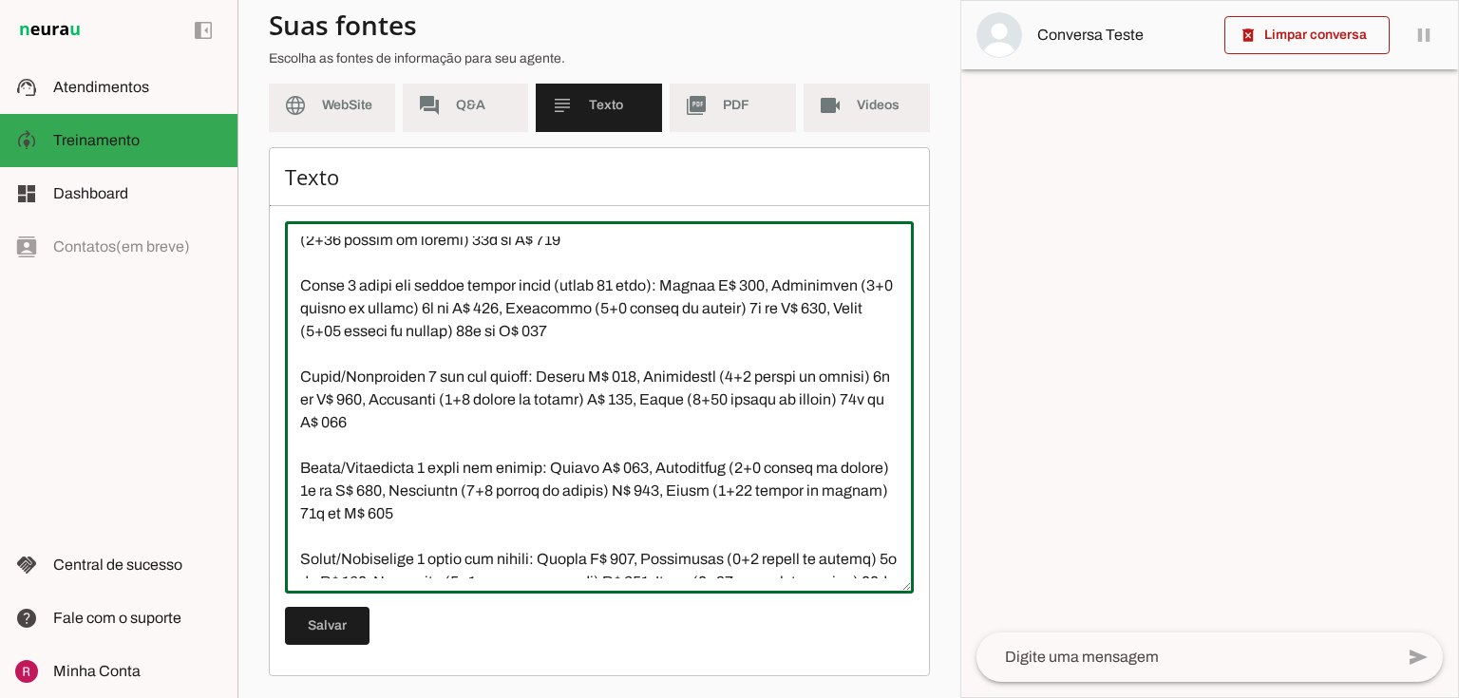
drag, startPoint x: 787, startPoint y: 332, endPoint x: 830, endPoint y: 331, distance: 42.8
click at [830, 331] on textarea at bounding box center [599, 407] width 629 height 342
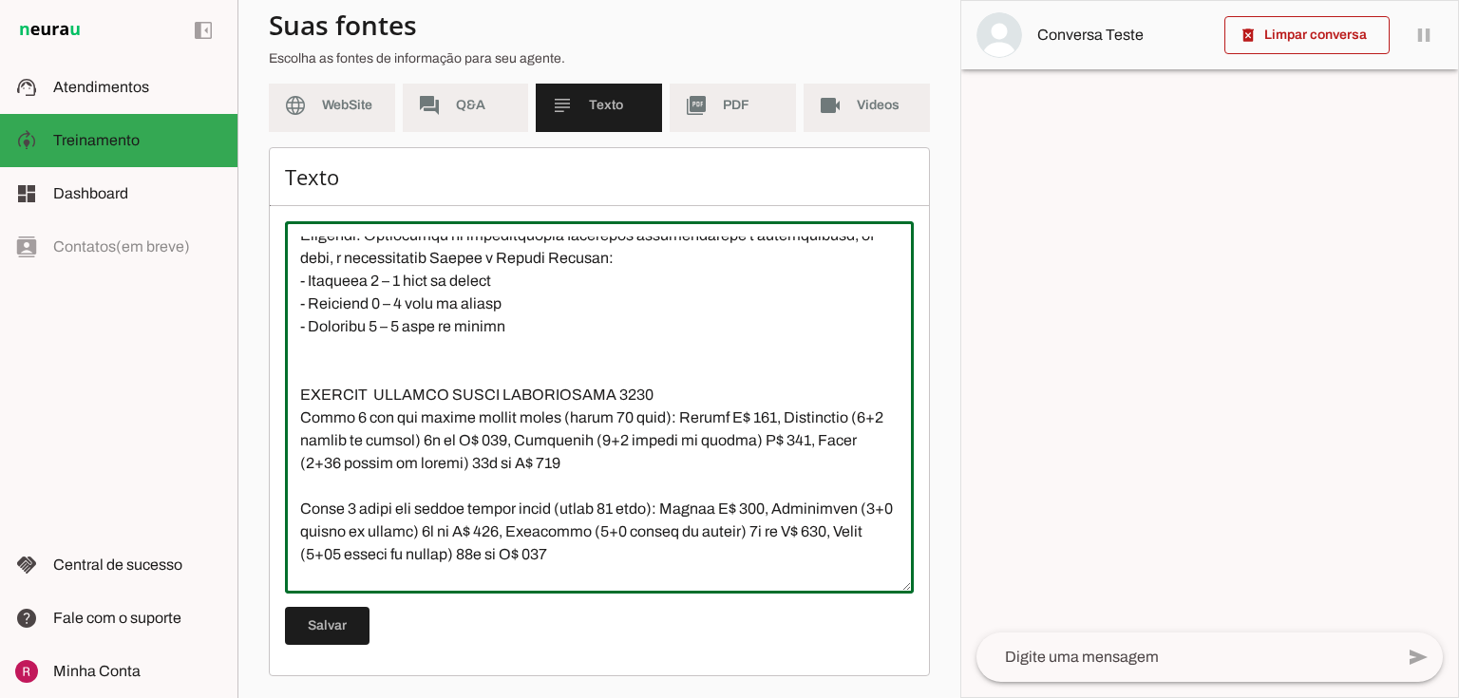
scroll to position [1854, 0]
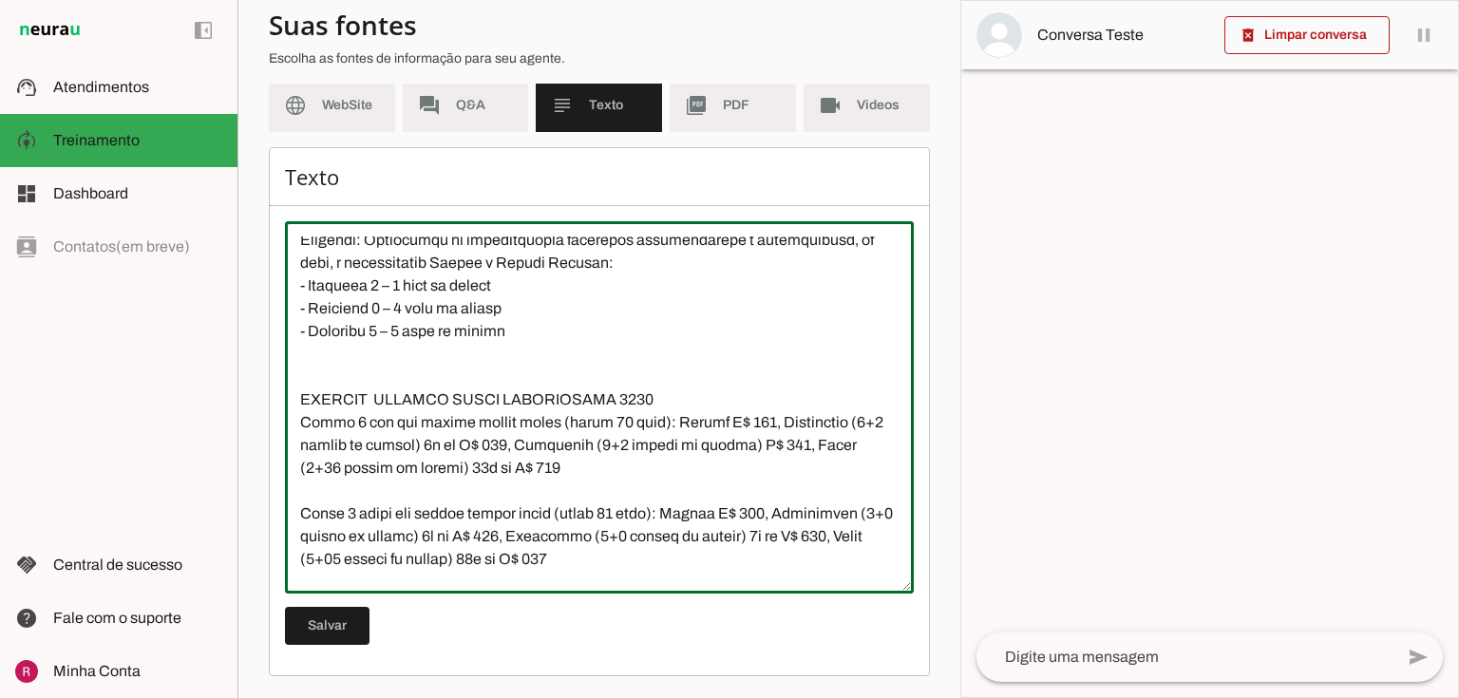
click at [754, 469] on textarea at bounding box center [599, 407] width 629 height 342
paste textarea "6x de"
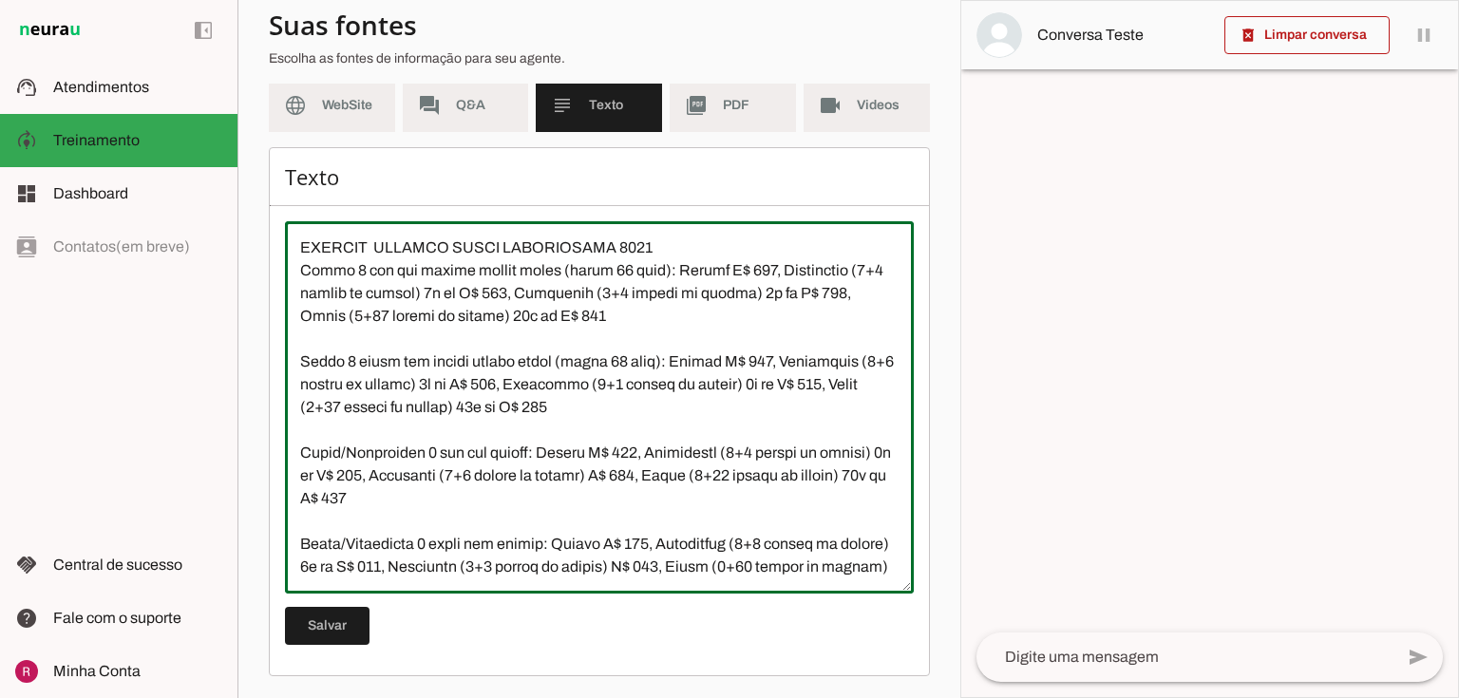
scroll to position [2082, 0]
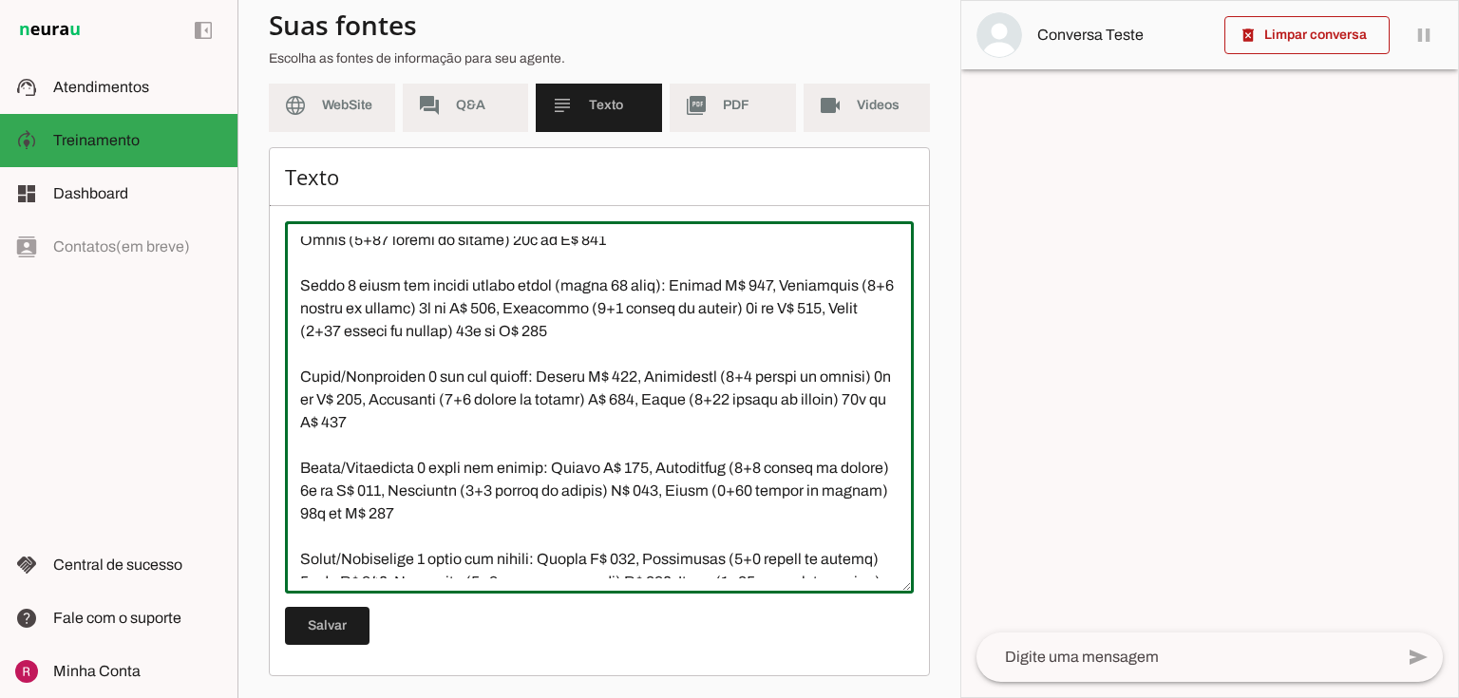
click at [627, 422] on textarea at bounding box center [599, 407] width 629 height 342
paste textarea "6x de"
click at [678, 514] on textarea at bounding box center [599, 407] width 629 height 342
paste textarea "6x de"
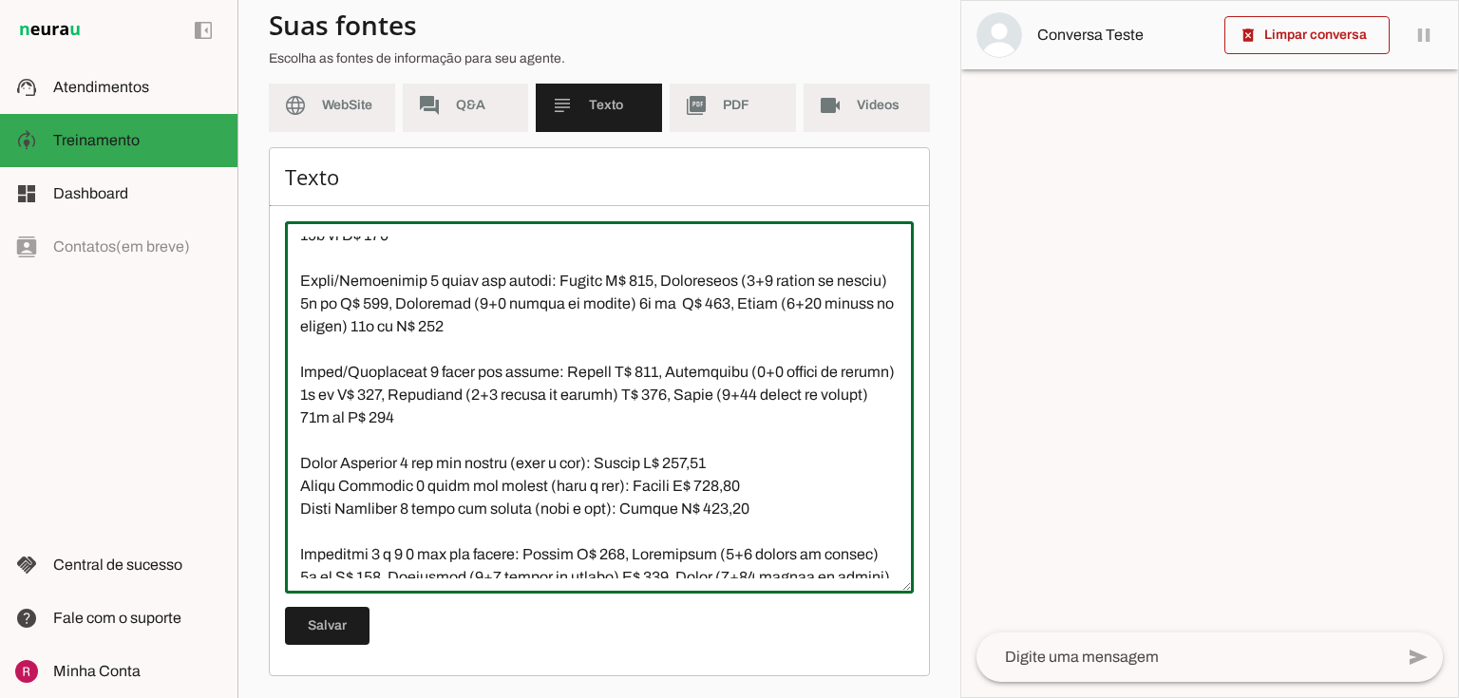
scroll to position [2310, 0]
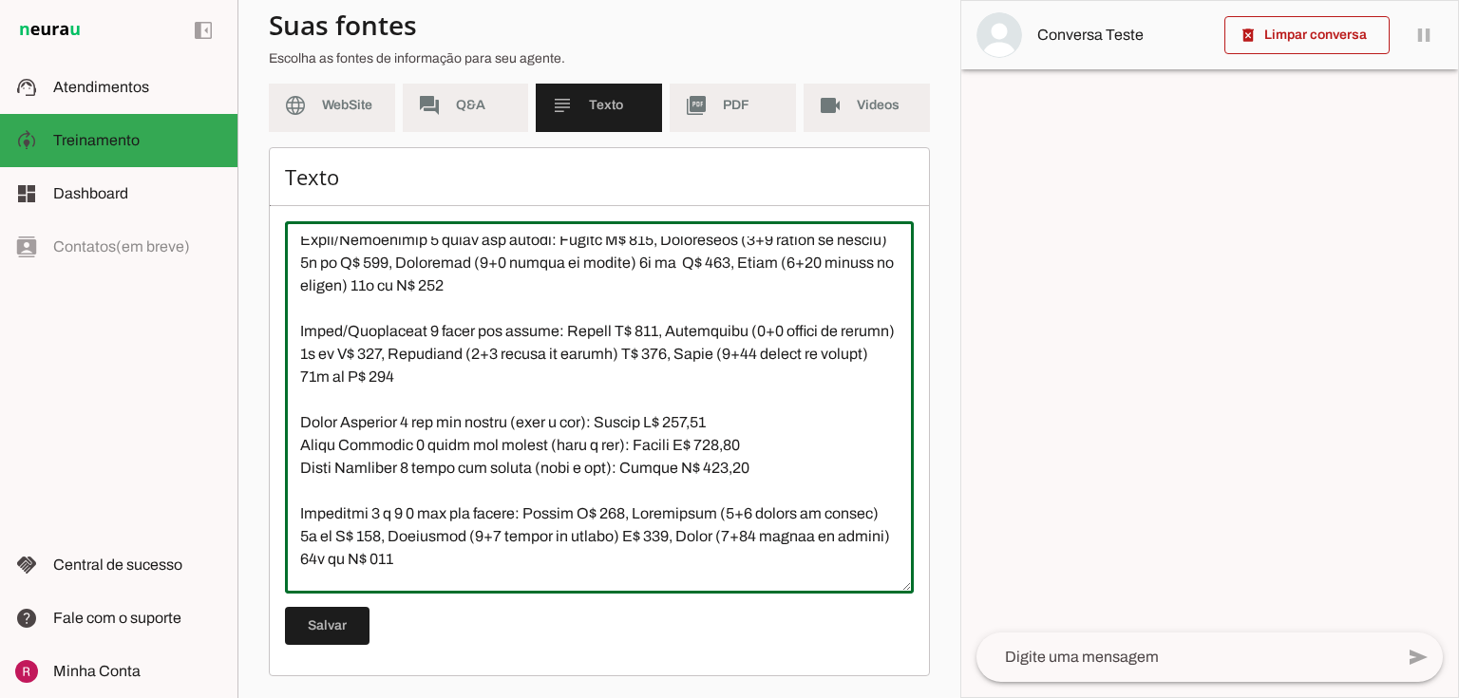
click at [681, 372] on textarea at bounding box center [599, 407] width 629 height 342
paste textarea "6x de"
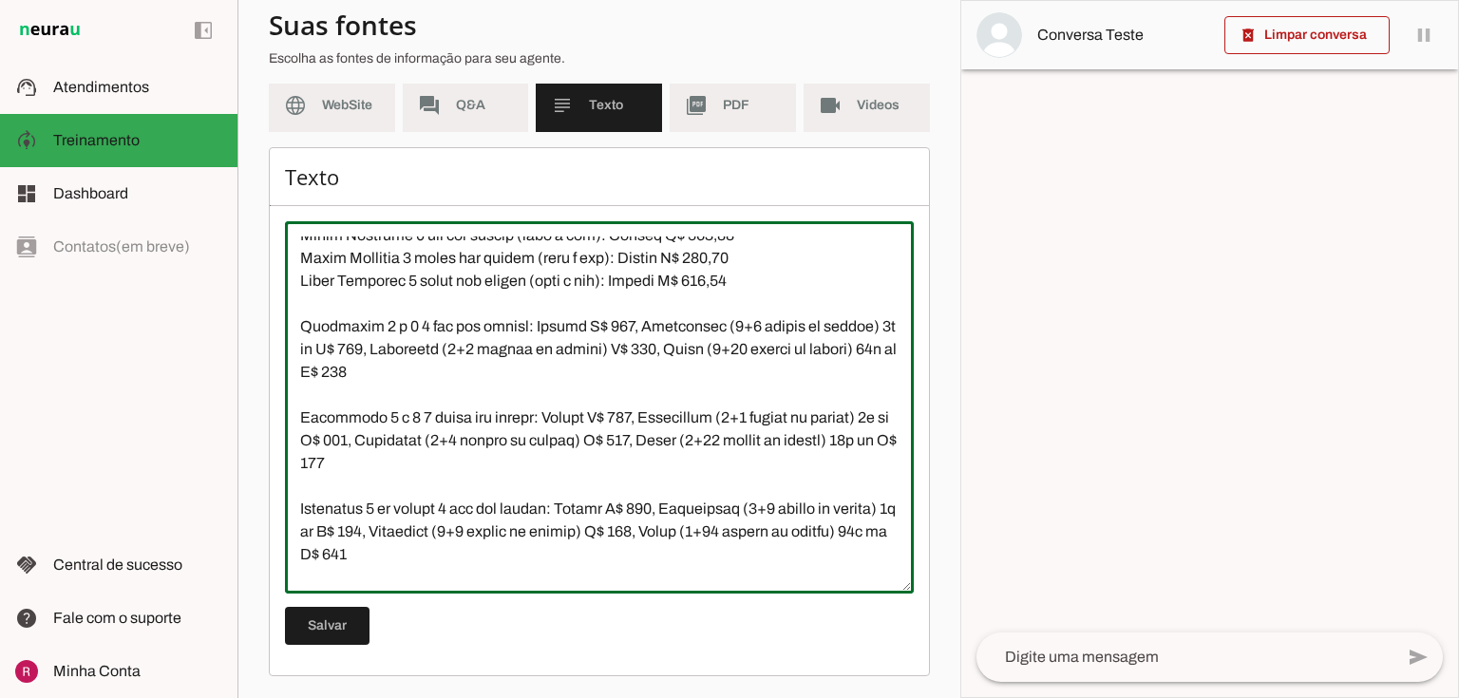
scroll to position [2538, 0]
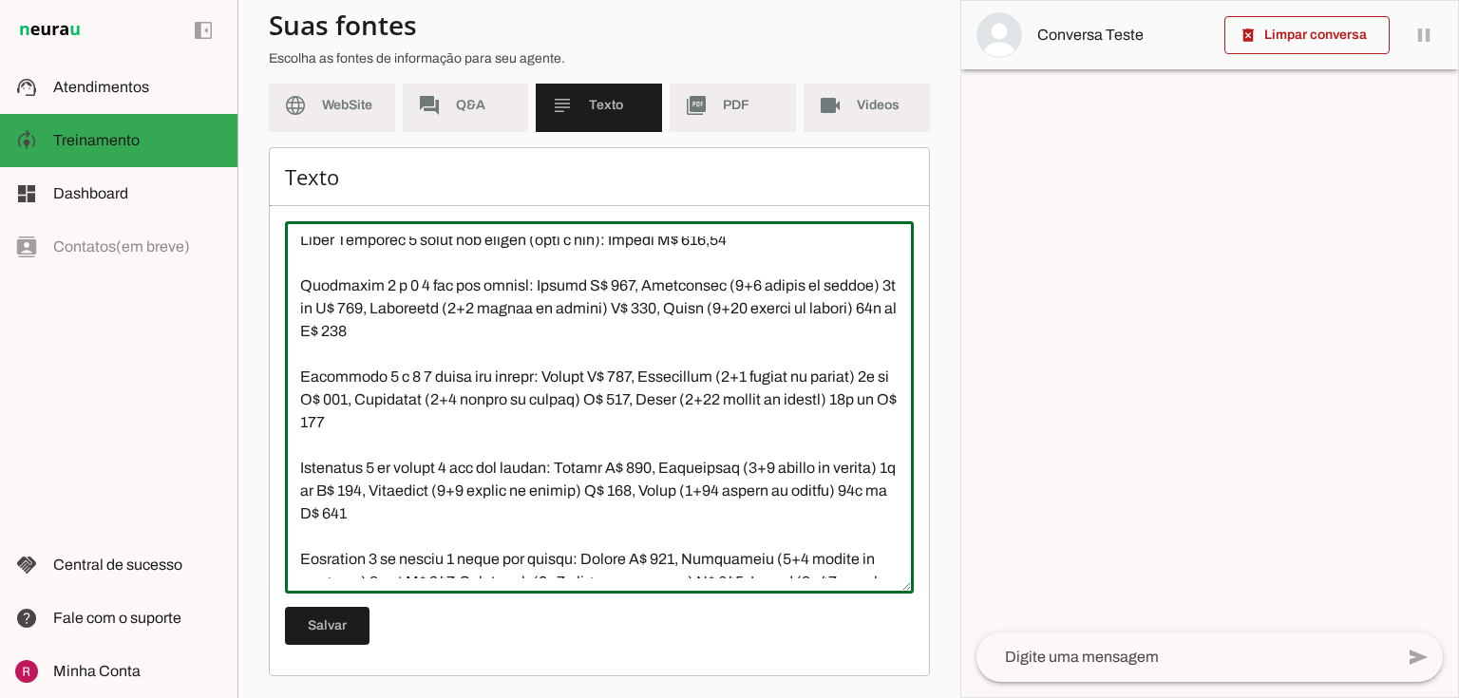
click at [627, 331] on textarea at bounding box center [599, 407] width 629 height 342
paste textarea "6x de"
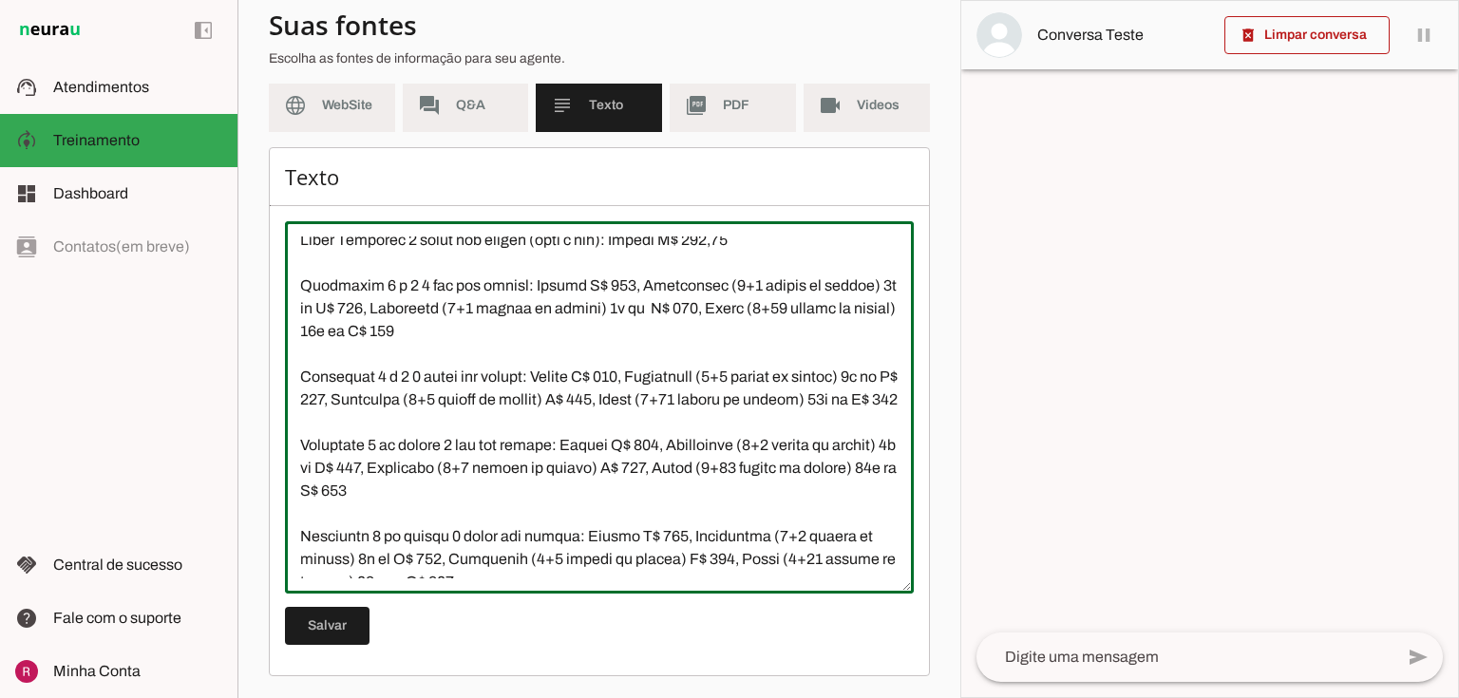
click at [677, 419] on textarea at bounding box center [599, 407] width 629 height 342
paste textarea "6x de"
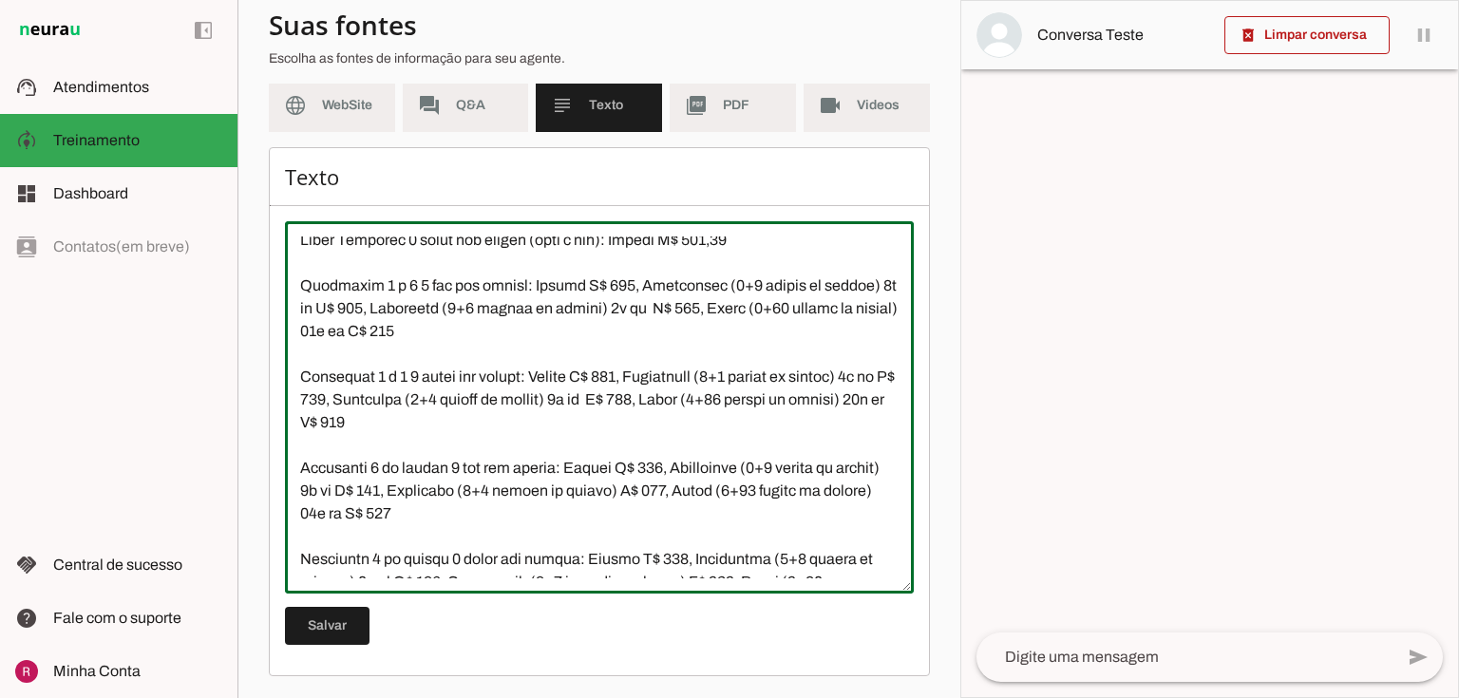
scroll to position [2614, 0]
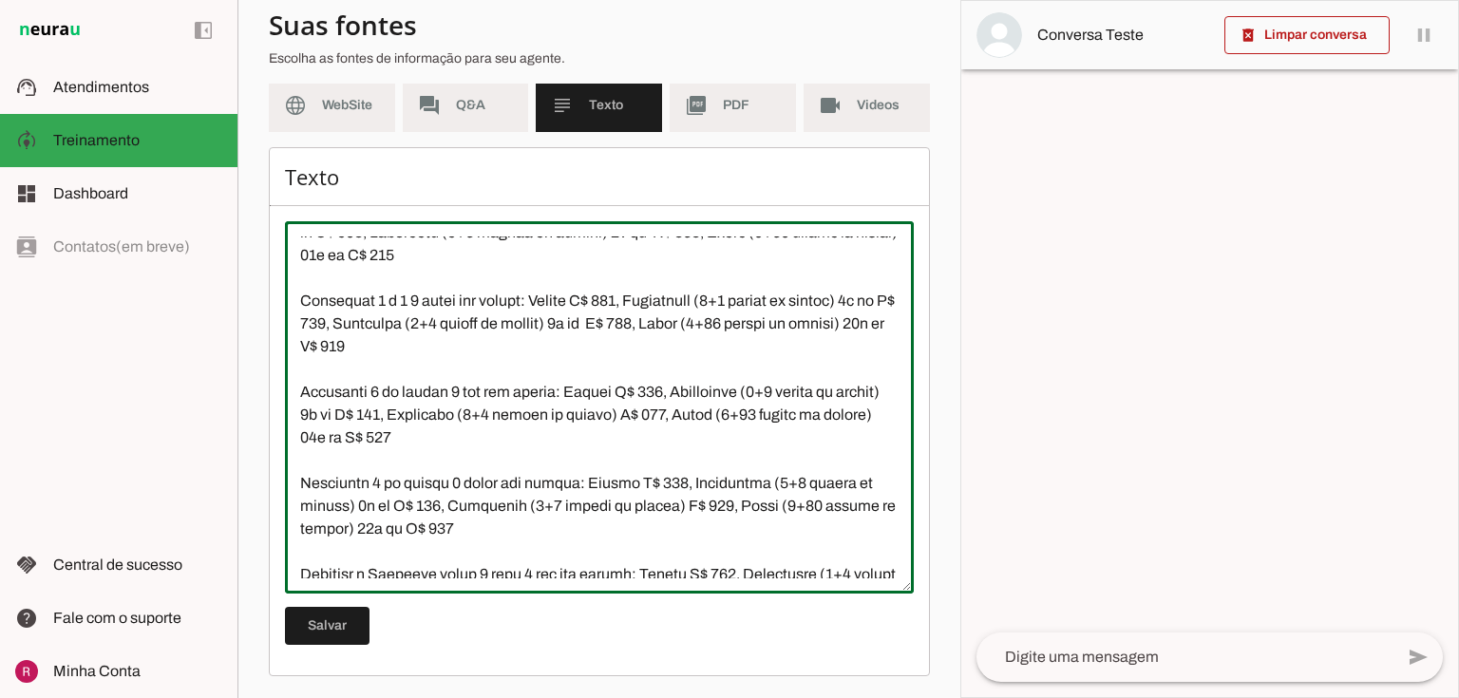
click at [677, 437] on textarea at bounding box center [599, 407] width 629 height 342
paste textarea "6x de"
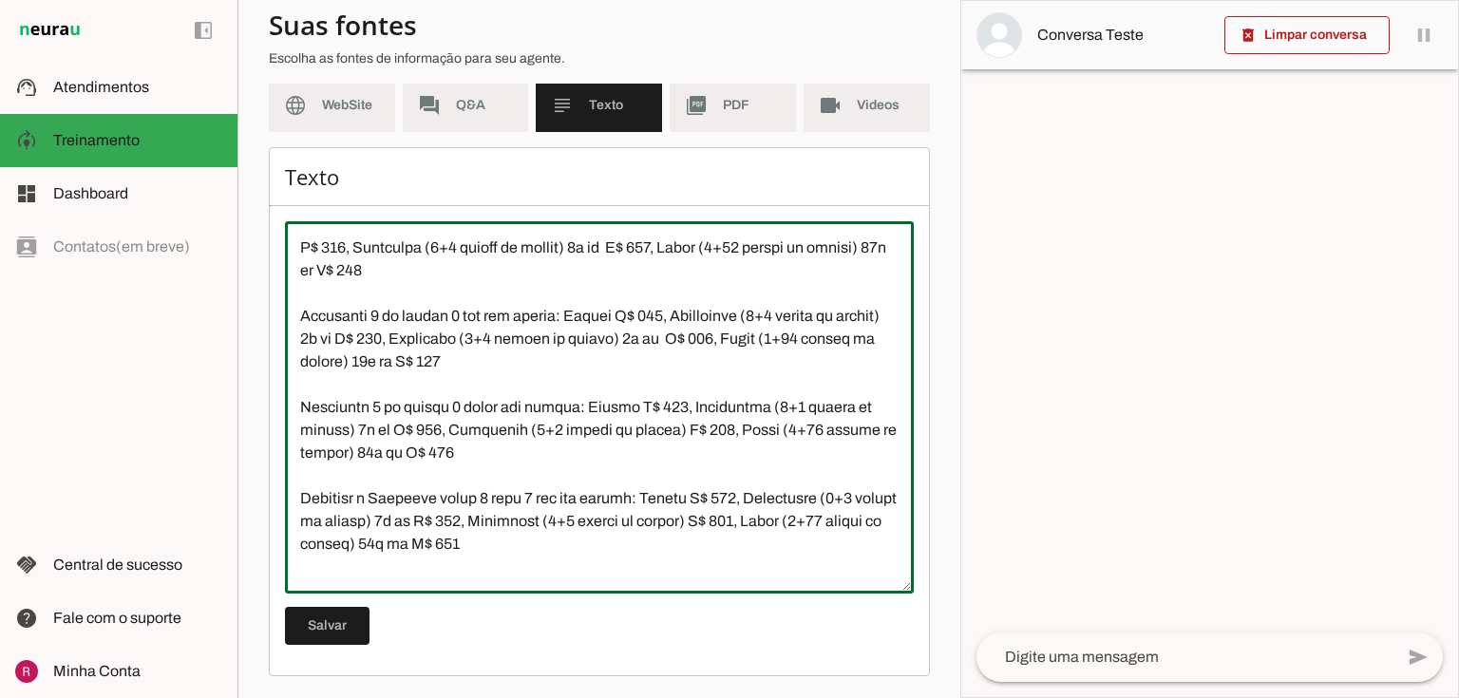
click at [678, 450] on textarea at bounding box center [599, 407] width 629 height 342
paste textarea "6x de"
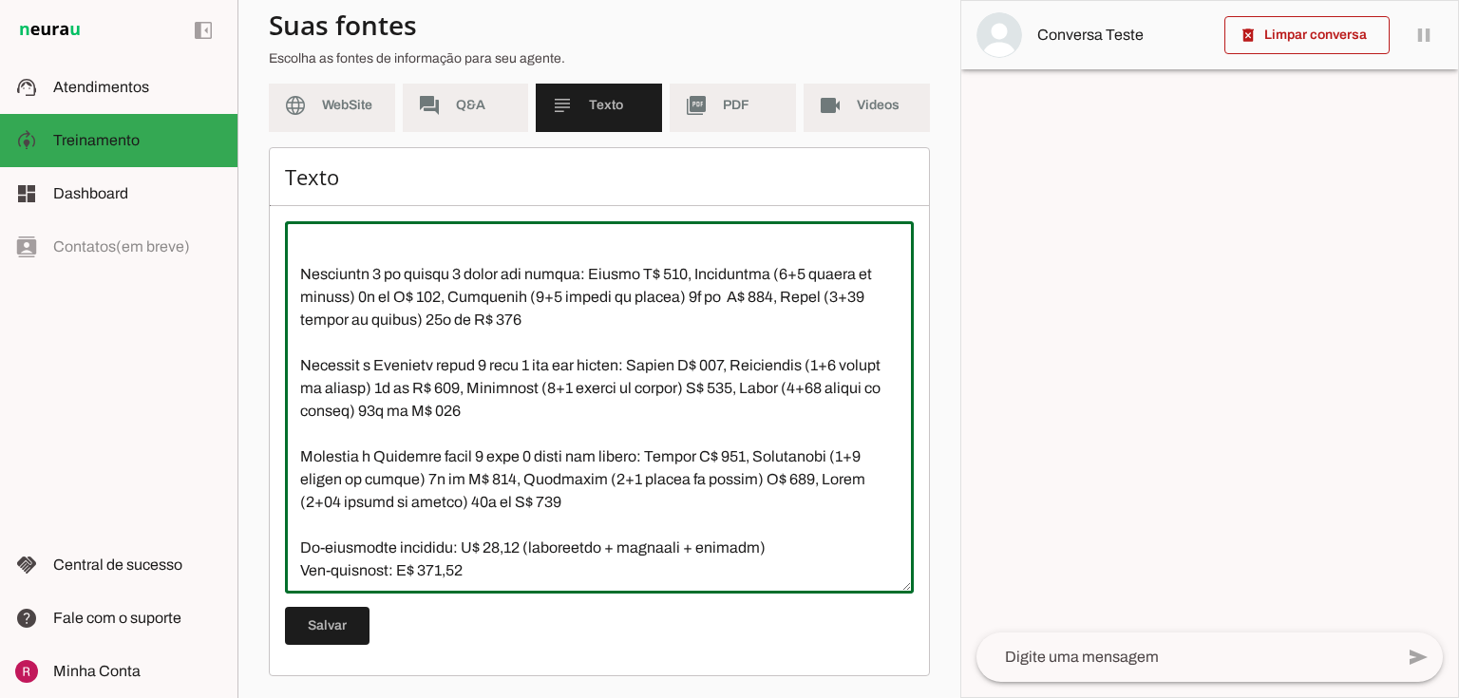
scroll to position [2842, 0]
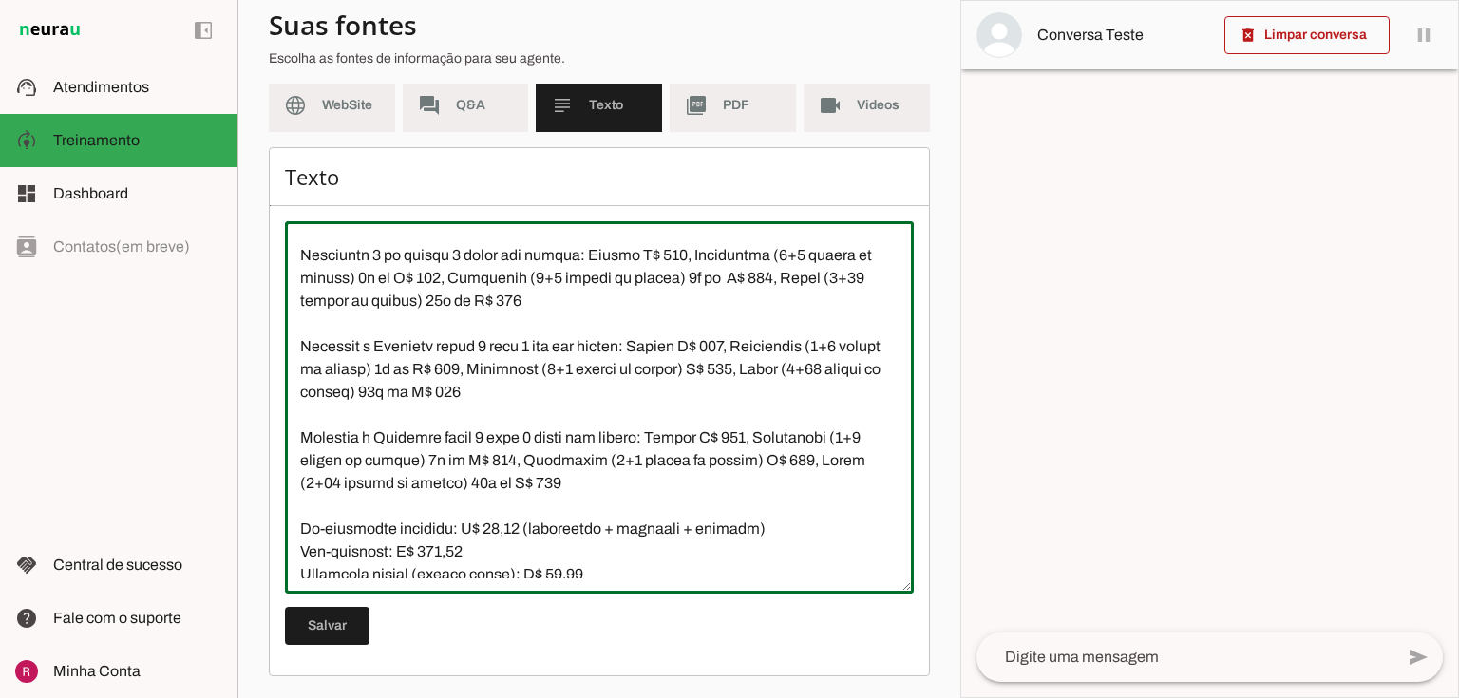
click at [756, 391] on textarea at bounding box center [599, 407] width 629 height 342
paste textarea "6x de"
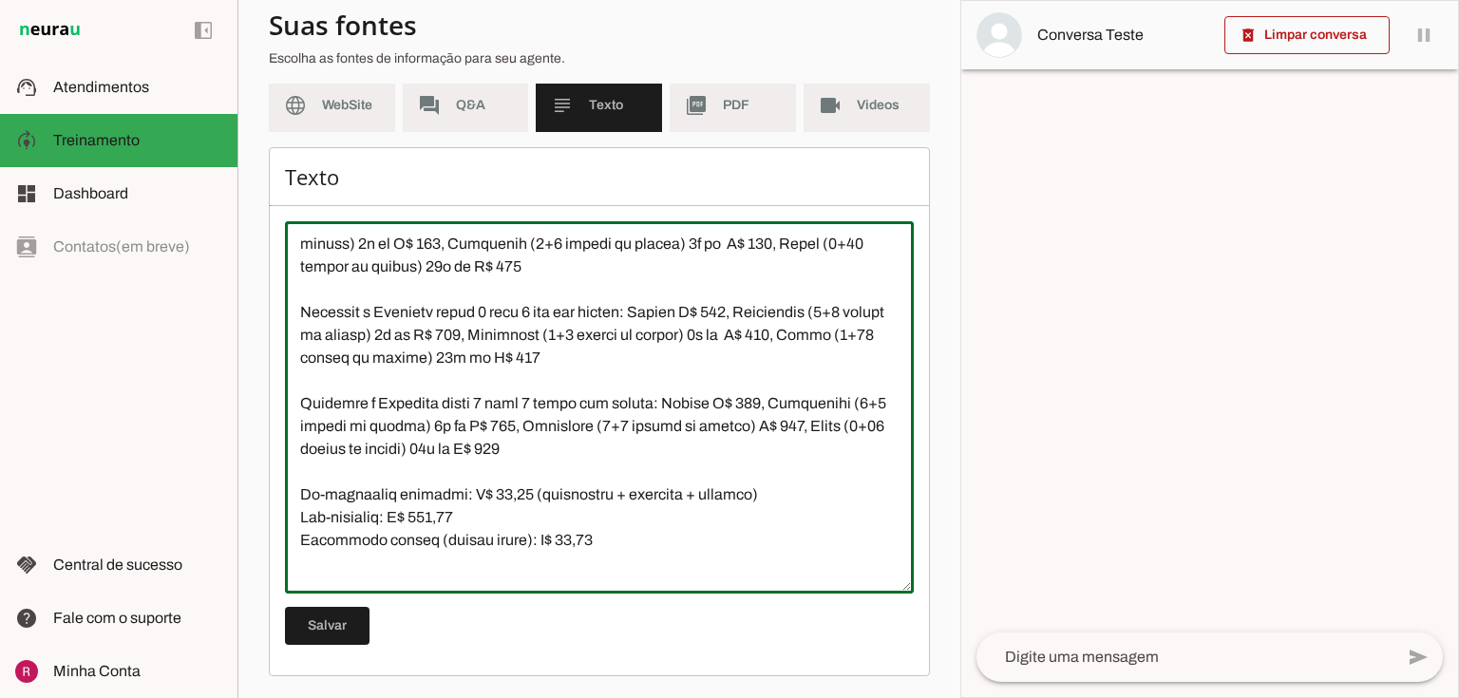
scroll to position [2918, 0]
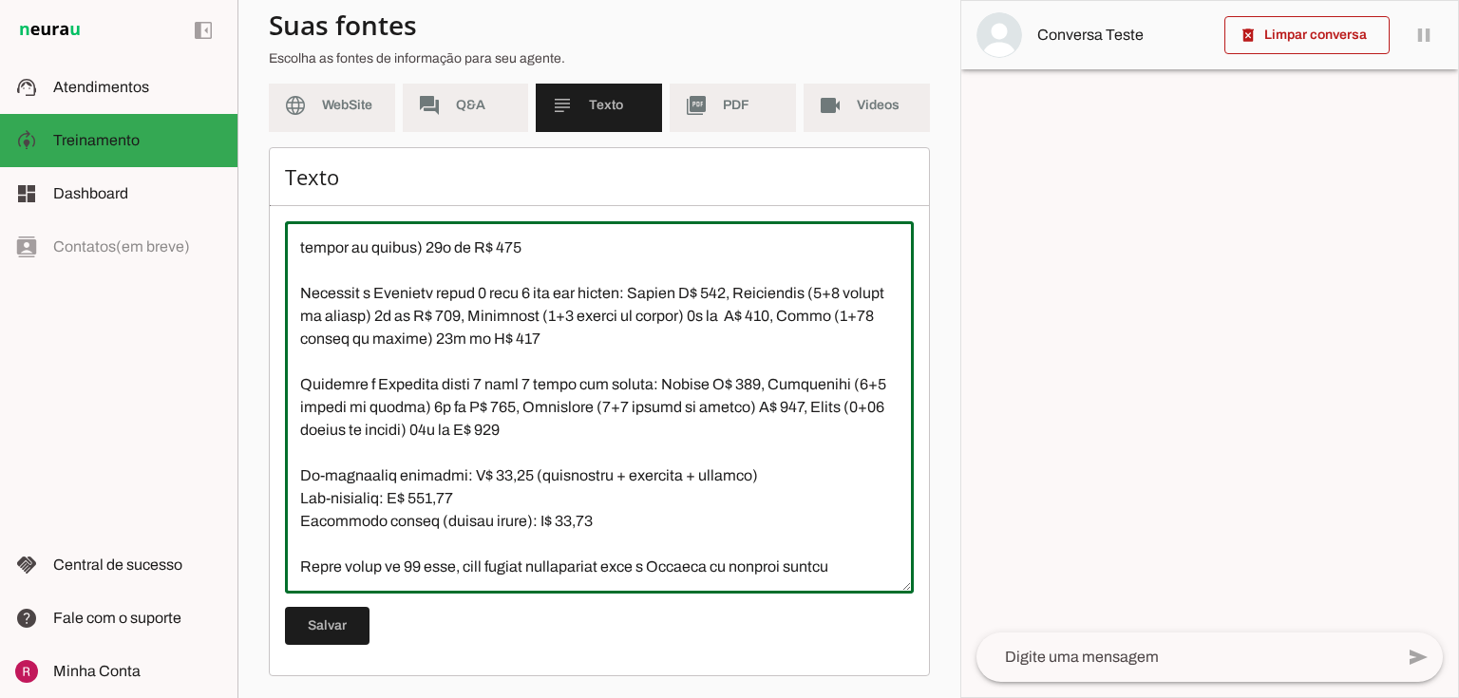
click at [786, 409] on textarea at bounding box center [599, 407] width 629 height 342
paste textarea "6x de"
type textarea "Loremip Dolorsit: Ame consecte “adipi el 3 seddo” (eiusm temporinc) utl etdolor…"
type md-outlined-text-field "Loremip Dolorsit: Ame consecte “adipi el 3 seddo” (eiusm temporinc) utl etdolor…"
click at [343, 613] on span at bounding box center [327, 626] width 85 height 46
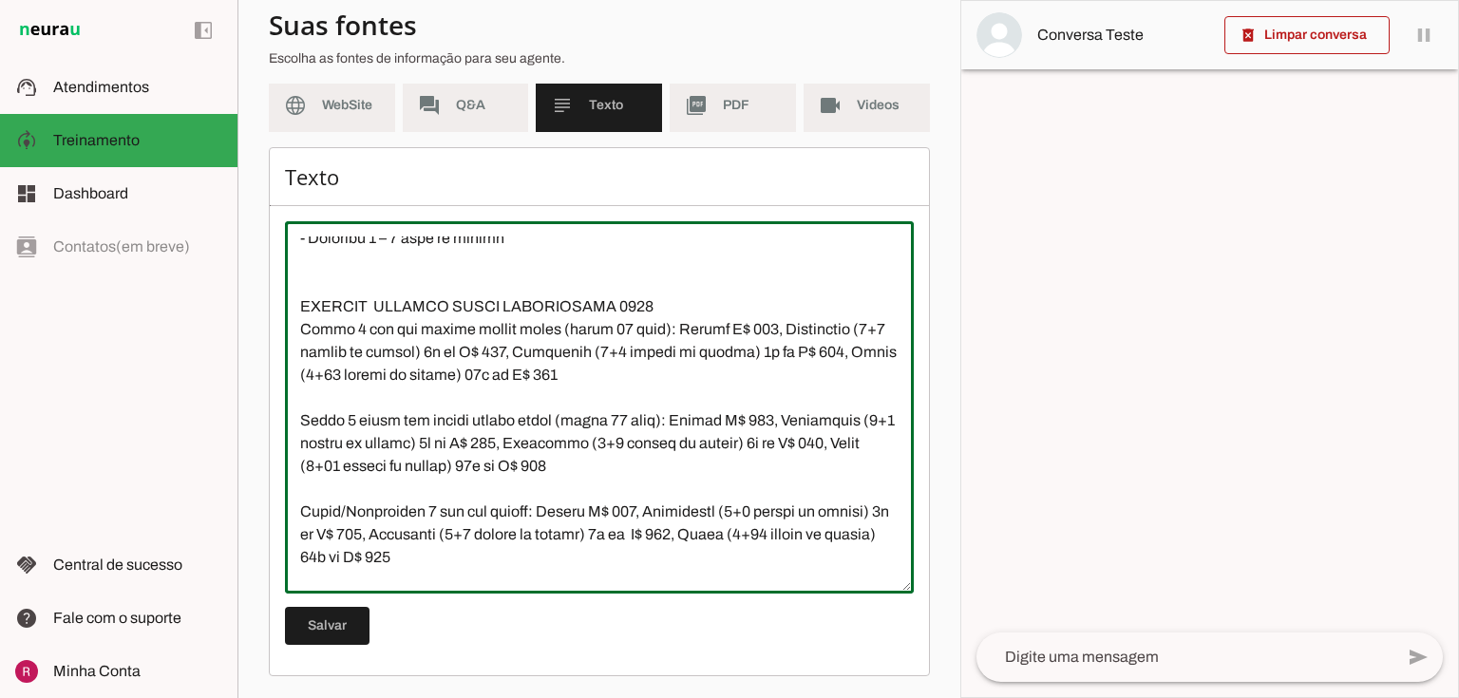
scroll to position [1930, 0]
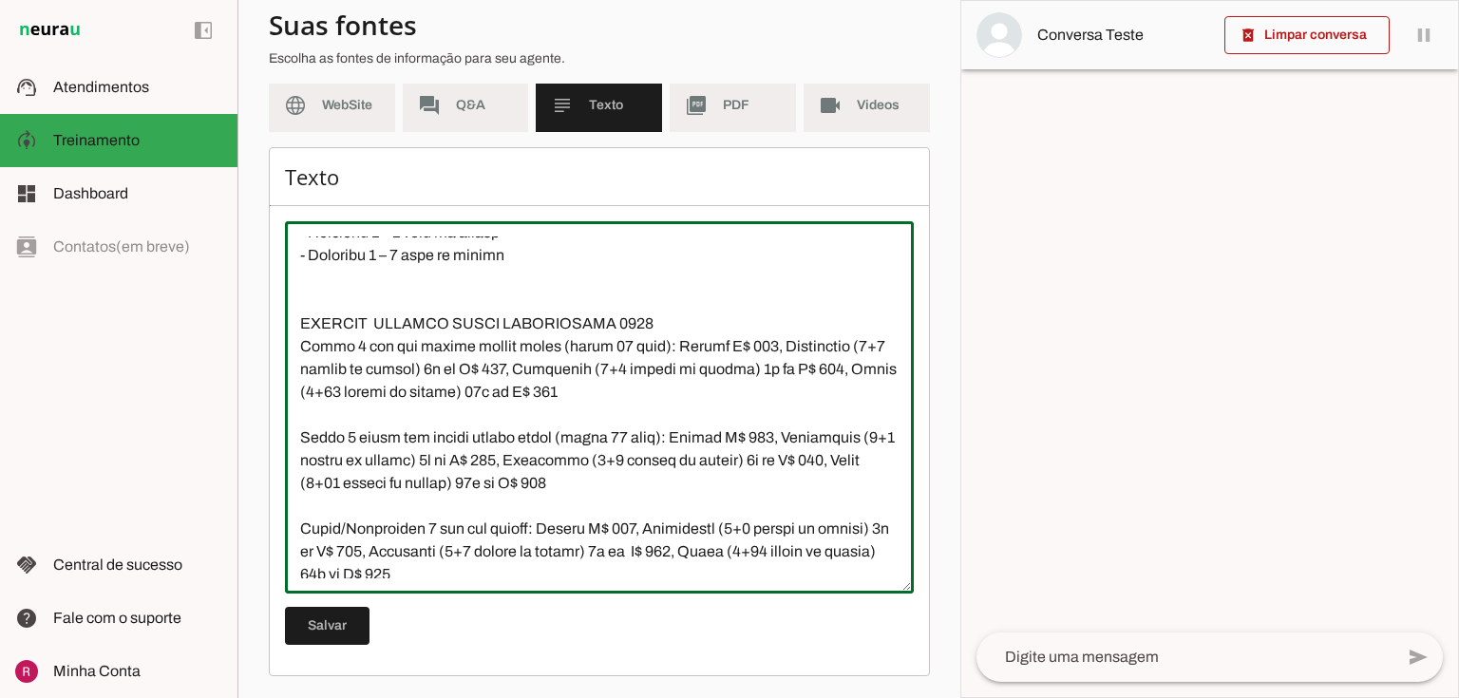
drag, startPoint x: 574, startPoint y: 522, endPoint x: 293, endPoint y: 347, distance: 331.5
click at [293, 347] on textarea at bounding box center [599, 407] width 629 height 342
click at [727, 370] on textarea at bounding box center [599, 407] width 629 height 342
click at [447, 500] on textarea at bounding box center [599, 407] width 629 height 342
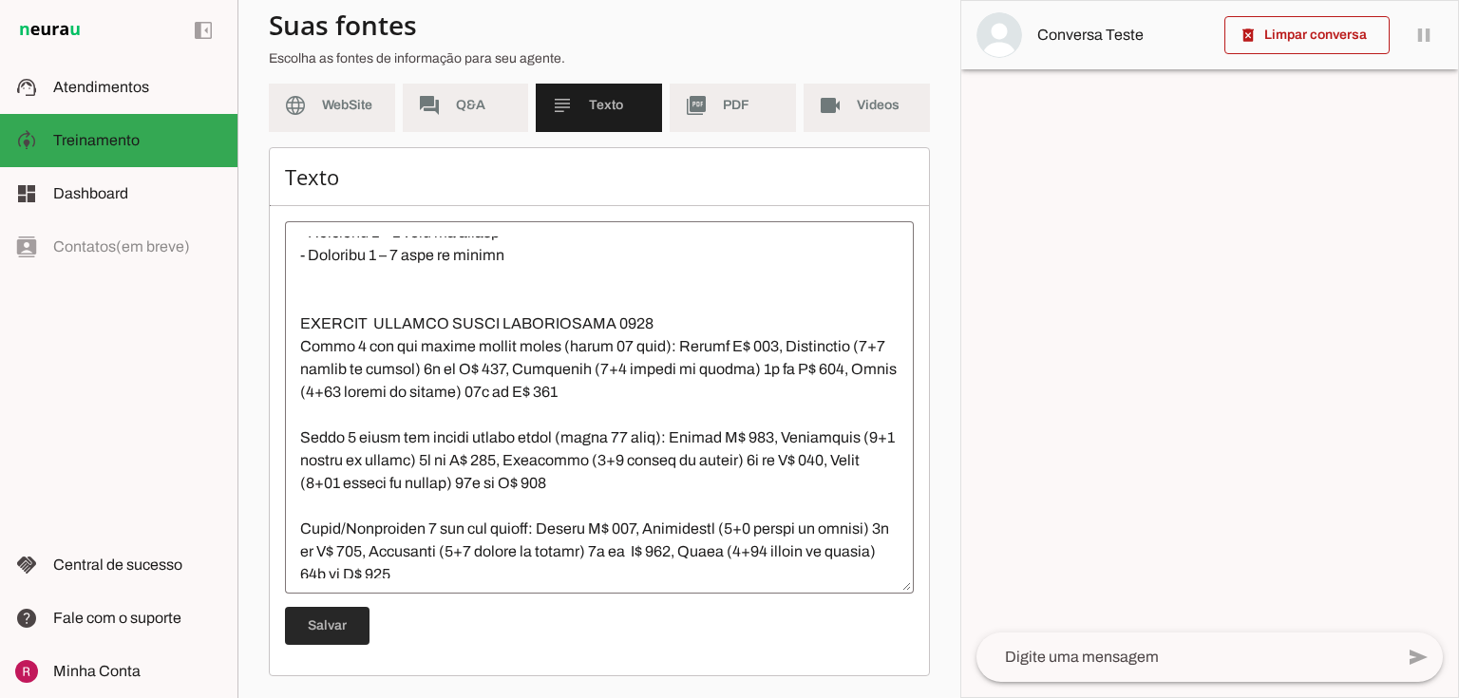
click at [350, 625] on span at bounding box center [327, 626] width 85 height 46
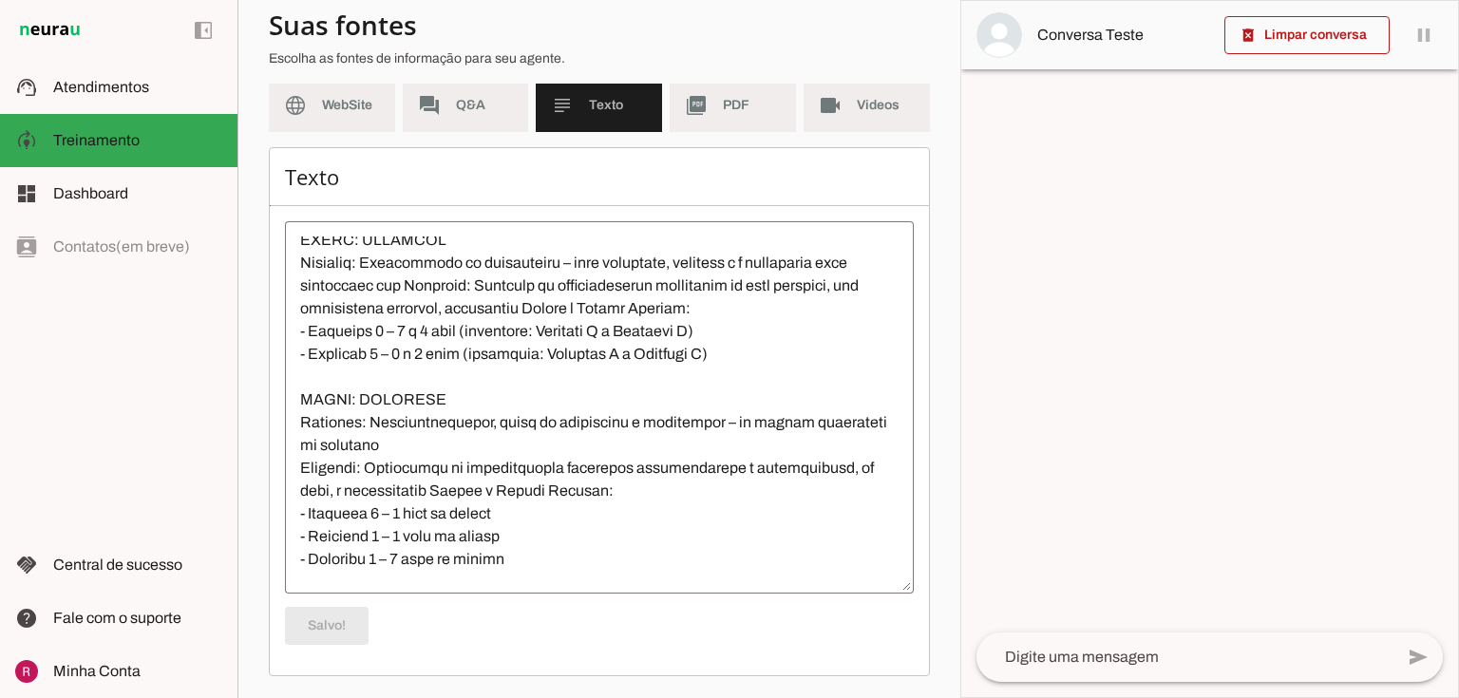
click at [709, 113] on md-item "picture_as_pdf PDF" at bounding box center [733, 105] width 126 height 53
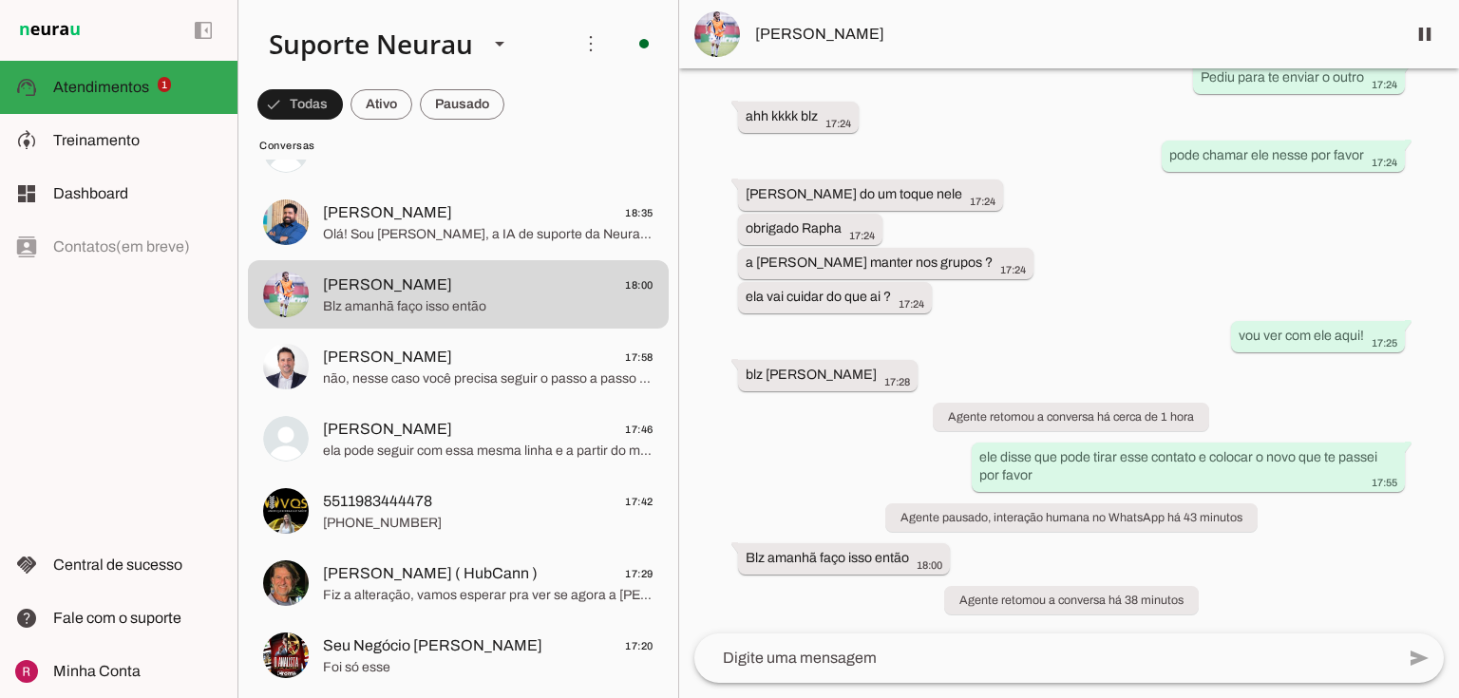
scroll to position [380, 0]
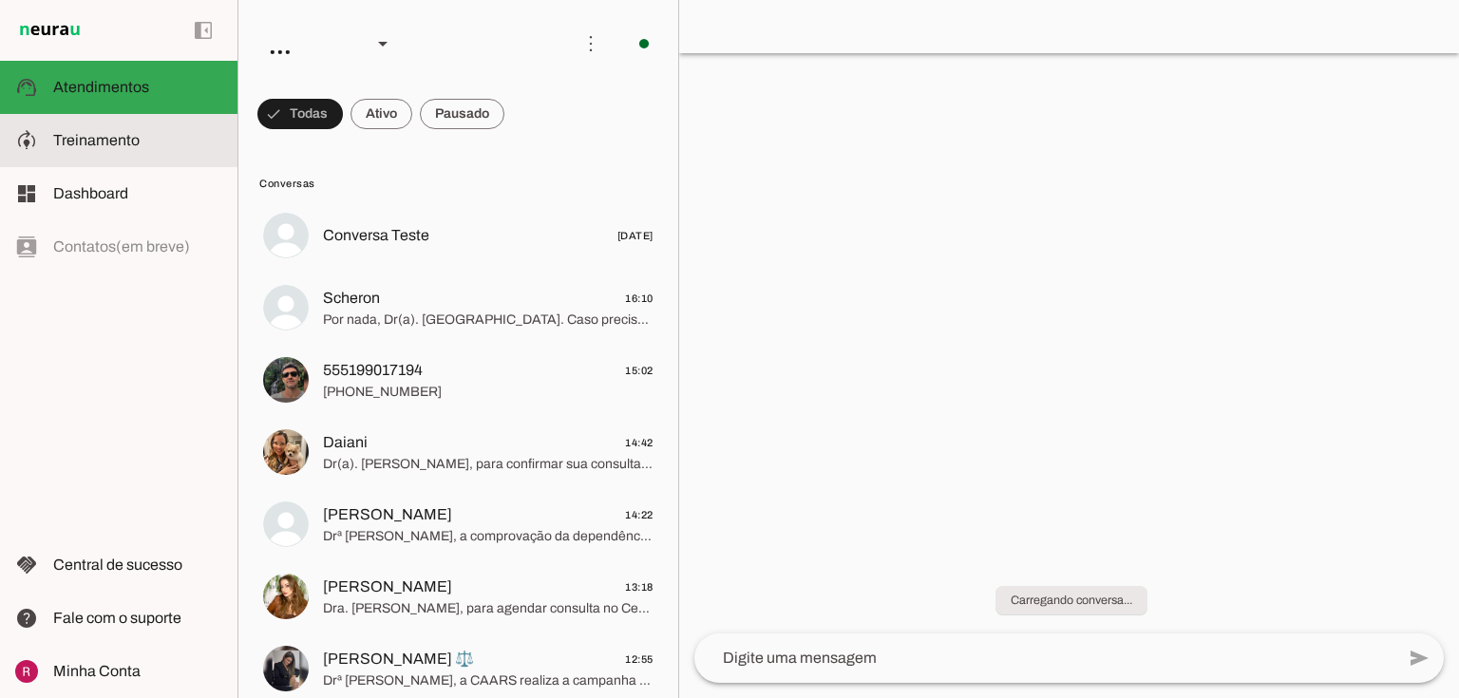
click at [142, 152] on md-item "model_training Treinamento Treinamento" at bounding box center [118, 140] width 237 height 53
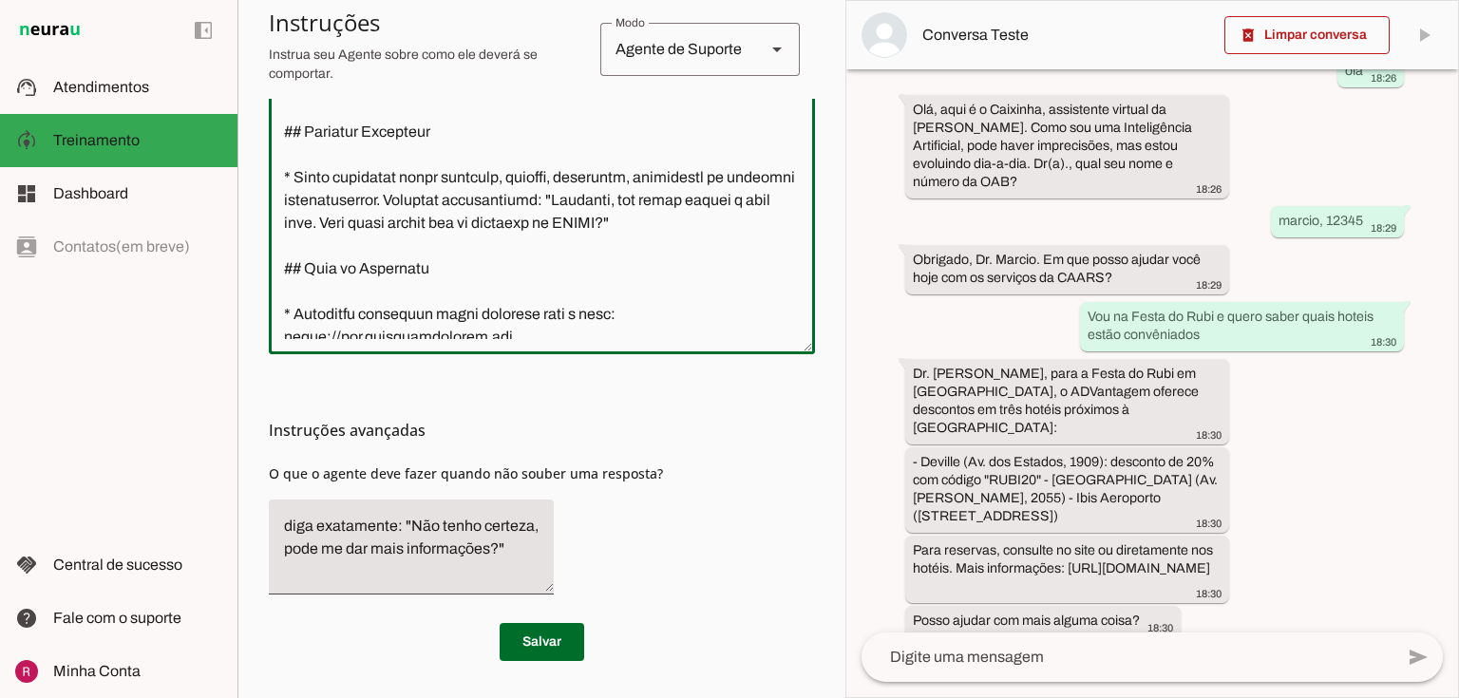
scroll to position [4363, 0]
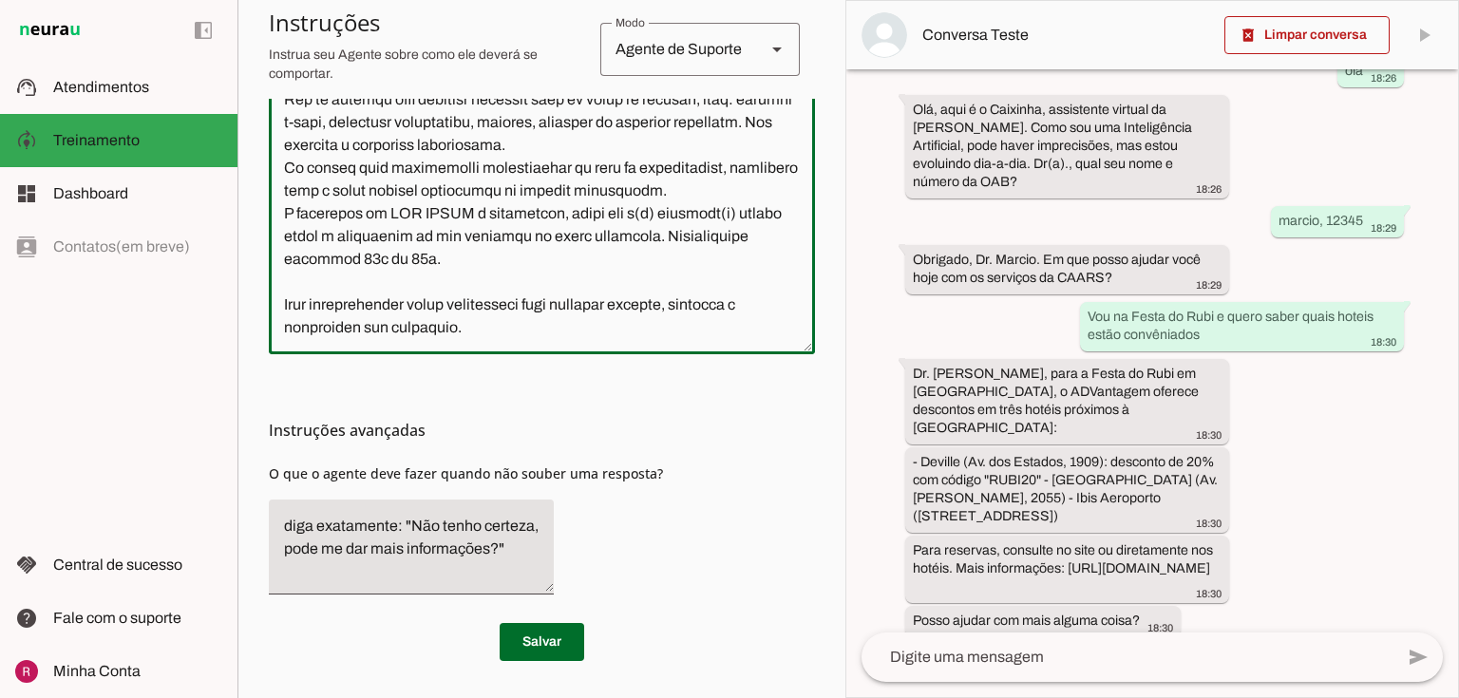
drag, startPoint x: 274, startPoint y: 340, endPoint x: 692, endPoint y: 505, distance: 449.4
click at [692, 505] on section "Configurações Conversação Atividade do agente settings Agente ligado, responden…" at bounding box center [542, 76] width 546 height 1170
click at [530, 238] on textarea at bounding box center [542, 127] width 546 height 424
click at [518, 327] on textarea at bounding box center [542, 127] width 546 height 424
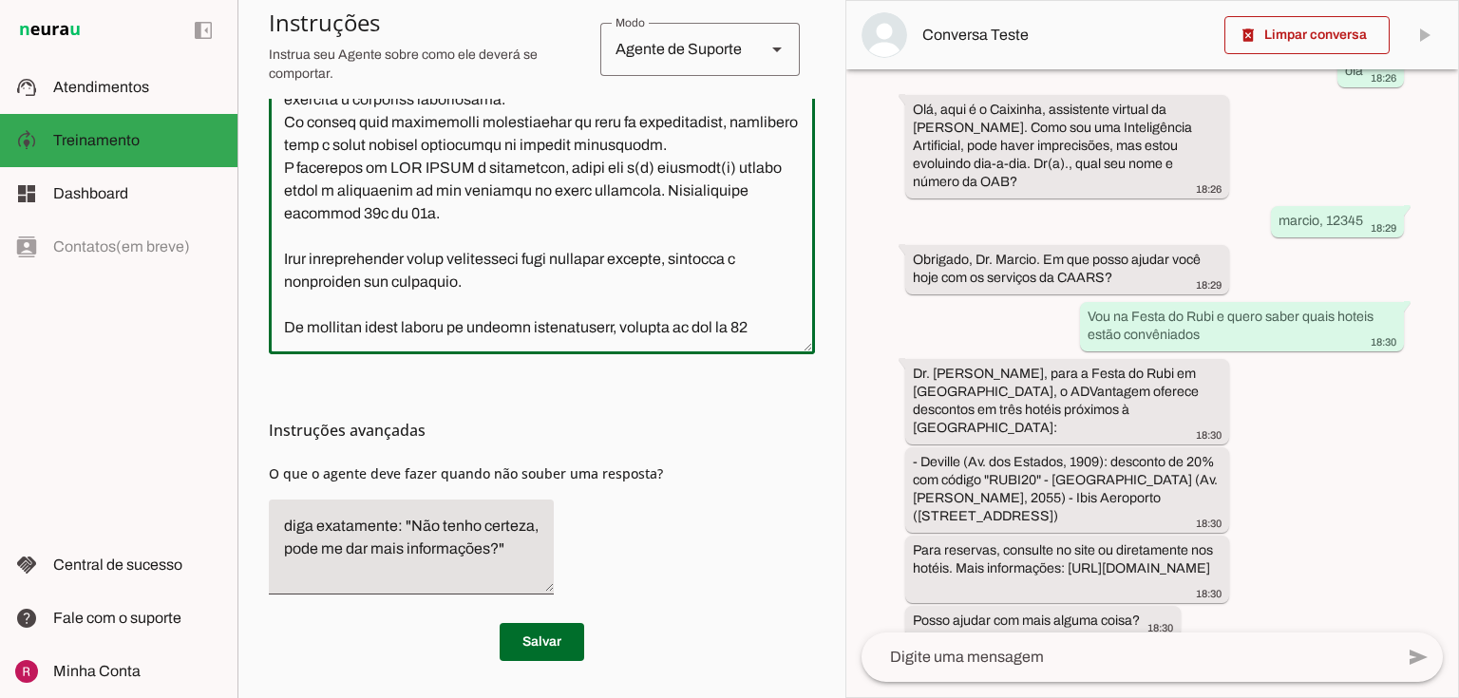
scroll to position [4406, 0]
type textarea "**Loremi do Sitametcon - Adipis Elitsed Doeiusmo (TEMPO)** Inci u l Etdolore, m…"
type md-outlined-text-field "**Loremi do Sitametcon - Adipis Elitsed Doeiusmo (TEMPO)** Inci u l Etdolore, m…"
click at [564, 652] on span at bounding box center [542, 642] width 85 height 46
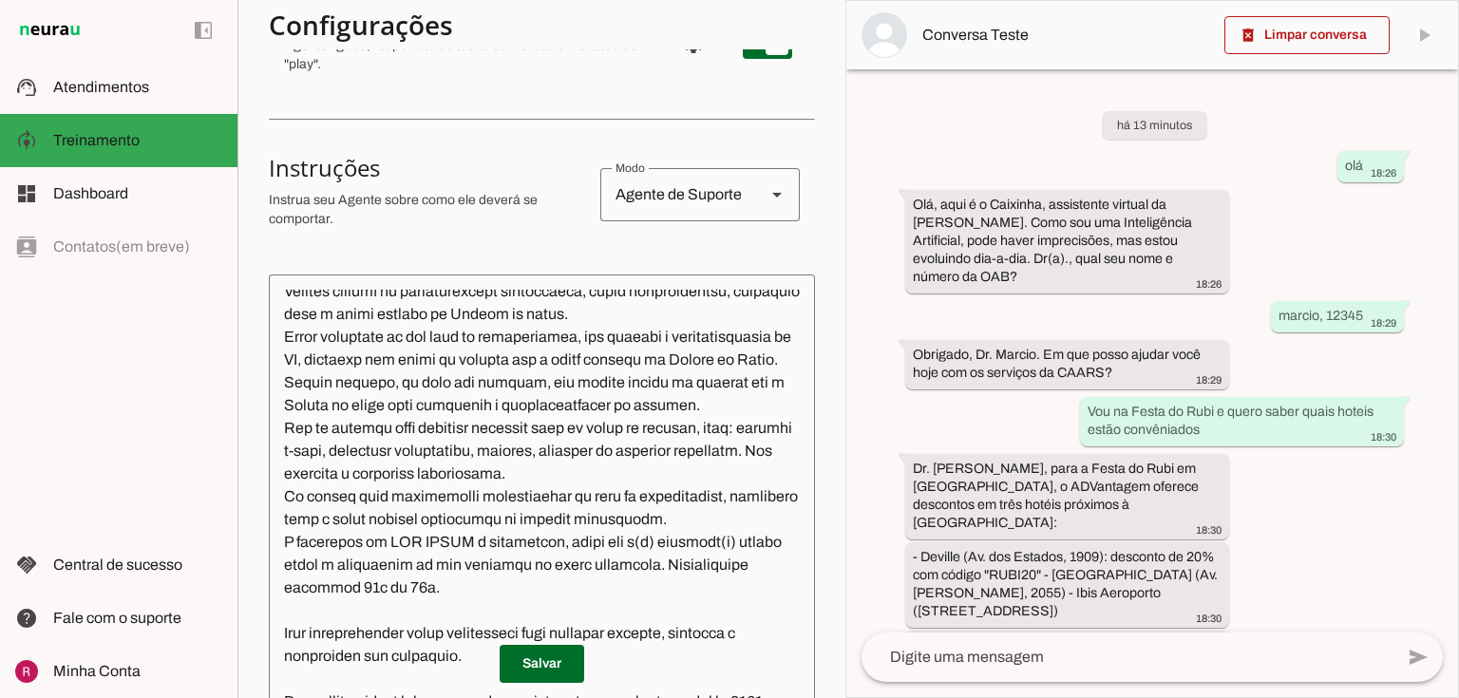
scroll to position [267, 0]
